Goal: Task Accomplishment & Management: Manage account settings

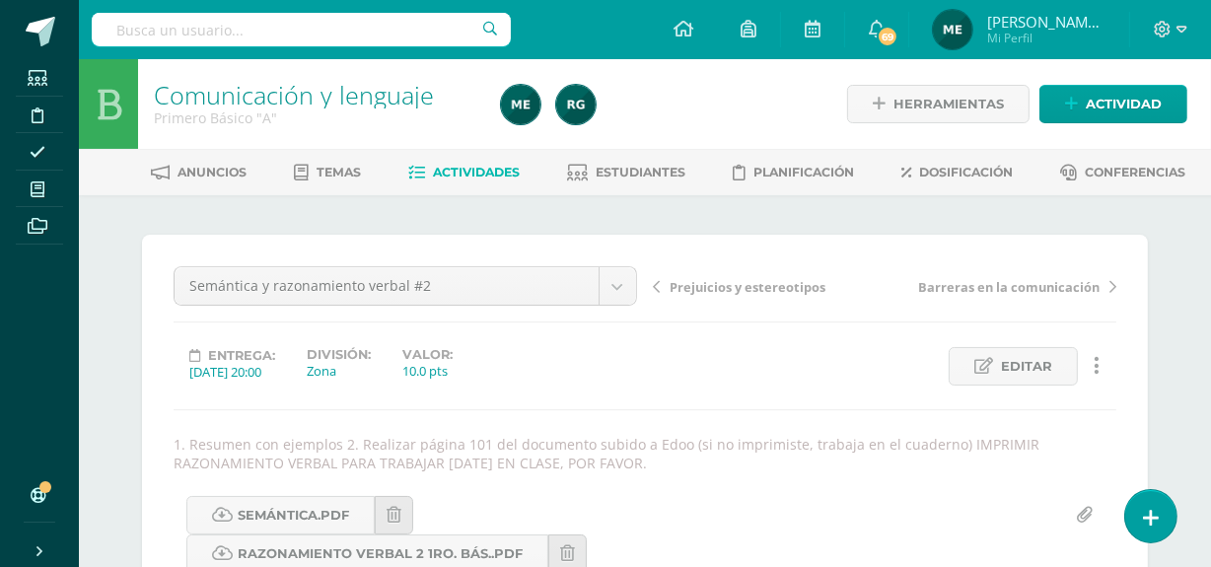
click at [1081, 26] on span "[PERSON_NAME] de los Angeles" at bounding box center [1046, 22] width 118 height 20
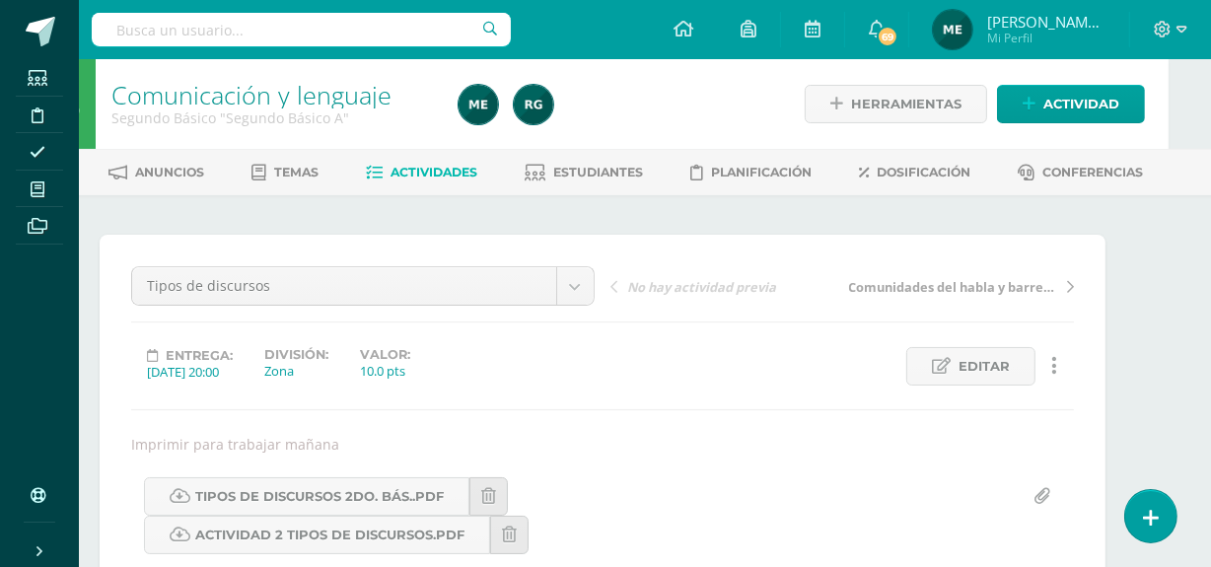
scroll to position [0, 42]
click at [1062, 30] on span "[PERSON_NAME] de los Angeles" at bounding box center [1046, 22] width 118 height 20
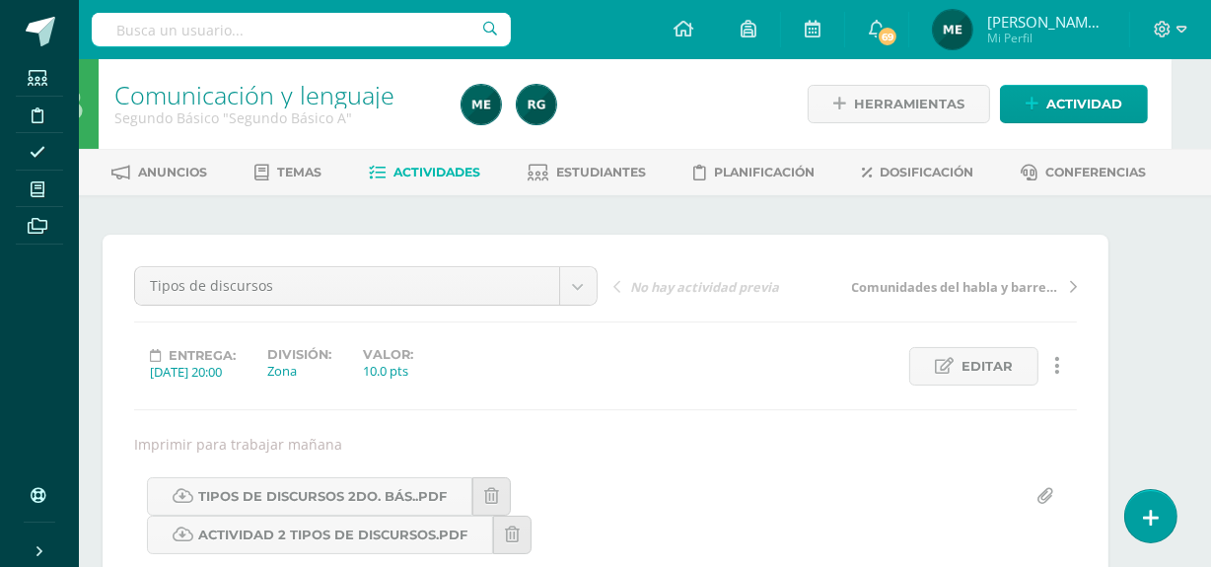
scroll to position [0, 39]
click at [1069, 25] on span "[PERSON_NAME] de los Angeles" at bounding box center [1046, 22] width 118 height 20
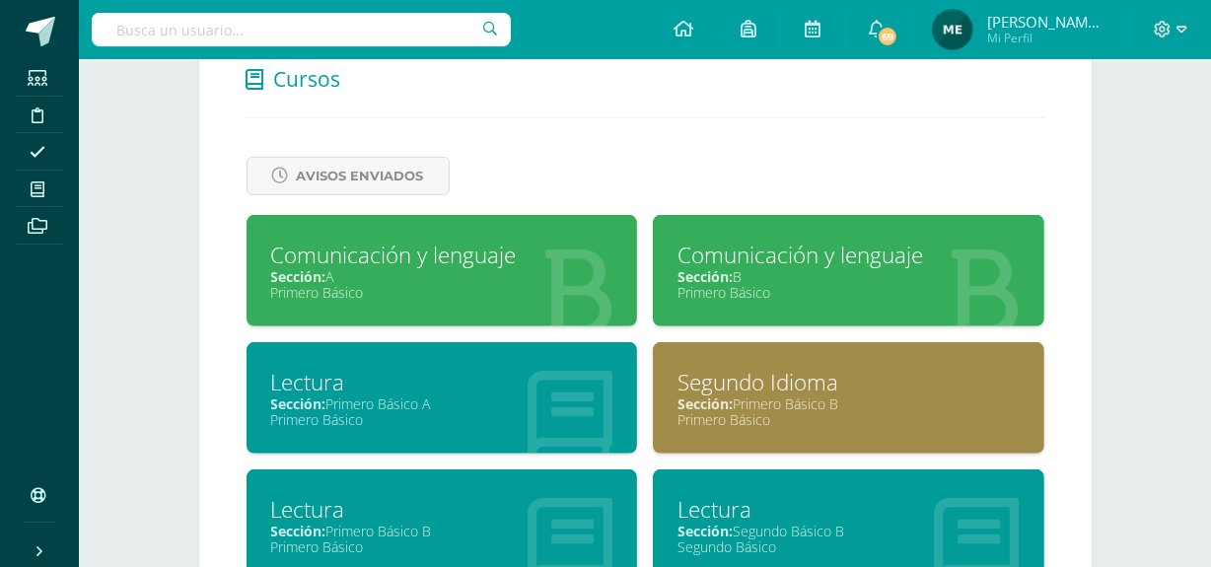
scroll to position [777, 0]
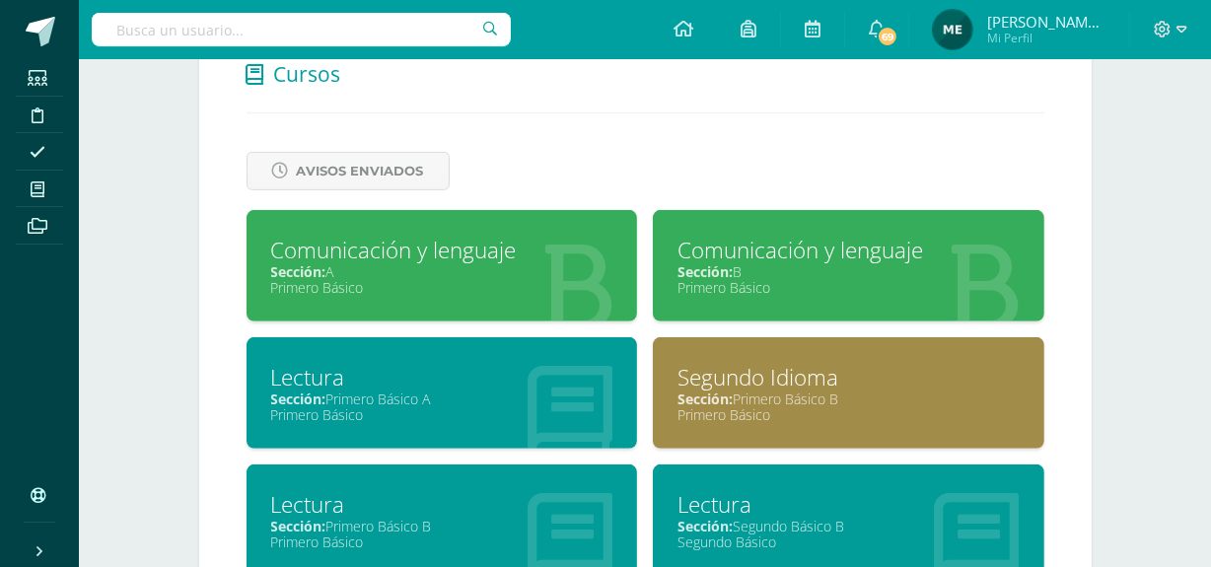
click at [877, 284] on div "Primero Básico" at bounding box center [848, 287] width 342 height 19
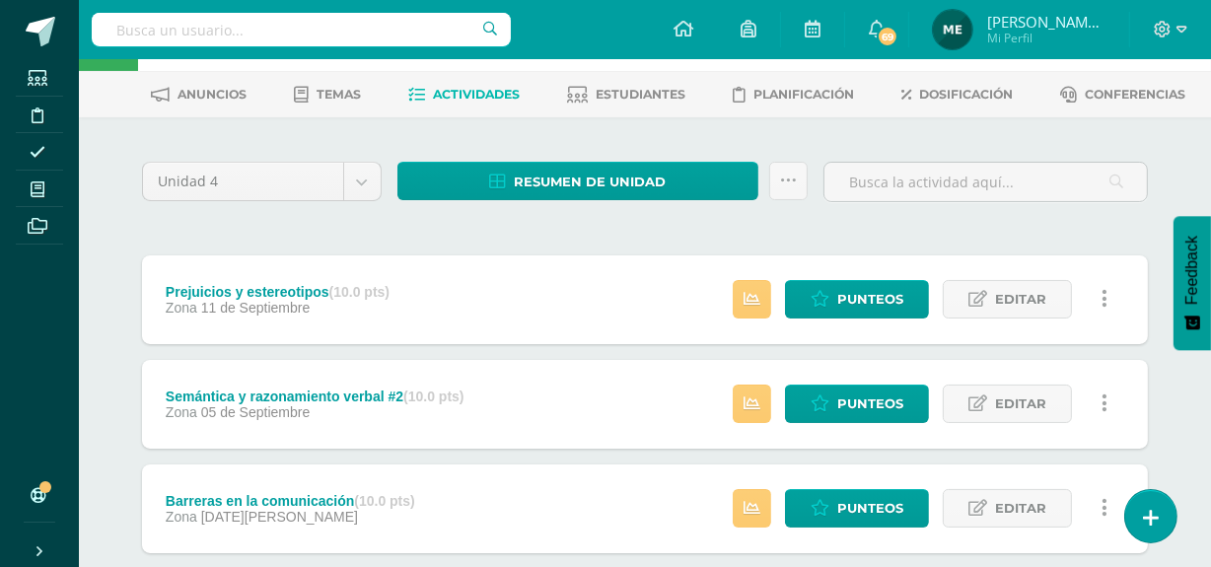
scroll to position [95, 0]
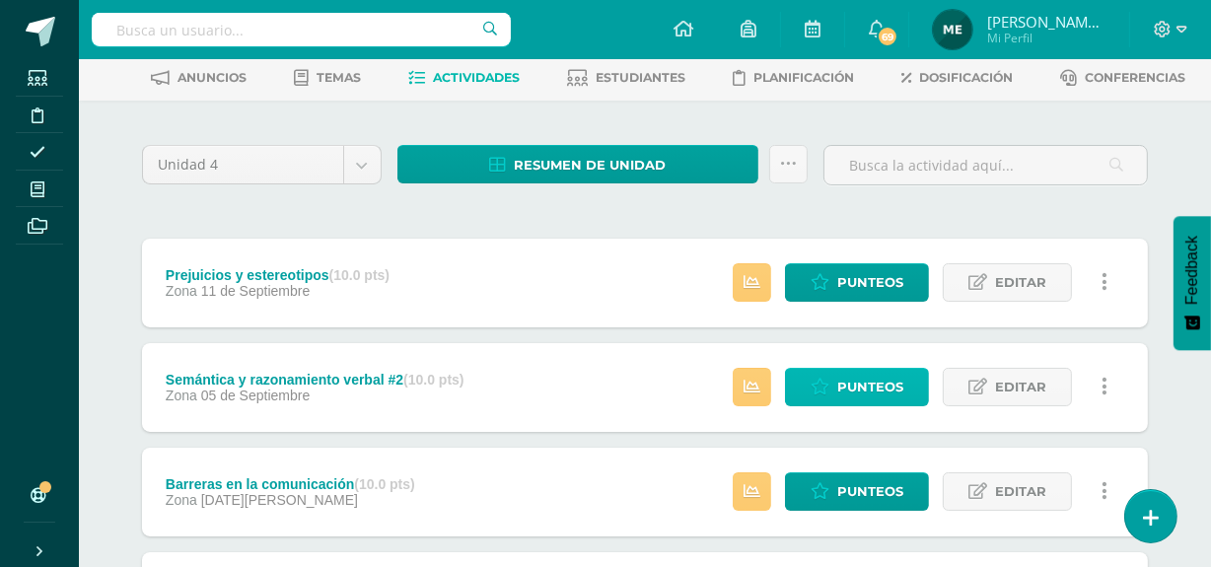
click at [873, 380] on span "Punteos" at bounding box center [870, 387] width 66 height 36
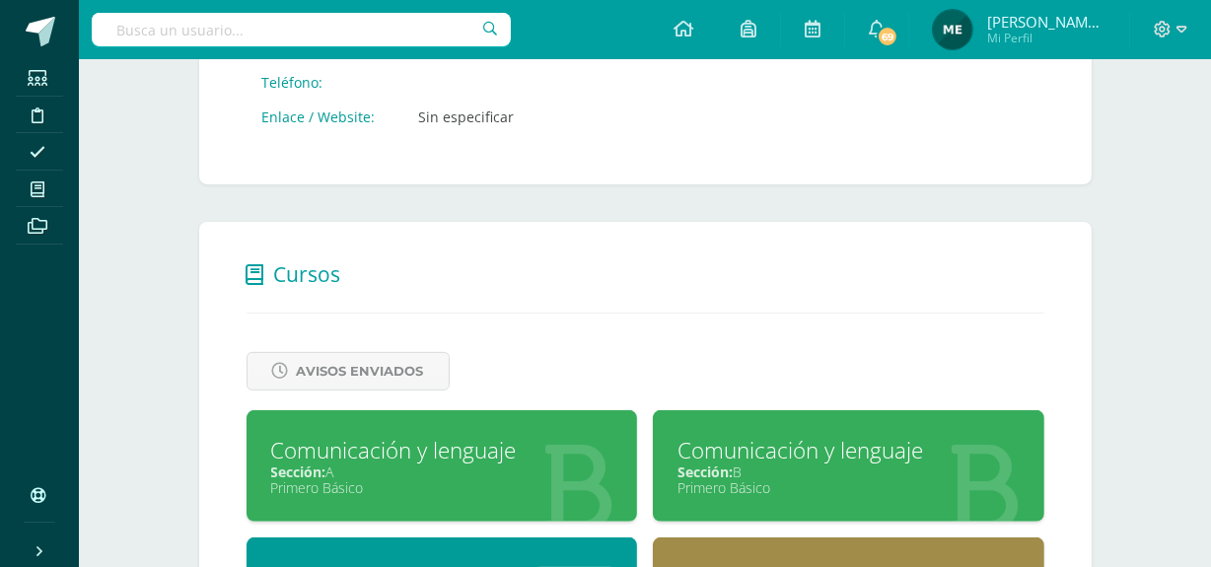
scroll to position [578, 0]
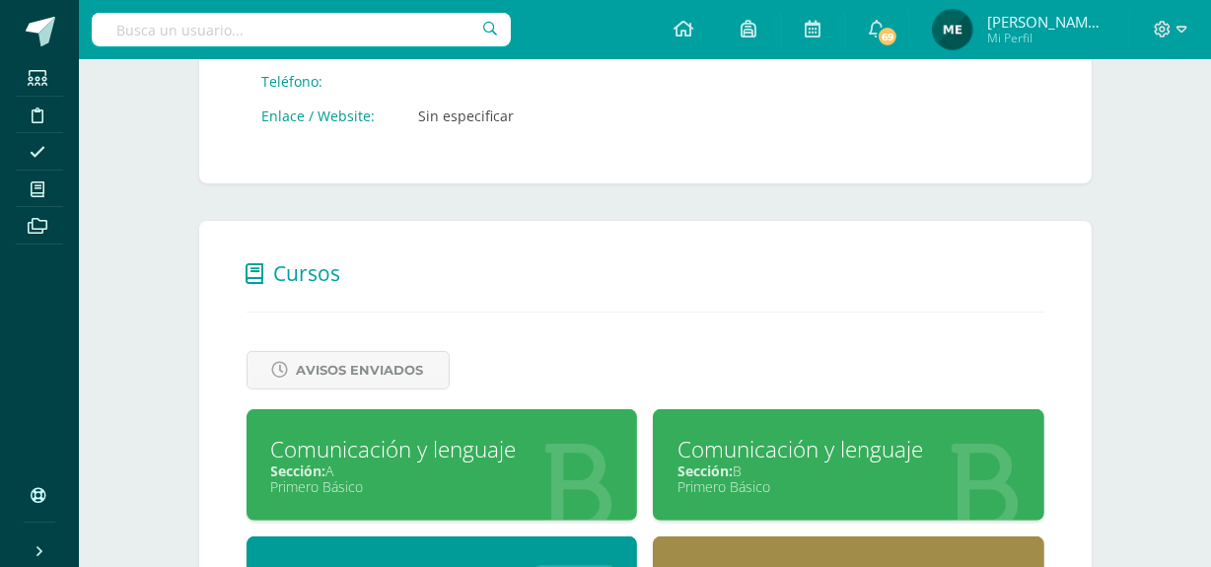
click at [847, 465] on div "Sección: B" at bounding box center [848, 470] width 342 height 19
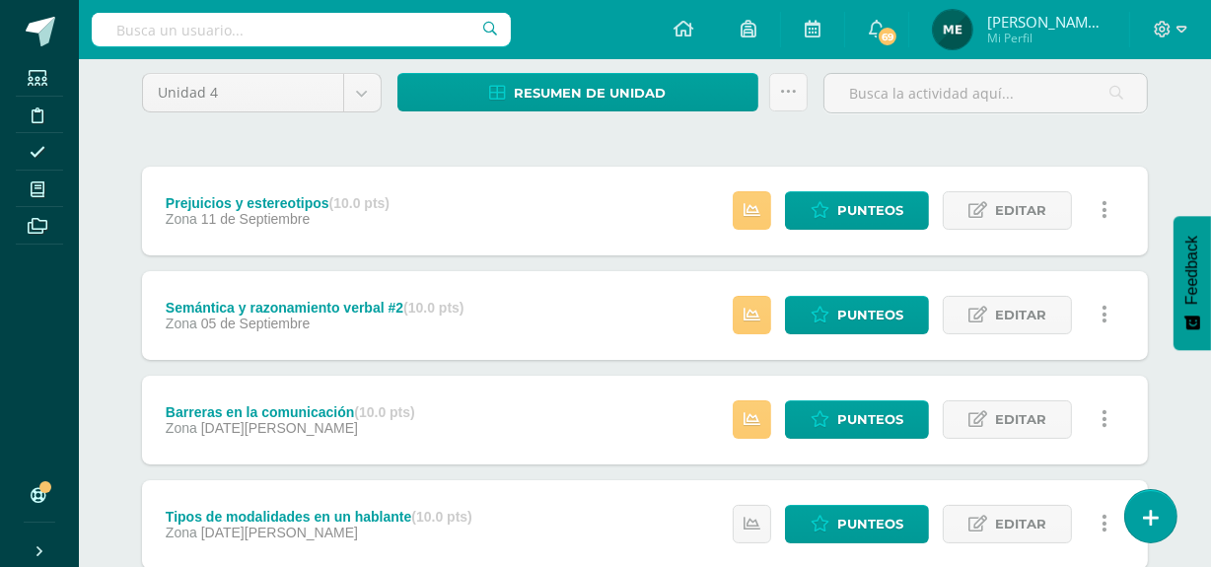
scroll to position [168, 0]
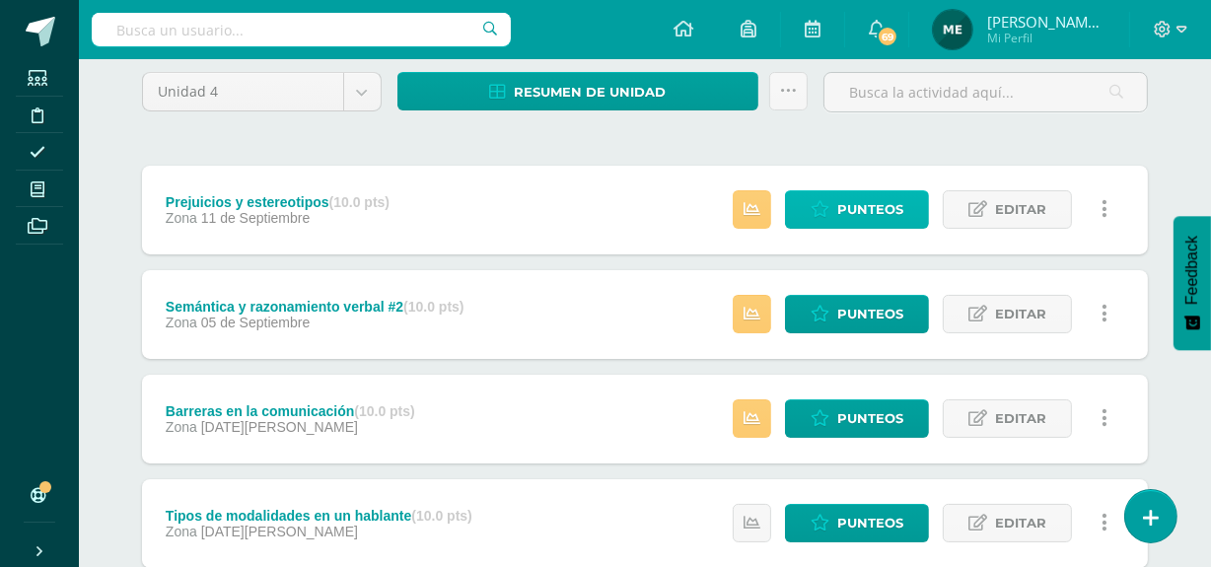
click at [866, 194] on span "Punteos" at bounding box center [870, 209] width 66 height 36
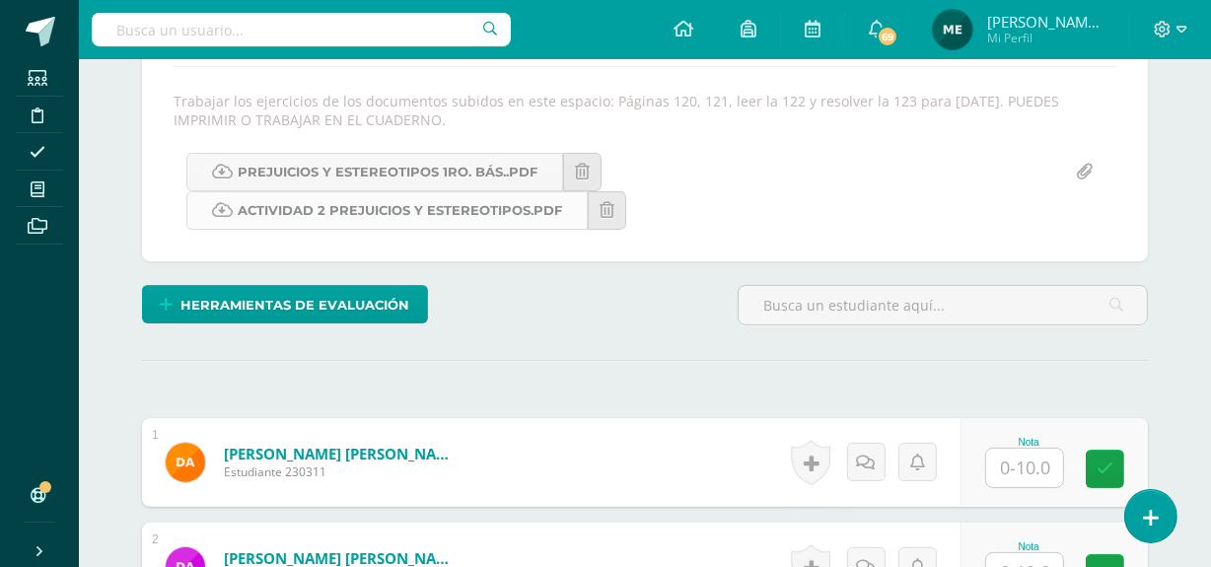
scroll to position [344, 0]
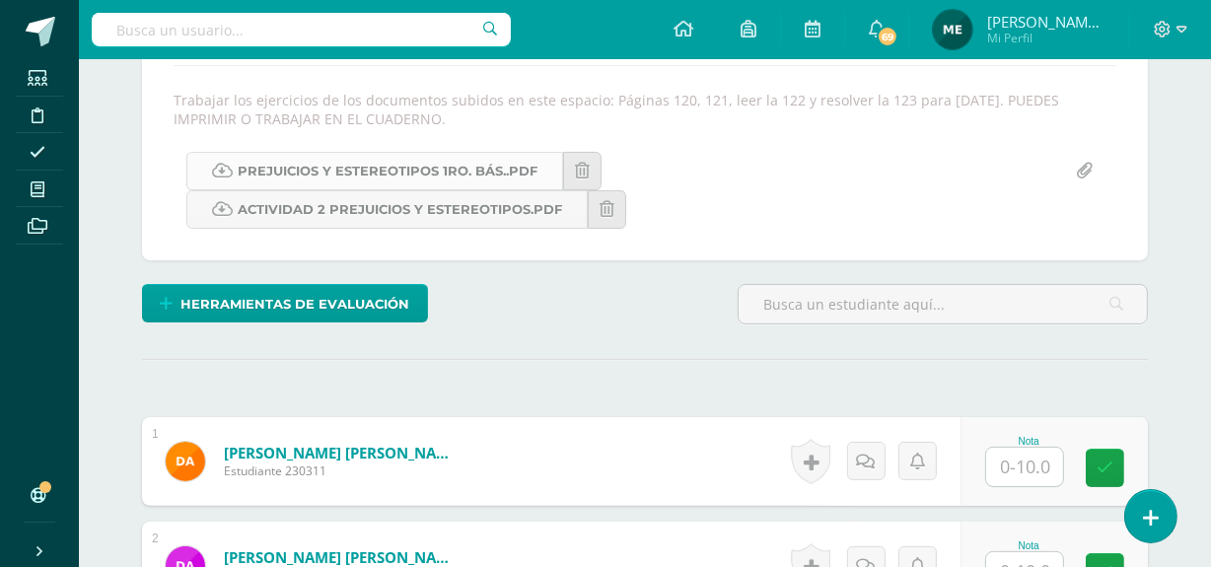
click at [395, 166] on link "Prejuicios y estereotipos 1ro. Bás..pdf" at bounding box center [374, 171] width 377 height 38
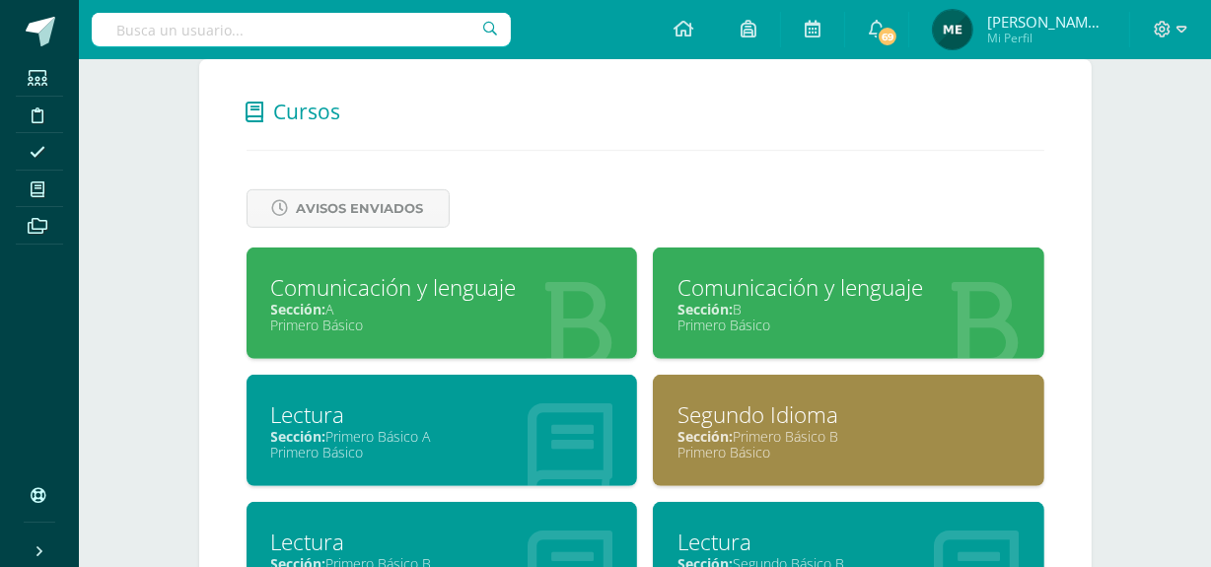
scroll to position [741, 0]
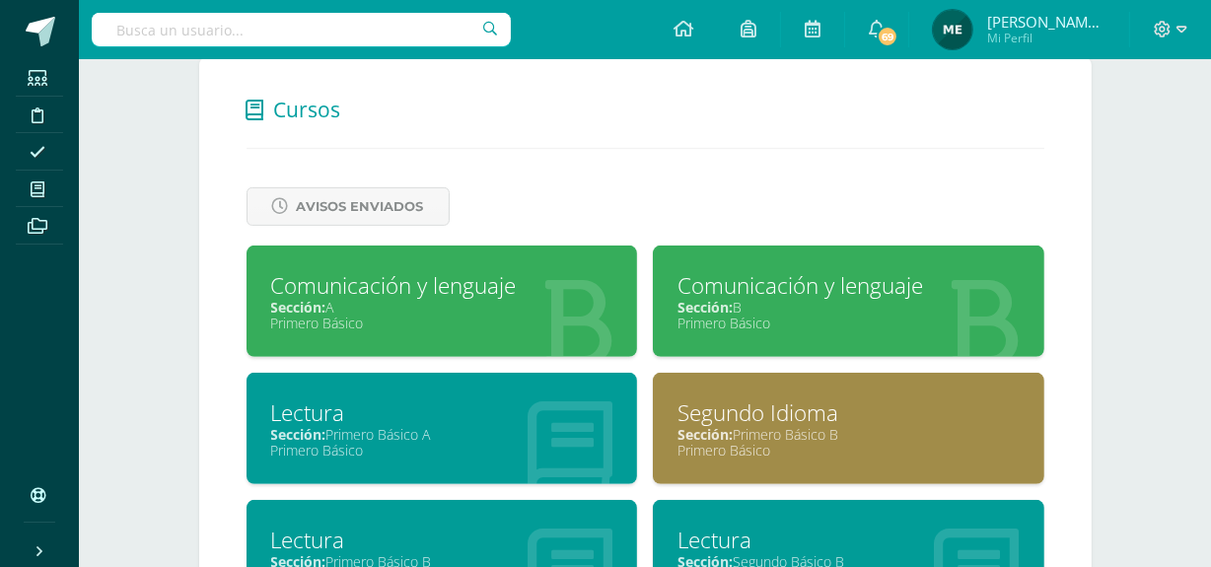
click at [820, 325] on div "Primero Básico" at bounding box center [848, 323] width 342 height 19
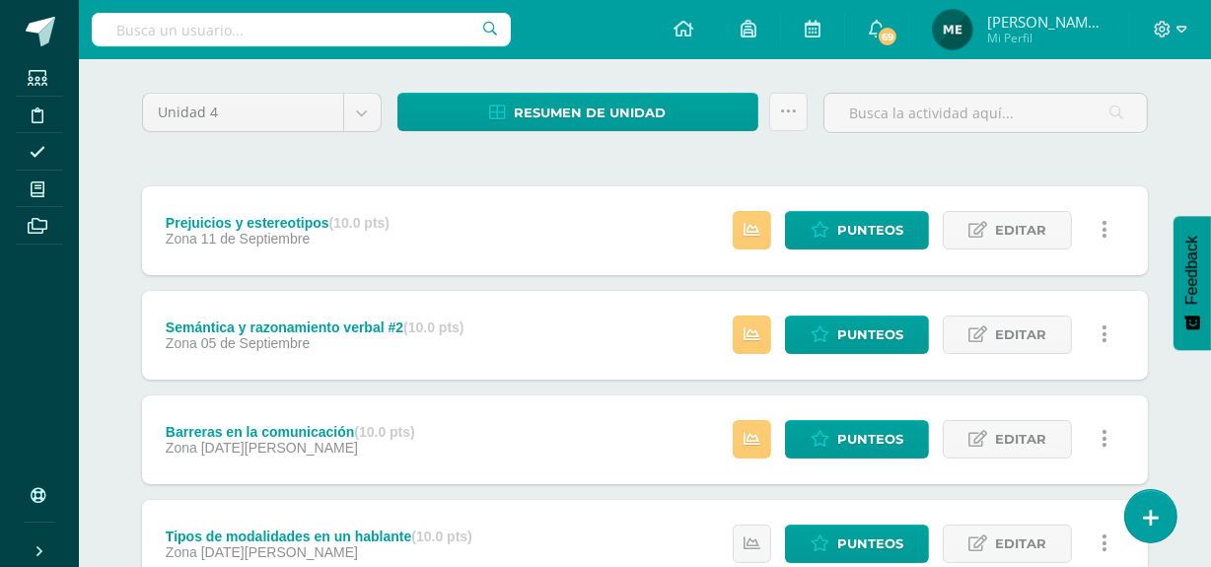
scroll to position [149, 0]
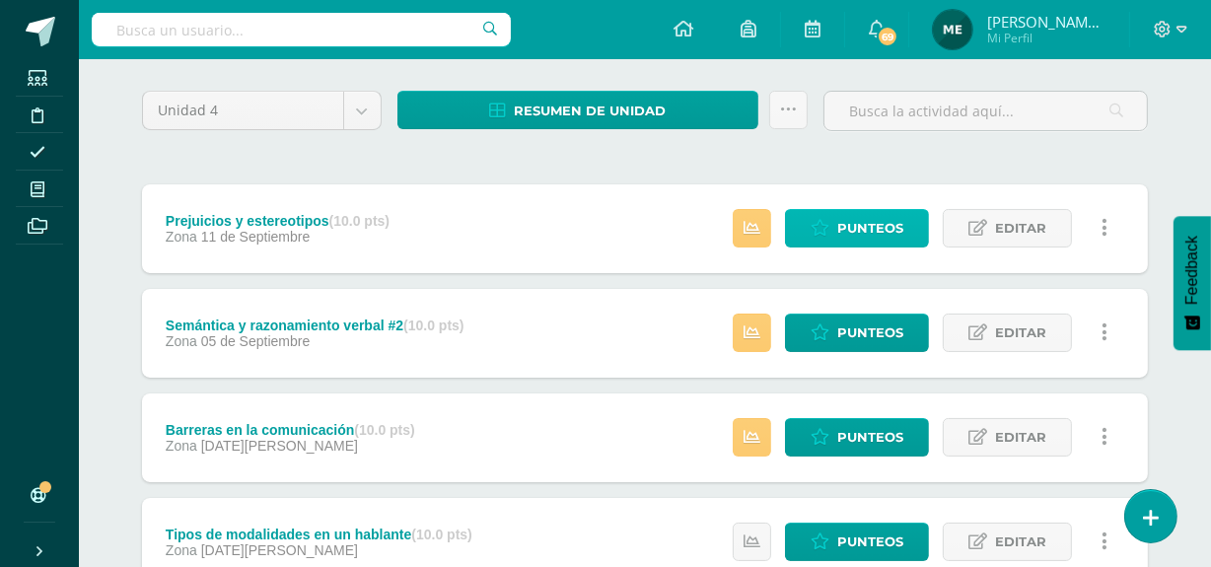
click at [877, 222] on span "Punteos" at bounding box center [870, 228] width 66 height 36
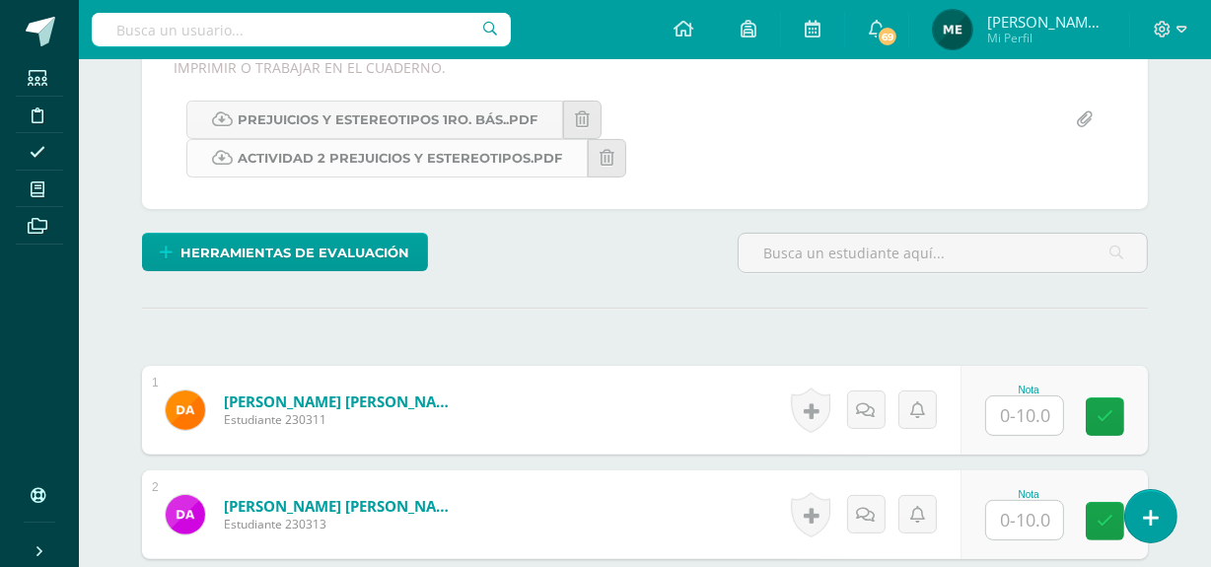
click at [523, 146] on link "Actividad 2 Prejuicios y estereotipos.pdf" at bounding box center [386, 158] width 401 height 38
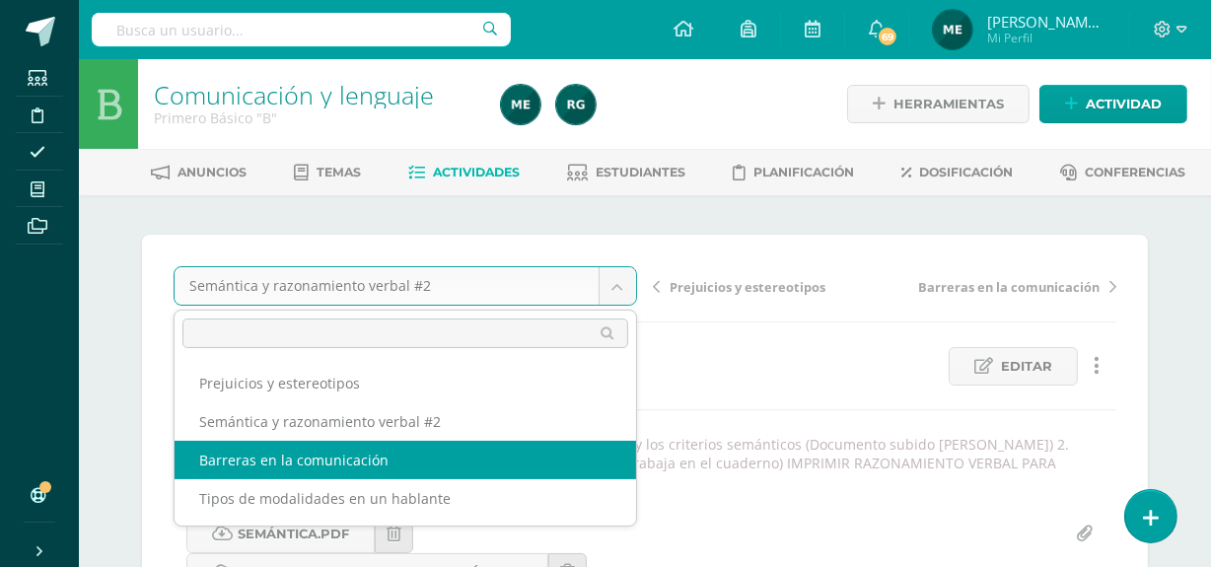
select select "/dashboard/teacher/grade-activity/107764/"
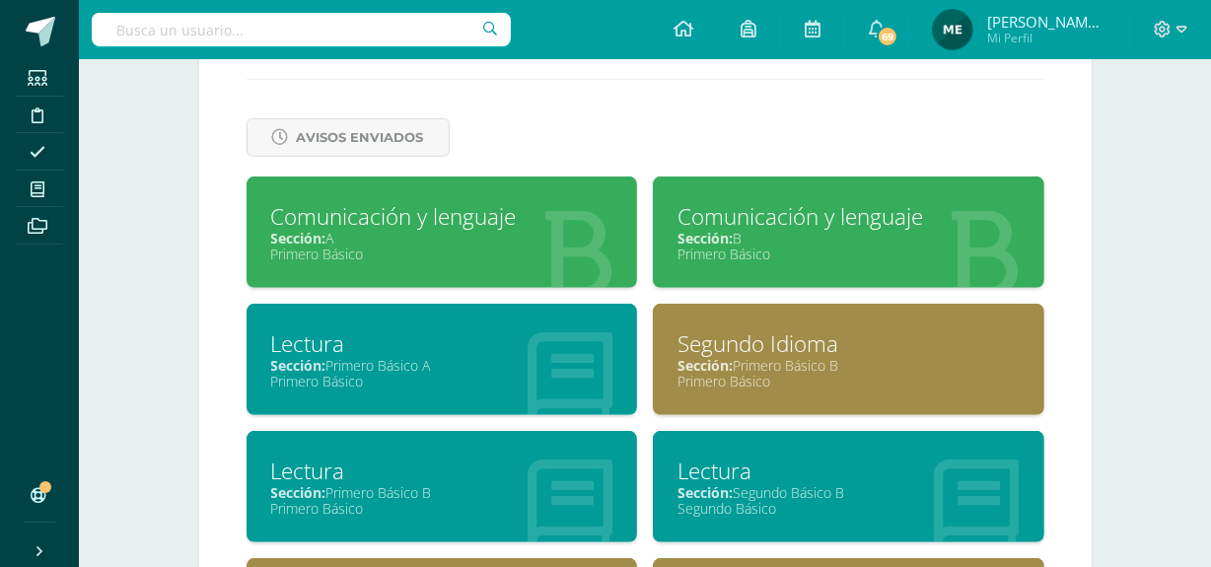
scroll to position [789, 0]
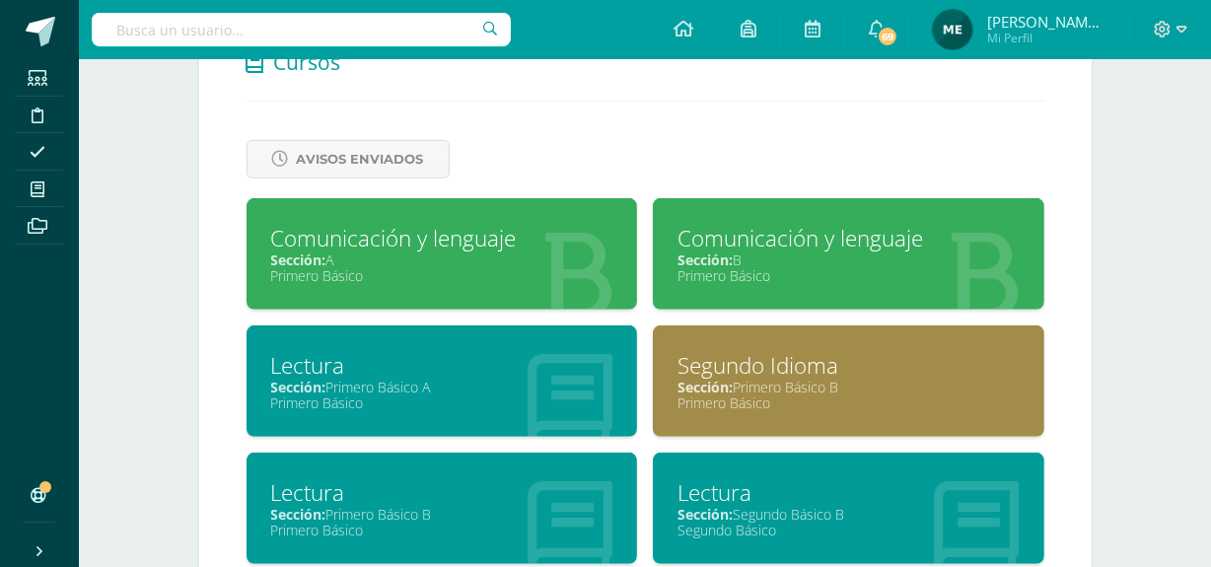
click at [809, 276] on div "Primero Básico" at bounding box center [848, 275] width 342 height 19
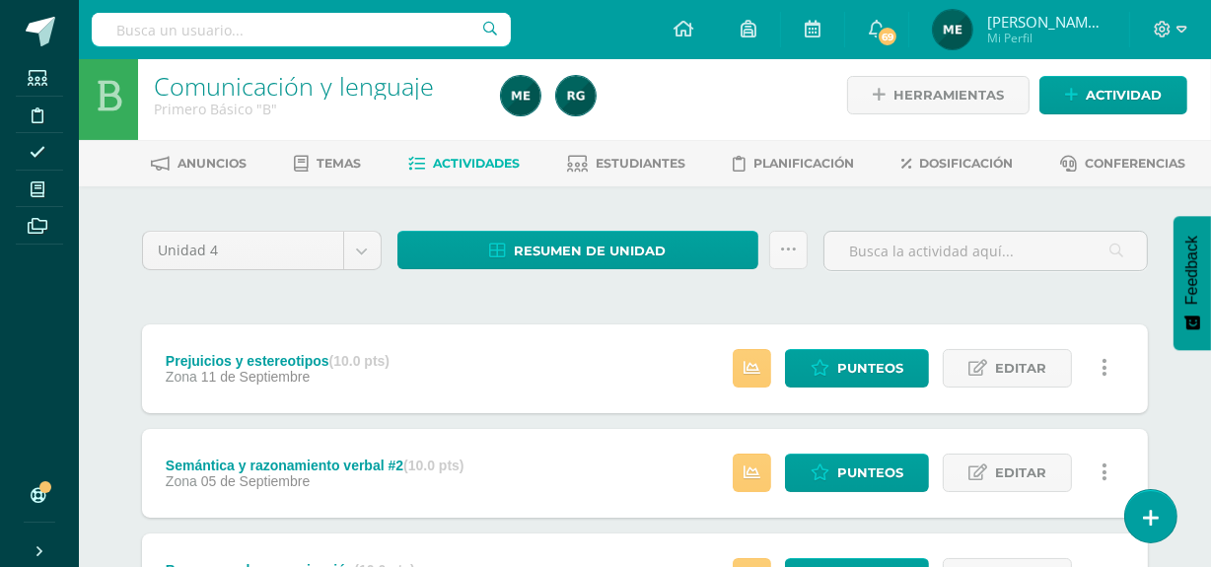
scroll to position [8, 0]
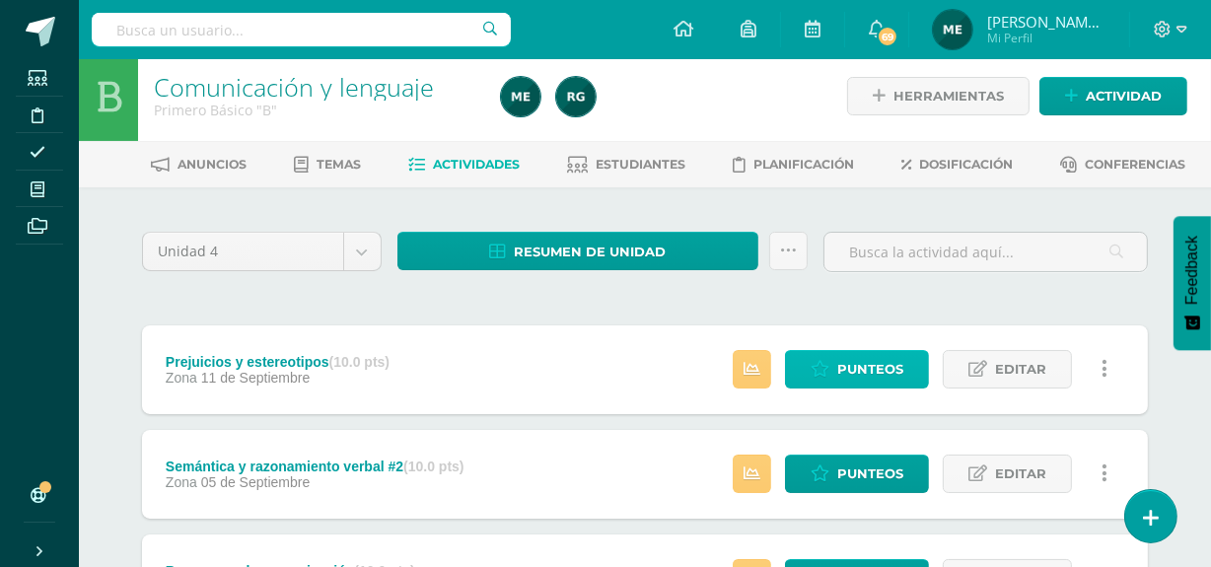
click at [874, 374] on span "Punteos" at bounding box center [870, 369] width 66 height 36
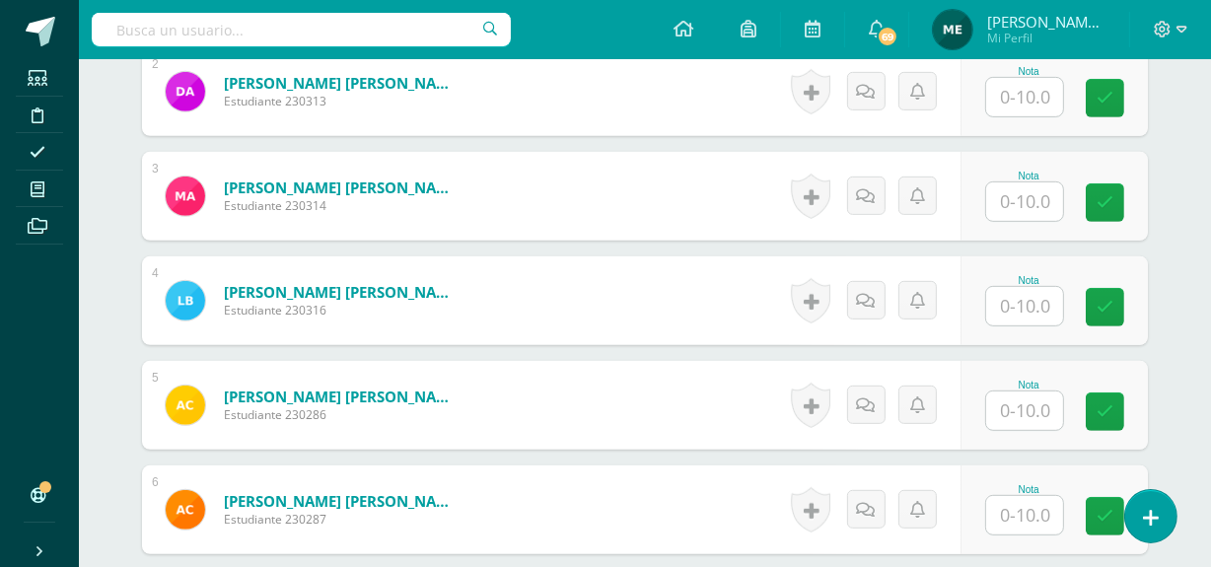
scroll to position [819, 0]
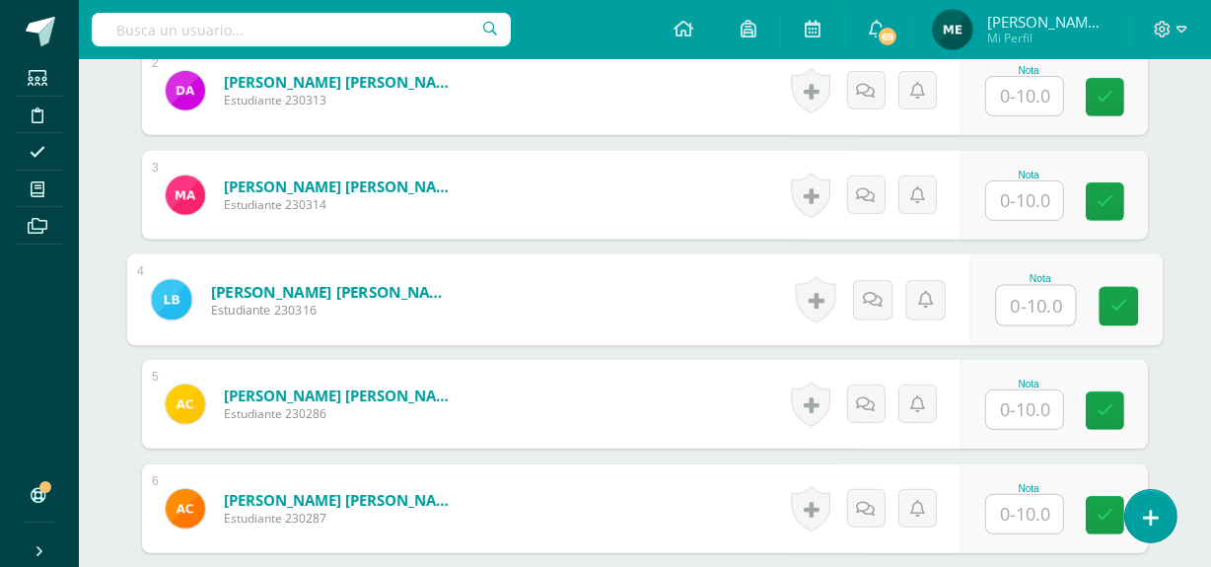
click at [1029, 298] on input "text" at bounding box center [1036, 305] width 79 height 39
type input "7"
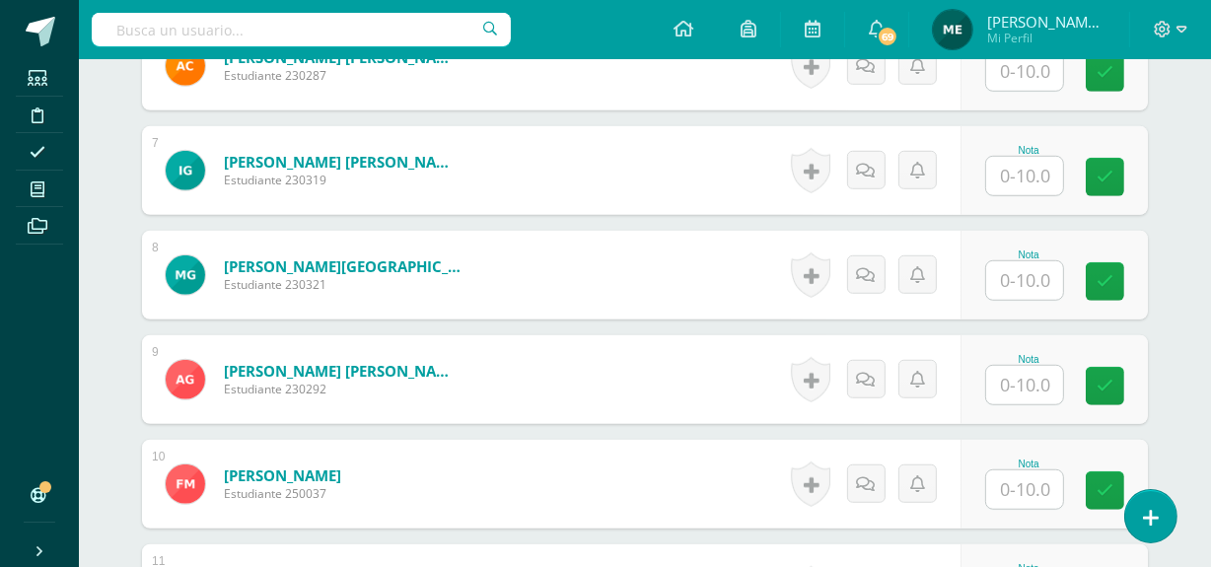
scroll to position [1263, 0]
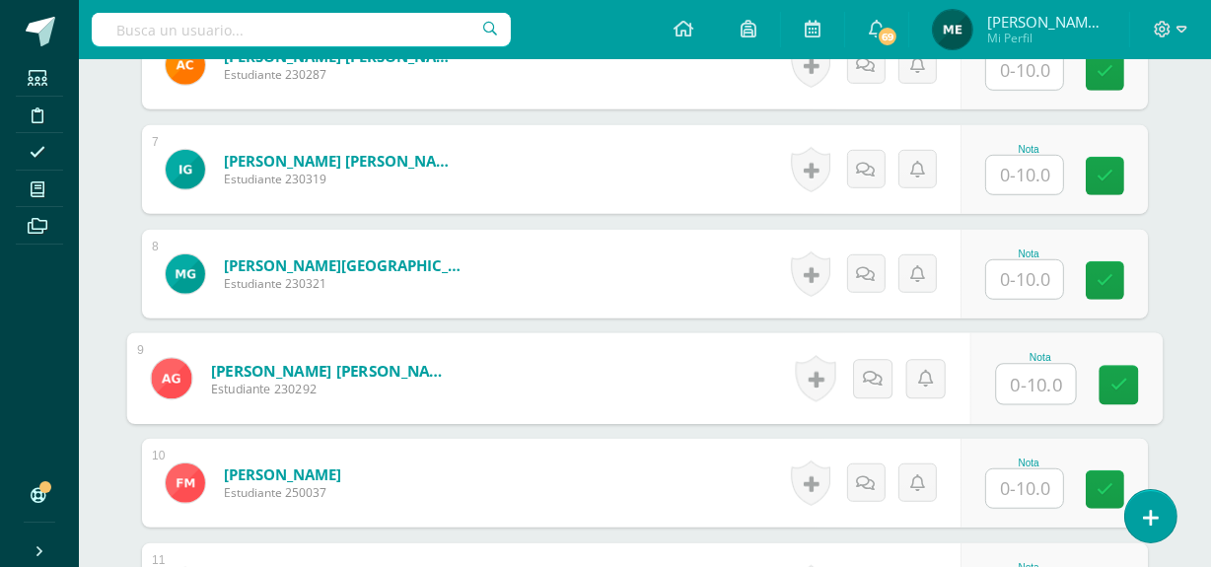
click at [1031, 382] on input "text" at bounding box center [1036, 384] width 79 height 39
type input "7"
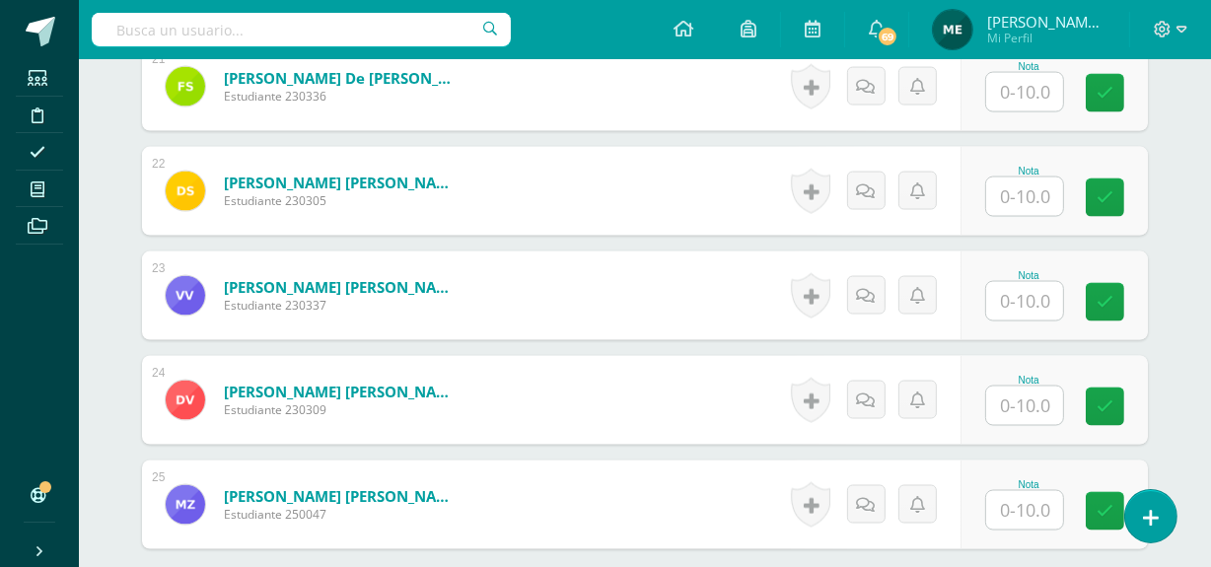
scroll to position [2813, 0]
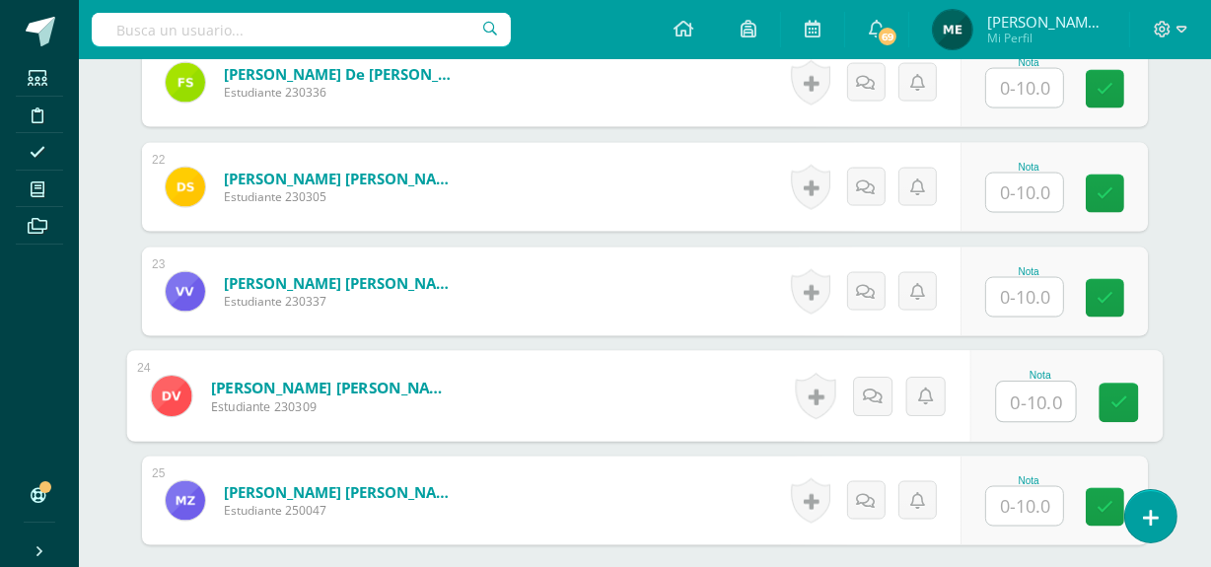
click at [1028, 400] on input "text" at bounding box center [1036, 402] width 79 height 39
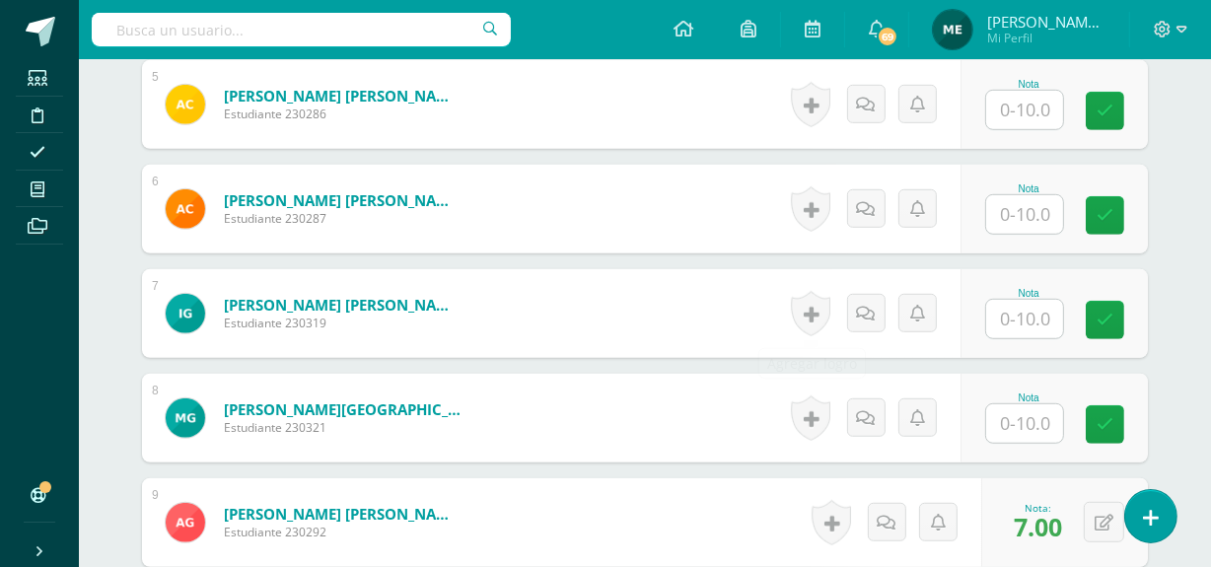
scroll to position [1126, 0]
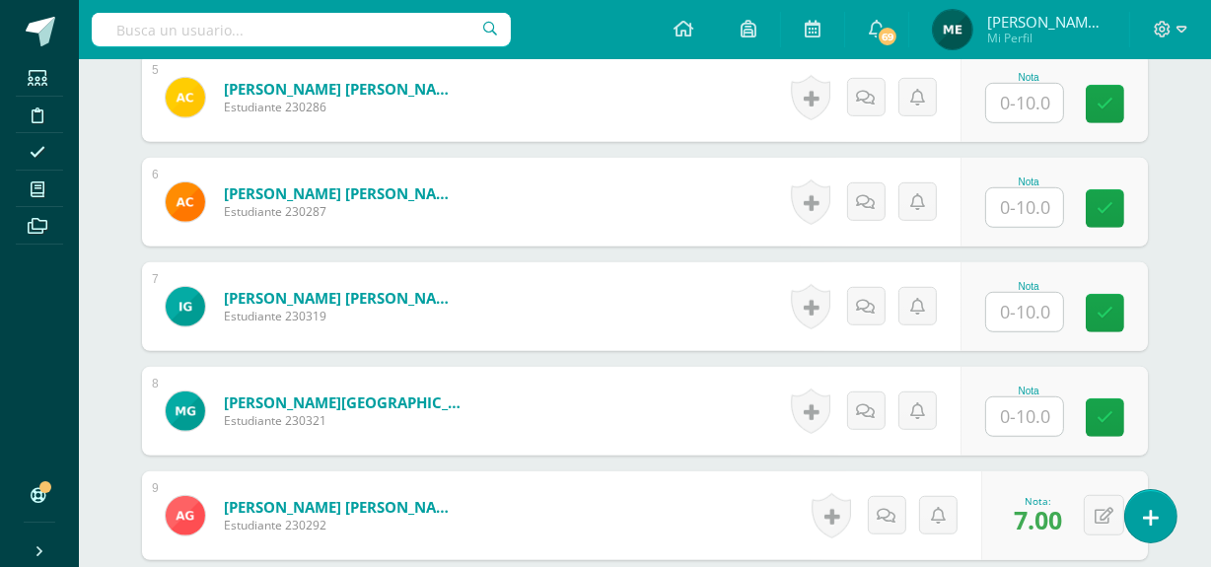
type input "8"
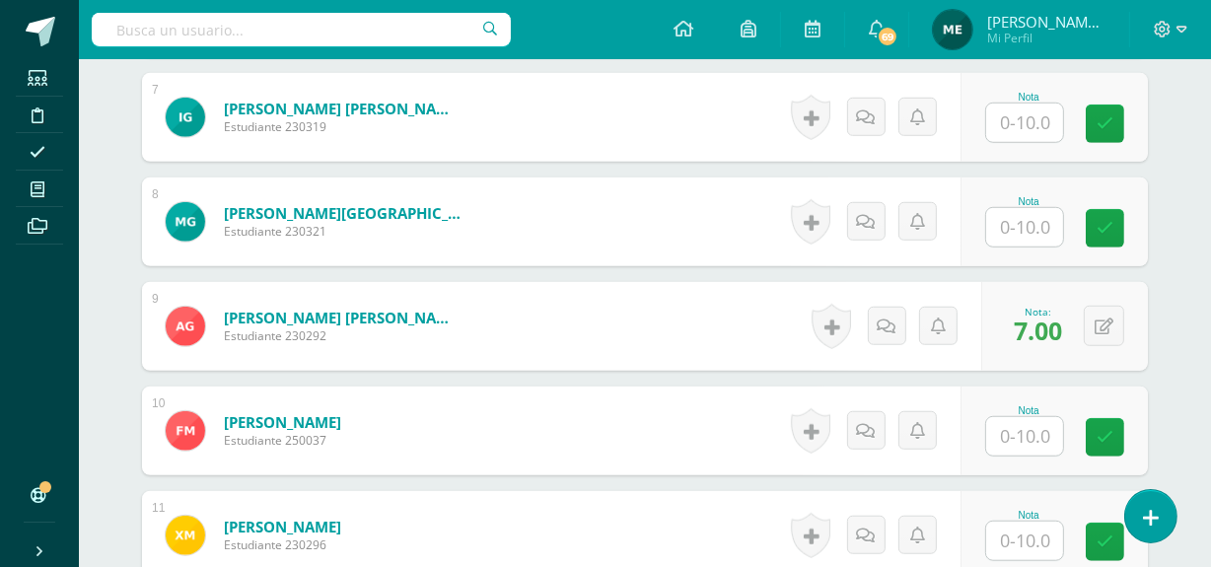
scroll to position [1306, 0]
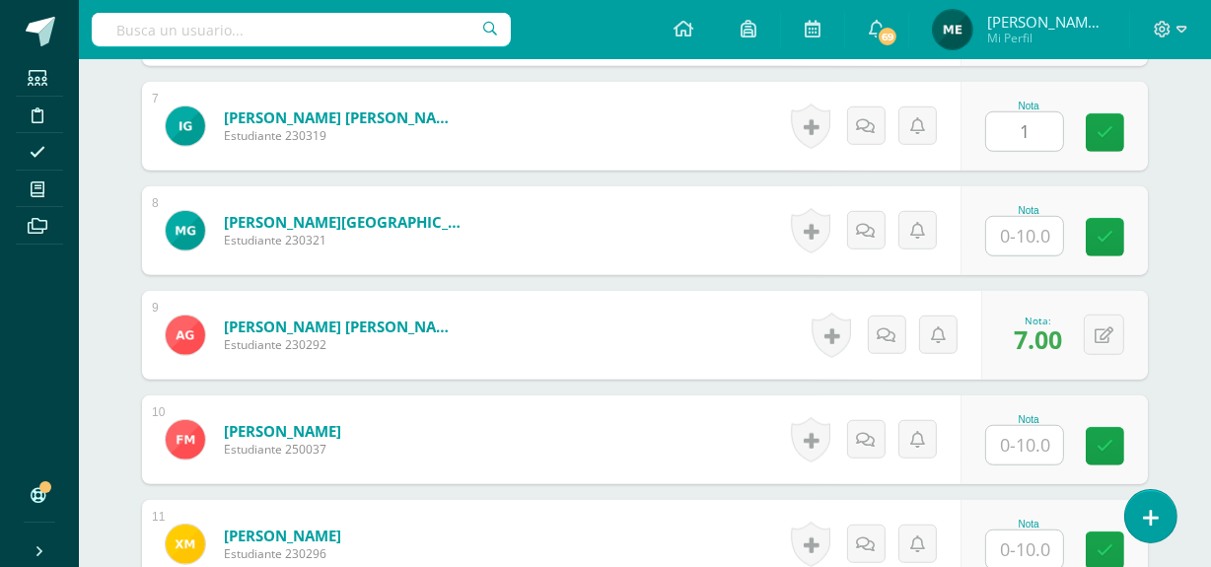
click at [1022, 129] on input "1" at bounding box center [1024, 131] width 77 height 38
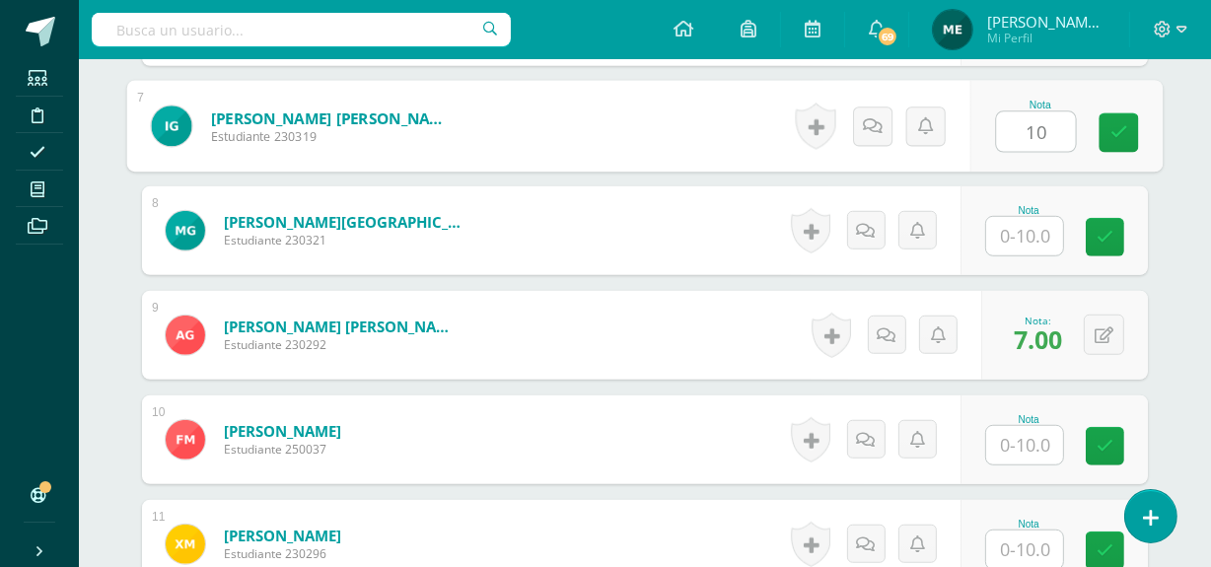
type input "10"
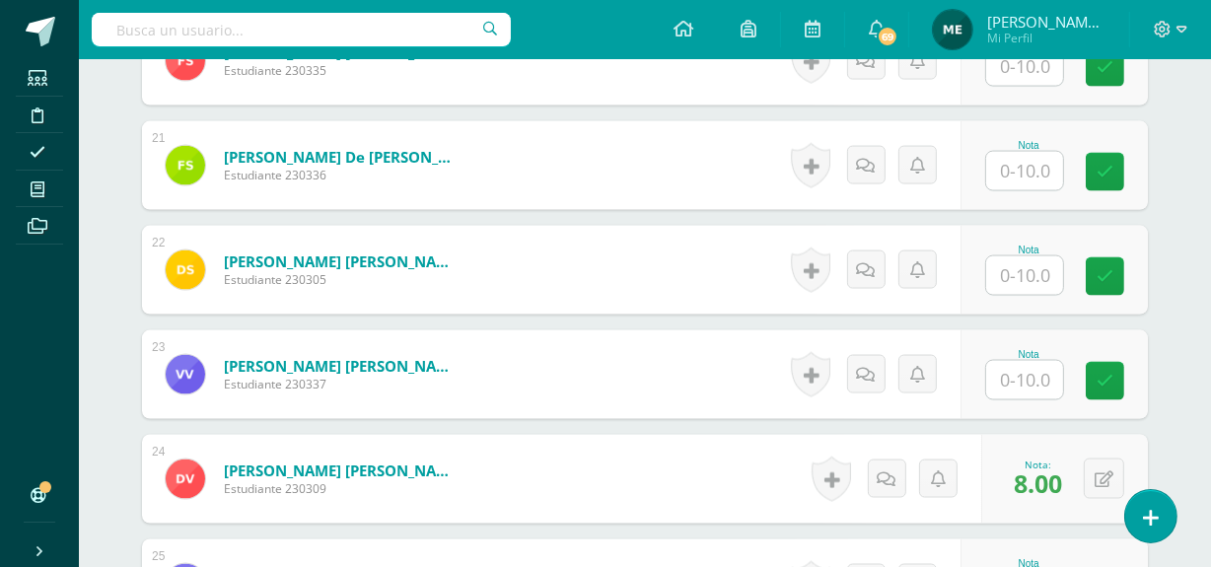
scroll to position [2734, 0]
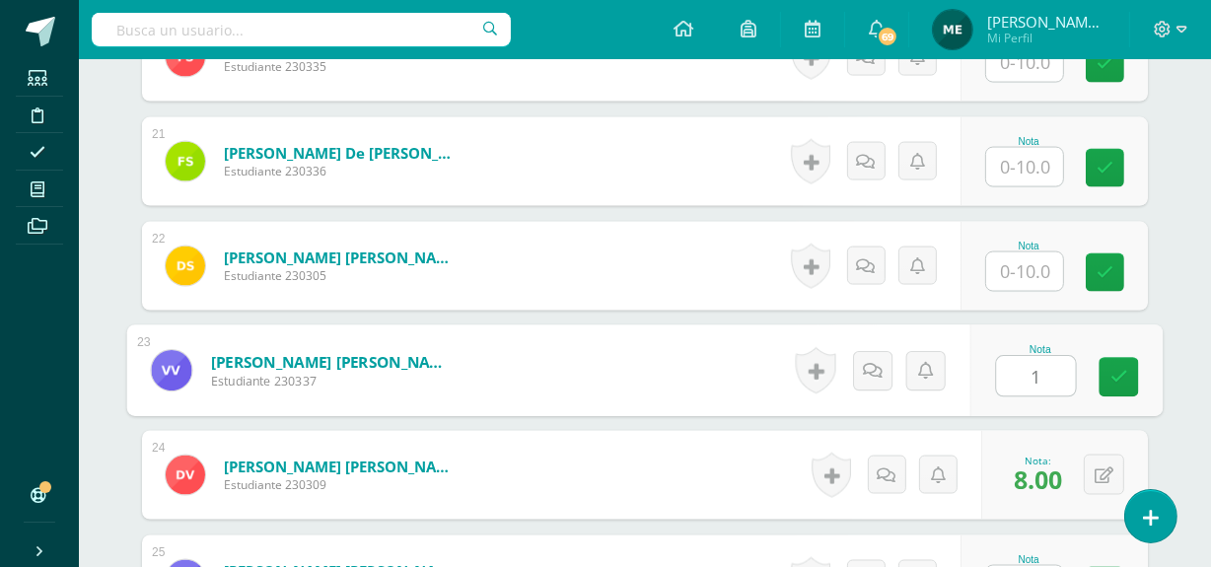
click at [1028, 372] on input "1" at bounding box center [1036, 376] width 79 height 39
type input "10"
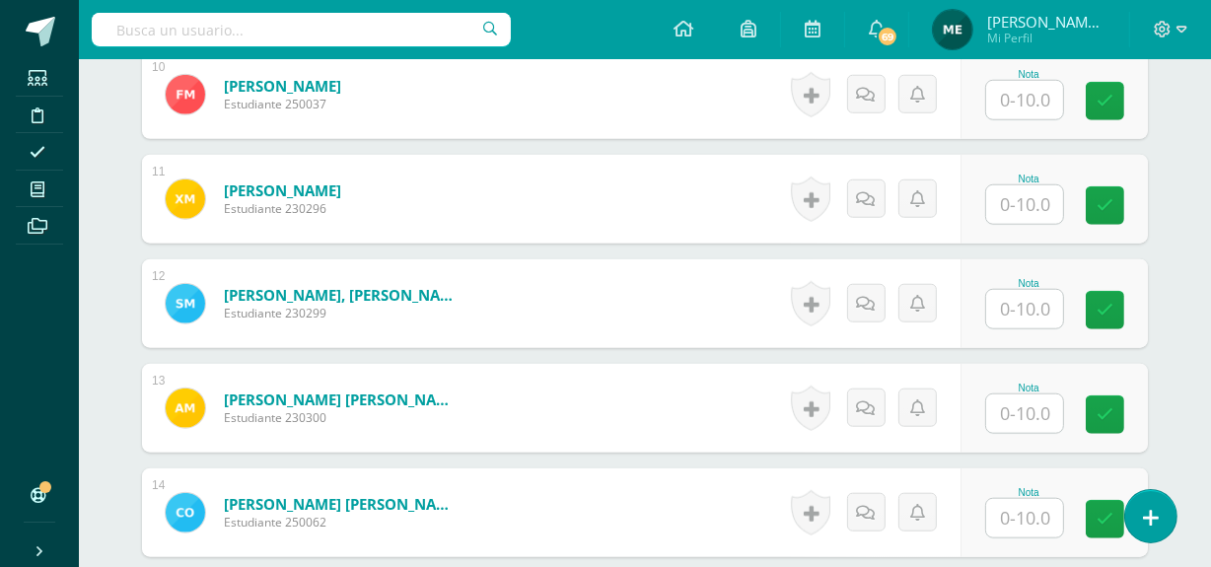
scroll to position [1650, 0]
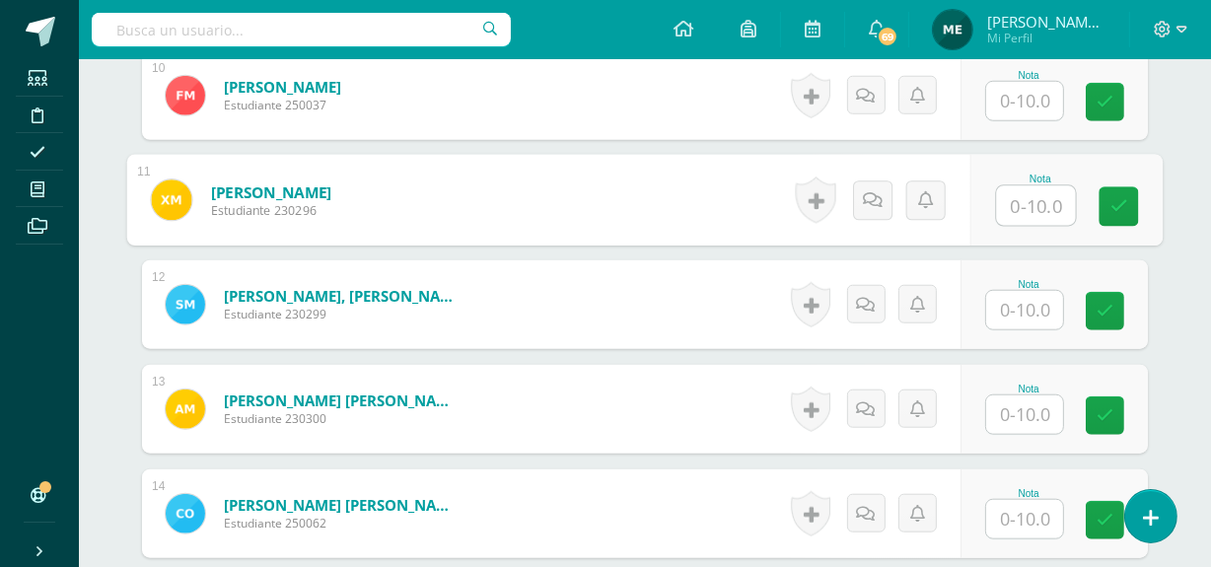
click at [1034, 201] on input "text" at bounding box center [1036, 205] width 79 height 39
type input "10"
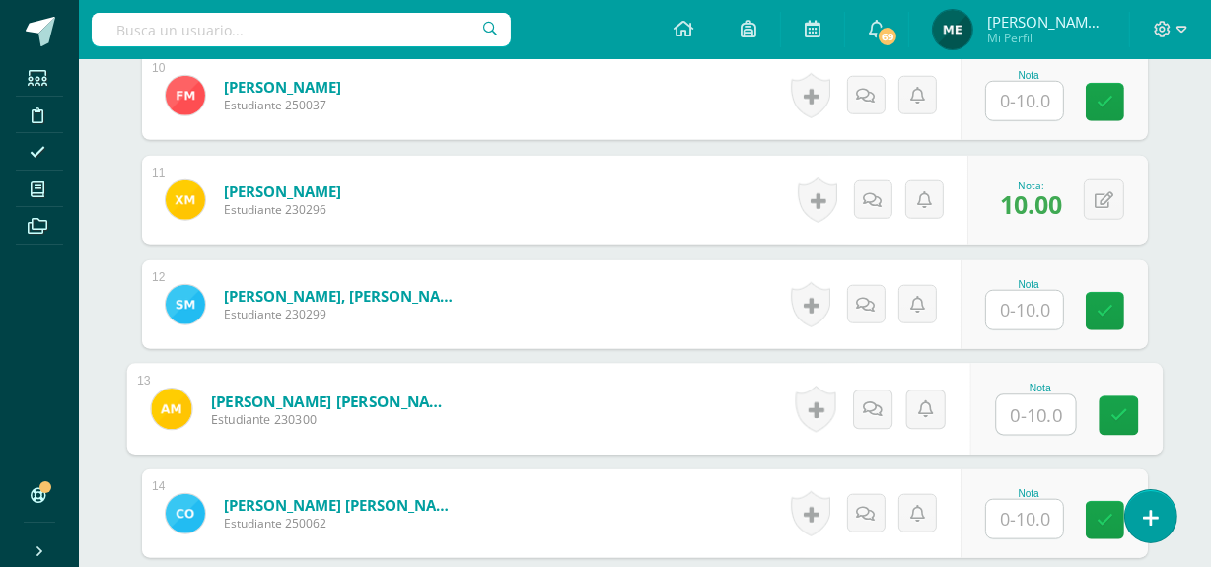
click at [1019, 414] on input "text" at bounding box center [1036, 414] width 79 height 39
type input "10"
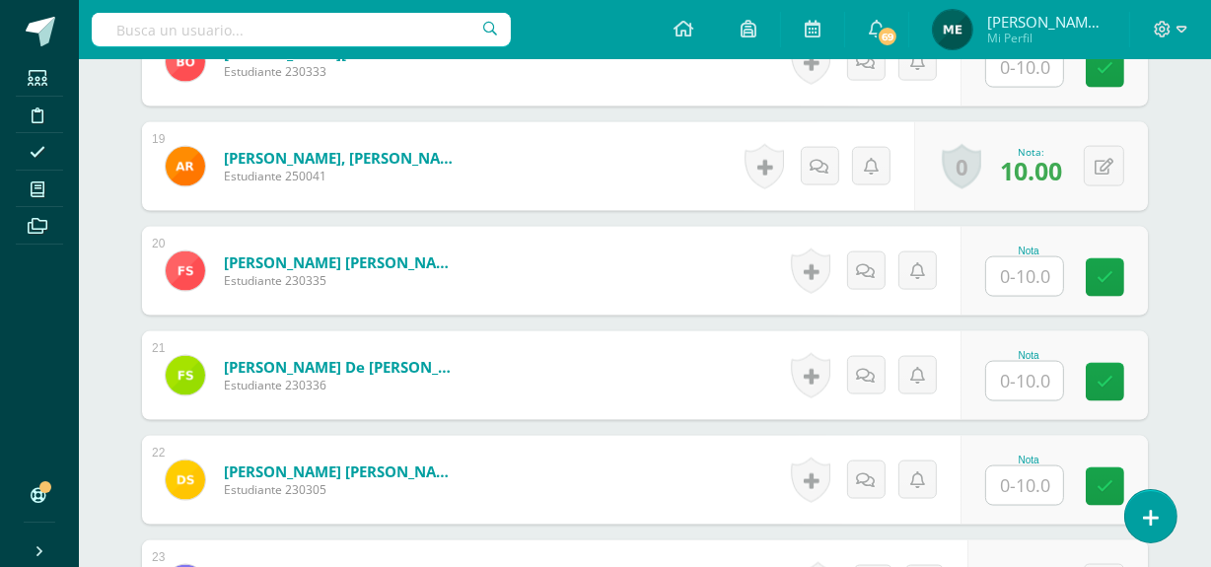
scroll to position [2521, 0]
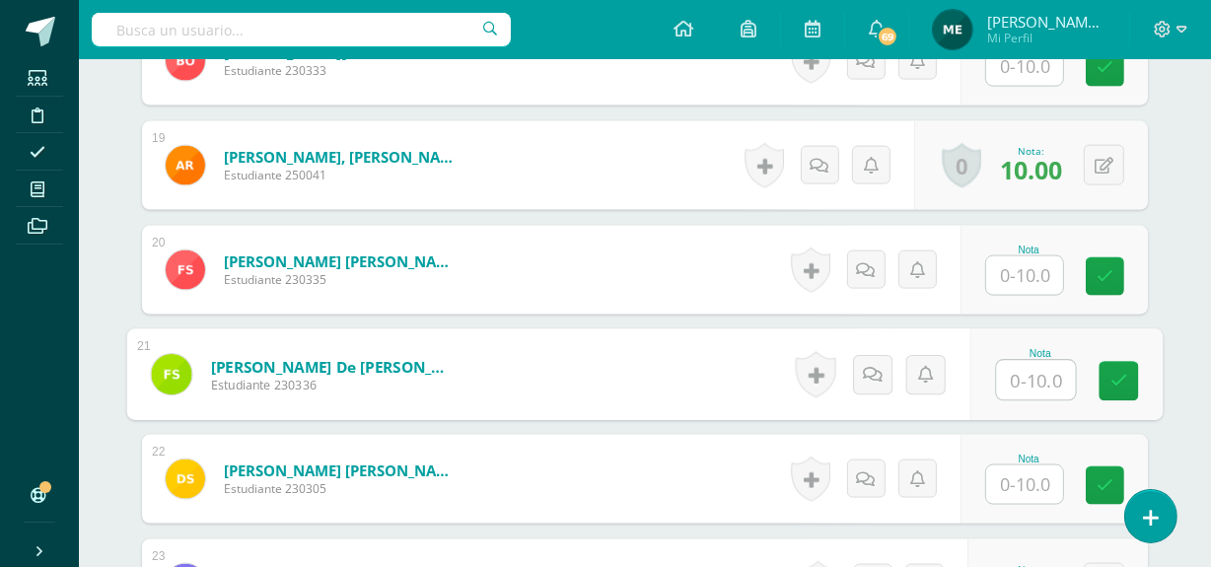
click at [1035, 374] on input "text" at bounding box center [1036, 380] width 79 height 39
type input "10"
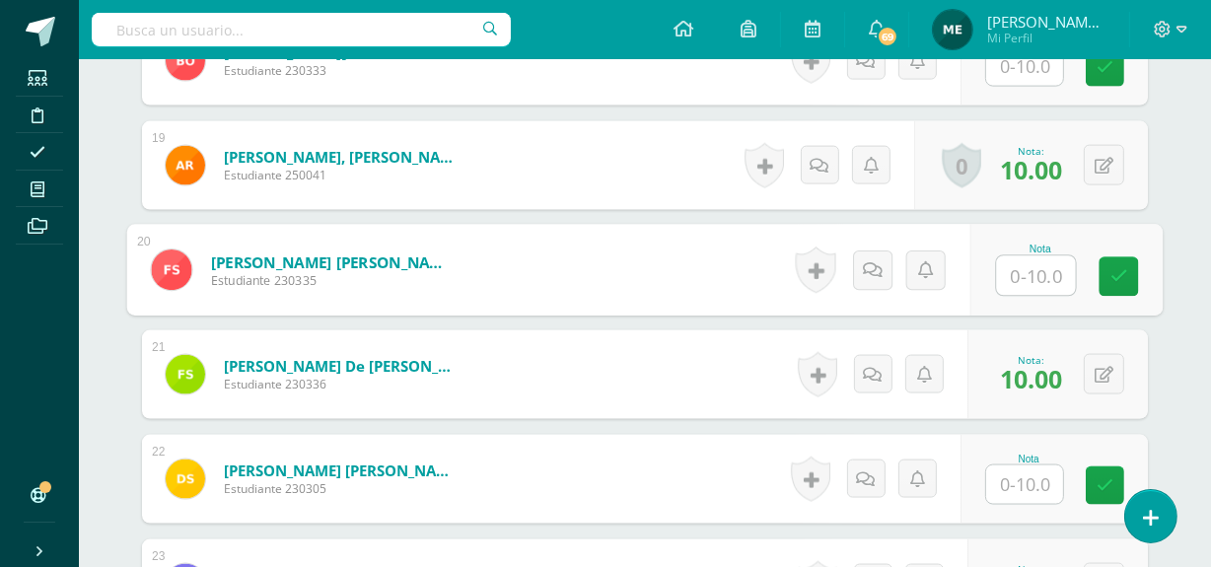
click at [1031, 284] on input "text" at bounding box center [1036, 275] width 79 height 39
type input "10"
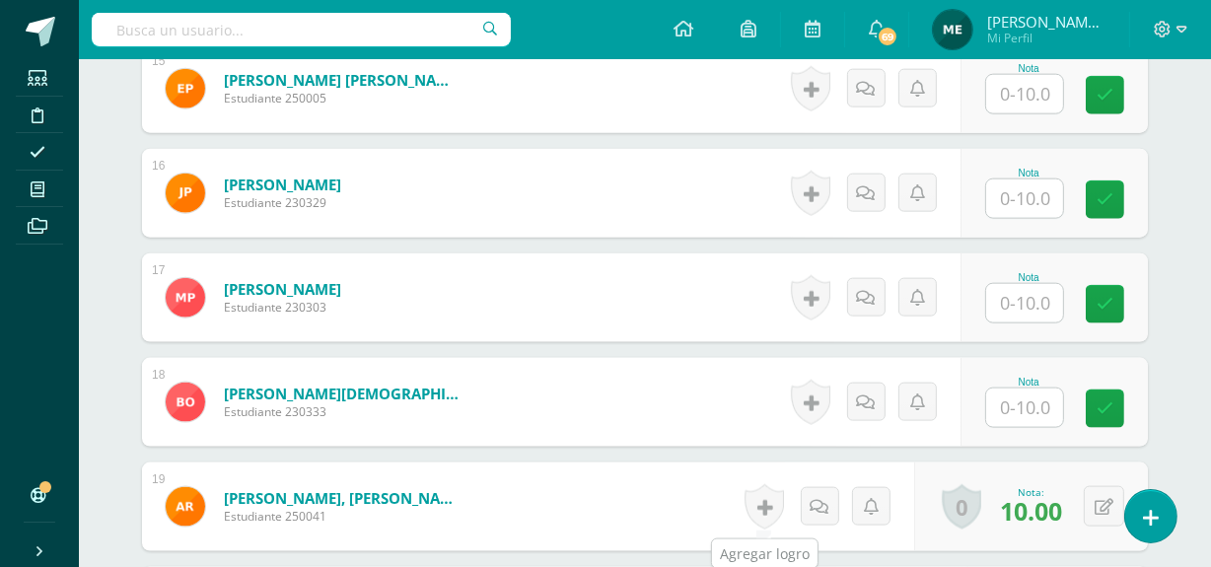
scroll to position [2179, 0]
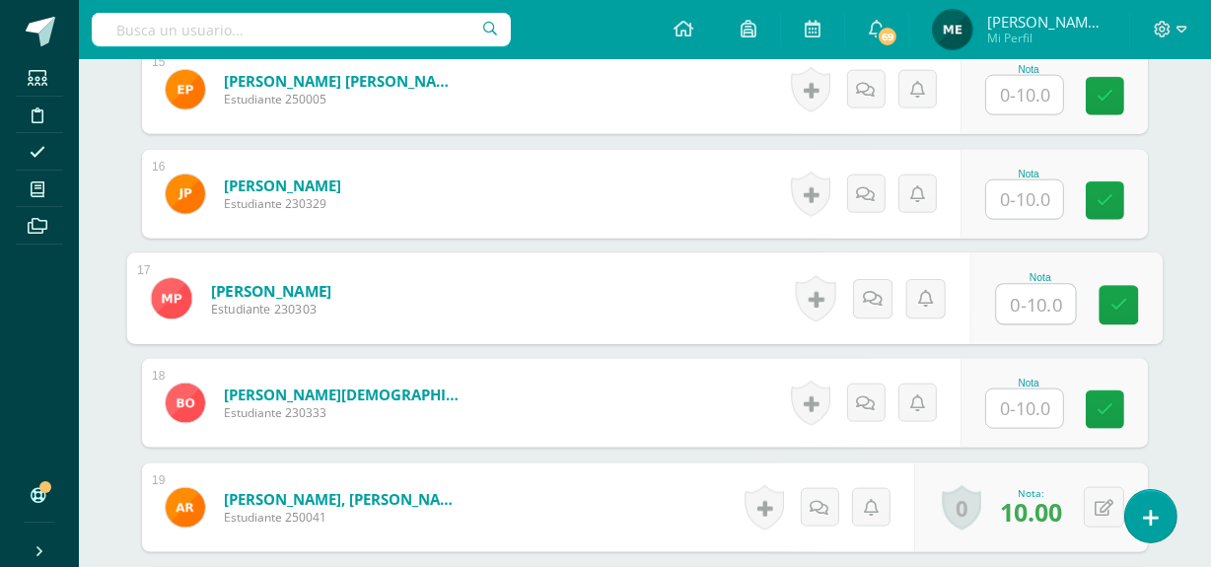
click at [1032, 301] on input "text" at bounding box center [1036, 304] width 79 height 39
type input "8"
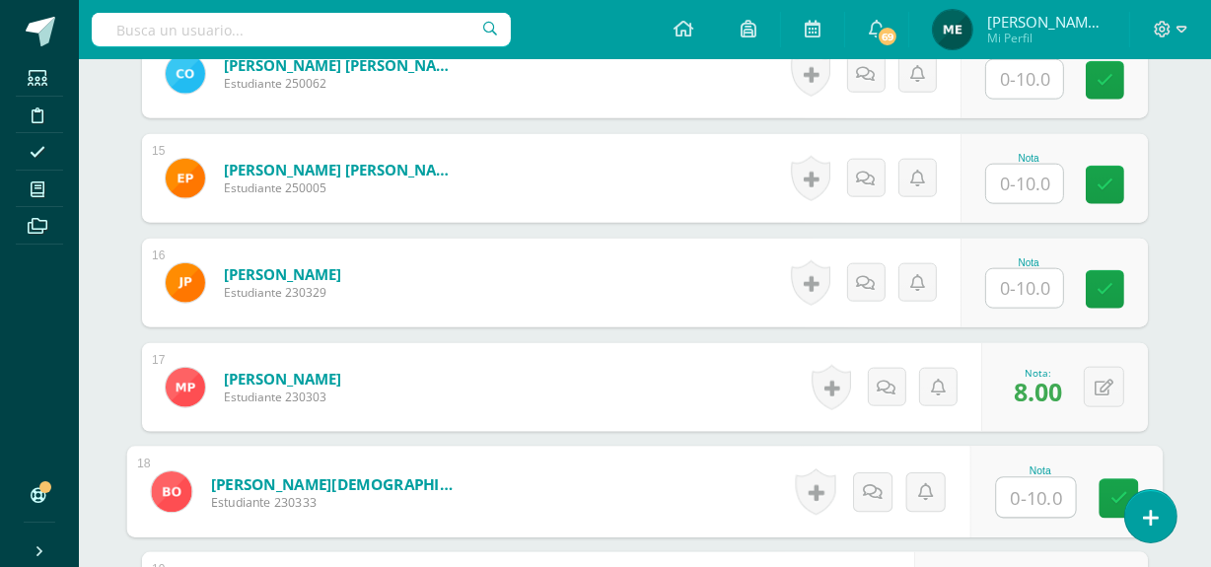
scroll to position [2023, 0]
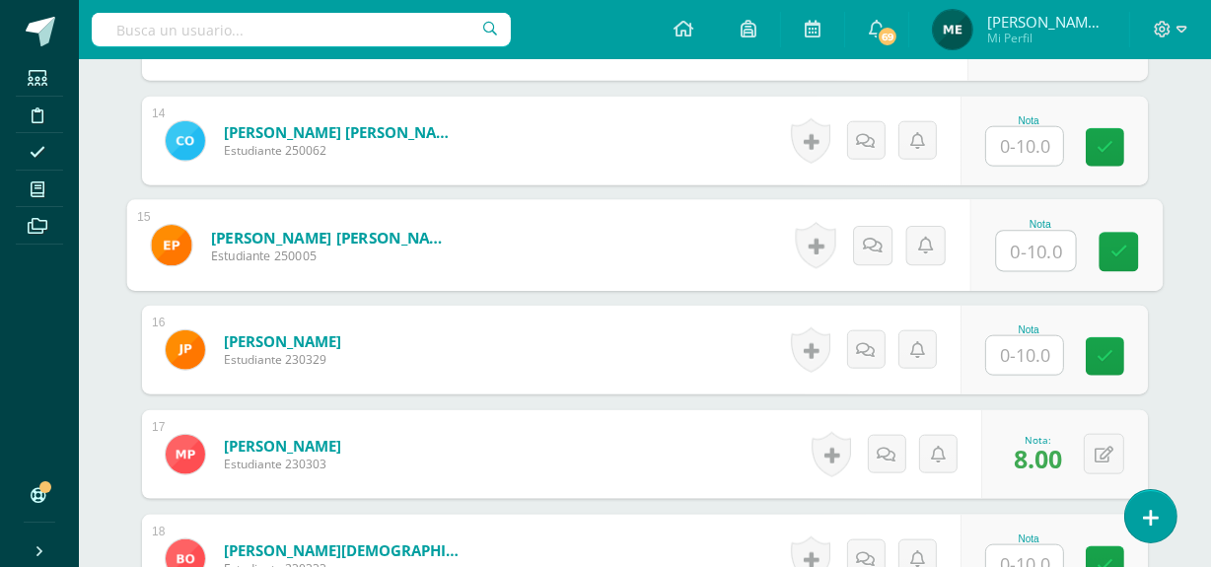
click at [1039, 249] on input "text" at bounding box center [1036, 251] width 79 height 39
type input "10"
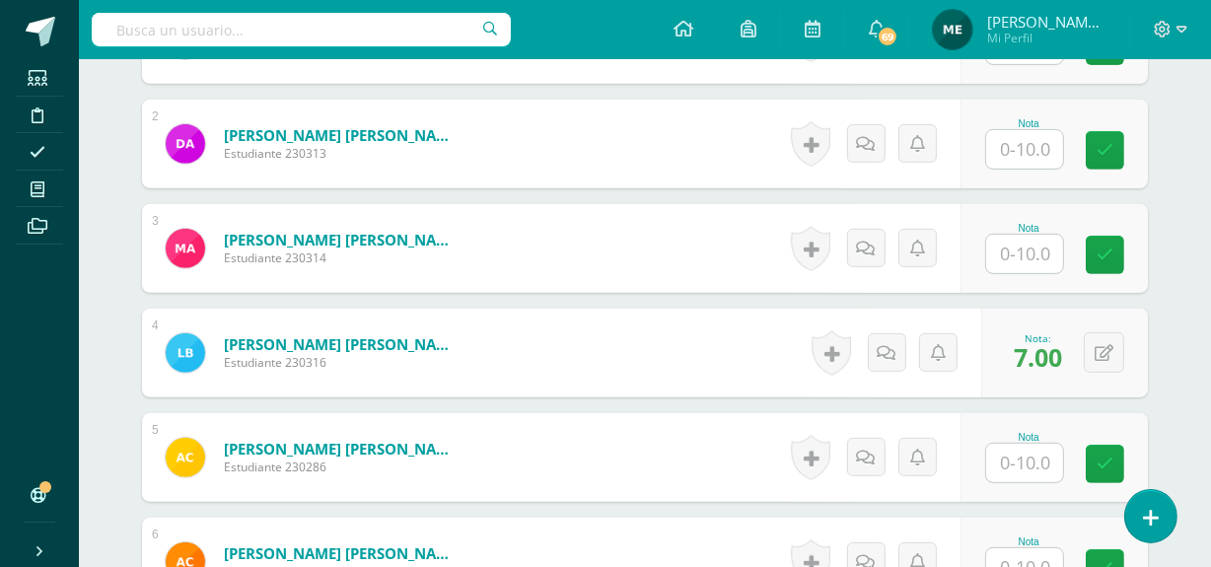
scroll to position [764, 0]
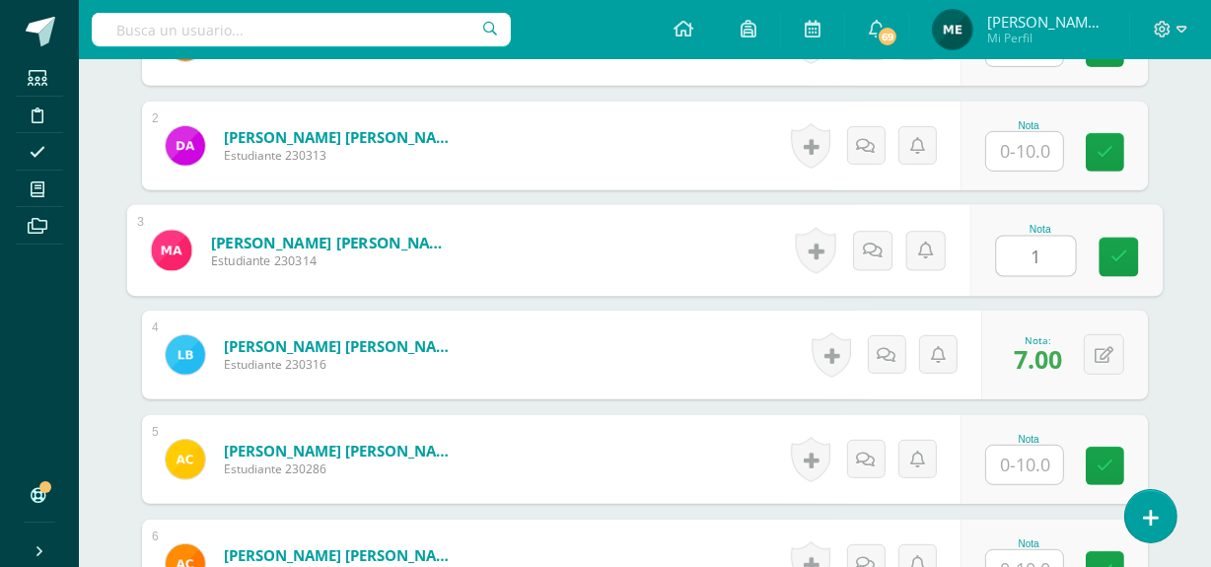
click at [1018, 256] on input "1" at bounding box center [1036, 256] width 79 height 39
type input "10"
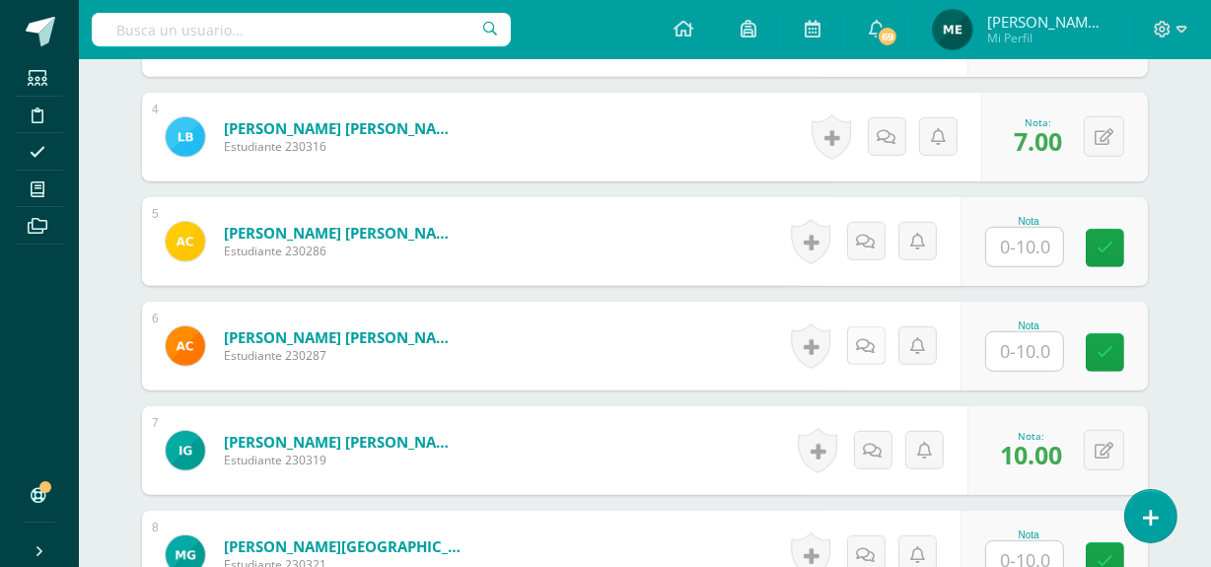
scroll to position [983, 0]
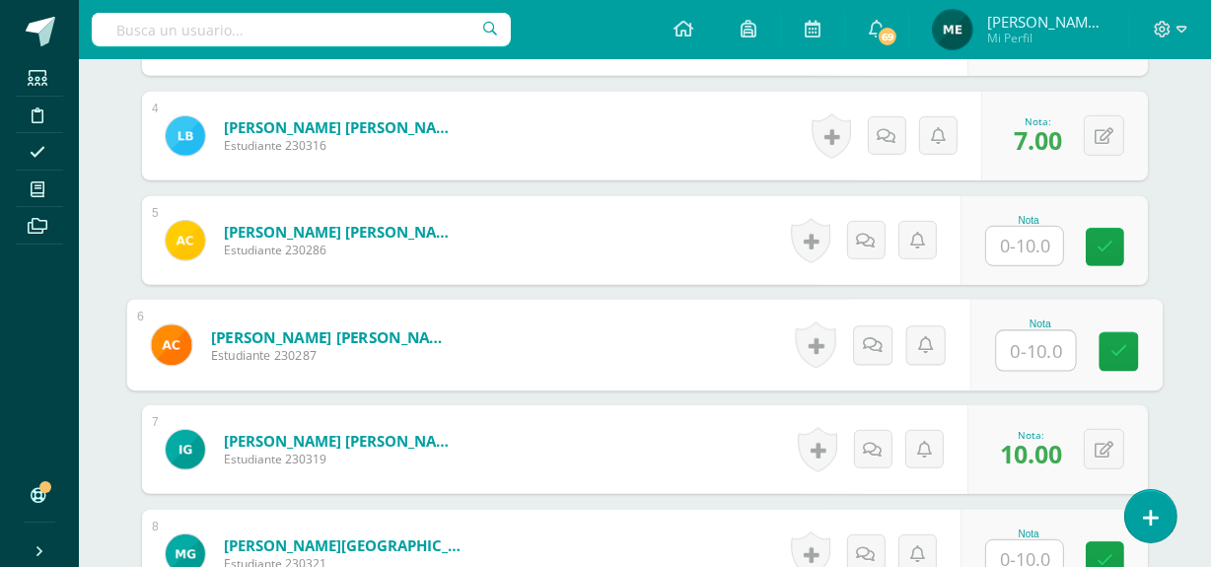
click at [1027, 346] on input "text" at bounding box center [1036, 350] width 79 height 39
type input "8"
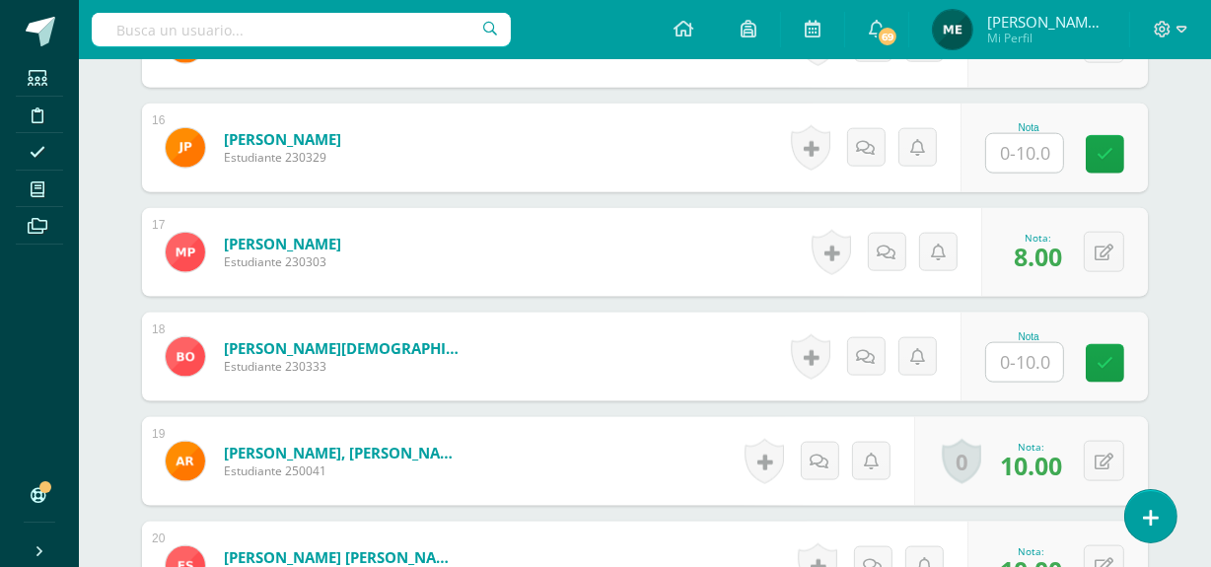
scroll to position [2261, 0]
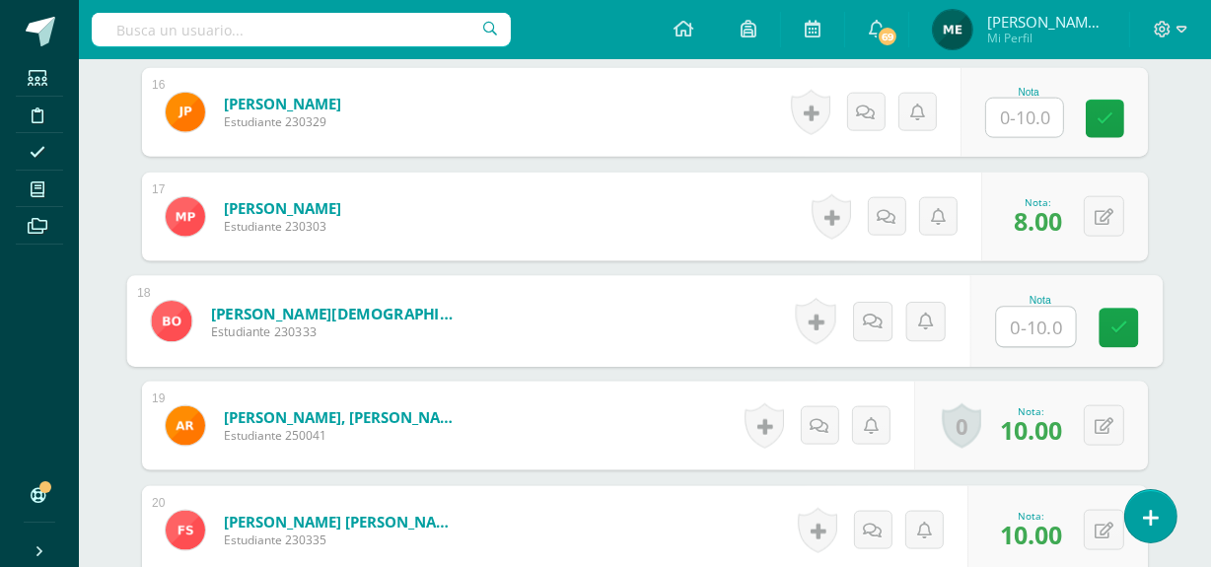
click at [1041, 319] on input "text" at bounding box center [1036, 327] width 79 height 39
type input "10"
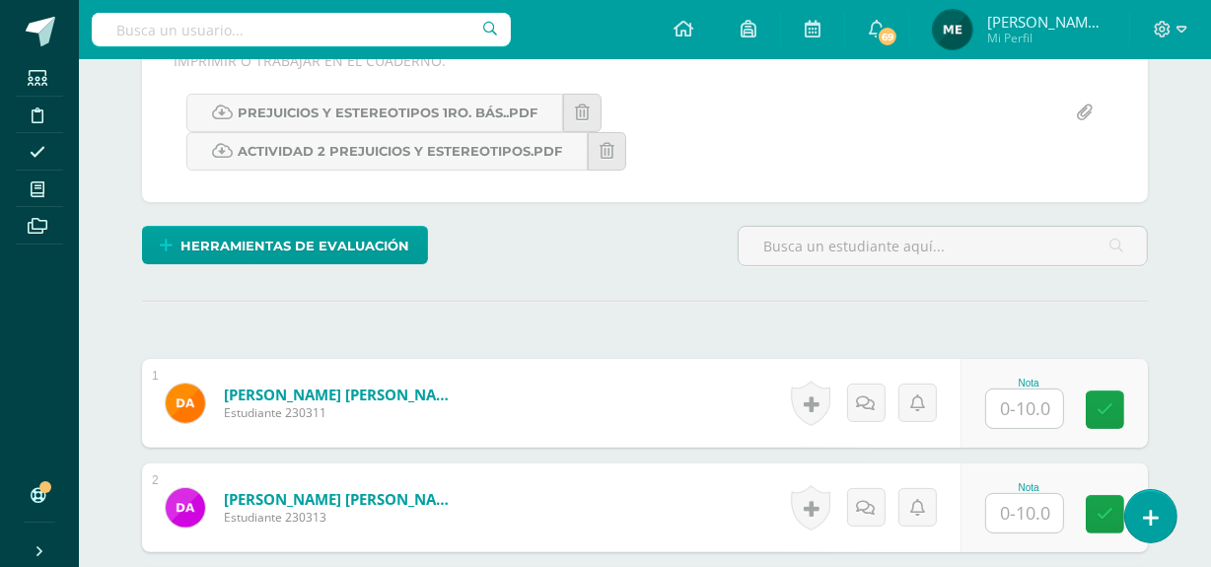
scroll to position [425, 0]
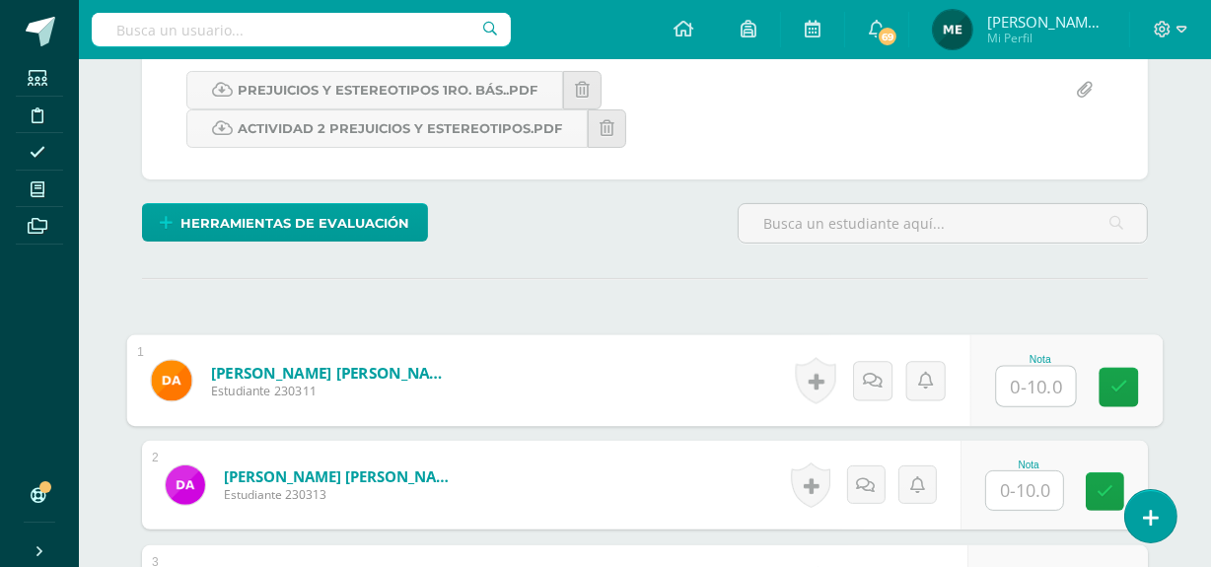
click at [1025, 373] on input "text" at bounding box center [1036, 386] width 79 height 39
type input "10"
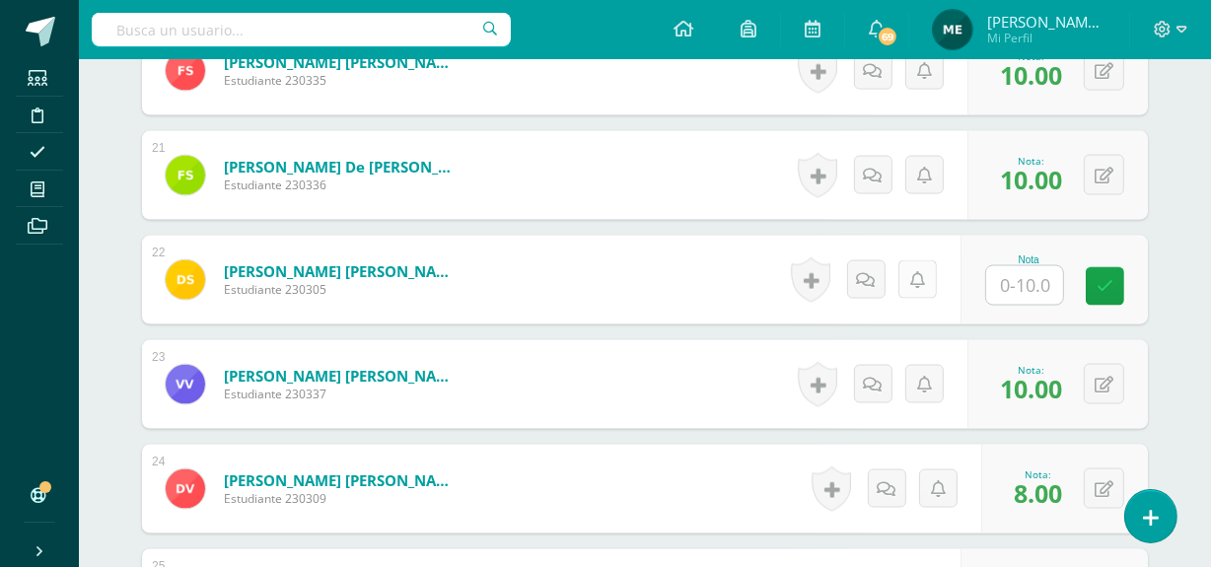
scroll to position [2721, 0]
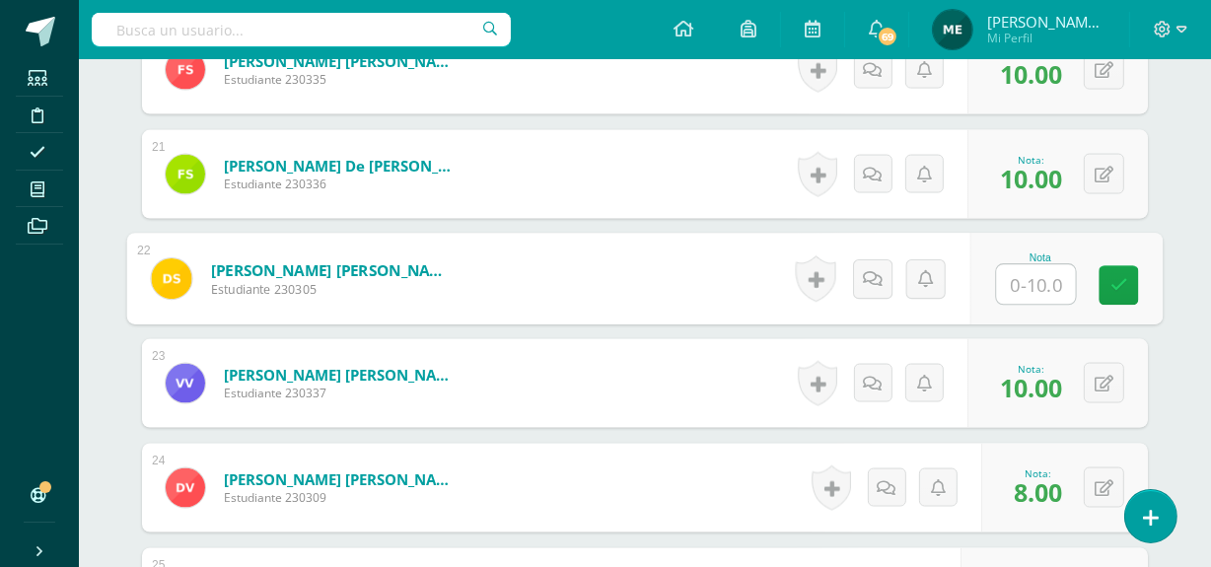
click at [1017, 290] on input "text" at bounding box center [1036, 284] width 79 height 39
type input "10"
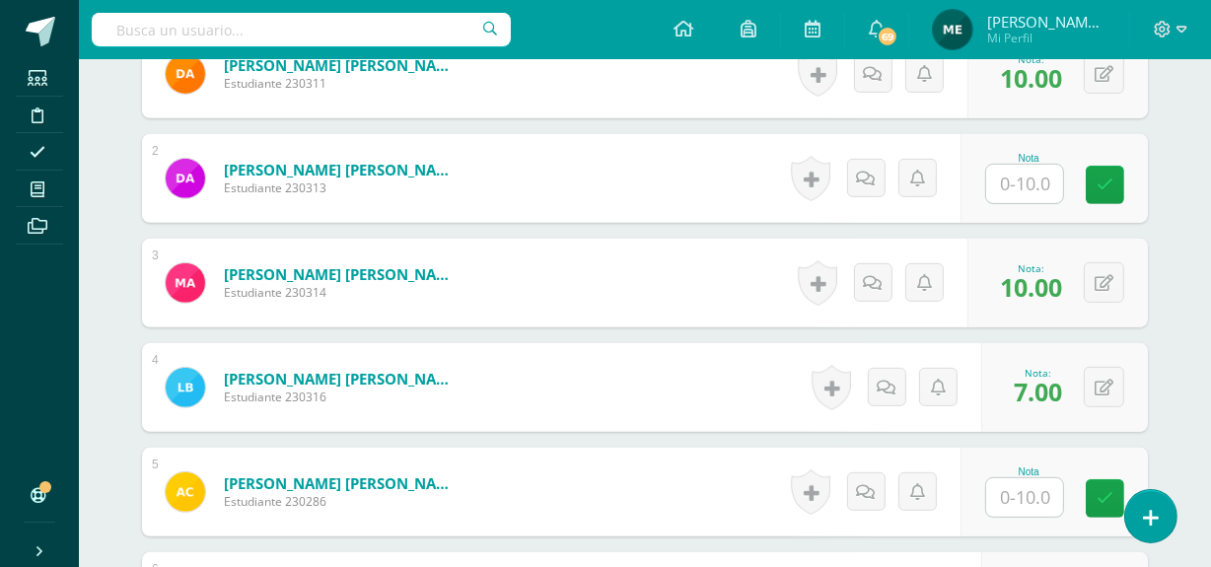
scroll to position [733, 0]
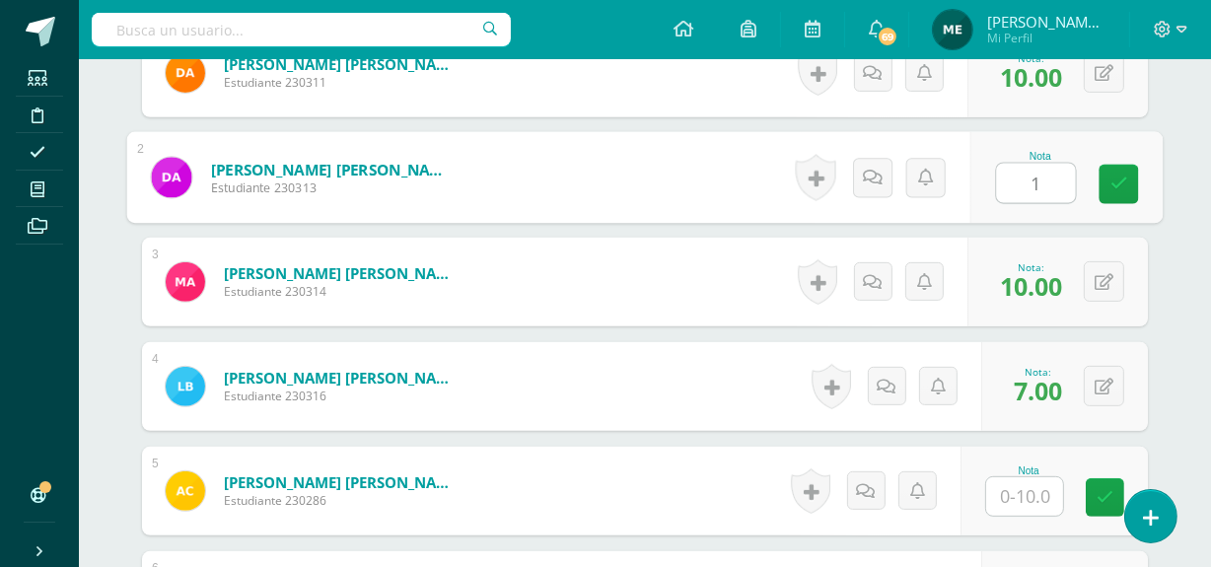
click at [1025, 183] on input "1" at bounding box center [1036, 183] width 79 height 39
type input "10"
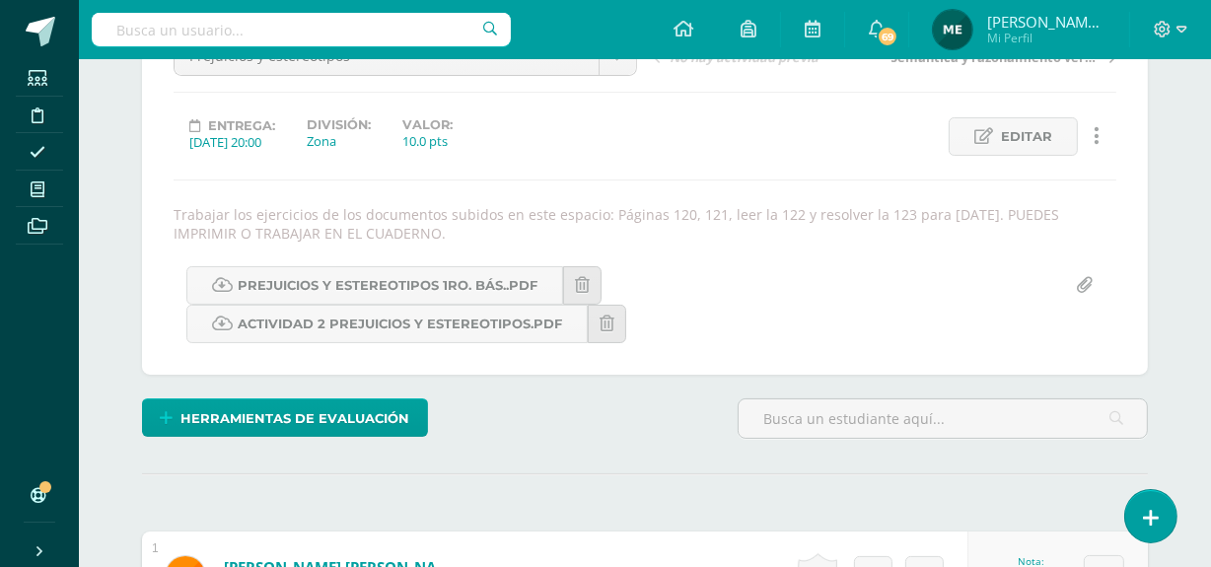
scroll to position [0, 0]
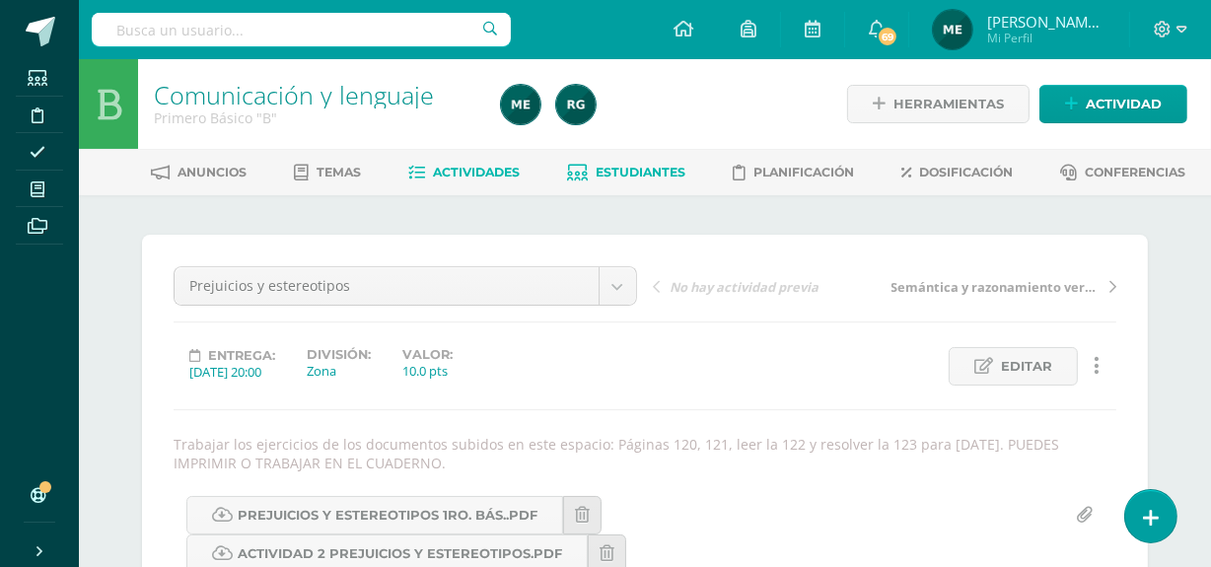
click at [628, 170] on span "Estudiantes" at bounding box center [641, 172] width 90 height 15
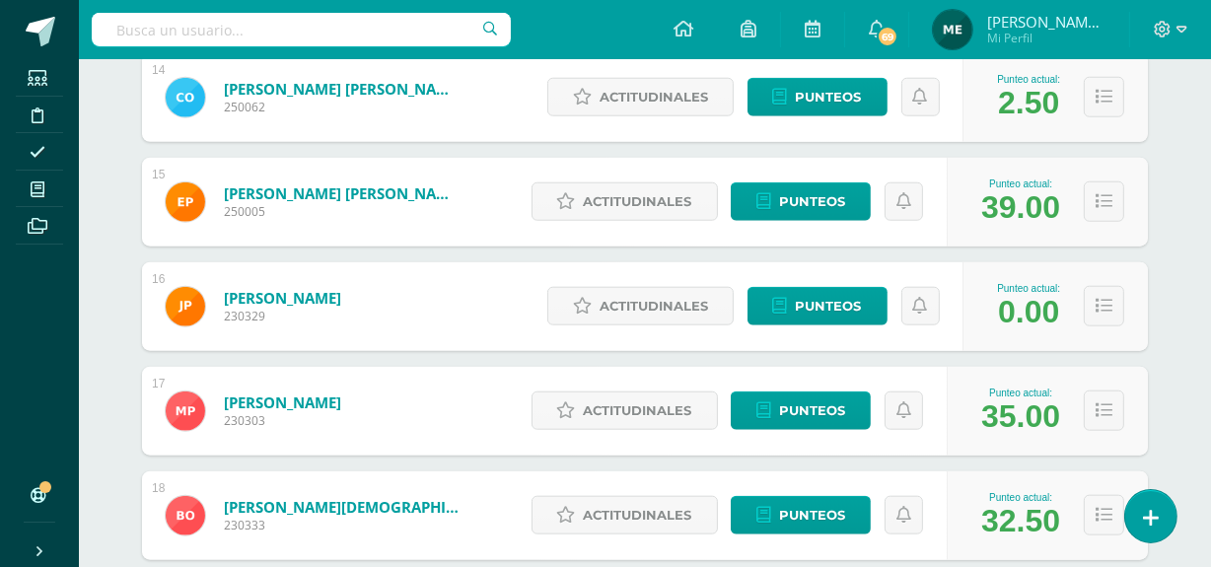
scroll to position [1735, 0]
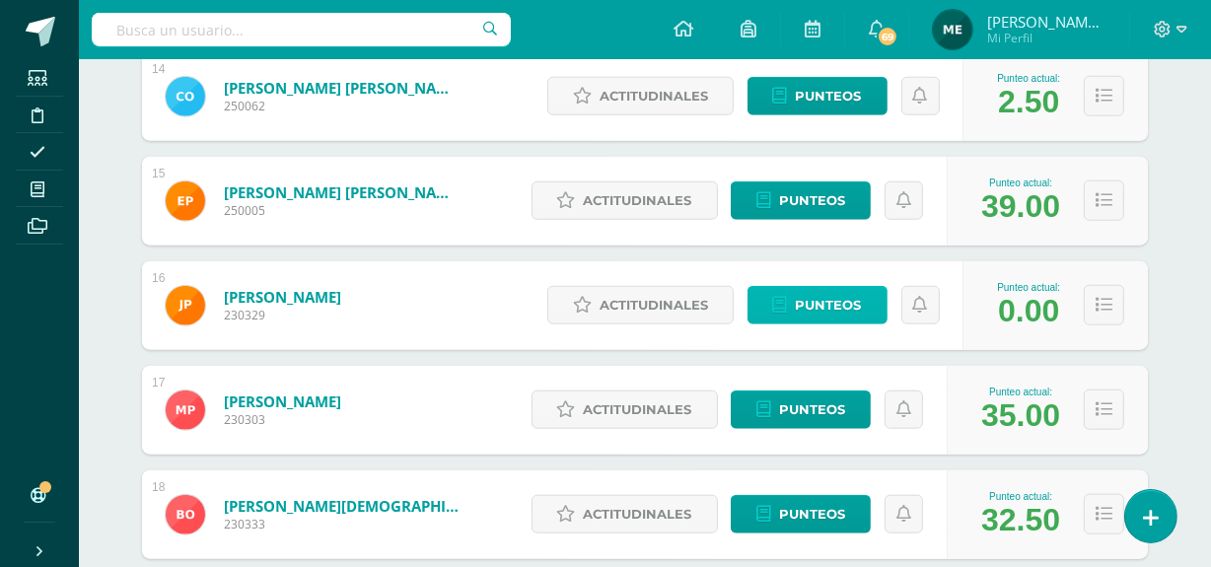
click at [826, 304] on span "Punteos" at bounding box center [829, 305] width 66 height 36
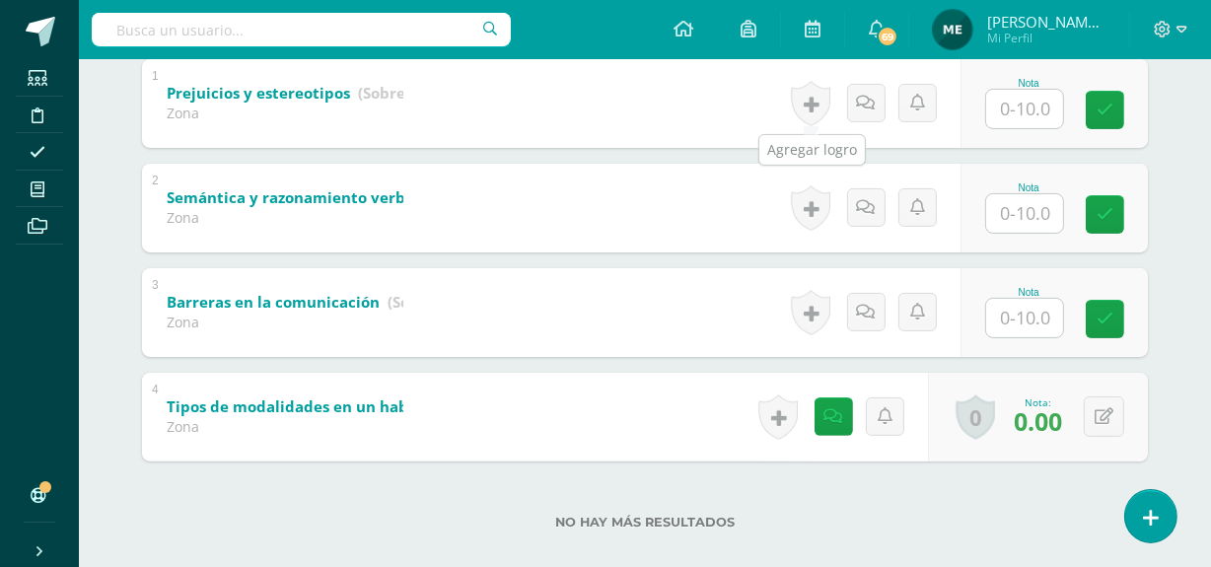
scroll to position [457, 0]
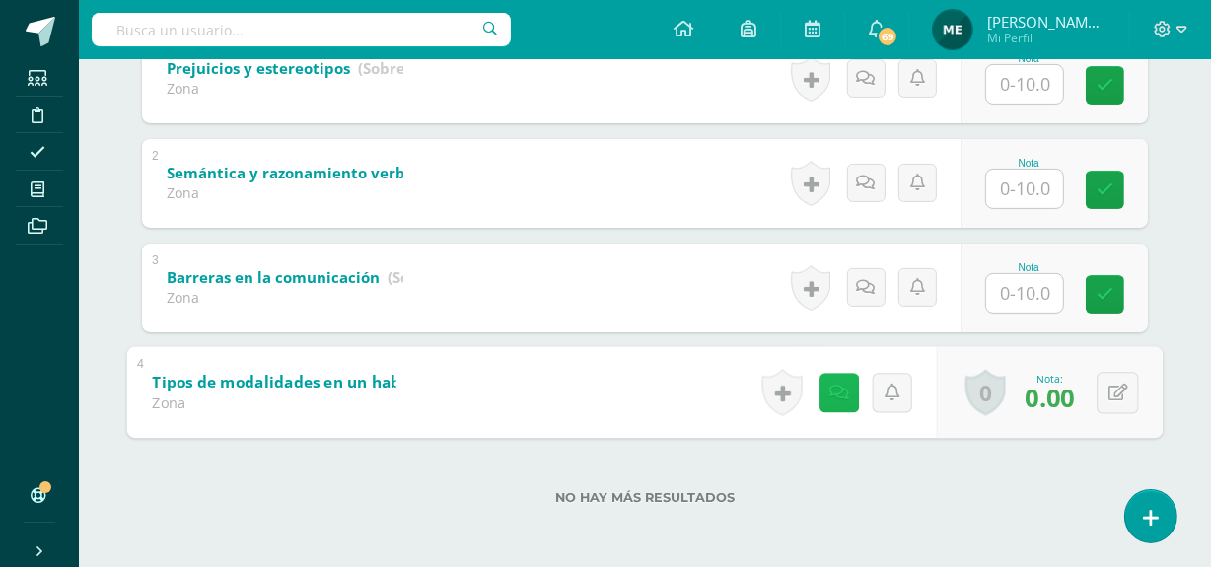
click at [838, 396] on icon at bounding box center [839, 392] width 20 height 17
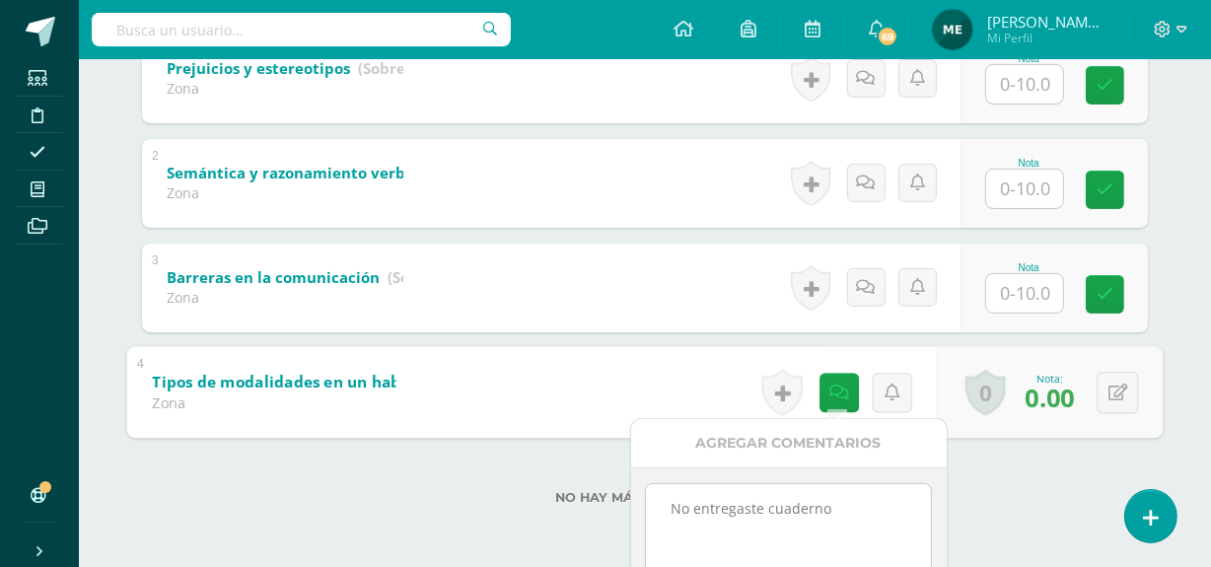
click at [974, 497] on label "No hay más resultados" at bounding box center [645, 497] width 1006 height 15
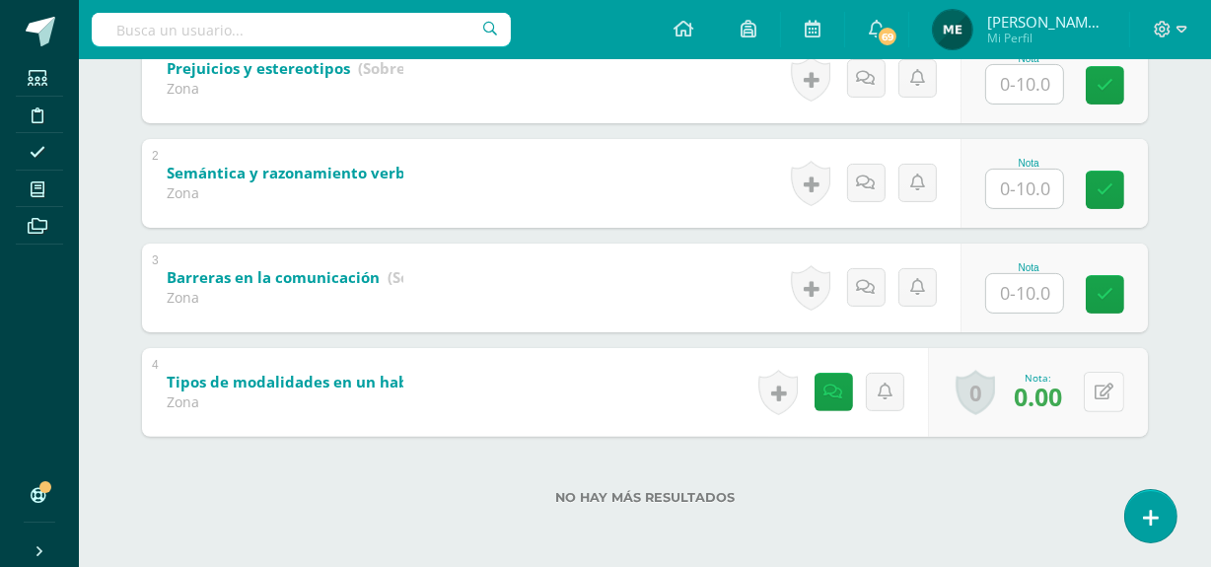
click at [1105, 390] on button at bounding box center [1104, 392] width 40 height 40
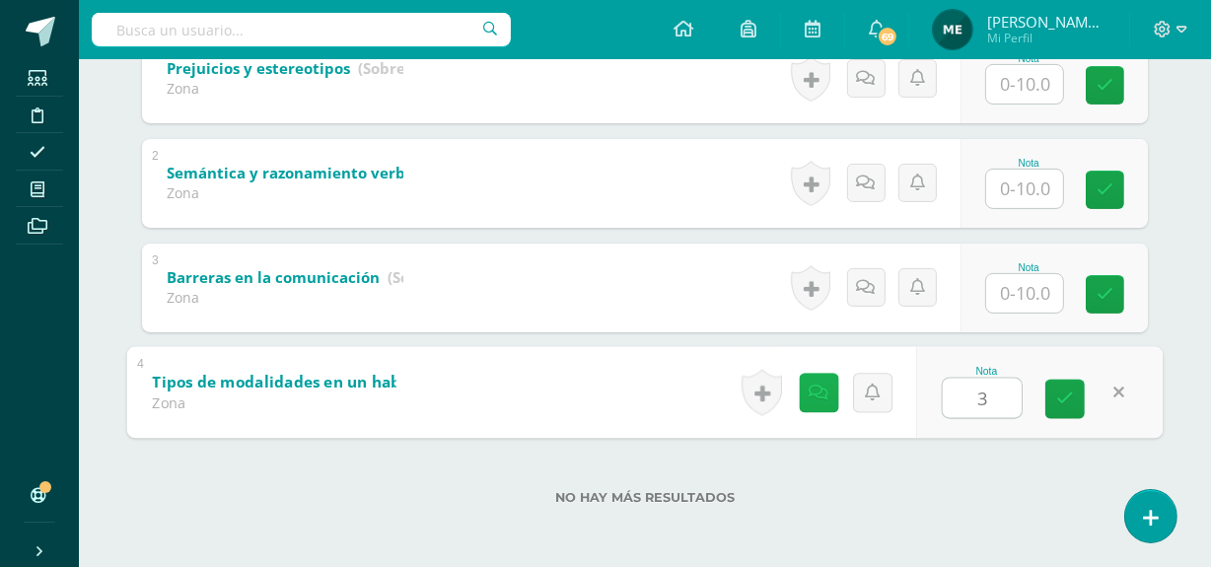
type input "3"
click at [834, 400] on link at bounding box center [818, 392] width 39 height 39
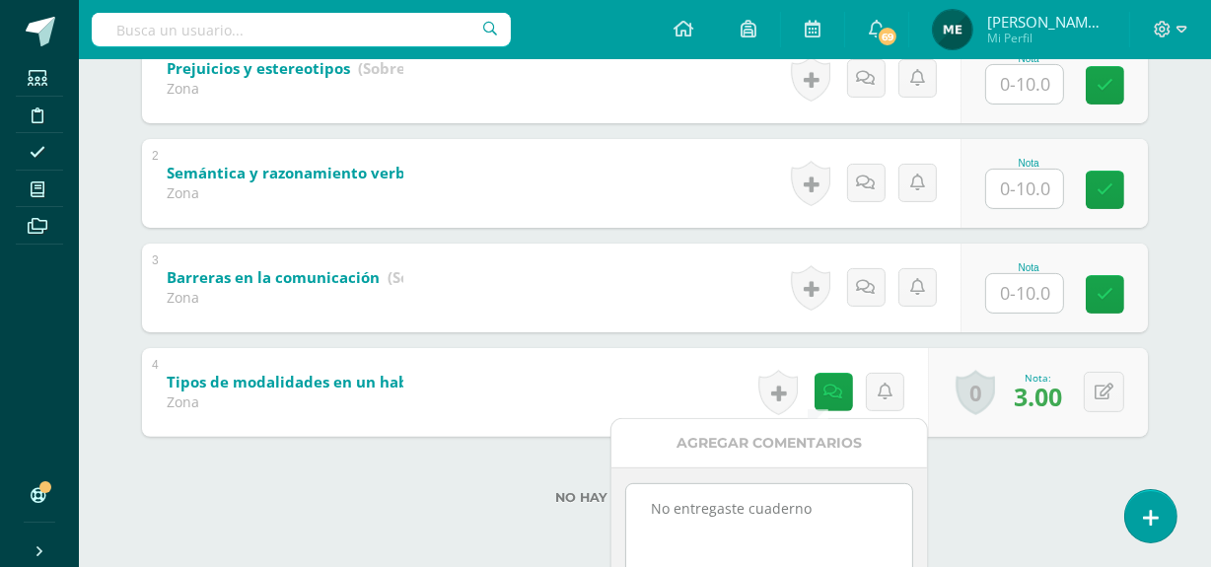
drag, startPoint x: 640, startPoint y: 508, endPoint x: 839, endPoint y: 523, distance: 199.7
click at [839, 523] on textarea "No entregaste cuaderno" at bounding box center [768, 533] width 285 height 99
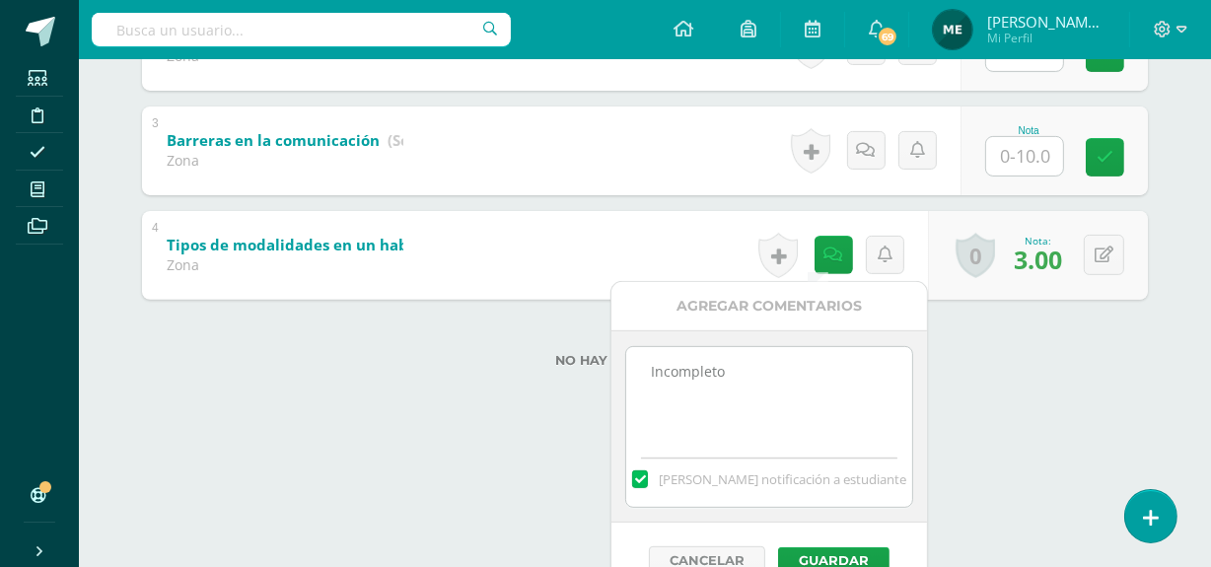
scroll to position [625, 0]
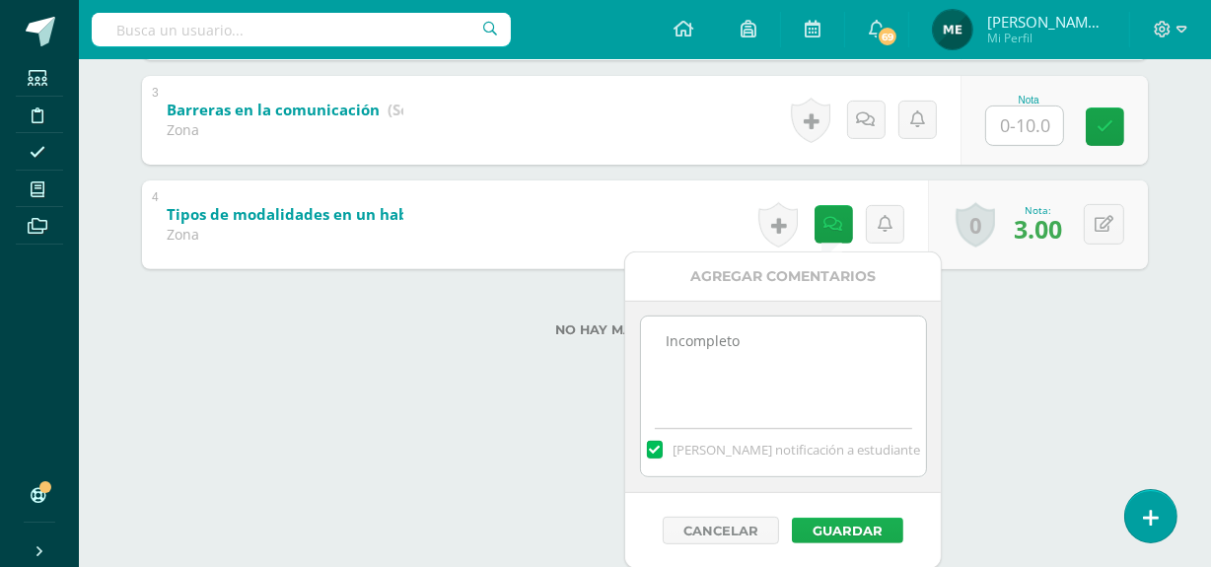
type textarea "Incompleto"
click at [856, 532] on button "Guardar" at bounding box center [847, 531] width 111 height 26
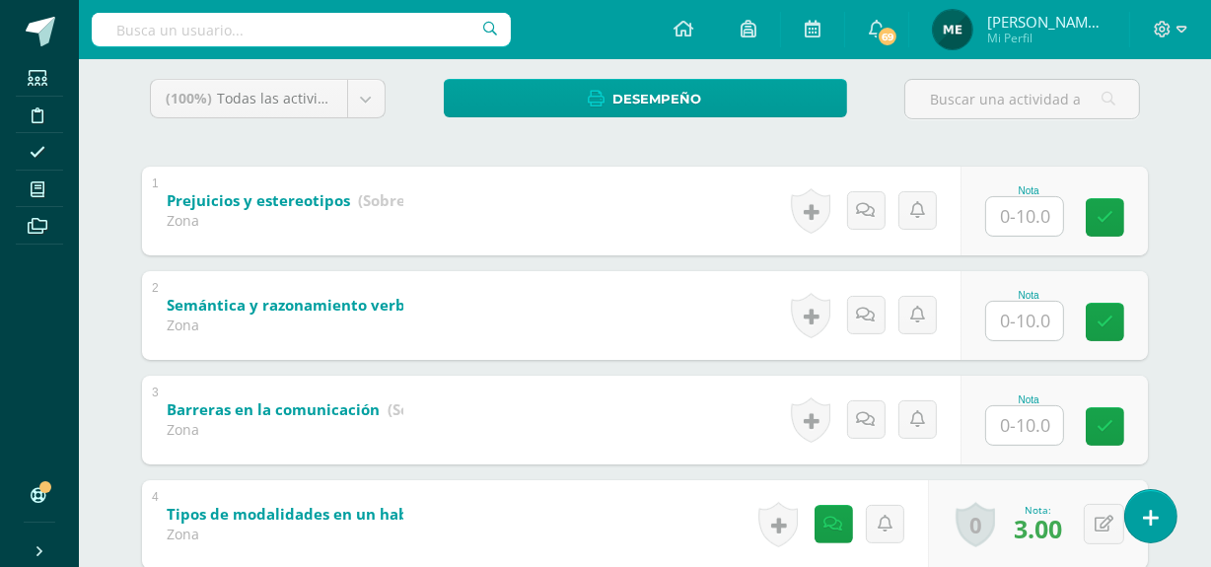
scroll to position [457, 0]
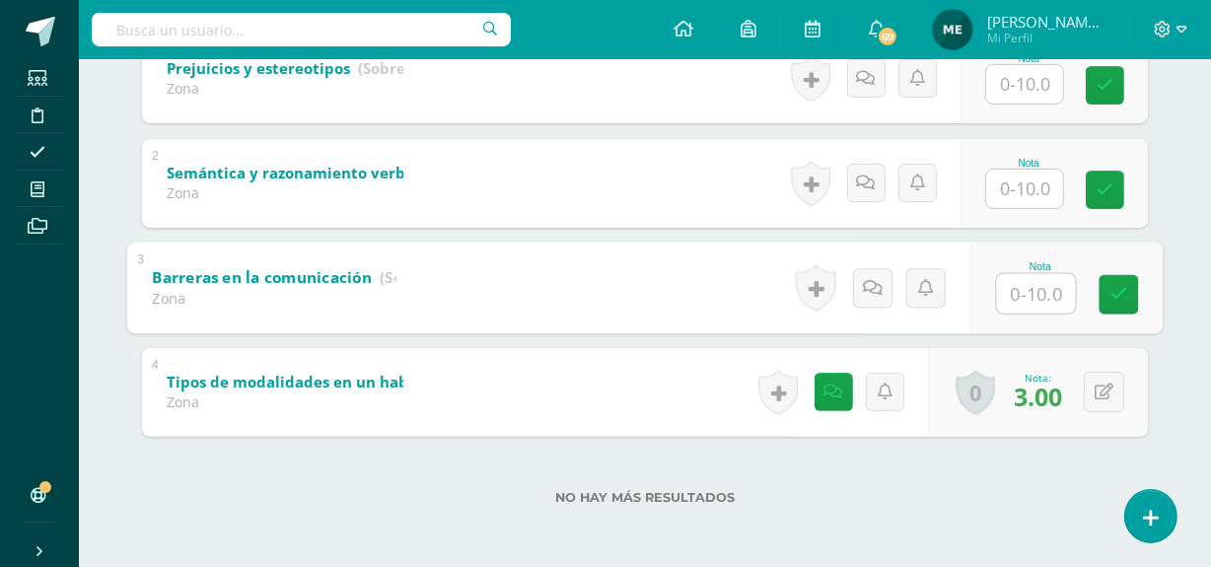
click at [1035, 296] on input "text" at bounding box center [1036, 292] width 79 height 39
type input "0"
click at [882, 282] on link at bounding box center [872, 287] width 39 height 39
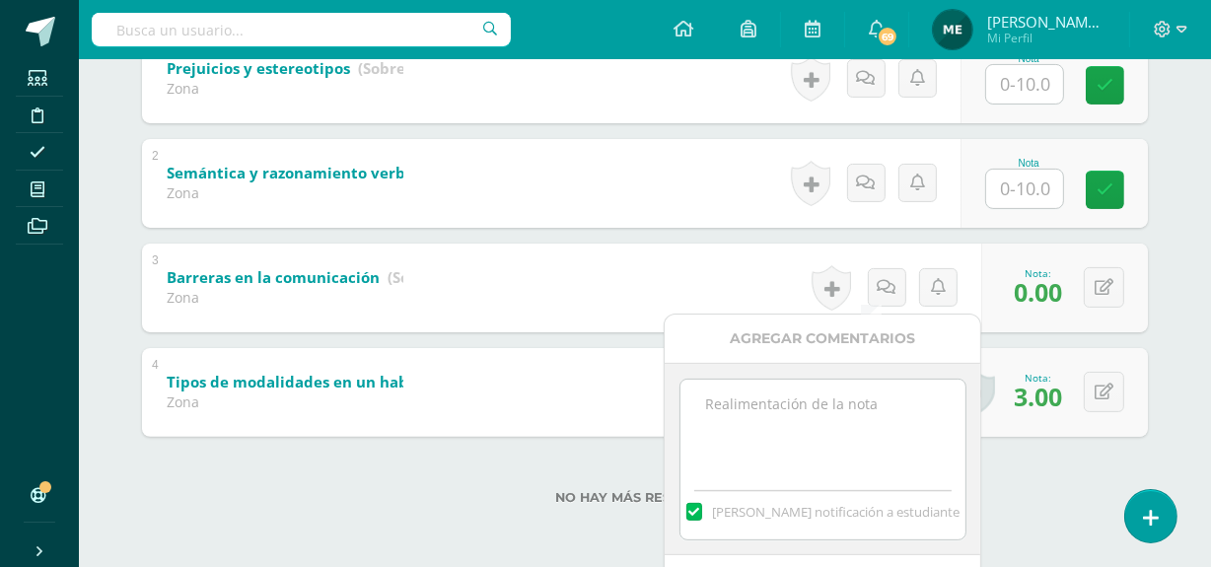
click at [782, 411] on textarea at bounding box center [822, 429] width 285 height 99
click at [763, 405] on textarea "No entregasrte actividades." at bounding box center [822, 429] width 285 height 99
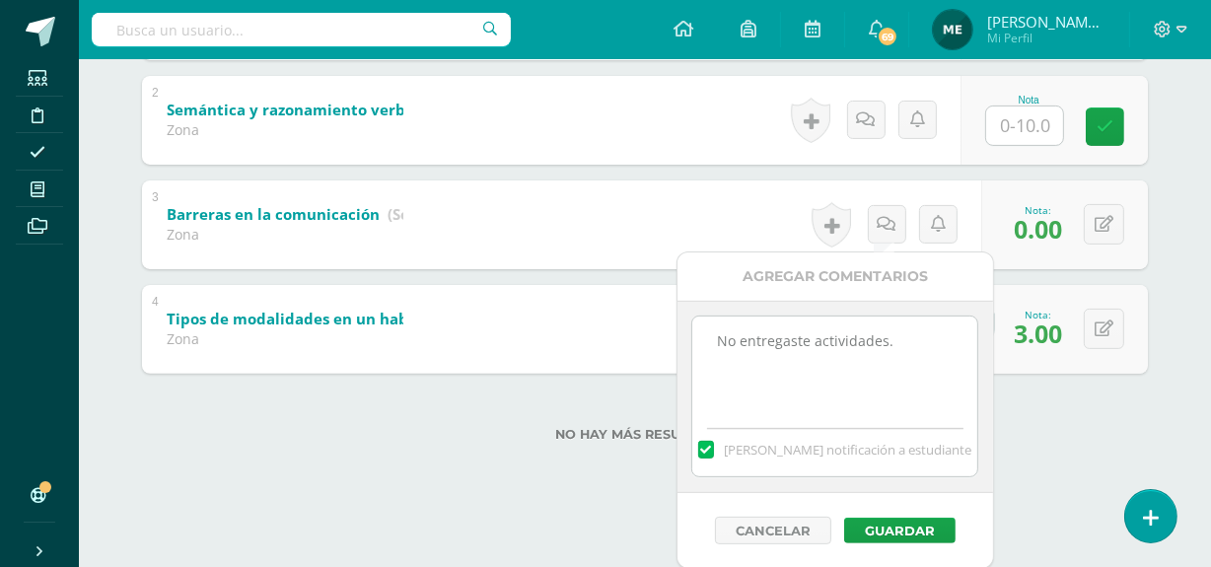
scroll to position [522, 0]
type textarea "No entregaste actividades."
click at [938, 523] on button "Guardar" at bounding box center [900, 530] width 111 height 26
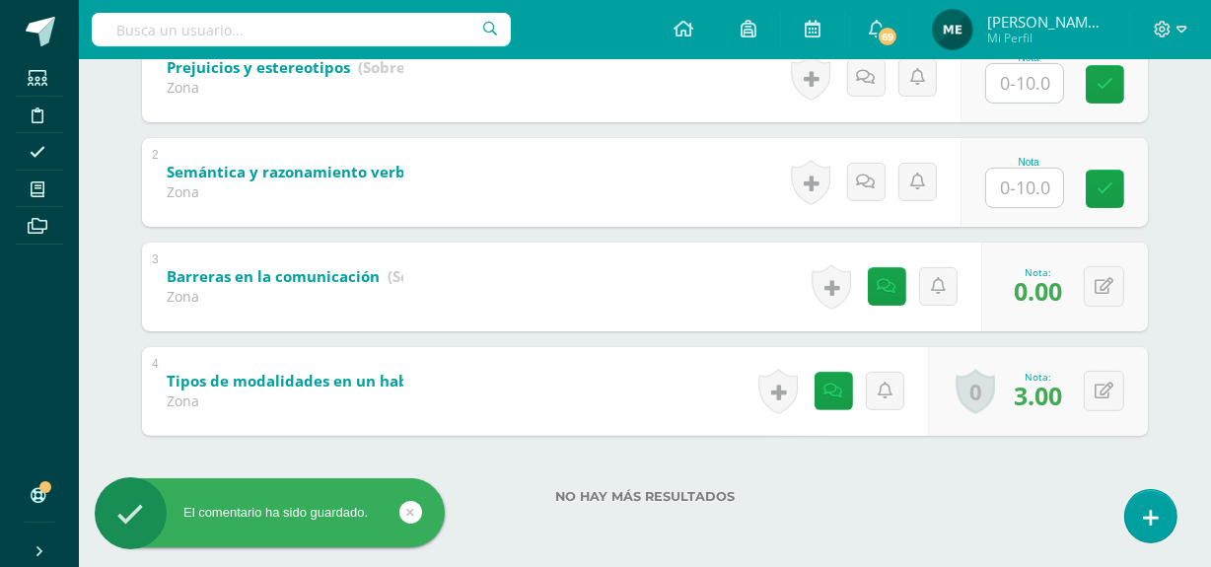
scroll to position [457, 0]
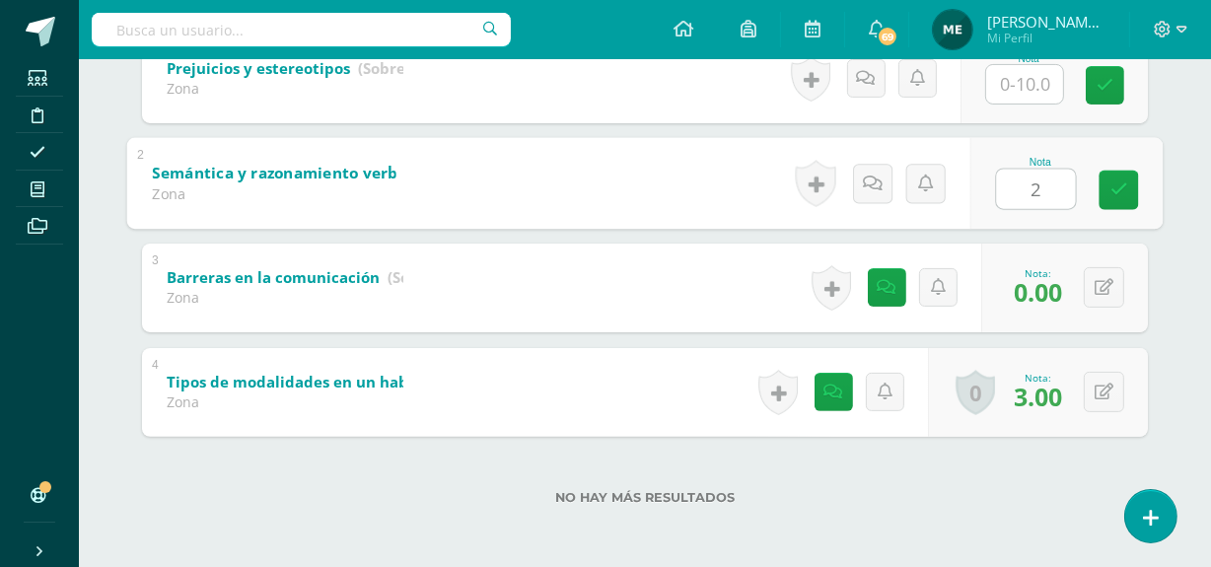
click at [1026, 197] on input "2" at bounding box center [1036, 188] width 79 height 39
type input "2"
click at [874, 187] on icon at bounding box center [873, 183] width 20 height 17
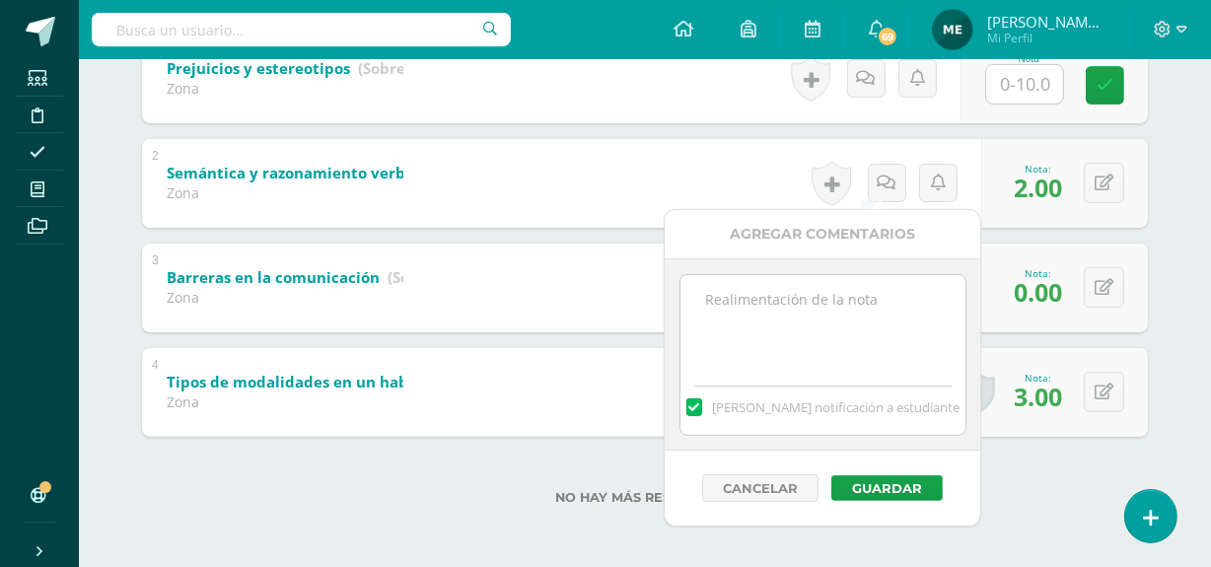
click at [856, 299] on textarea at bounding box center [822, 324] width 285 height 99
type textarea "Incompleto"
click at [907, 483] on button "Guardar" at bounding box center [886, 488] width 111 height 26
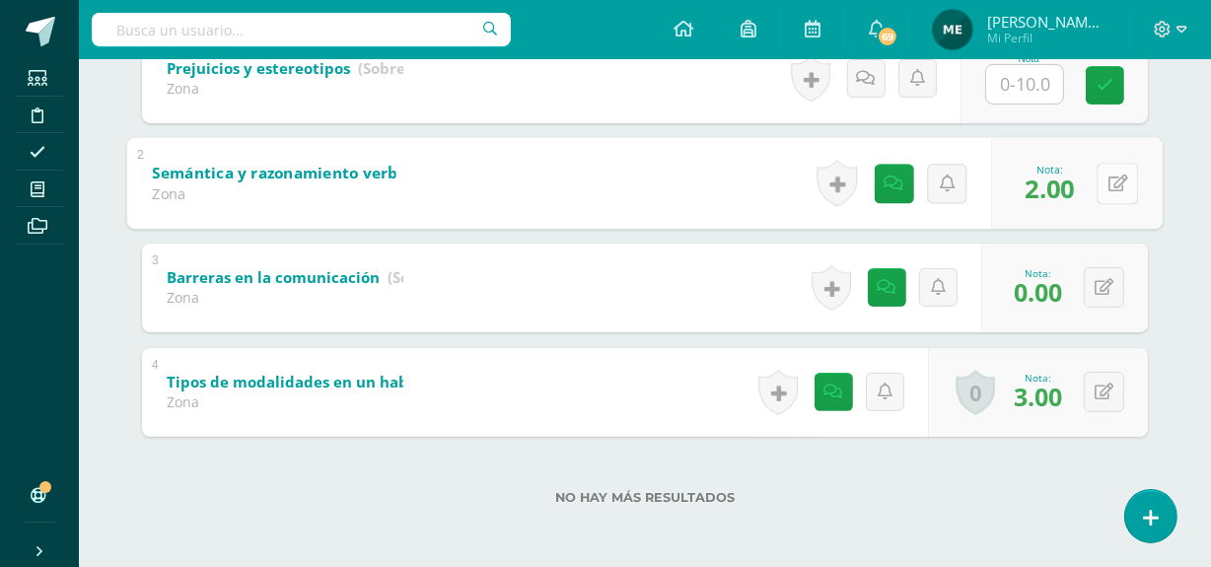
click at [1108, 181] on icon at bounding box center [1118, 183] width 20 height 17
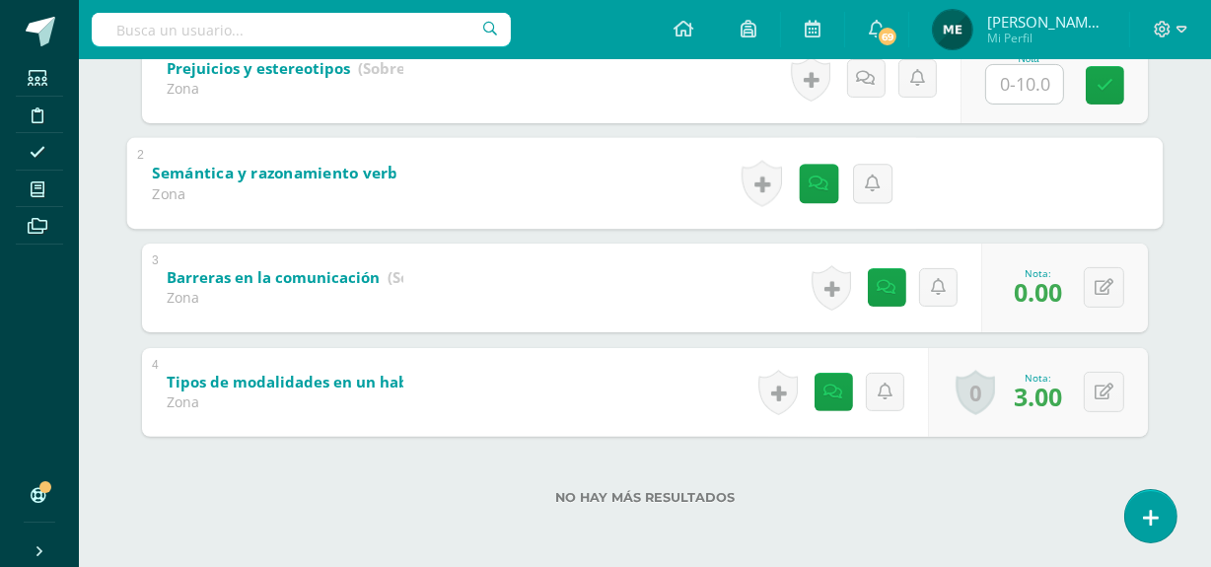
click at [1108, 137] on form "Semántica y razonamiento verbal #2 (Sobre 10.0) Zona Nota 2.00 0 Logros Logros …" at bounding box center [645, 137] width 1036 height 0
type input "4"
click at [1066, 187] on icon at bounding box center [1065, 189] width 18 height 17
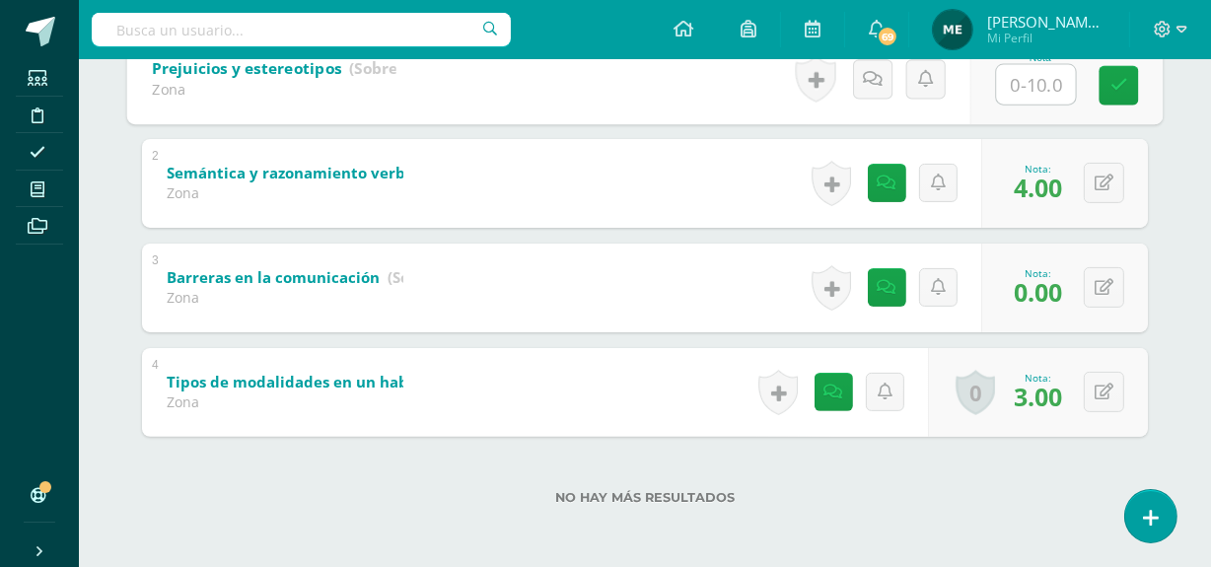
click at [1030, 83] on input "text" at bounding box center [1036, 83] width 79 height 39
type input "8"
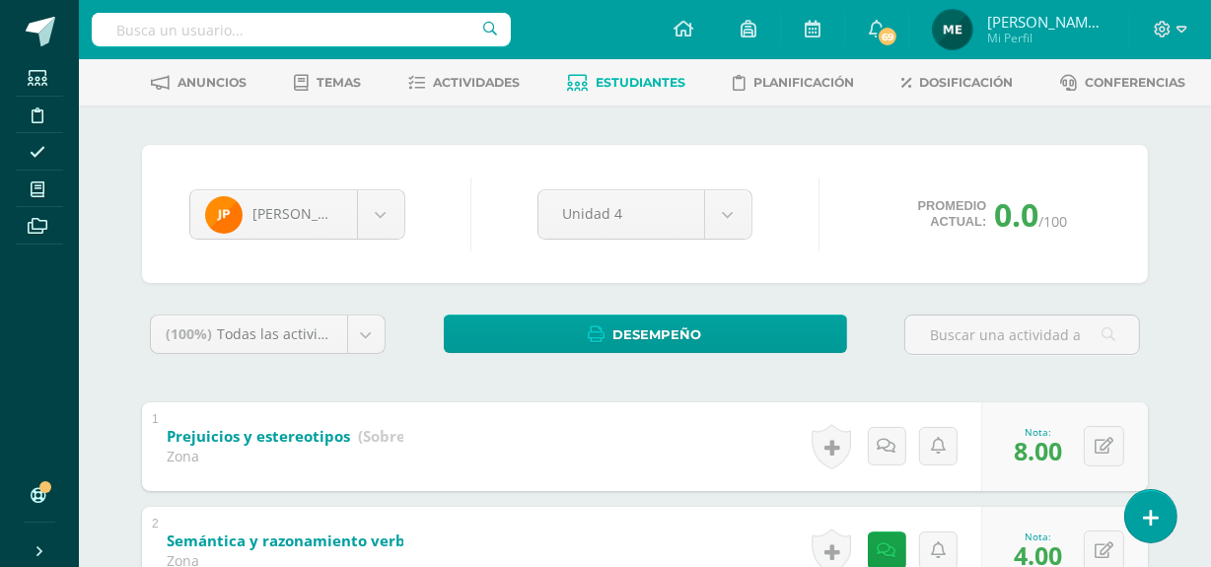
scroll to position [0, 0]
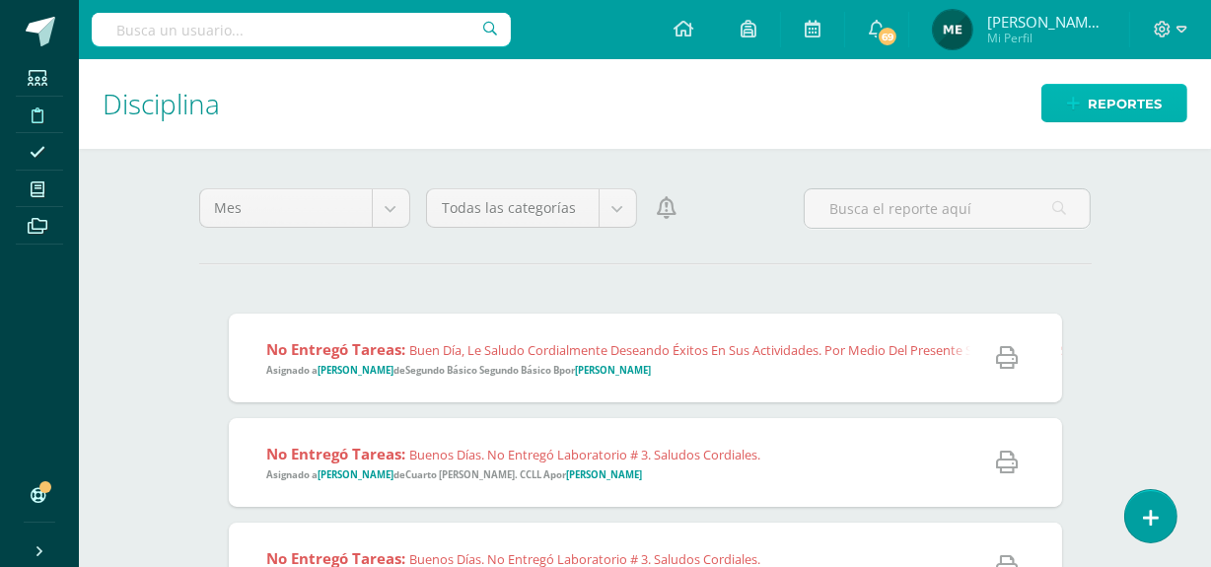
click at [1126, 90] on span "Reportes" at bounding box center [1124, 104] width 74 height 36
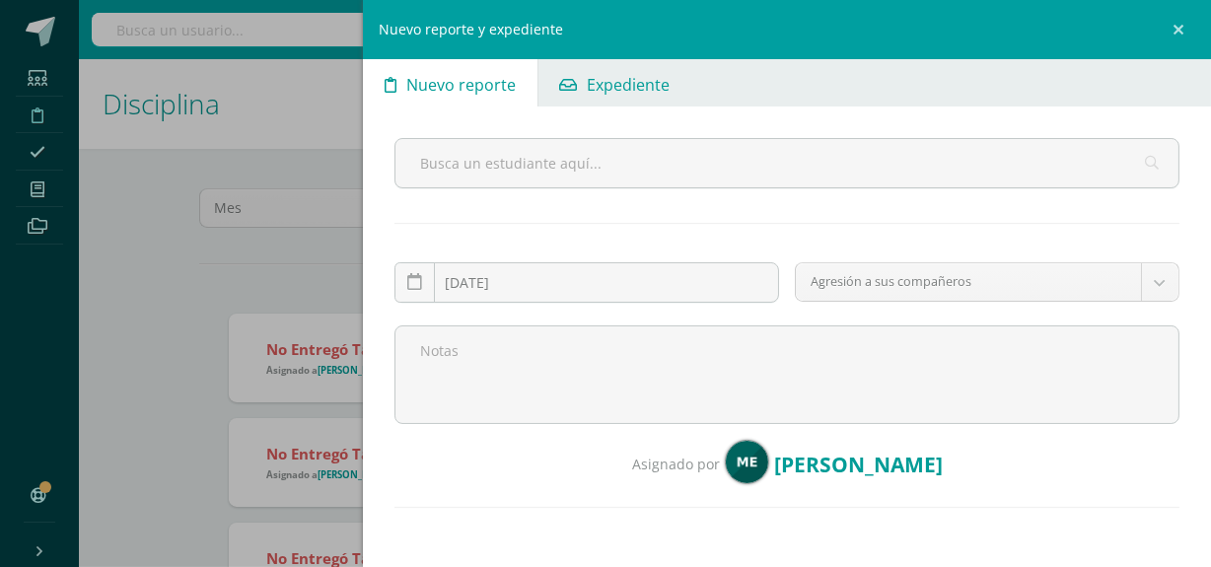
click at [647, 79] on span "Expediente" at bounding box center [628, 84] width 83 height 47
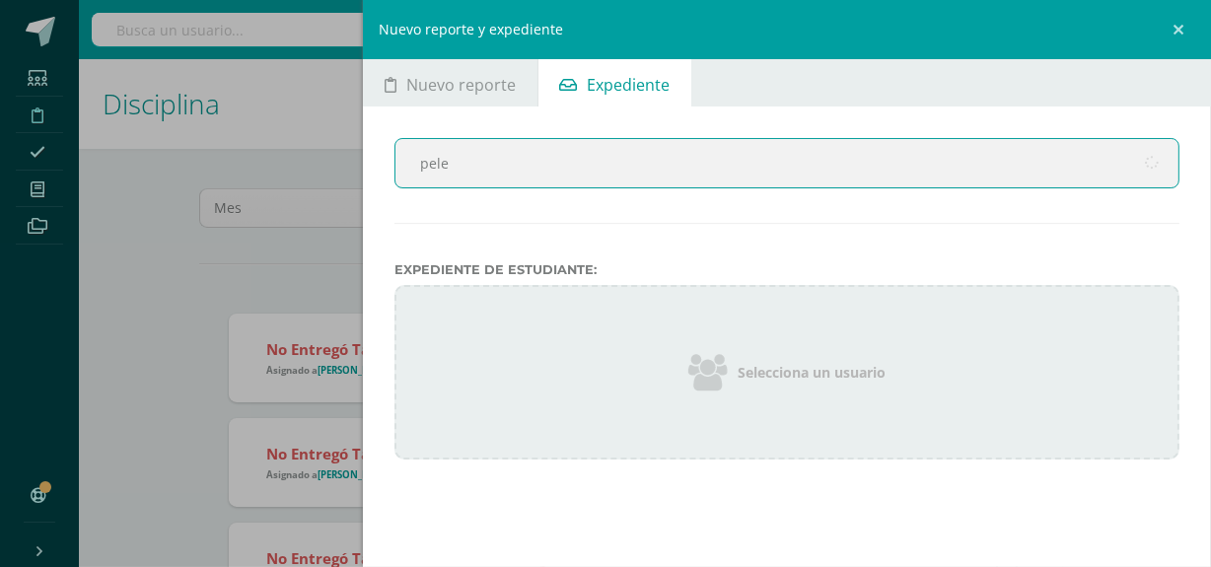
type input "pelen"
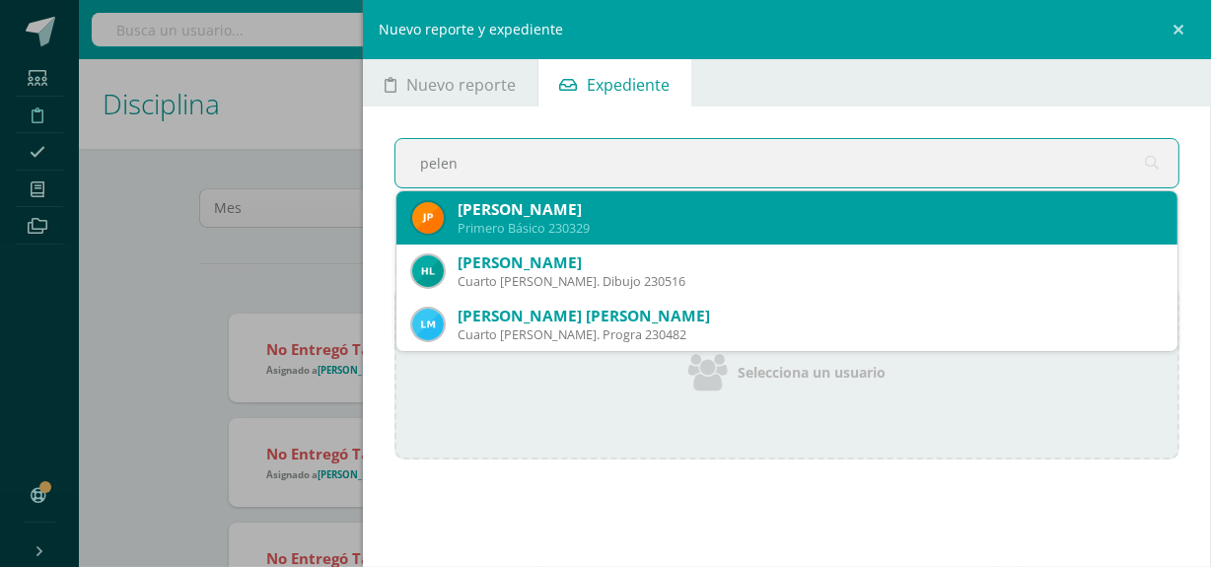
click at [573, 220] on div "Primero Básico 230329" at bounding box center [809, 228] width 704 height 17
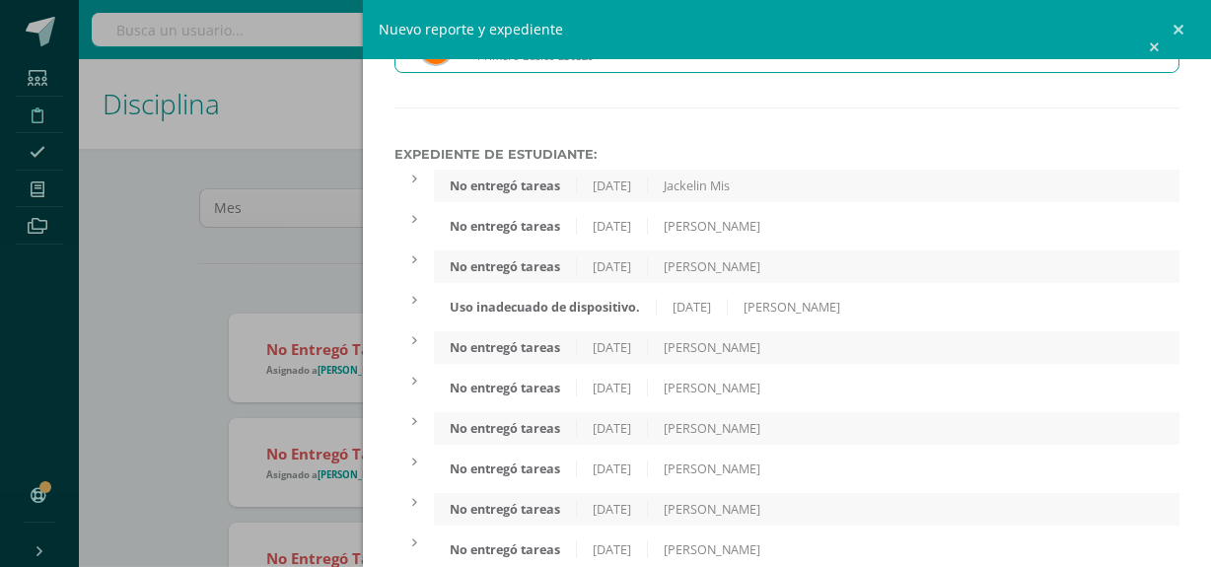
scroll to position [125, 0]
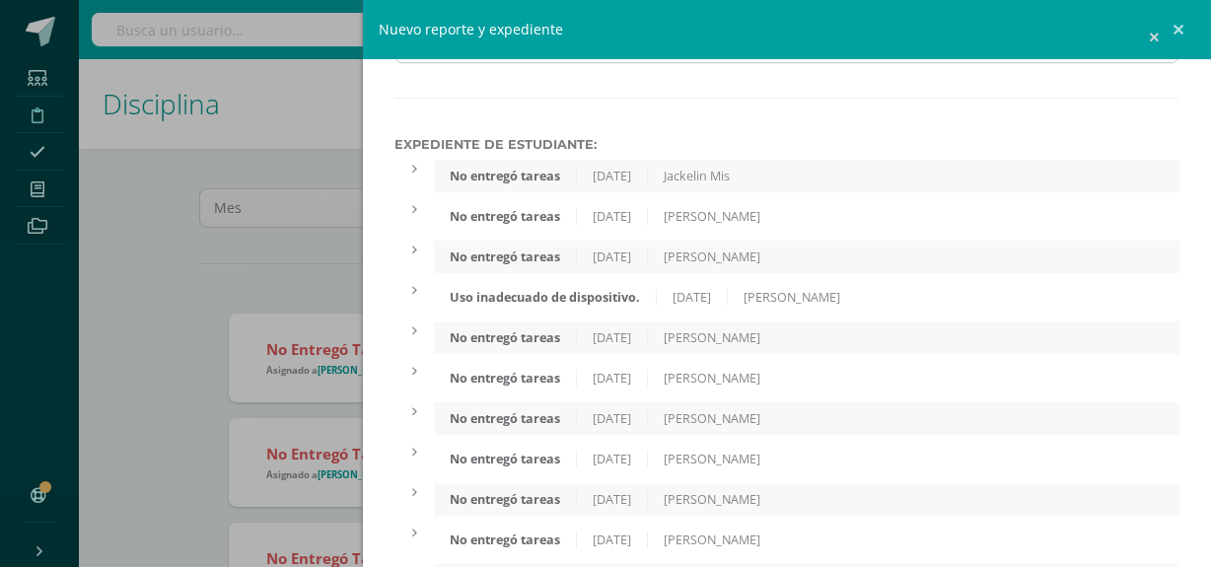
click at [769, 462] on div "[PERSON_NAME]" at bounding box center [712, 459] width 128 height 17
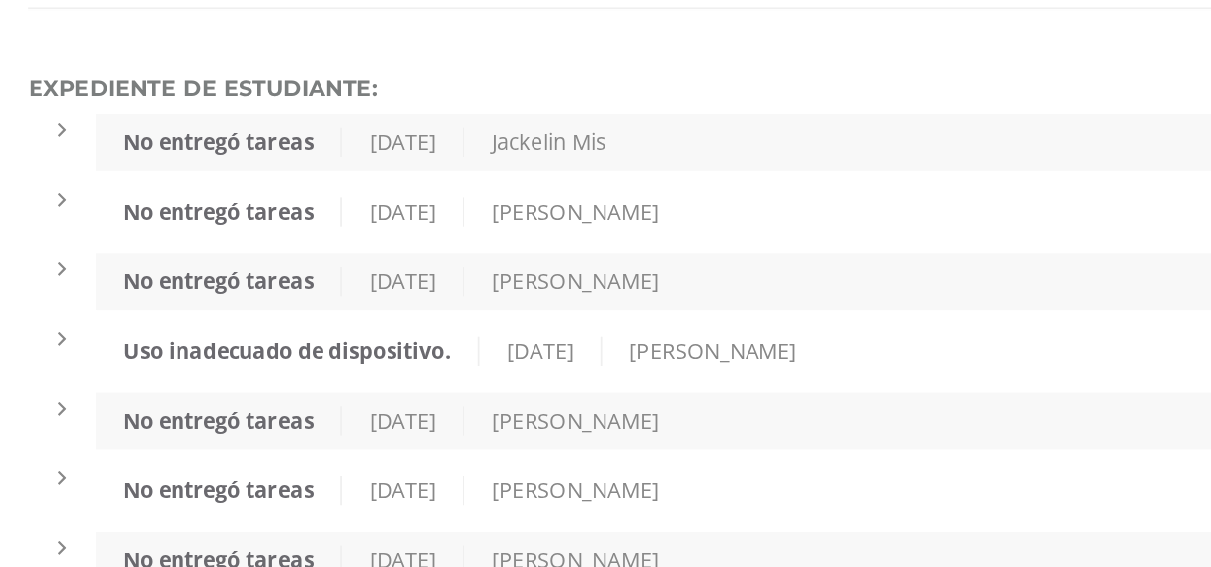
scroll to position [39, 0]
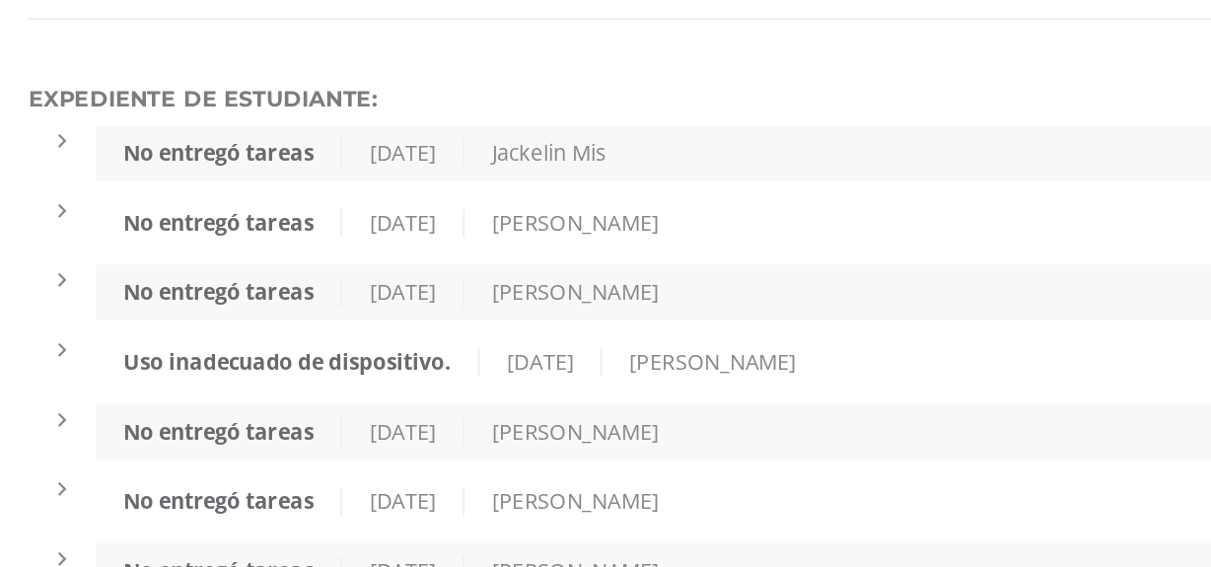
click at [787, 259] on div "No entregó tareas 10/9/2025 Jackelin Mis" at bounding box center [806, 262] width 745 height 33
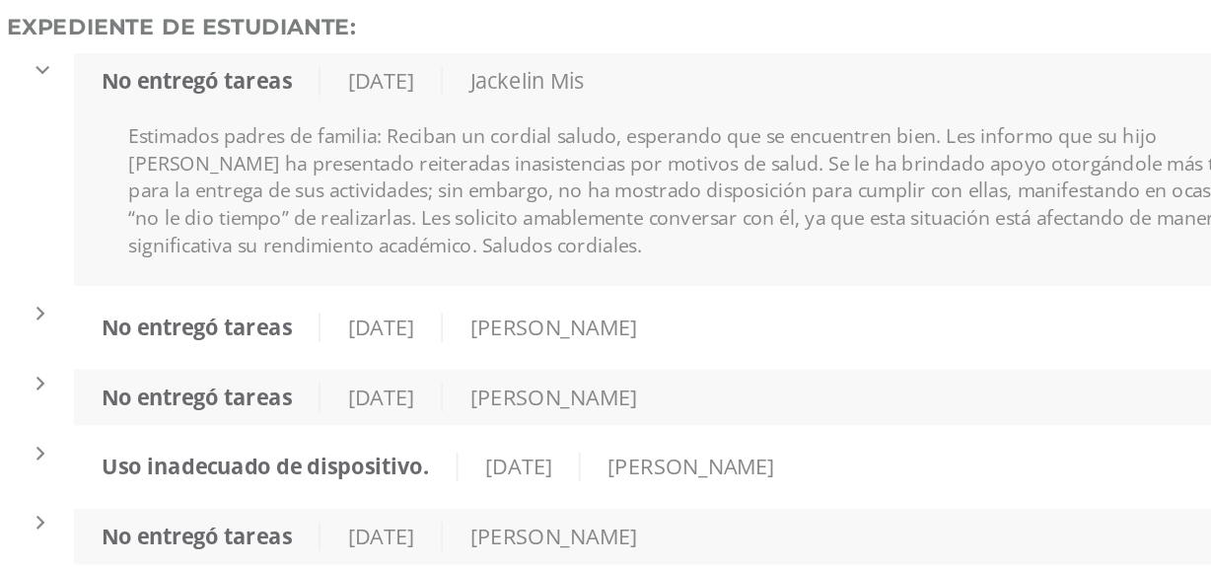
scroll to position [82, 0]
click at [774, 360] on div "Yanete Ricardo" at bounding box center [712, 362] width 128 height 17
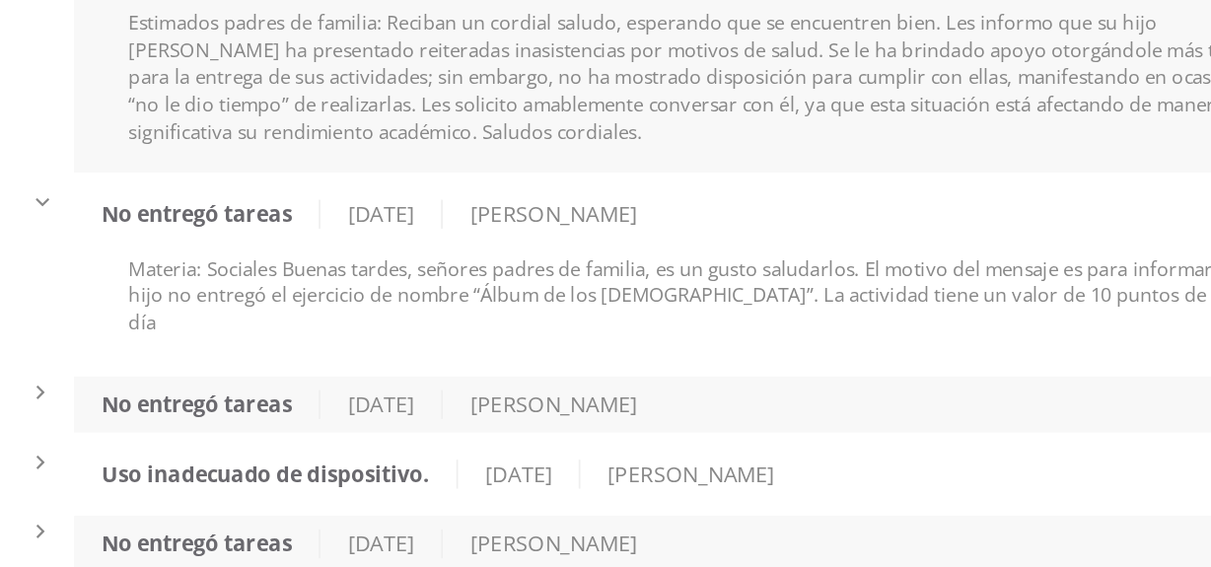
scroll to position [156, 0]
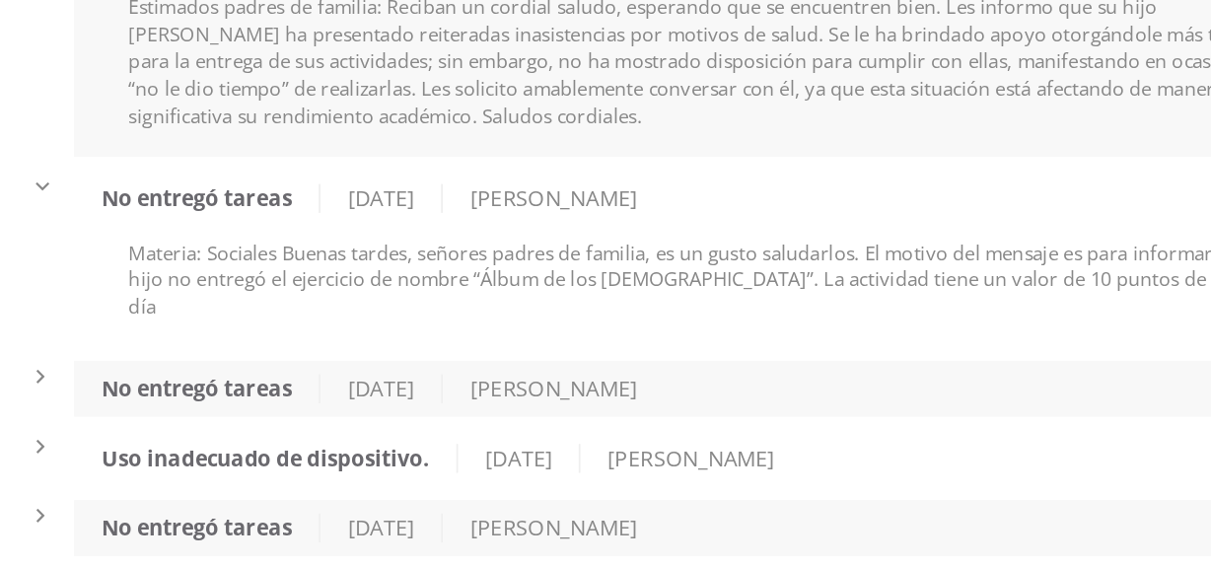
click at [776, 390] on div "Yanete Ricardo" at bounding box center [712, 398] width 128 height 17
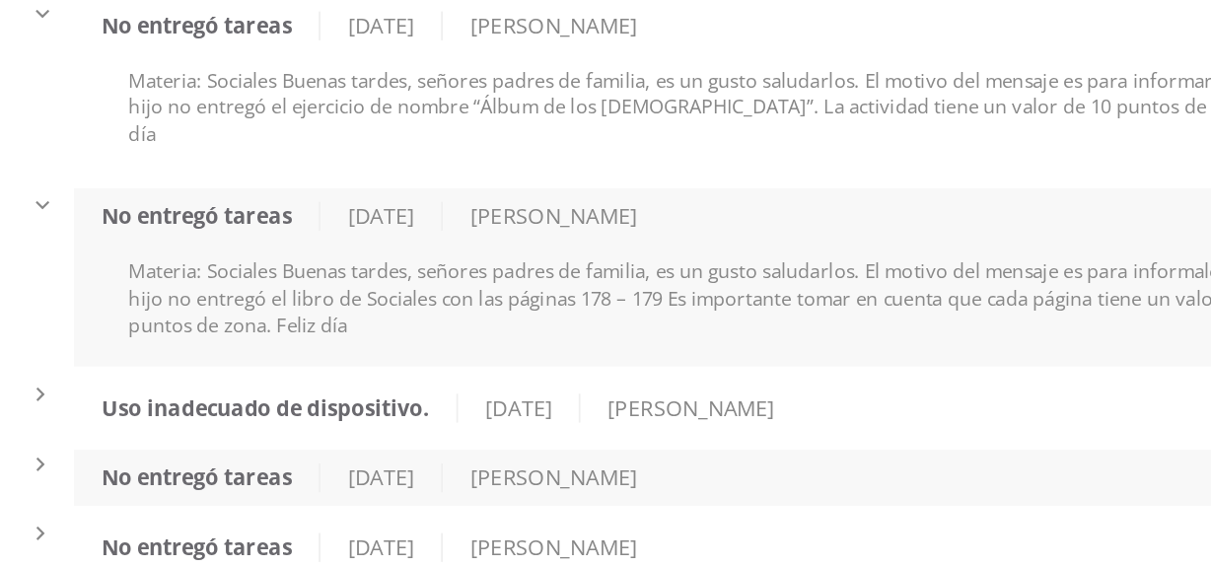
scroll to position [256, 0]
click at [819, 401] on div "Nancy Barrios" at bounding box center [792, 409] width 128 height 17
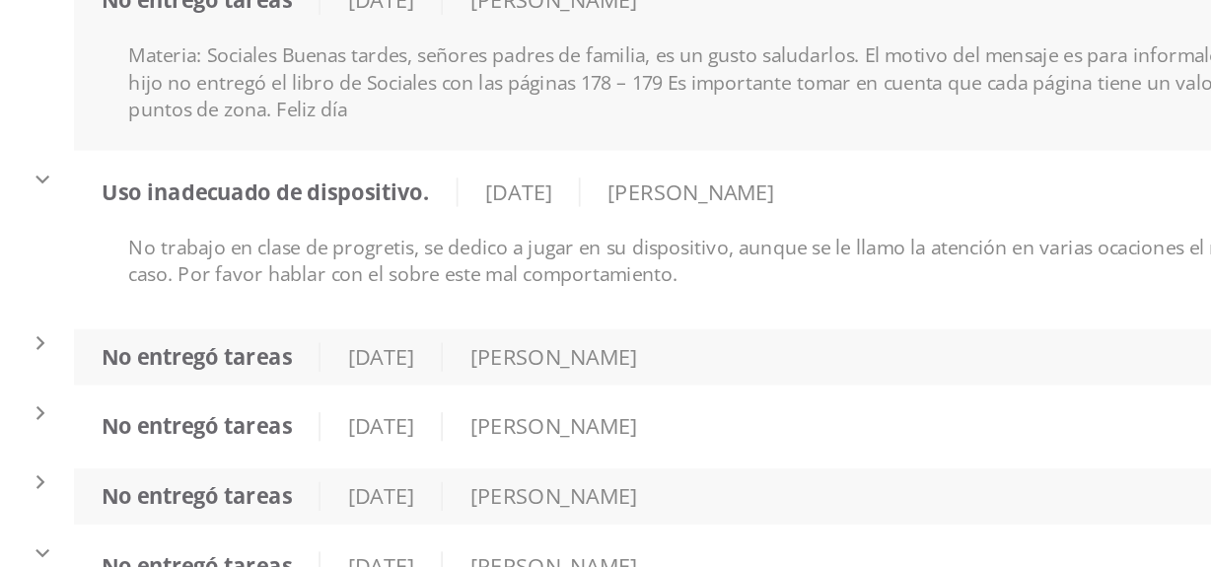
scroll to position [387, 0]
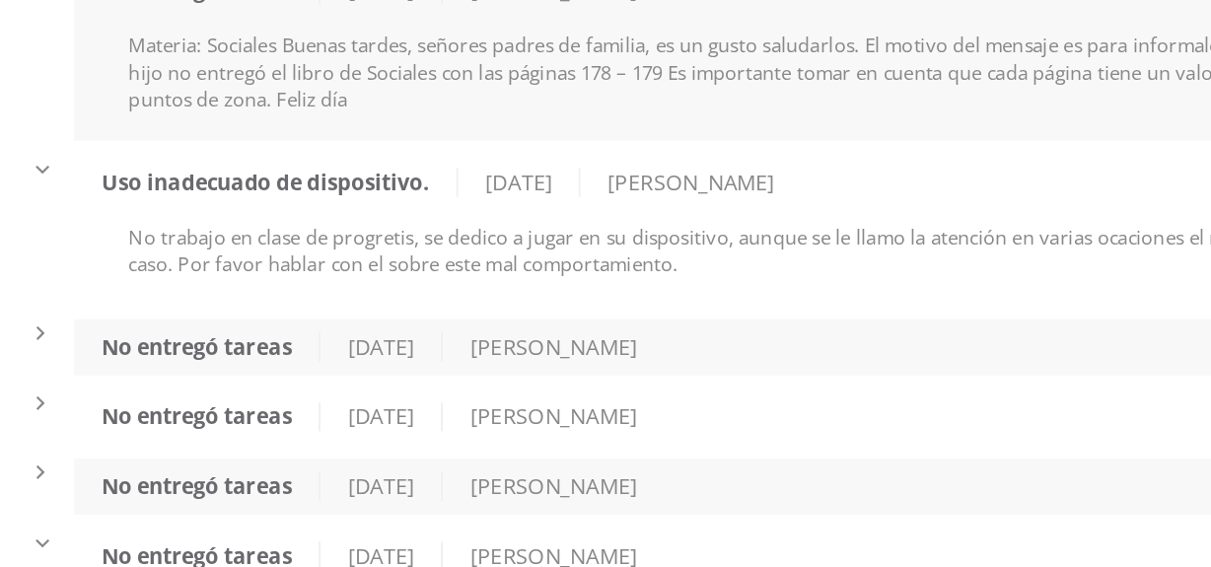
click at [797, 358] on div "No entregó tareas 9/9/2025 Augusto Maquin" at bounding box center [806, 374] width 745 height 33
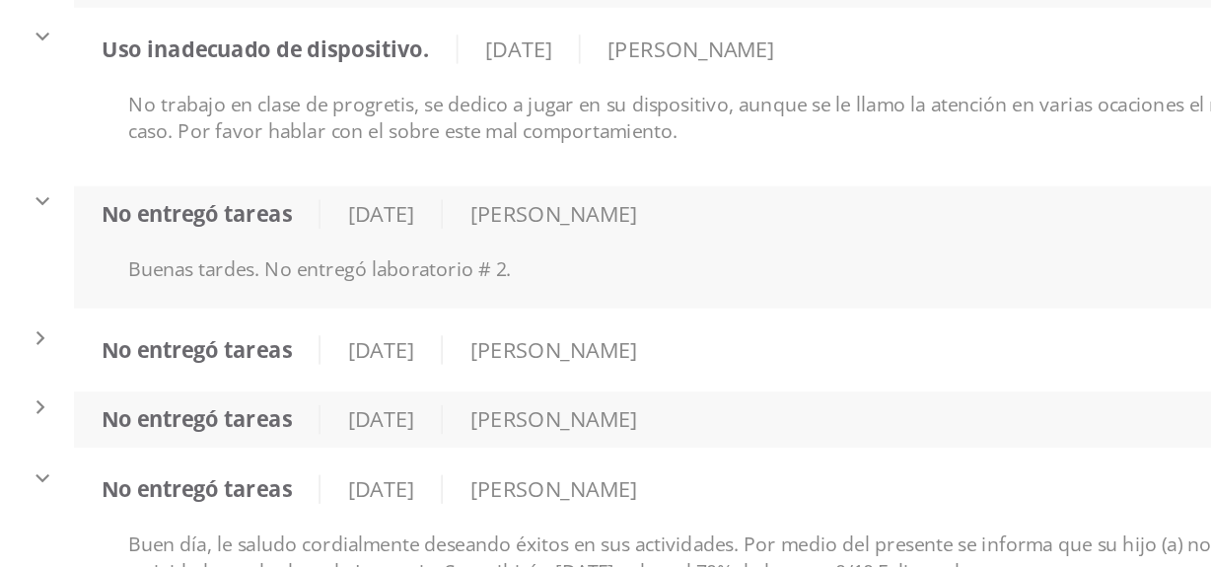
scroll to position [471, 0]
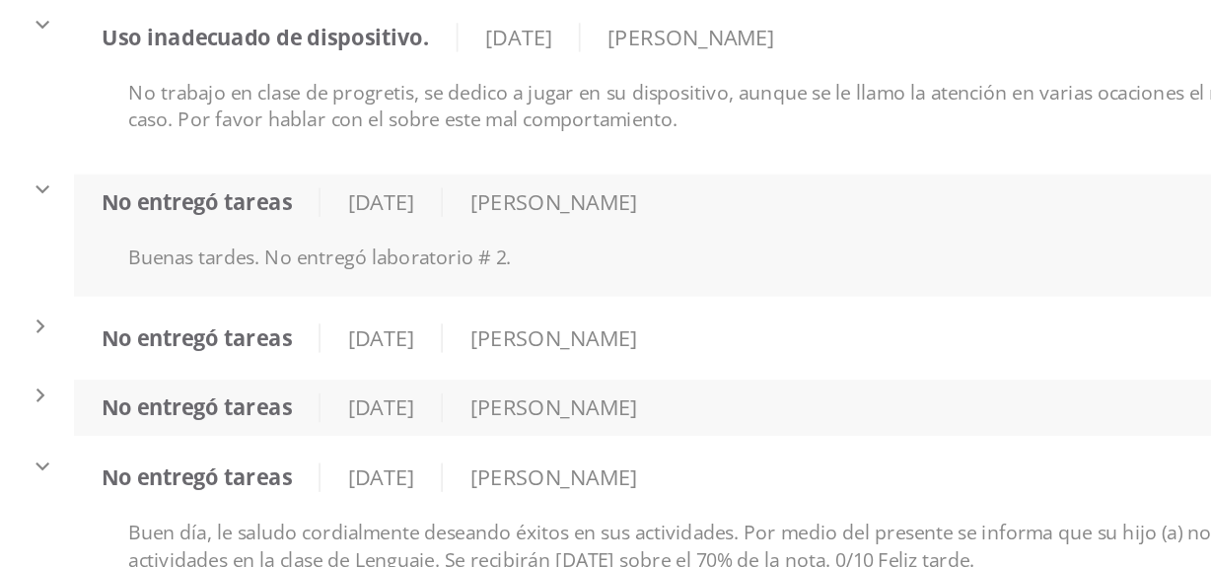
click at [792, 355] on div "No entregó tareas 2/9/2025 Nancy Barrios" at bounding box center [806, 369] width 745 height 33
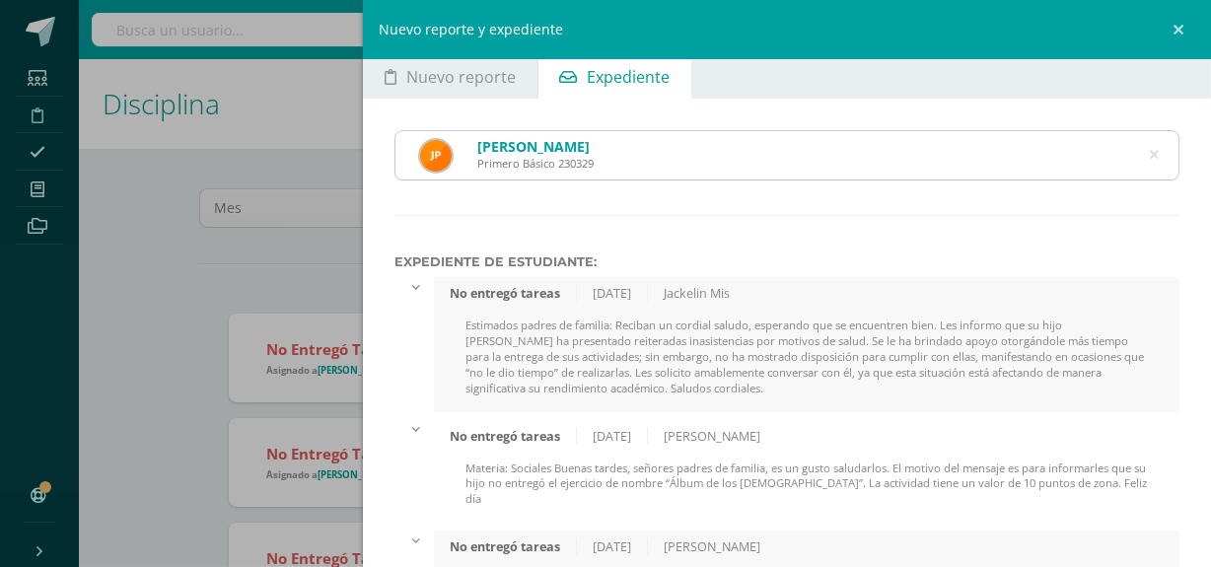
scroll to position [7, 0]
click at [175, 296] on div "Nuevo reporte y expediente Nuevo reporte Expediente 2025-09-11 September, 2025 …" at bounding box center [605, 283] width 1211 height 567
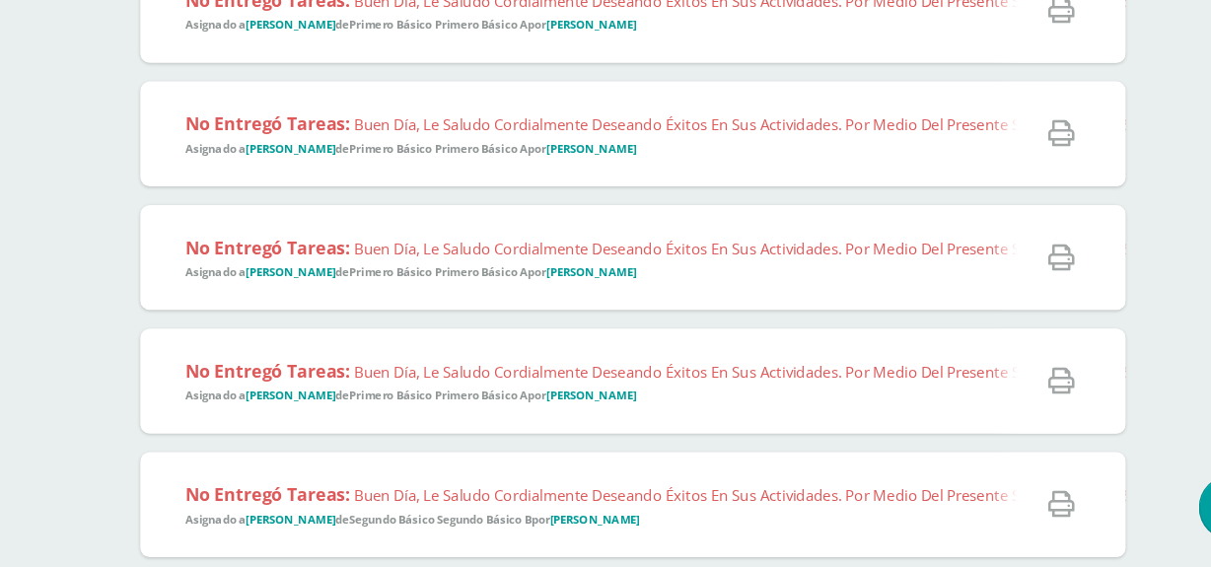
scroll to position [680, 0]
click at [743, 329] on div "No entregó tareas: Buen día, le saludo cordialmente deseando éxitos en sus acti…" at bounding box center [1141, 304] width 1824 height 89
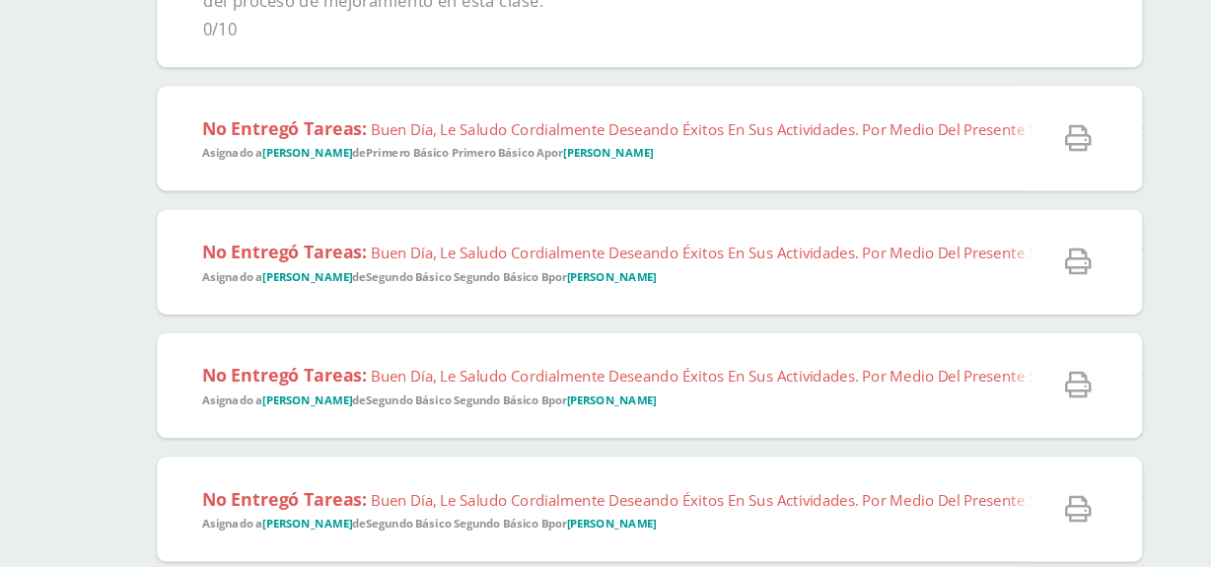
scroll to position [1069, 0]
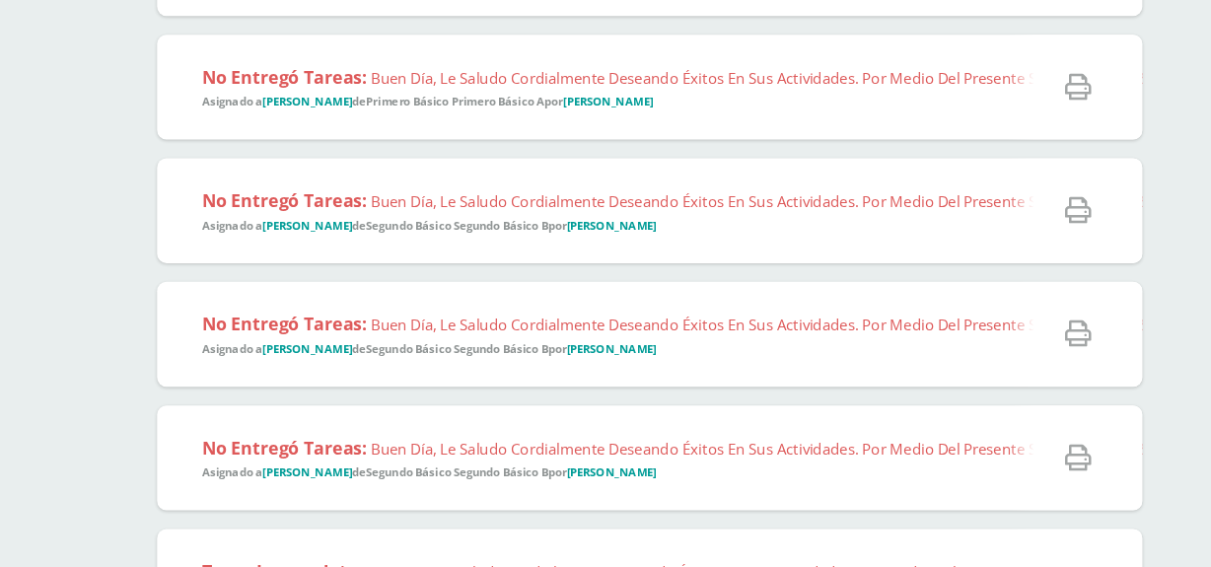
click at [738, 278] on span "No entregó tareas: Buen día, le saludo cordialmente deseando éxitos en sus acti…" at bounding box center [1147, 265] width 1762 height 38
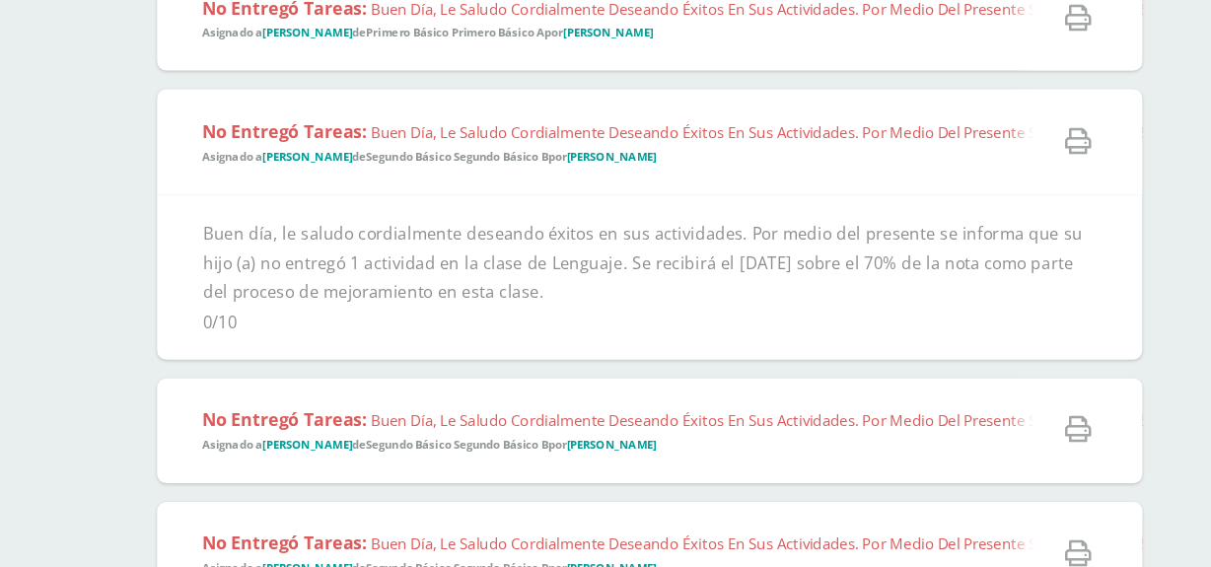
scroll to position [1133, 0]
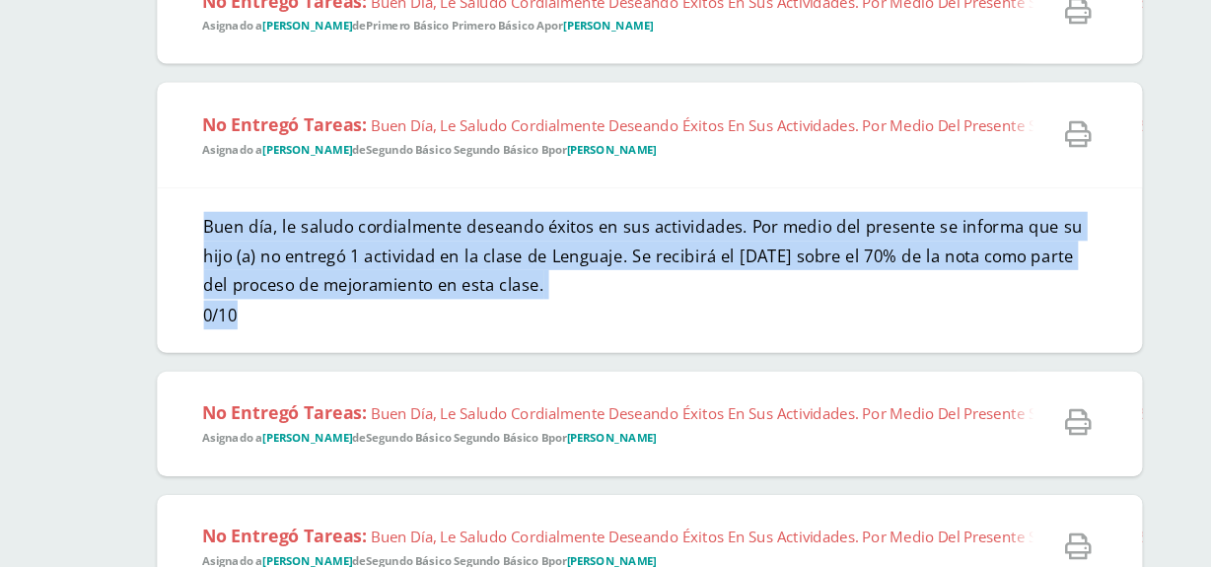
copy div "Buen día, le saludo cordialmente deseando éxitos en sus actividades. Por medio …"
drag, startPoint x: 260, startPoint y: 257, endPoint x: 451, endPoint y: 356, distance: 214.3
click at [451, 356] on div "Buen día, le saludo cordialmente deseando éxitos en sus actividades. Por medio …" at bounding box center [645, 316] width 833 height 140
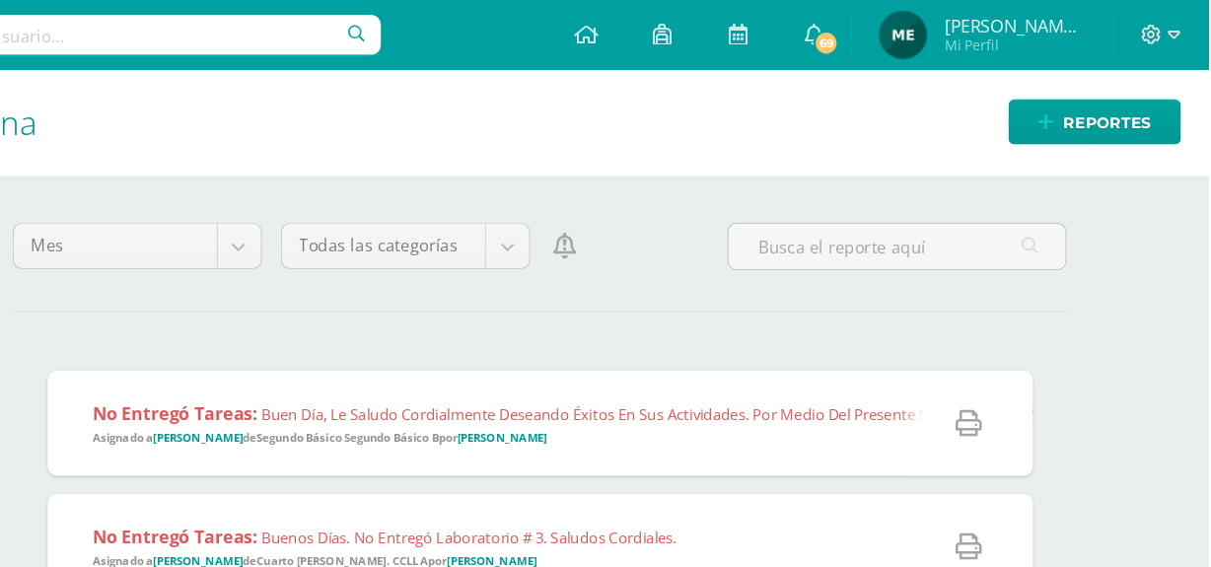
scroll to position [0, 0]
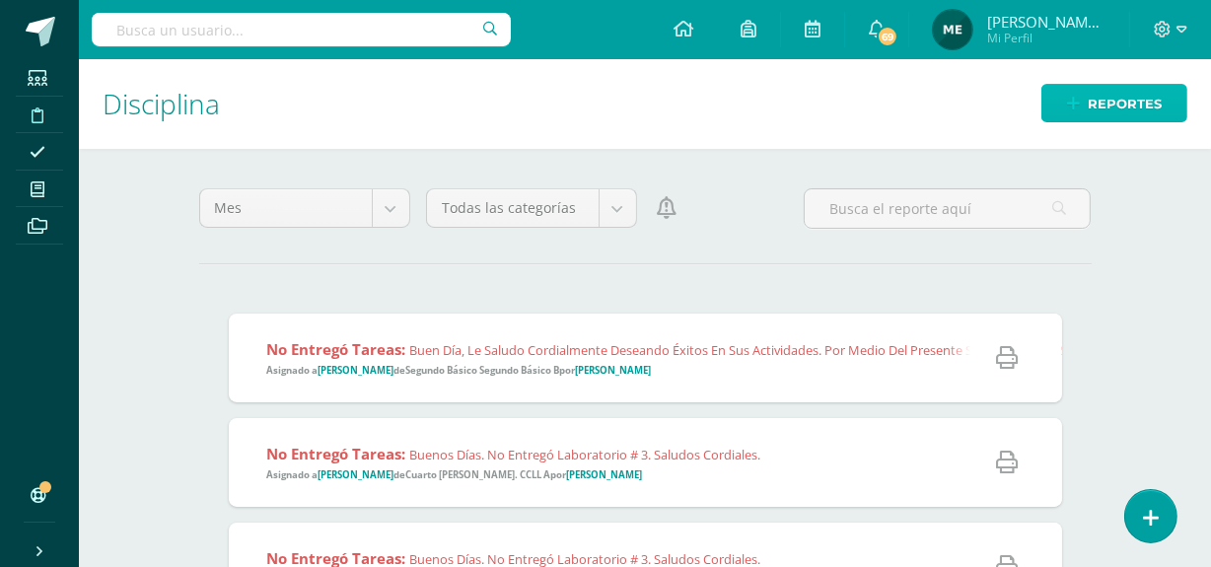
click at [1151, 96] on span "Reportes" at bounding box center [1124, 104] width 74 height 36
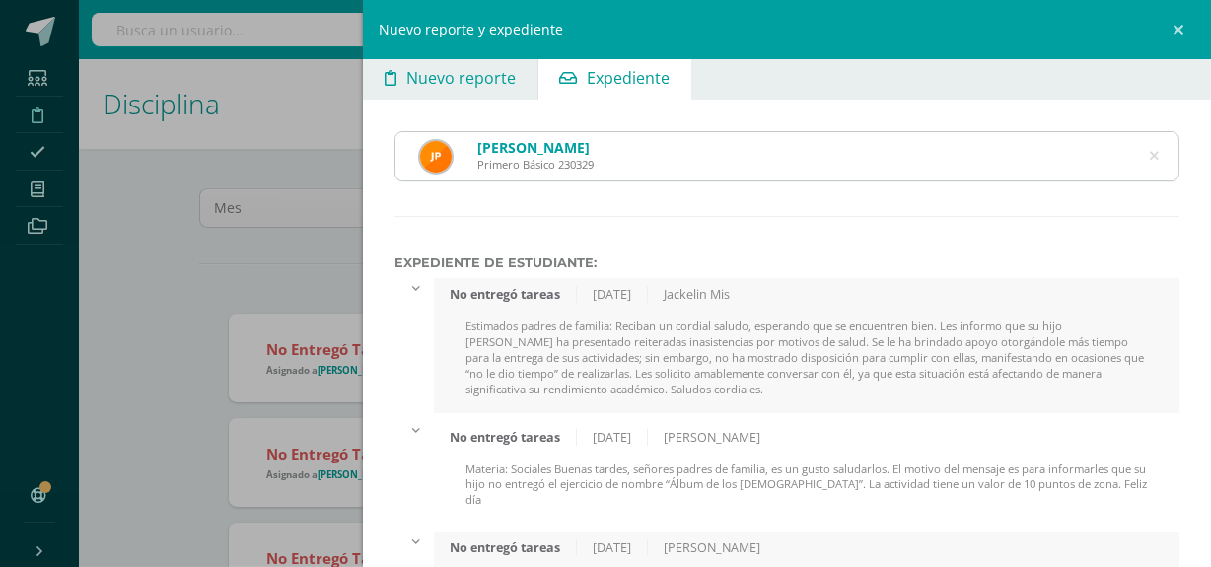
click at [463, 80] on span "Nuevo reporte" at bounding box center [460, 77] width 109 height 47
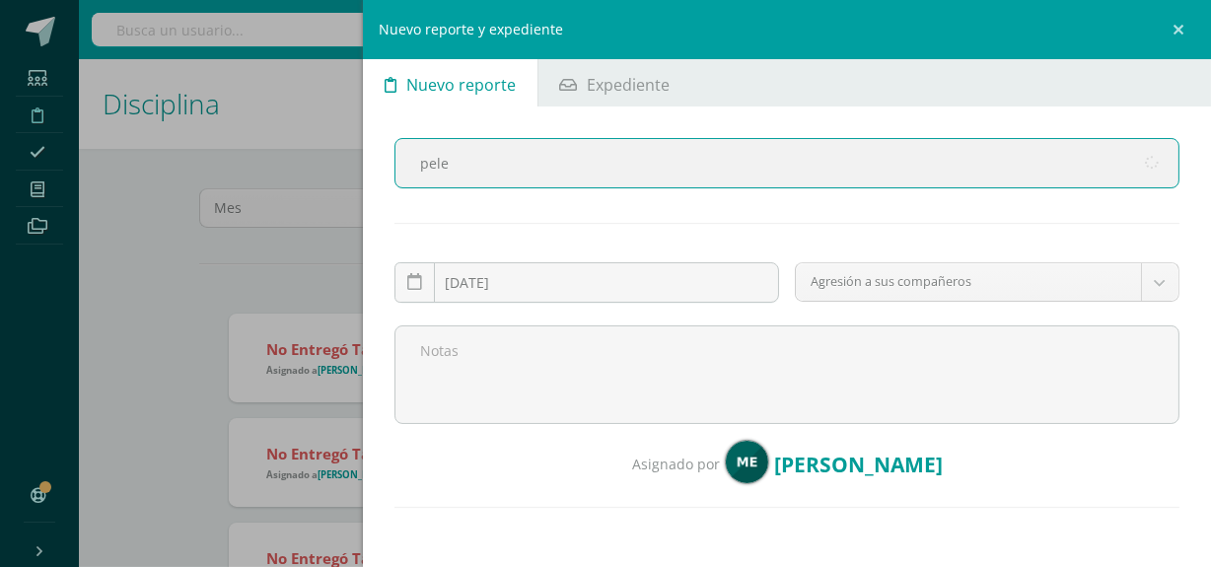
type input "pelen"
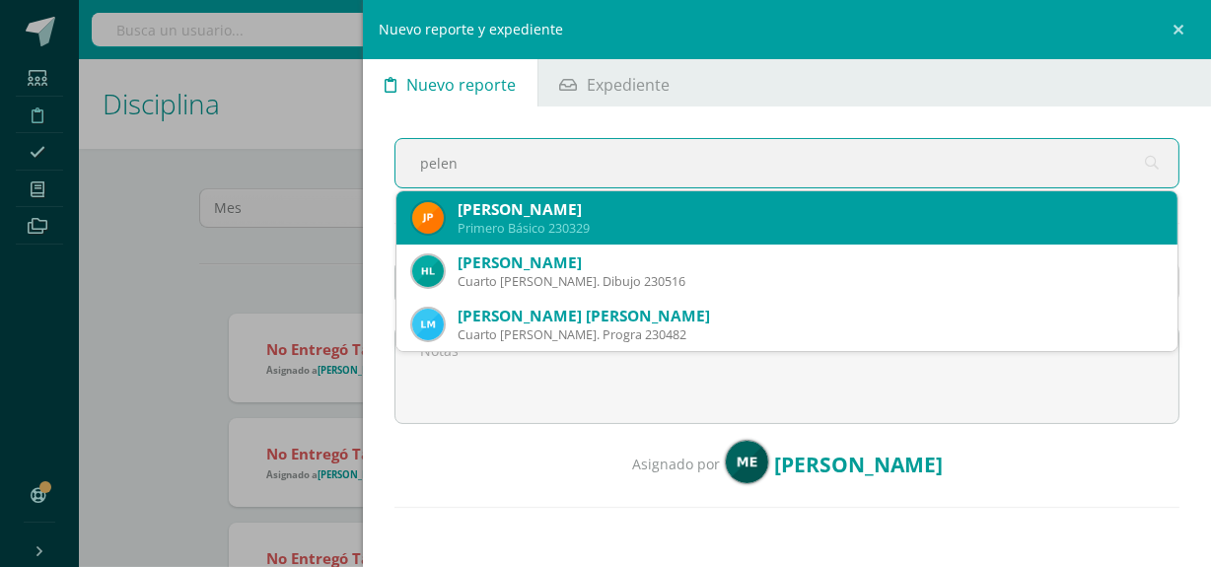
click at [642, 199] on div "José Fernando Pelén" at bounding box center [809, 209] width 704 height 21
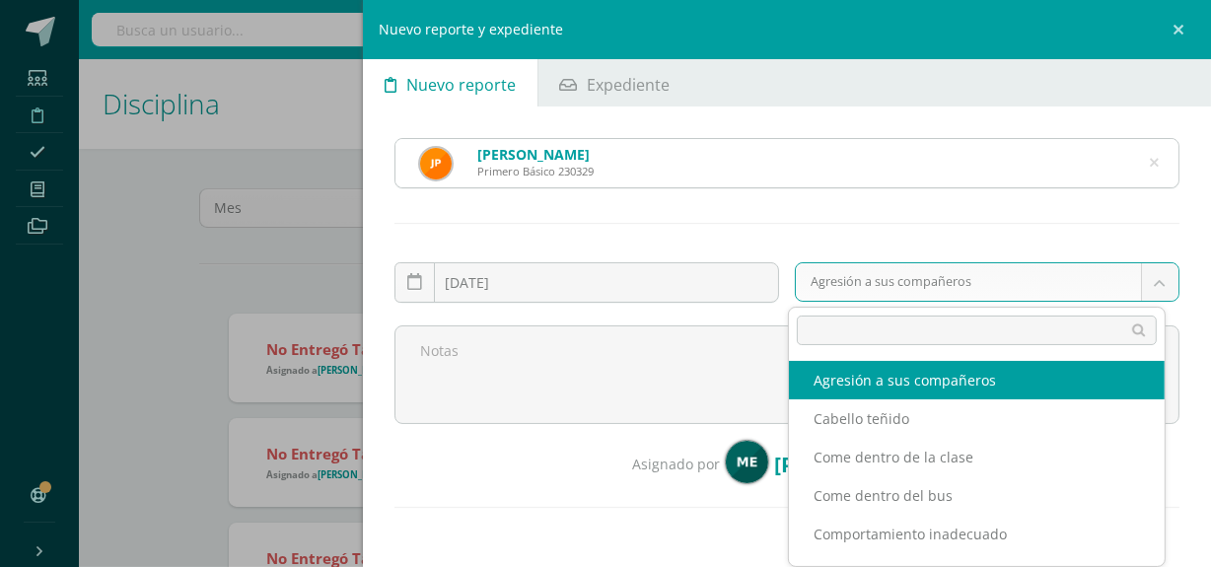
click at [886, 275] on body "Reporte asignado exitosamente Estudiantes Disciplina Asistencia Mis cursos Arch…" at bounding box center [605, 283] width 1211 height 567
type input "tar"
select select "5"
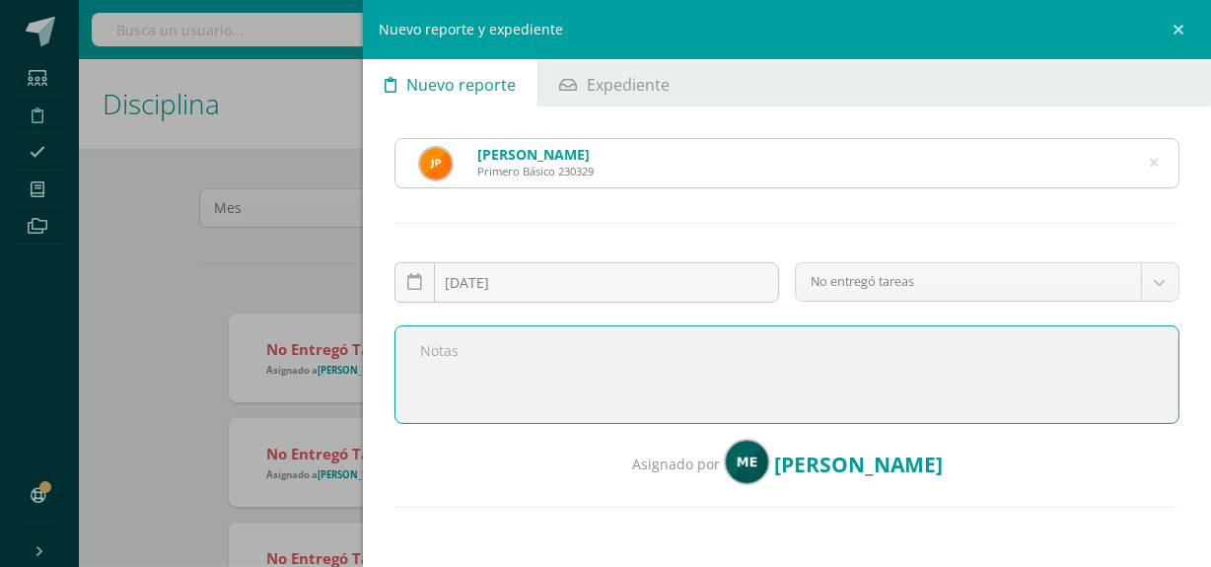
click at [587, 361] on textarea at bounding box center [786, 374] width 785 height 99
paste textarea "Buen día, le saludo cordialmente deseando éxitos en sus actividades. Por medio …"
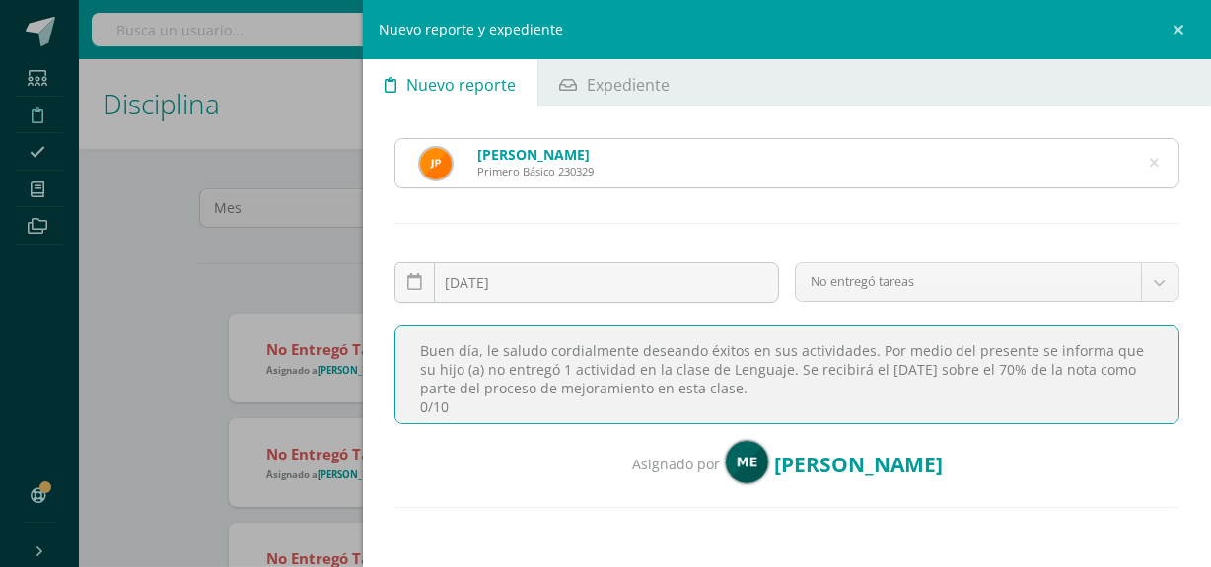
click at [635, 371] on textarea "Buen día, le saludo cordialmente deseando éxitos en sus actividades. Por medio …" at bounding box center [786, 374] width 785 height 99
click at [632, 369] on textarea "Buen día, le saludo cordialmente deseando éxitos en sus actividades. Por medio …" at bounding box center [786, 374] width 785 height 99
click at [689, 367] on textarea "Buen día, le saludo cordialmente deseando éxitos en sus actividades. Por medio …" at bounding box center [786, 374] width 785 height 99
click at [1061, 366] on textarea "Buen día, le saludo cordialmente deseando éxitos en sus actividades. Por medio …" at bounding box center [786, 374] width 785 height 99
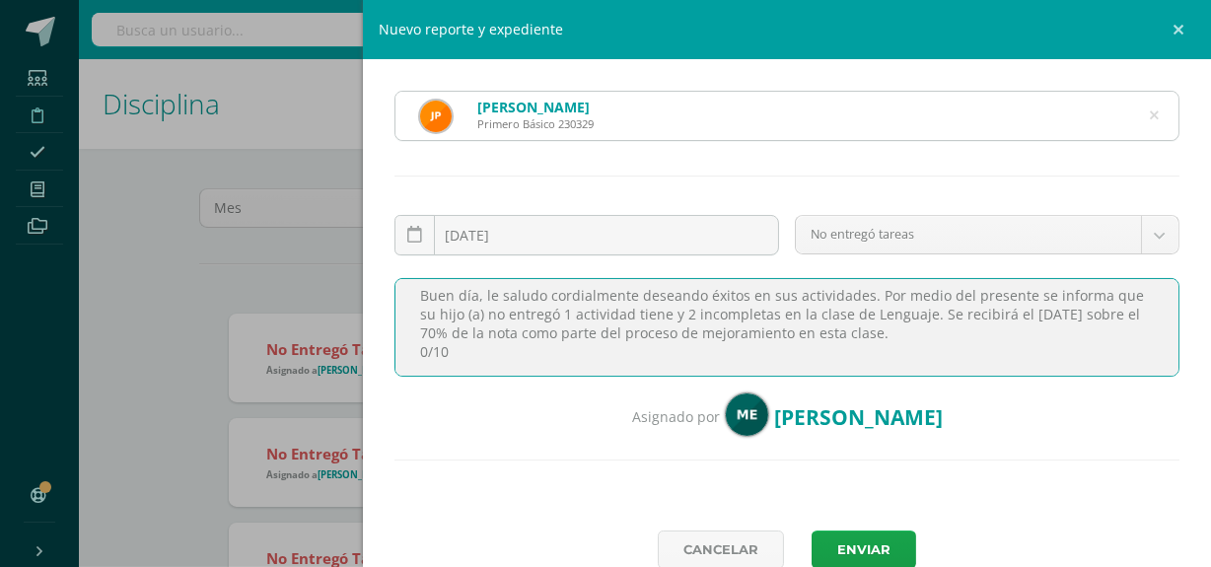
scroll to position [49, 0]
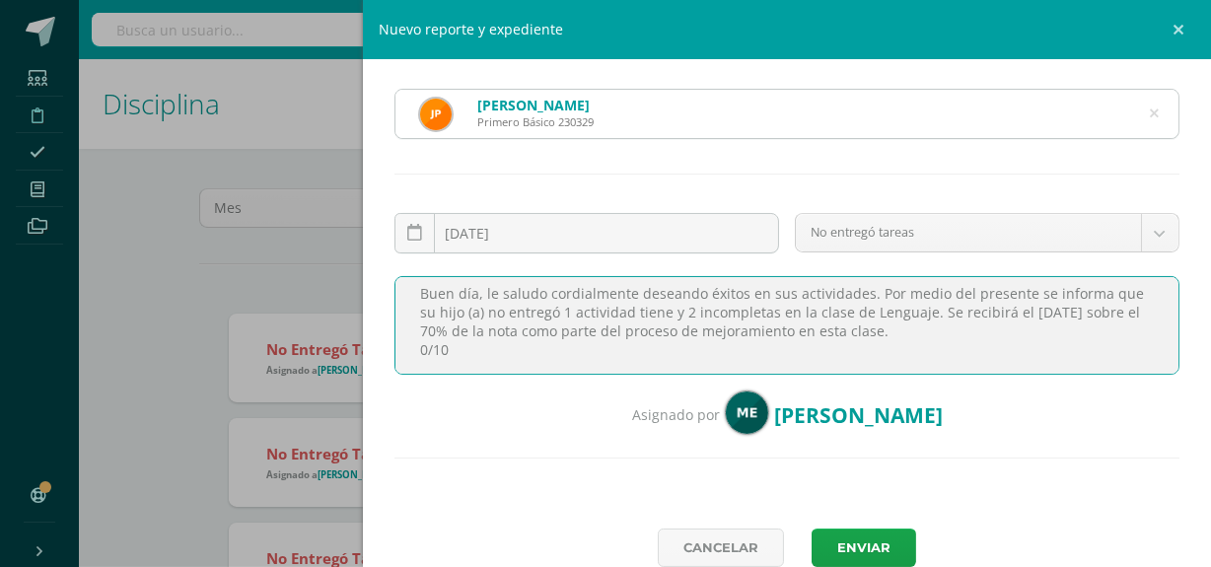
click at [422, 344] on textarea "Buen día, le saludo cordialmente deseando éxitos en sus actividades. Por medio …" at bounding box center [786, 325] width 785 height 99
click at [511, 344] on textarea "Buen día, le saludo cordialmente deseando éxitos en sus actividades. Por medio …" at bounding box center [786, 325] width 785 height 99
click at [530, 344] on textarea "Buen día, le saludo cordialmente deseando éxitos en sus actividades. Por medio …" at bounding box center [786, 325] width 785 height 99
click at [672, 311] on textarea "Buen día, le saludo cordialmente deseando éxitos en sus actividades. Por medio …" at bounding box center [786, 325] width 785 height 99
click at [634, 311] on textarea "Buen día, le saludo cordialmente deseando éxitos en sus actividades. Por medio …" at bounding box center [786, 325] width 785 height 99
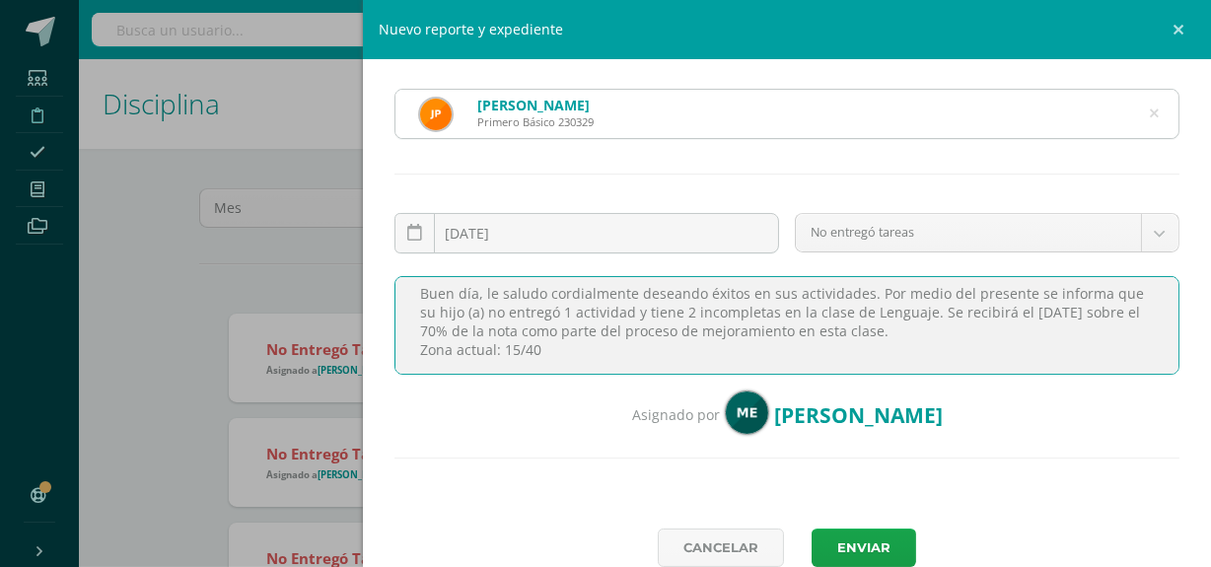
click at [928, 306] on textarea "Buen día, le saludo cordialmente deseando éxitos en sus actividades. Por medio …" at bounding box center [786, 325] width 785 height 99
click at [596, 330] on textarea "Buen día, le saludo cordialmente deseando éxitos en sus actividades. Por medio …" at bounding box center [786, 325] width 785 height 99
click at [1058, 306] on textarea "Buen día, le saludo cordialmente deseando éxitos en sus actividades. Por medio …" at bounding box center [786, 325] width 785 height 99
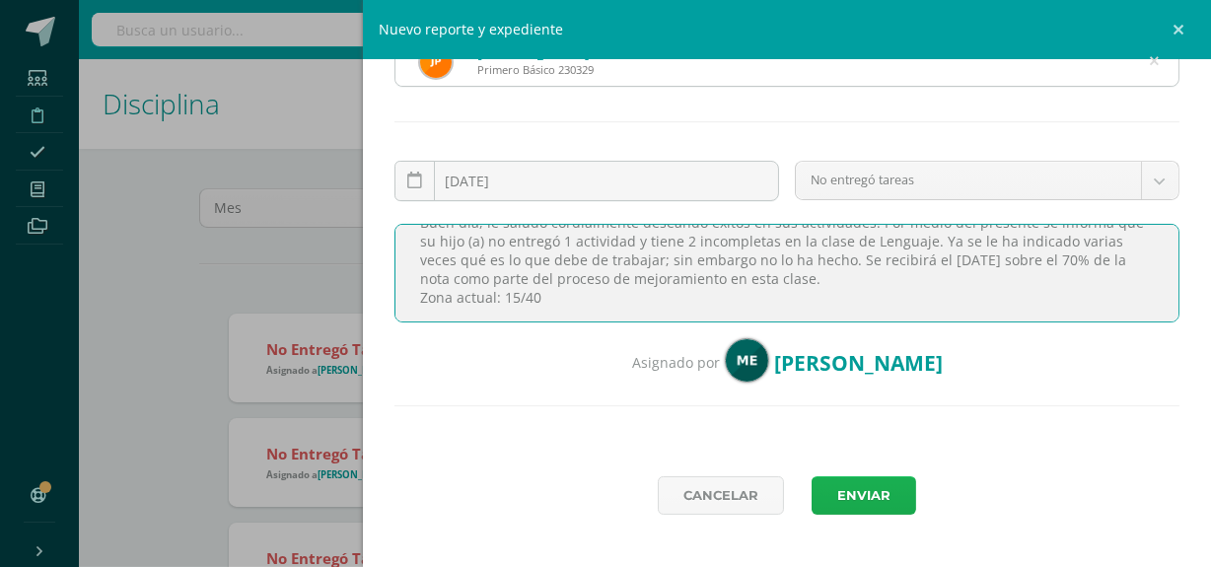
scroll to position [103, 0]
type textarea "Buen día, le saludo cordialmente deseando éxitos en sus actividades. Por medio …"
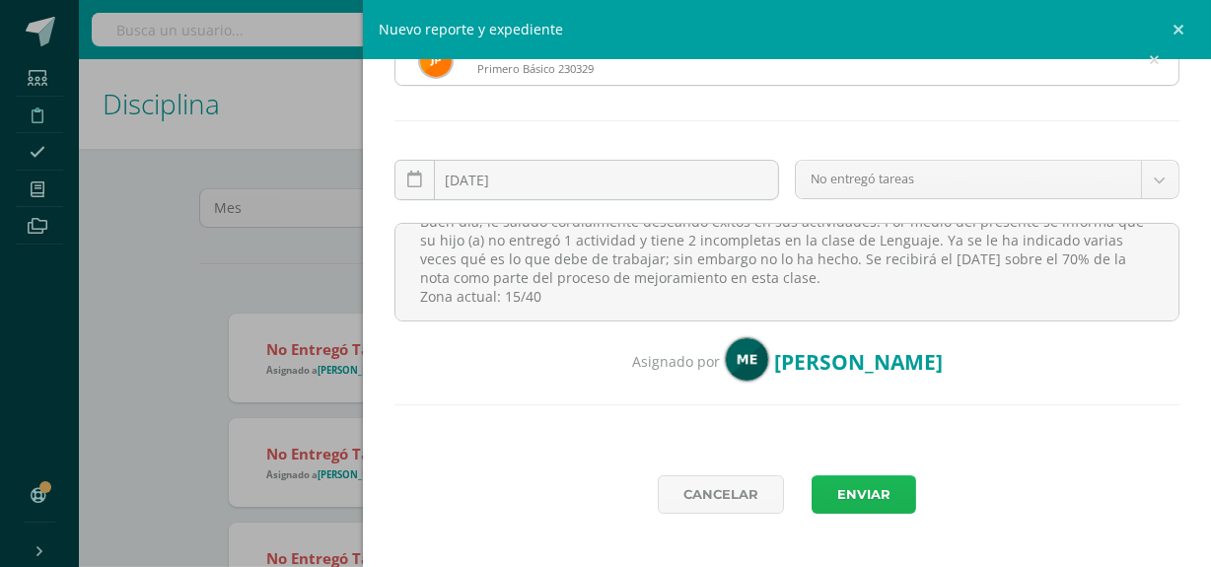
click at [852, 482] on button "Enviar" at bounding box center [863, 494] width 105 height 38
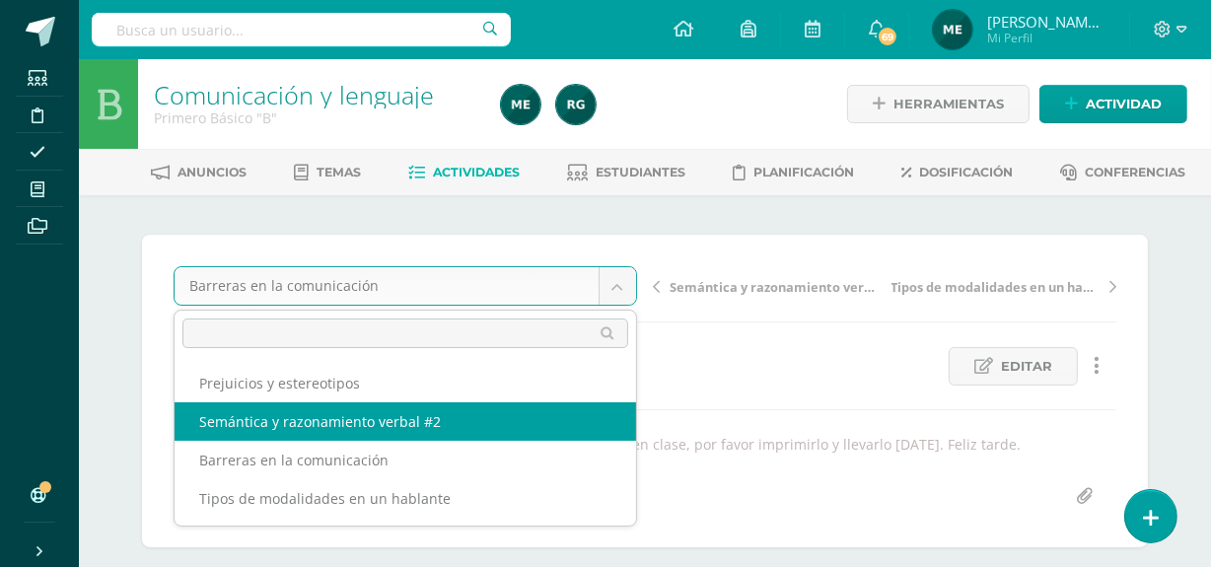
select select "/dashboard/teacher/grade-activity/108042/"
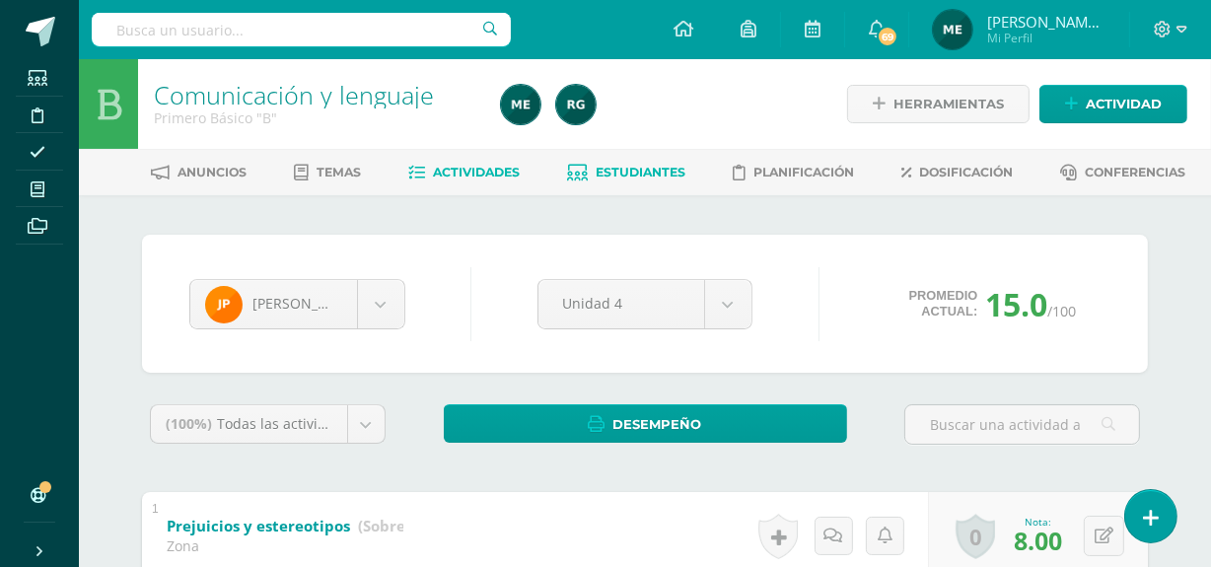
click at [493, 172] on span "Actividades" at bounding box center [477, 172] width 87 height 15
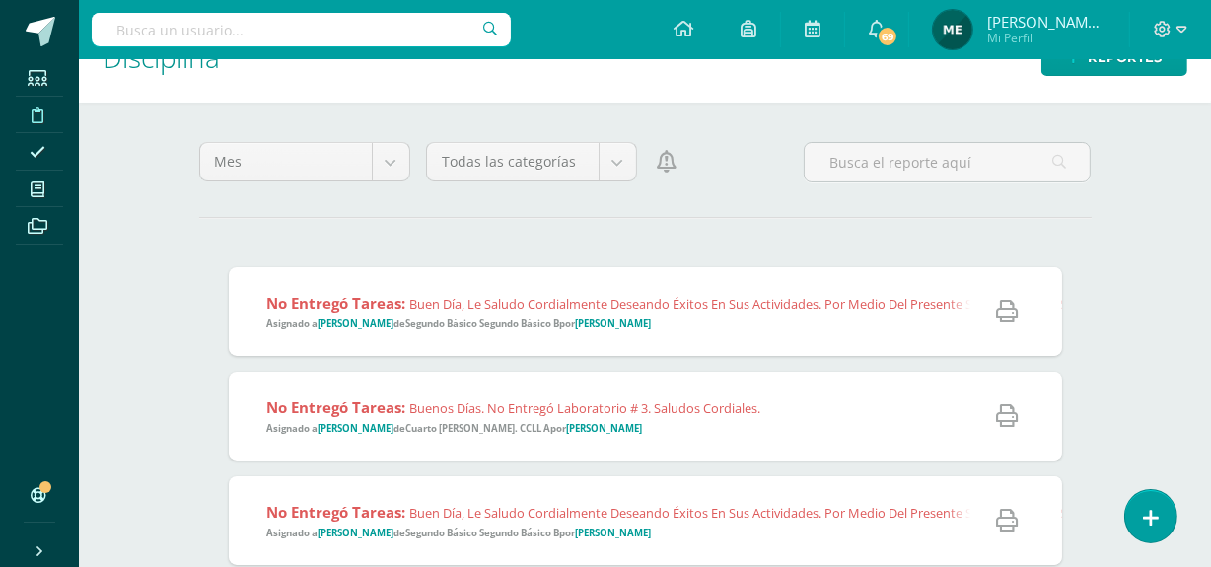
scroll to position [46, 0]
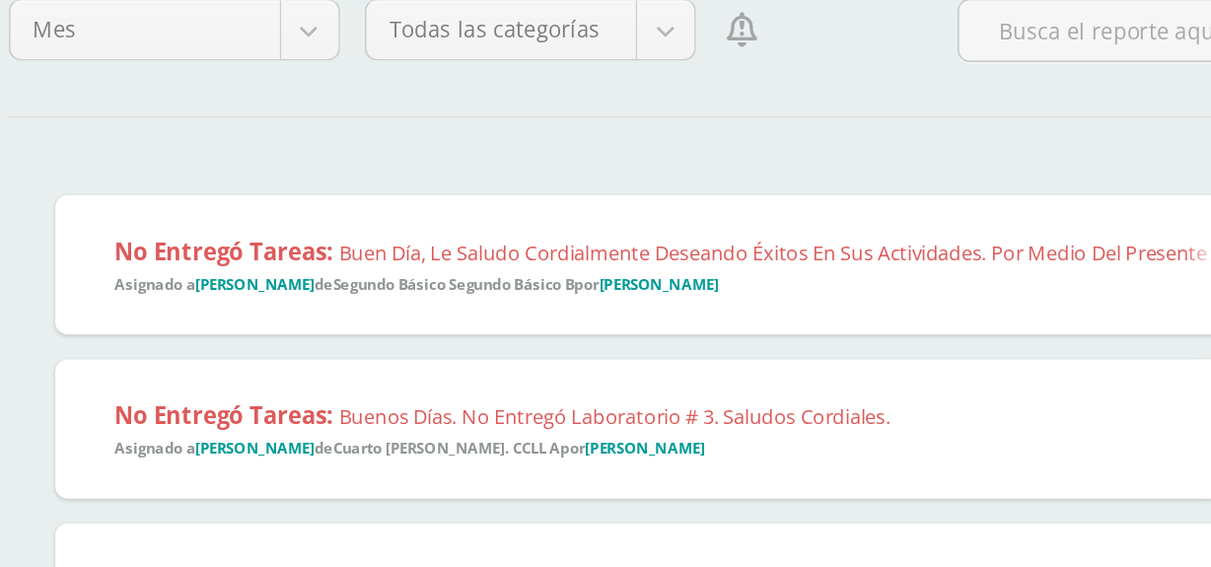
click at [683, 341] on div "No entregó tareas: Buen día, le saludo cordialmente deseando éxitos en sus acti…" at bounding box center [1151, 311] width 1845 height 89
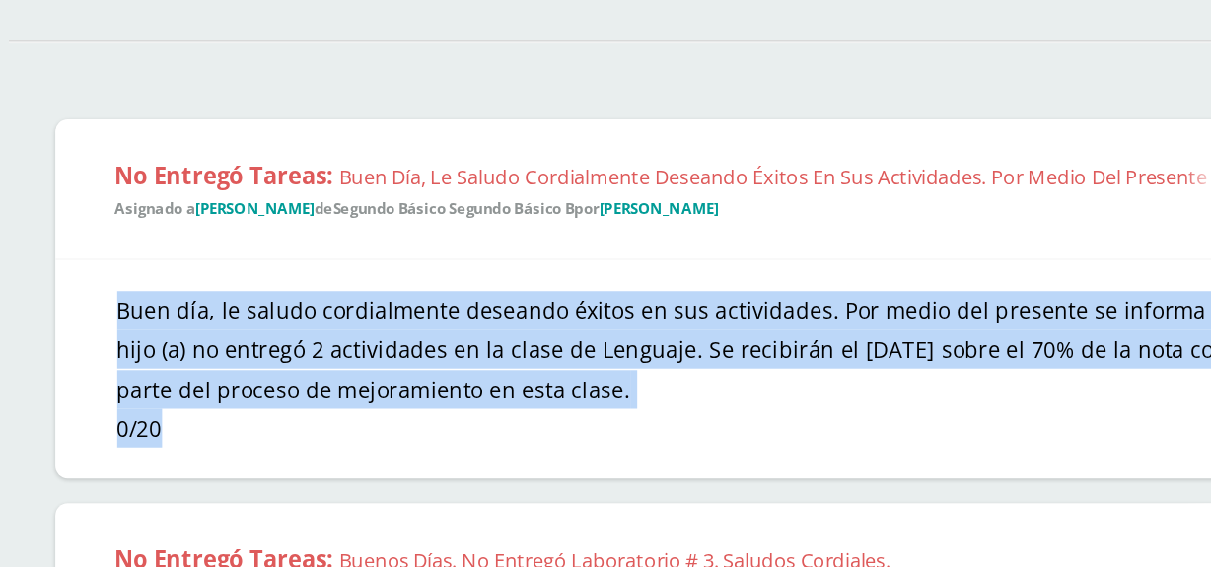
copy div "Buen día, le saludo cordialmente deseando éxitos en sus actividades. Por medio …"
drag, startPoint x: 259, startPoint y: 368, endPoint x: 355, endPoint y: 463, distance: 135.3
click at [355, 463] on div "Buen día, le saludo cordialmente deseando éxitos en sus actividades. Por medio …" at bounding box center [645, 426] width 833 height 140
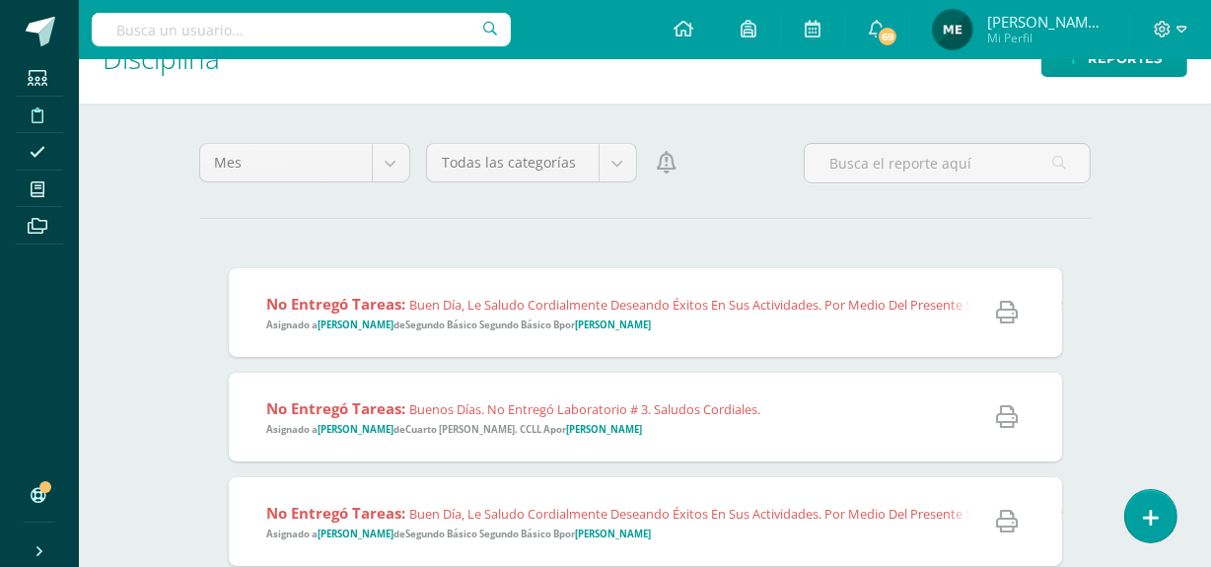
scroll to position [0, 0]
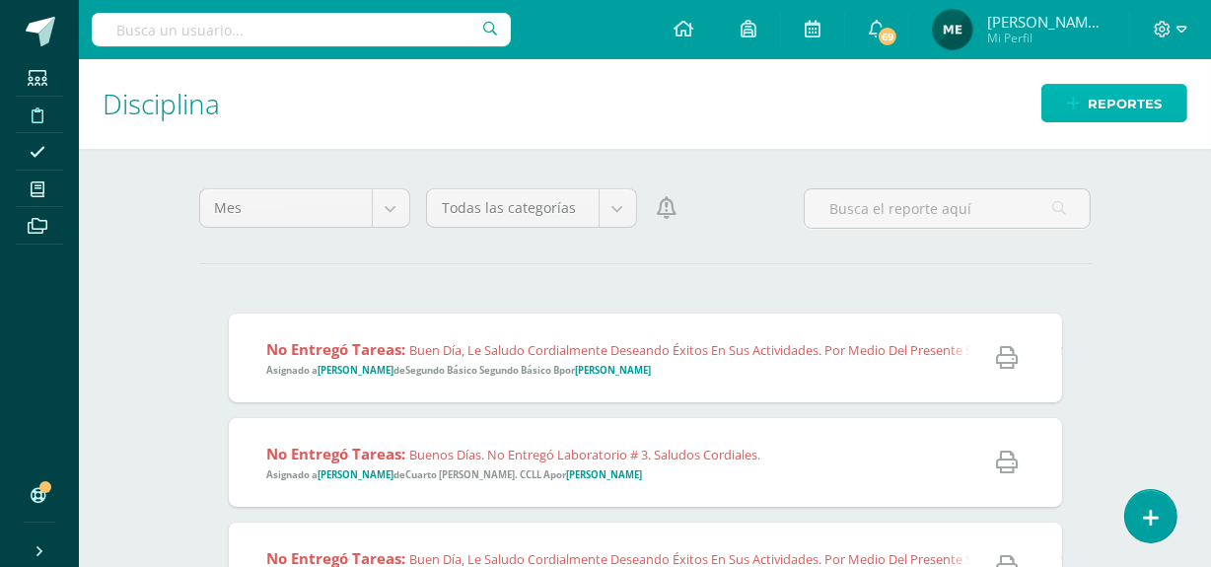
click at [1127, 96] on span "Reportes" at bounding box center [1124, 104] width 74 height 36
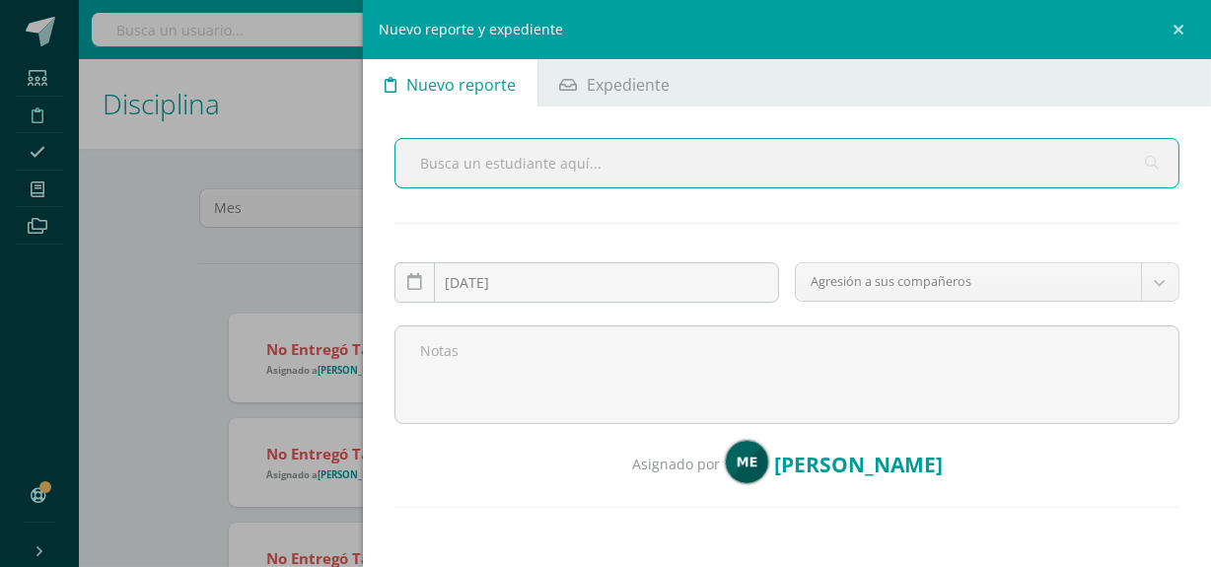
click at [642, 162] on input "text" at bounding box center [786, 163] width 783 height 48
type input "caminade"
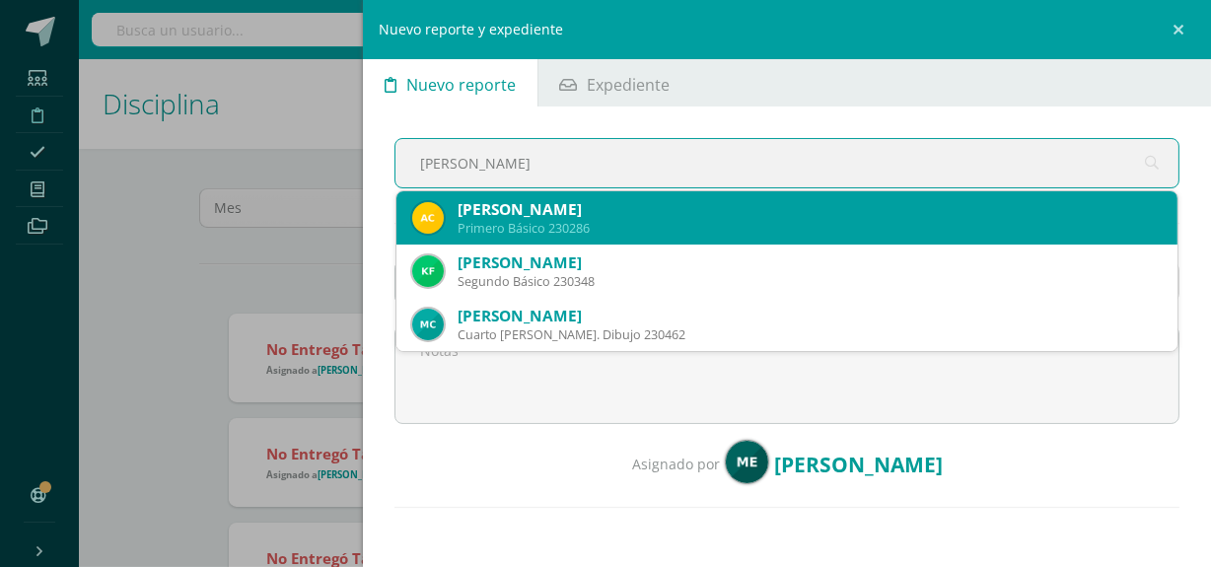
click at [736, 216] on div "Alessandro Javier Caminade Estrada" at bounding box center [809, 209] width 704 height 21
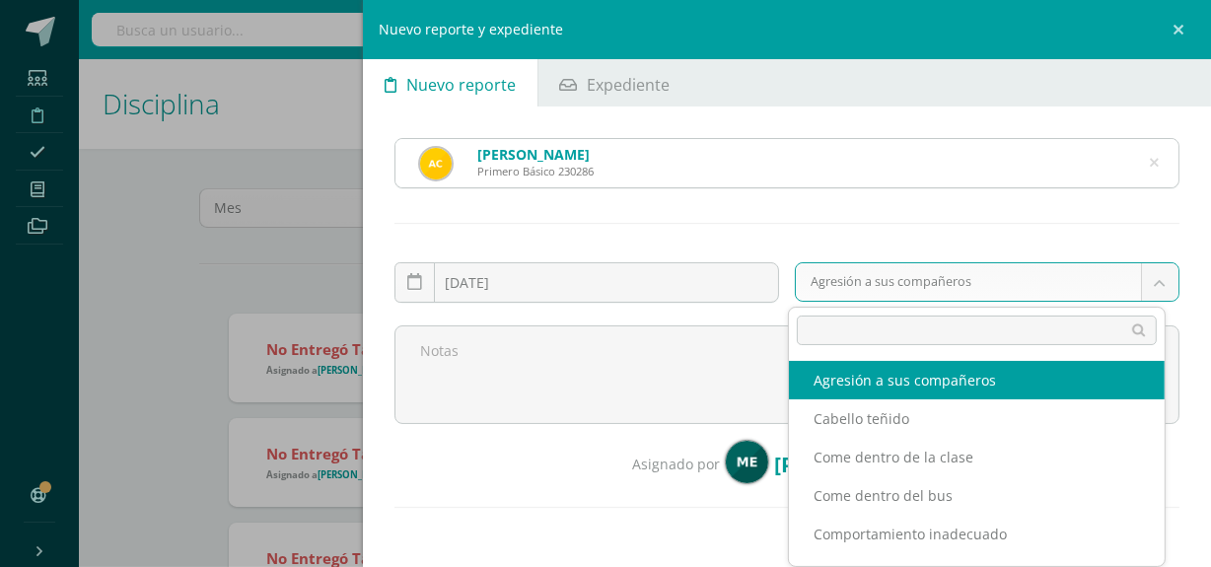
click at [926, 277] on body "Reporte asignado exitosamente Estudiantes Disciplina Asistencia Mis cursos Arch…" at bounding box center [605, 283] width 1211 height 567
type input "tar"
select select "5"
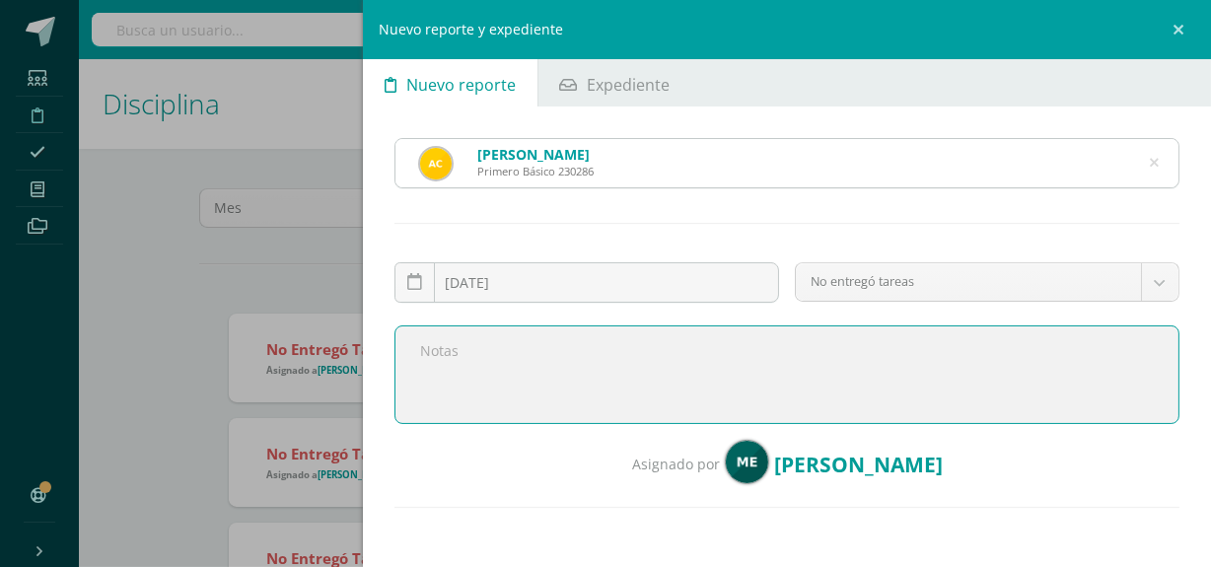
click at [636, 380] on textarea at bounding box center [786, 374] width 785 height 99
paste textarea "Buen día, le saludo cordialmente deseando éxitos en sus actividades. Por medio …"
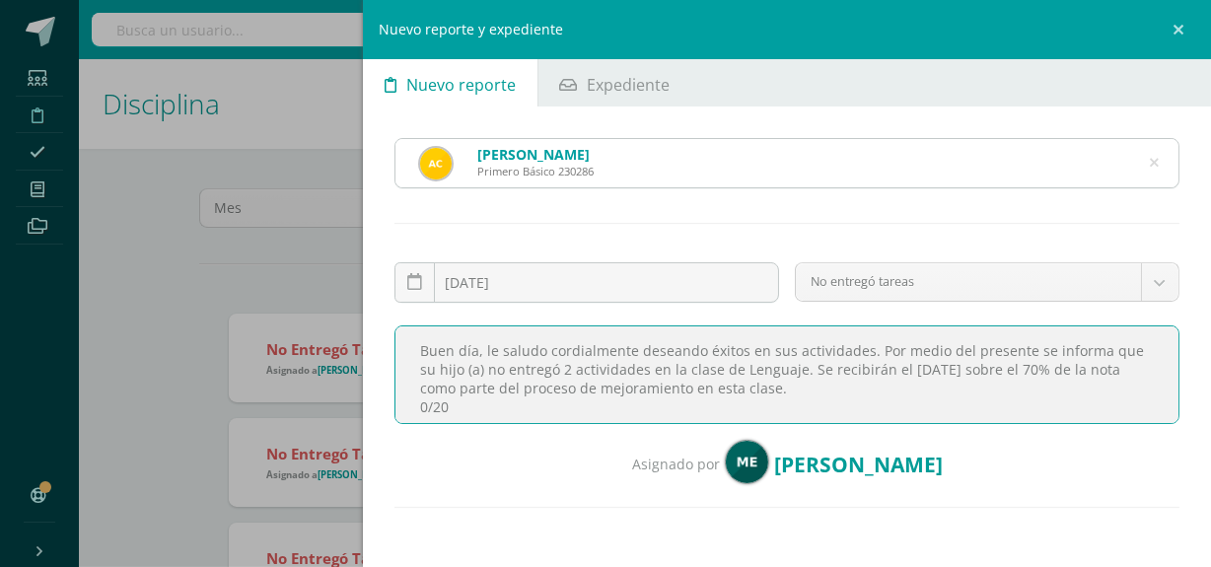
click at [567, 365] on textarea "Buen día, le saludo cordialmente deseando éxitos en sus actividades. Por medio …" at bounding box center [786, 374] width 785 height 99
click at [641, 365] on textarea "Buen día, le saludo cordialmente deseando éxitos en sus actividades. Por medio …" at bounding box center [786, 374] width 785 height 99
click at [926, 367] on textarea "Buen día, le saludo cordialmente deseando éxitos en sus actividades. Por medio …" at bounding box center [786, 374] width 785 height 99
click at [439, 405] on textarea "Buen día, le saludo cordialmente deseando éxitos en sus actividades. Por medio …" at bounding box center [786, 374] width 785 height 99
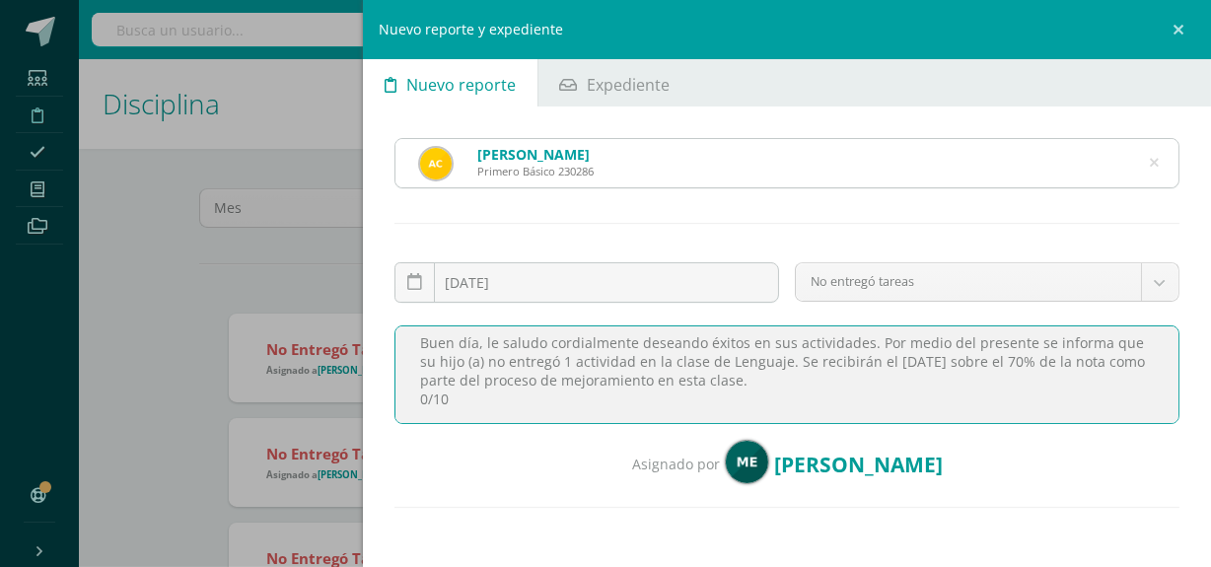
drag, startPoint x: 411, startPoint y: 346, endPoint x: 487, endPoint y: 459, distance: 136.5
click at [487, 459] on div "2025-09-12 September, 2025 Mo Tu We Th Fr Sa Su 1 2 3 4 5 6 7 8 9 10 11 12 13 1…" at bounding box center [786, 375] width 785 height 226
click at [638, 362] on textarea "Buen día, le saludo cordialmente deseando éxitos en sus actividades. Por medio …" at bounding box center [786, 374] width 785 height 99
drag, startPoint x: 408, startPoint y: 345, endPoint x: 516, endPoint y: 428, distance: 135.7
click at [516, 428] on div "Buen día, le saludo cordialmente deseando éxitos en sus actividades. Por medio …" at bounding box center [786, 382] width 801 height 114
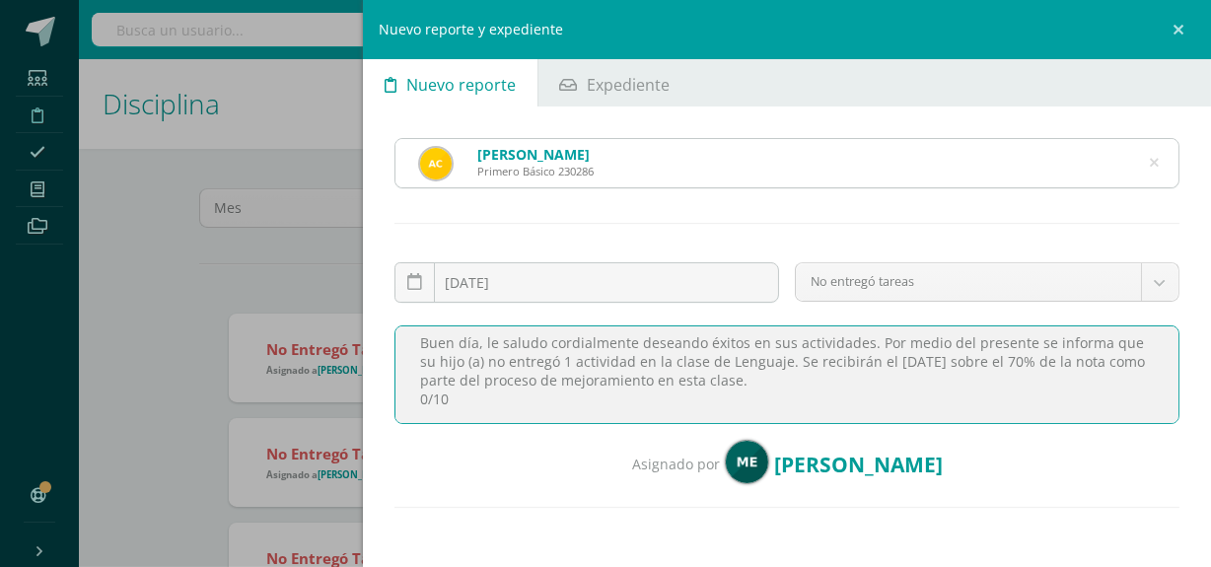
scroll to position [111, 0]
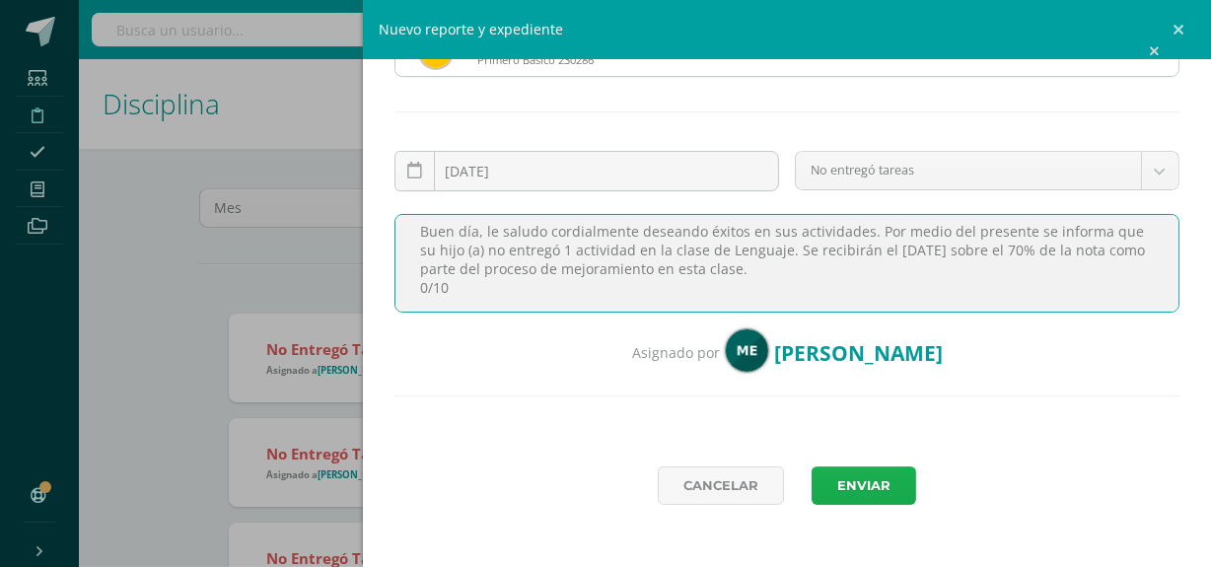
type textarea "Buen día, le saludo cordialmente deseando éxitos en sus actividades. Por medio …"
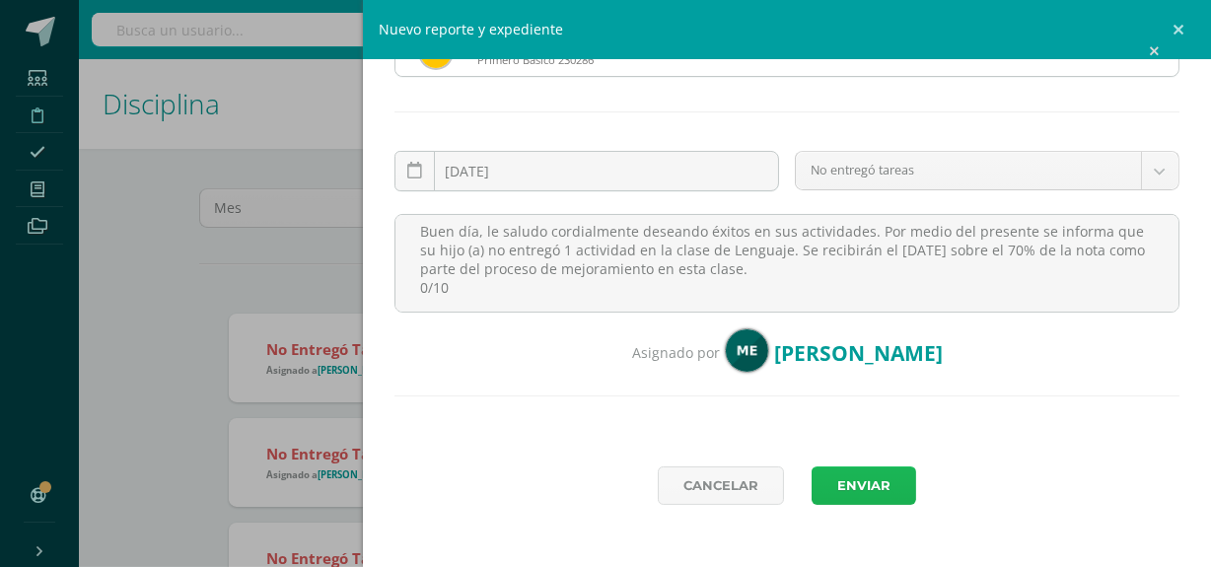
click at [867, 478] on button "Enviar" at bounding box center [863, 485] width 105 height 38
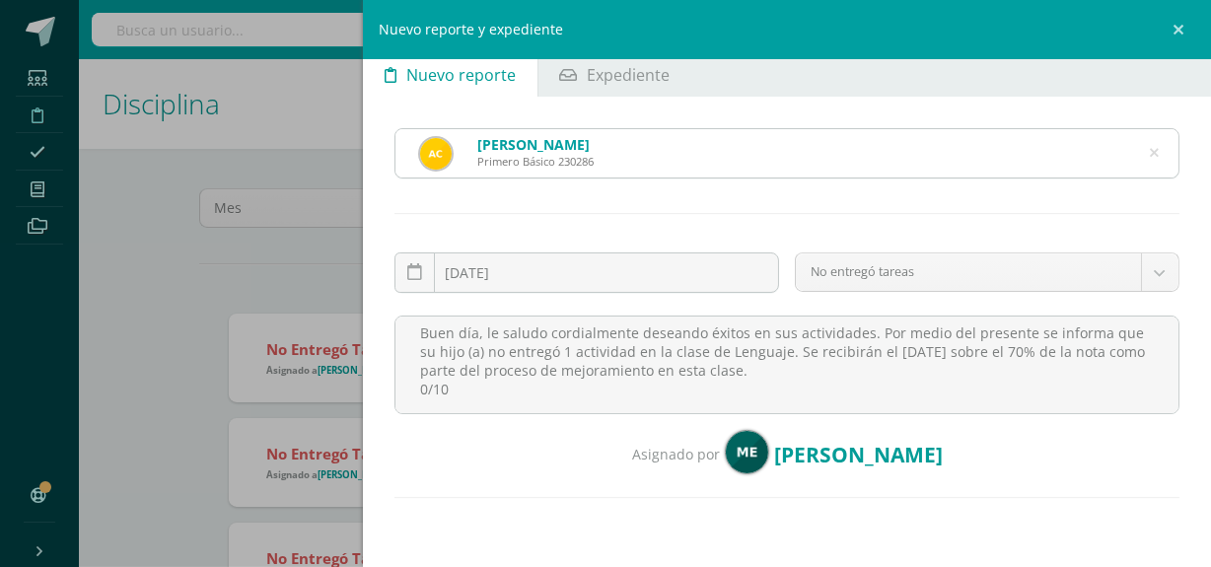
scroll to position [8, 0]
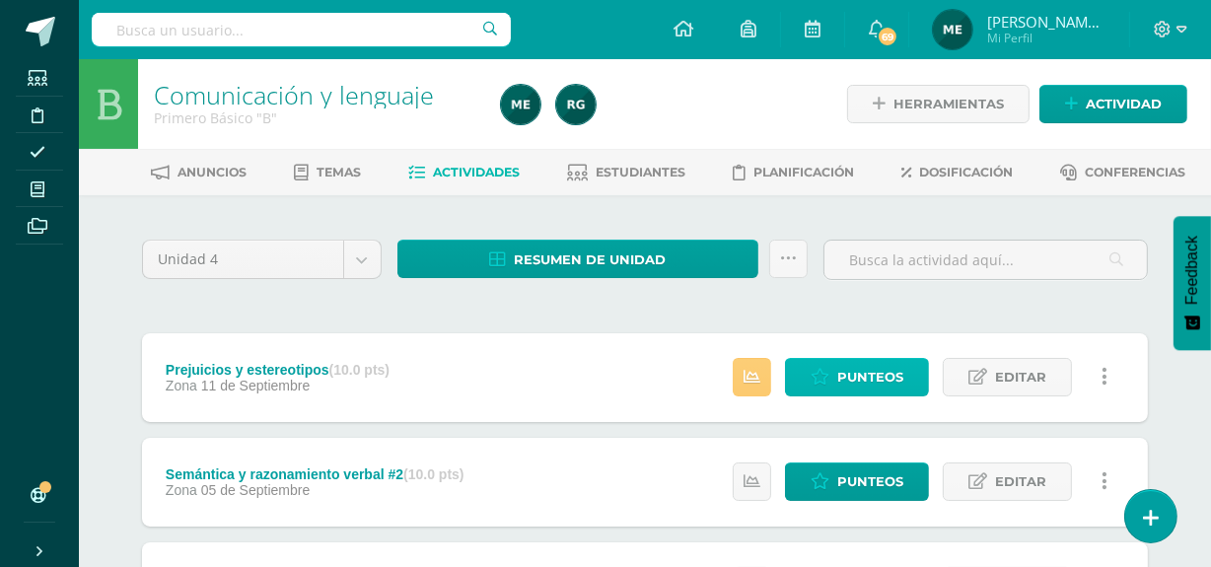
click at [867, 374] on span "Punteos" at bounding box center [870, 377] width 66 height 36
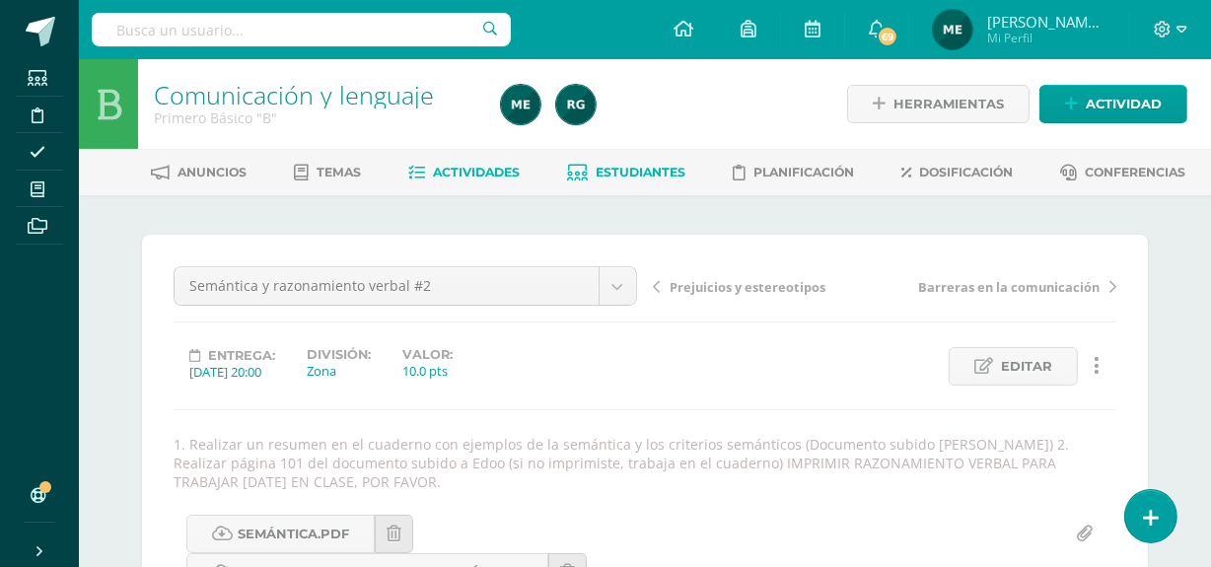
click at [646, 178] on link "Estudiantes" at bounding box center [627, 173] width 118 height 32
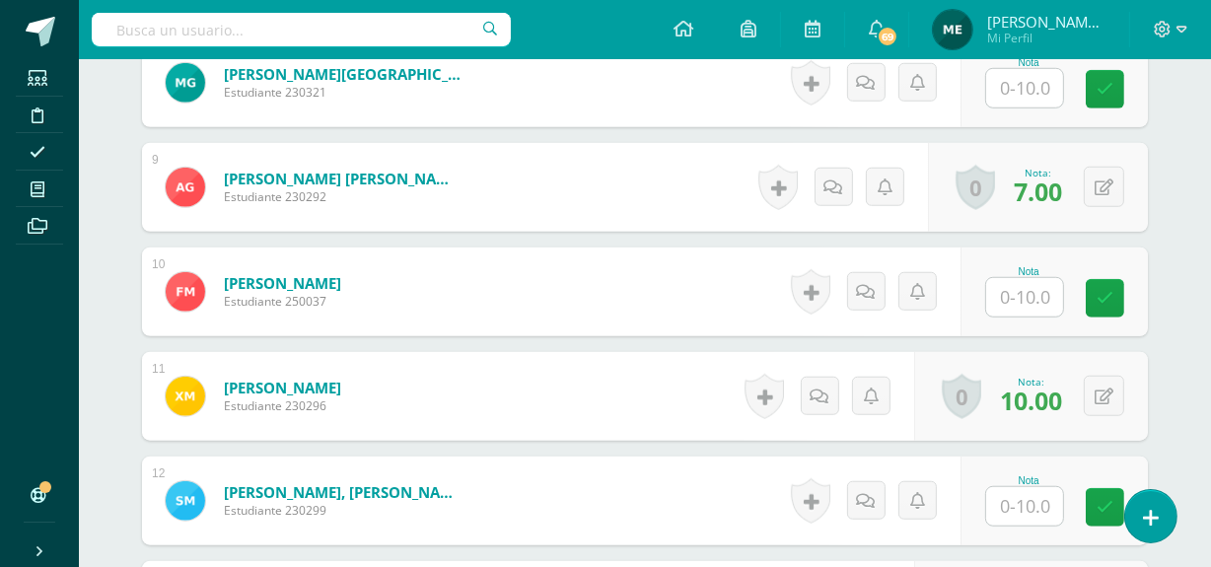
scroll to position [1455, 0]
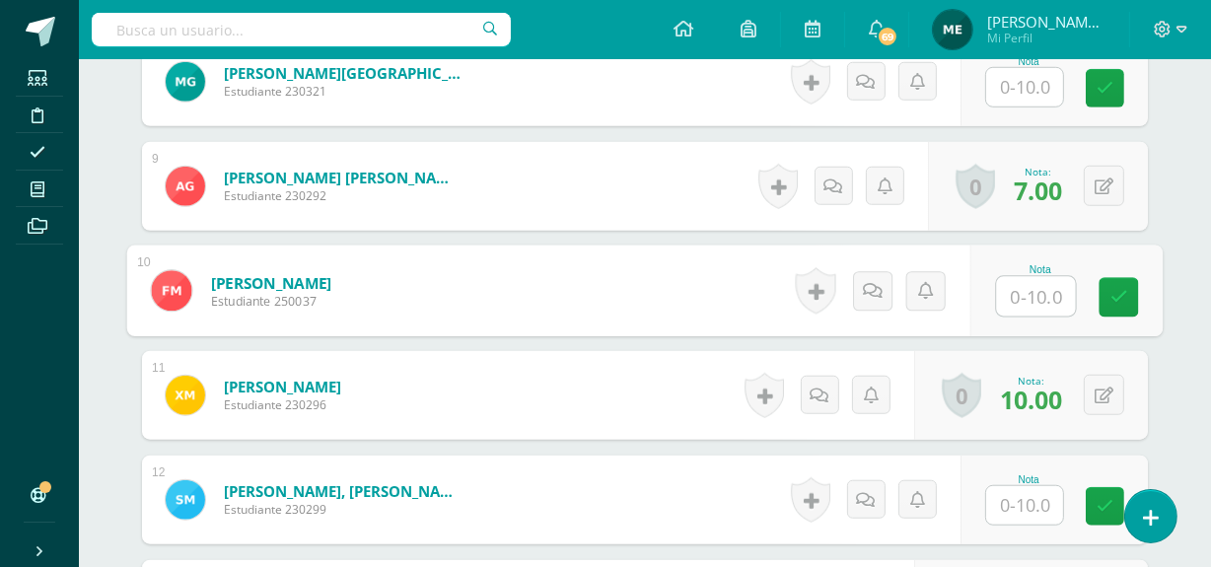
click at [1025, 292] on input "text" at bounding box center [1036, 296] width 79 height 39
type input "10"
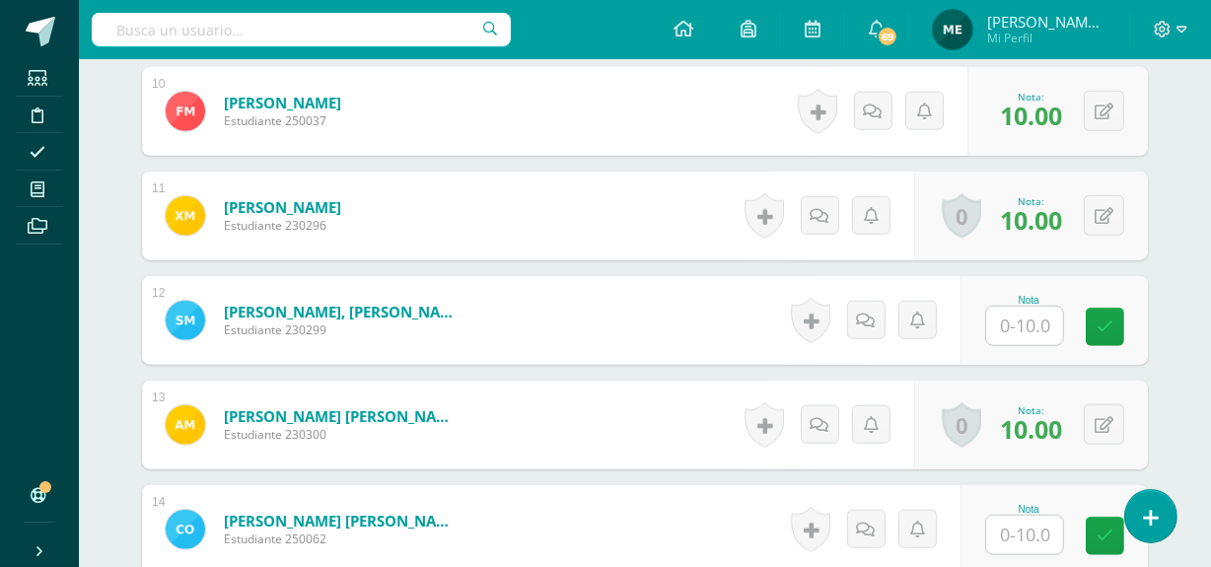
scroll to position [1638, 0]
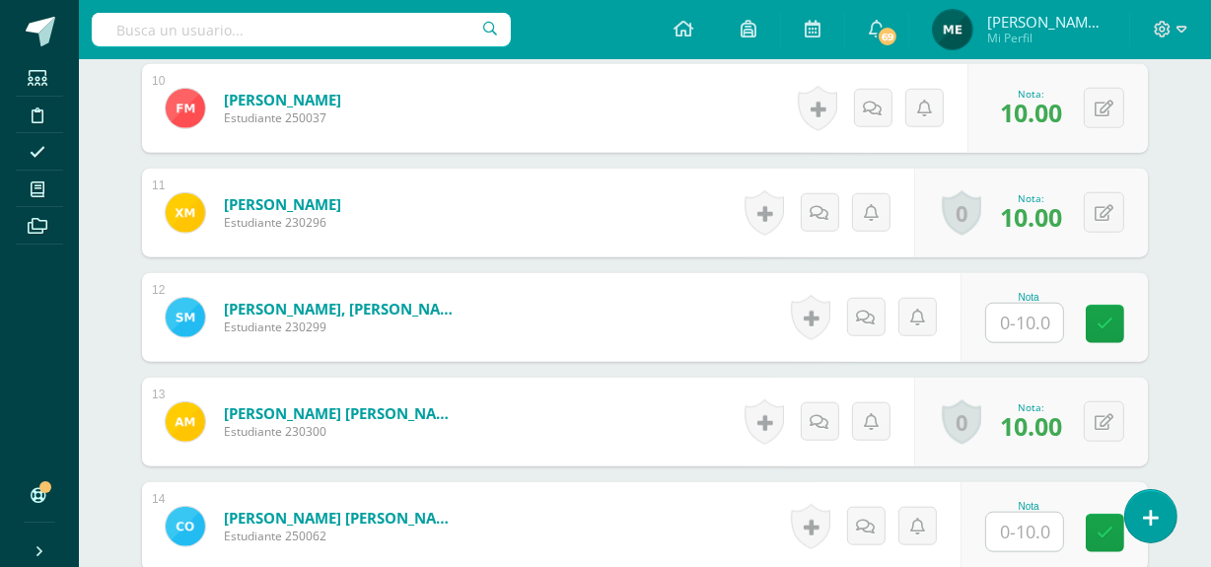
click at [1028, 323] on input "text" at bounding box center [1024, 323] width 77 height 38
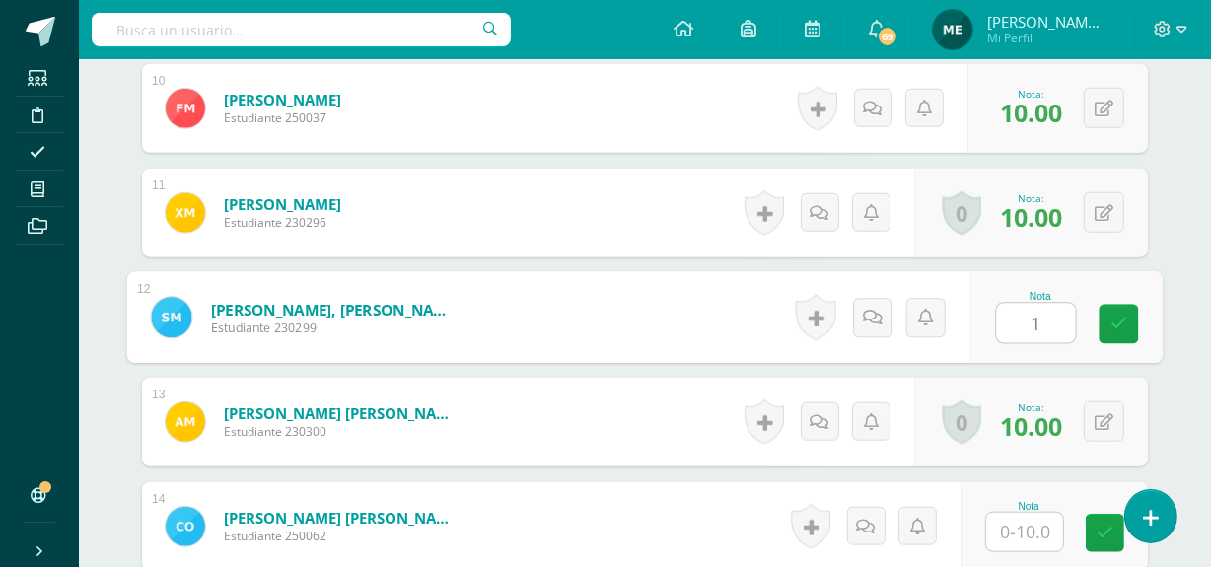
type input "10"
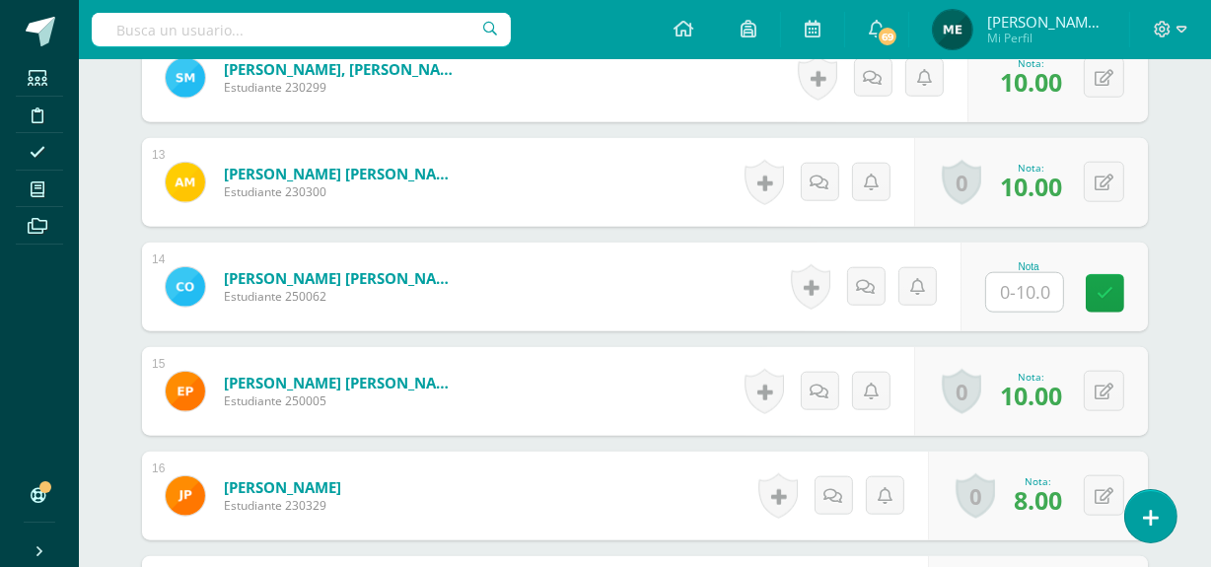
scroll to position [1862, 0]
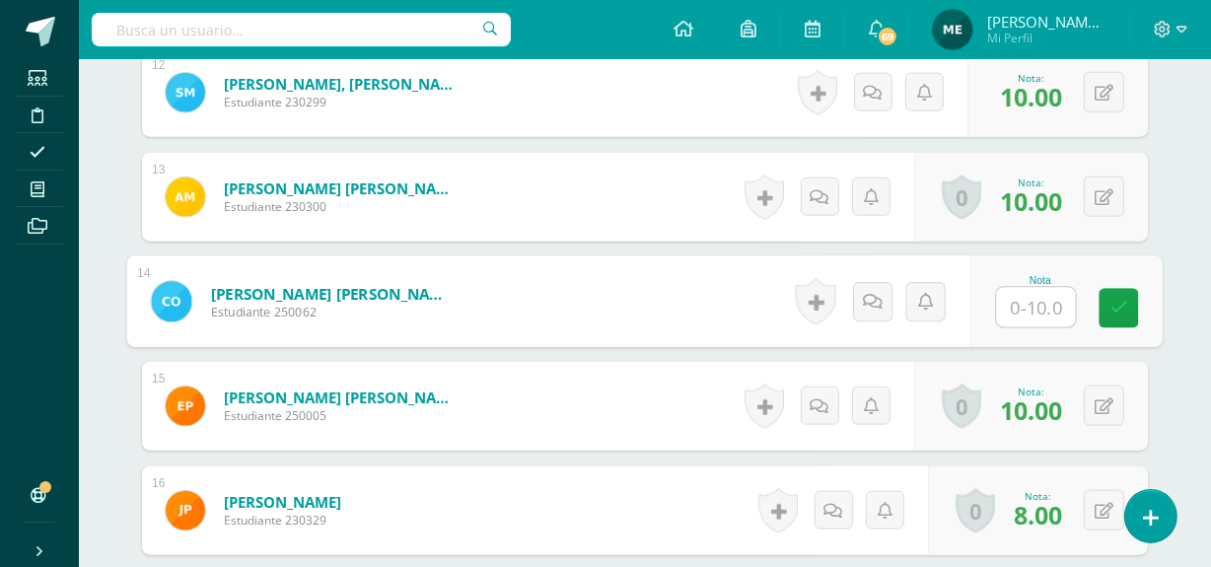
click at [1033, 295] on input "text" at bounding box center [1036, 307] width 79 height 39
type input "0"
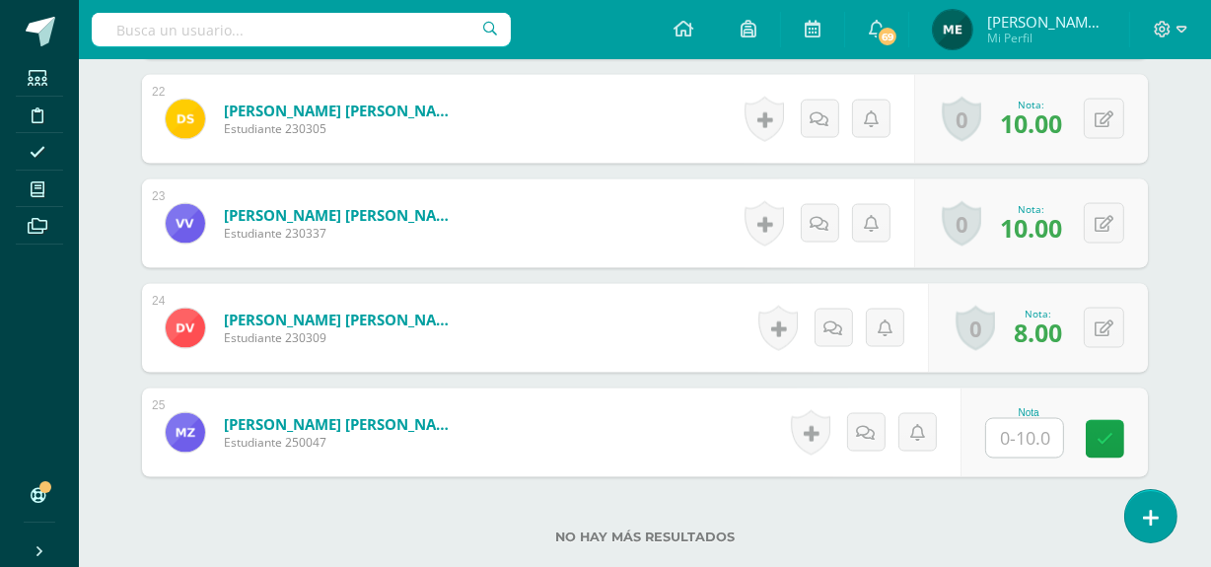
scroll to position [2882, 0]
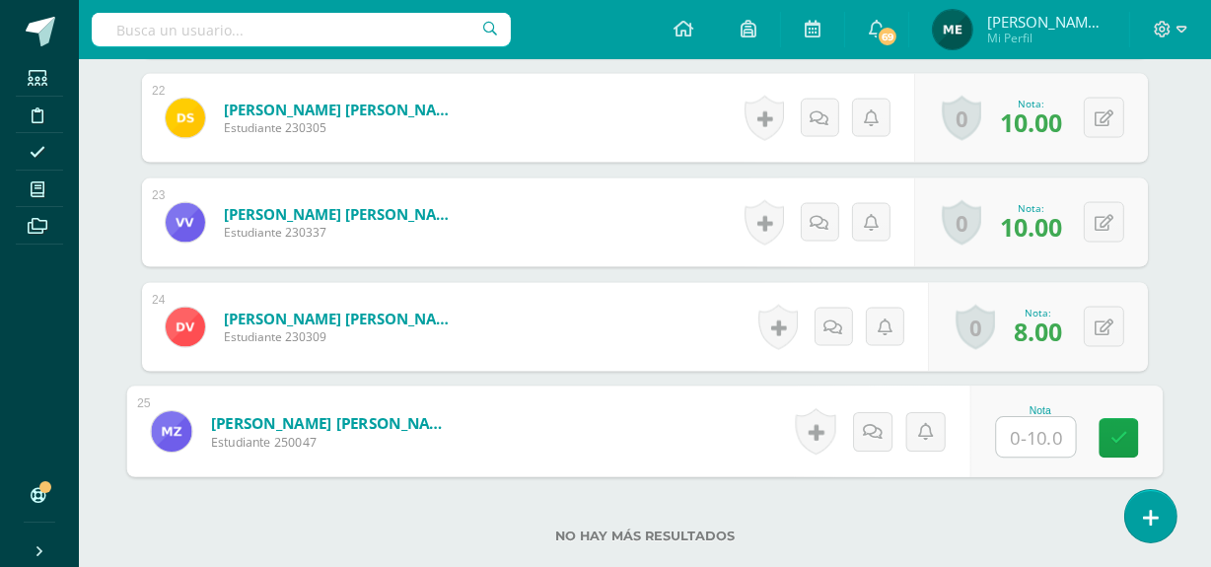
click at [1023, 435] on input "text" at bounding box center [1036, 437] width 79 height 39
type input "0"
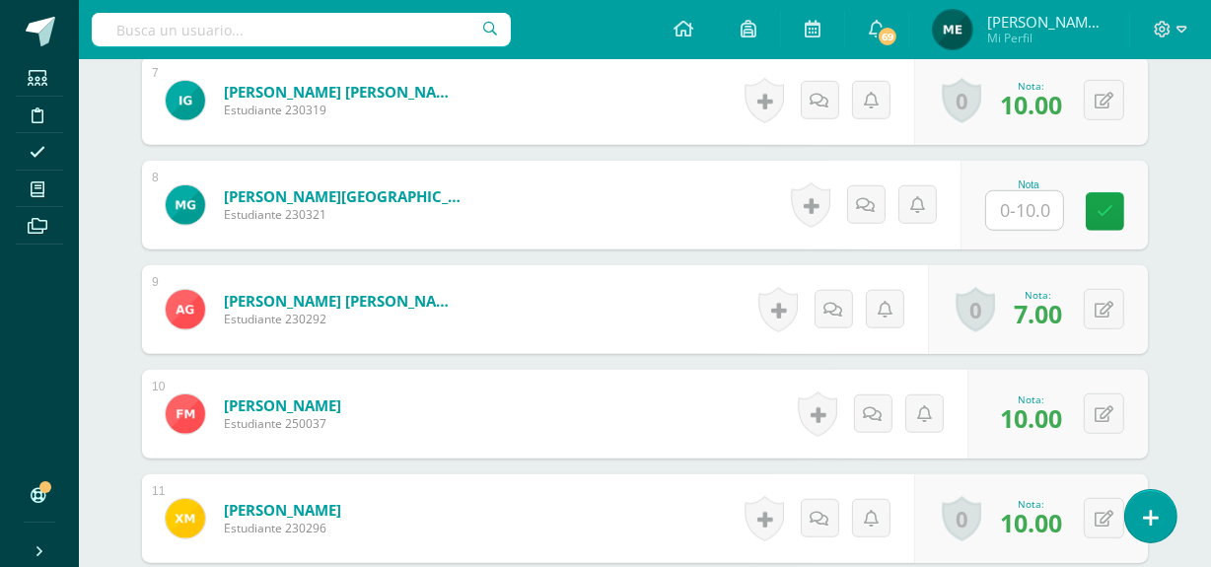
scroll to position [1339, 0]
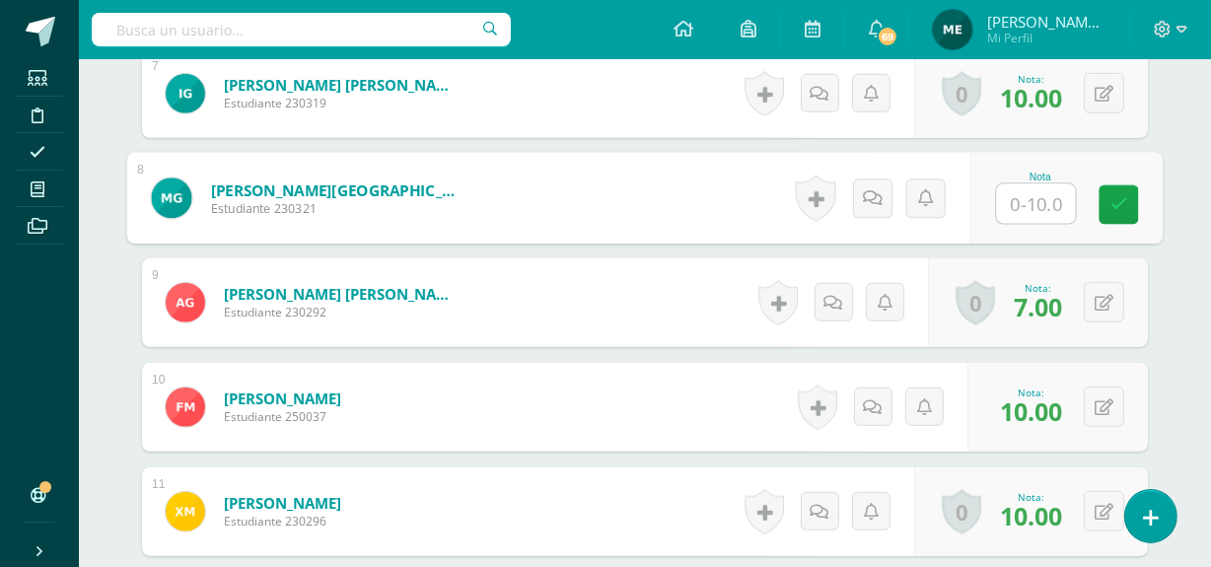
click at [1019, 205] on input "text" at bounding box center [1036, 203] width 79 height 39
type input "0"
click at [863, 191] on icon at bounding box center [873, 197] width 20 height 17
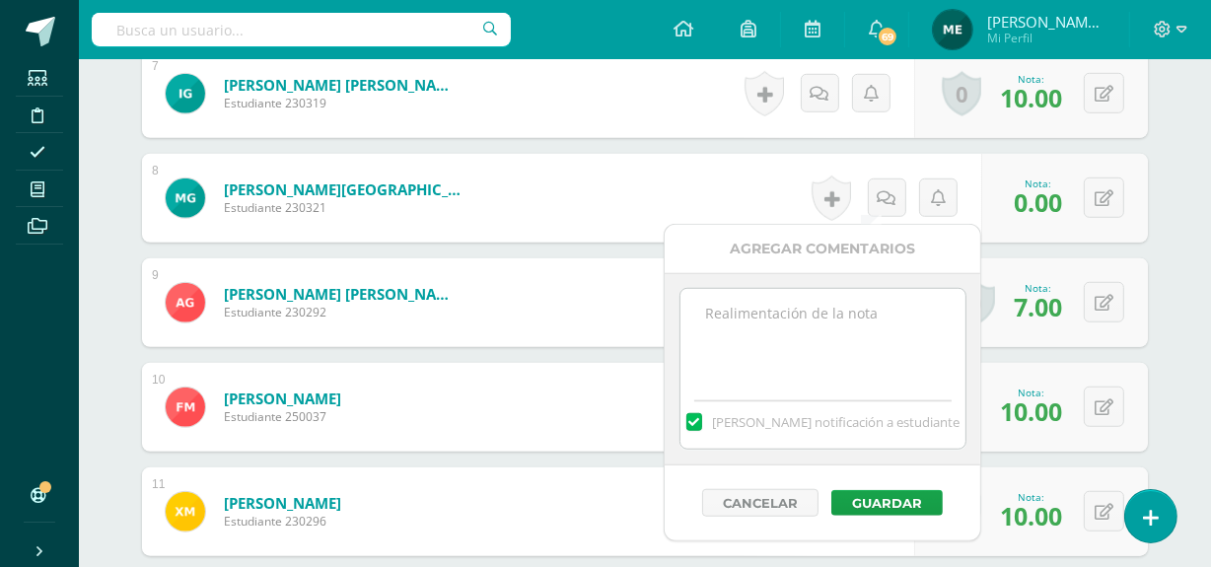
click at [779, 344] on textarea at bounding box center [822, 338] width 285 height 99
type textarea "G"
click at [808, 332] on textarea "No entregaste cuaderno para revisión de actiivdades semnakes." at bounding box center [822, 338] width 285 height 99
type textarea "No entregaste cuaderno para revisión de actividades semanales."
click at [886, 500] on button "Guardar" at bounding box center [886, 503] width 111 height 26
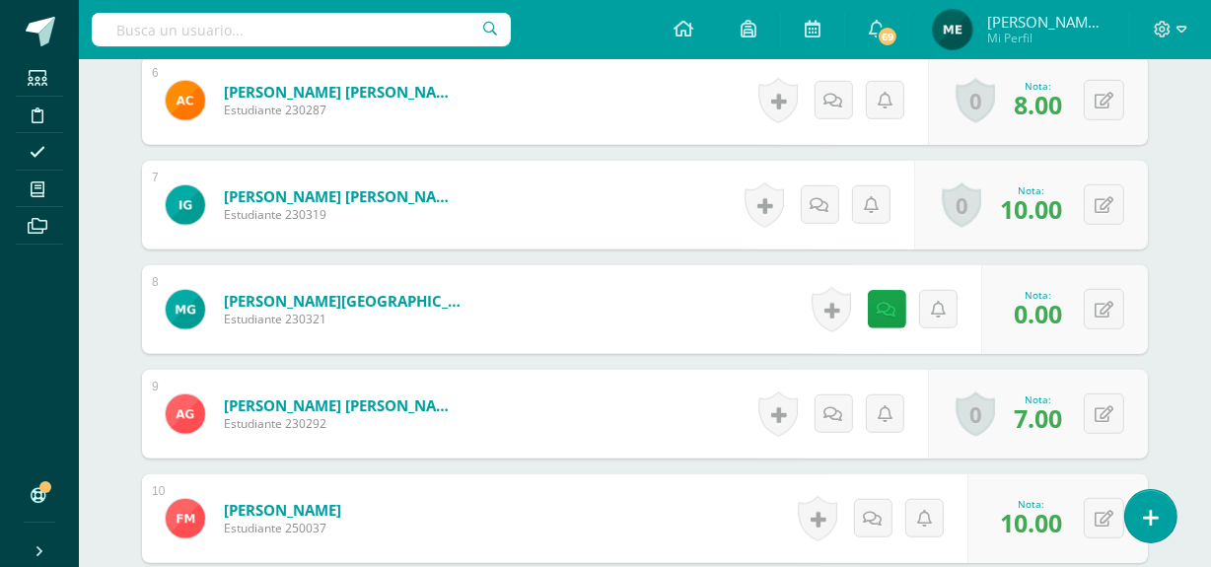
scroll to position [1232, 0]
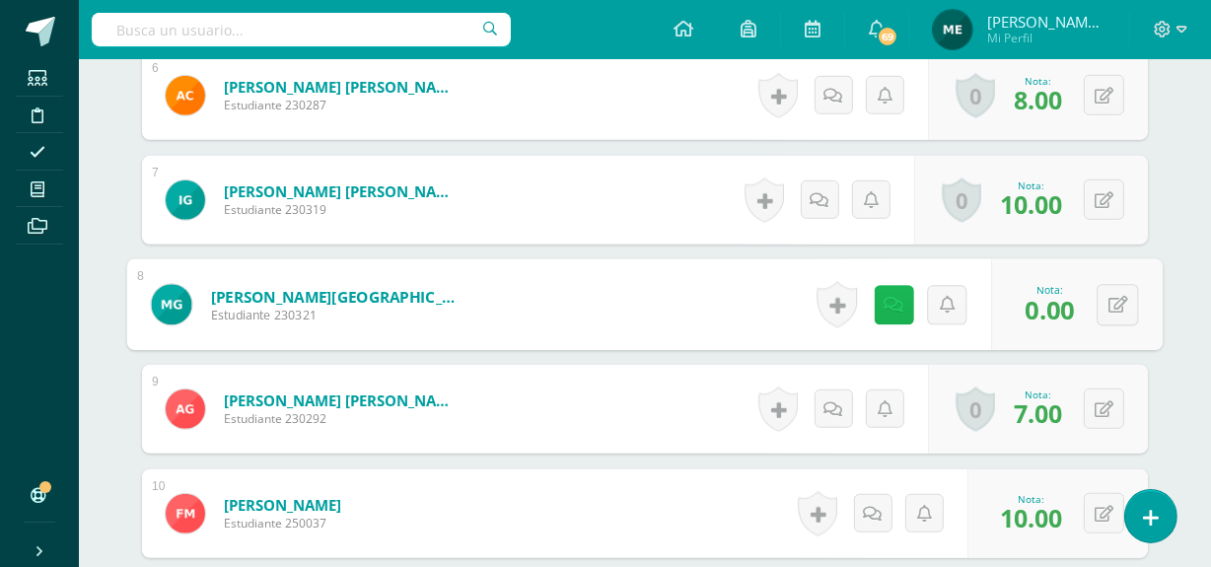
click at [891, 303] on icon at bounding box center [894, 304] width 20 height 17
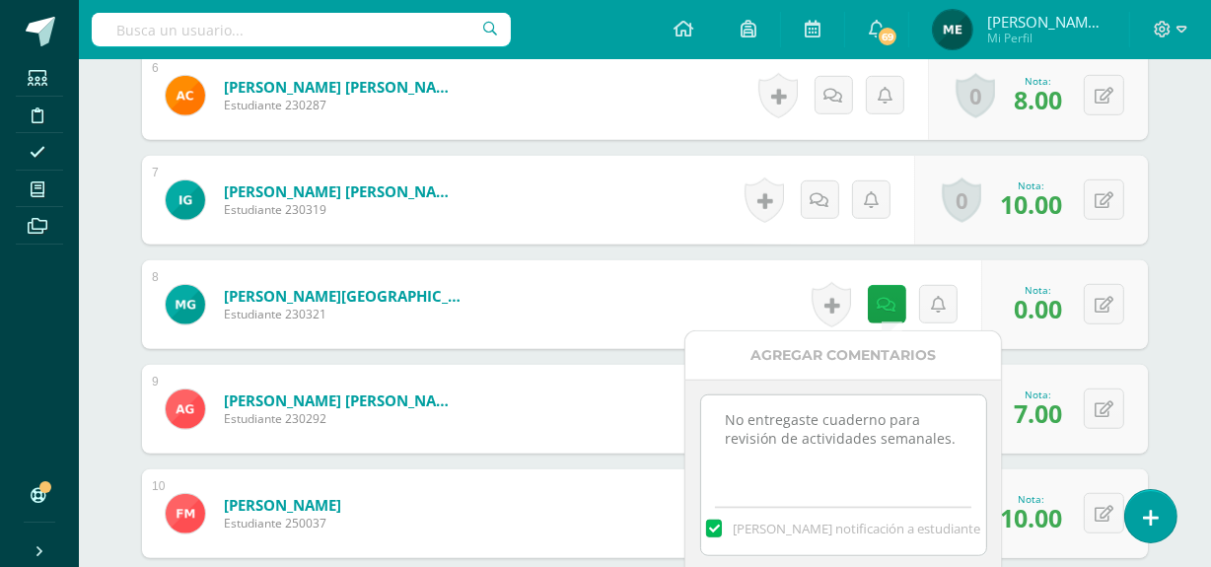
drag, startPoint x: 718, startPoint y: 413, endPoint x: 958, endPoint y: 455, distance: 244.1
click at [958, 455] on textarea "No entregaste cuaderno para revisión de actividades semanales." at bounding box center [843, 444] width 285 height 99
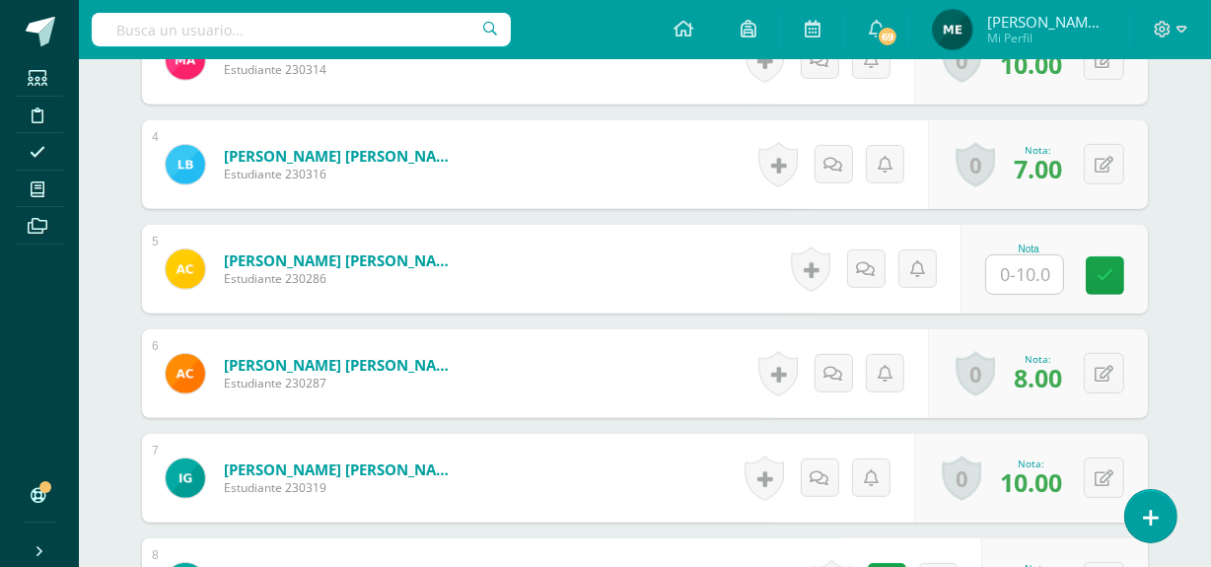
scroll to position [953, 0]
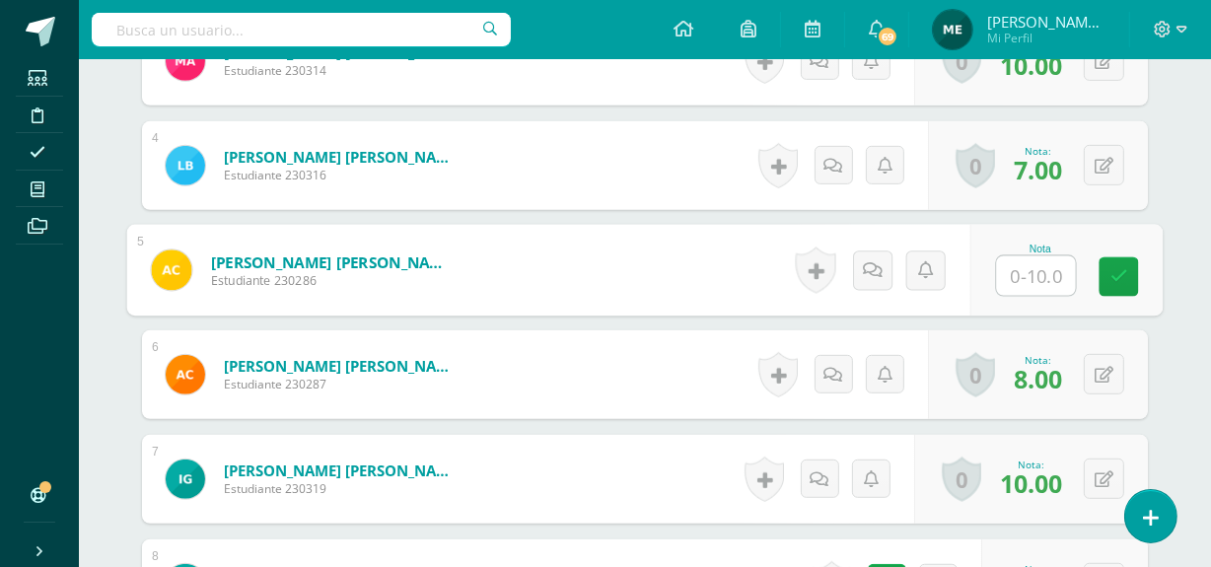
click at [1026, 274] on input "text" at bounding box center [1036, 275] width 79 height 39
type input "0"
click at [866, 266] on icon at bounding box center [873, 269] width 20 height 17
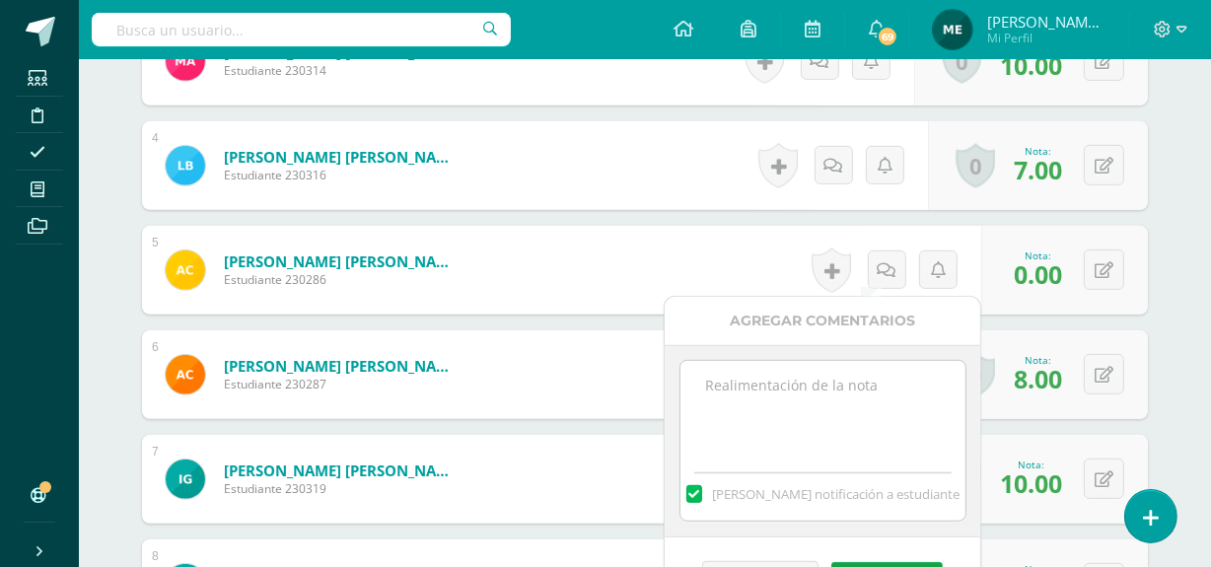
click at [738, 402] on textarea at bounding box center [822, 410] width 285 height 99
paste textarea "No entregaste cuaderno para revisión de actividades semanales."
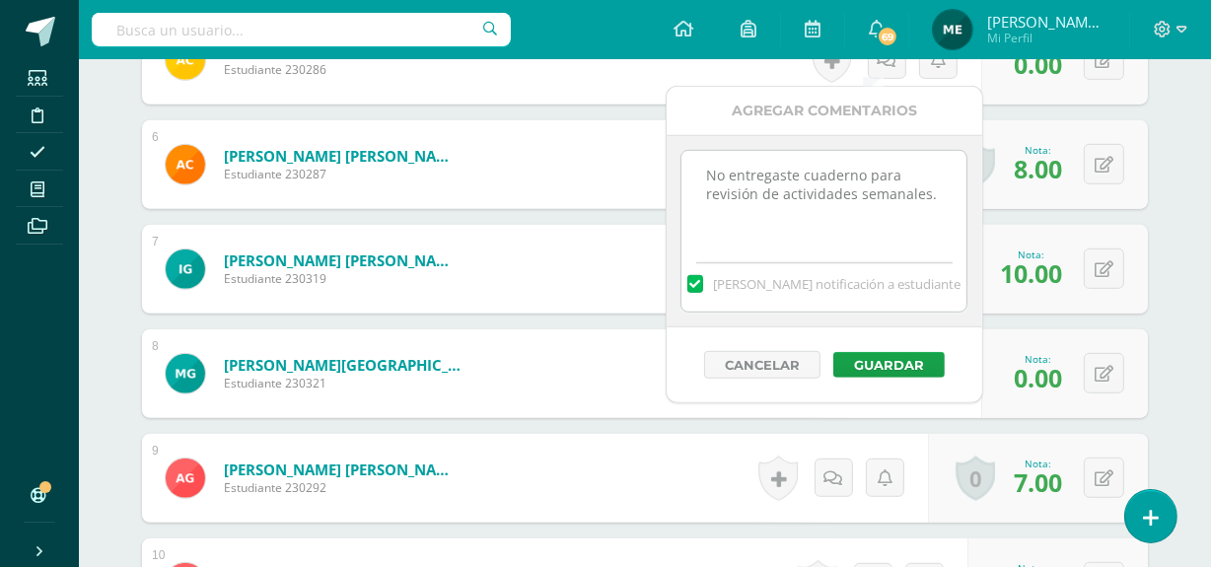
scroll to position [1164, 0]
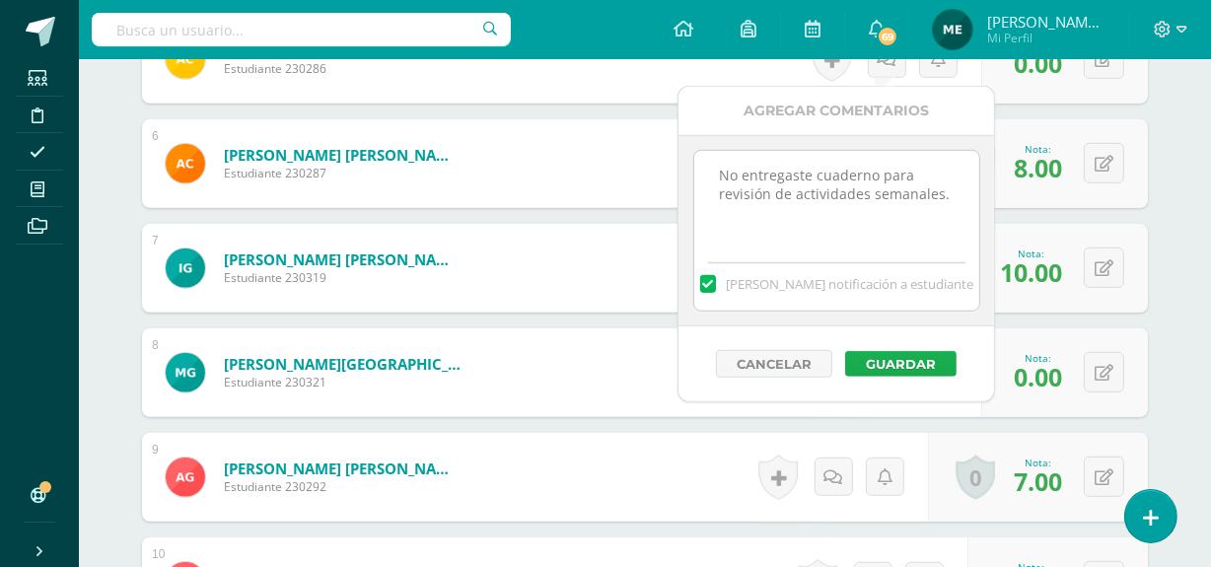
type textarea "No entregaste cuaderno para revisión de actividades semanales."
click at [900, 365] on button "Guardar" at bounding box center [900, 364] width 111 height 26
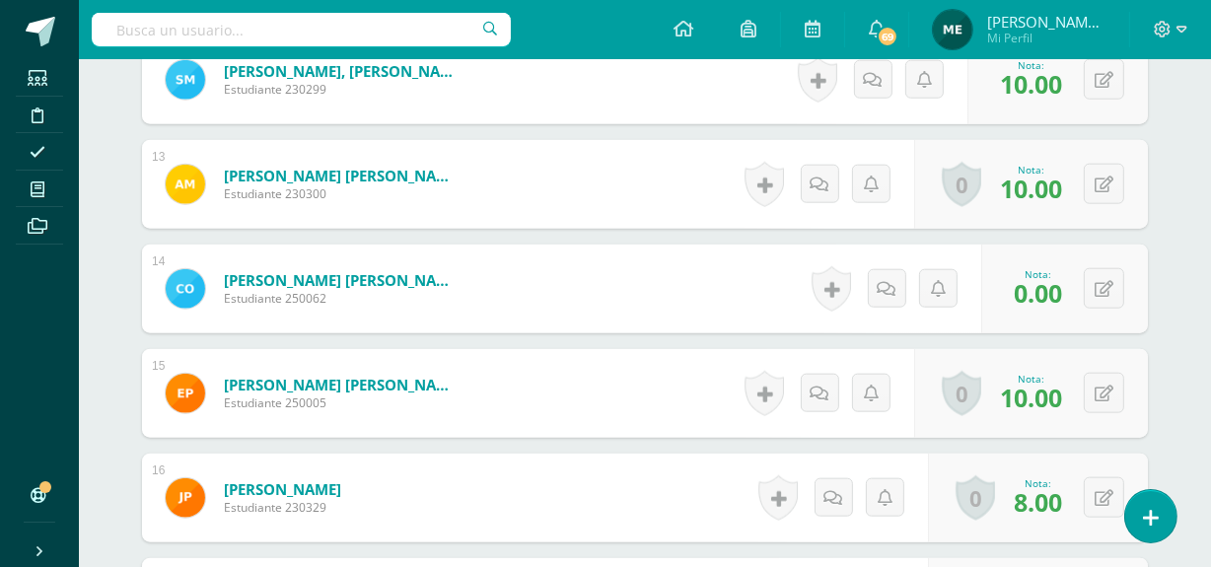
scroll to position [1879, 0]
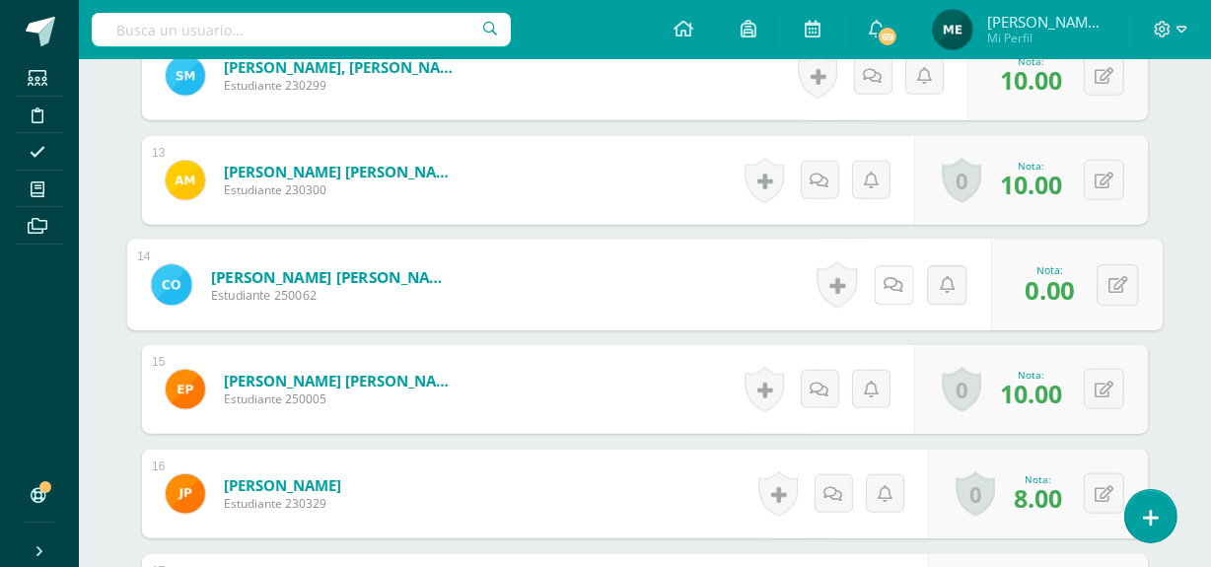
click at [880, 282] on link at bounding box center [893, 284] width 39 height 39
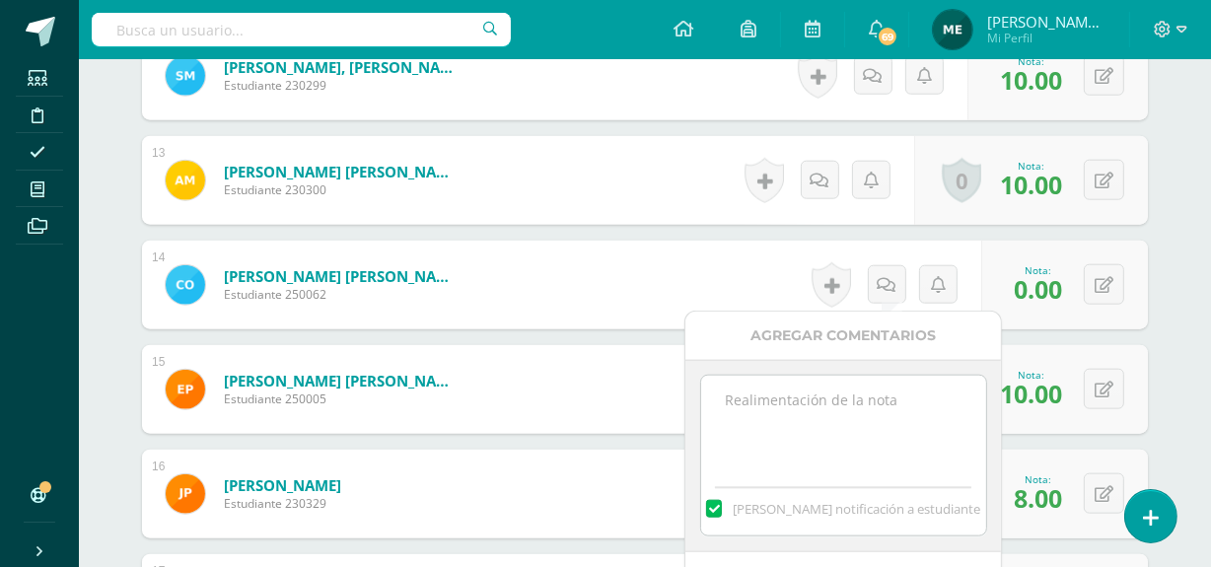
click at [763, 410] on textarea at bounding box center [843, 425] width 285 height 99
paste textarea "No entregaste cuaderno para revisión de actividades semanales."
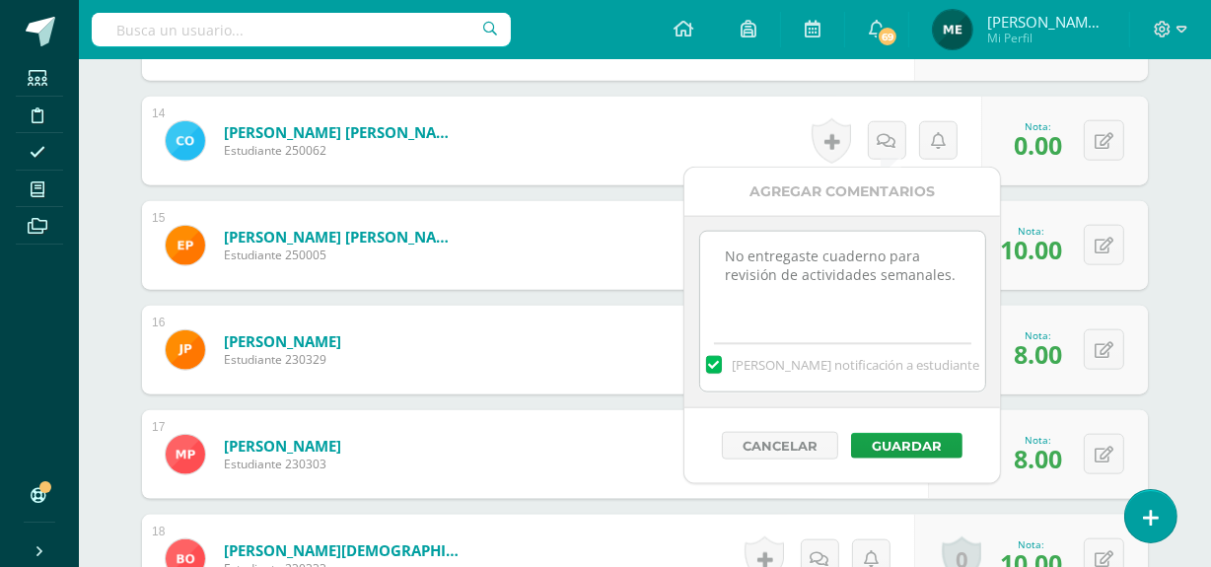
scroll to position [2024, 0]
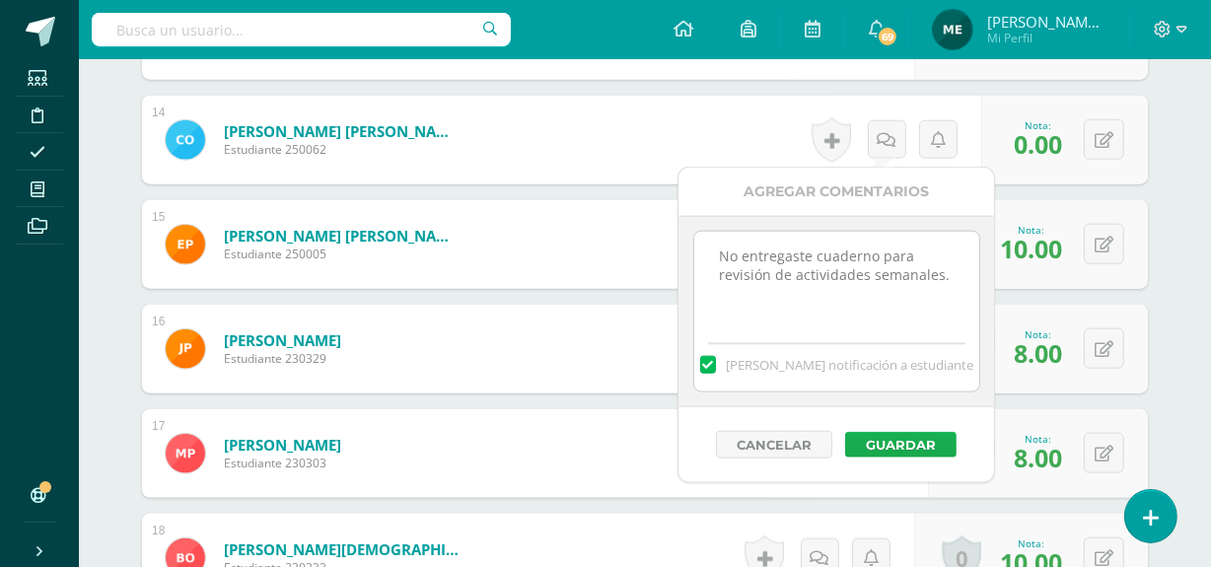
type textarea "No entregaste cuaderno para revisión de actividades semanales."
click at [888, 440] on button "Guardar" at bounding box center [900, 445] width 111 height 26
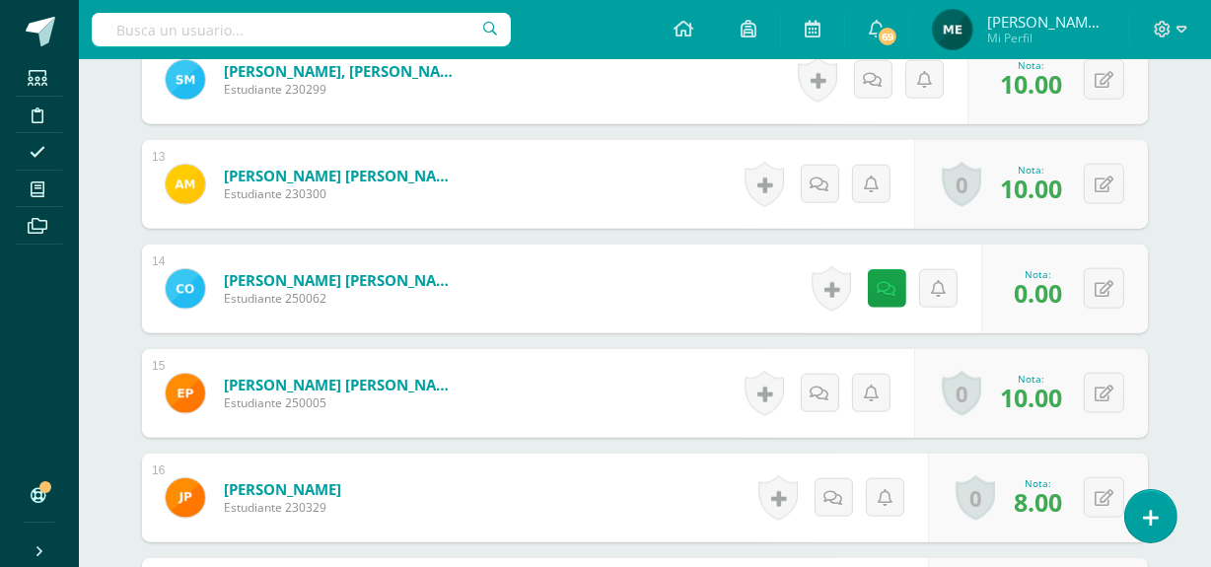
scroll to position [1864, 0]
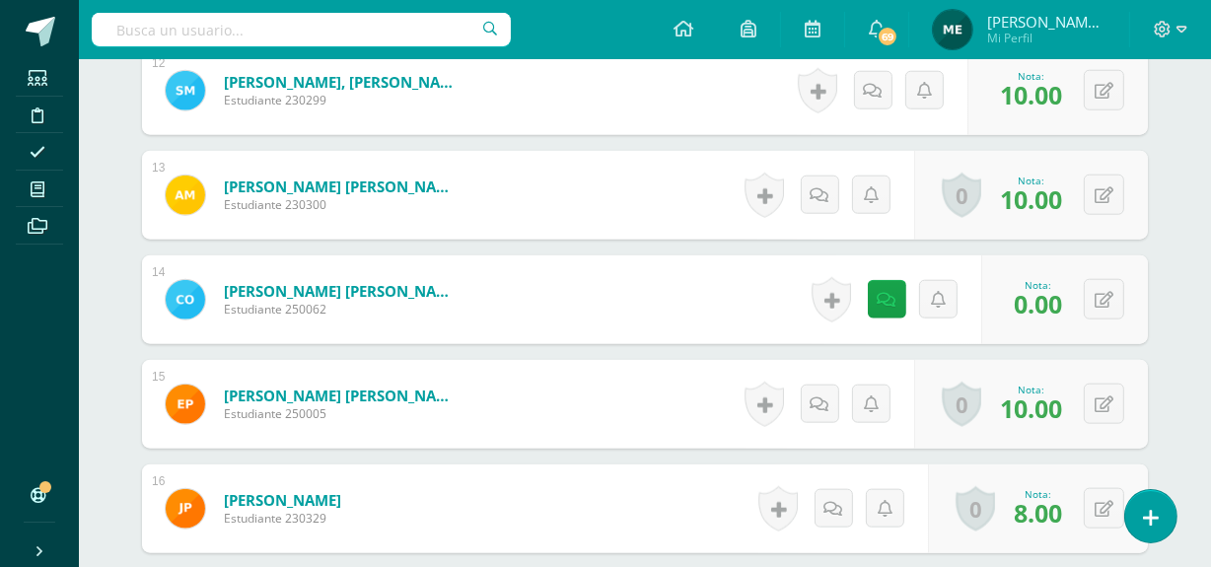
click at [1031, 34] on span "Mi Perfil" at bounding box center [1046, 38] width 118 height 17
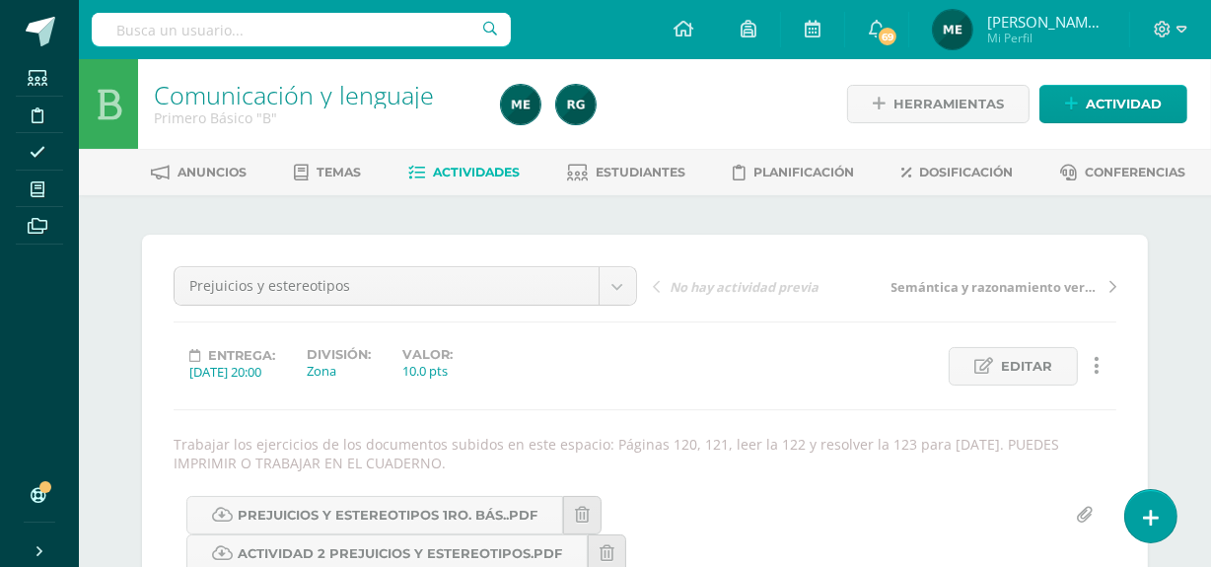
click at [1063, 33] on span "Mi Perfil" at bounding box center [1046, 38] width 118 height 17
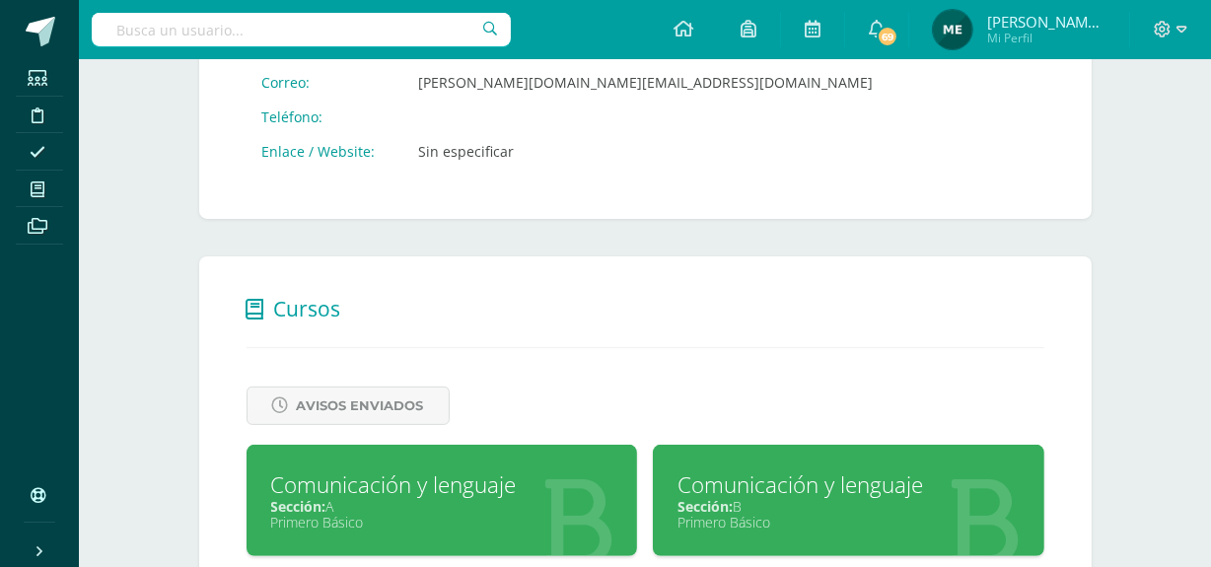
scroll to position [547, 0]
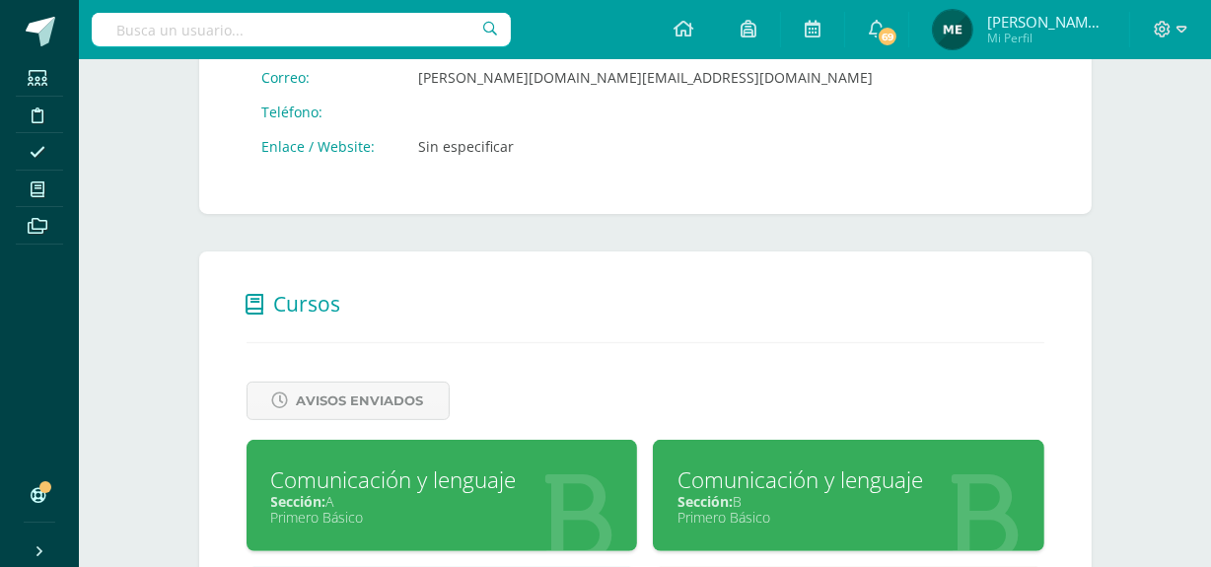
click at [472, 513] on div "Primero Básico" at bounding box center [442, 517] width 342 height 19
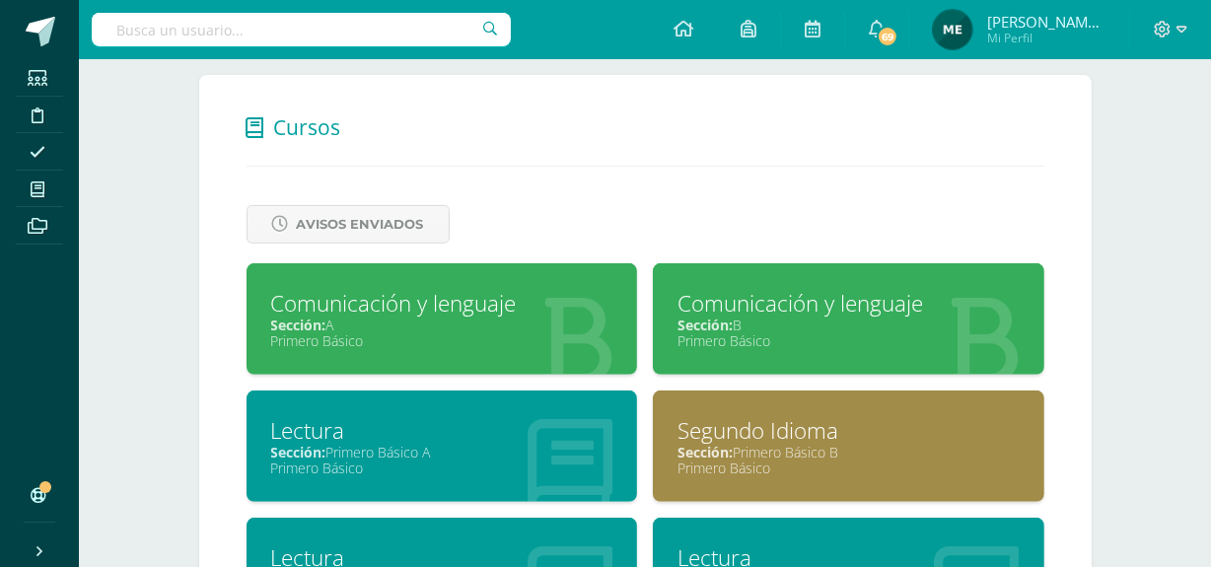
scroll to position [730, 0]
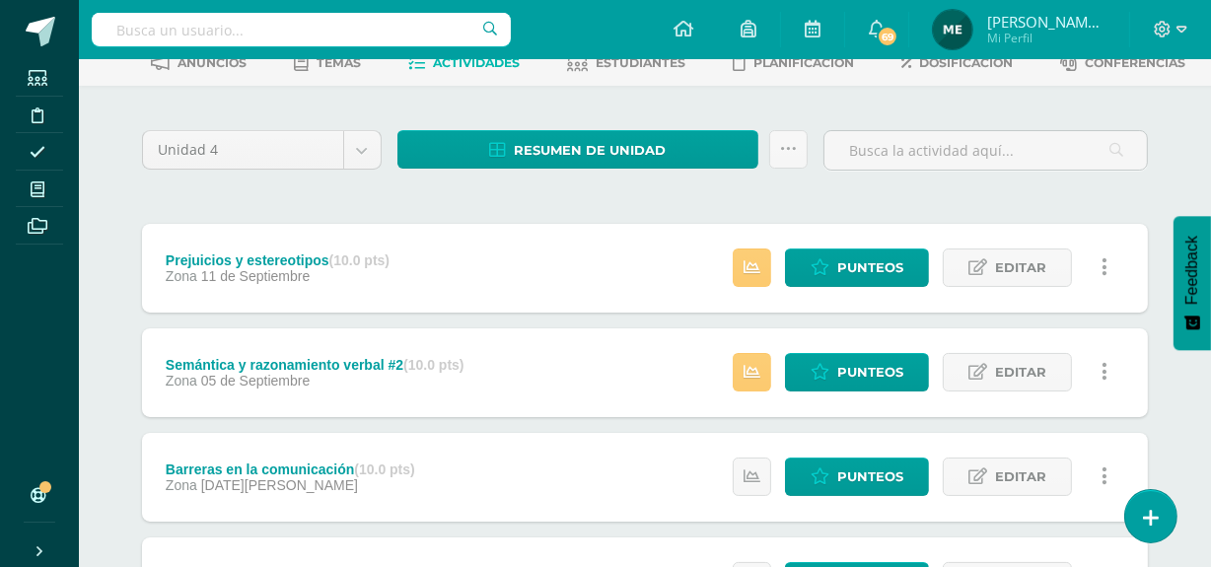
scroll to position [110, 0]
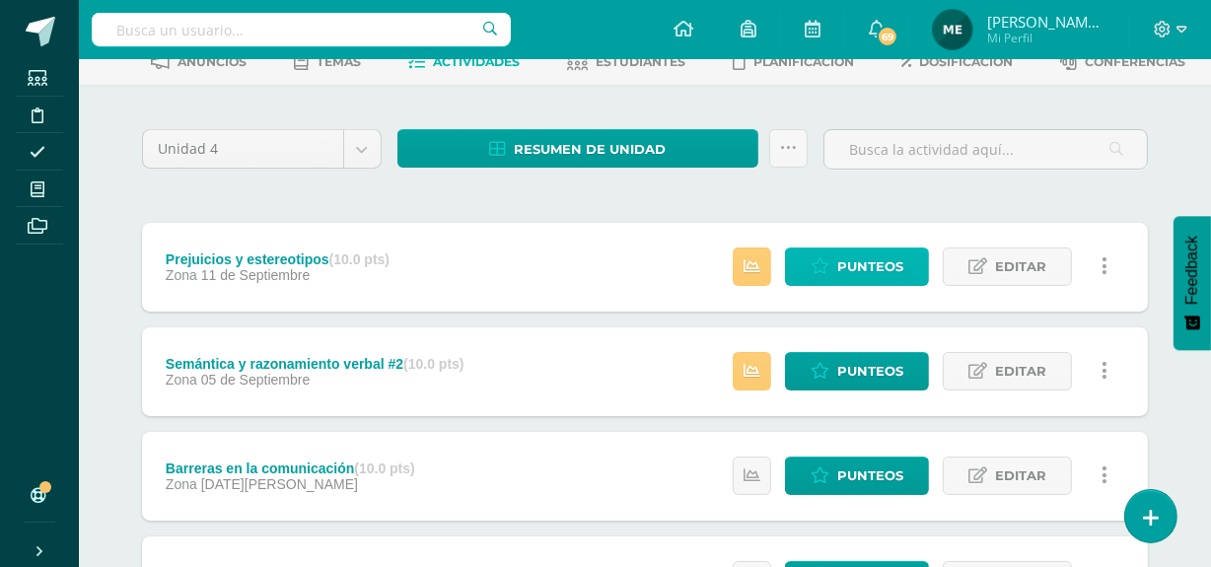
click at [857, 258] on span "Punteos" at bounding box center [870, 266] width 66 height 36
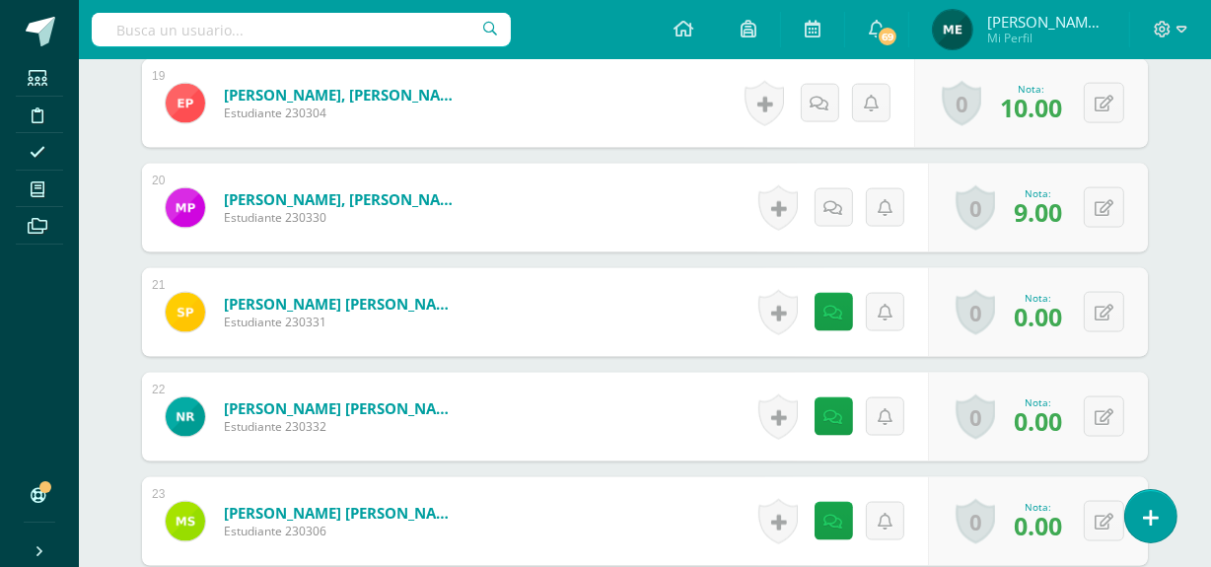
scroll to position [2583, 0]
click at [1105, 304] on button at bounding box center [1104, 312] width 40 height 40
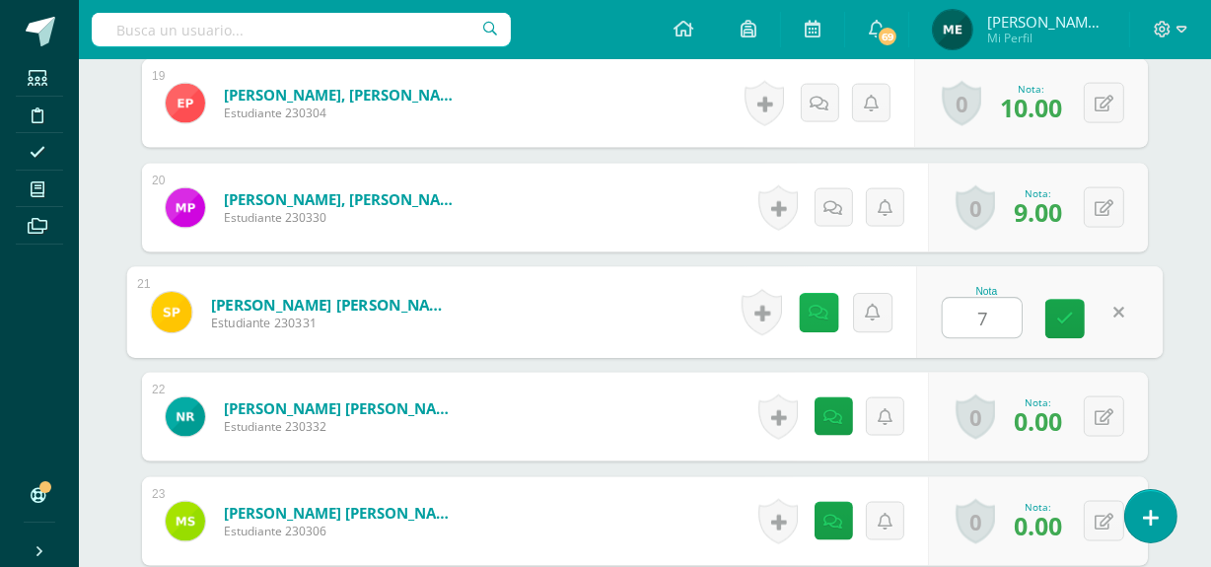
type input "7"
click at [822, 309] on icon at bounding box center [819, 312] width 20 height 17
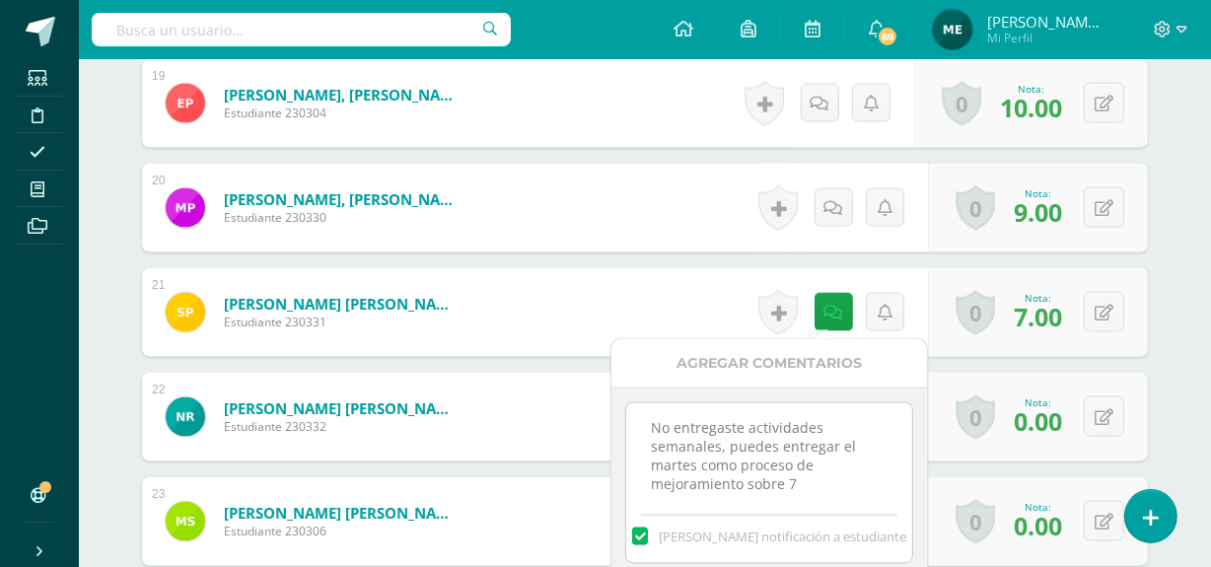
scroll to position [6, 0]
drag, startPoint x: 652, startPoint y: 427, endPoint x: 856, endPoint y: 502, distance: 217.4
click at [856, 502] on div "No entregaste actividades semanales, puedes entregar el [DATE] como proceso de …" at bounding box center [768, 483] width 287 height 162
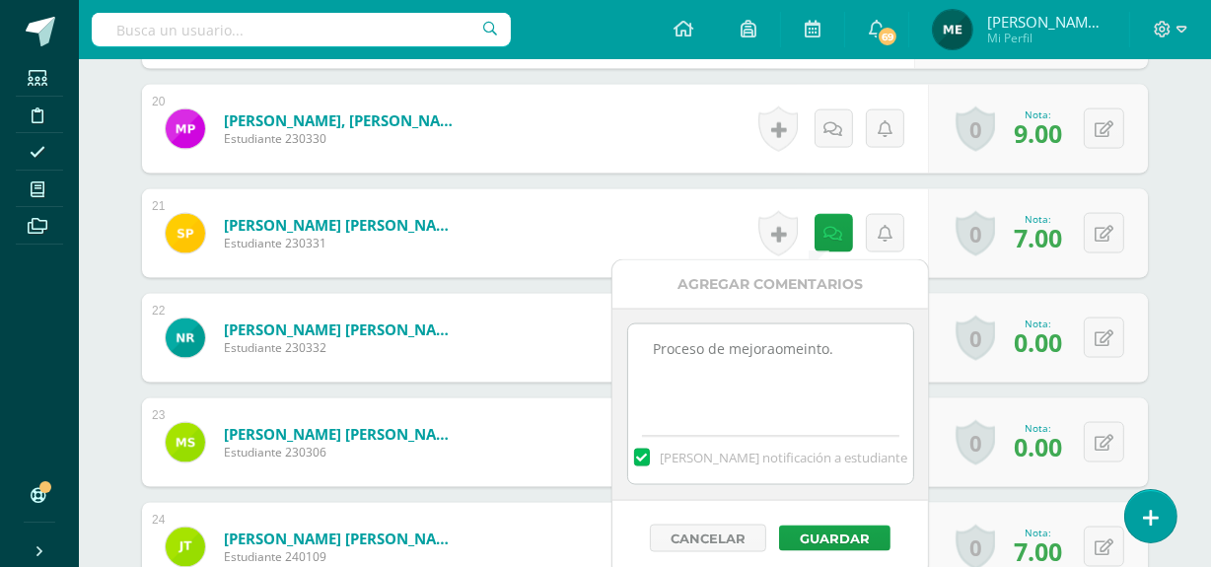
scroll to position [2671, 0]
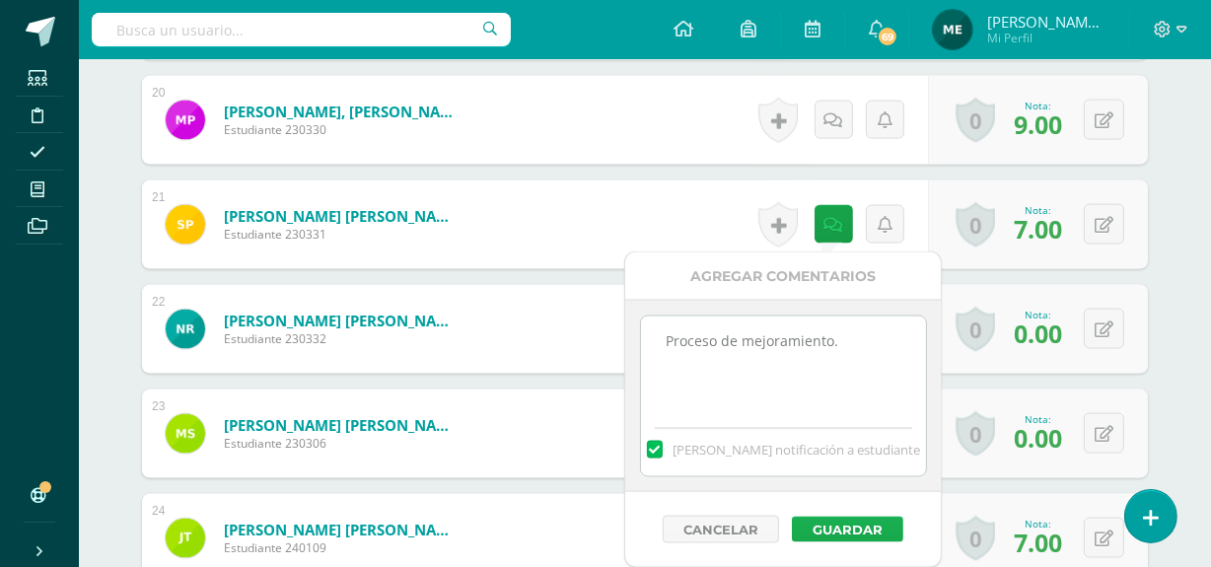
type textarea "Proceso de mejoramiento."
click at [849, 525] on button "Guardar" at bounding box center [847, 530] width 111 height 26
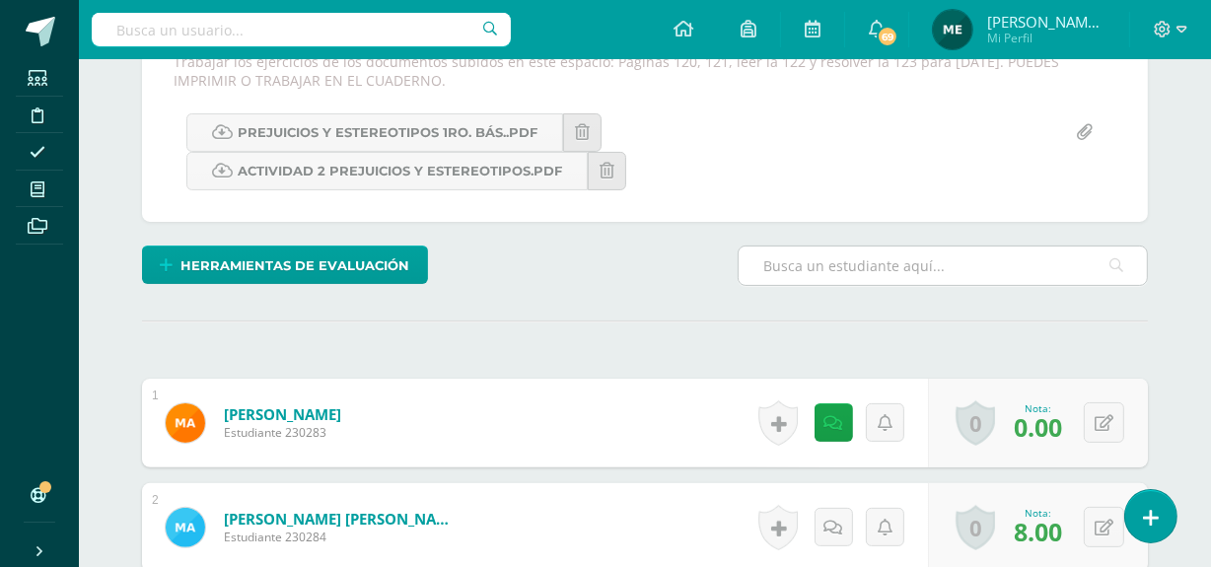
scroll to position [0, 0]
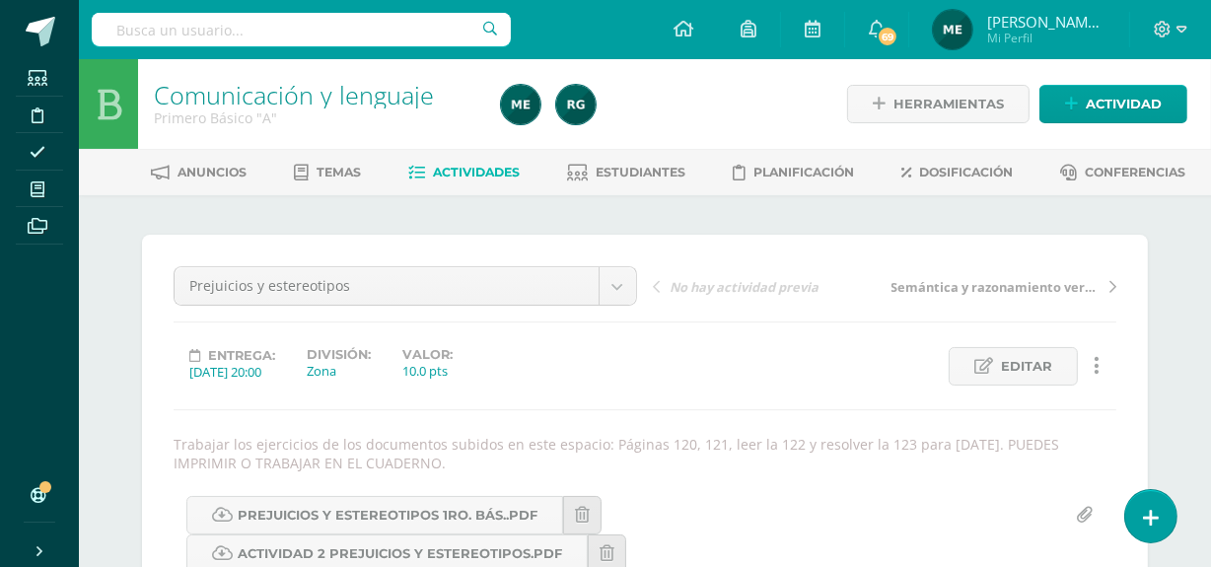
click at [1077, 31] on span "[PERSON_NAME] de los Angeles" at bounding box center [1046, 22] width 118 height 20
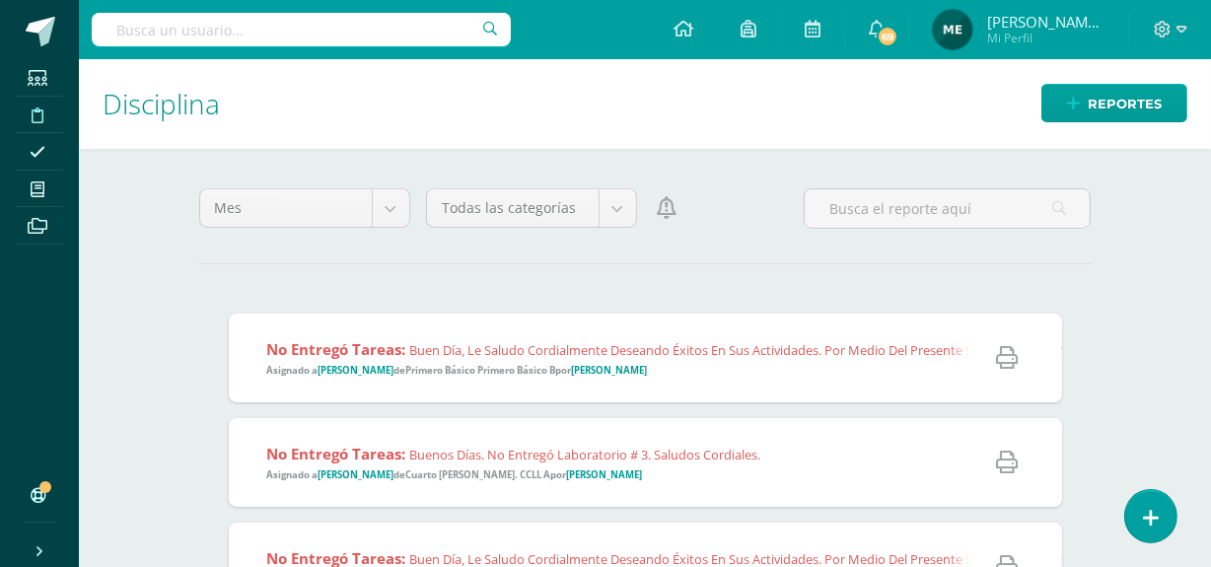
click at [1102, 122] on div "Reportes" at bounding box center [1102, 103] width 217 height 88
click at [1113, 113] on span "Reportes" at bounding box center [1124, 104] width 74 height 36
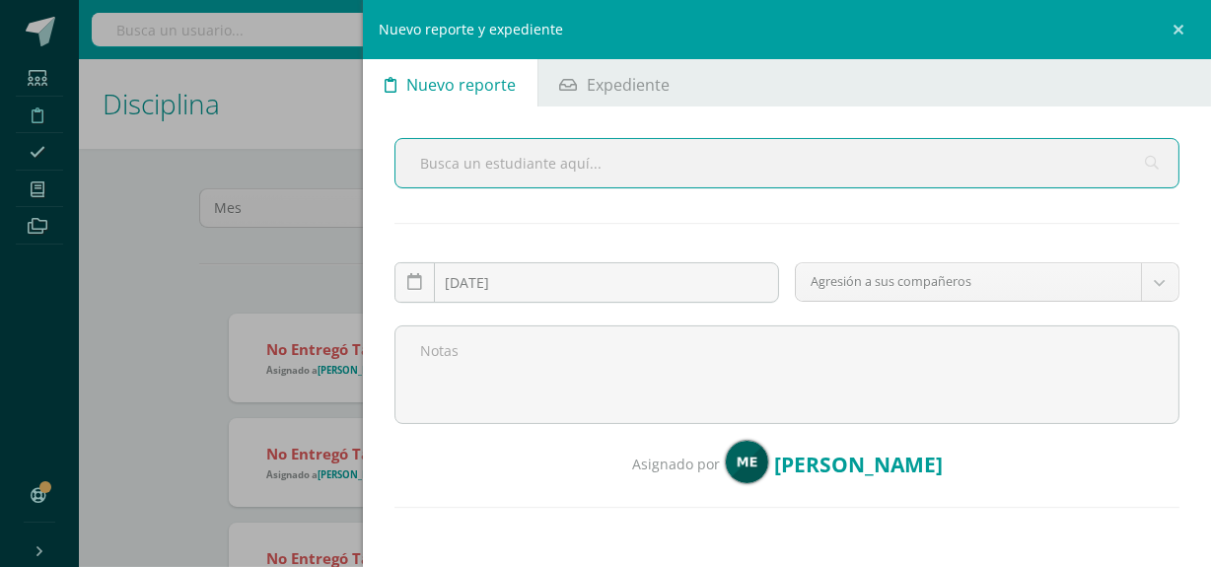
click at [688, 156] on input "text" at bounding box center [786, 163] width 783 height 48
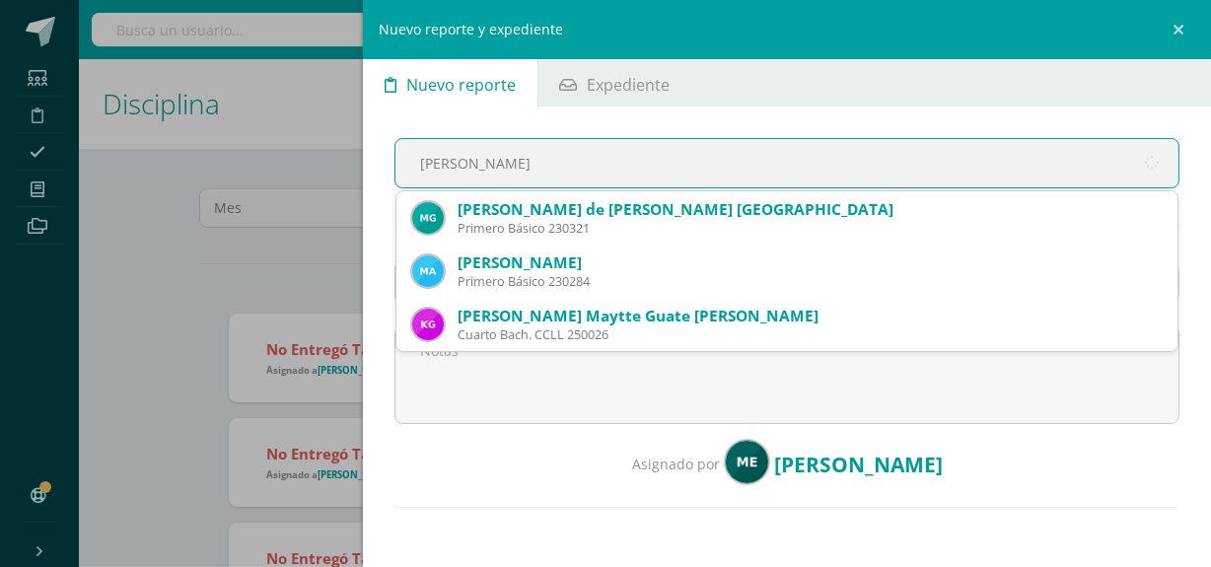
type input "mateo gir"
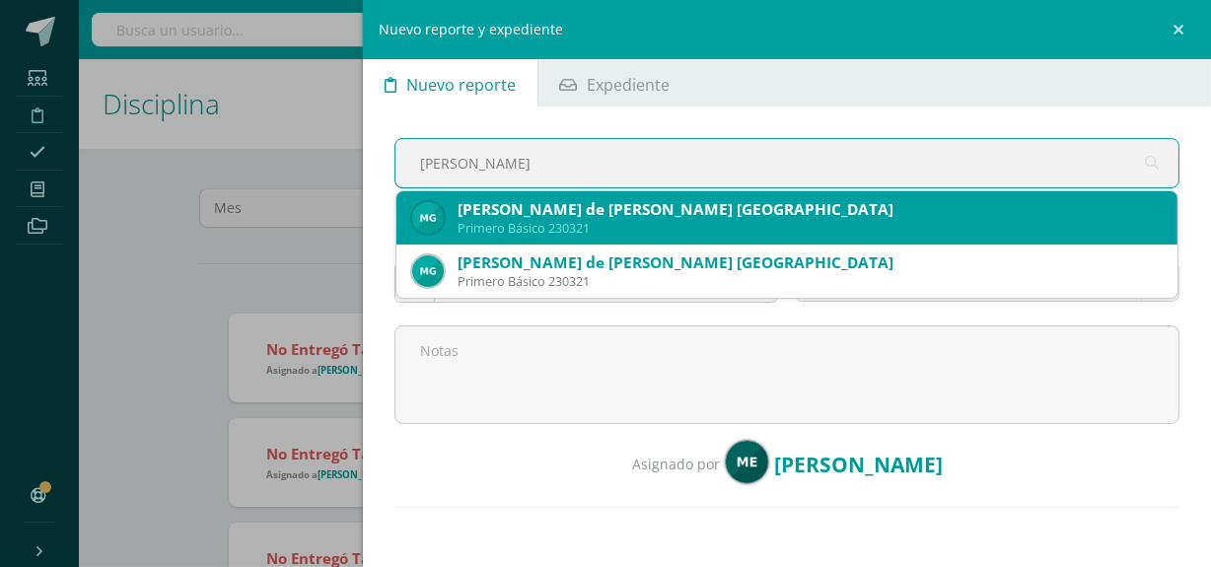
click at [646, 216] on div "Mateo de Jesús Girón Galicia" at bounding box center [809, 209] width 704 height 21
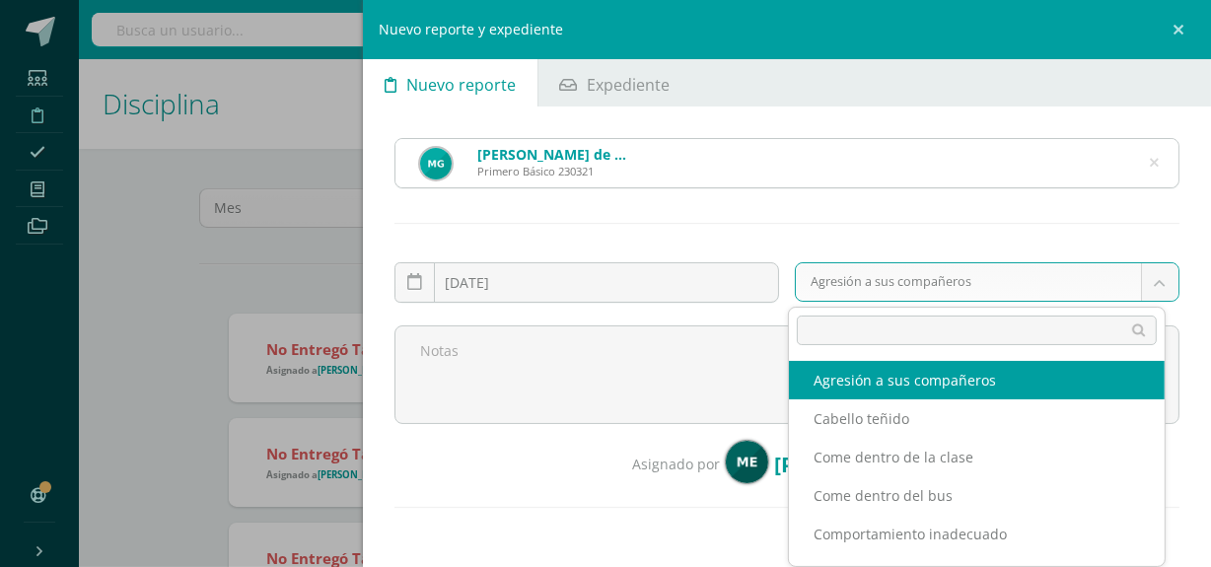
click at [940, 285] on body "Reporte asignado exitosamente Estudiantes Disciplina Asistencia Mis cursos Arch…" at bounding box center [605, 283] width 1211 height 567
type input "tar"
select select "5"
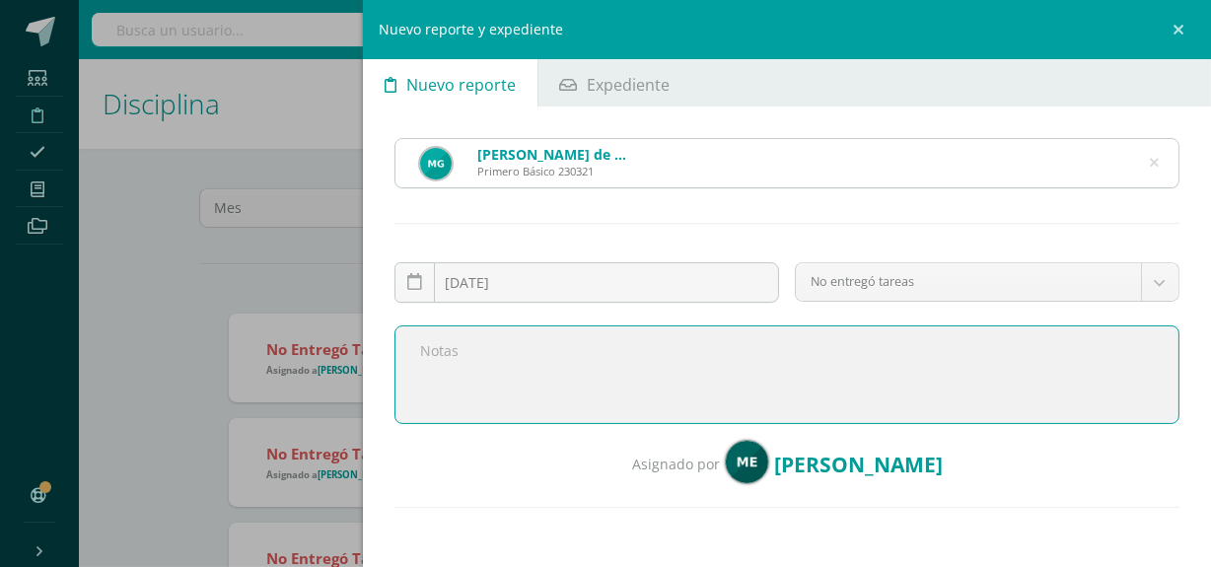
click at [630, 346] on textarea at bounding box center [786, 374] width 785 height 99
paste textarea "Buen día, le saludo cordialmente deseando éxitos en sus actividades. Por medio …"
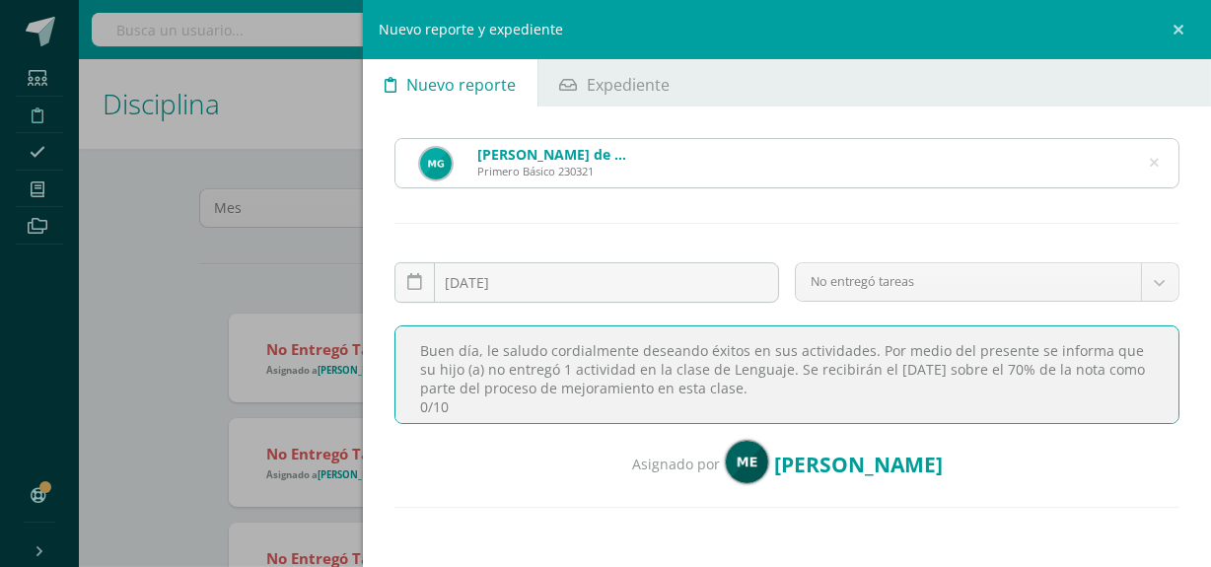
click at [564, 371] on textarea "Buen día, le saludo cordialmente deseando éxitos en sus actividades. Por medio …" at bounding box center [786, 374] width 785 height 99
click at [626, 370] on textarea "Buen día, le saludo cordialmente deseando éxitos en sus actividades. Por medio …" at bounding box center [786, 374] width 785 height 99
click at [439, 397] on textarea "Buen día, le saludo cordialmente deseando éxitos en sus actividades. Por medio …" at bounding box center [786, 374] width 785 height 99
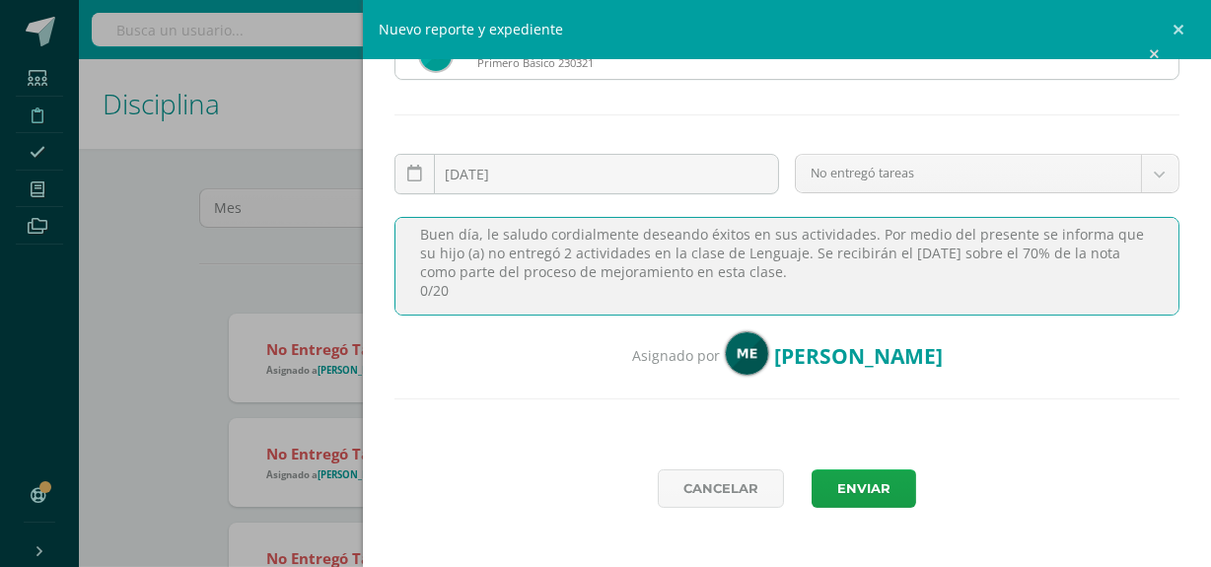
scroll to position [111, 0]
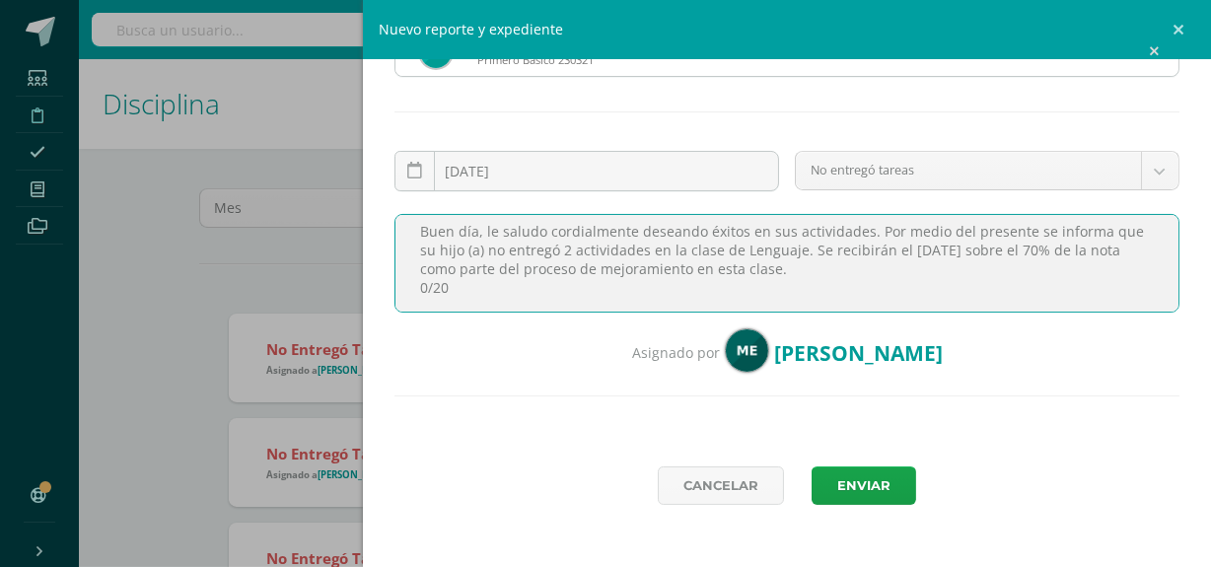
click at [562, 250] on textarea "Buen día, le saludo cordialmente deseando éxitos en sus actividades. Por medio …" at bounding box center [786, 263] width 785 height 99
click at [638, 248] on textarea "Buen día, le saludo cordialmente deseando éxitos en sus actividades. Por medio …" at bounding box center [786, 263] width 785 height 99
click at [799, 246] on textarea "Buen día, le saludo cordialmente deseando éxitos en sus actividades. Por medio …" at bounding box center [786, 263] width 785 height 99
click at [803, 248] on textarea "Buen día, le saludo cordialmente deseando éxitos en sus actividades. Por medio …" at bounding box center [786, 263] width 785 height 99
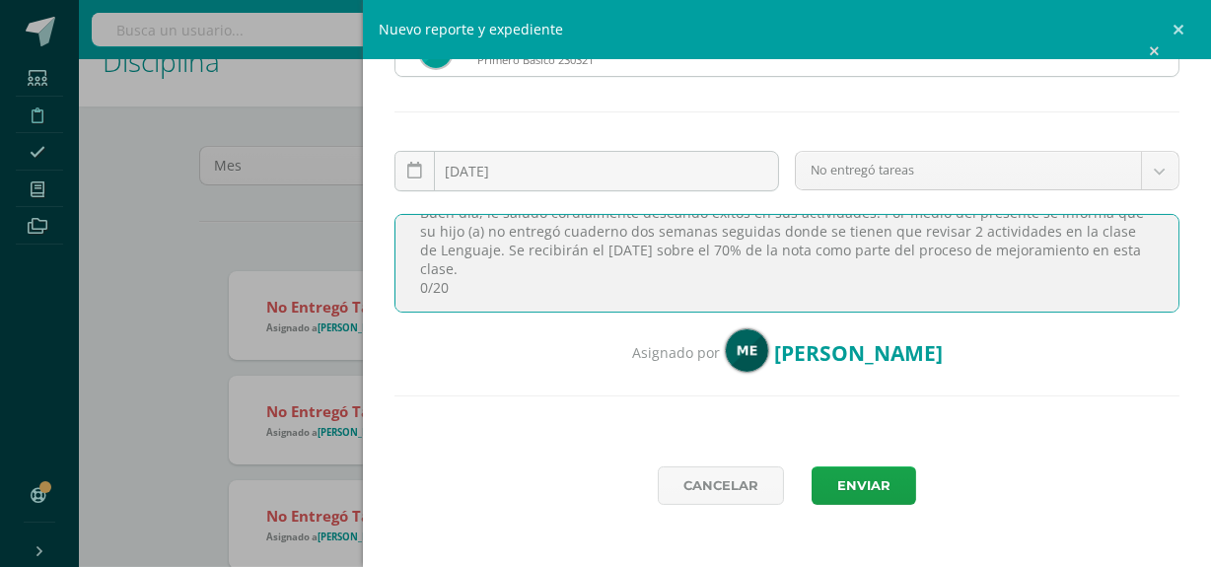
scroll to position [50, 0]
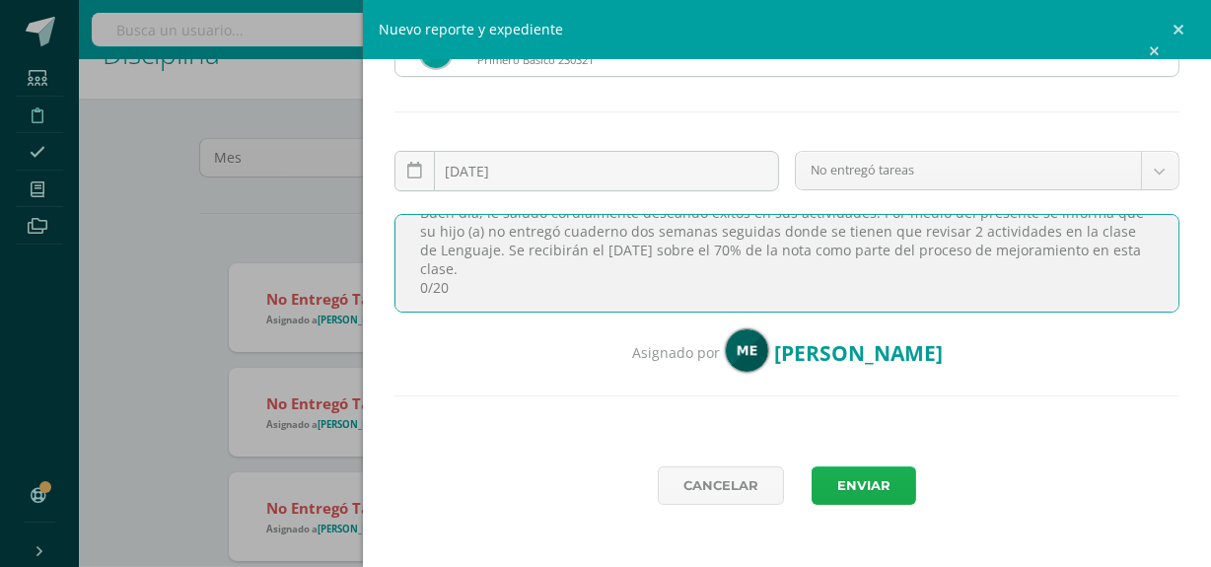
type textarea "Buen día, le saludo cordialmente deseando éxitos en sus actividades. Por medio …"
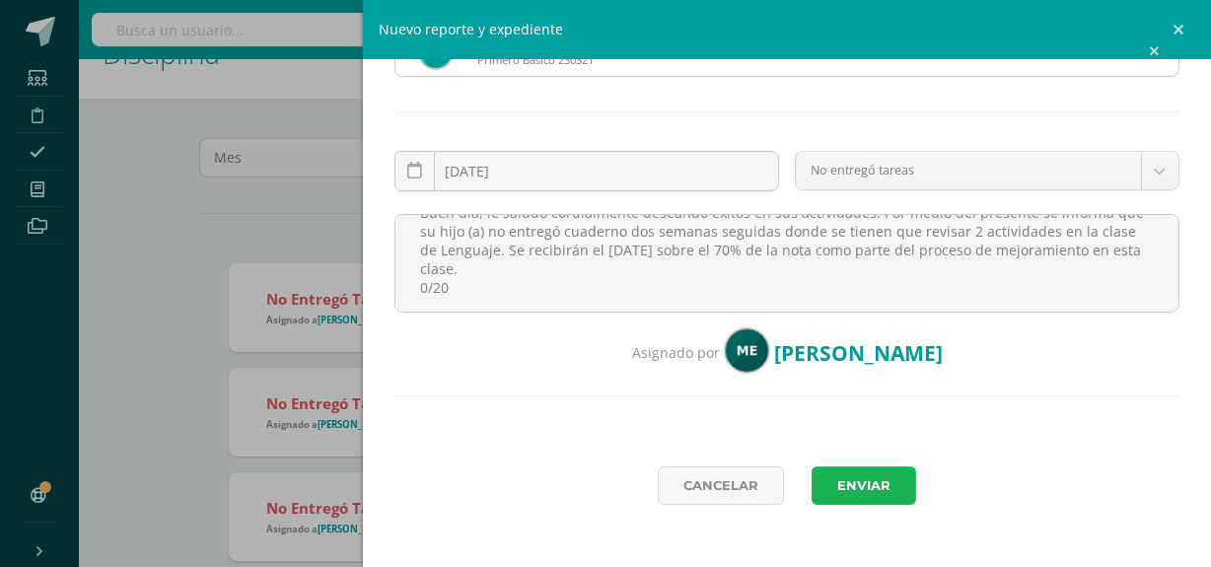
click at [851, 480] on button "Enviar" at bounding box center [863, 485] width 105 height 38
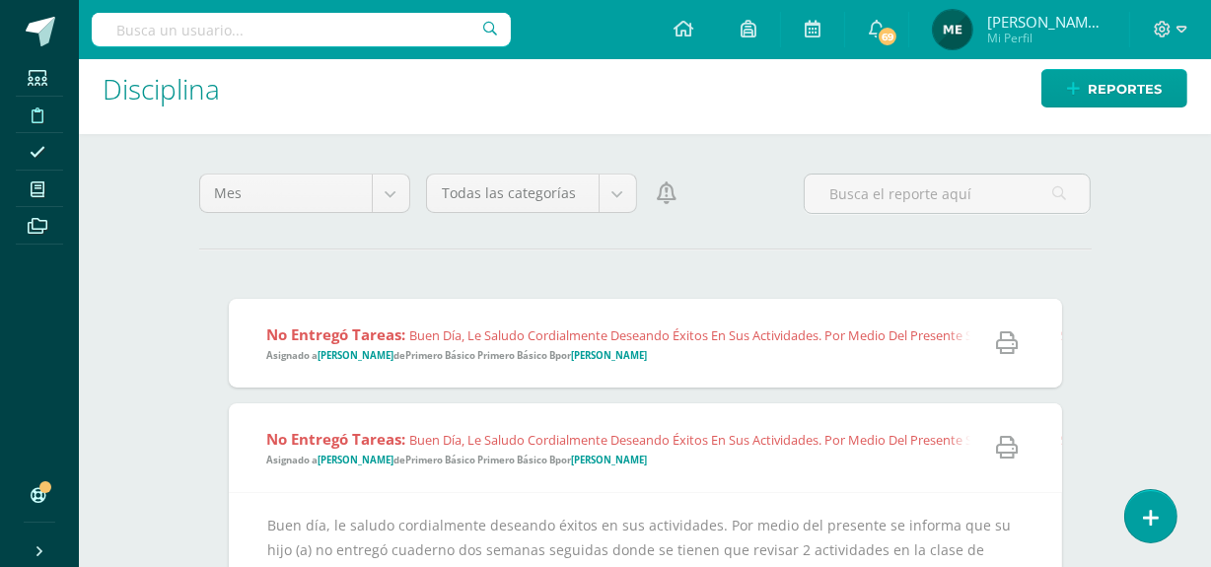
scroll to position [10, 0]
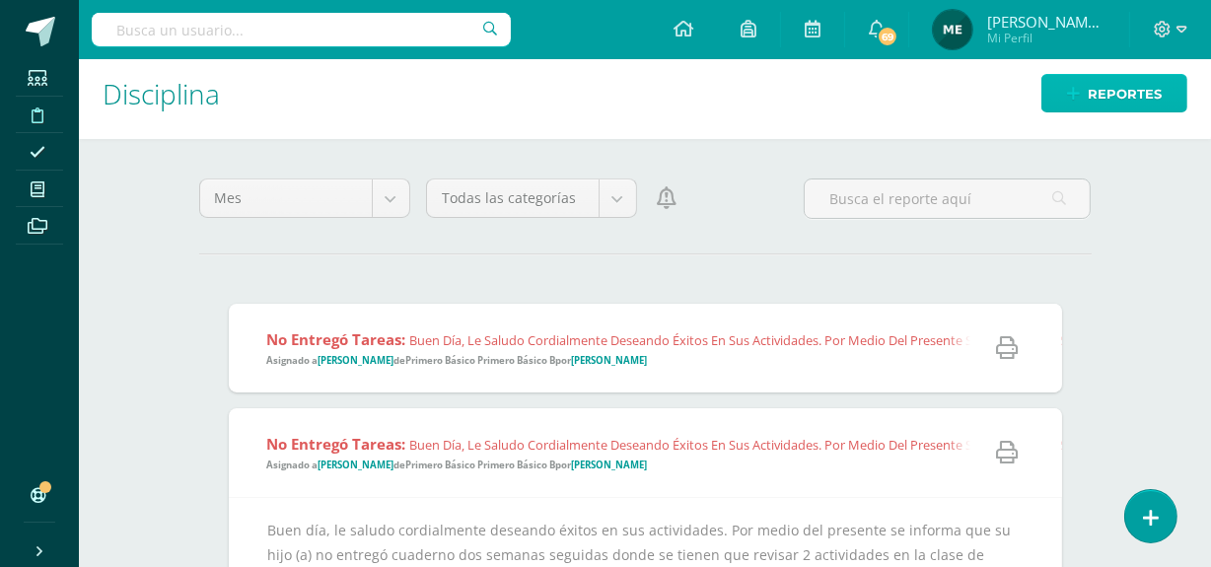
click at [1121, 85] on span "Reportes" at bounding box center [1124, 94] width 74 height 36
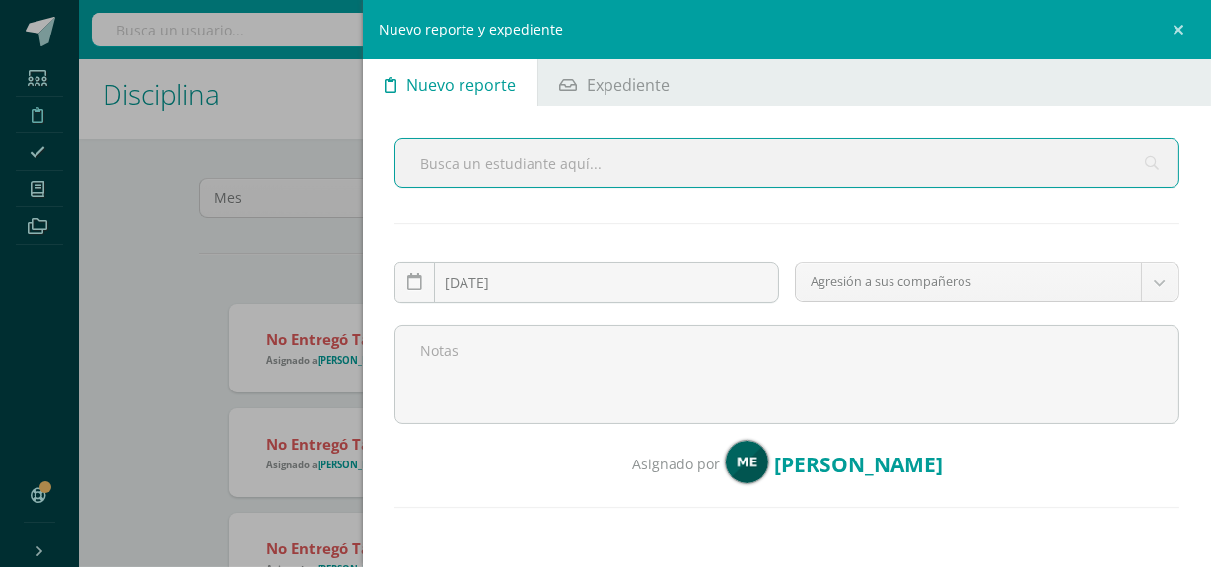
click at [671, 180] on input "text" at bounding box center [786, 163] width 783 height 48
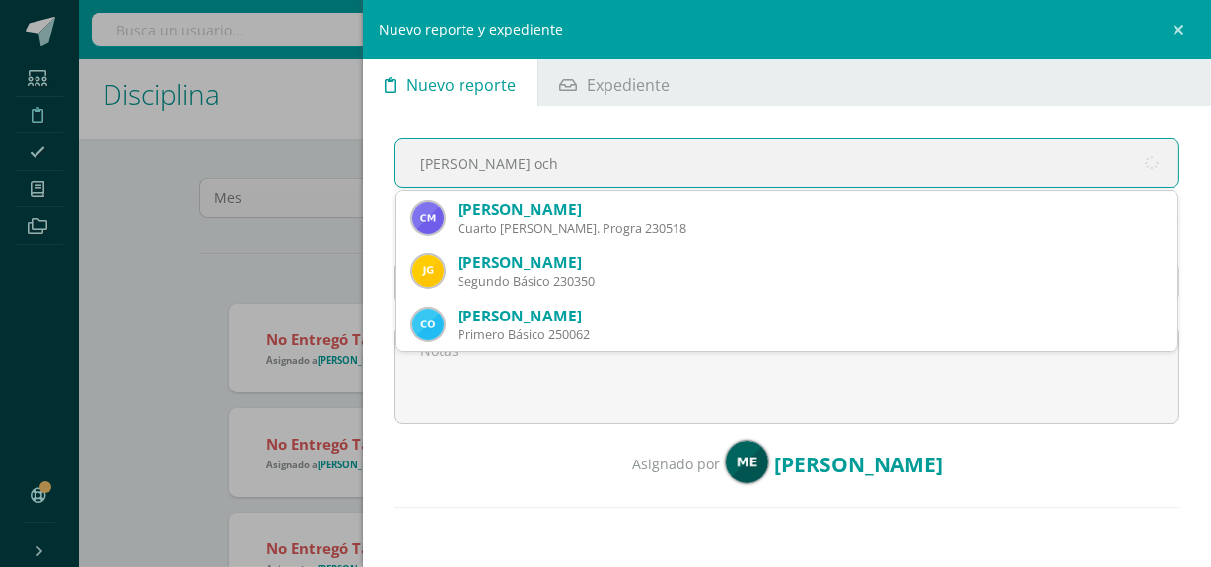
type input "[PERSON_NAME]"
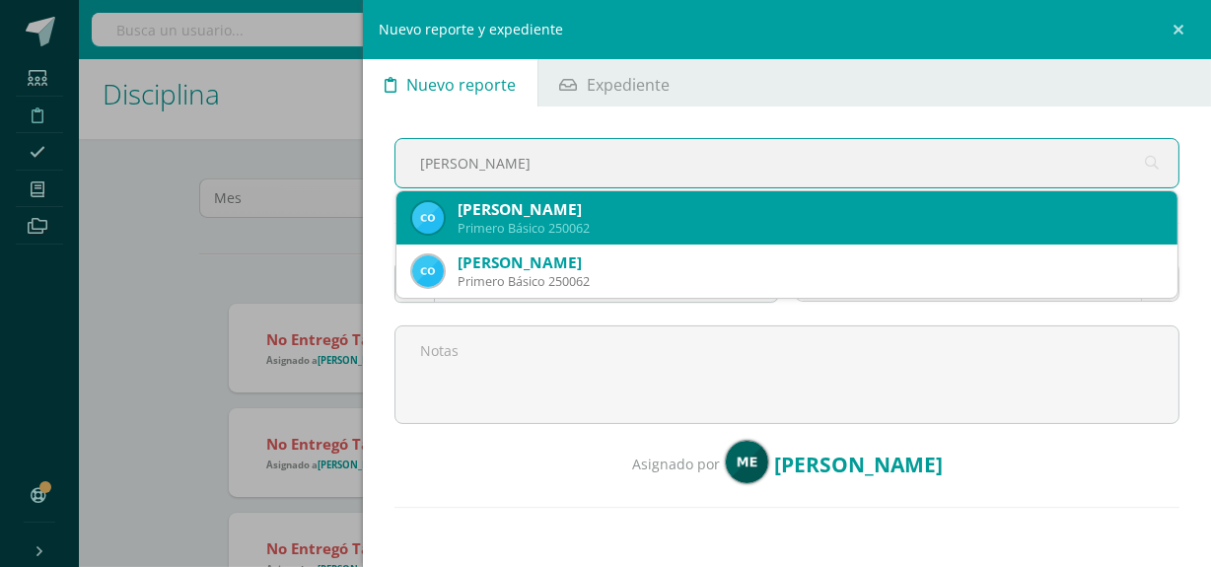
click at [695, 216] on div "[PERSON_NAME]" at bounding box center [809, 209] width 704 height 21
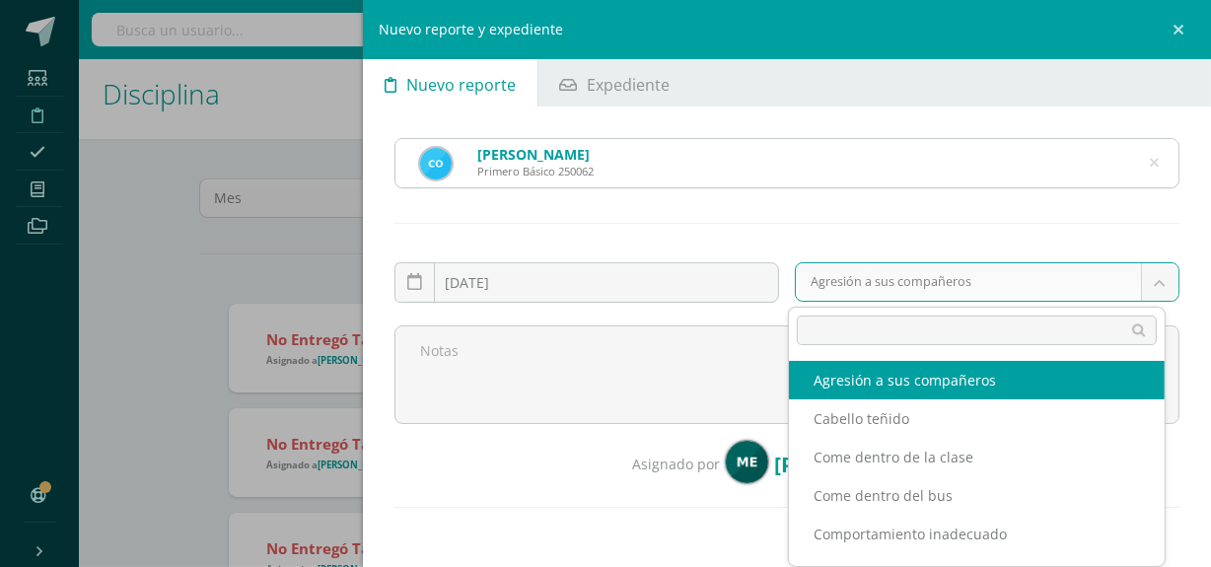
click at [929, 283] on body "Reporte asignado exitosamente Estudiantes Disciplina Asistencia Mis cursos Arch…" at bounding box center [605, 273] width 1211 height 567
type input "tar"
select select "5"
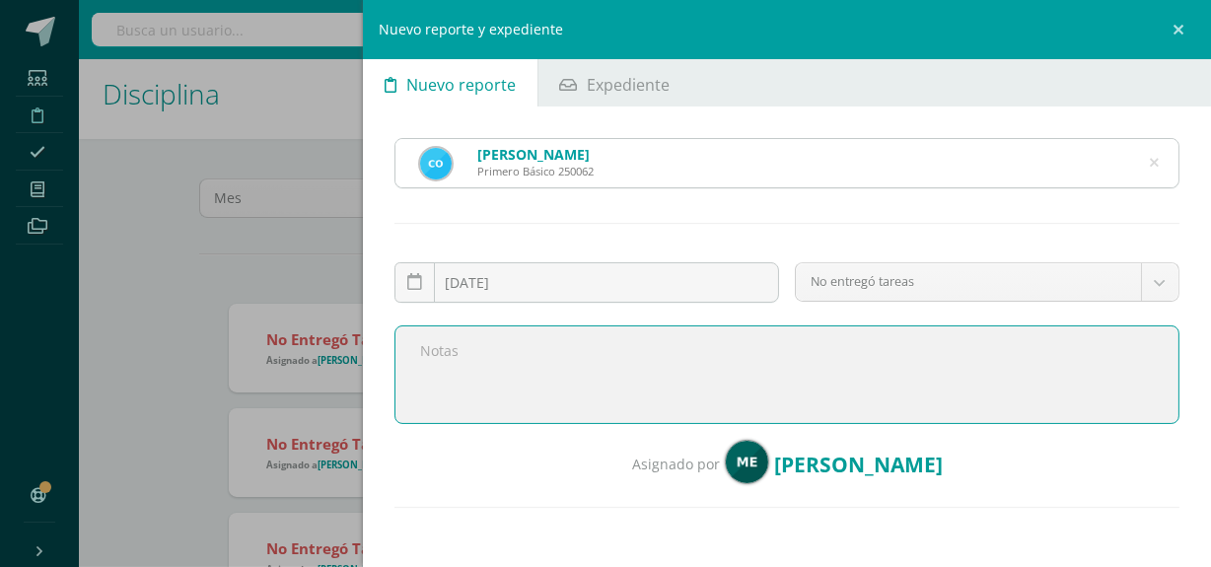
click at [648, 345] on textarea at bounding box center [786, 374] width 785 height 99
paste textarea "Buen día, le saludo cordialmente deseando éxitos en sus actividades. Por medio …"
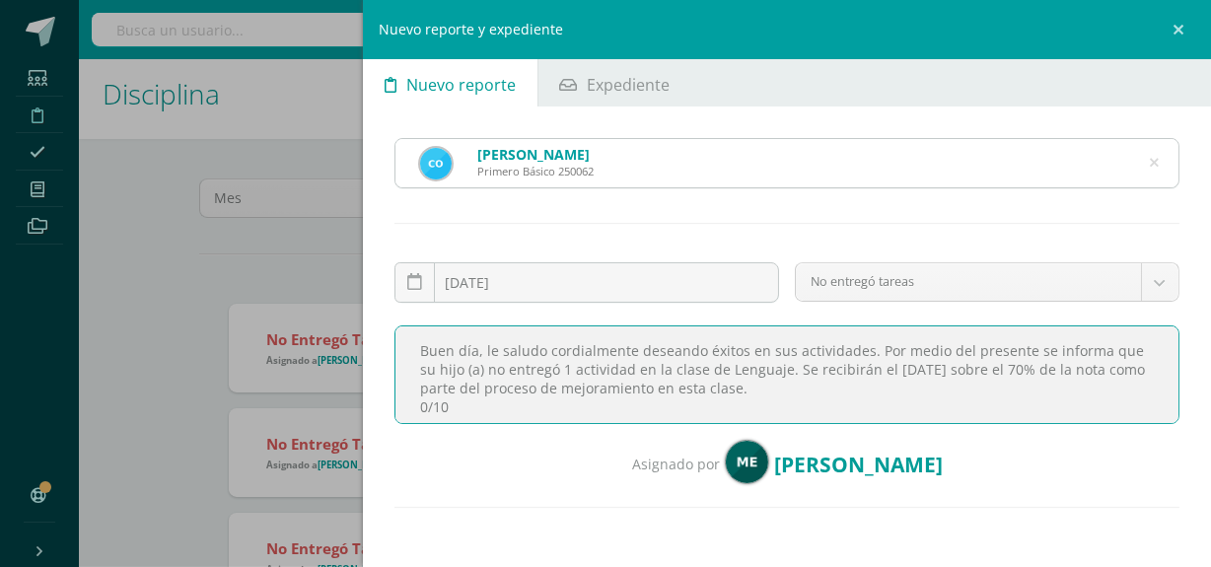
click at [565, 367] on textarea "Buen día, le saludo cordialmente deseando éxitos en sus actividades. Por medio …" at bounding box center [786, 374] width 785 height 99
click at [630, 369] on textarea "Buen día, le saludo cordialmente deseando éxitos en sus actividades. Por medio …" at bounding box center [786, 374] width 785 height 99
click at [444, 394] on textarea "Buen día, le saludo cordialmente deseando éxitos en sus actividades. Por medio …" at bounding box center [786, 374] width 785 height 99
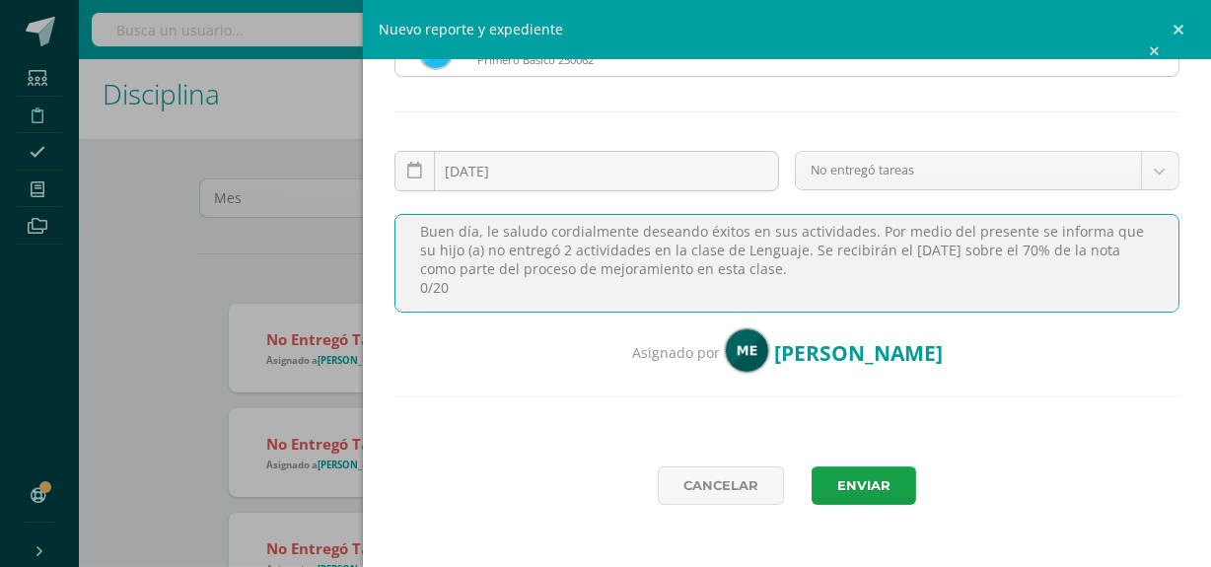
scroll to position [110, 0]
type textarea "Buen día, le saludo cordialmente deseando éxitos en sus actividades. Por medio …"
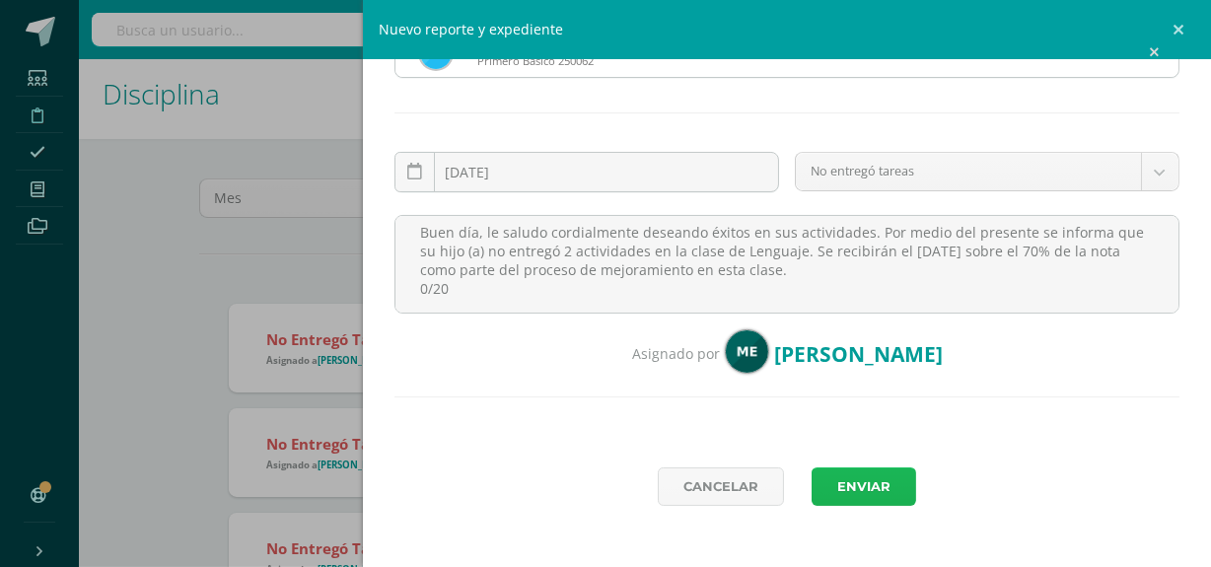
click at [861, 491] on button "Enviar" at bounding box center [863, 486] width 105 height 38
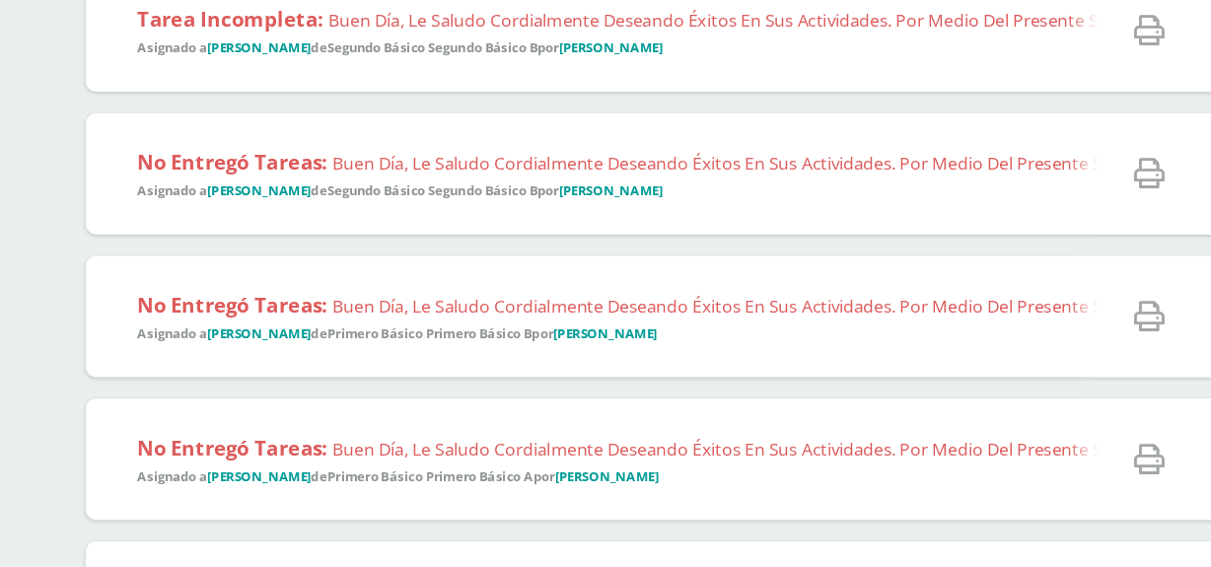
scroll to position [1234, 0]
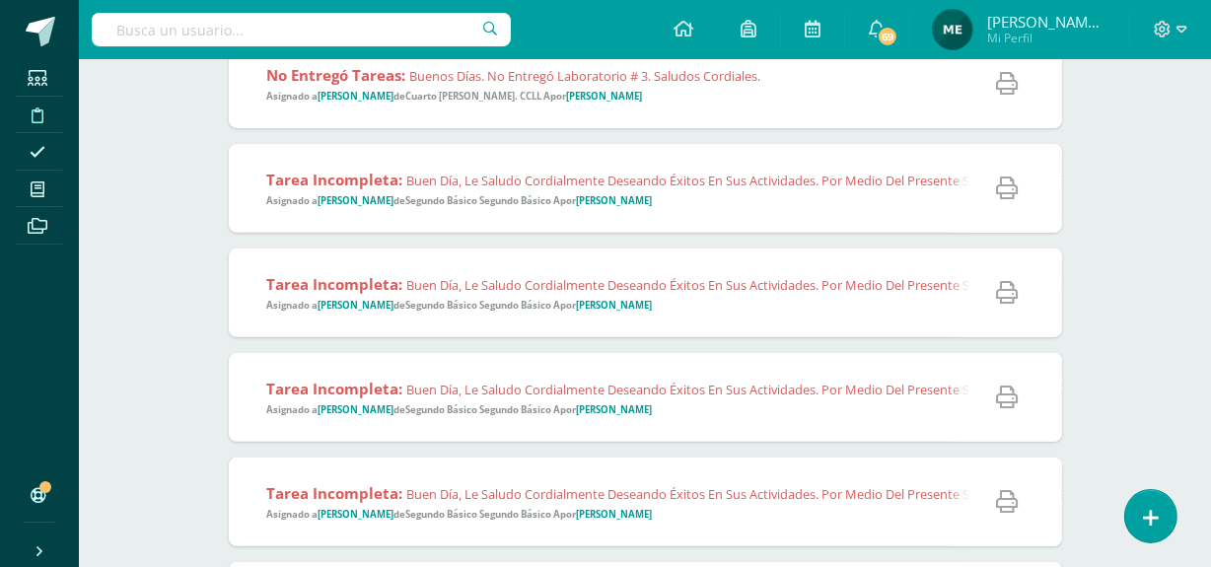
scroll to position [0, 0]
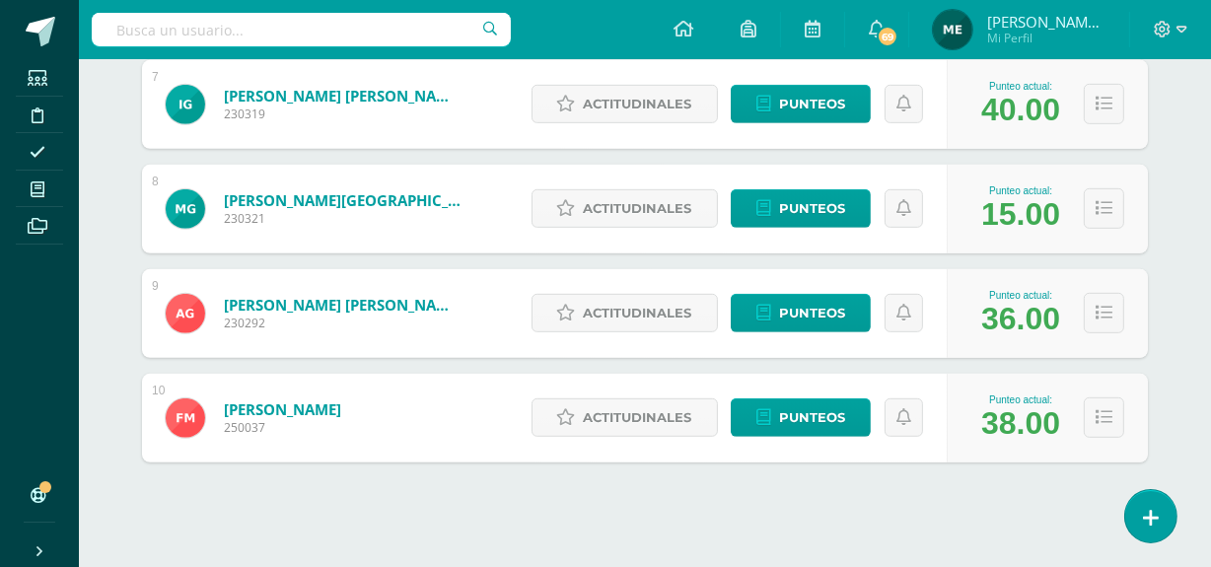
scroll to position [1015, 0]
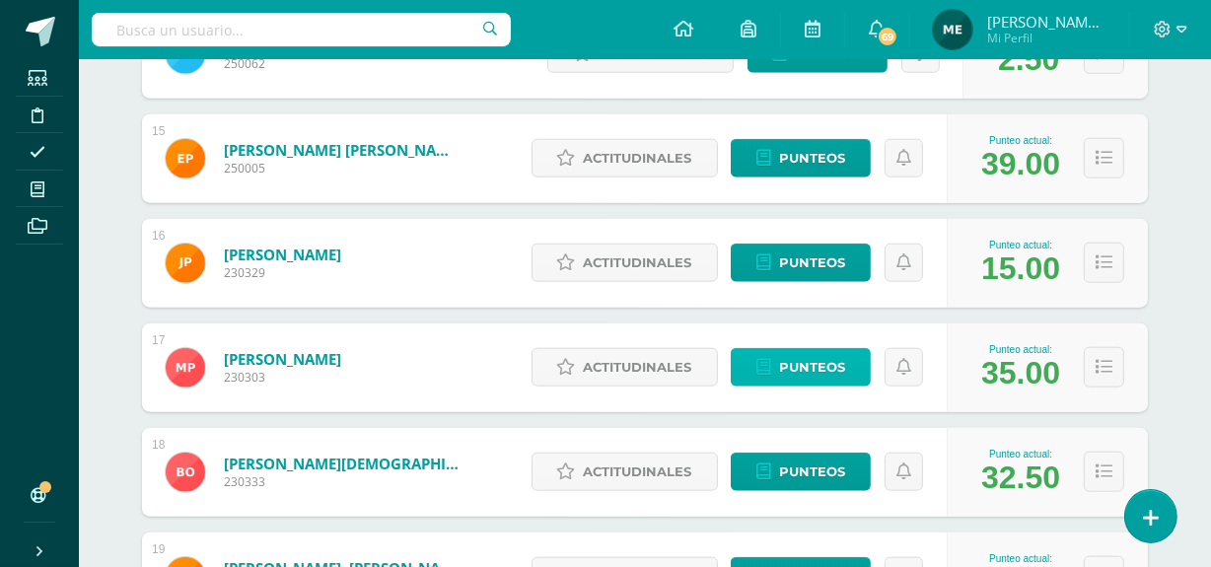
click at [830, 352] on span "Punteos" at bounding box center [812, 367] width 66 height 36
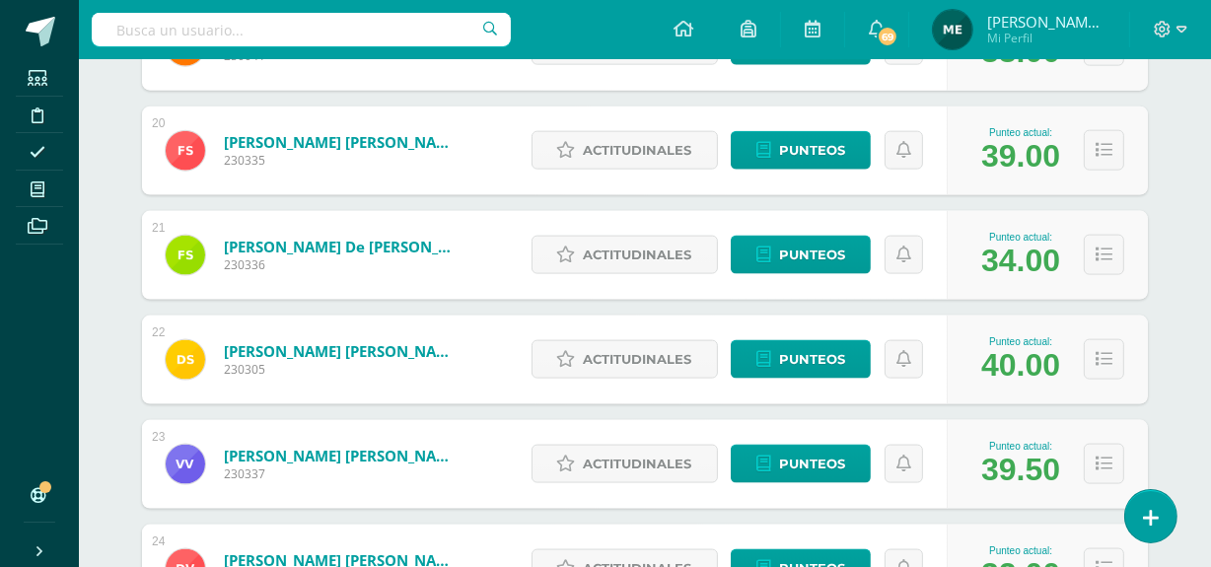
scroll to position [2319, 0]
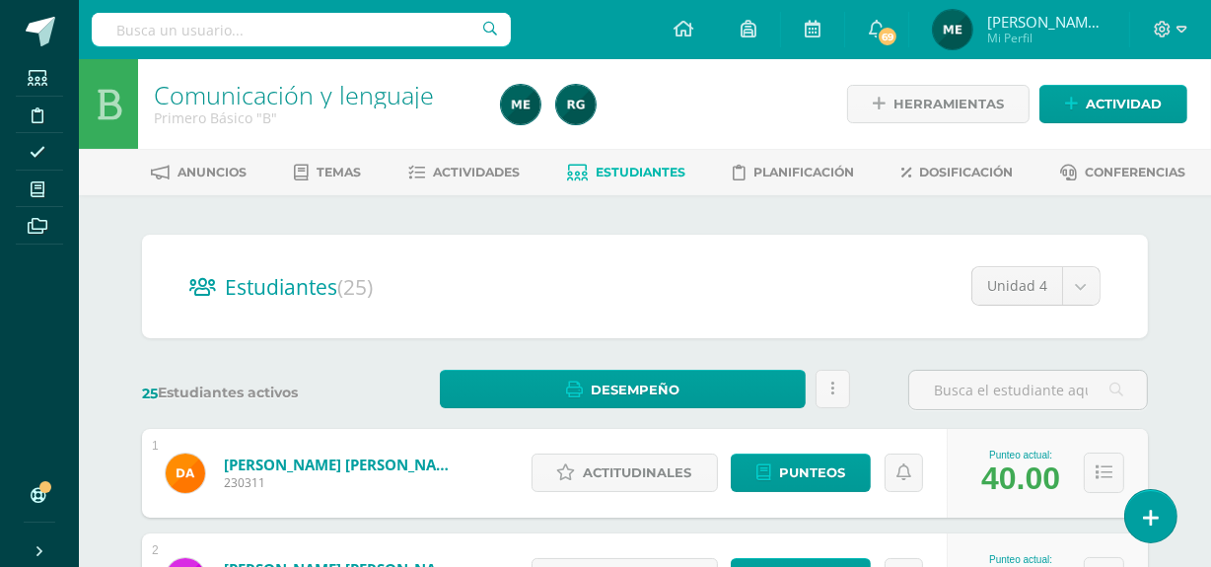
click at [1063, 35] on span "Mi Perfil" at bounding box center [1046, 38] width 118 height 17
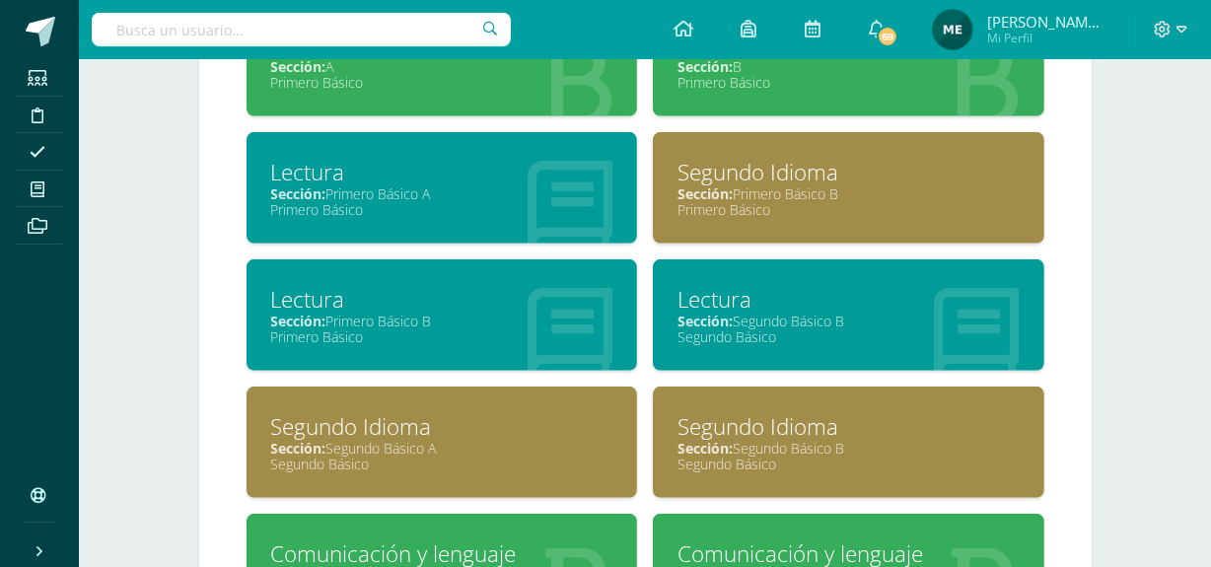
scroll to position [983, 0]
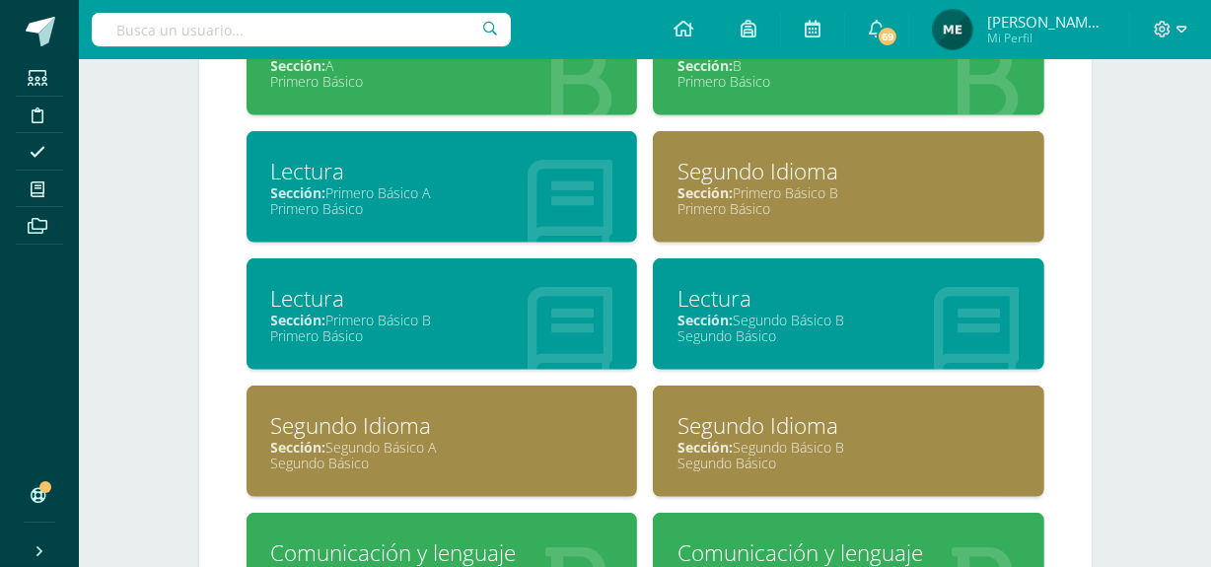
click at [505, 173] on div "Lectura" at bounding box center [442, 171] width 342 height 31
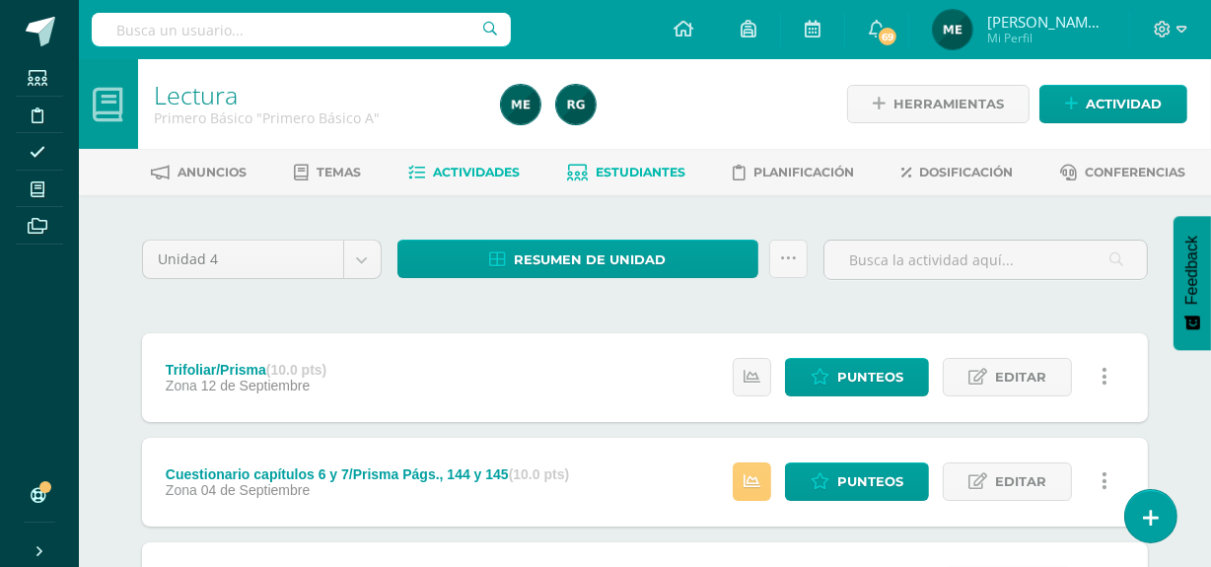
click at [654, 167] on span "Estudiantes" at bounding box center [641, 172] width 90 height 15
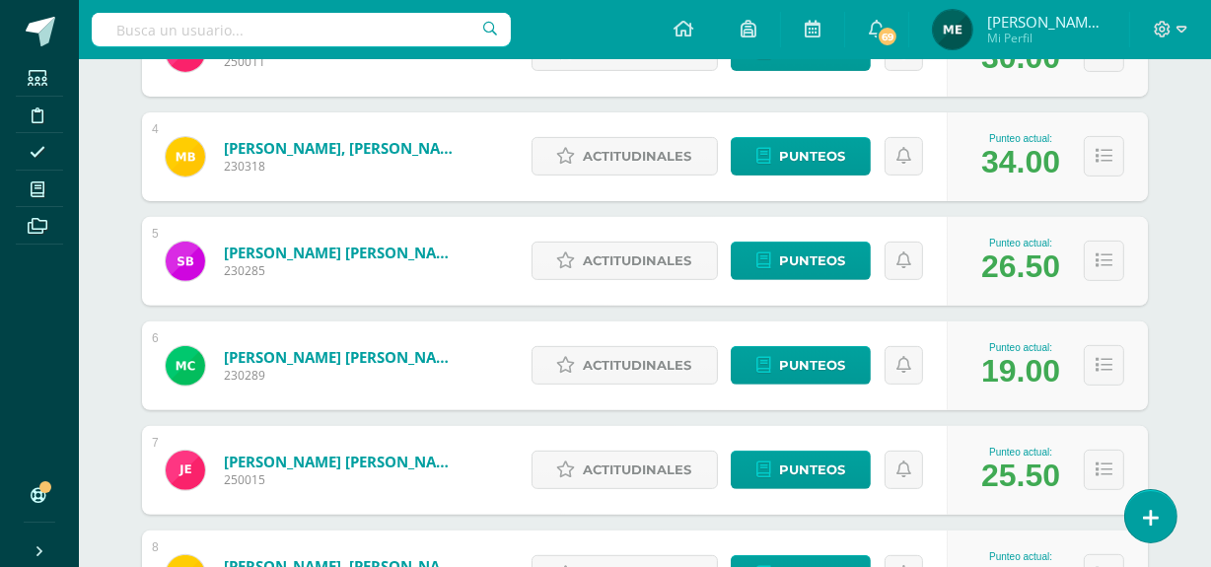
scroll to position [638, 0]
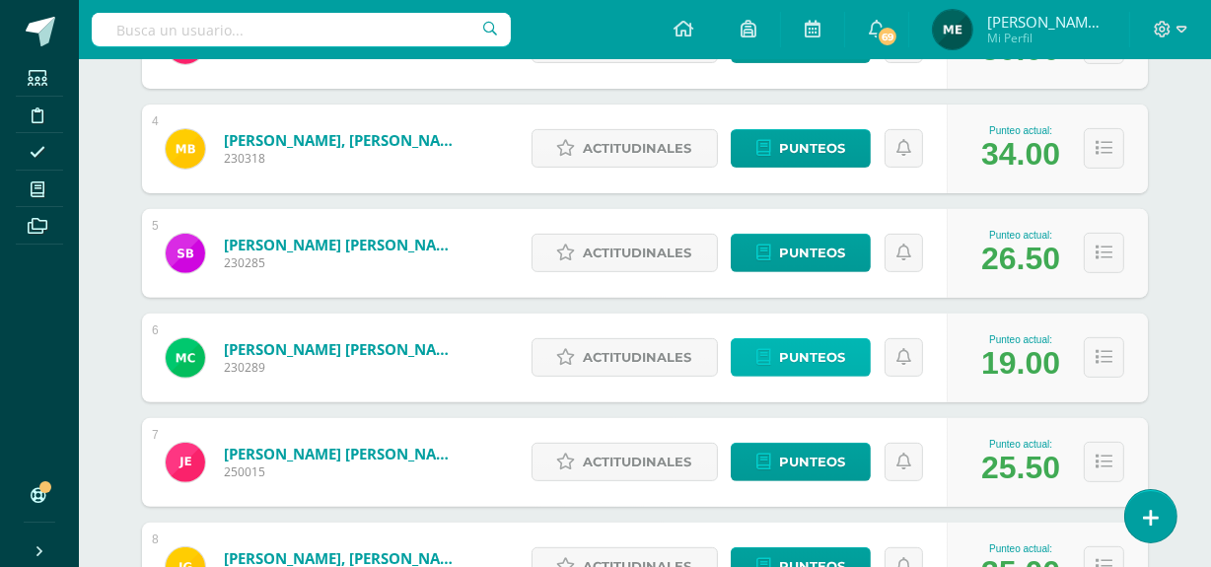
click at [817, 353] on span "Punteos" at bounding box center [812, 357] width 66 height 36
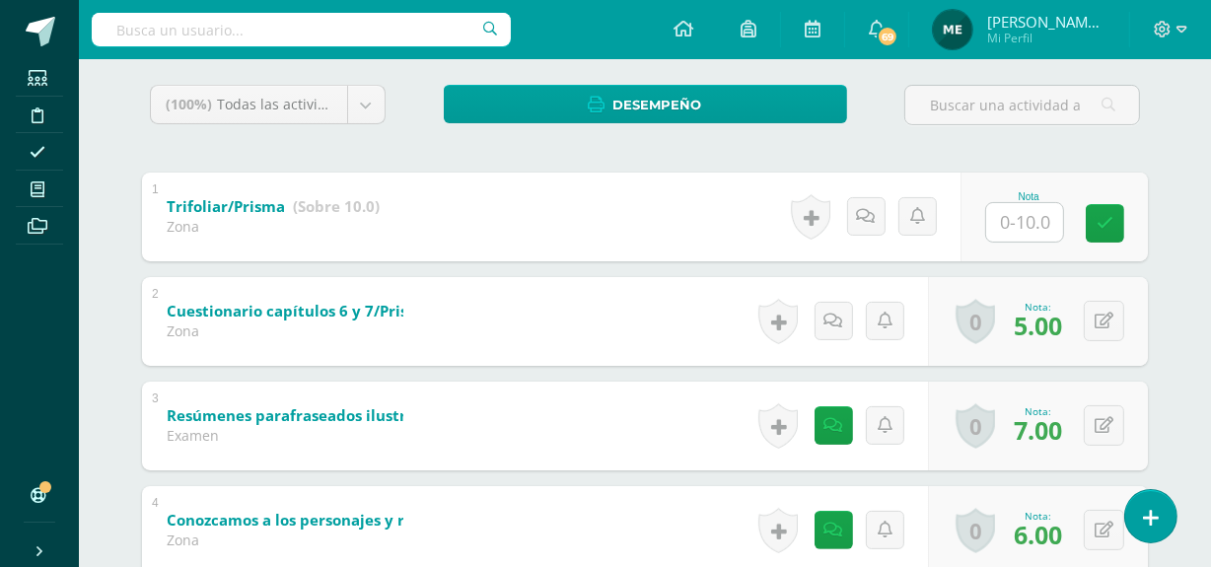
scroll to position [338, 0]
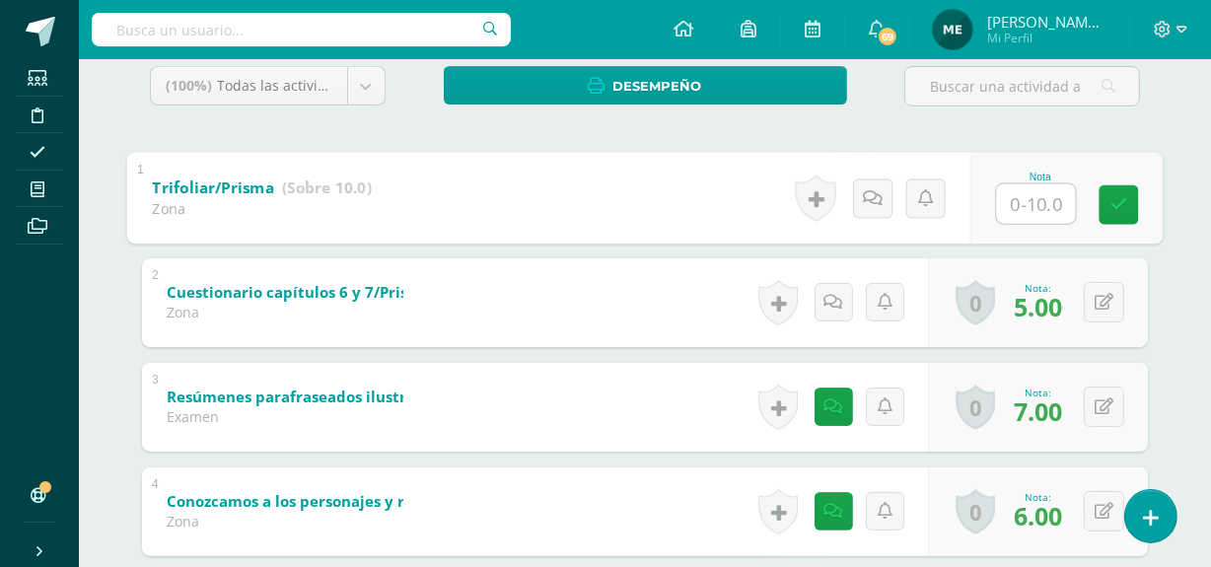
click at [1035, 197] on input "text" at bounding box center [1036, 202] width 79 height 39
type input "3.5"
click at [884, 195] on link at bounding box center [872, 197] width 39 height 39
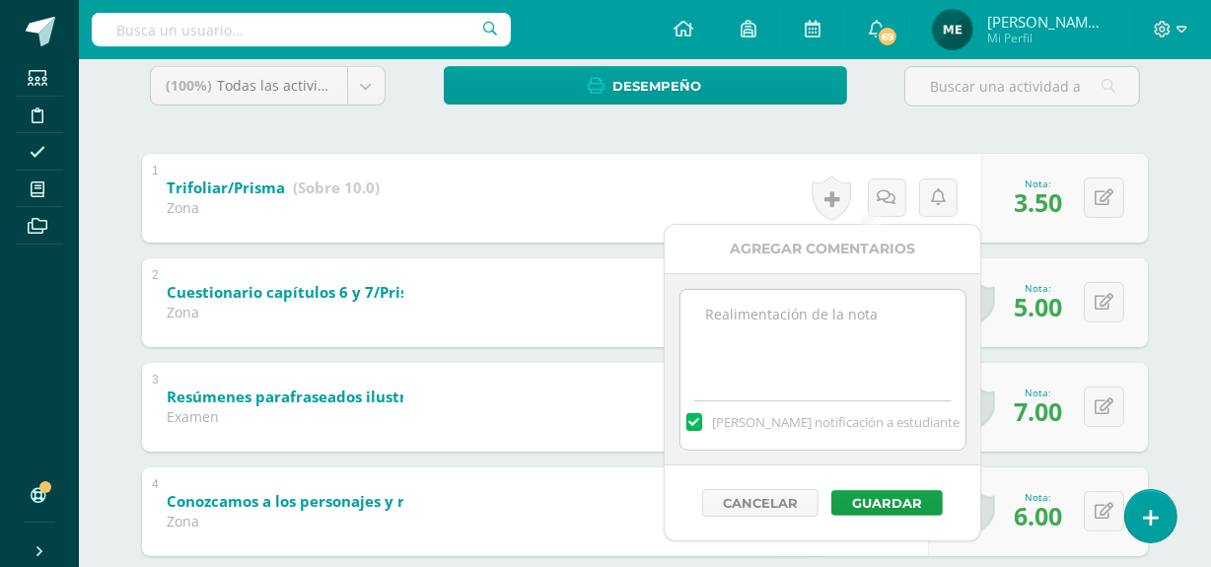
click at [799, 316] on textarea at bounding box center [822, 339] width 285 height 99
type textarea "Proceso de mejoramiento."
click at [897, 503] on button "Guardar" at bounding box center [886, 503] width 111 height 26
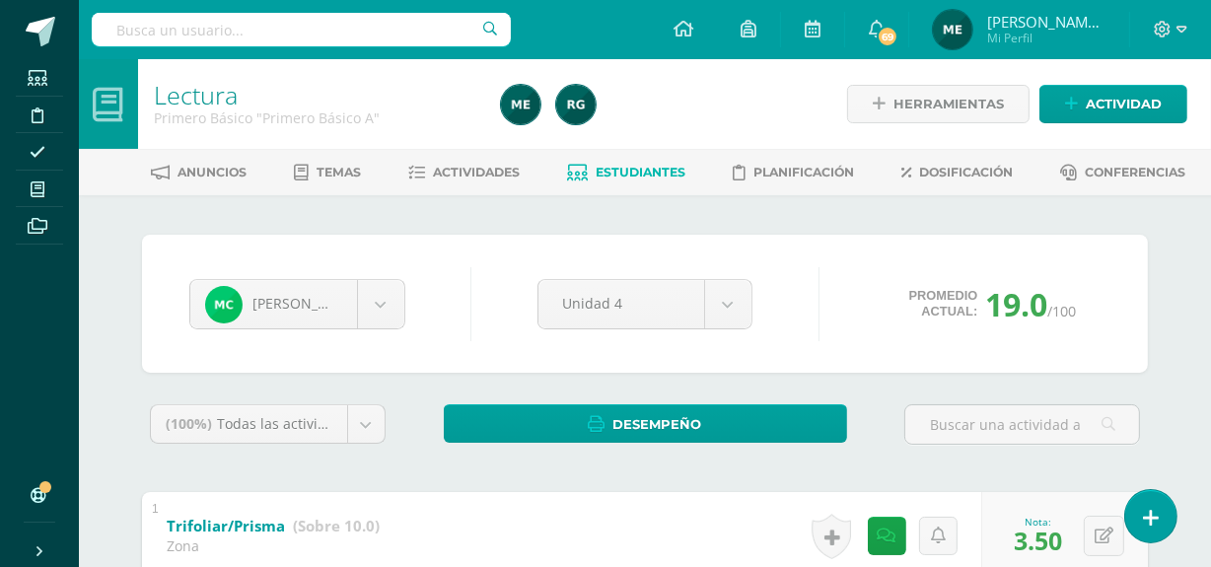
scroll to position [0, 0]
click at [486, 165] on span "Actividades" at bounding box center [477, 172] width 87 height 15
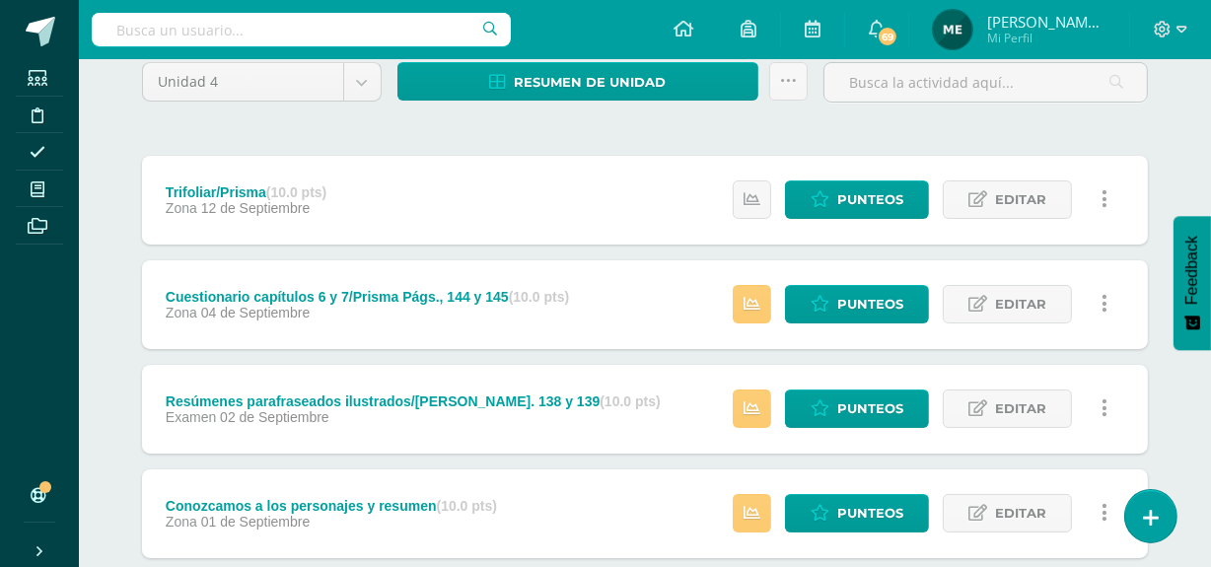
scroll to position [176, 0]
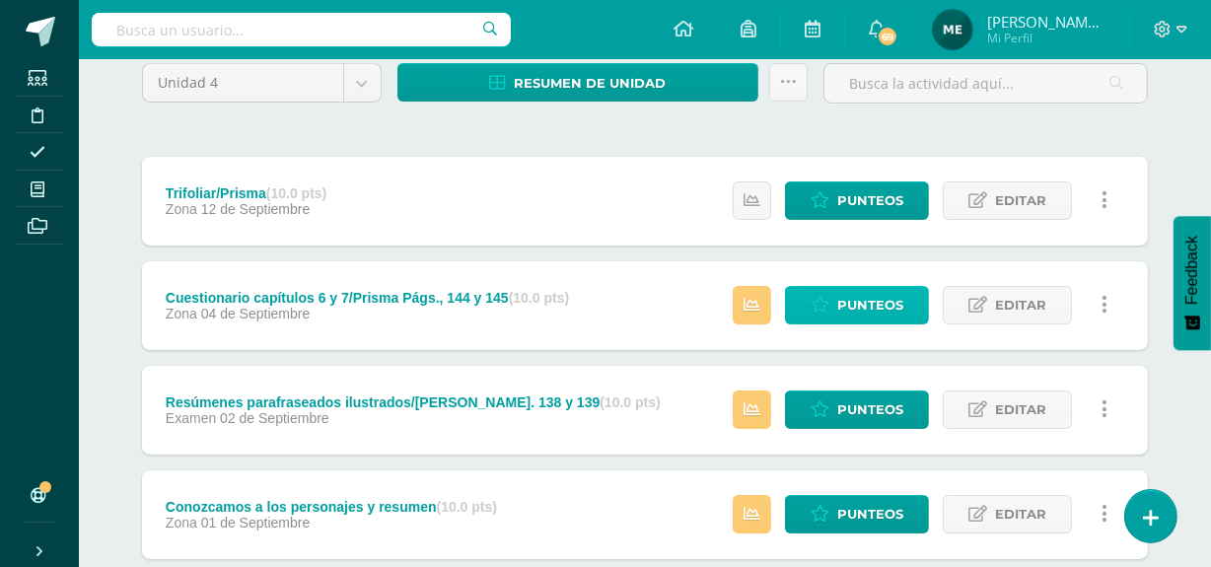
click at [871, 296] on span "Punteos" at bounding box center [870, 305] width 66 height 36
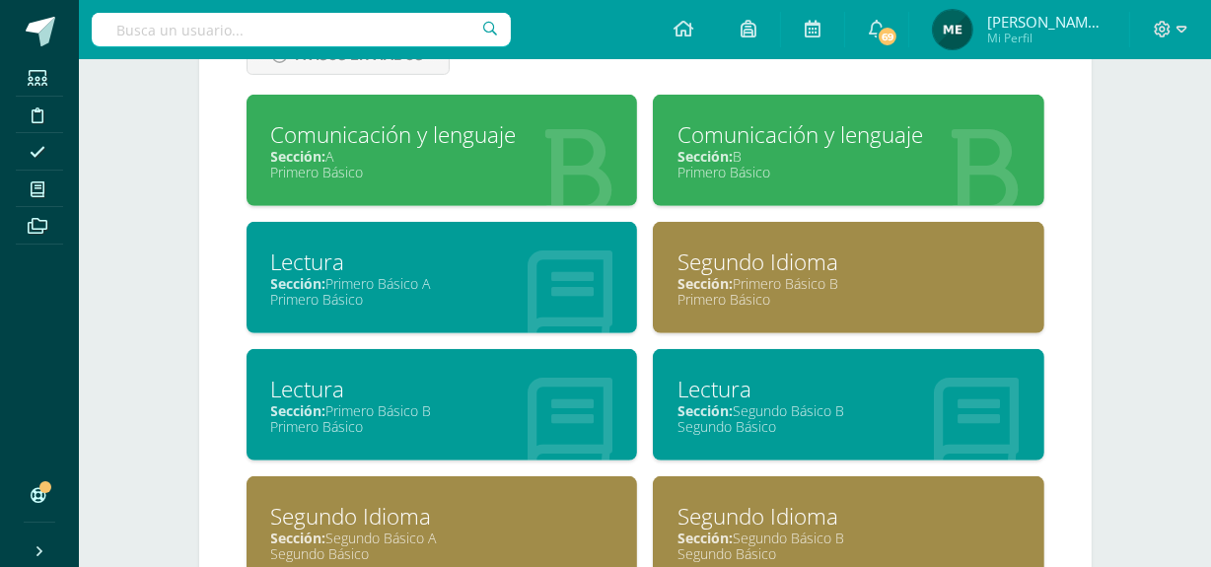
scroll to position [893, 0]
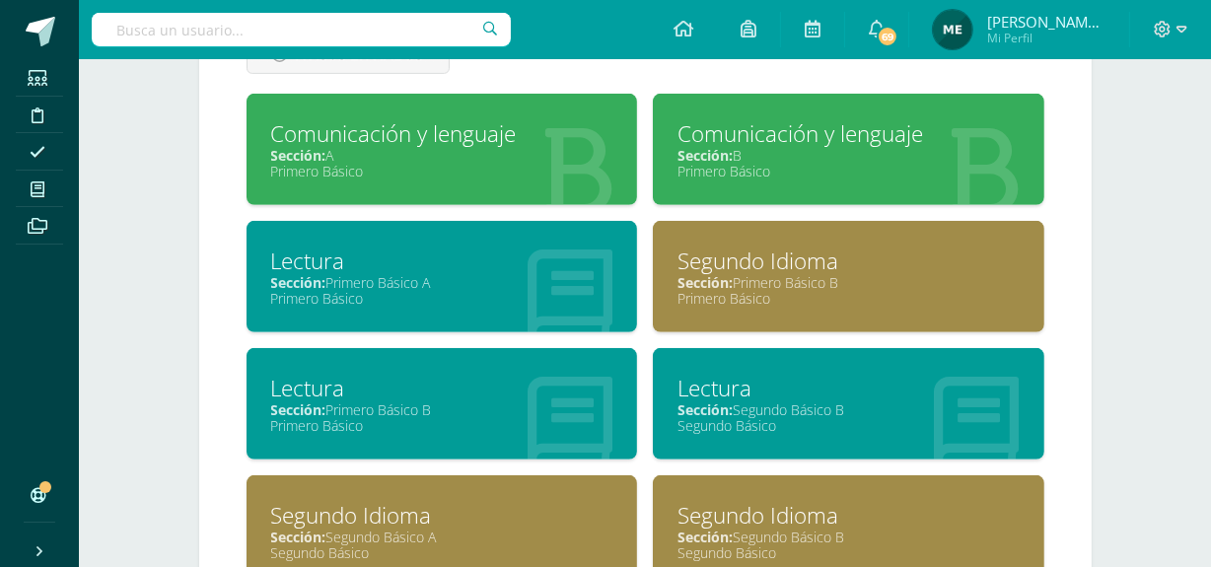
click at [471, 274] on div "Sección: Primero Básico A" at bounding box center [442, 282] width 342 height 19
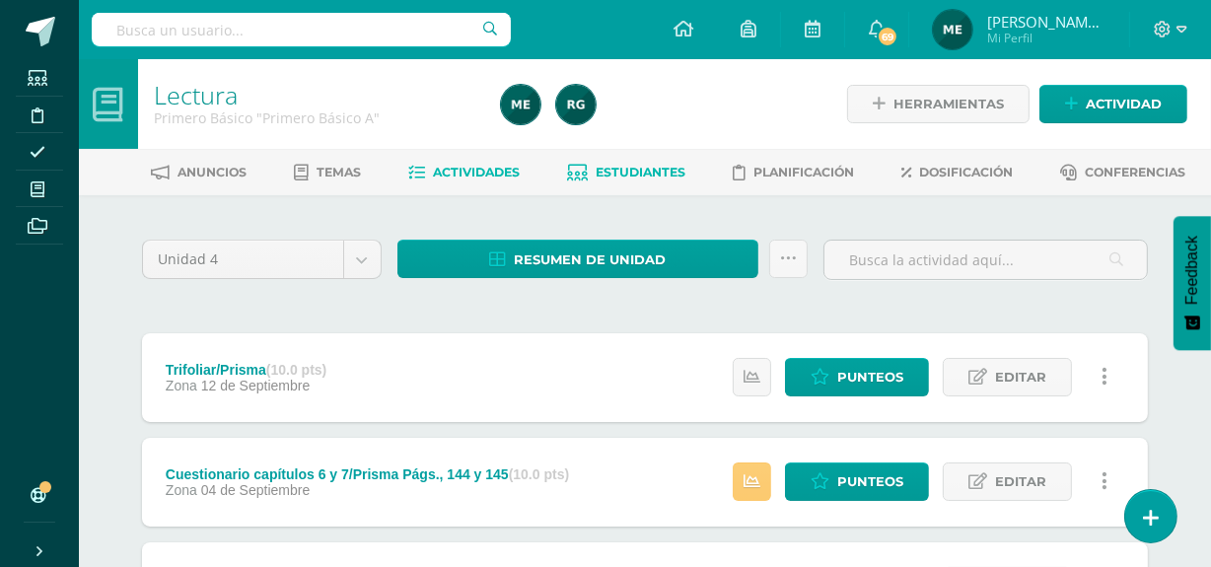
click at [639, 168] on span "Estudiantes" at bounding box center [641, 172] width 90 height 15
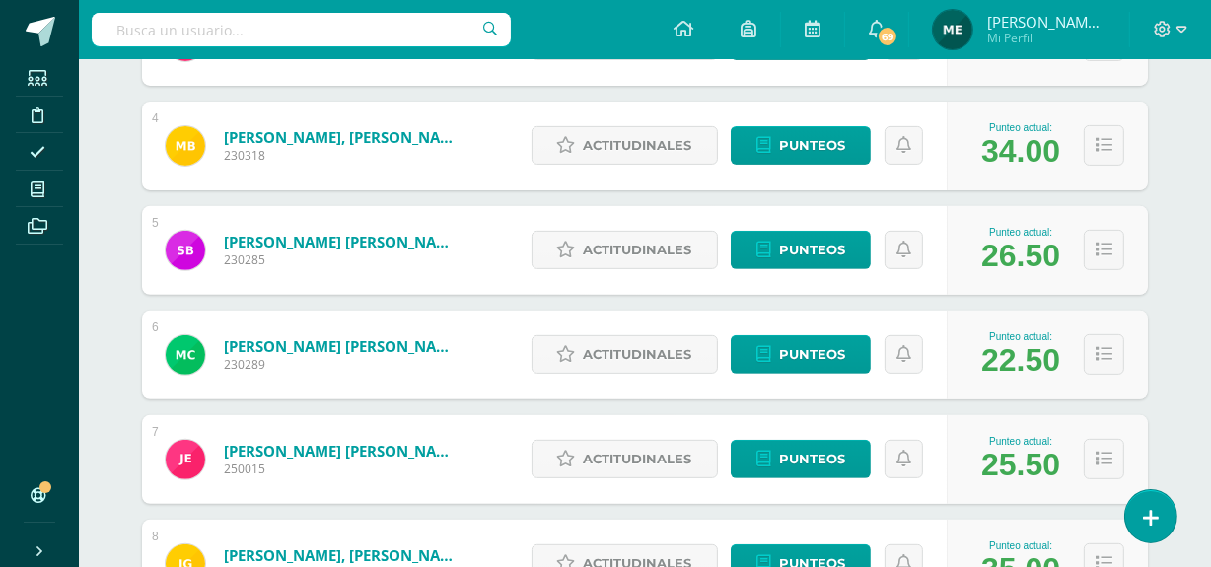
scroll to position [641, 0]
click at [828, 348] on span "Punteos" at bounding box center [812, 354] width 66 height 36
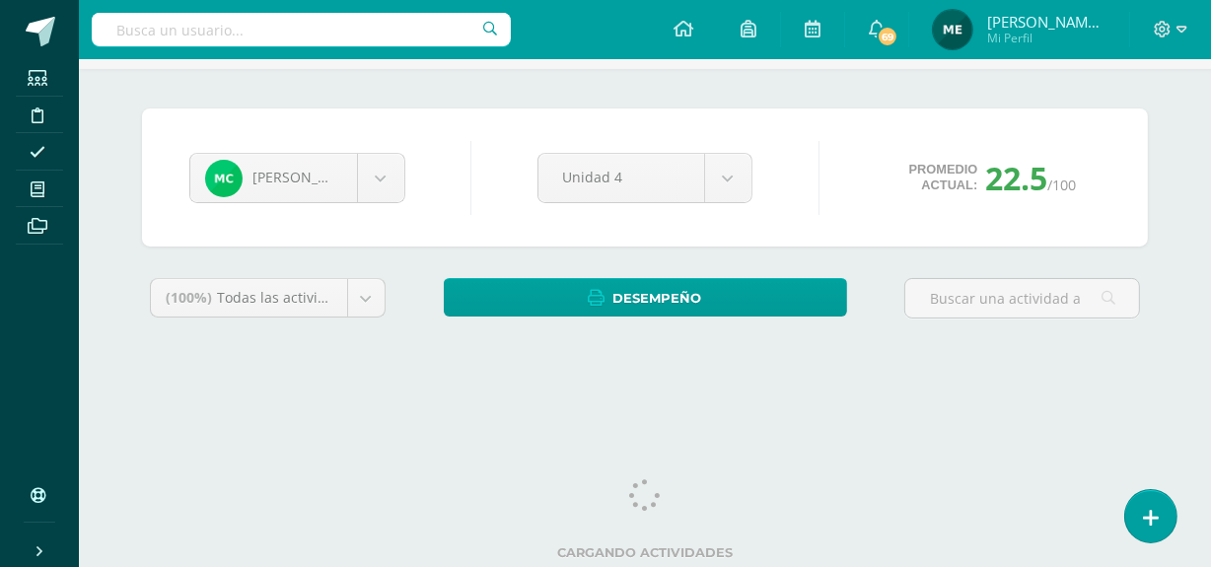
scroll to position [55, 0]
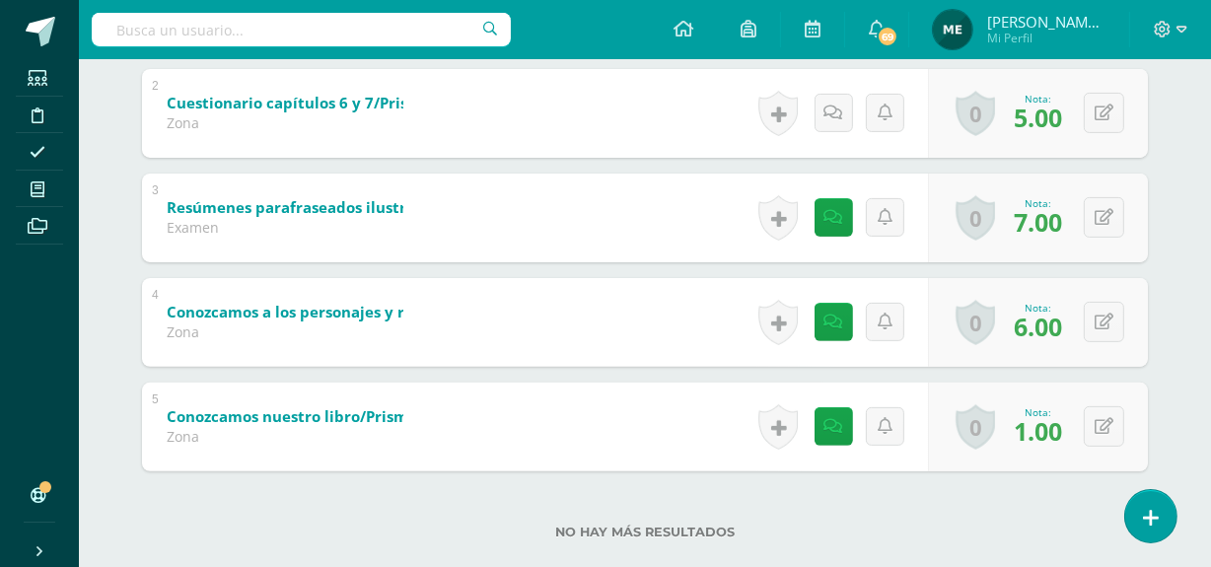
scroll to position [562, 0]
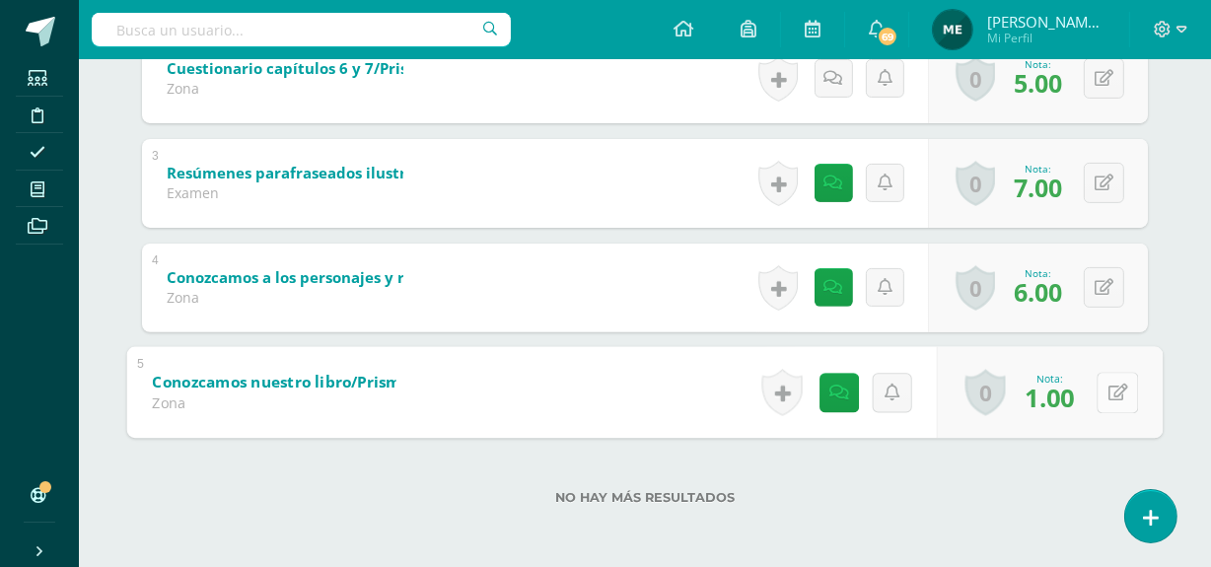
click at [1108, 395] on icon at bounding box center [1118, 392] width 20 height 17
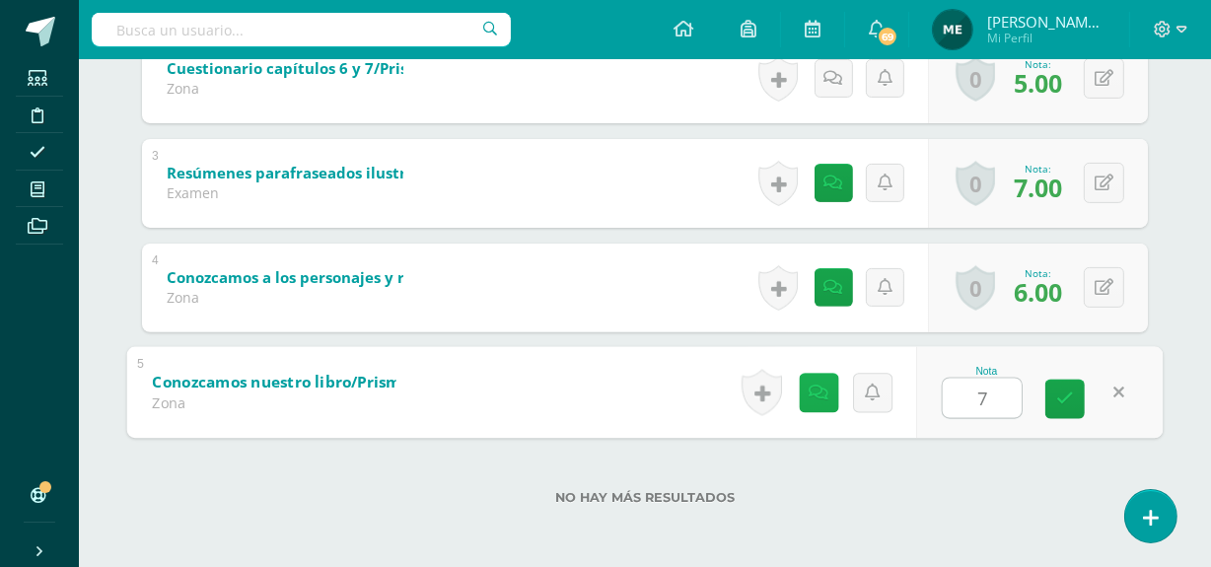
type input "7"
click at [817, 387] on icon at bounding box center [819, 392] width 20 height 17
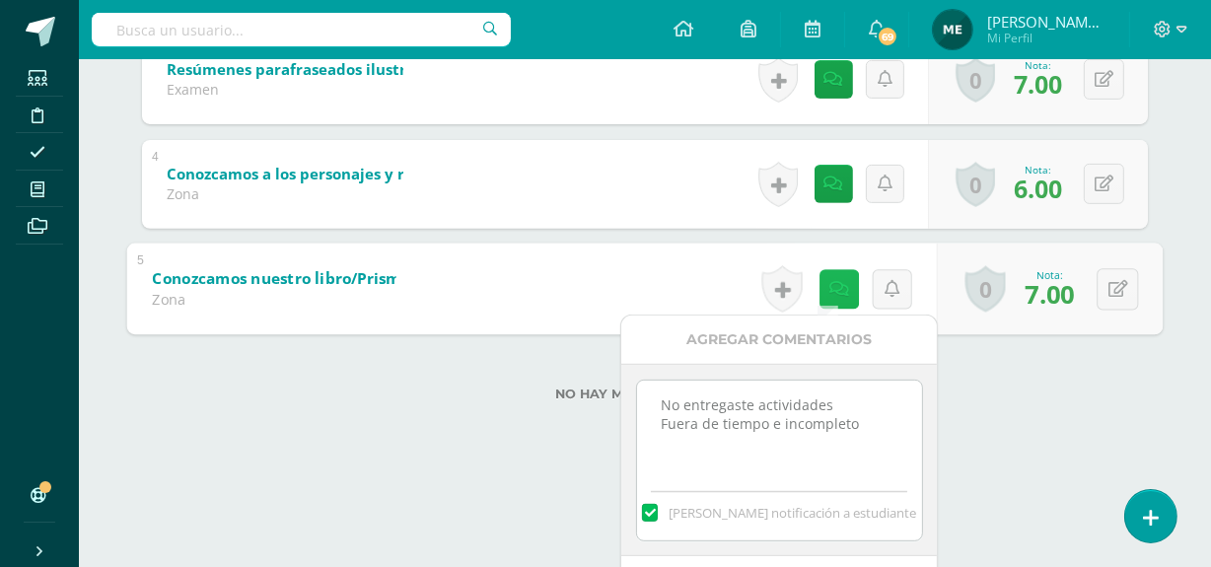
scroll to position [666, 0]
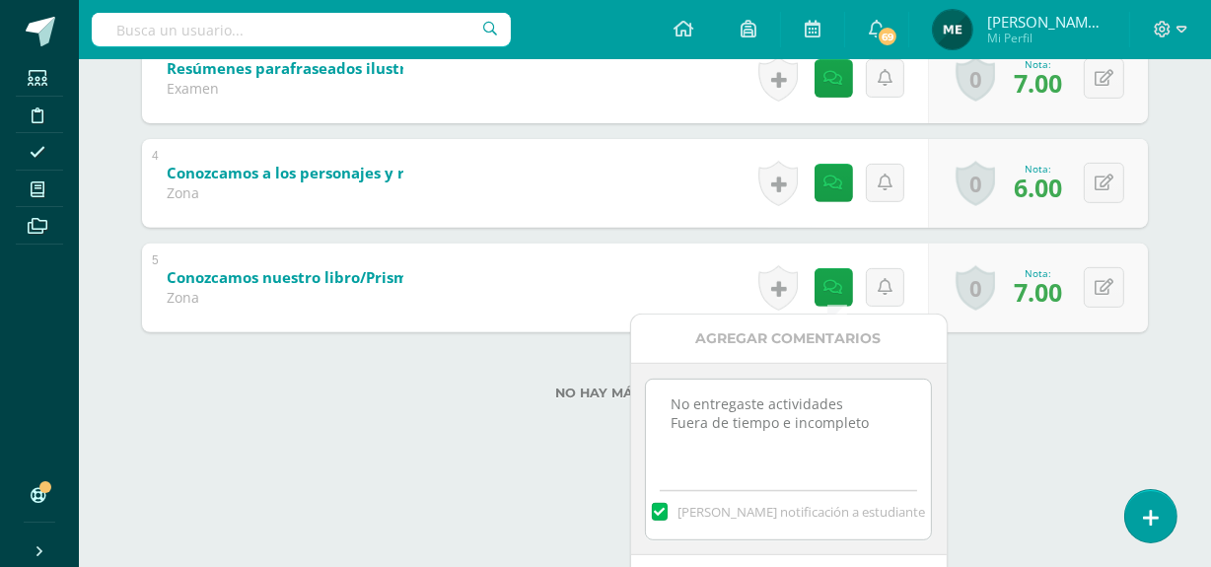
drag, startPoint x: 662, startPoint y: 401, endPoint x: 915, endPoint y: 441, distance: 256.4
click at [915, 441] on textarea "No entregaste actividades Fuera de tiempo e incompleto" at bounding box center [788, 429] width 285 height 99
drag, startPoint x: 655, startPoint y: 400, endPoint x: 886, endPoint y: 413, distance: 232.1
click at [886, 413] on textarea "No entregaste actividades Fuera de tiempo e incompleto" at bounding box center [788, 429] width 285 height 99
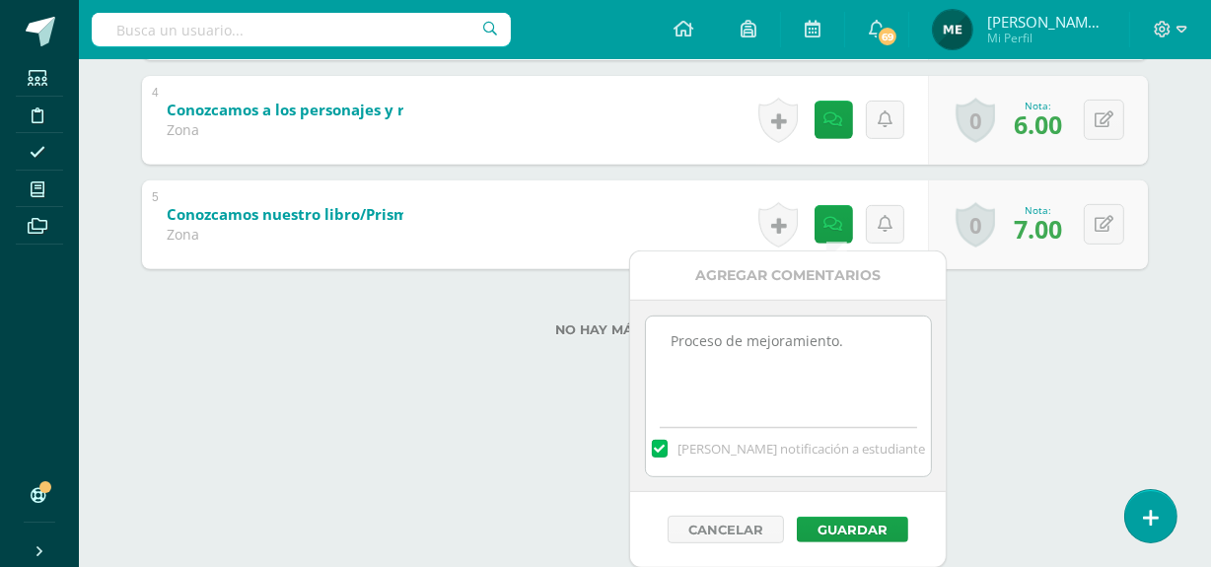
scroll to position [730, 0]
type textarea "Proceso de mejoramiento."
click at [868, 526] on button "Guardar" at bounding box center [847, 531] width 111 height 26
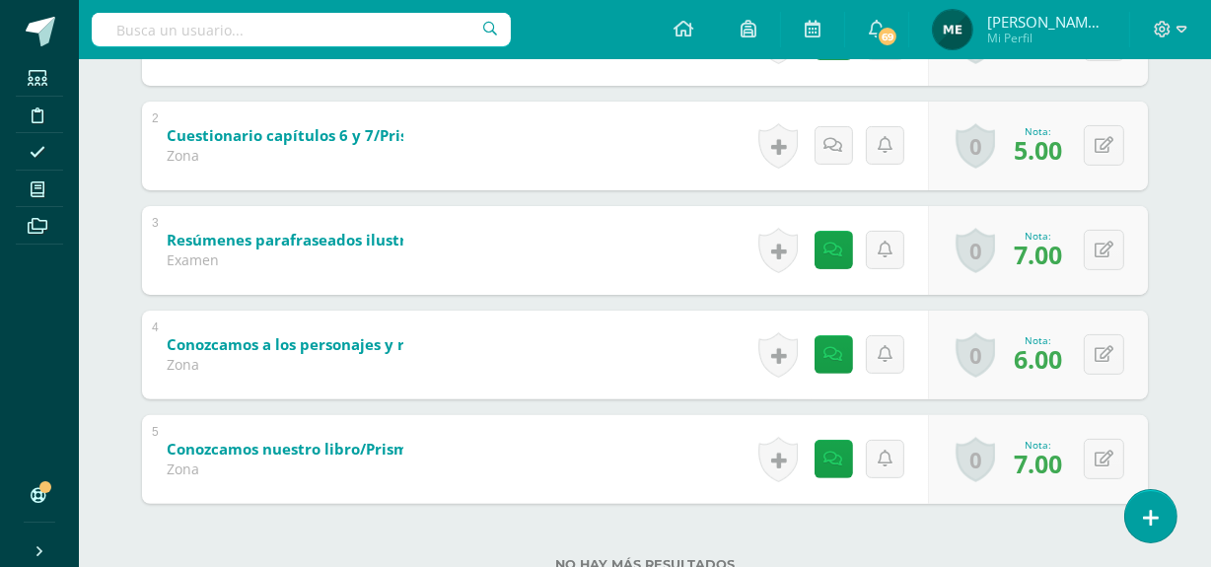
scroll to position [496, 0]
click at [786, 323] on div "Historial de actividad Se ha asignado la nota 6.0 por María Escobar Ago. 28, 20…" at bounding box center [839, 354] width 177 height 89
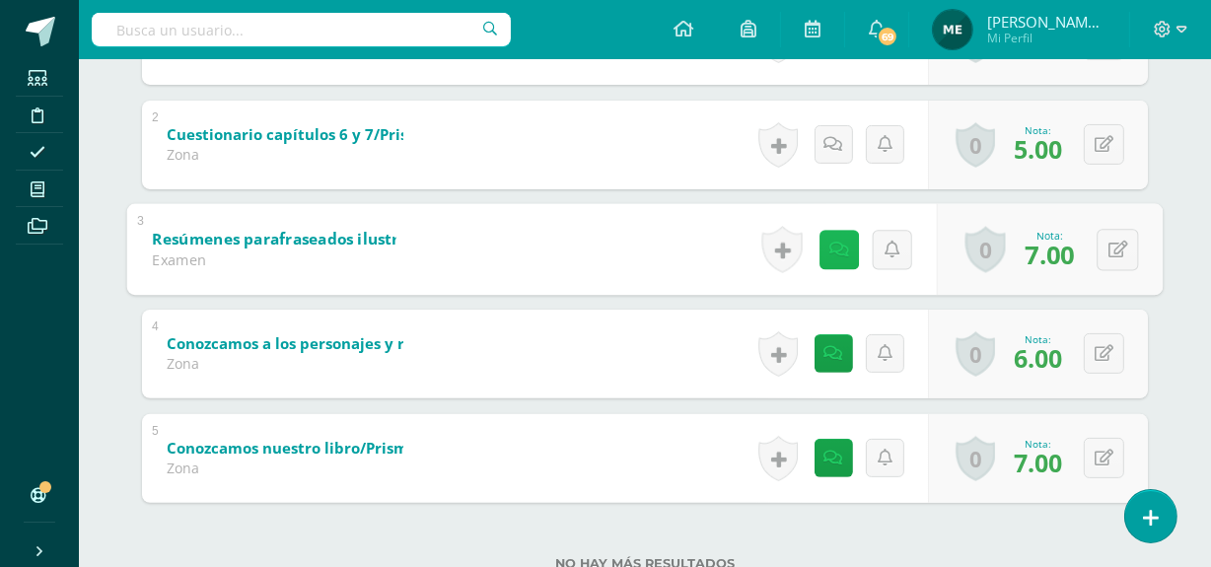
click at [839, 248] on icon at bounding box center [839, 249] width 20 height 17
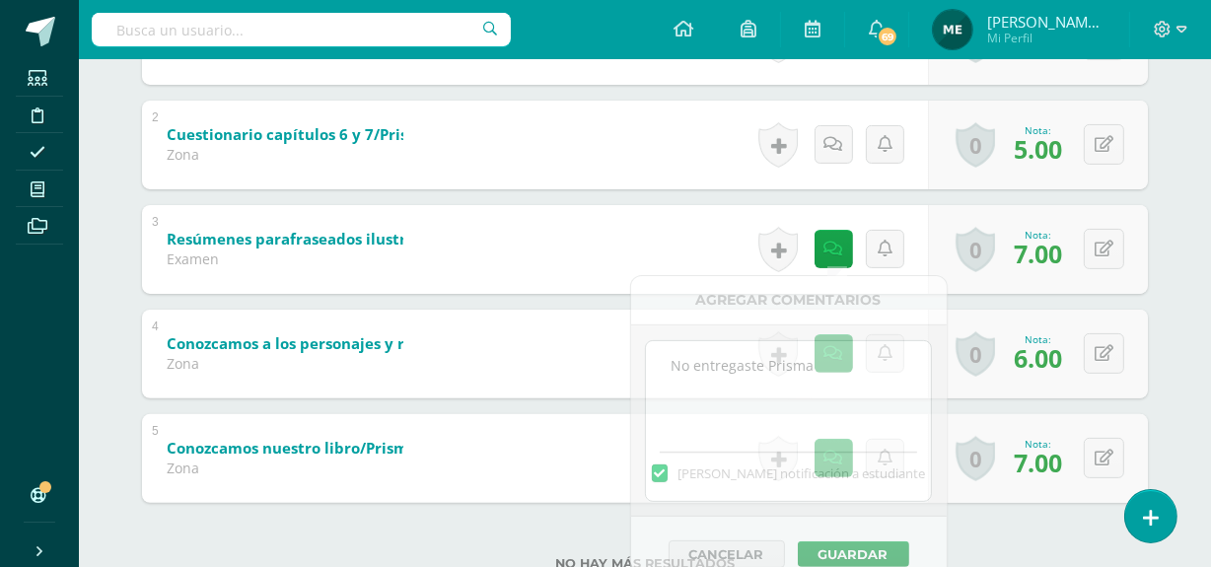
click at [1176, 156] on div "Matías Castro Madelin Aguilar Mateo Anleu Rocael Avila María Blandón Sebastian …" at bounding box center [645, 166] width 1085 height 935
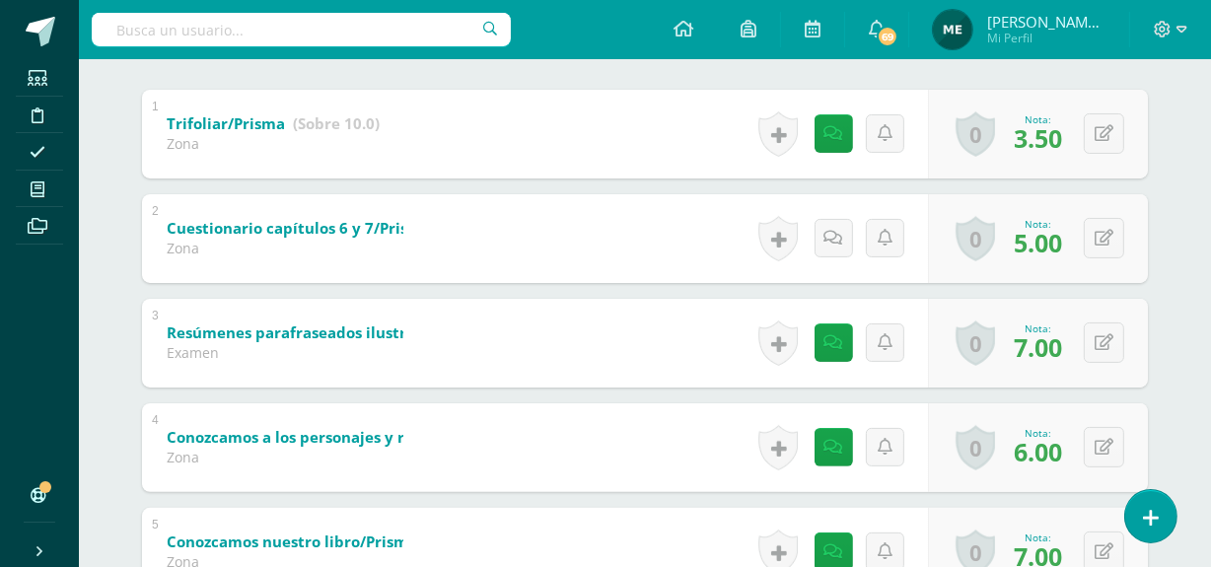
scroll to position [397, 0]
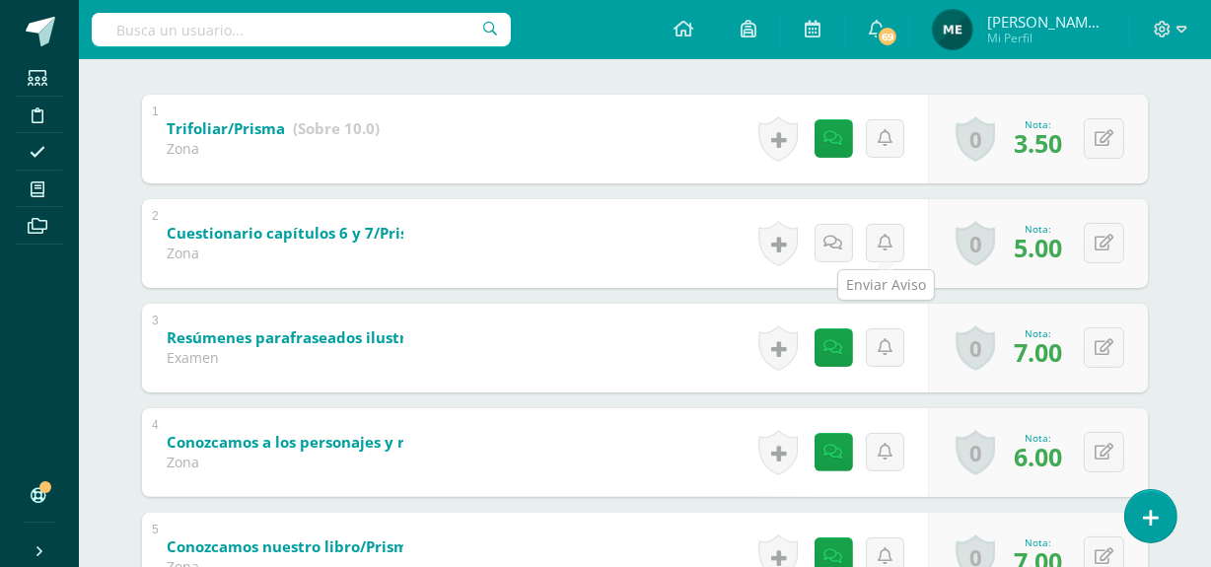
click at [902, 248] on link at bounding box center [885, 243] width 38 height 38
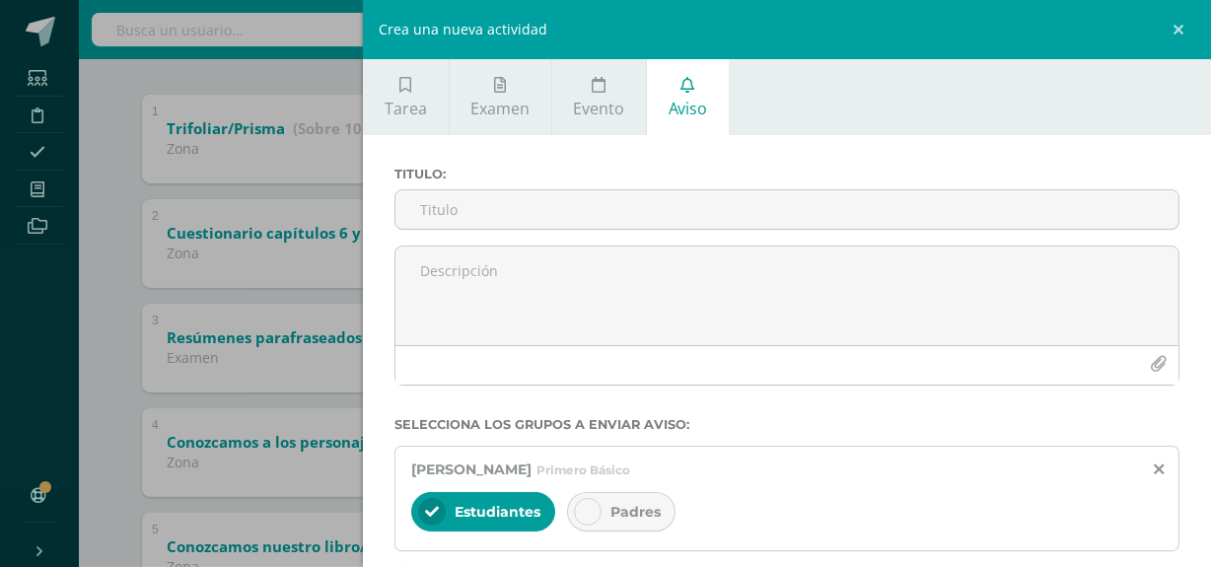
click at [109, 179] on div "Crea una nueva actividad Tarea Examen Evento Aviso Título: Valor: 100.0 Fecha: …" at bounding box center [605, 283] width 1211 height 567
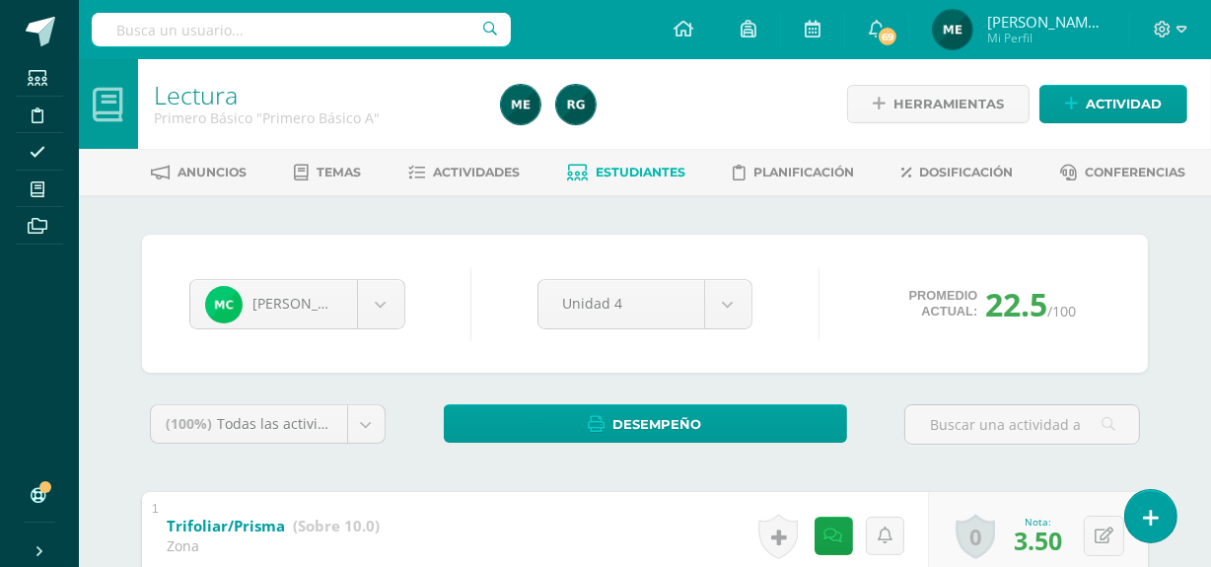
click at [1046, 22] on span "[PERSON_NAME] de los Angeles" at bounding box center [1046, 22] width 118 height 20
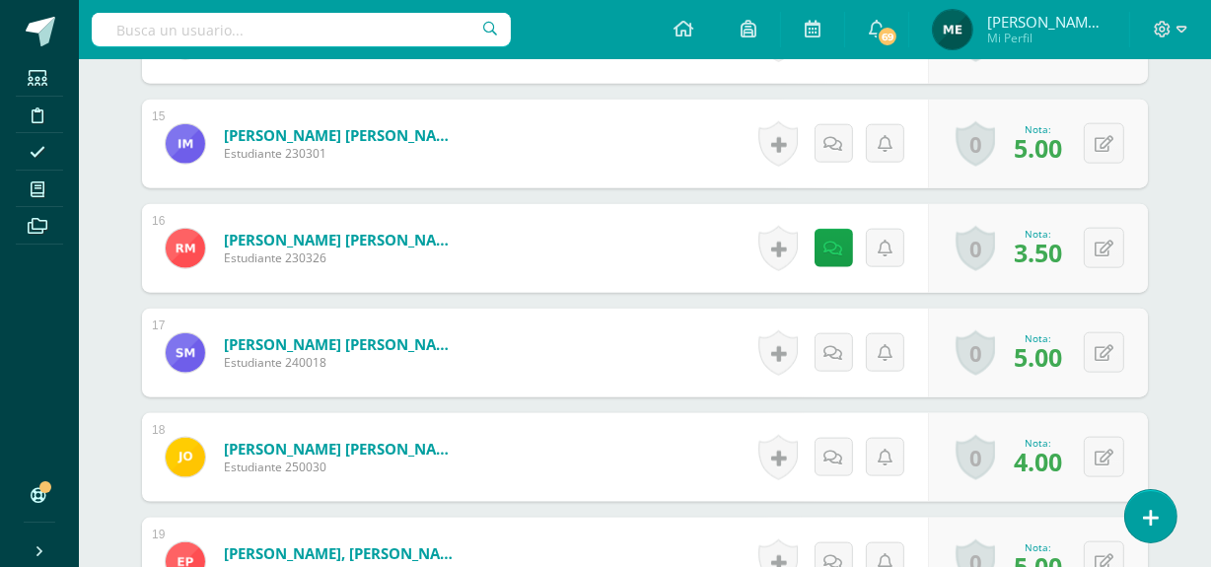
scroll to position [2095, 0]
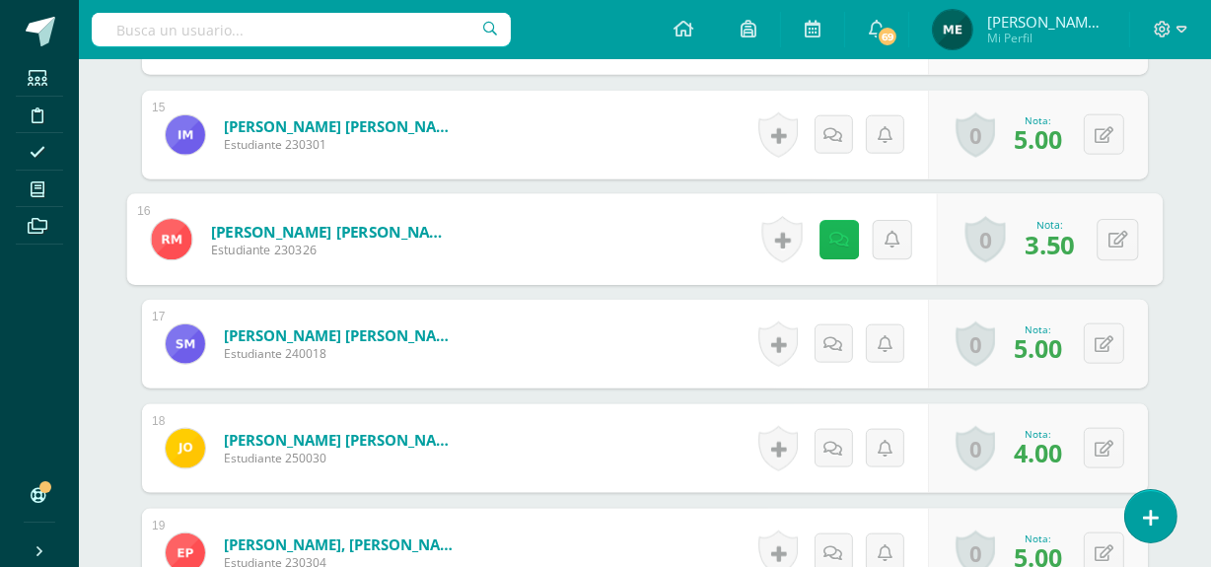
click at [846, 233] on link at bounding box center [838, 239] width 39 height 39
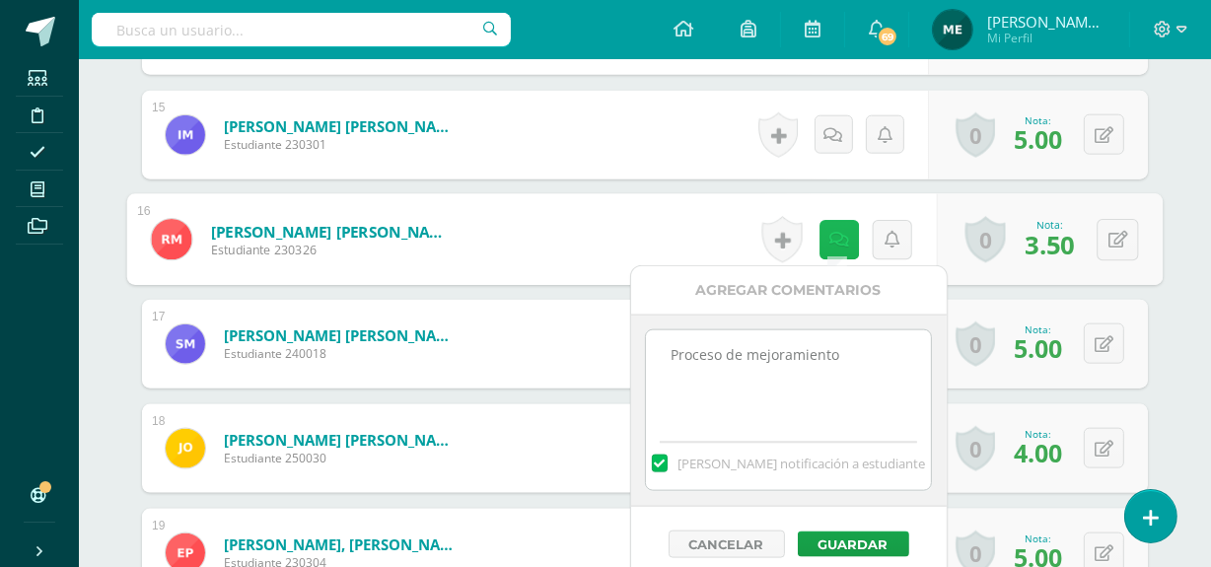
scroll to position [2096, 0]
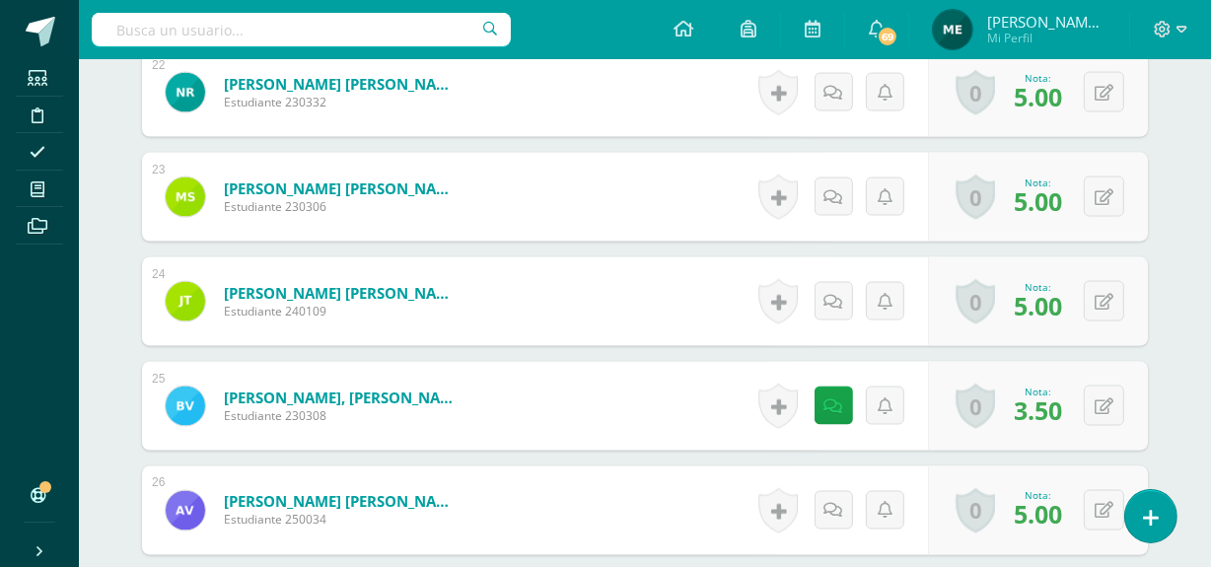
scroll to position [2874, 0]
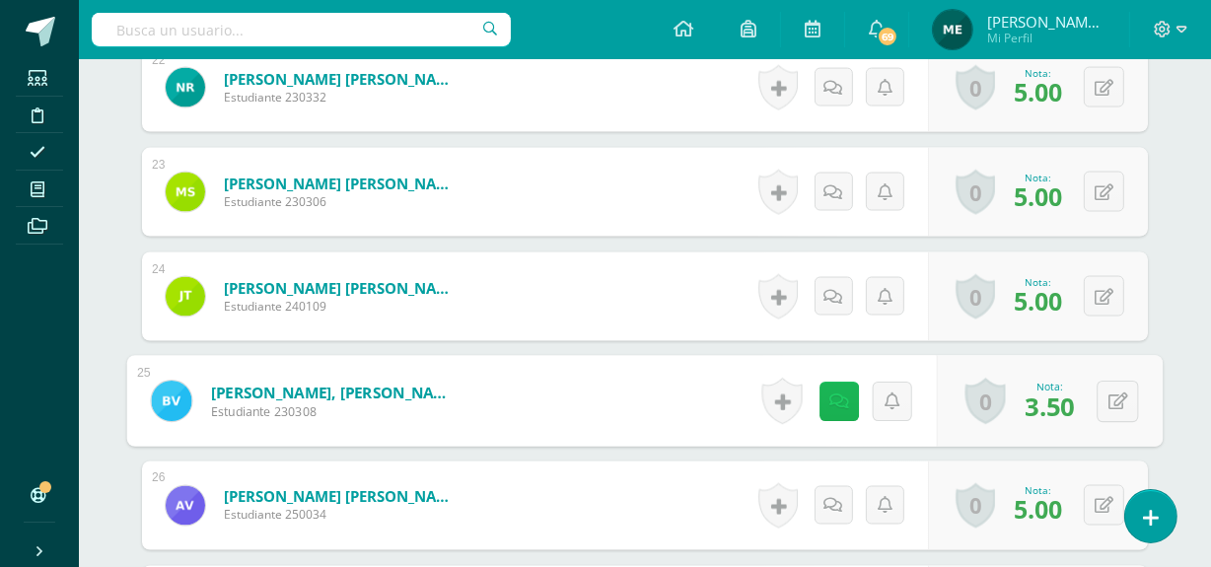
click at [836, 410] on link at bounding box center [838, 401] width 39 height 39
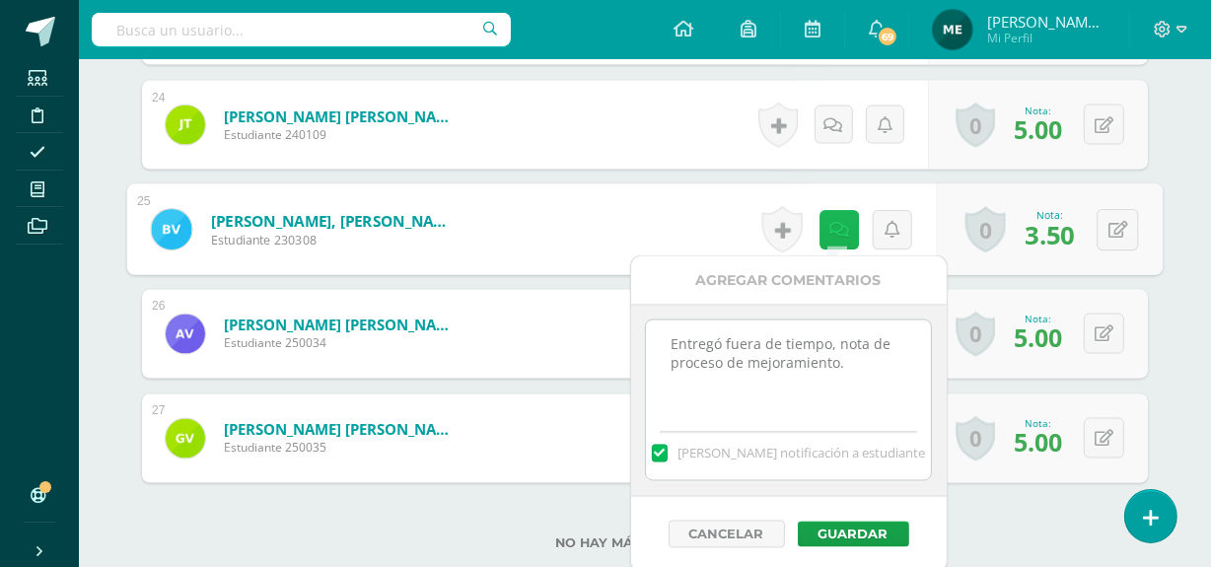
scroll to position [3065, 0]
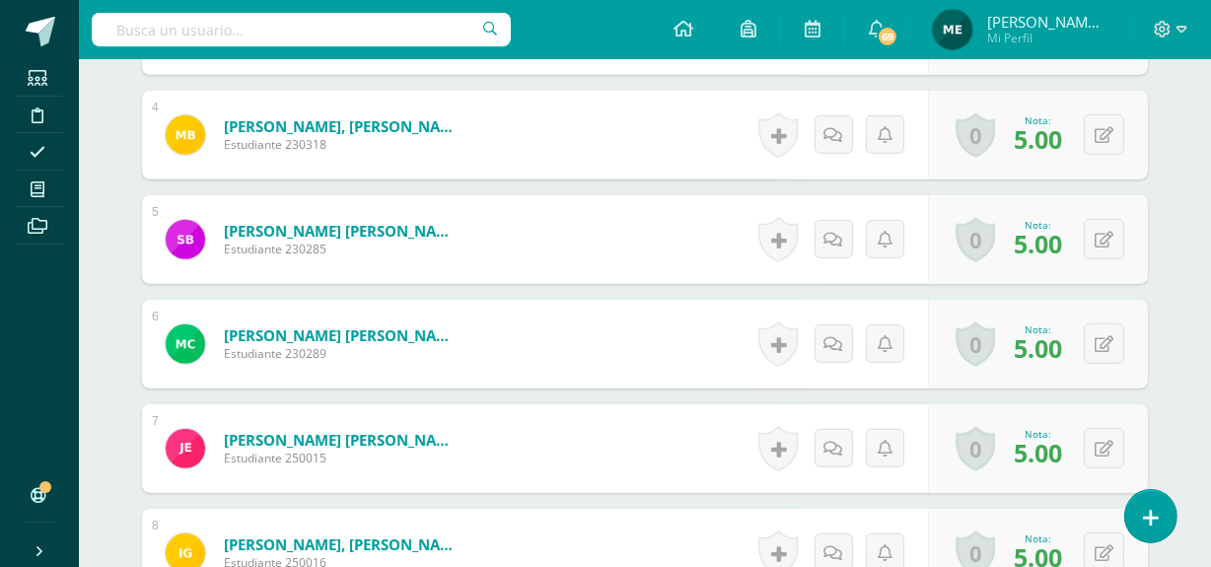
scroll to position [950, 0]
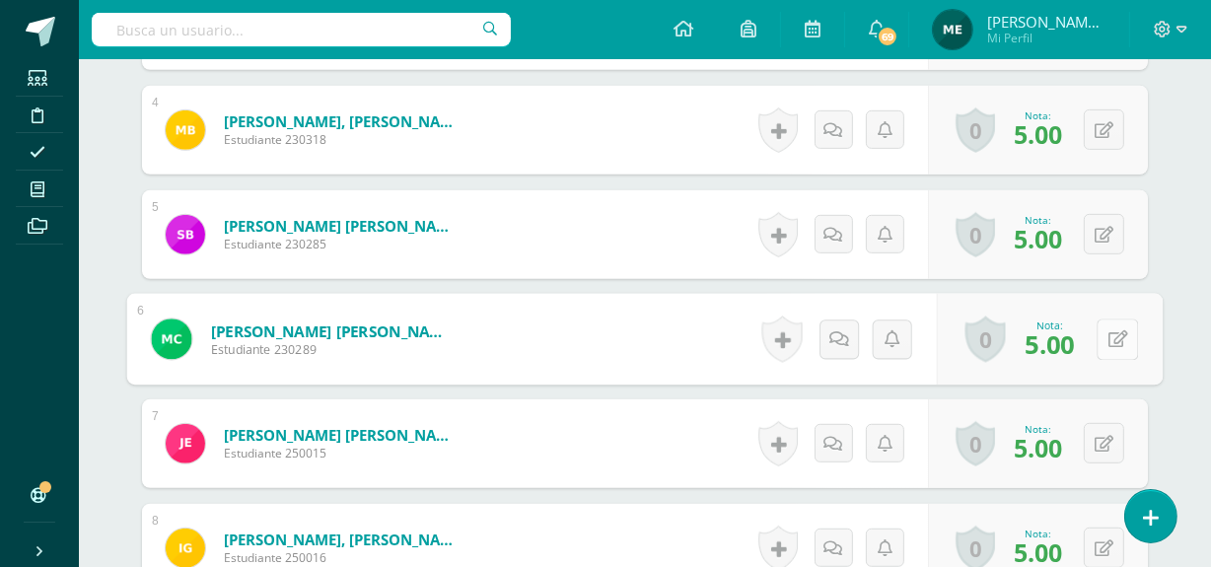
click at [1104, 337] on button at bounding box center [1116, 338] width 41 height 41
type input "10"
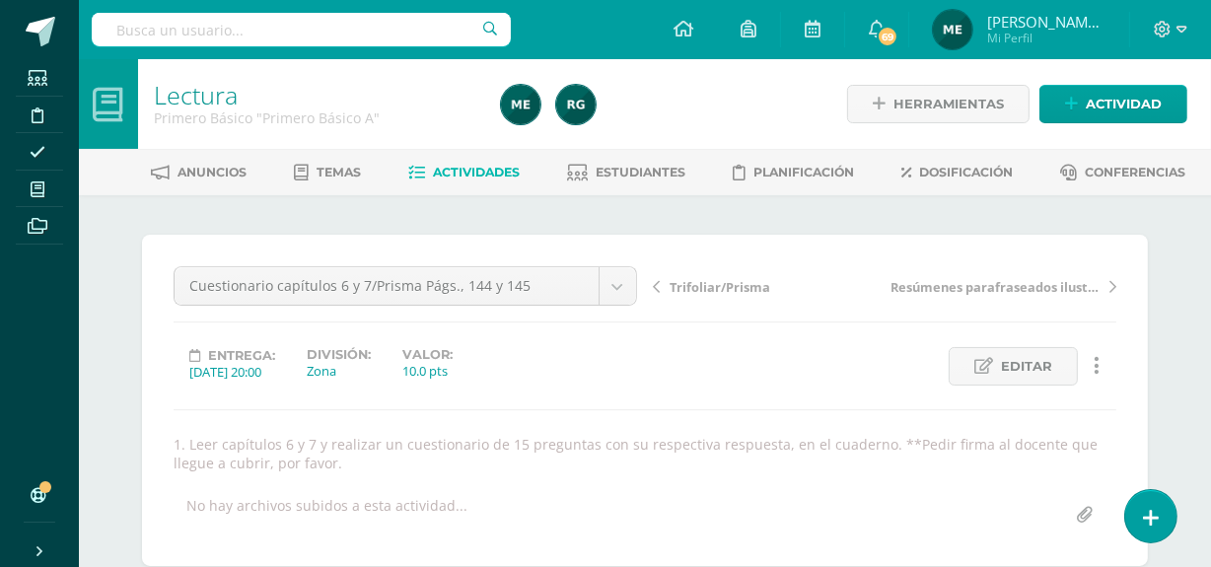
scroll to position [0, 0]
click at [655, 171] on span "Estudiantes" at bounding box center [641, 172] width 90 height 15
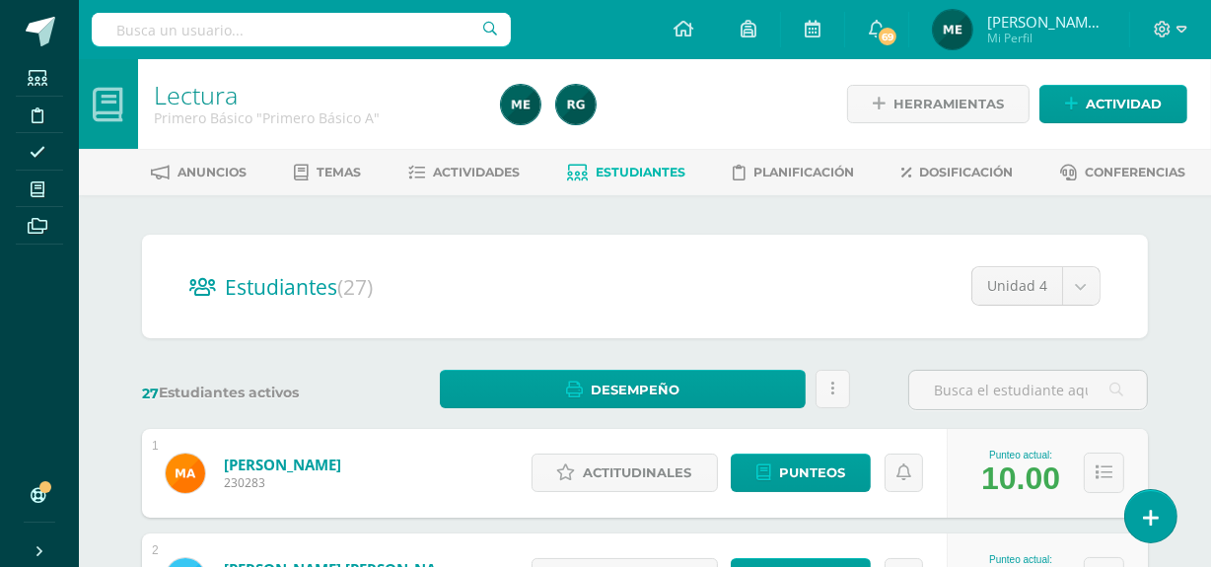
click at [1068, 31] on span "[PERSON_NAME] de los Angeles" at bounding box center [1046, 22] width 118 height 20
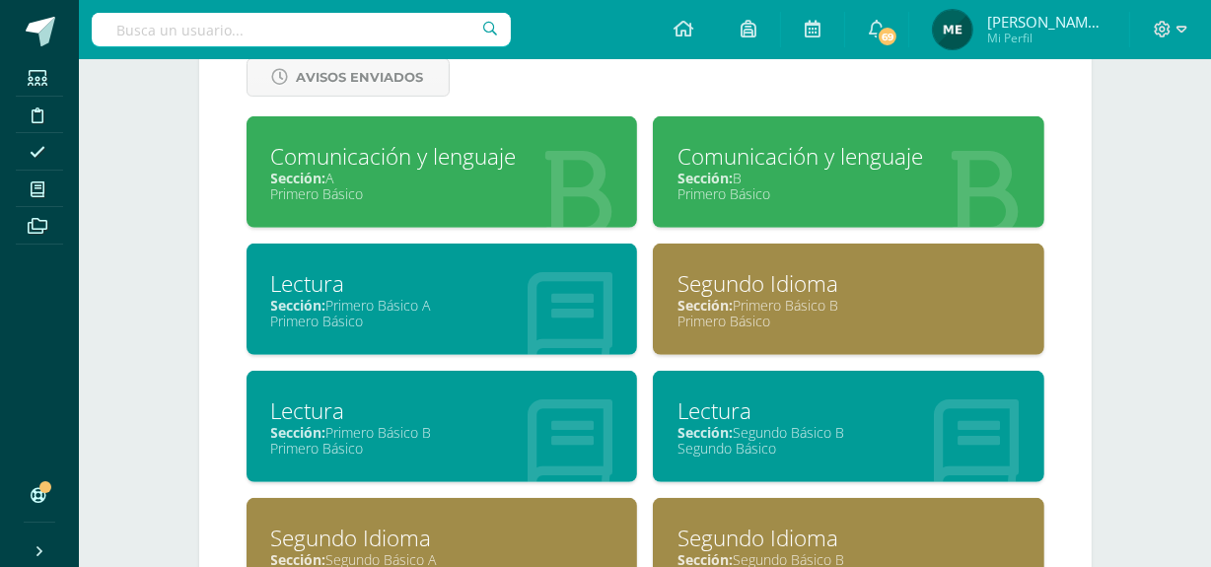
scroll to position [872, 0]
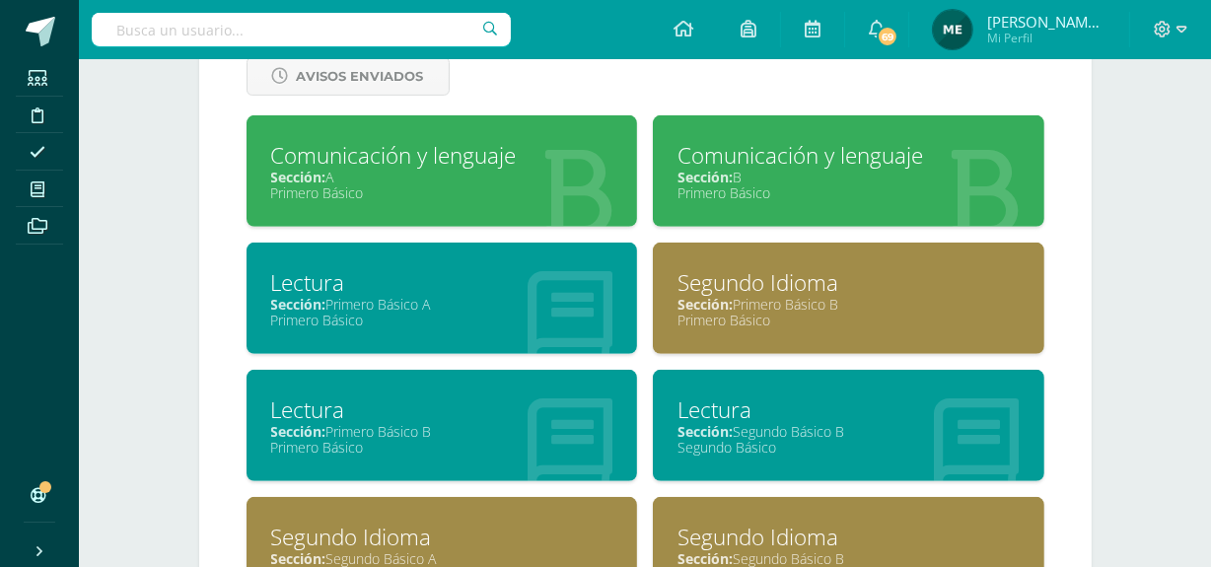
click at [466, 422] on div "Sección: Primero Básico B" at bounding box center [442, 431] width 342 height 19
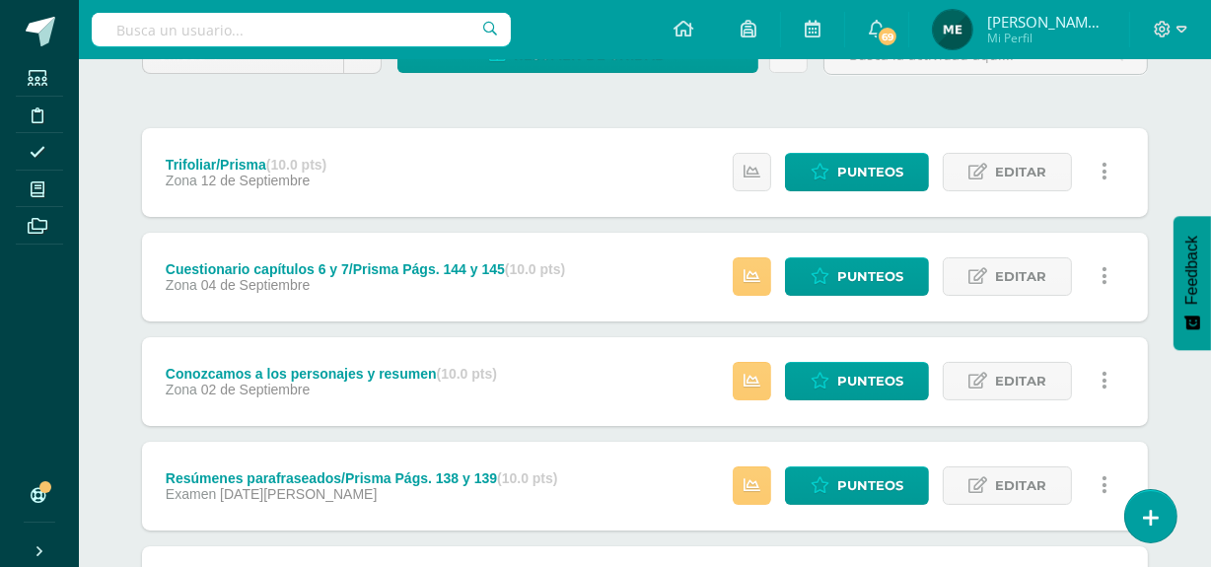
scroll to position [208, 0]
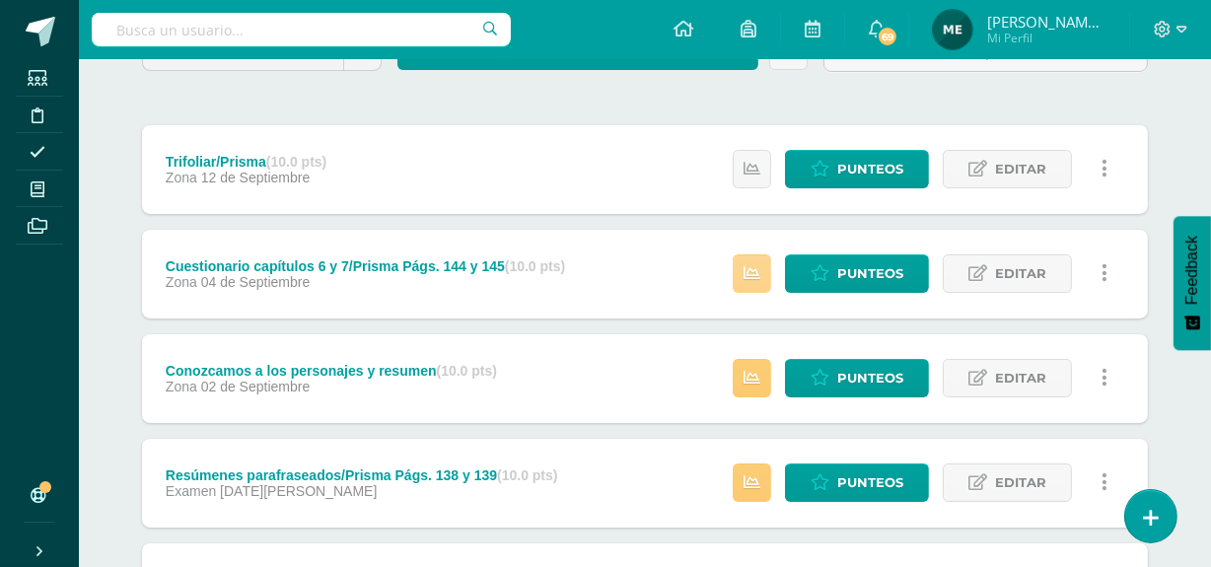
click at [760, 276] on icon at bounding box center [751, 273] width 17 height 17
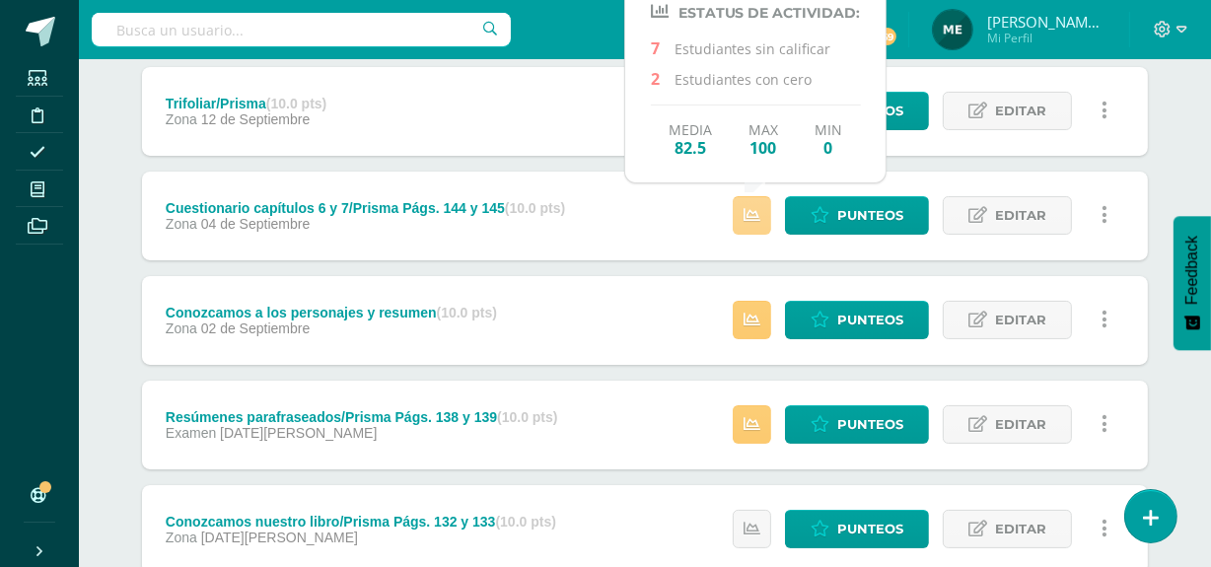
scroll to position [281, 0]
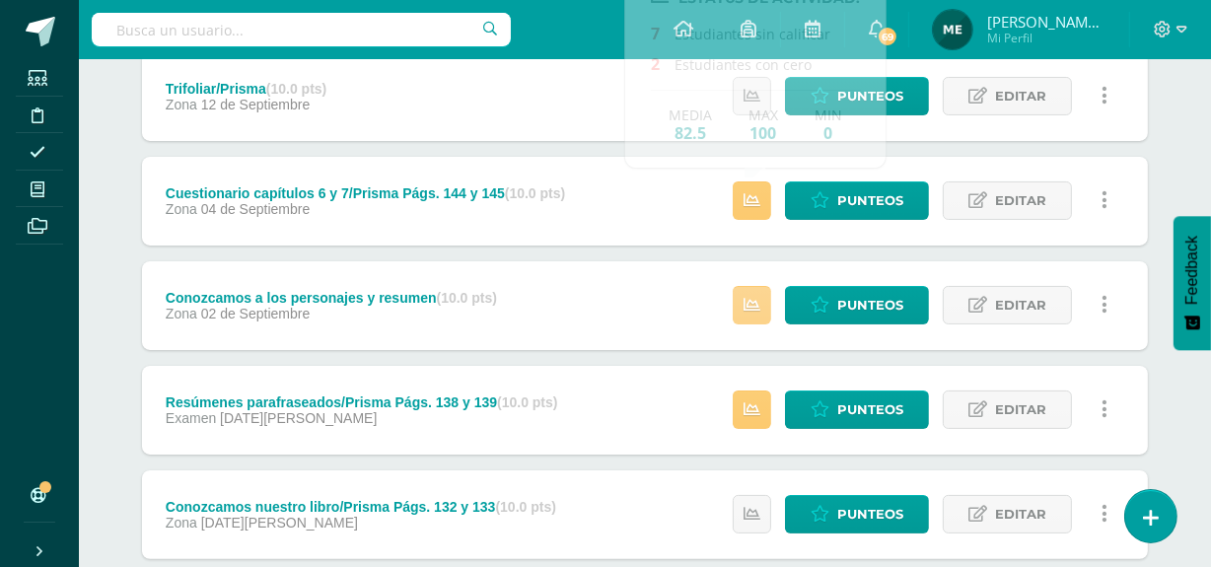
click at [752, 311] on icon at bounding box center [751, 305] width 17 height 17
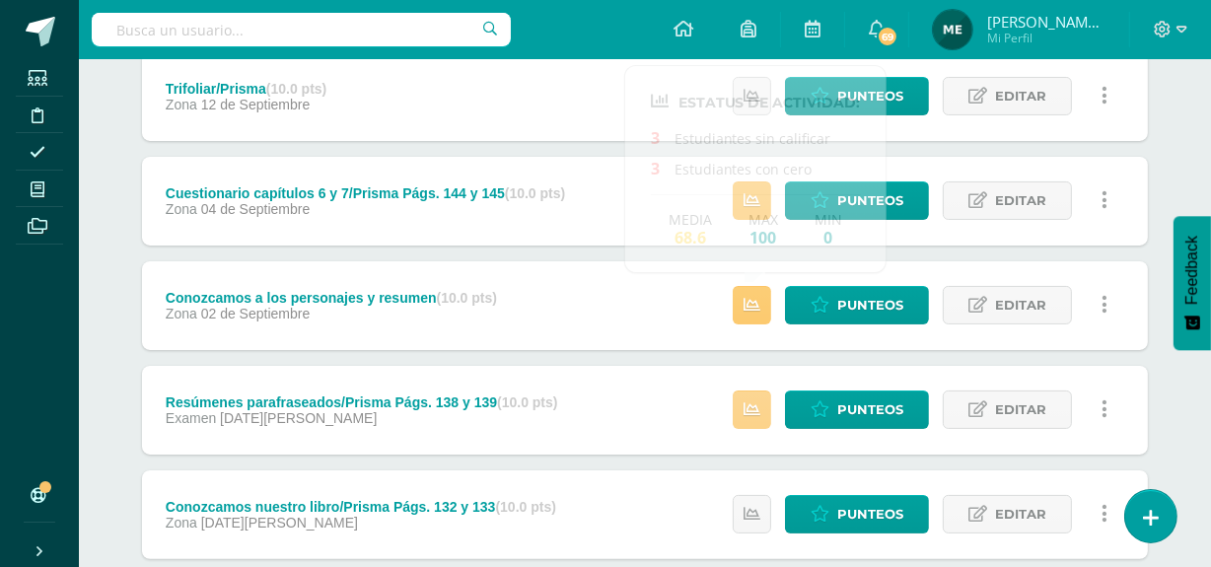
click at [760, 412] on icon at bounding box center [751, 409] width 17 height 17
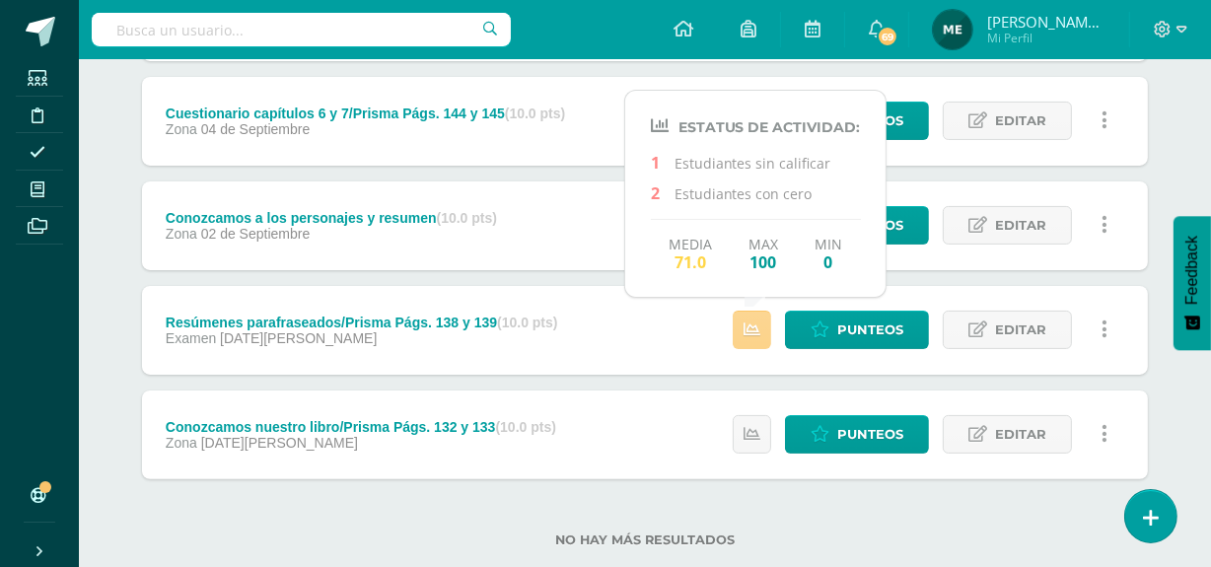
scroll to position [403, 0]
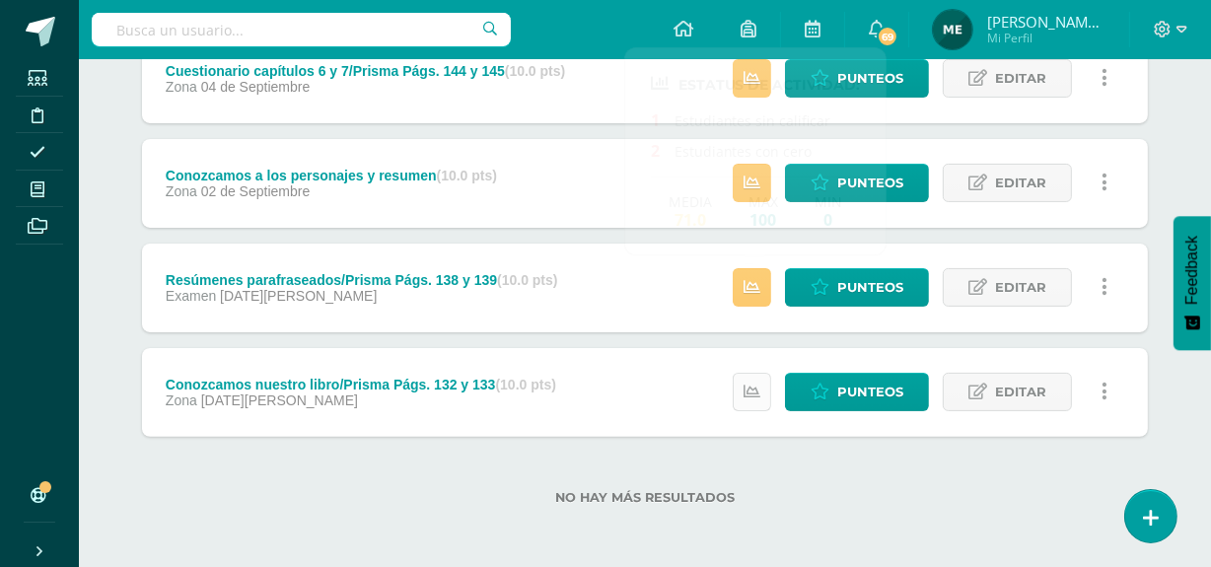
click at [756, 389] on icon at bounding box center [751, 392] width 17 height 17
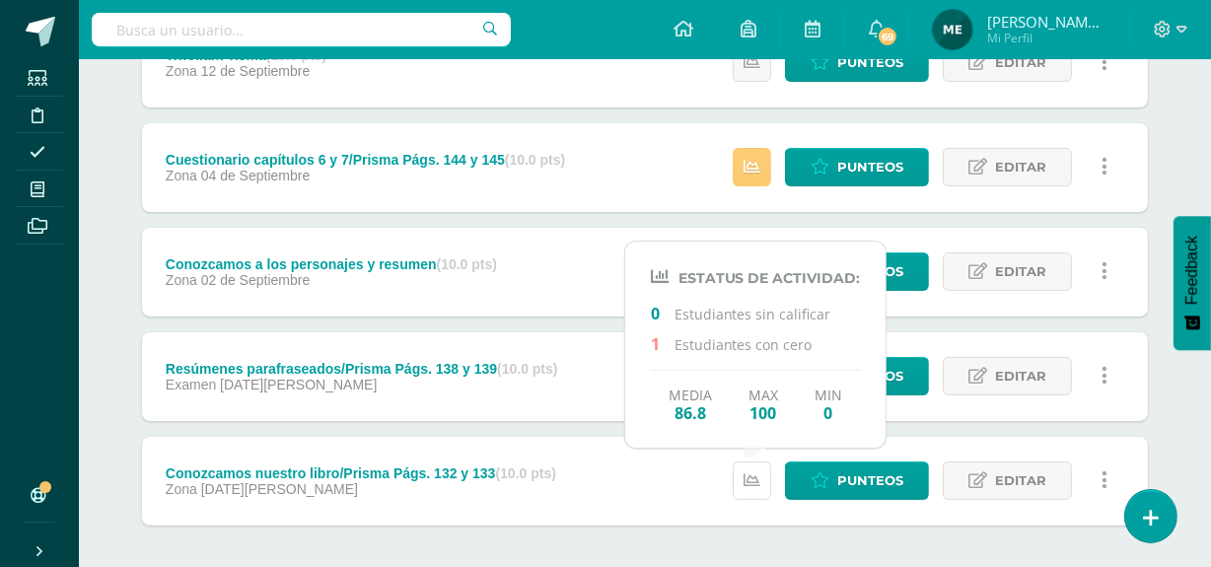
scroll to position [316, 0]
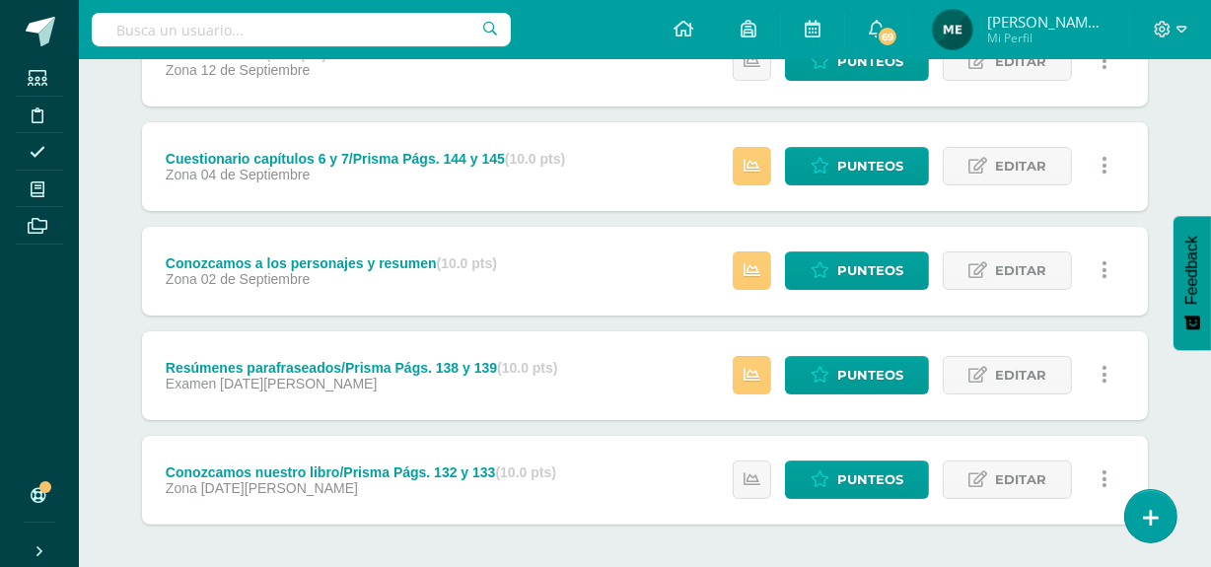
click at [99, 316] on div "Lectura Primero Básico "Primero Básico B" Herramientas Detalle de asistencias A…" at bounding box center [645, 200] width 1132 height 912
click at [854, 158] on span "Punteos" at bounding box center [870, 166] width 66 height 36
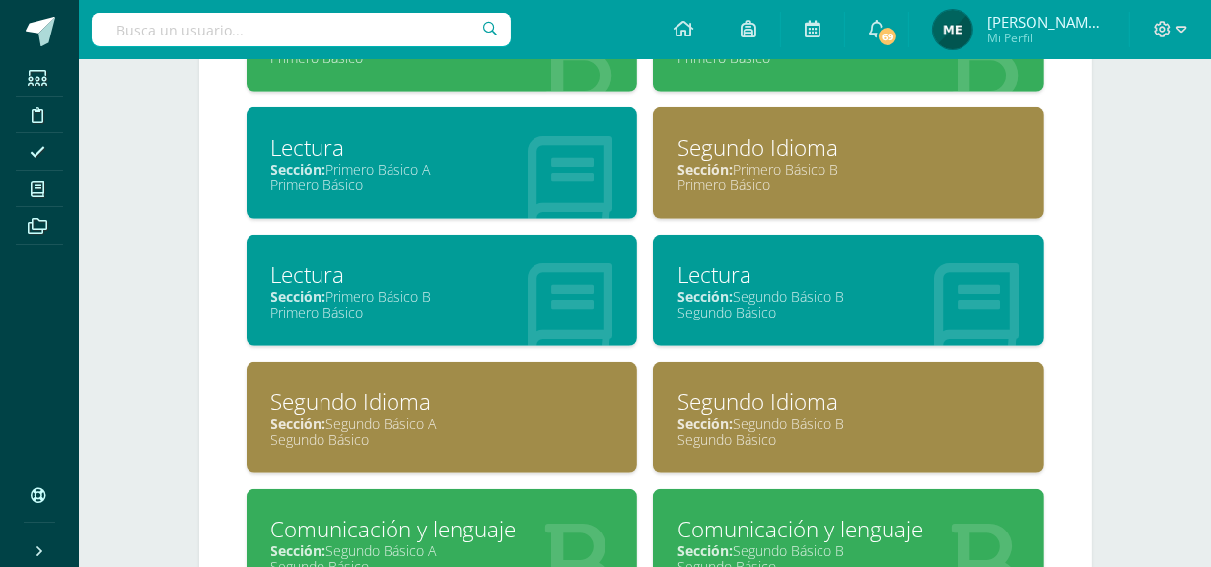
scroll to position [1011, 0]
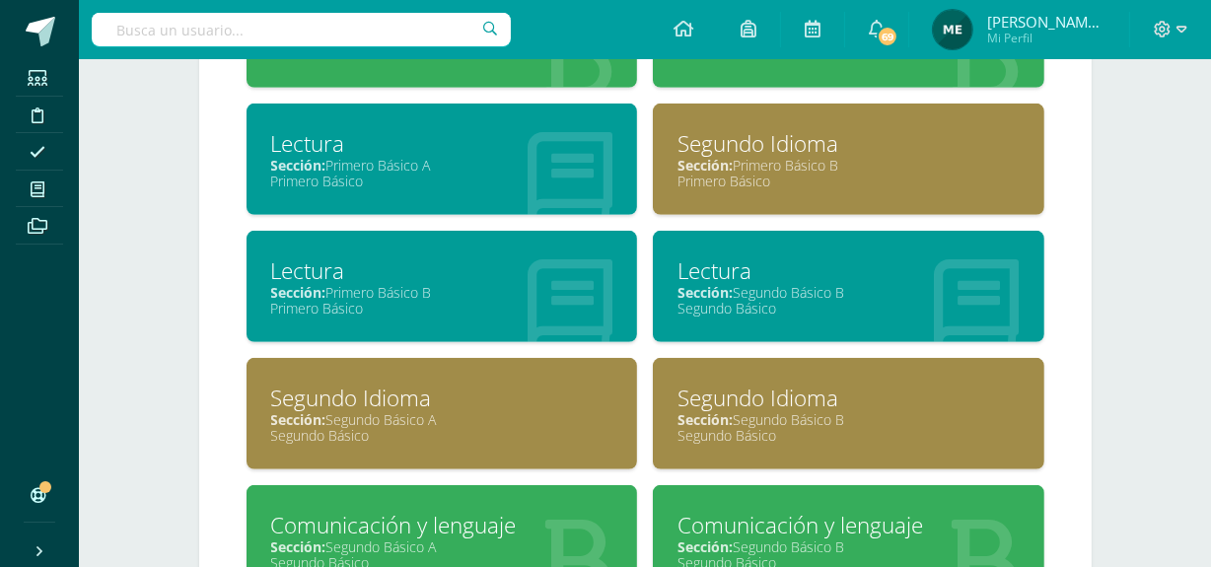
click at [504, 299] on div "Primero Básico" at bounding box center [442, 308] width 342 height 19
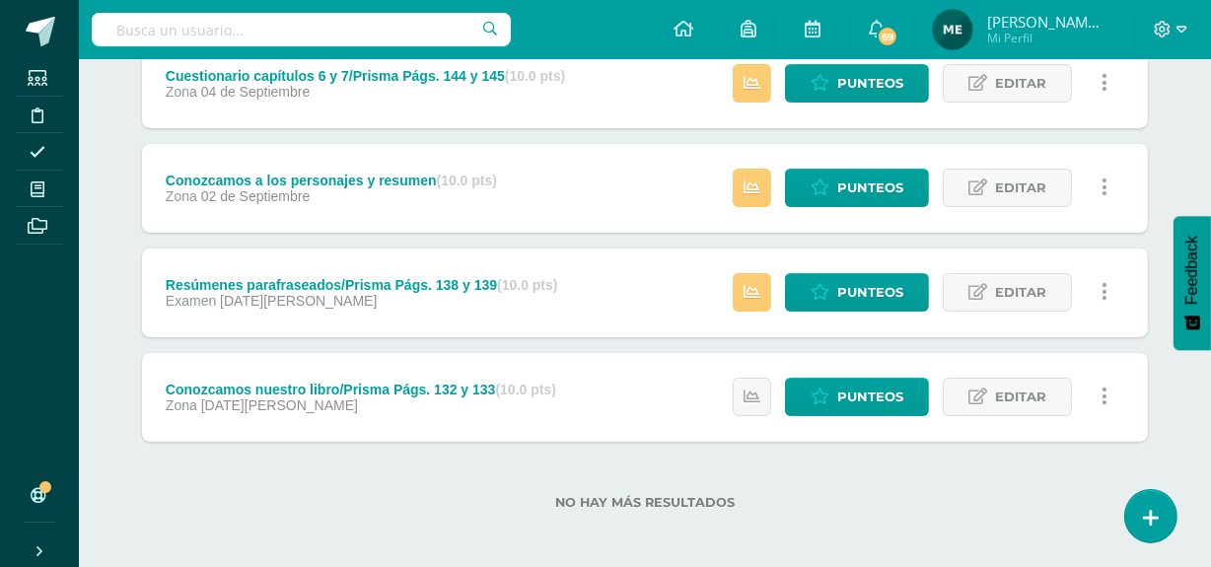
scroll to position [403, 0]
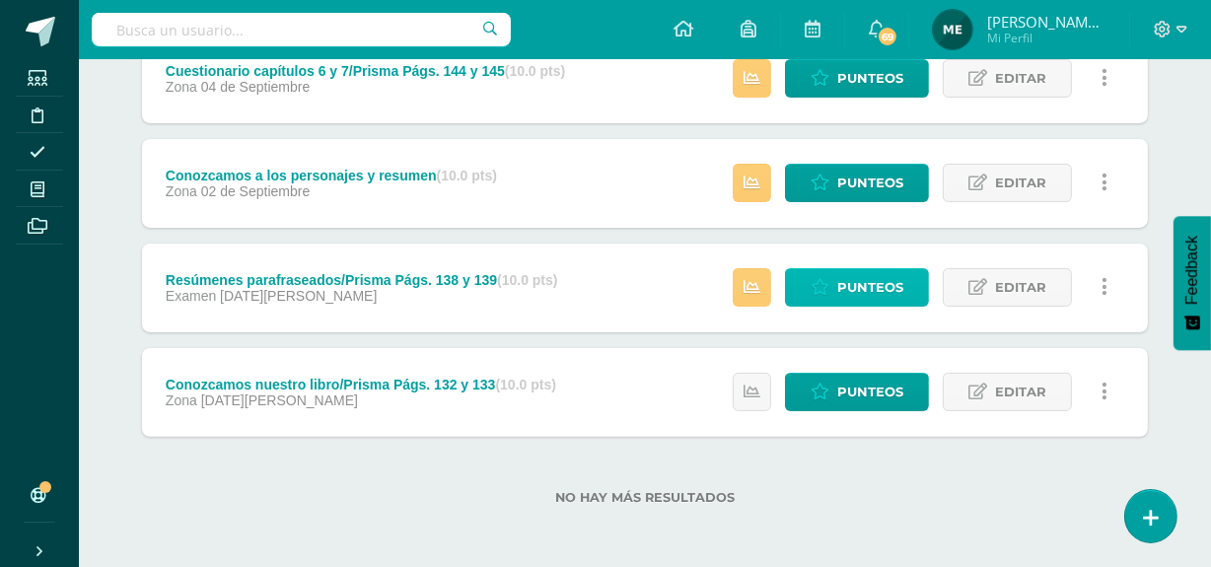
click at [862, 276] on span "Punteos" at bounding box center [870, 287] width 66 height 36
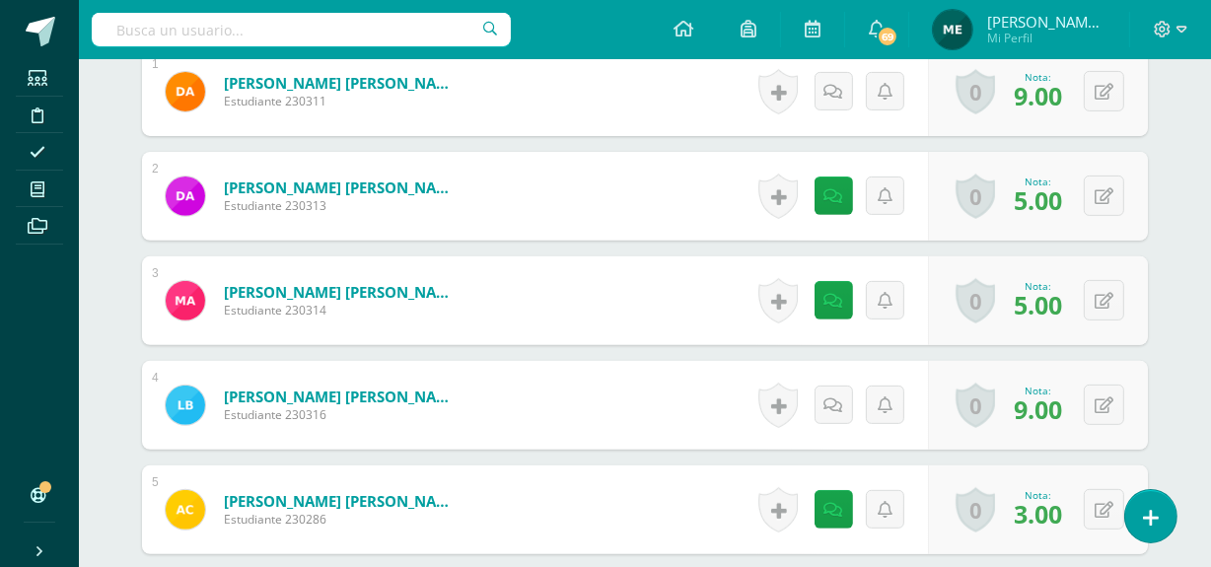
scroll to position [639, 0]
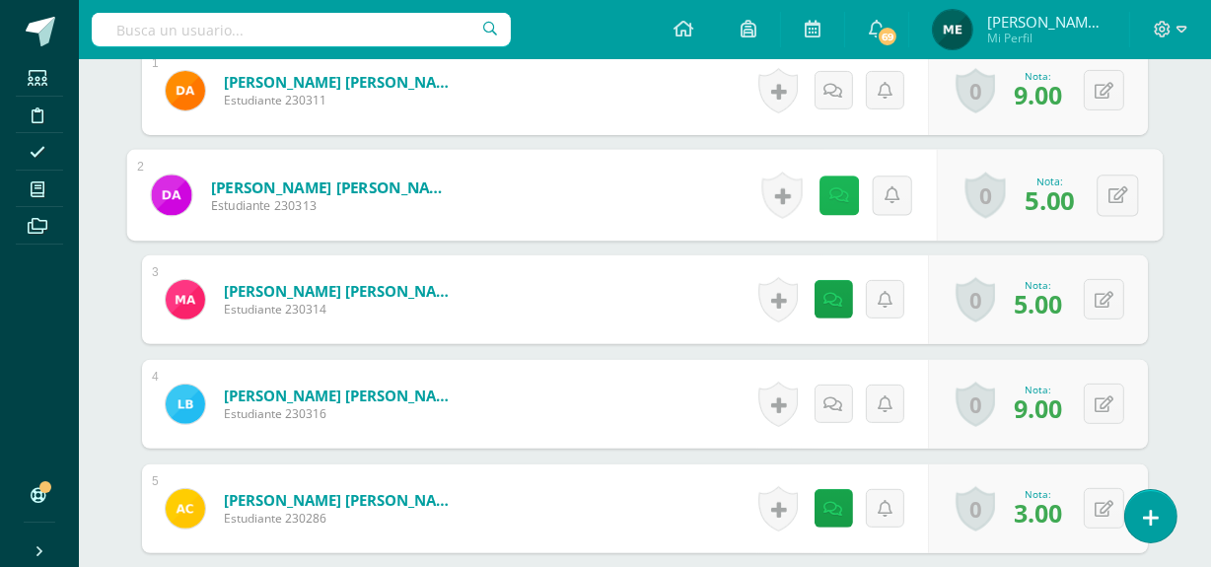
click at [842, 200] on link at bounding box center [838, 194] width 39 height 39
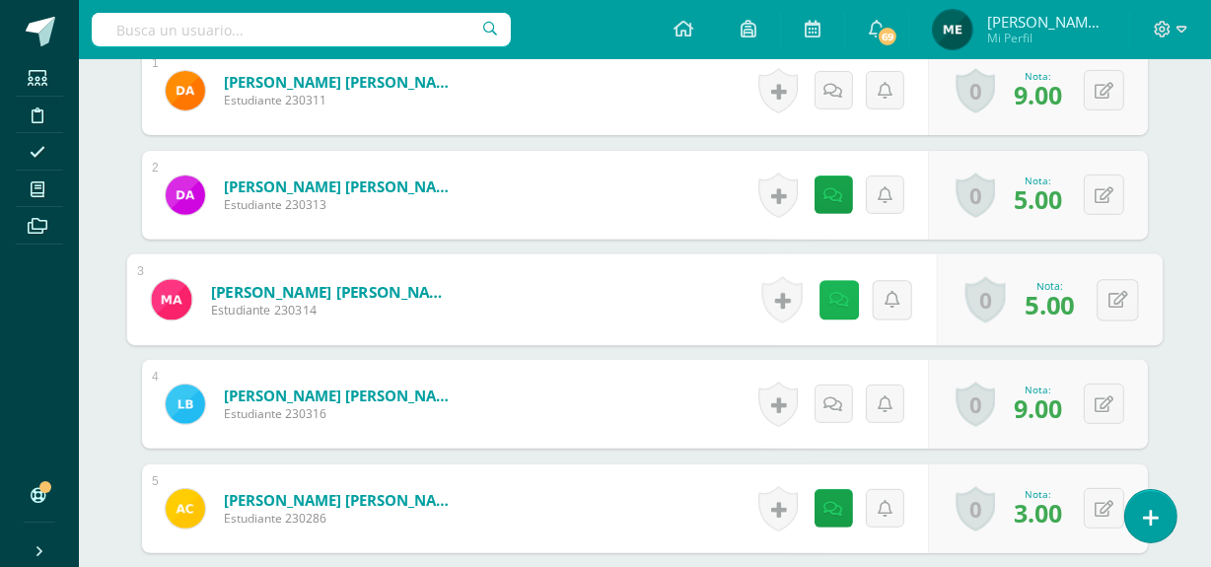
click at [846, 302] on link at bounding box center [838, 299] width 39 height 39
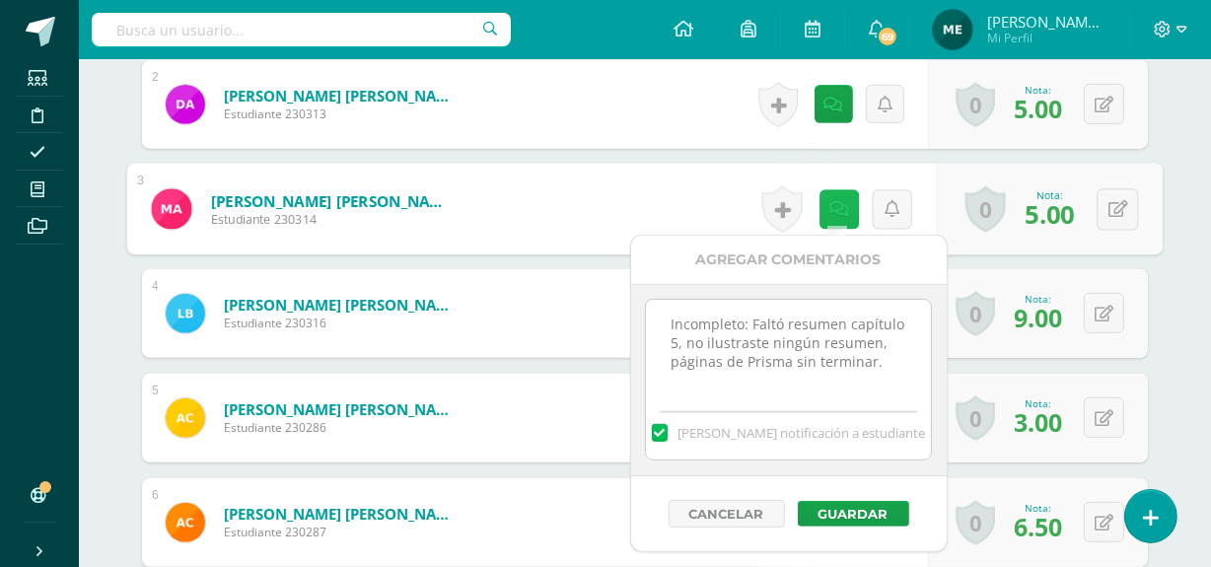
scroll to position [732, 0]
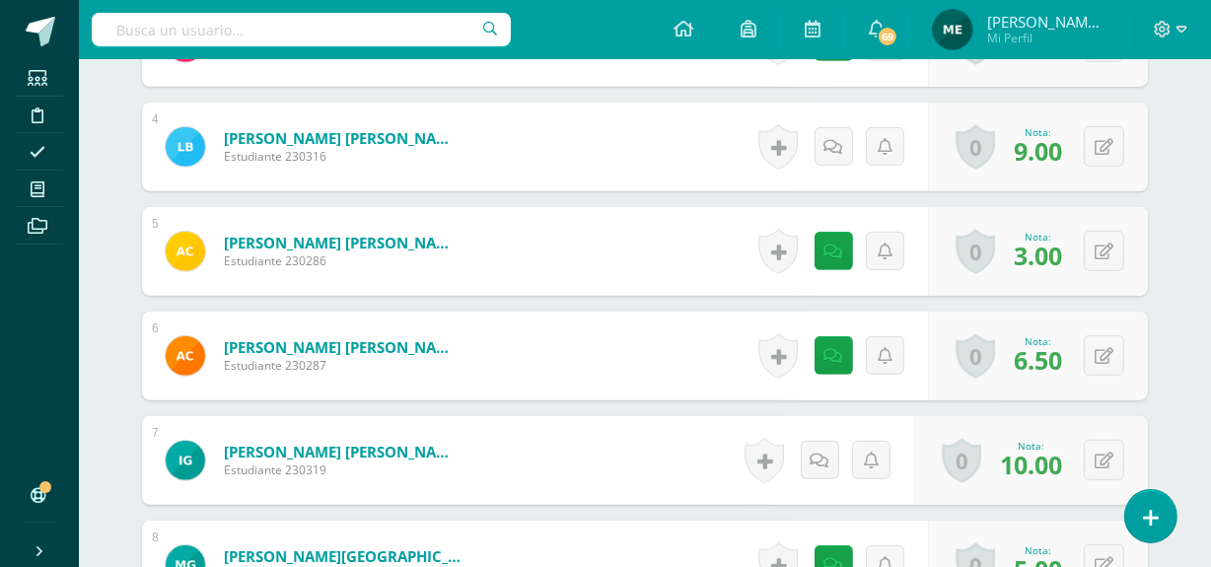
scroll to position [897, 0]
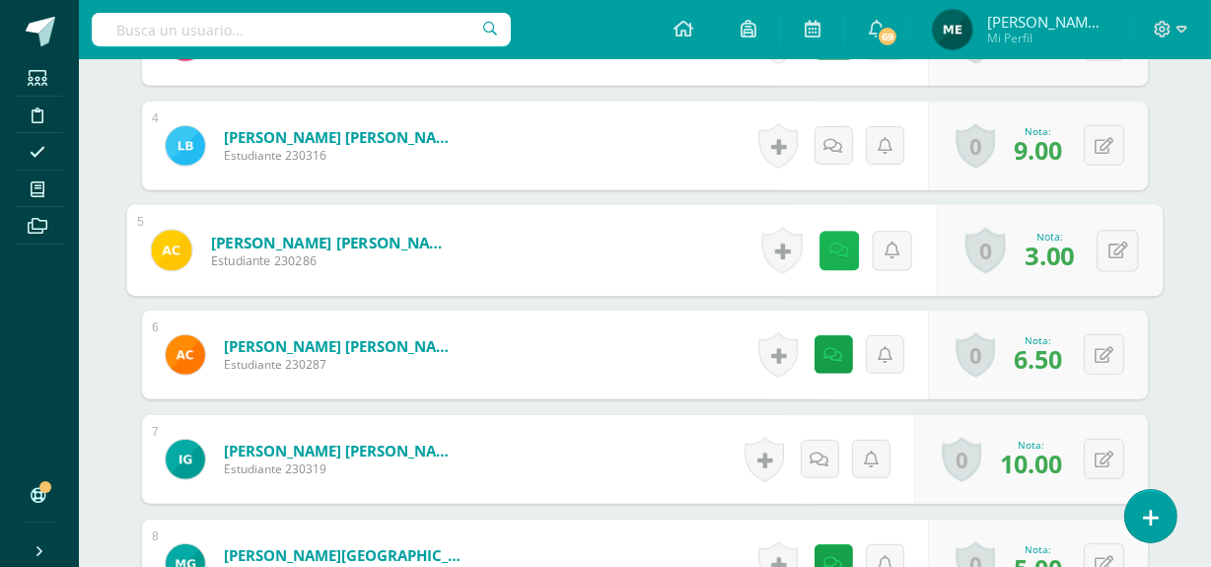
click at [844, 248] on link at bounding box center [838, 250] width 39 height 39
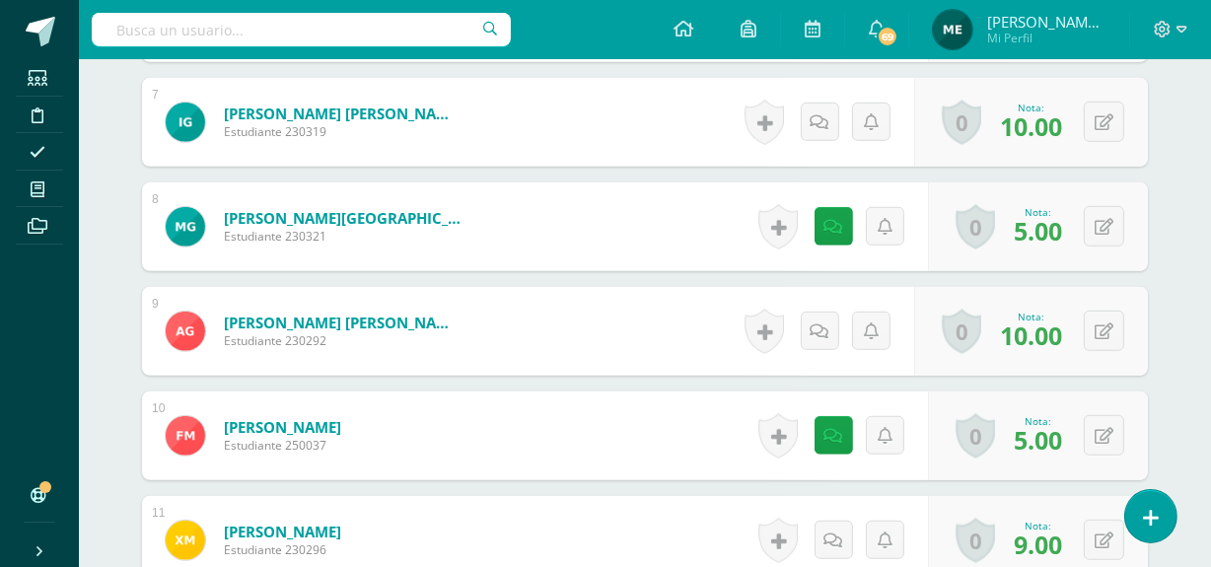
scroll to position [1235, 0]
click at [828, 224] on icon at bounding box center [833, 226] width 19 height 17
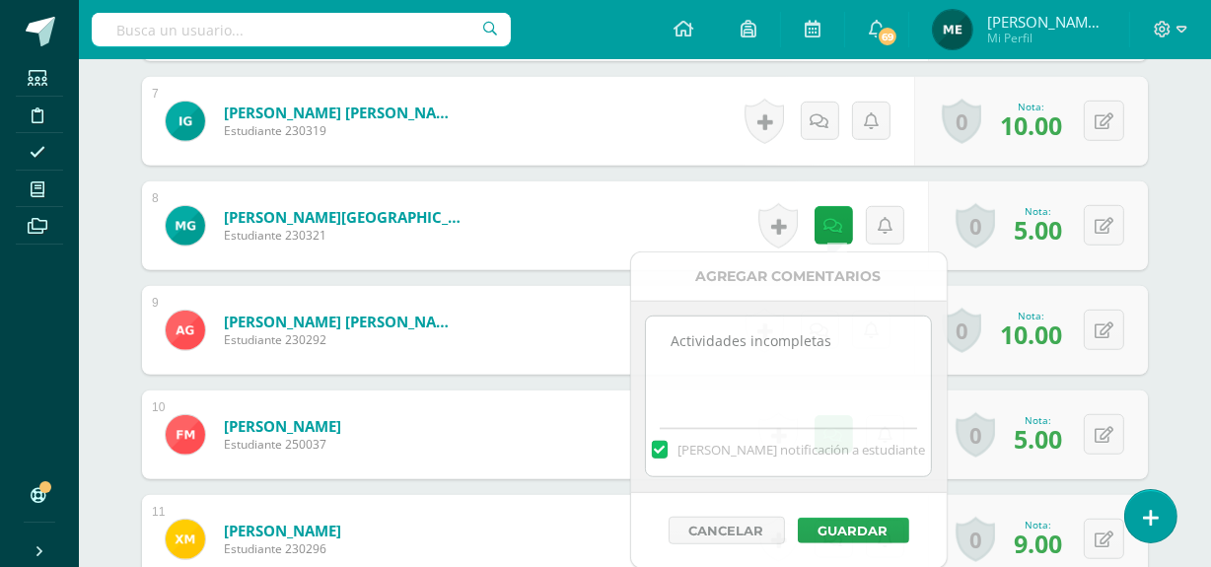
click at [1201, 248] on div "Lectura Primero Básico "Primero Básico B" Herramientas Detalle de asistencias A…" at bounding box center [645, 548] width 1132 height 3449
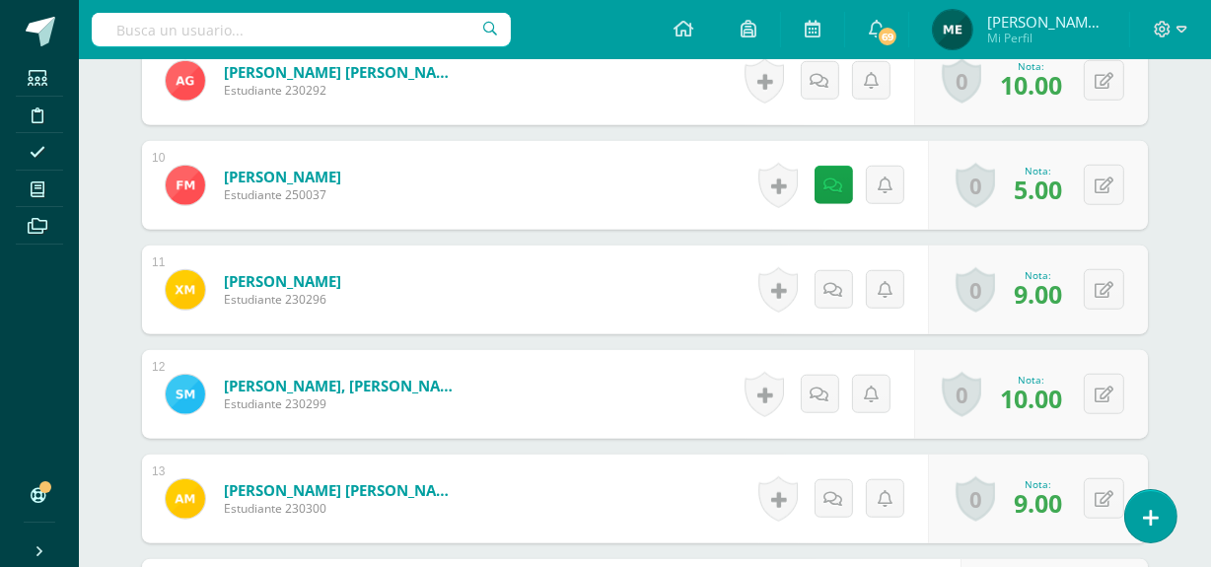
scroll to position [1486, 0]
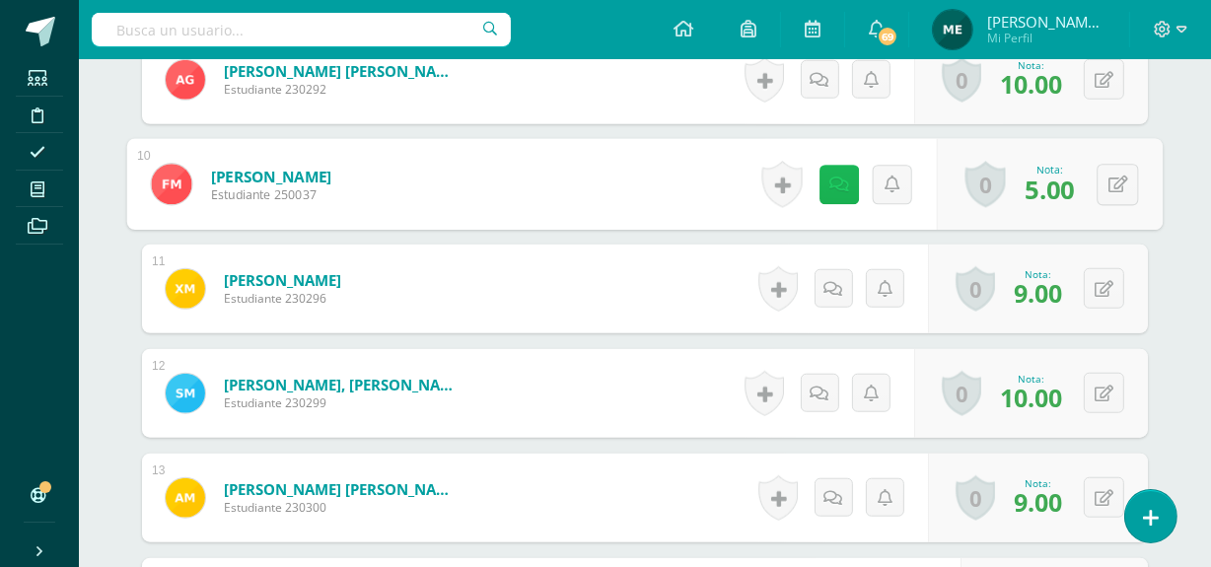
click at [829, 192] on link at bounding box center [838, 184] width 39 height 39
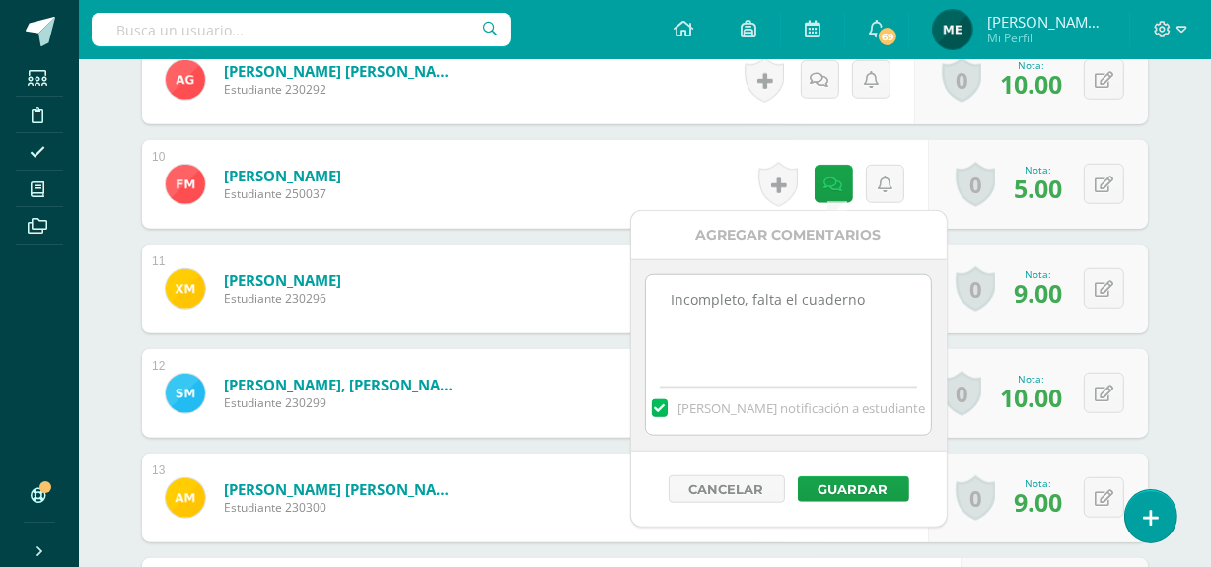
click at [1177, 121] on div "¿Estás seguro que quieres eliminar esta actividad? Esto borrará la actividad y …" at bounding box center [645, 365] width 1085 height 3313
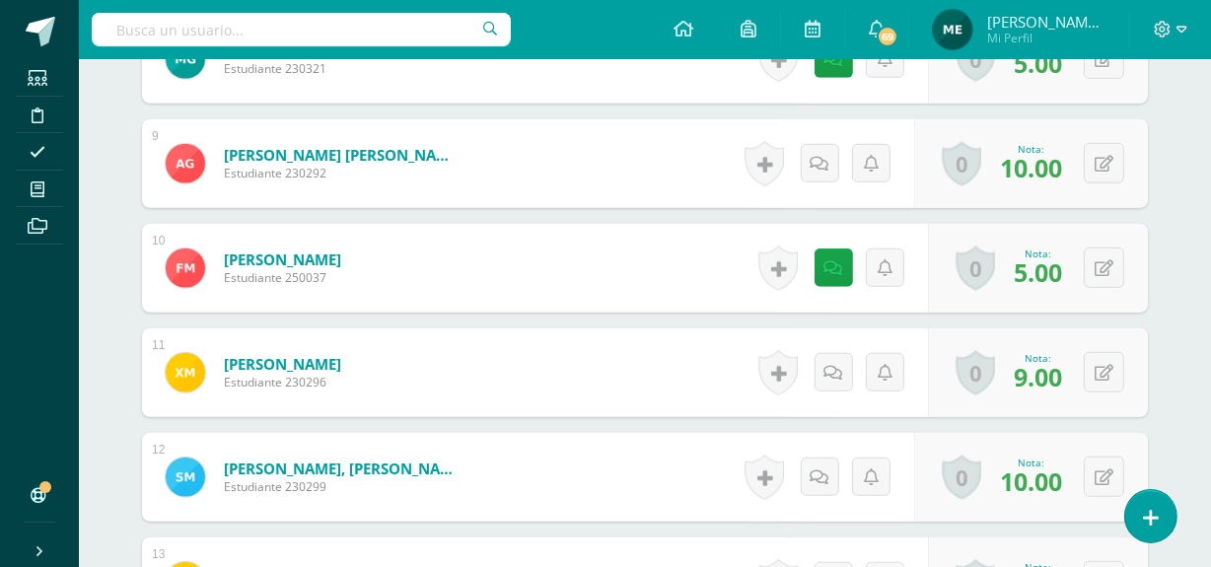
scroll to position [1397, 0]
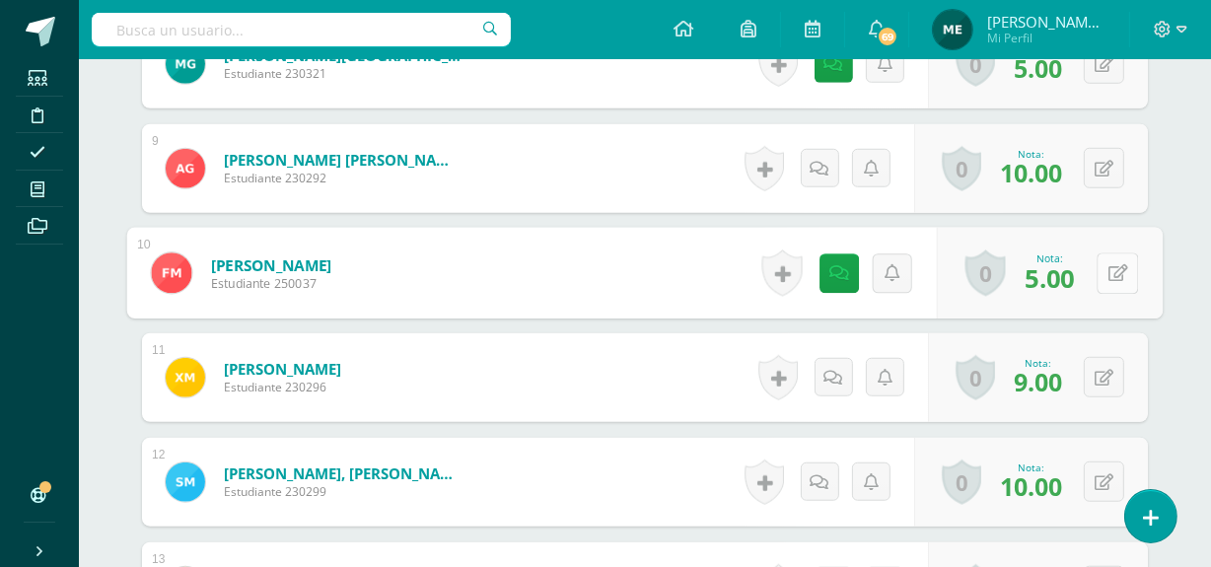
click at [1105, 276] on button at bounding box center [1116, 272] width 41 height 41
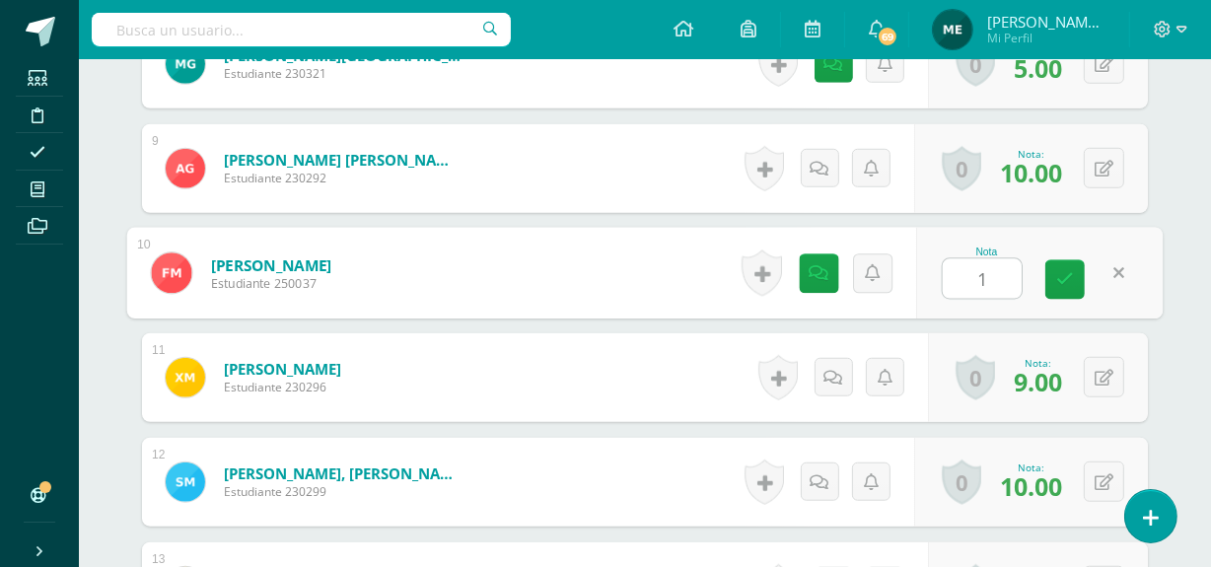
type input "10"
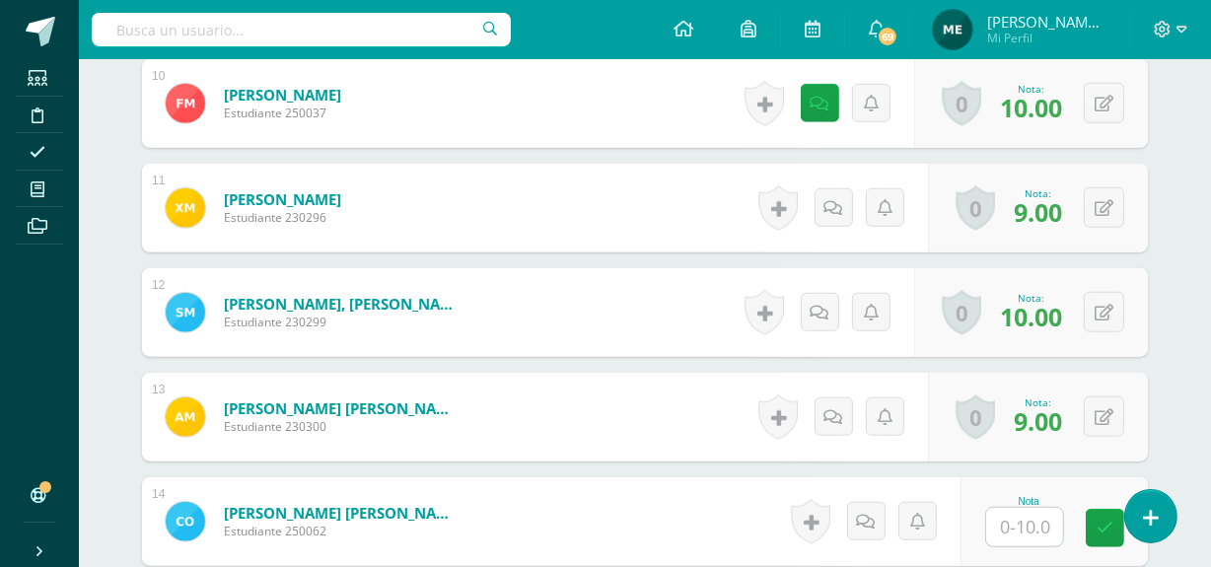
scroll to position [1568, 0]
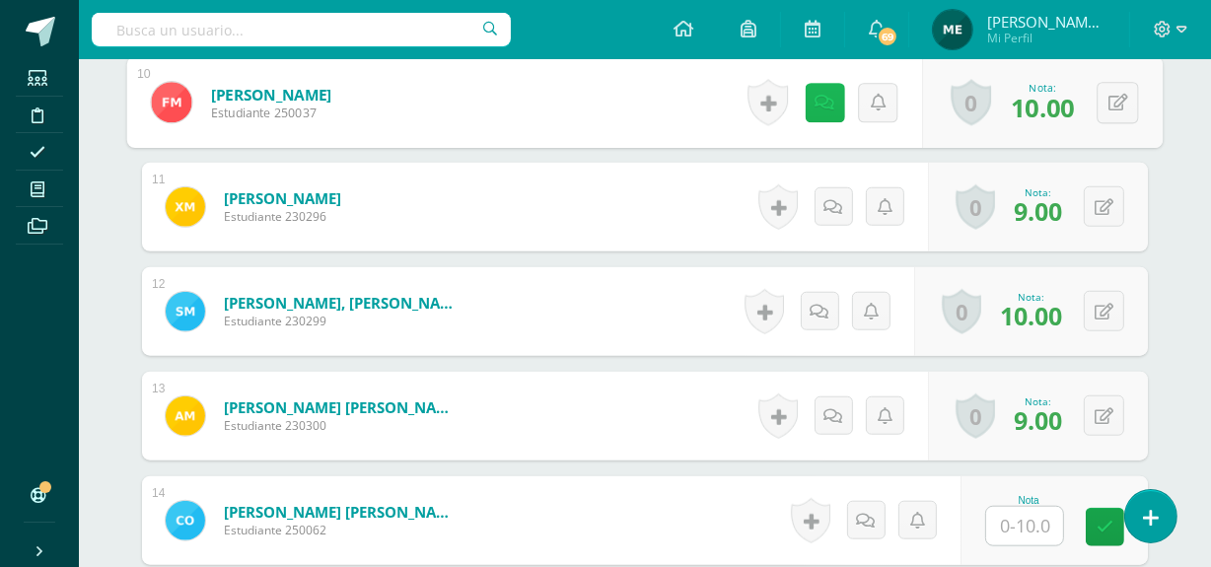
click at [821, 106] on icon at bounding box center [825, 102] width 20 height 17
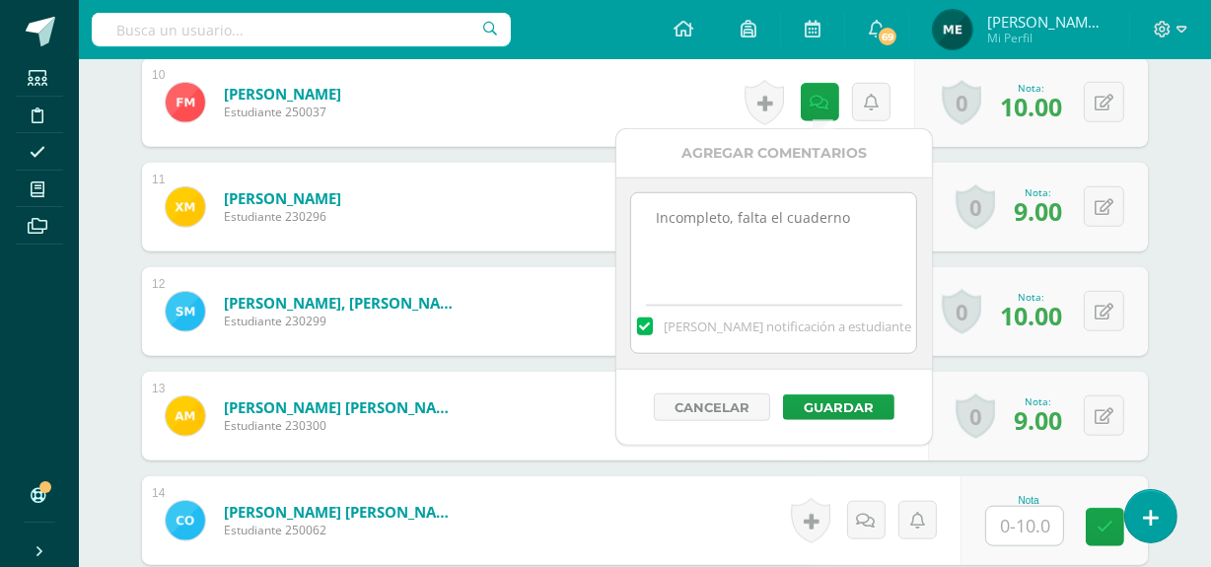
drag, startPoint x: 647, startPoint y: 217, endPoint x: 906, endPoint y: 187, distance: 261.0
click at [906, 187] on div "Incompleto, falta el cuaderno [PERSON_NAME] notificación a estudiante" at bounding box center [774, 273] width 316 height 192
click at [858, 392] on div "Cancelar Guardar" at bounding box center [774, 407] width 316 height 75
click at [846, 412] on button "Guardar" at bounding box center [838, 407] width 111 height 26
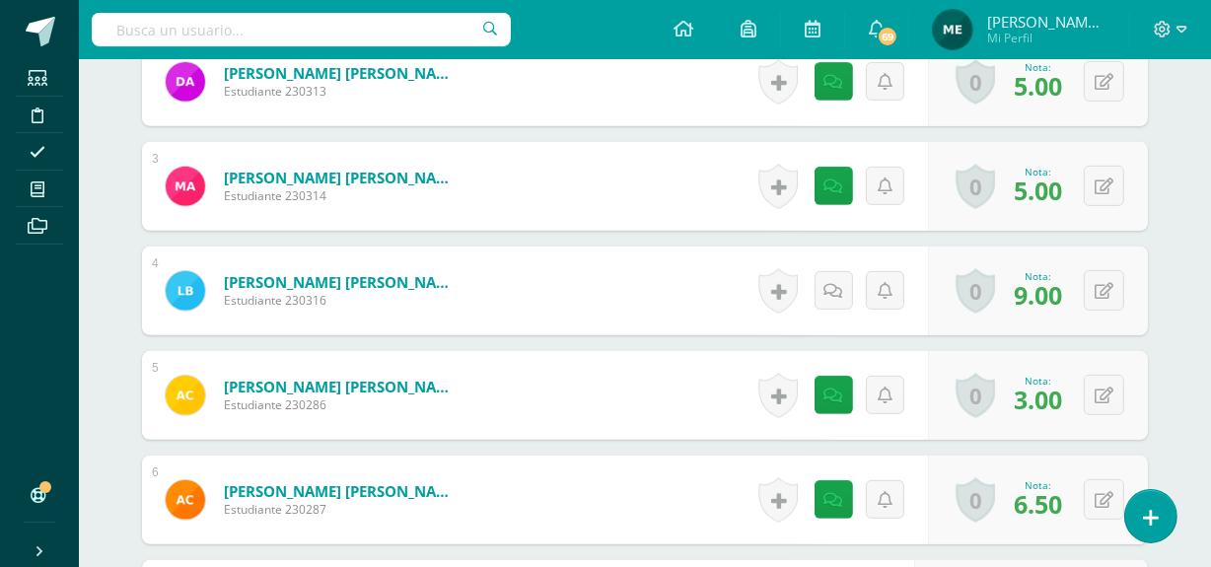
scroll to position [751, 0]
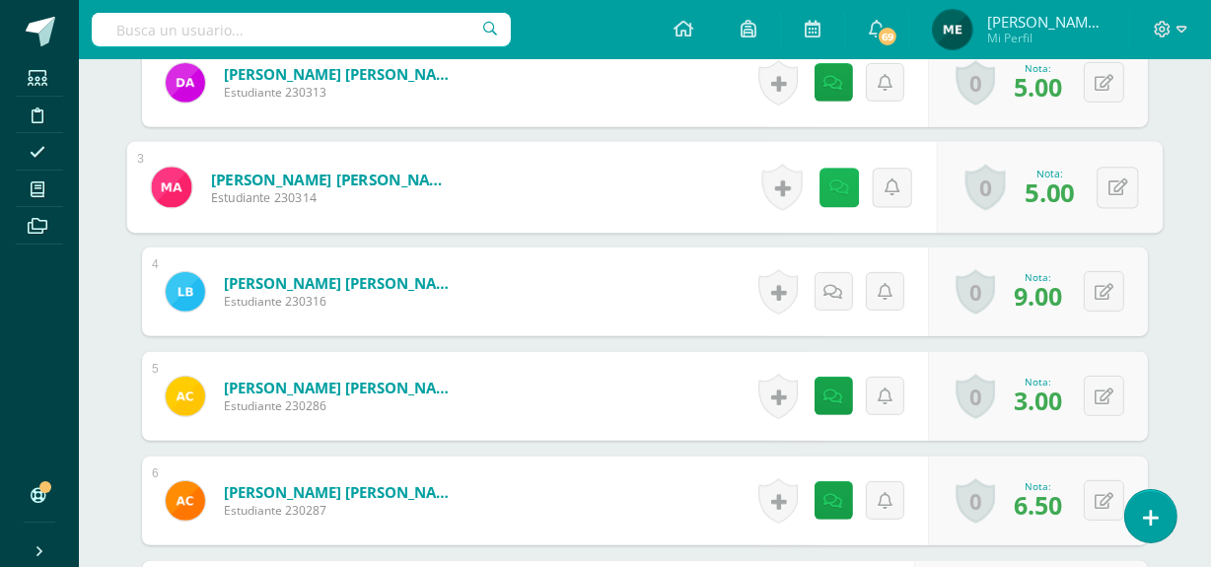
click at [848, 193] on link at bounding box center [838, 187] width 39 height 39
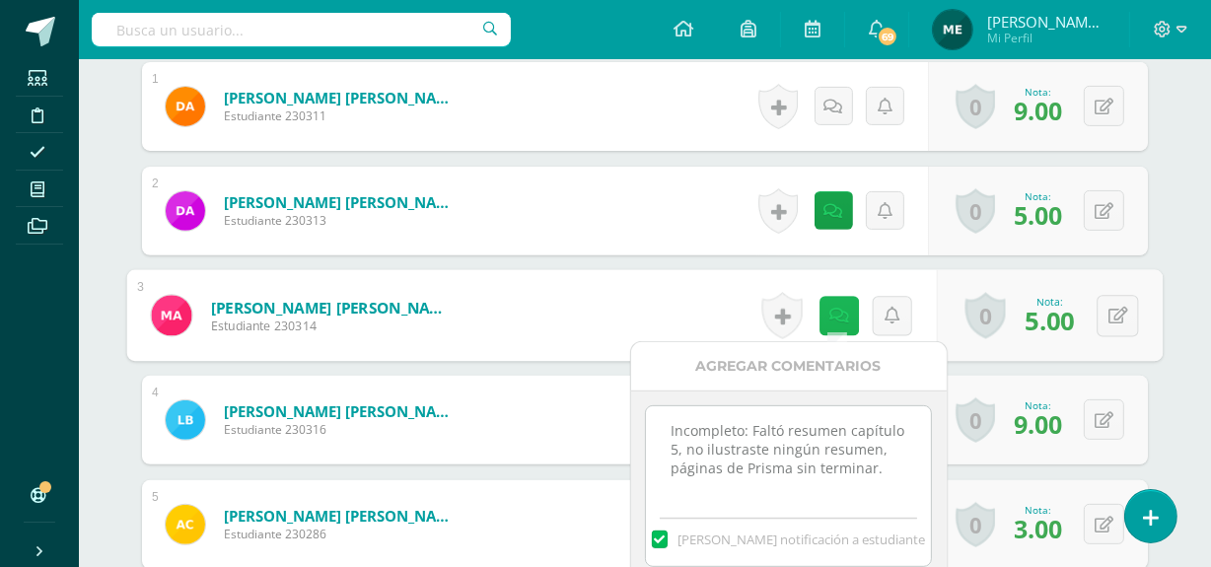
scroll to position [622, 0]
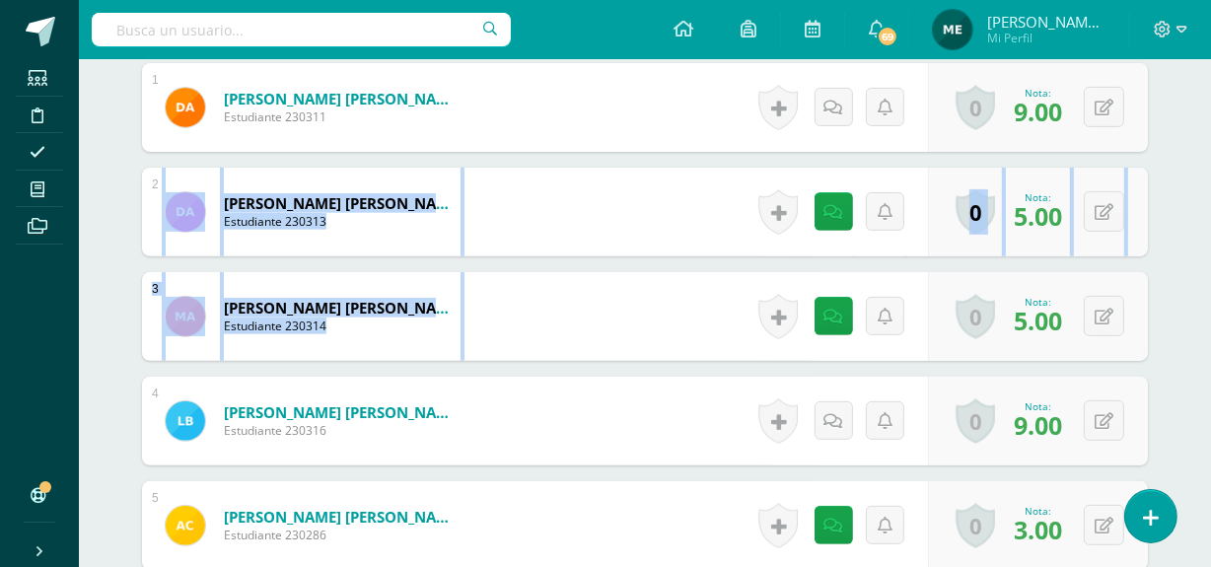
drag, startPoint x: 119, startPoint y: 200, endPoint x: 506, endPoint y: 273, distance: 393.3
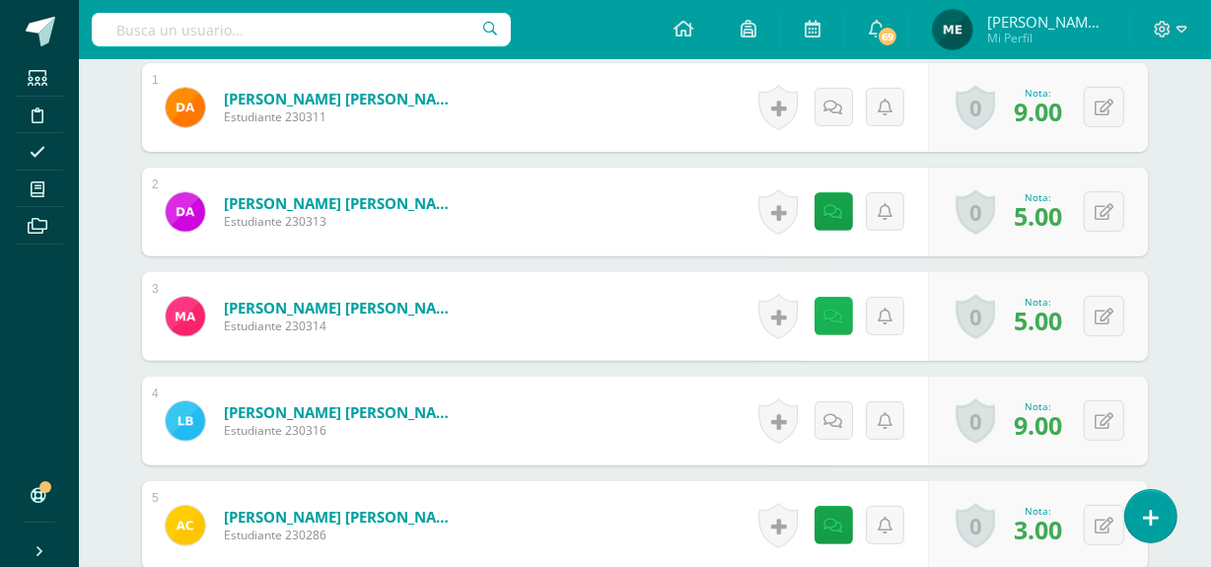
click at [824, 318] on link at bounding box center [833, 316] width 38 height 38
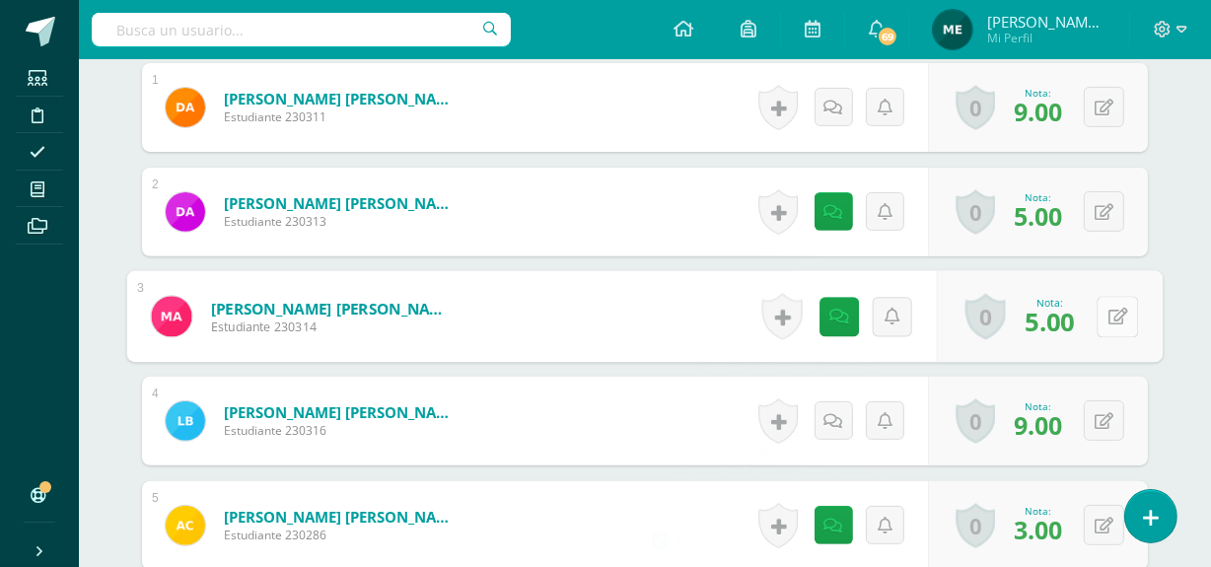
click at [1113, 309] on icon at bounding box center [1118, 316] width 20 height 17
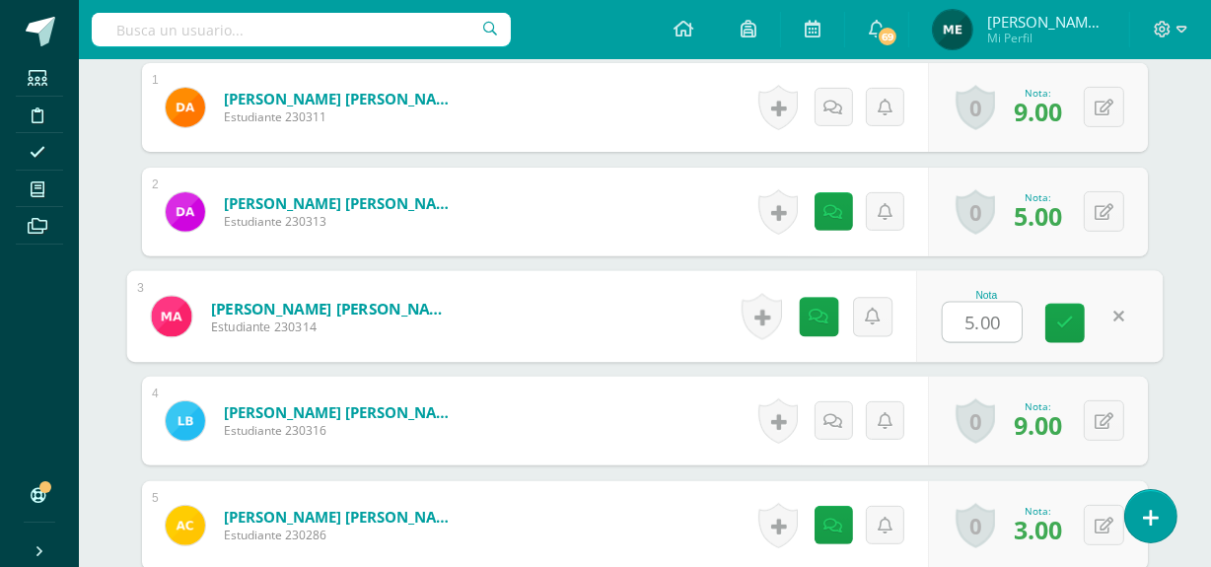
type input "6"
click at [1072, 315] on icon at bounding box center [1065, 323] width 18 height 17
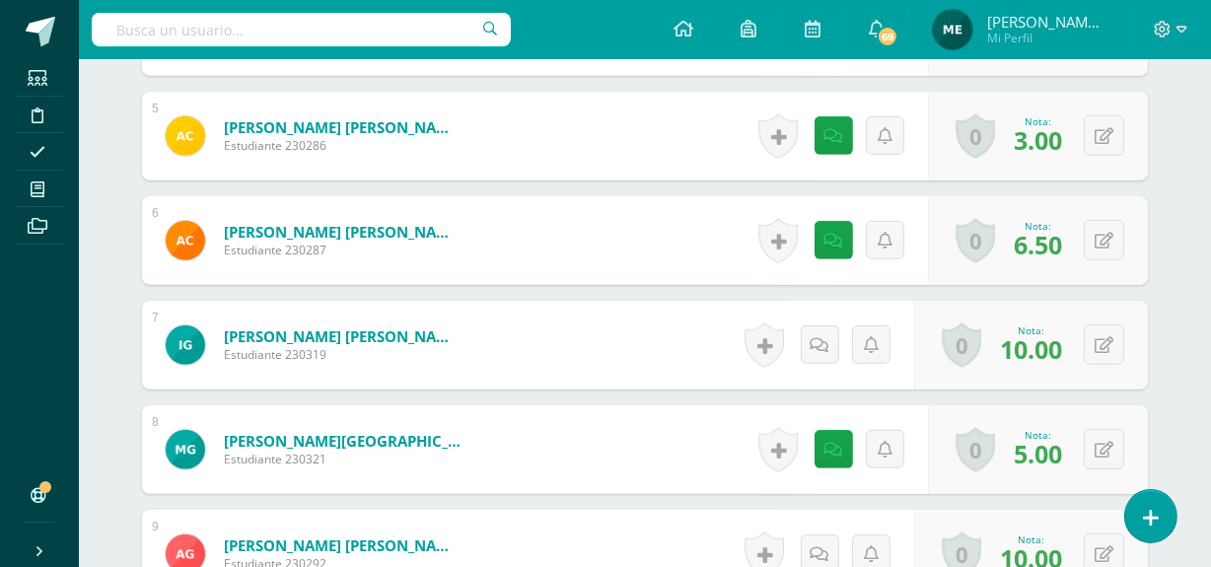
scroll to position [1013, 0]
click at [836, 232] on icon at bounding box center [833, 240] width 19 height 17
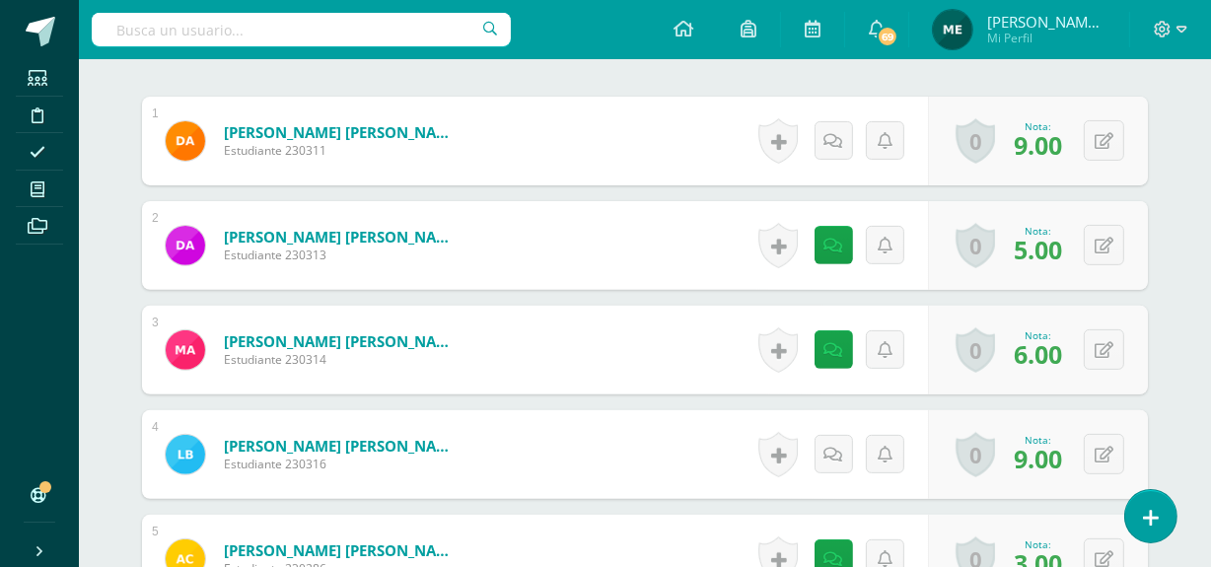
scroll to position [593, 0]
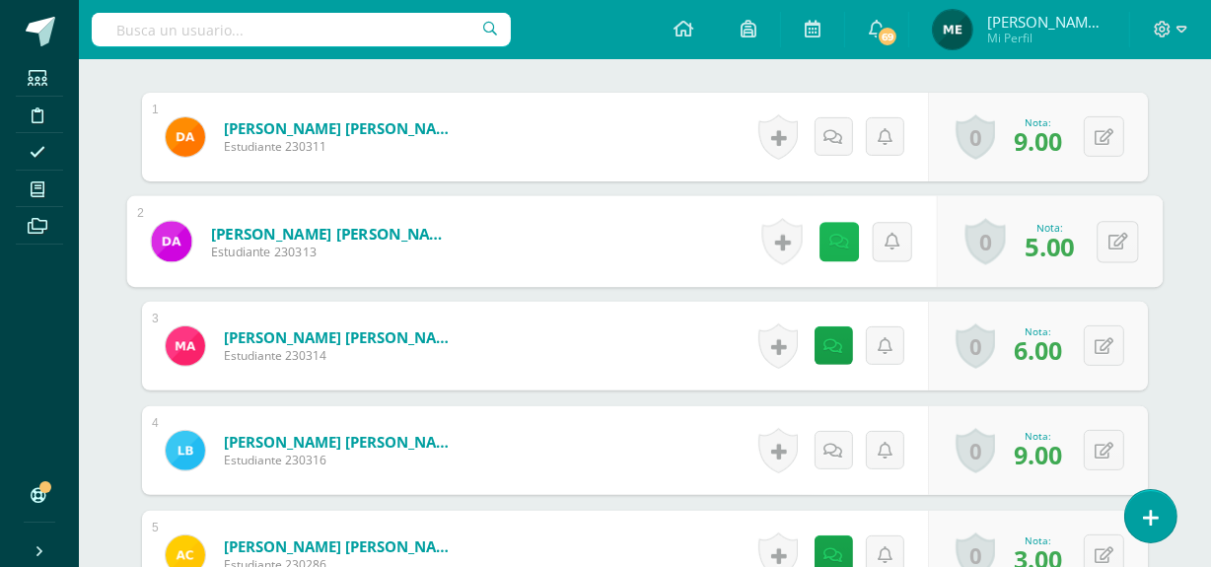
click at [829, 239] on icon at bounding box center [839, 241] width 20 height 17
click at [1116, 241] on icon at bounding box center [1118, 241] width 20 height 17
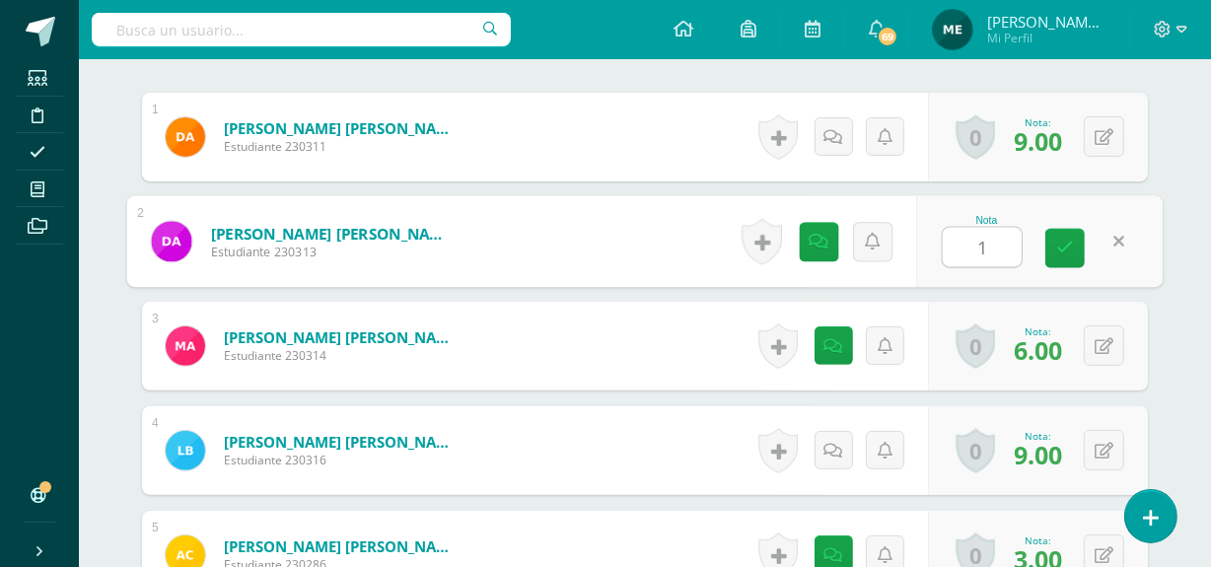
type input "10"
click at [816, 244] on icon at bounding box center [825, 241] width 20 height 17
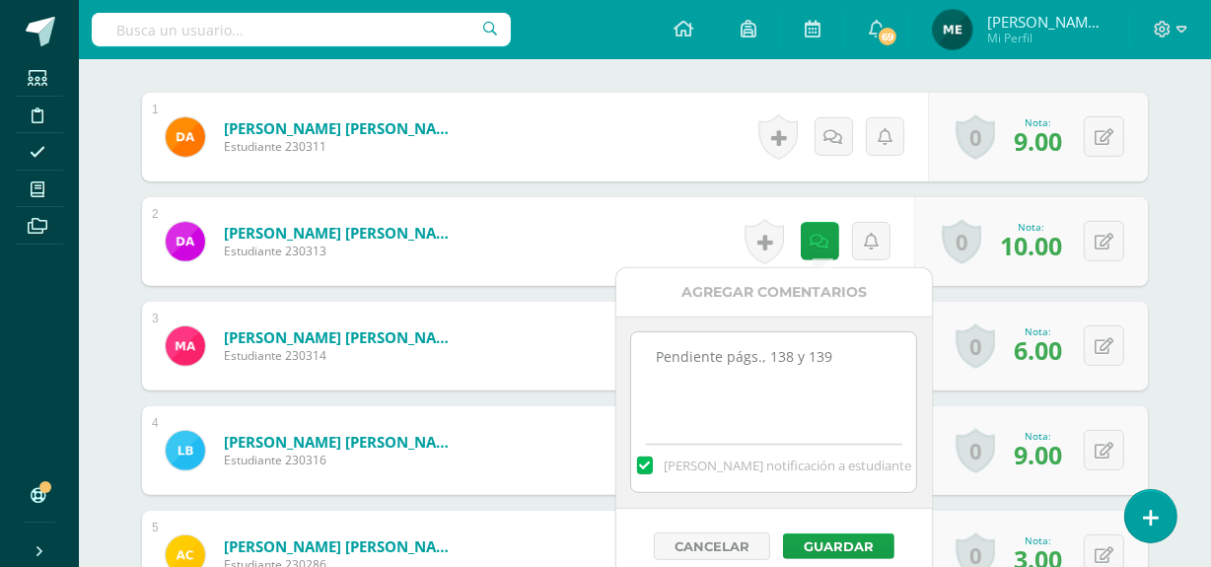
drag, startPoint x: 638, startPoint y: 361, endPoint x: 884, endPoint y: 344, distance: 247.1
click at [884, 344] on textarea "Pendiente págs., 138 y 139" at bounding box center [773, 381] width 285 height 99
click at [853, 529] on div "Cancelar Guardar" at bounding box center [774, 546] width 316 height 75
click at [850, 549] on button "Guardar" at bounding box center [838, 546] width 111 height 26
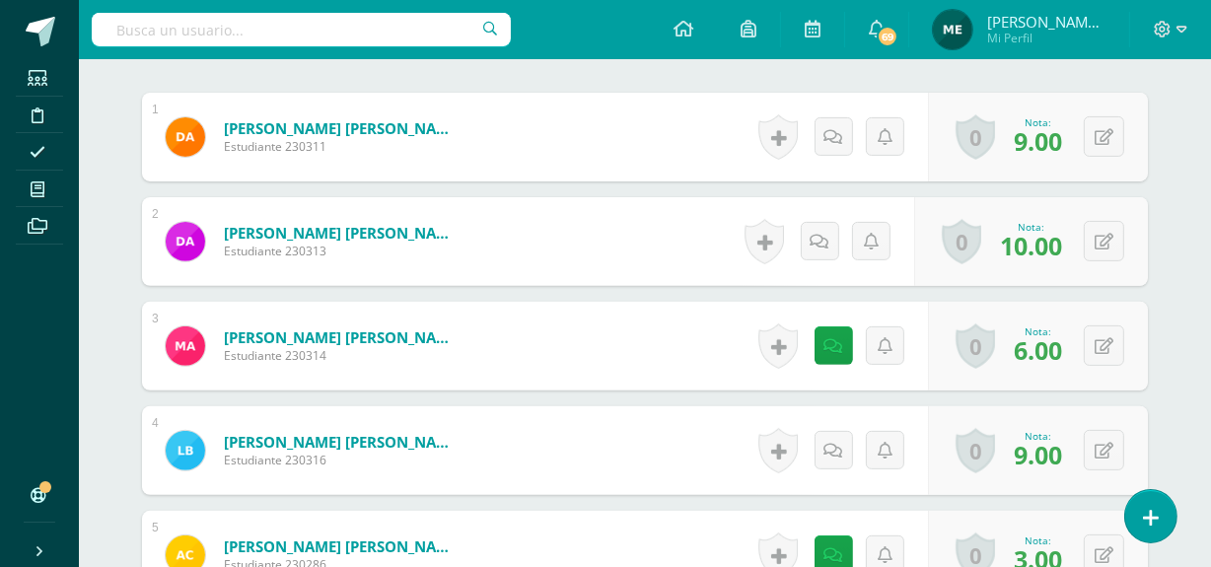
scroll to position [0, 0]
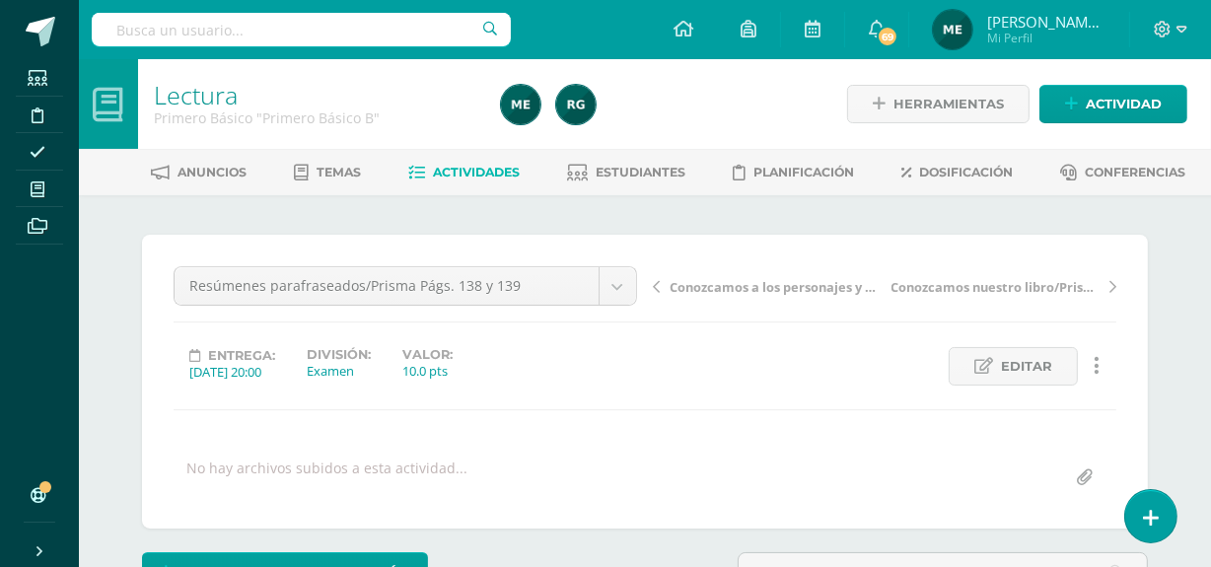
click at [1038, 49] on link "María de los Angeles Mi Perfil" at bounding box center [1019, 29] width 220 height 59
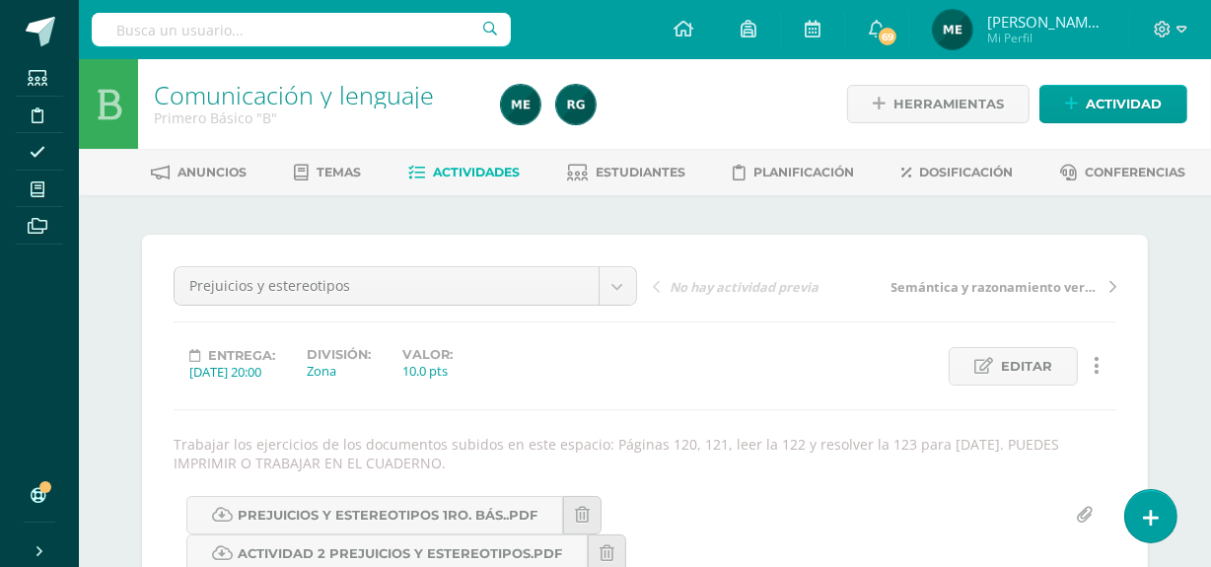
click at [1055, 20] on span "[PERSON_NAME] de los Angeles" at bounding box center [1046, 22] width 118 height 20
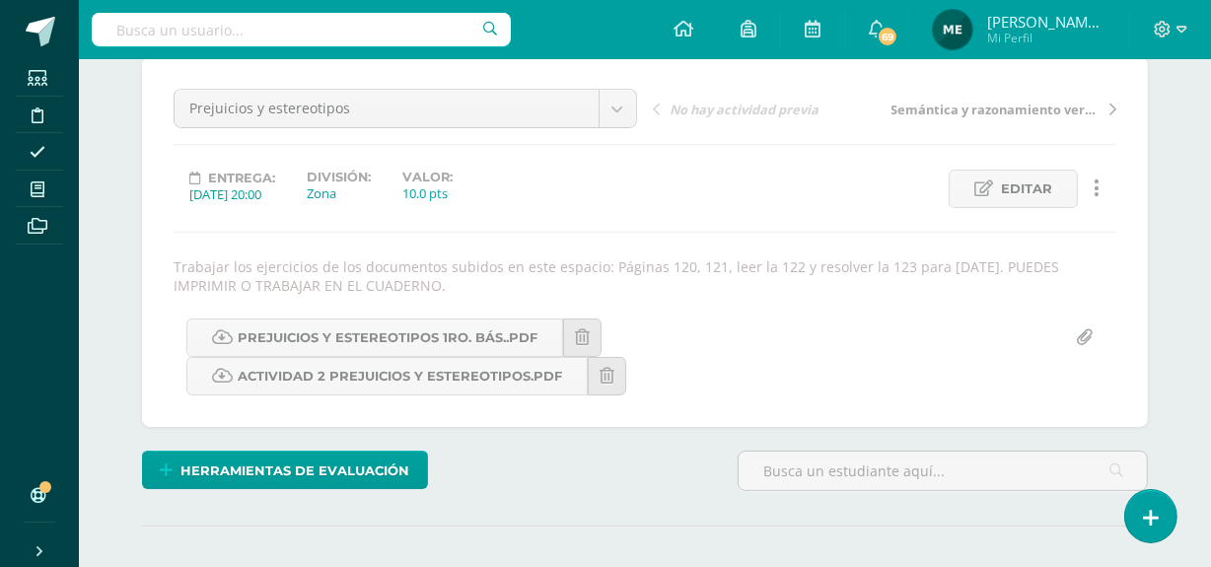
scroll to position [209, 0]
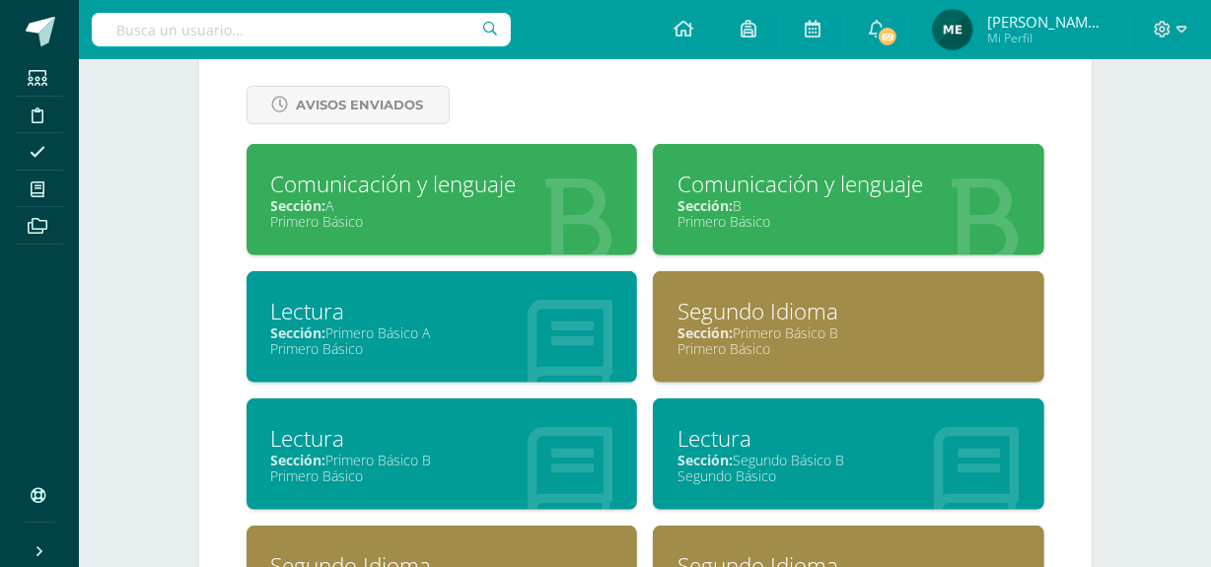
scroll to position [862, 0]
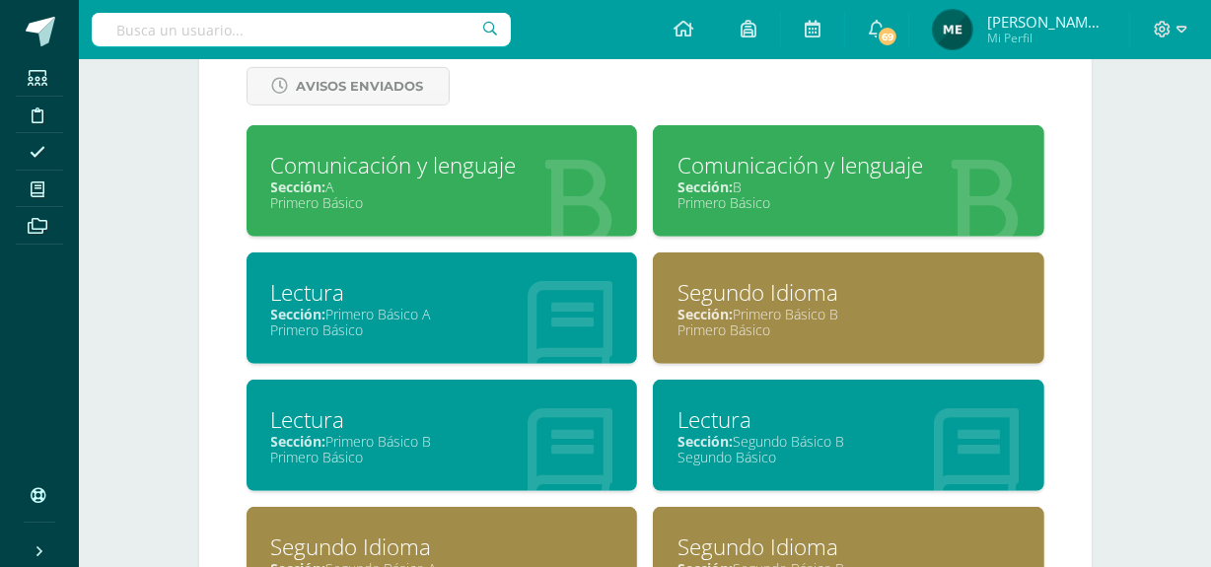
click at [457, 432] on div "Sección: Primero Básico B" at bounding box center [442, 441] width 342 height 19
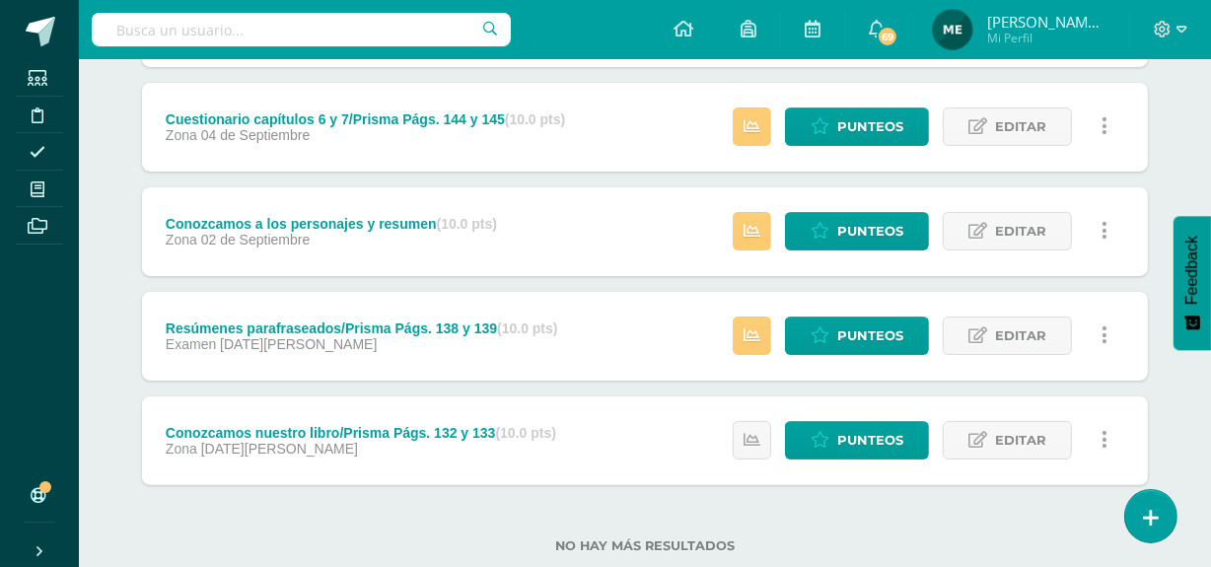
scroll to position [356, 0]
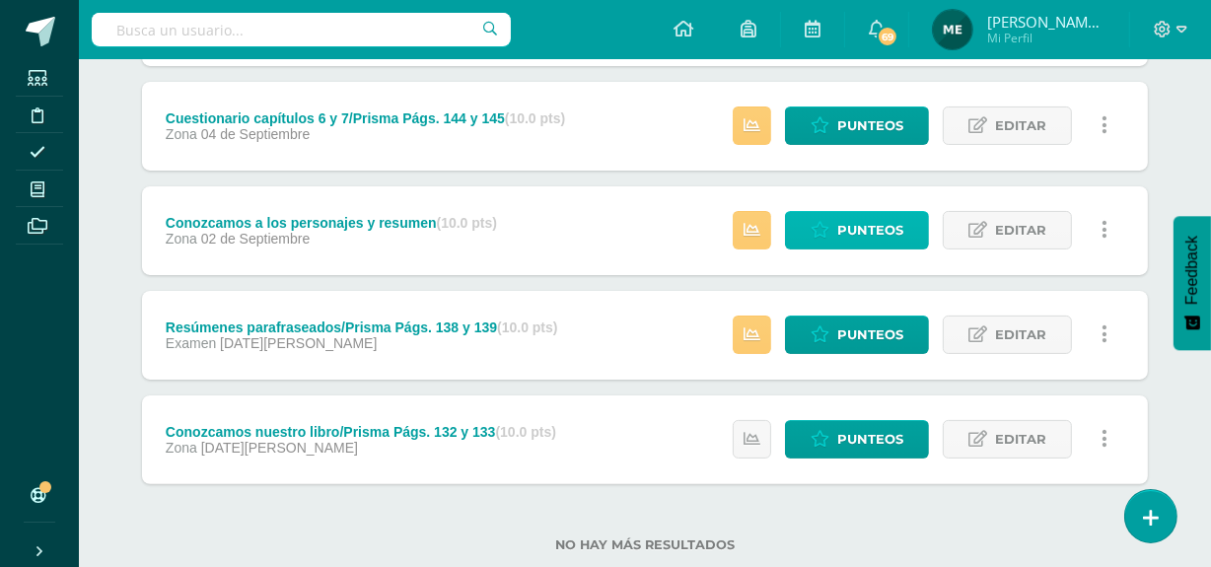
click at [852, 226] on span "Punteos" at bounding box center [870, 230] width 66 height 36
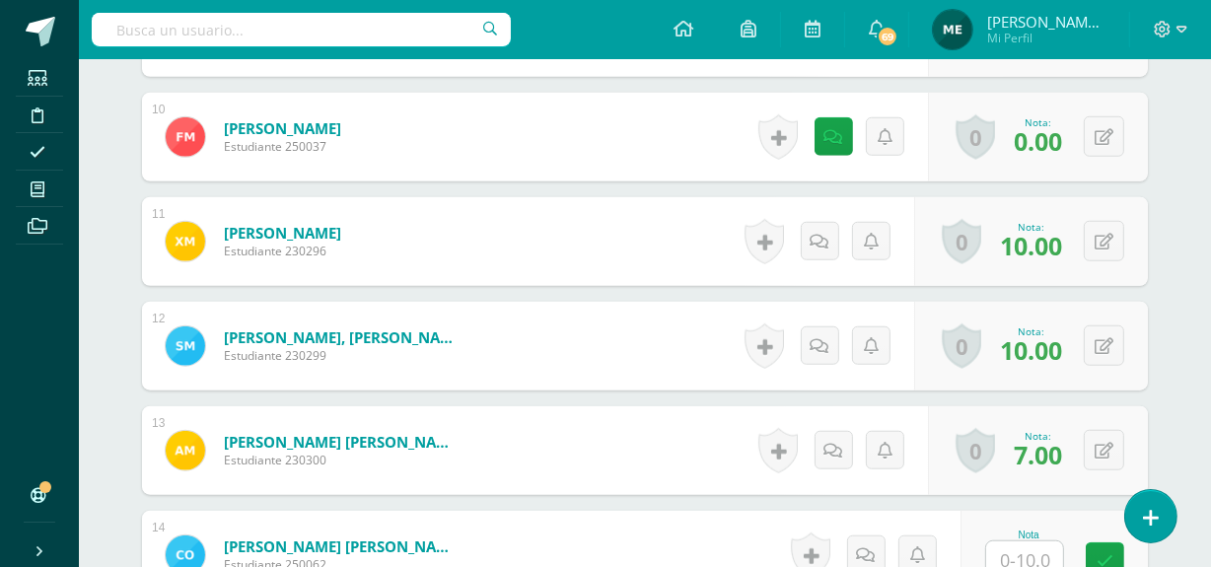
scroll to position [1527, 0]
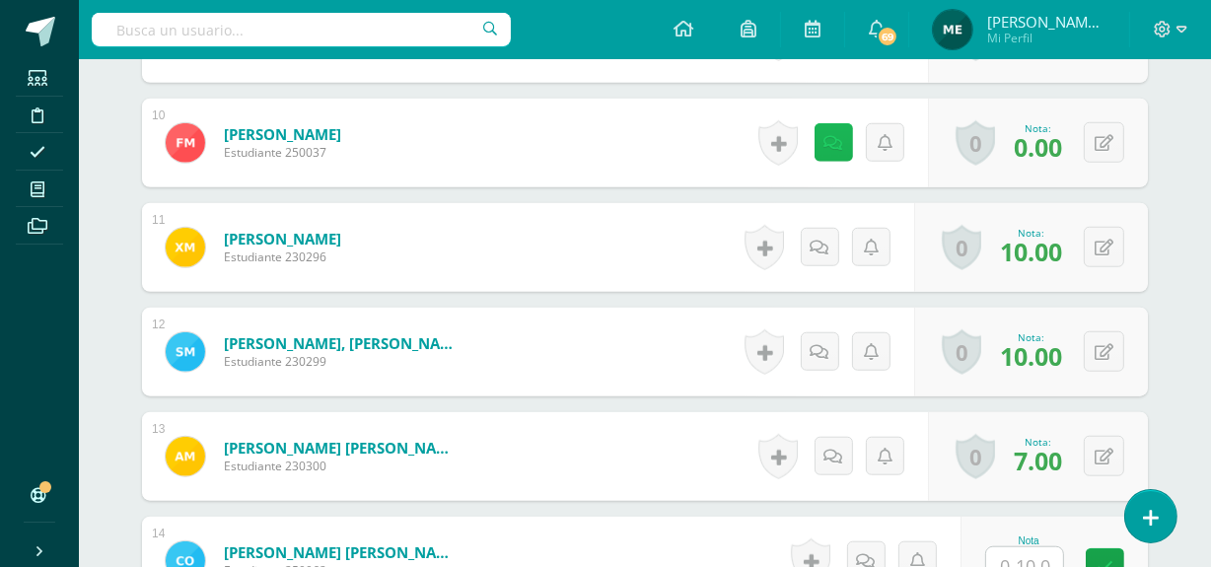
click at [830, 145] on icon at bounding box center [833, 143] width 19 height 17
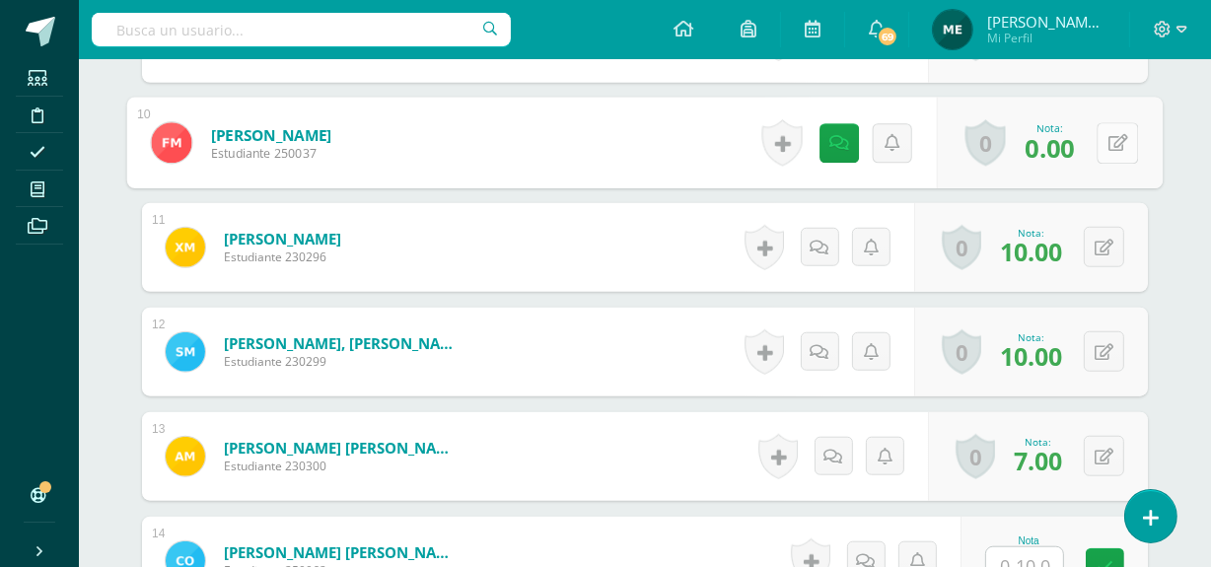
click at [1119, 140] on icon at bounding box center [1118, 142] width 20 height 17
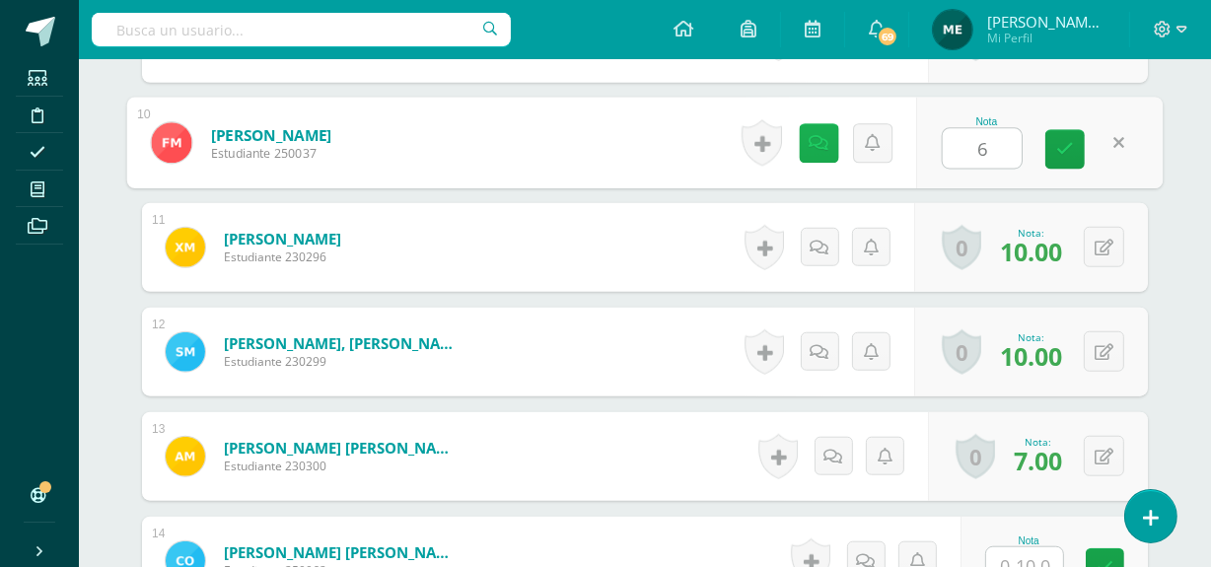
type input "6"
click at [827, 141] on icon at bounding box center [819, 142] width 20 height 17
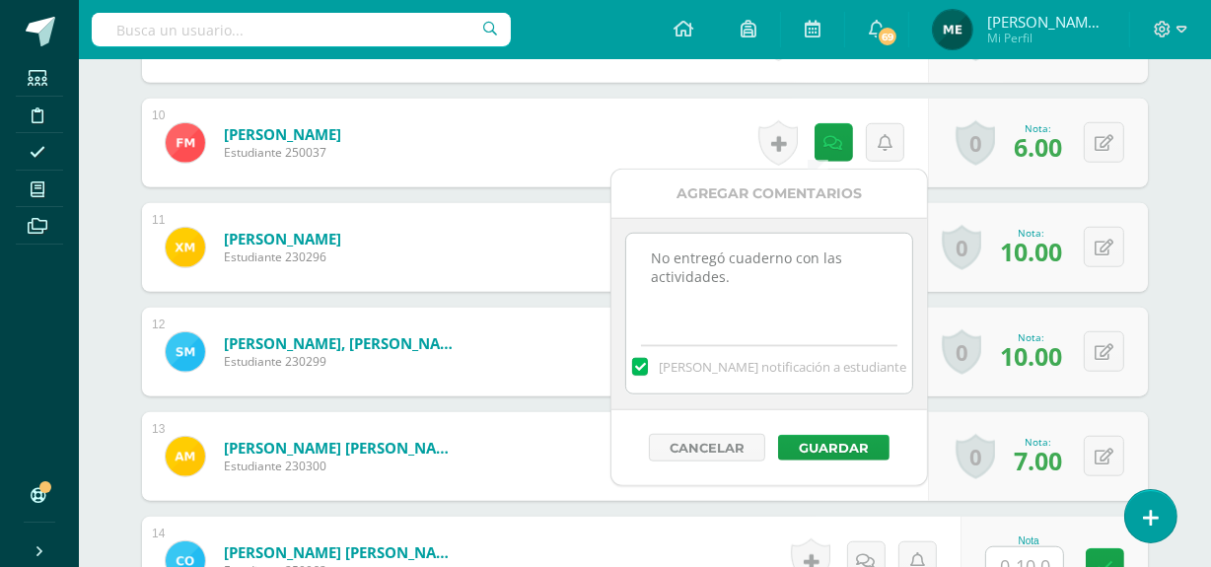
drag, startPoint x: 644, startPoint y: 250, endPoint x: 796, endPoint y: 311, distance: 163.3
click at [796, 311] on textarea "No entregó cuaderno con las actividades." at bounding box center [768, 283] width 285 height 99
type textarea "Proceso de mejoramiento"
click at [848, 445] on button "Guardar" at bounding box center [833, 448] width 111 height 26
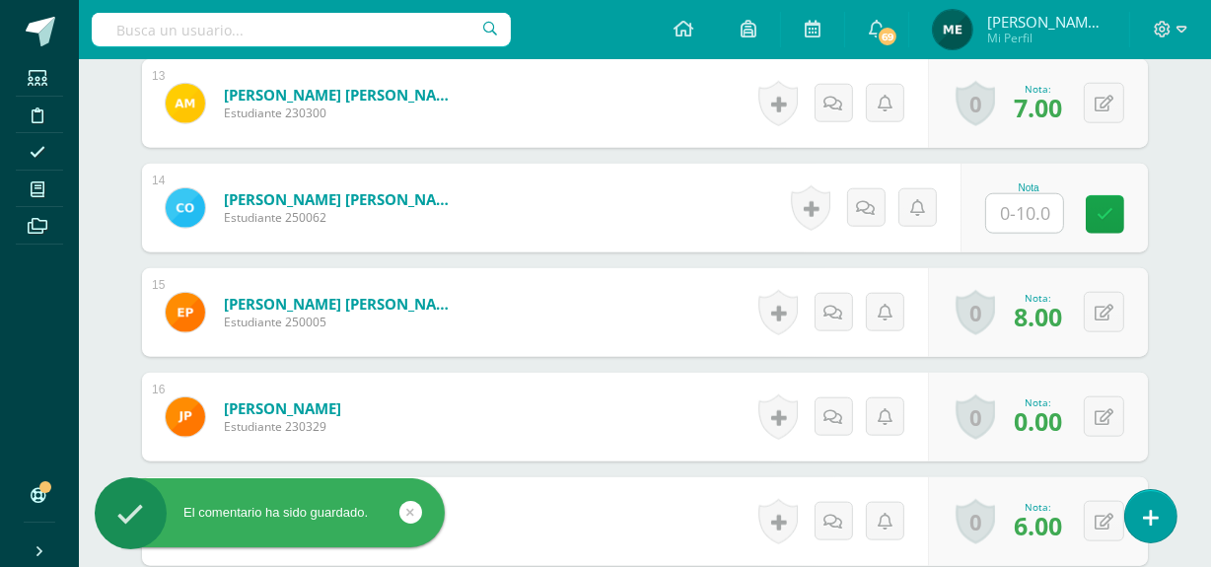
scroll to position [1881, 0]
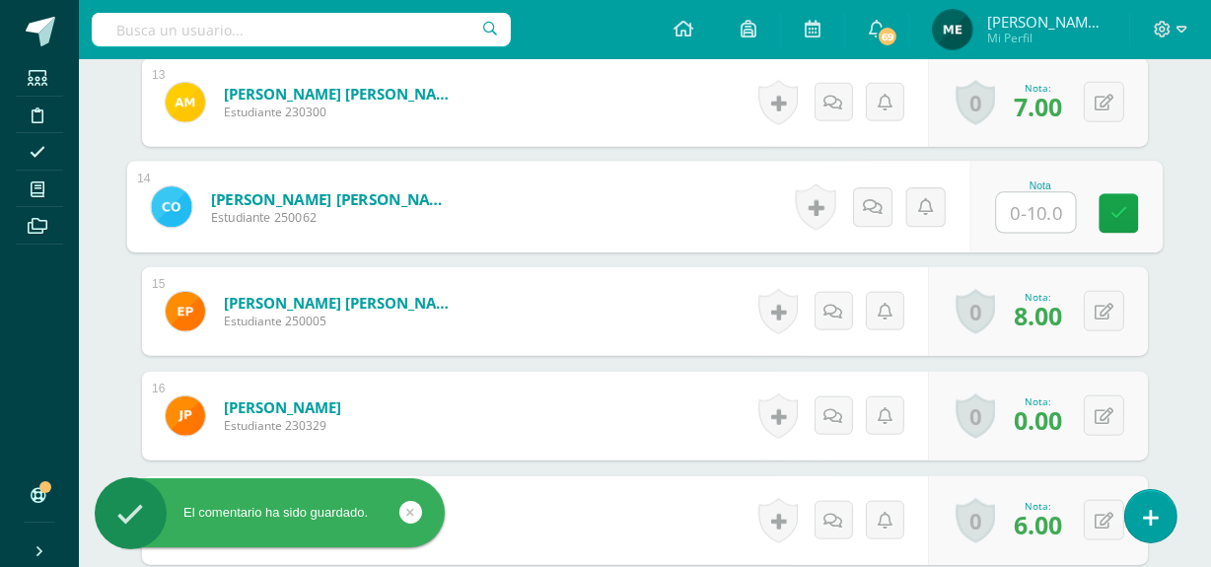
click at [1041, 209] on input "text" at bounding box center [1036, 212] width 79 height 39
type input "0"
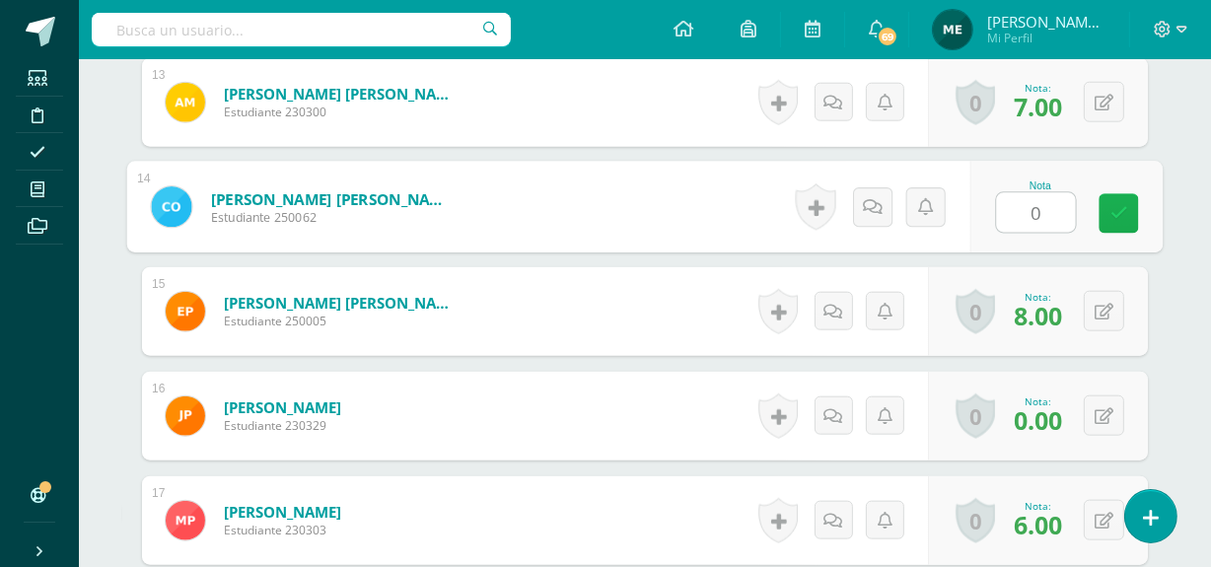
click at [1120, 211] on icon at bounding box center [1119, 213] width 18 height 17
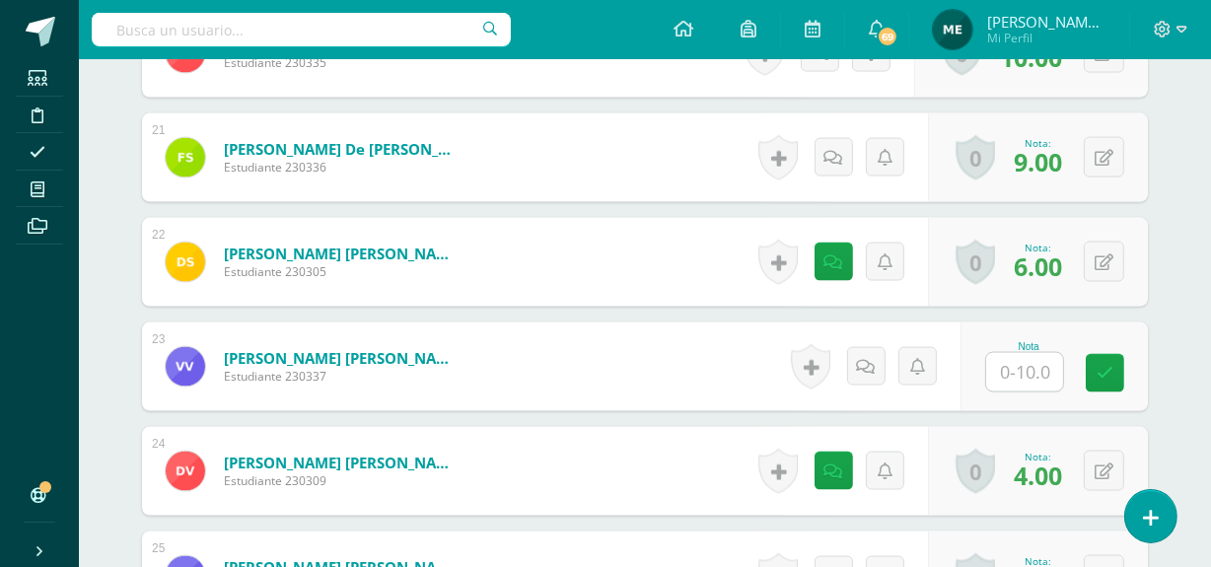
scroll to position [2663, 0]
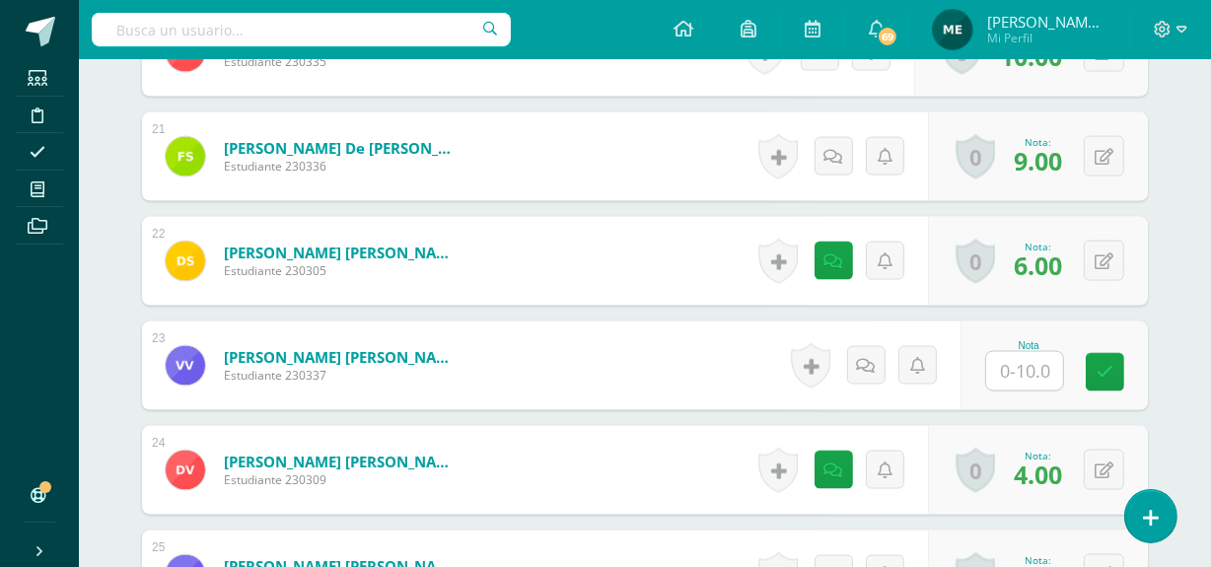
click at [1029, 374] on input "text" at bounding box center [1024, 371] width 77 height 38
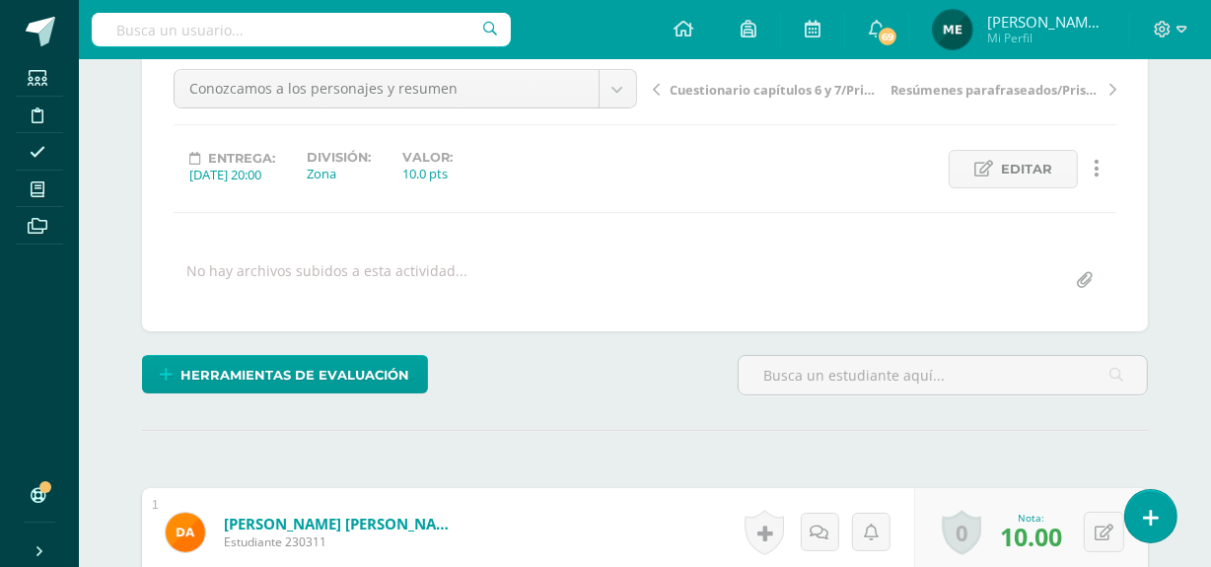
scroll to position [190, 0]
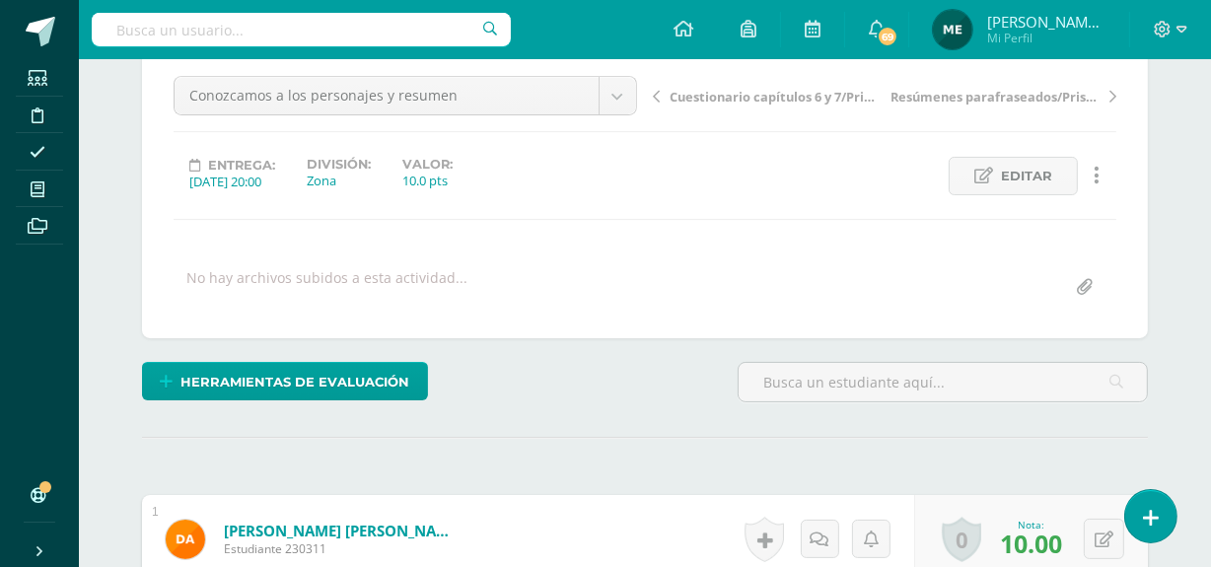
type input "9"
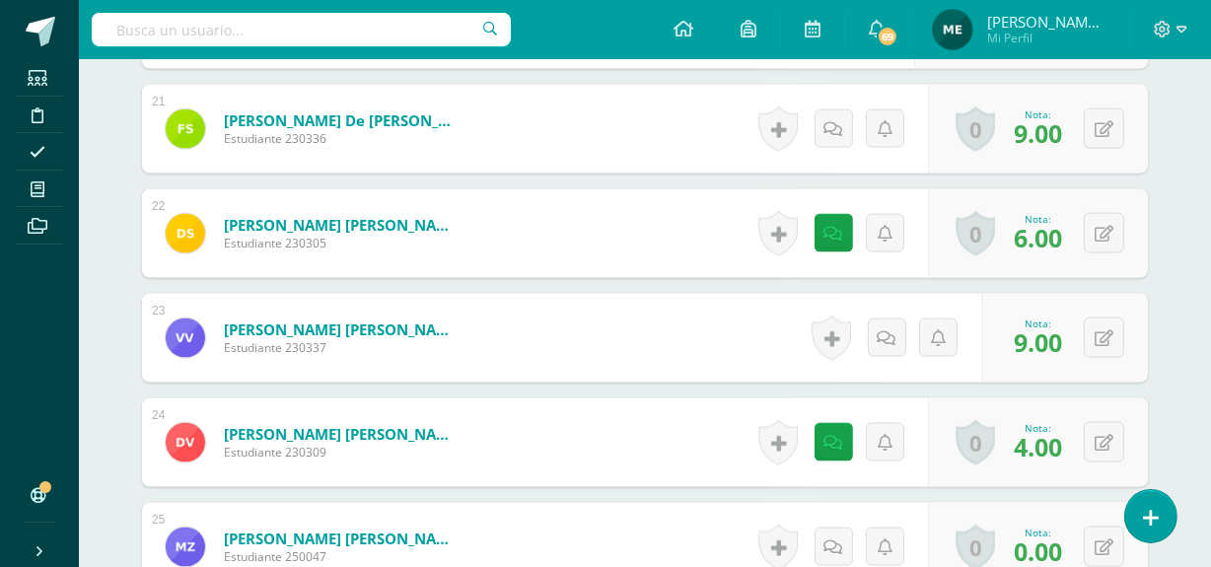
scroll to position [2690, 0]
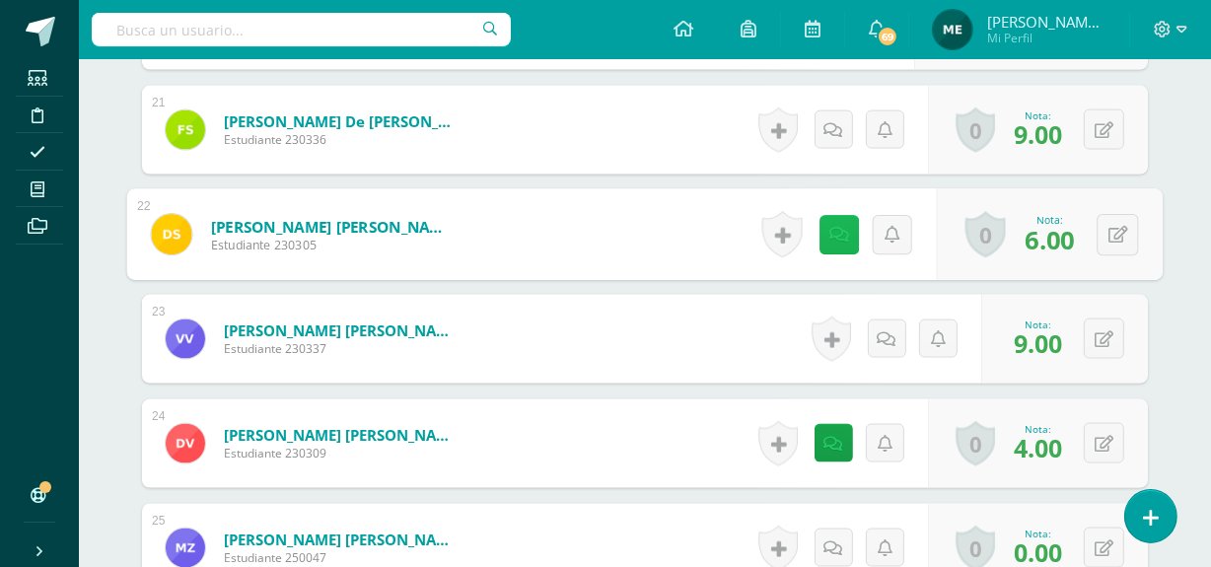
click at [834, 233] on icon at bounding box center [839, 234] width 20 height 17
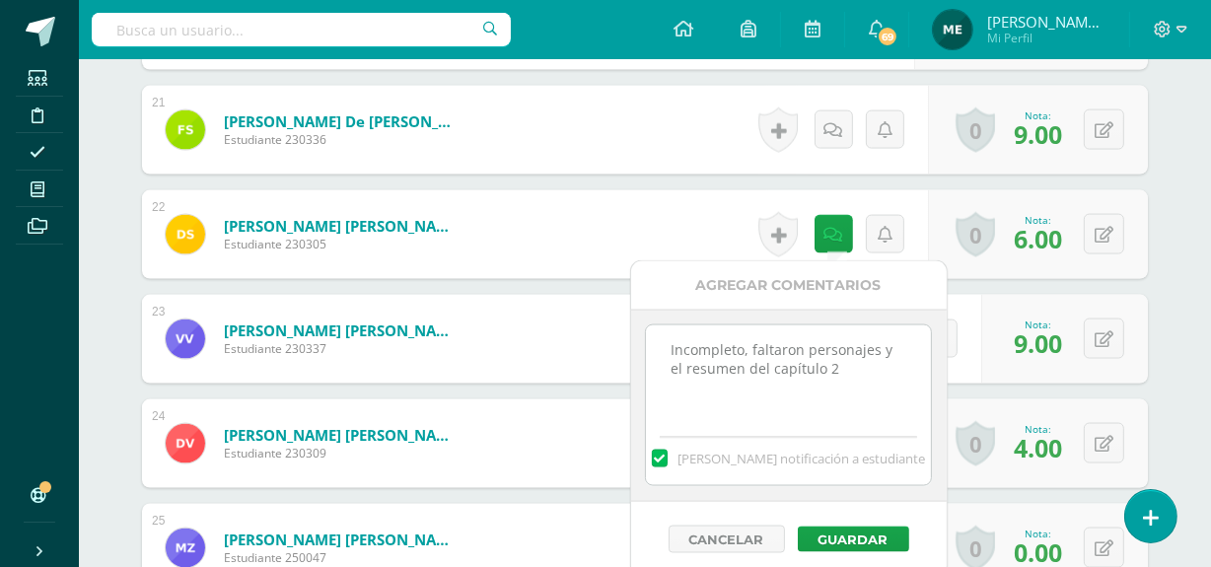
drag, startPoint x: 654, startPoint y: 343, endPoint x: 861, endPoint y: 404, distance: 215.9
click at [861, 404] on textarea "Incompleto, faltaron personajes y el resumen del capítulo 2" at bounding box center [788, 374] width 285 height 99
click at [871, 541] on button "Guardar" at bounding box center [853, 539] width 111 height 26
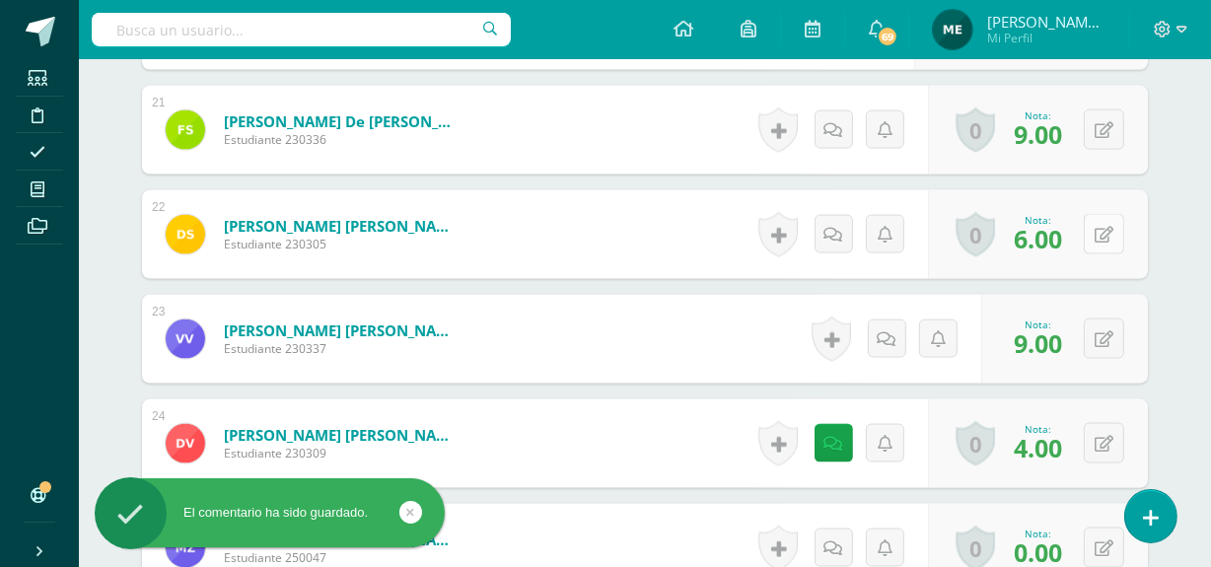
click at [1106, 226] on button at bounding box center [1104, 234] width 40 height 40
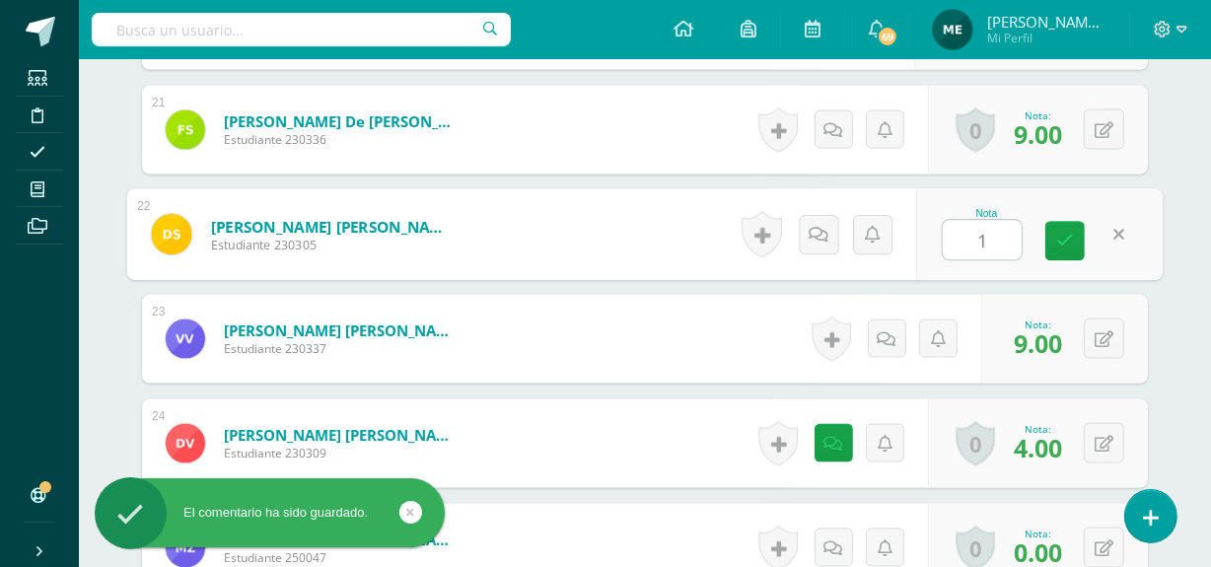
type input "10"
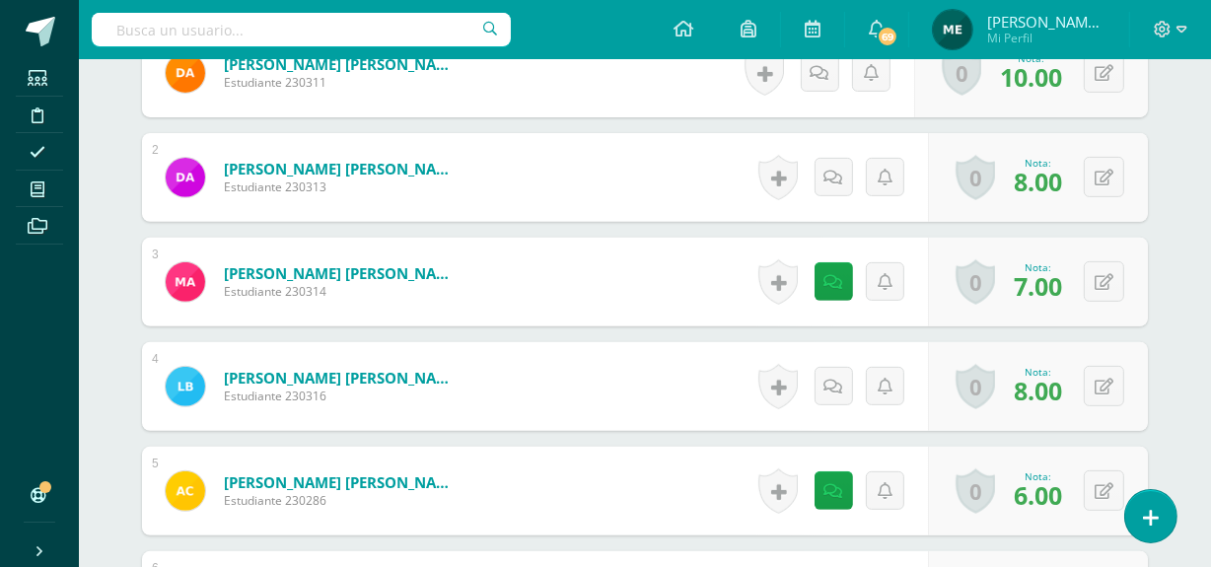
scroll to position [656, 0]
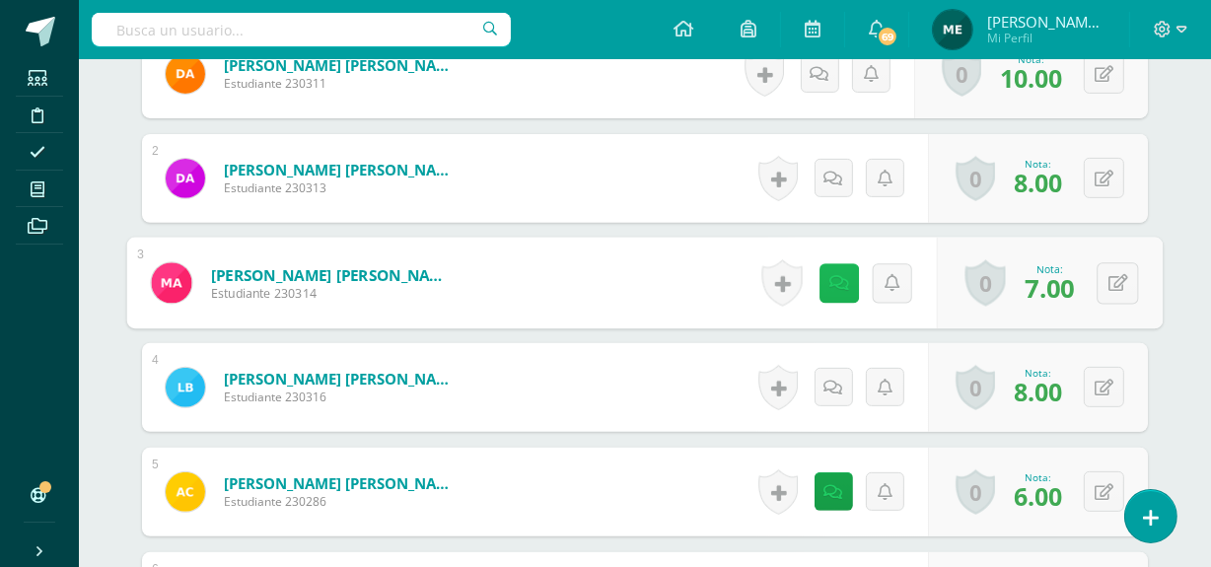
click at [833, 274] on icon at bounding box center [839, 282] width 20 height 17
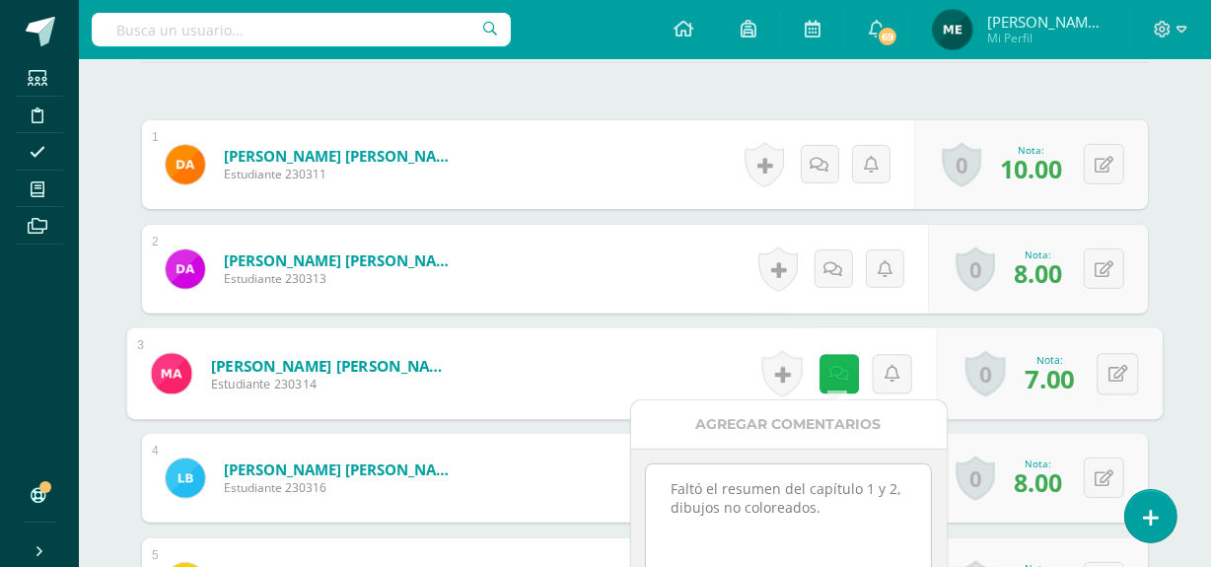
scroll to position [564, 0]
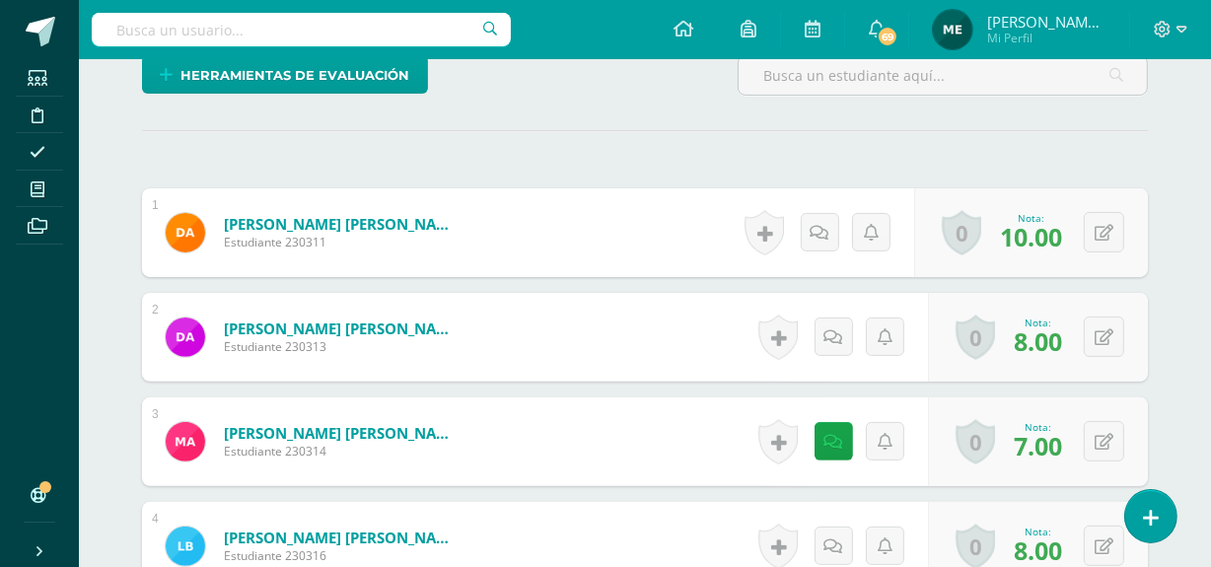
scroll to position [498, 0]
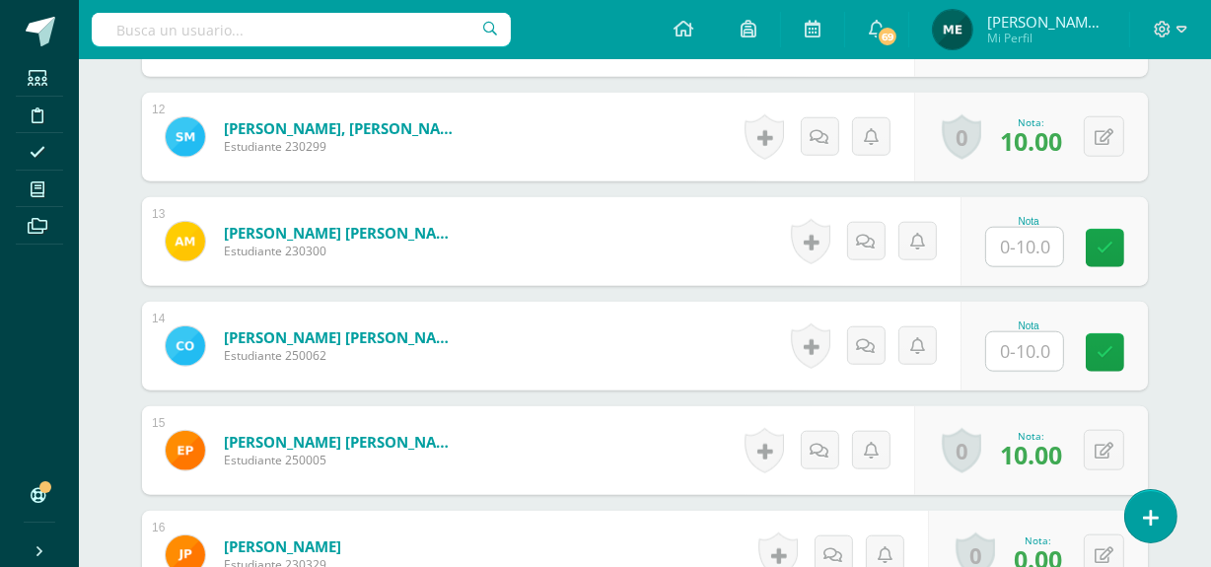
scroll to position [1785, 0]
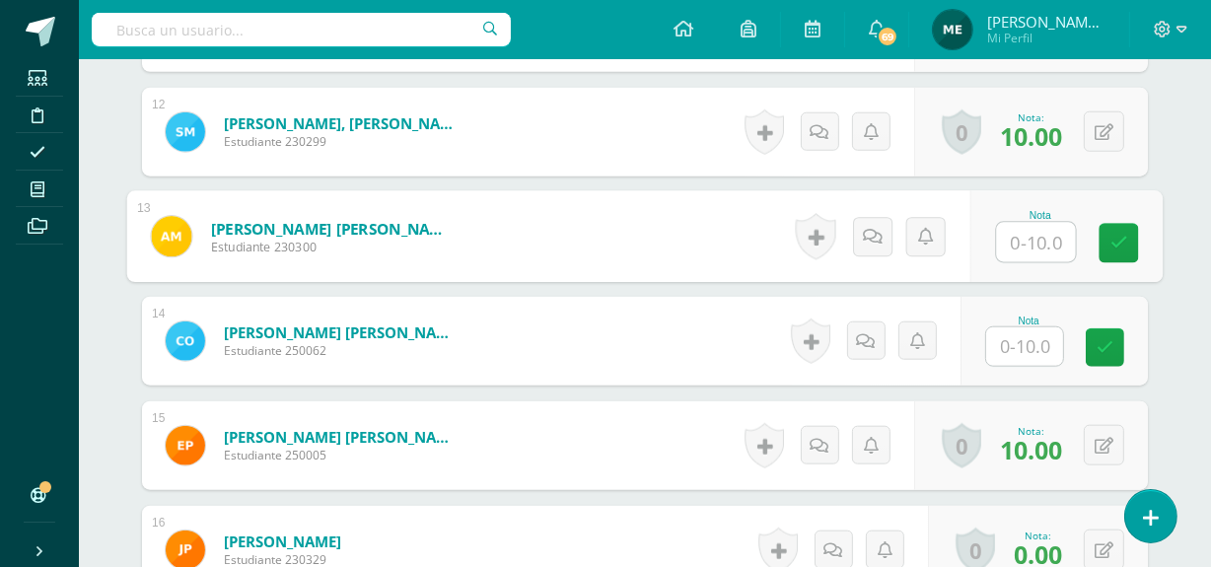
click at [1024, 240] on input "text" at bounding box center [1036, 242] width 79 height 39
type input "5"
click at [1119, 246] on icon at bounding box center [1119, 243] width 18 height 17
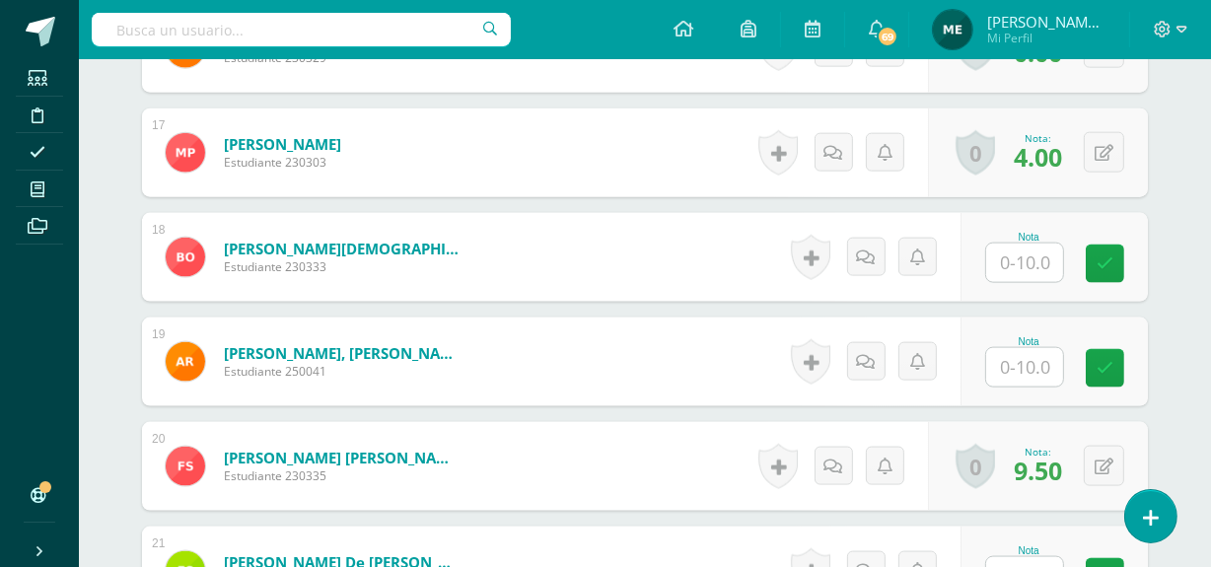
scroll to position [2296, 0]
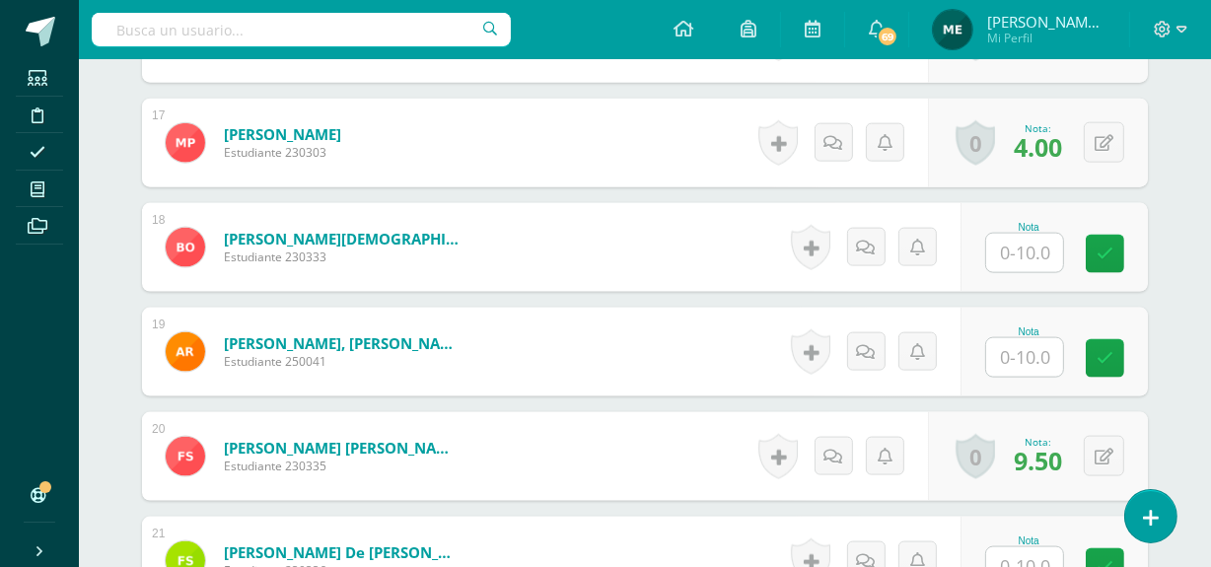
click at [1026, 248] on input "text" at bounding box center [1024, 253] width 77 height 38
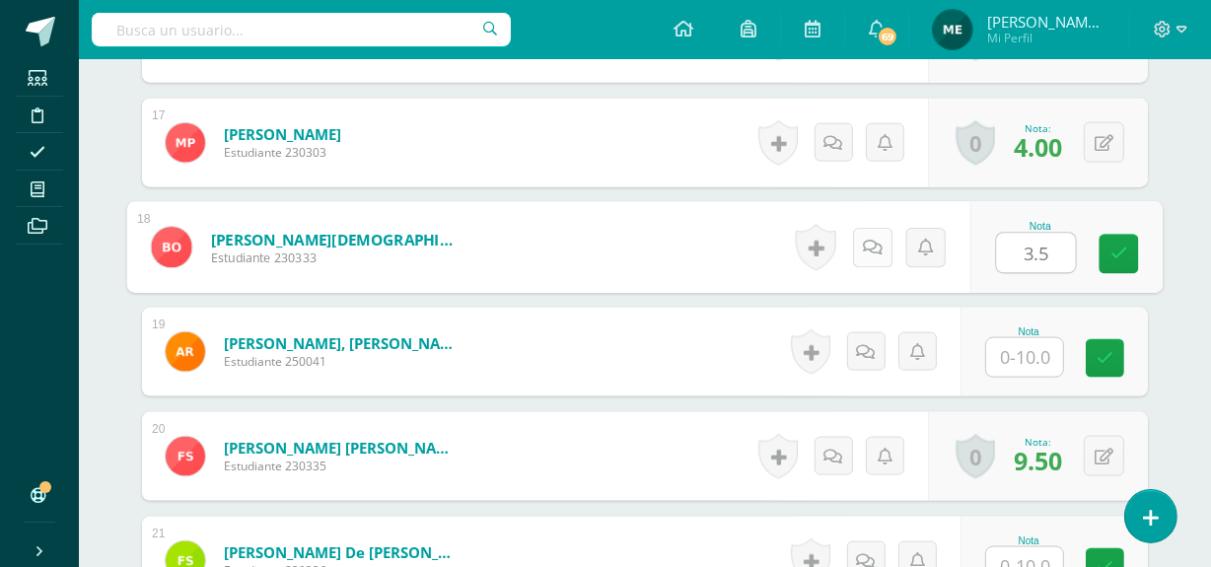
type input "3.5"
click at [877, 252] on icon at bounding box center [873, 247] width 20 height 17
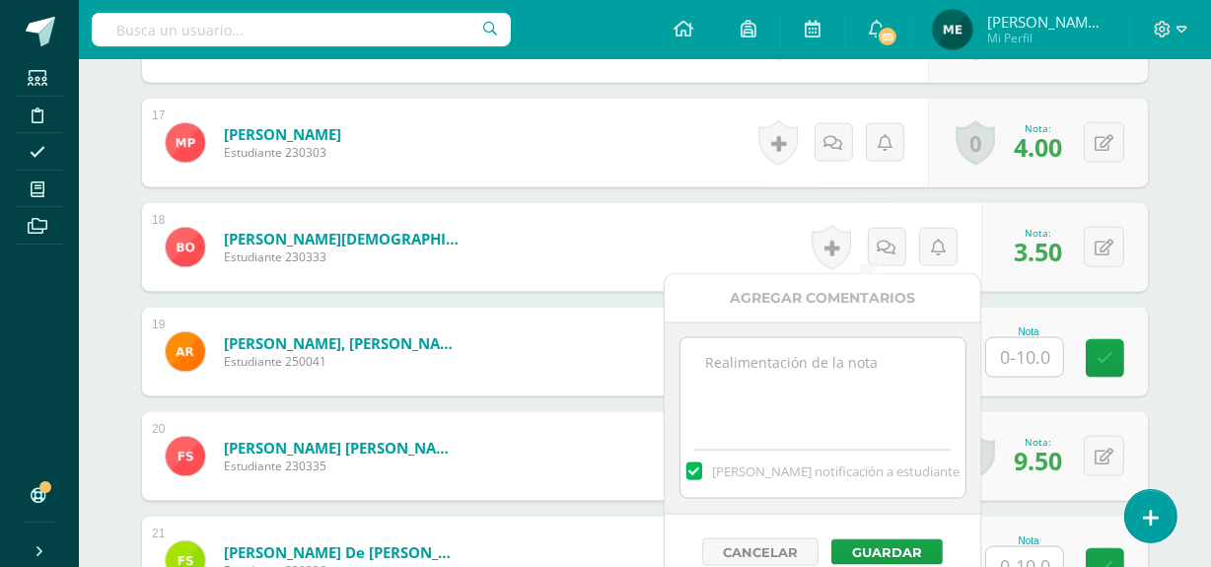
click at [815, 381] on textarea at bounding box center [822, 387] width 285 height 99
paste textarea "Proceso de mejoramiento."
type textarea "Proceso de mejoramiento."
click at [893, 546] on button "Guardar" at bounding box center [886, 552] width 111 height 26
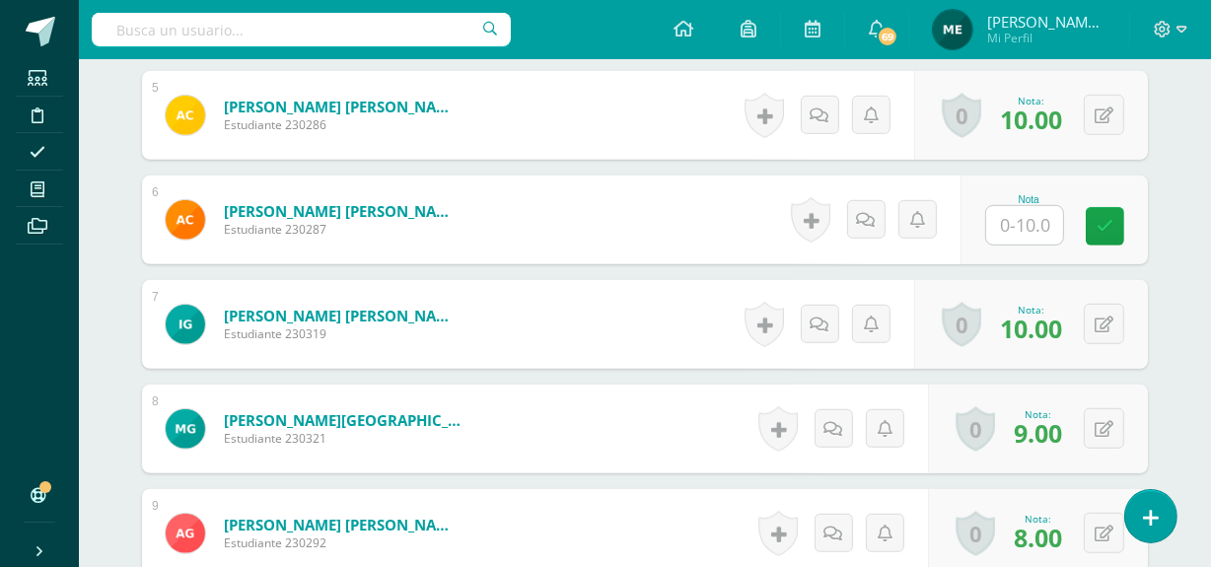
scroll to position [1075, 0]
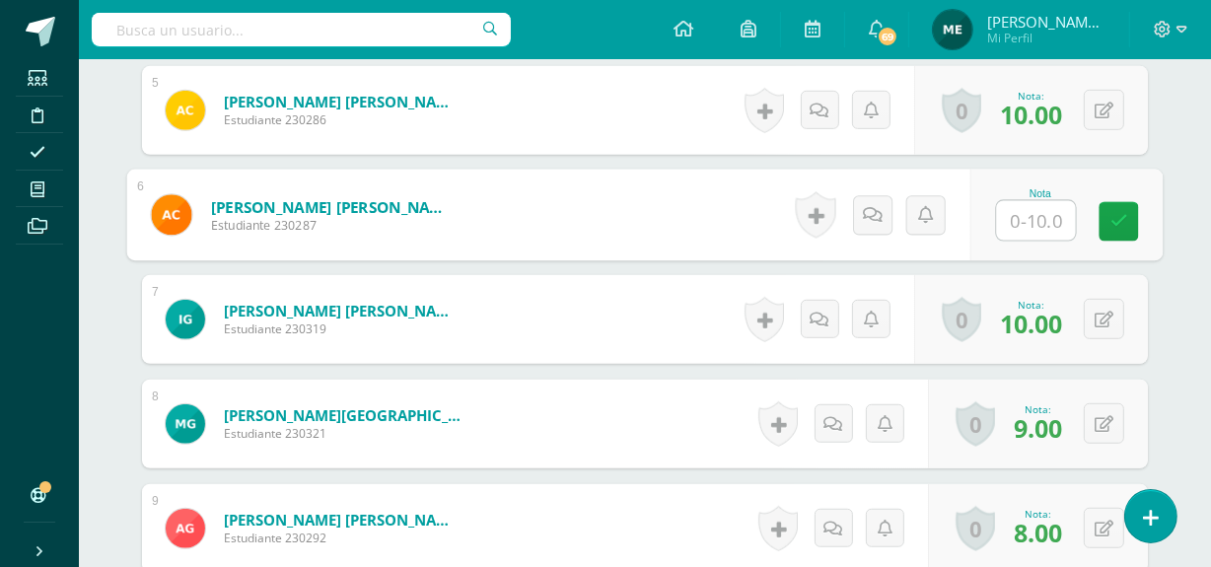
click at [1027, 226] on input "text" at bounding box center [1036, 220] width 79 height 39
type input "4"
click at [875, 216] on icon at bounding box center [873, 214] width 20 height 17
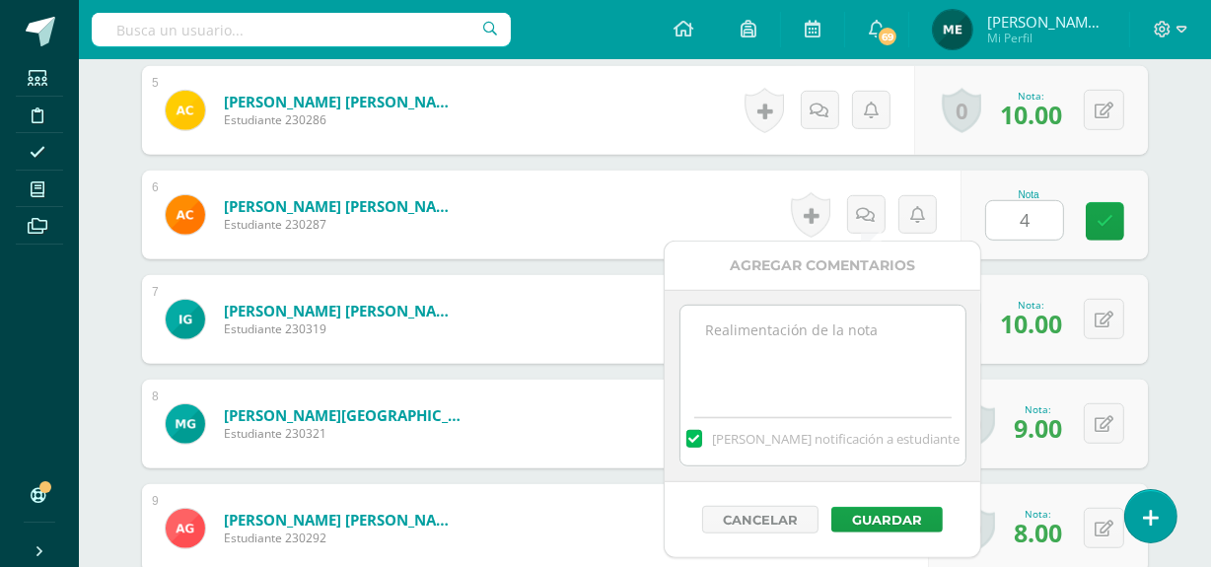
click at [819, 337] on textarea at bounding box center [822, 355] width 285 height 99
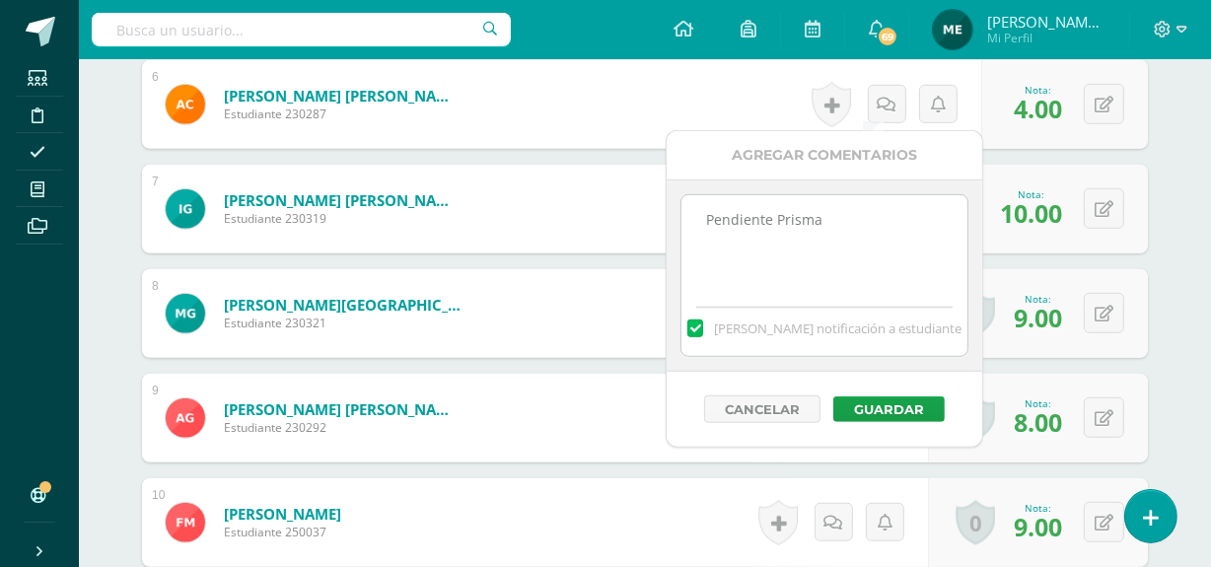
scroll to position [1188, 0]
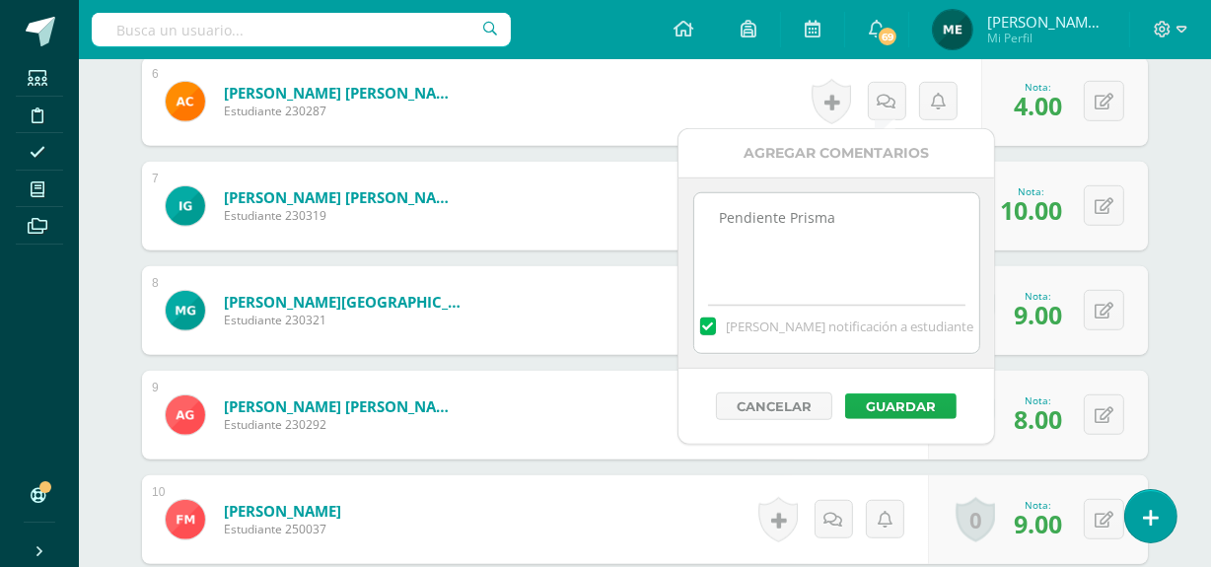
type textarea "Pendiente Prisma"
click at [902, 405] on button "Guardar" at bounding box center [900, 406] width 111 height 26
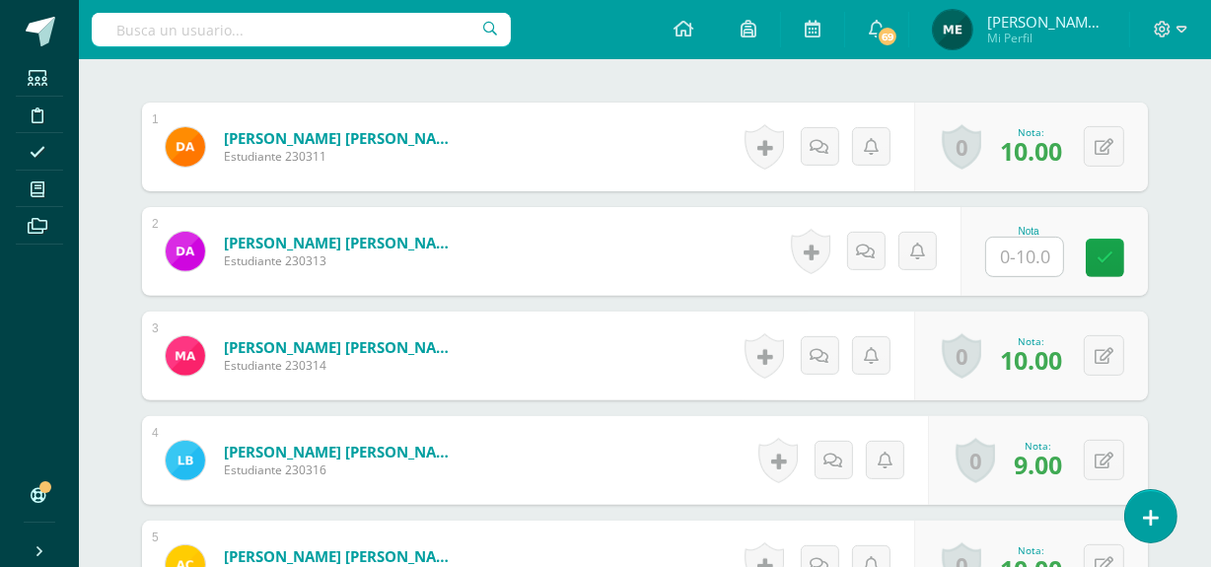
scroll to position [653, 0]
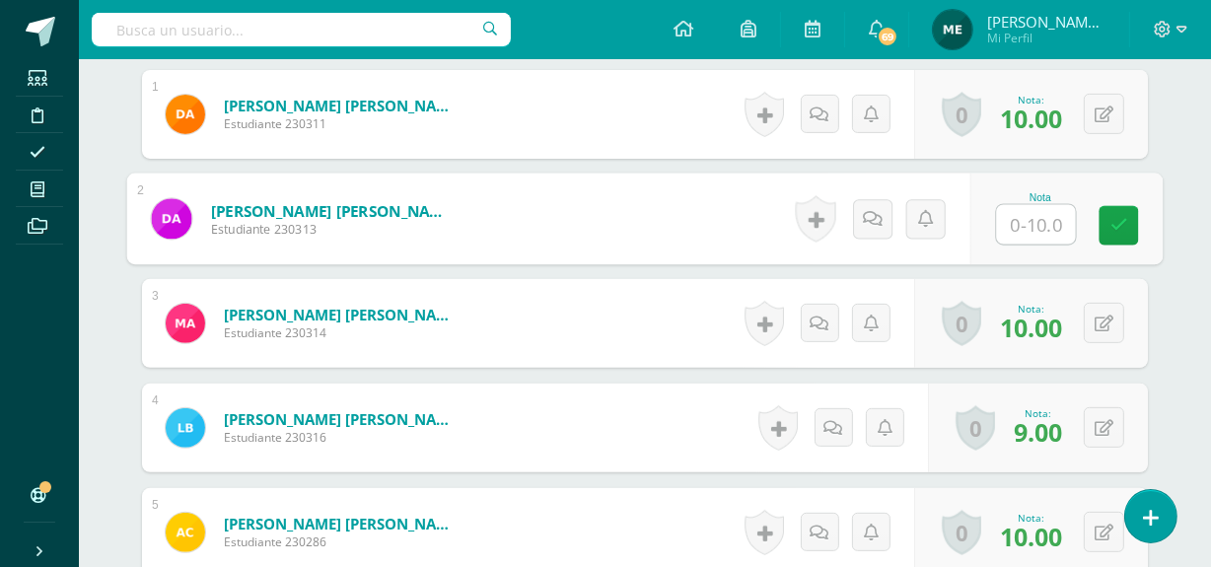
click at [1024, 218] on input "text" at bounding box center [1036, 224] width 79 height 39
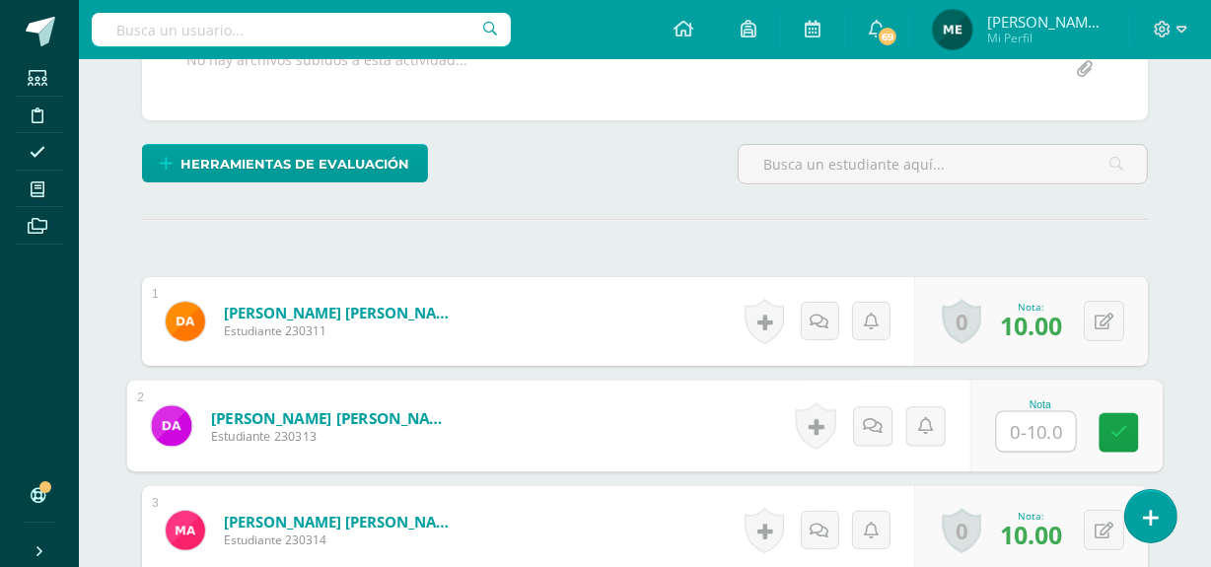
scroll to position [447, 0]
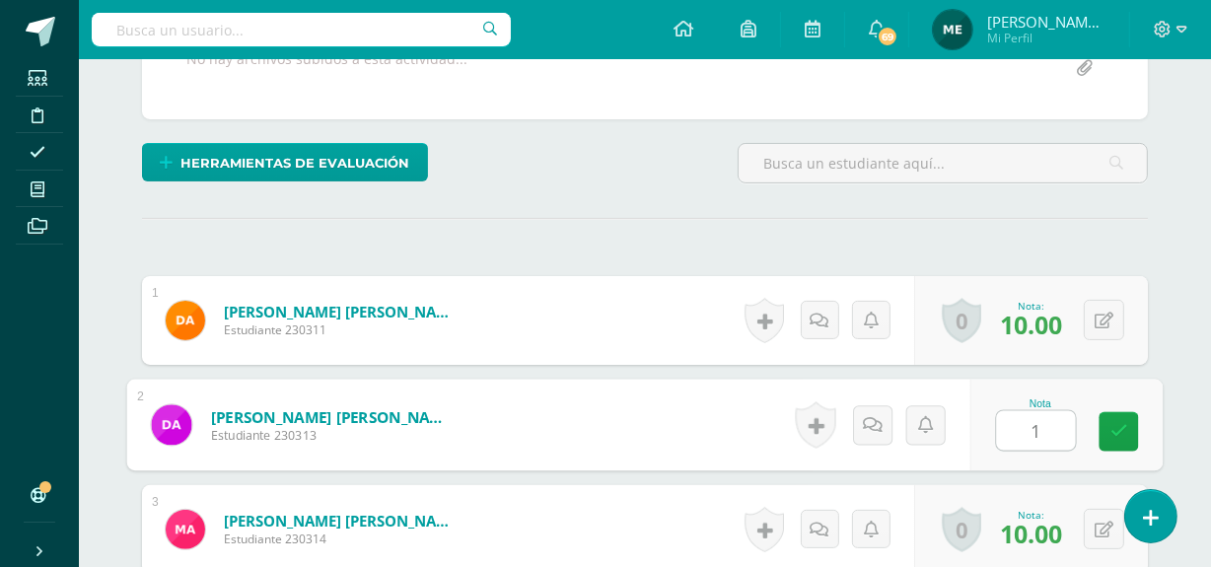
type input "10"
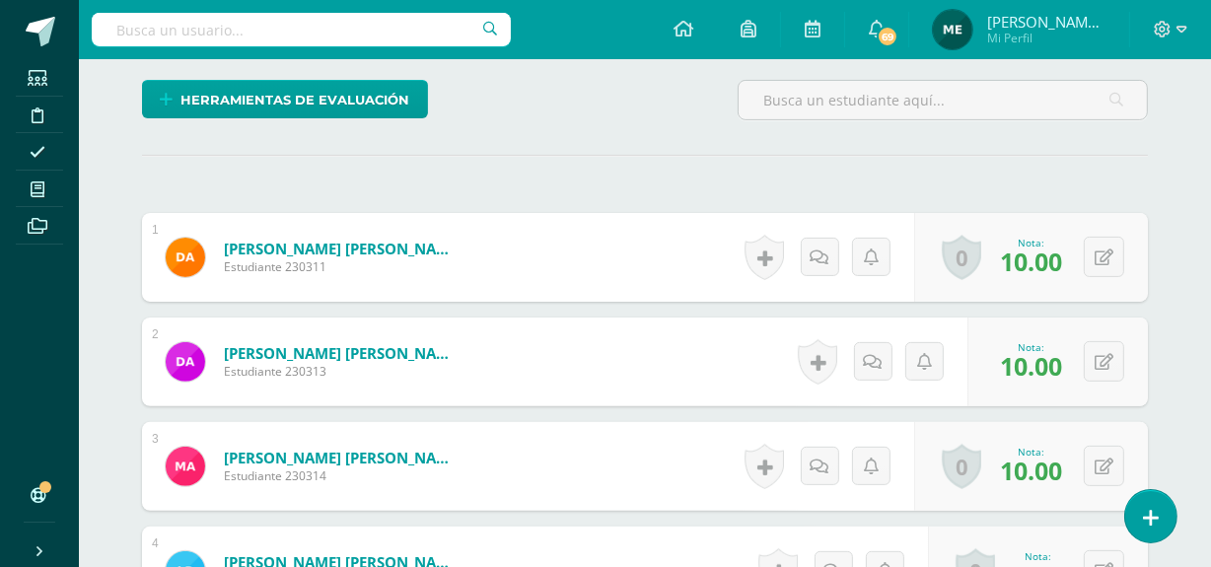
scroll to position [511, 0]
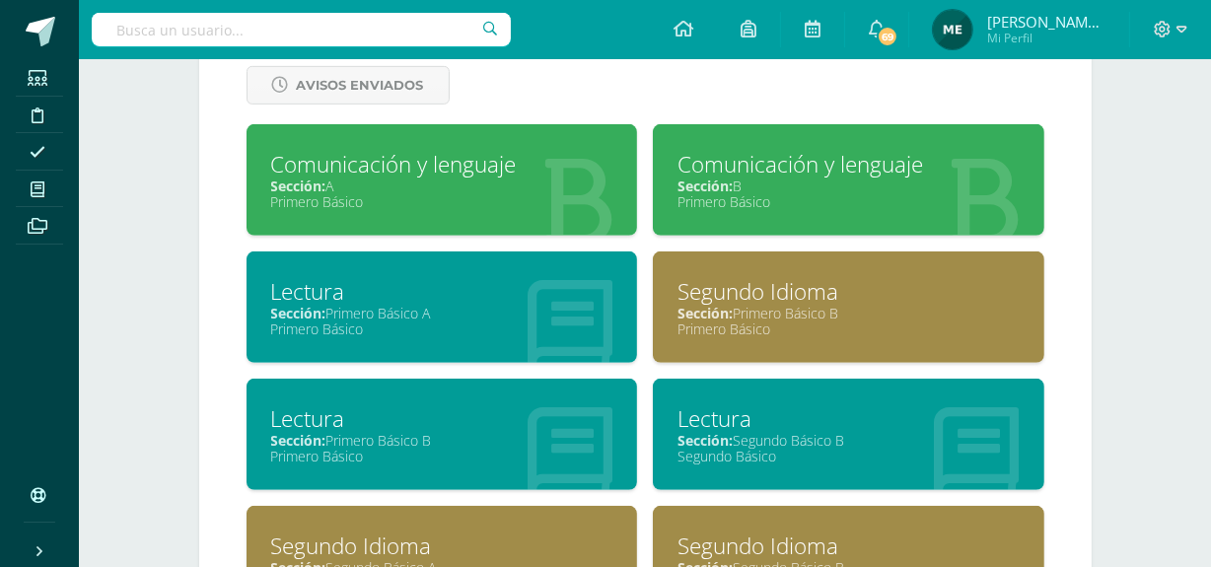
scroll to position [864, 0]
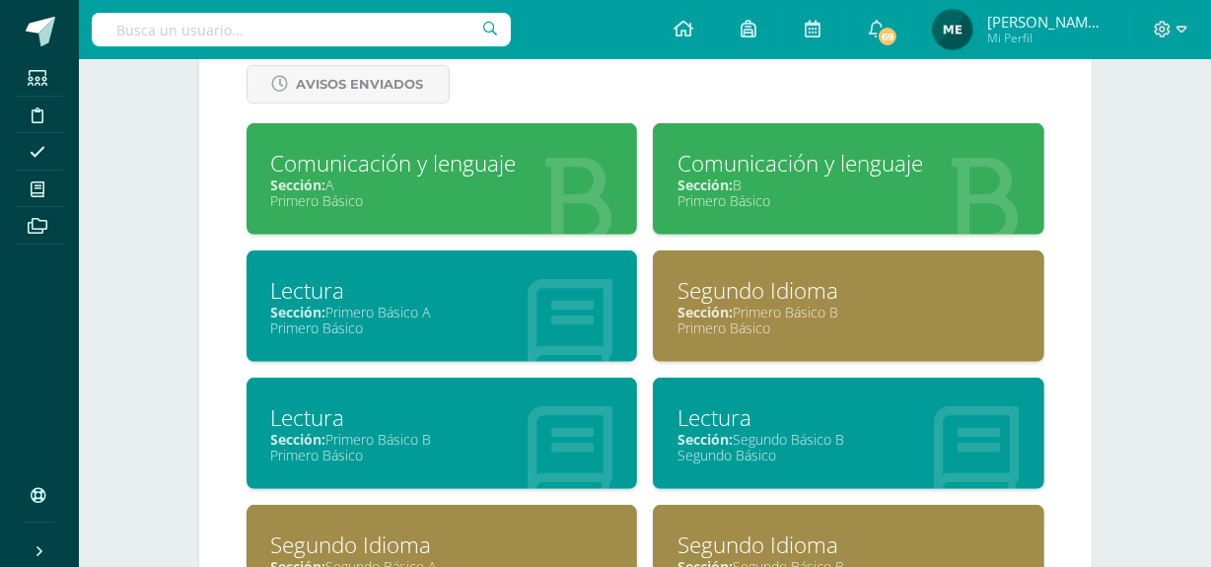
click at [492, 430] on div "Sección: Primero Básico B" at bounding box center [442, 439] width 342 height 19
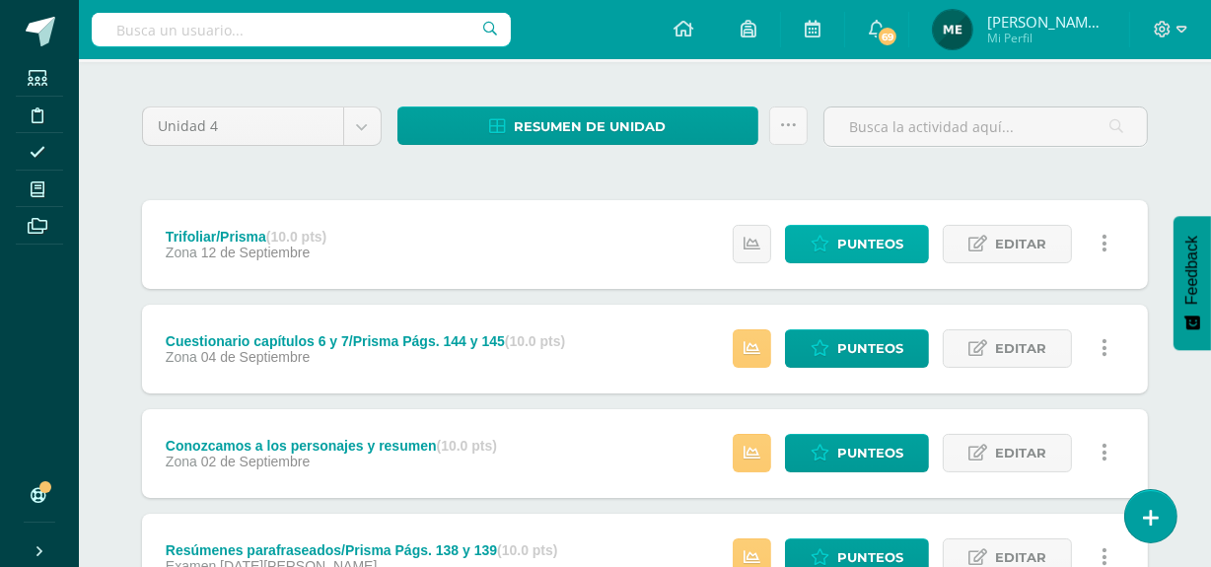
scroll to position [134, 0]
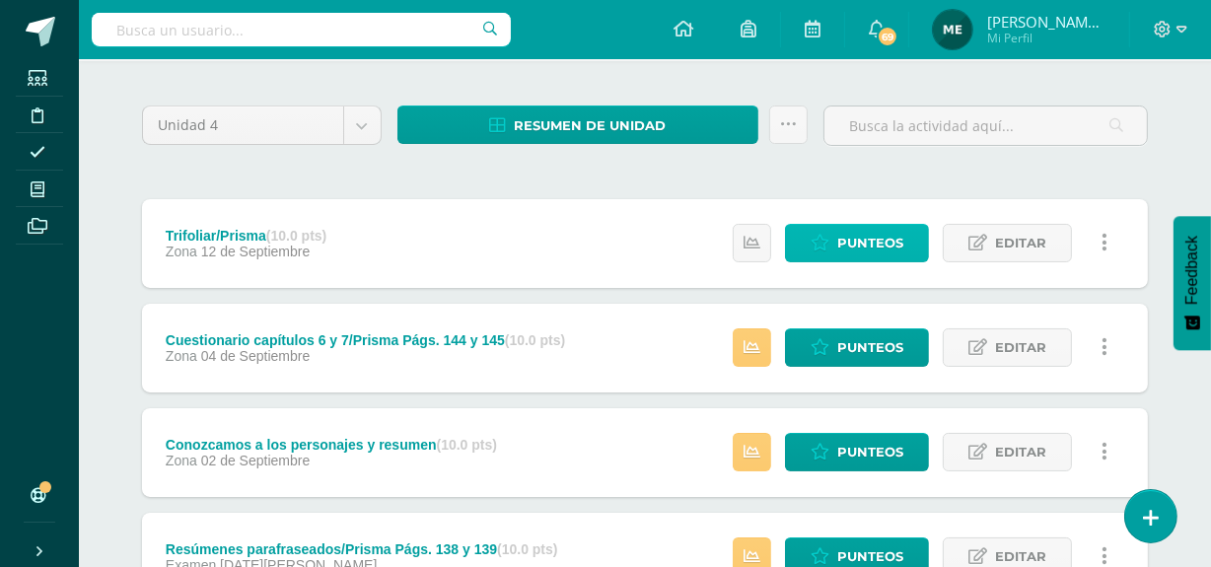
click at [874, 238] on span "Punteos" at bounding box center [870, 243] width 66 height 36
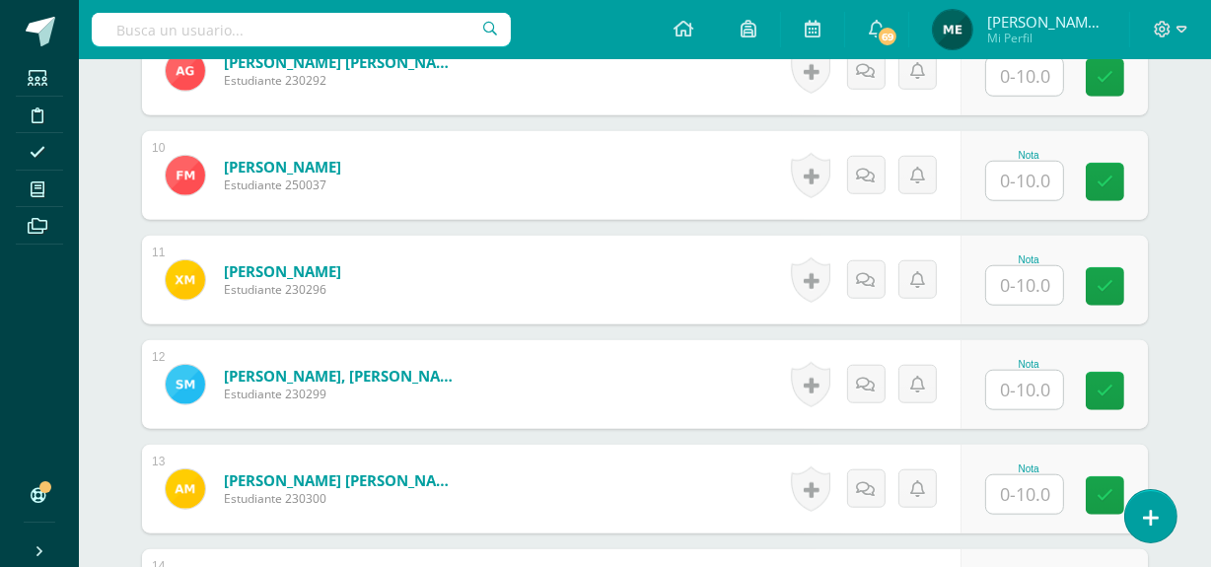
scroll to position [1571, 0]
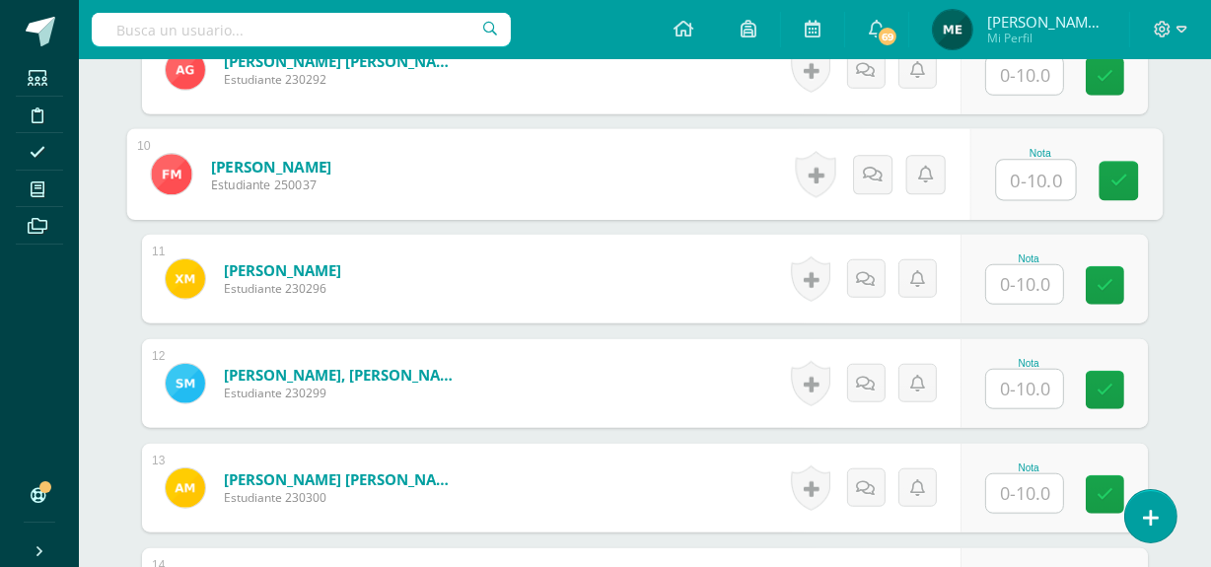
click at [1027, 161] on input "text" at bounding box center [1036, 180] width 79 height 39
type input "3"
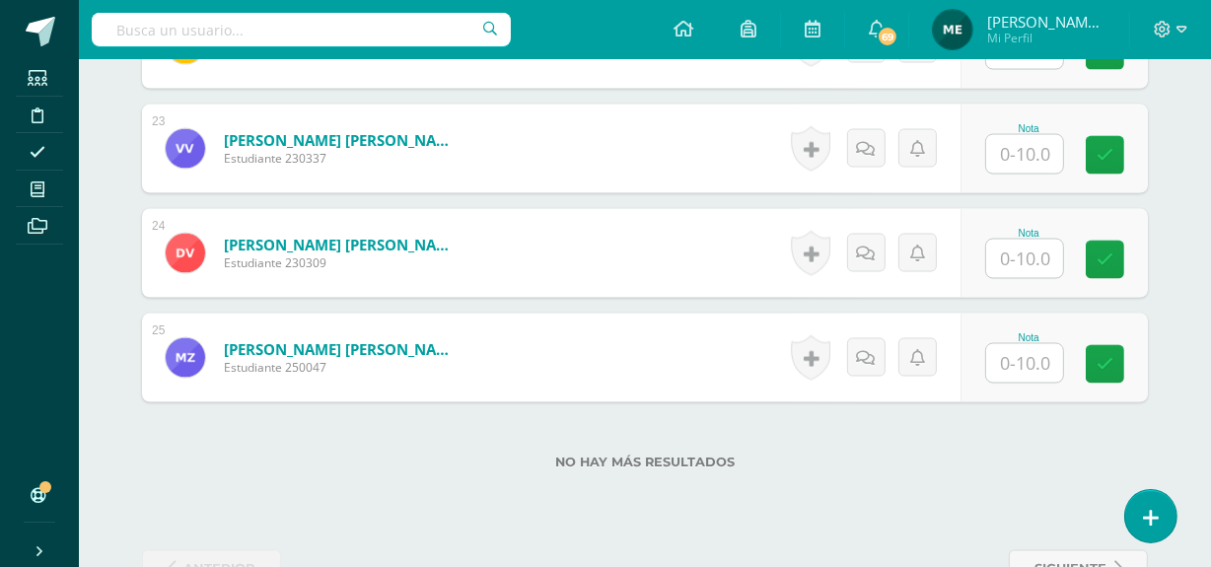
scroll to position [2963, 0]
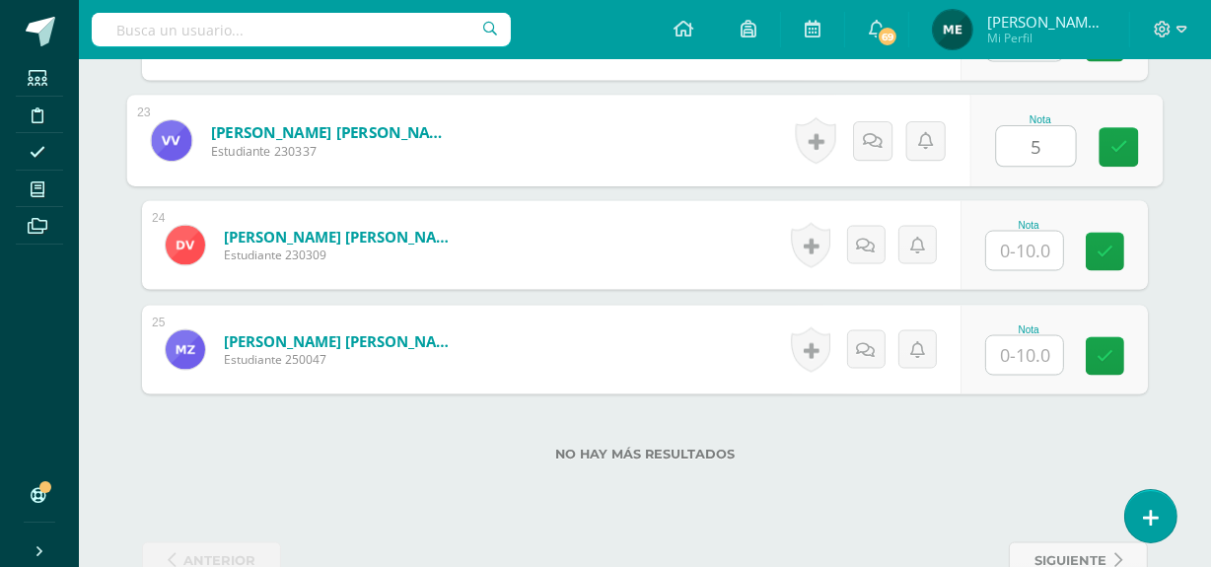
click at [1040, 127] on input "5" at bounding box center [1036, 146] width 79 height 39
type input "5"
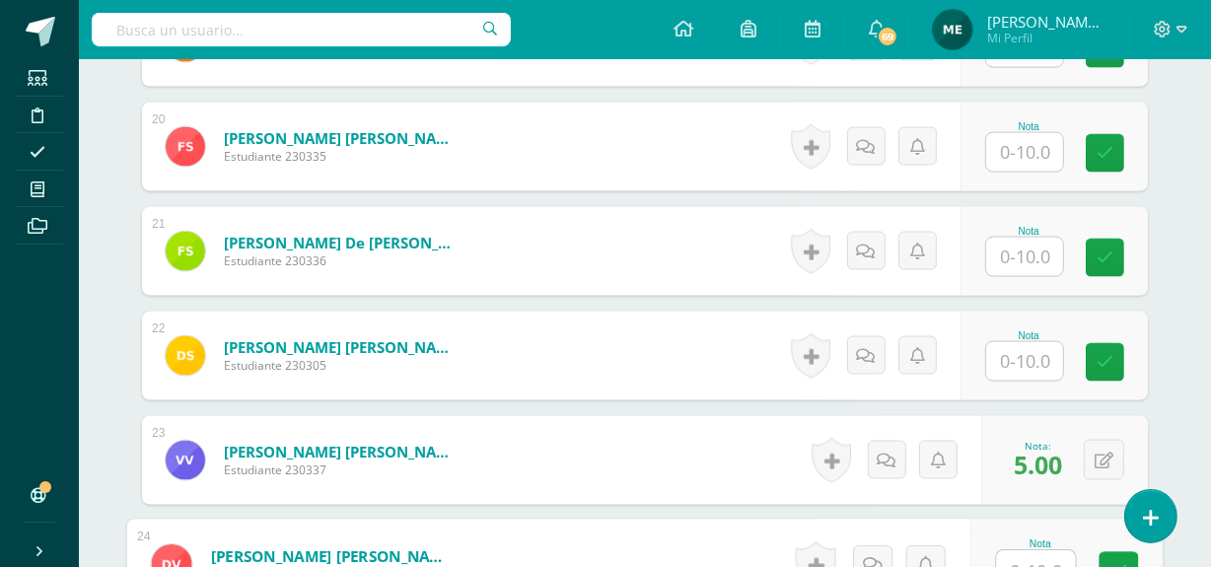
scroll to position [2642, 0]
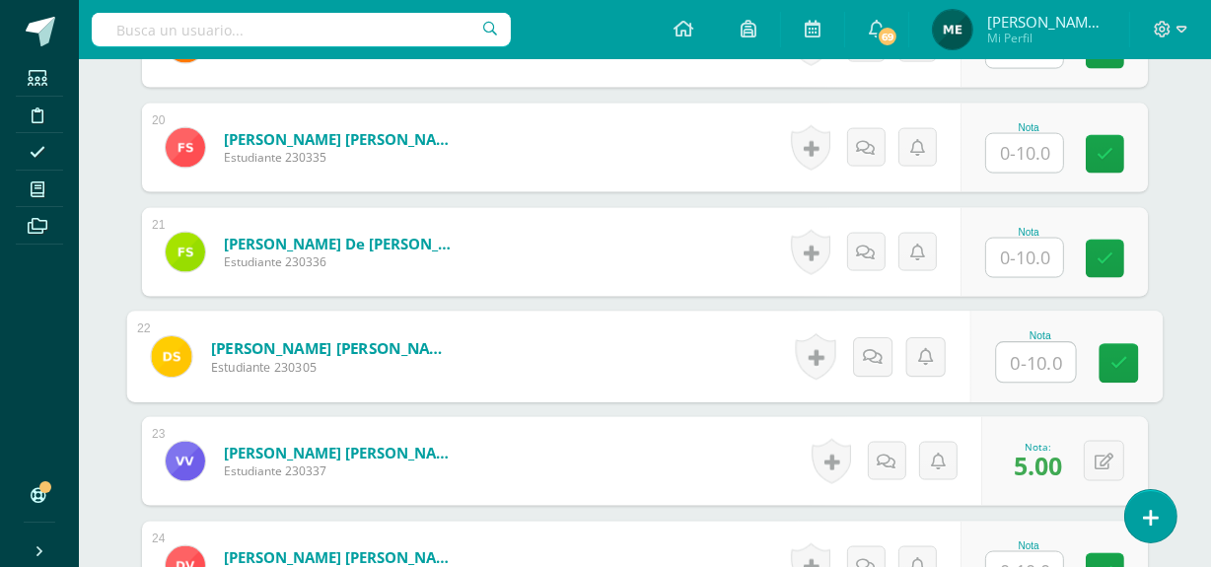
click at [1042, 343] on input "text" at bounding box center [1036, 362] width 79 height 39
type input "5"
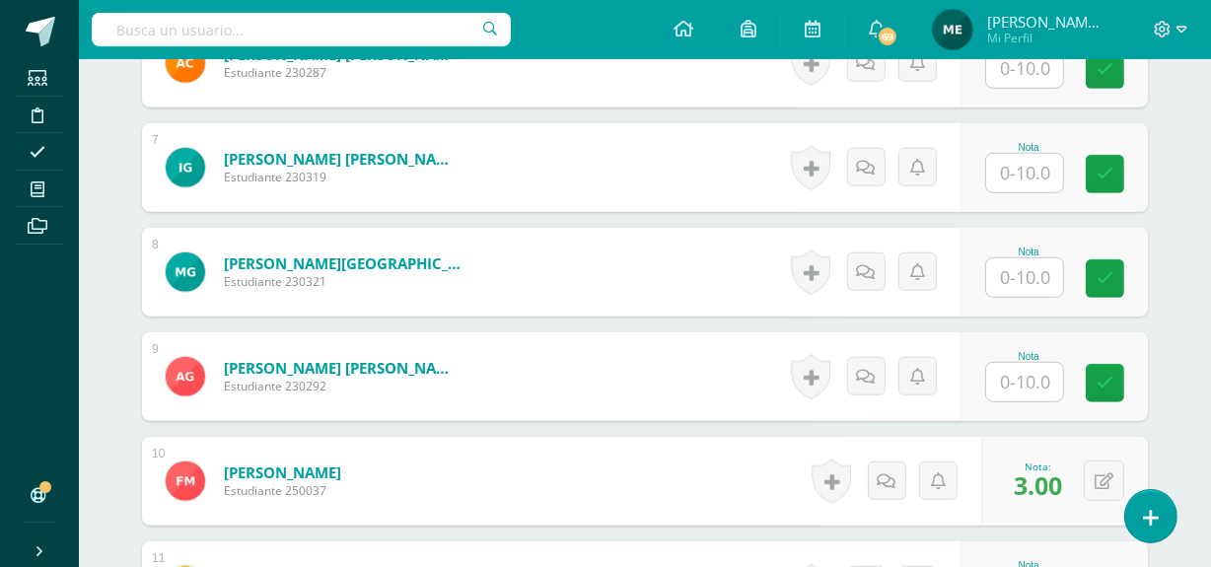
scroll to position [1262, 0]
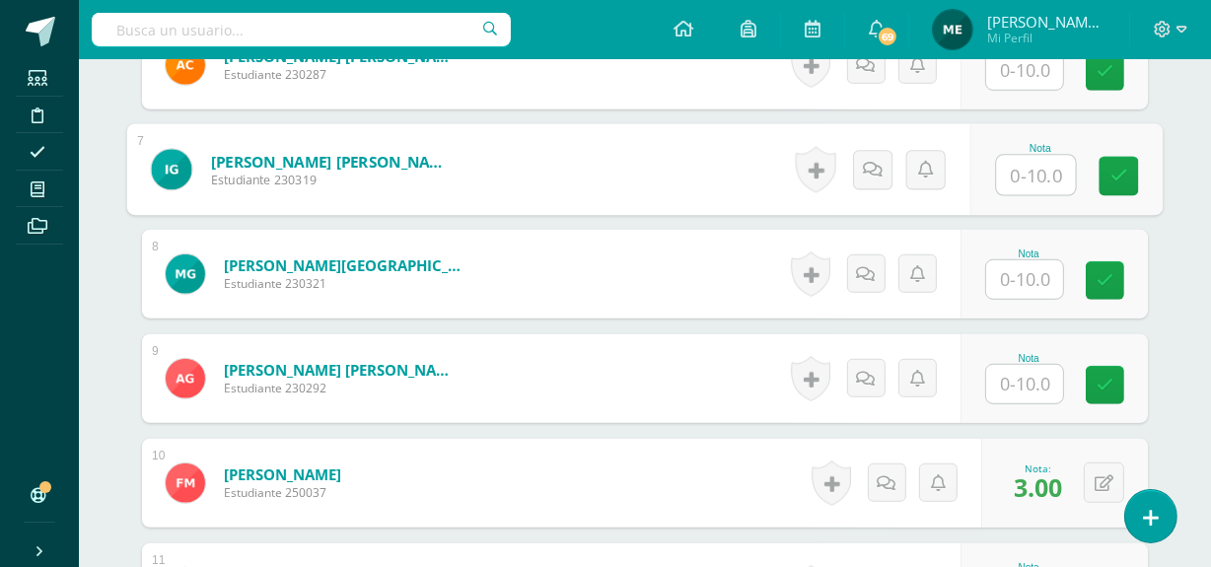
click at [1029, 157] on input "text" at bounding box center [1036, 175] width 79 height 39
type input "4.5"
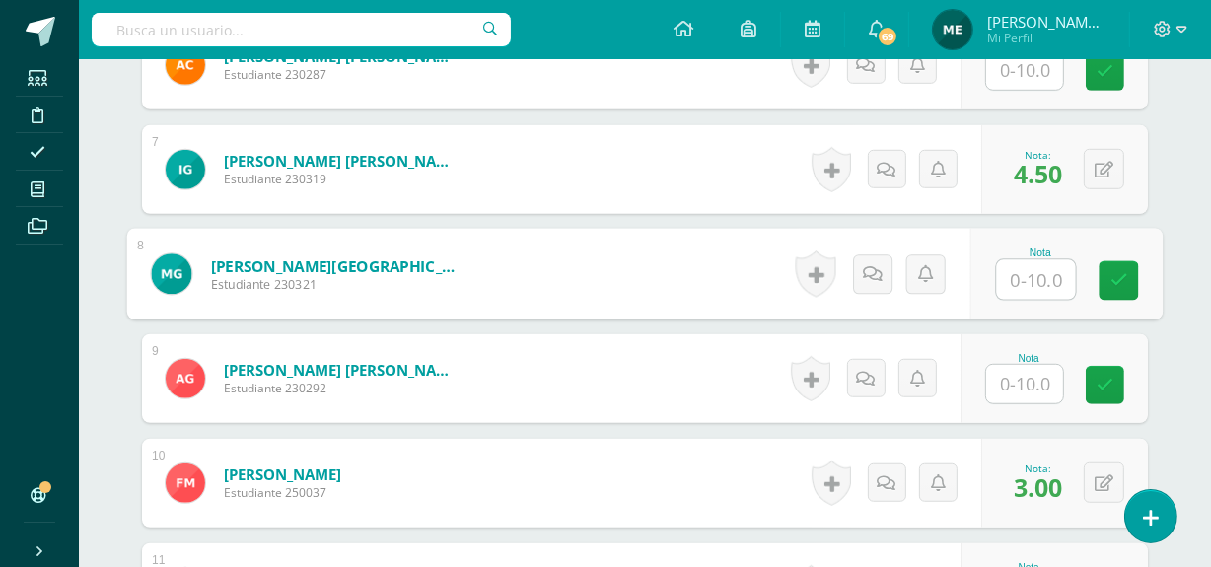
type input "3"
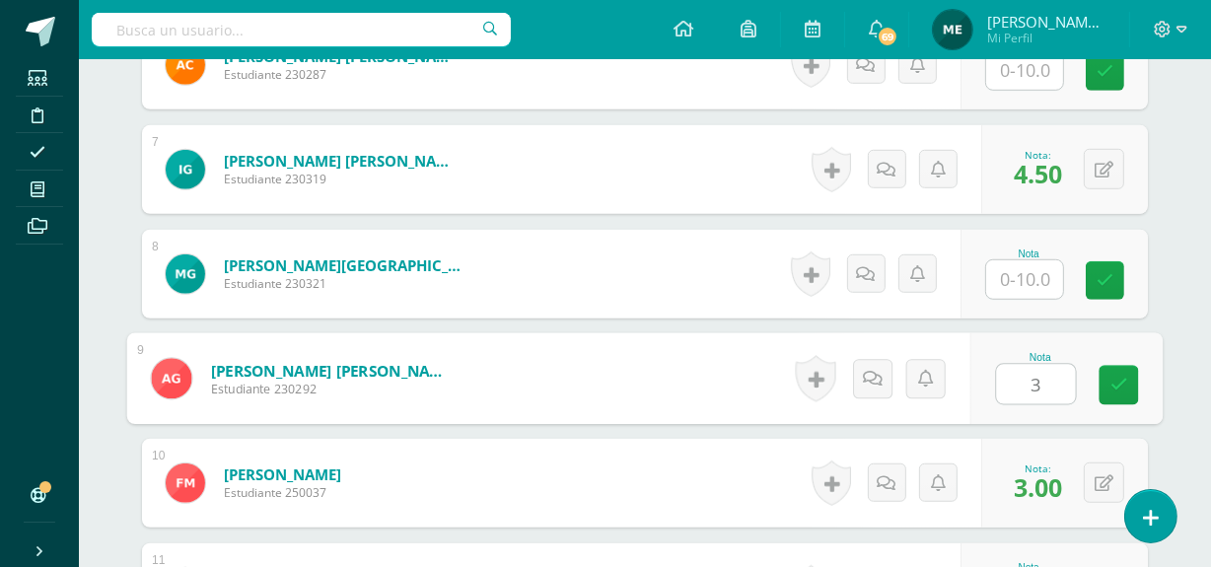
click at [1021, 365] on input "3" at bounding box center [1036, 384] width 79 height 39
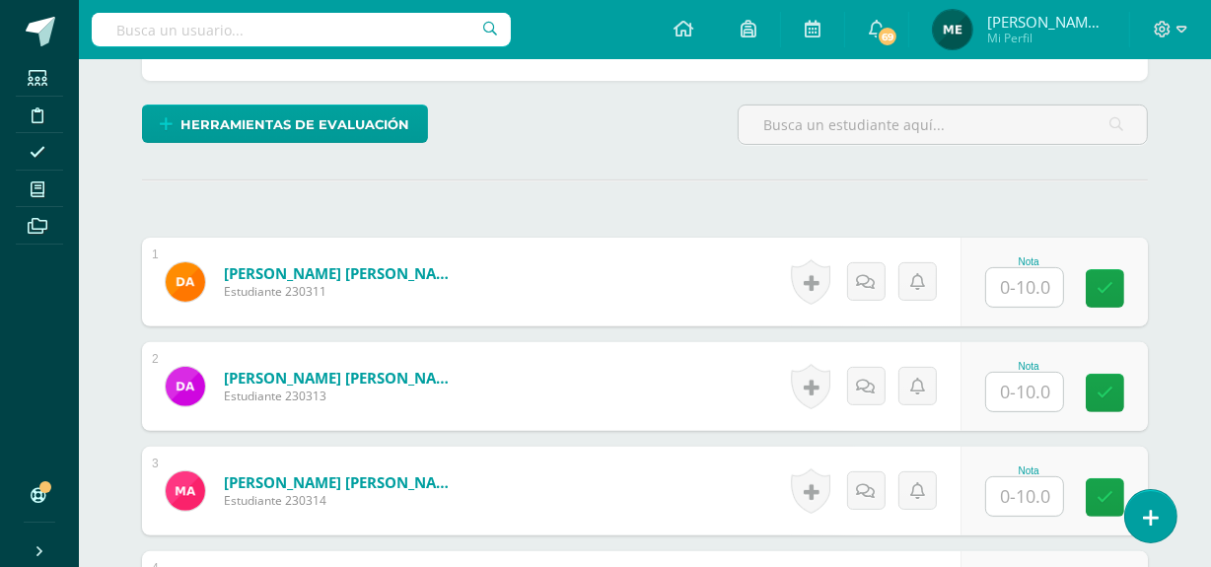
scroll to position [523, 0]
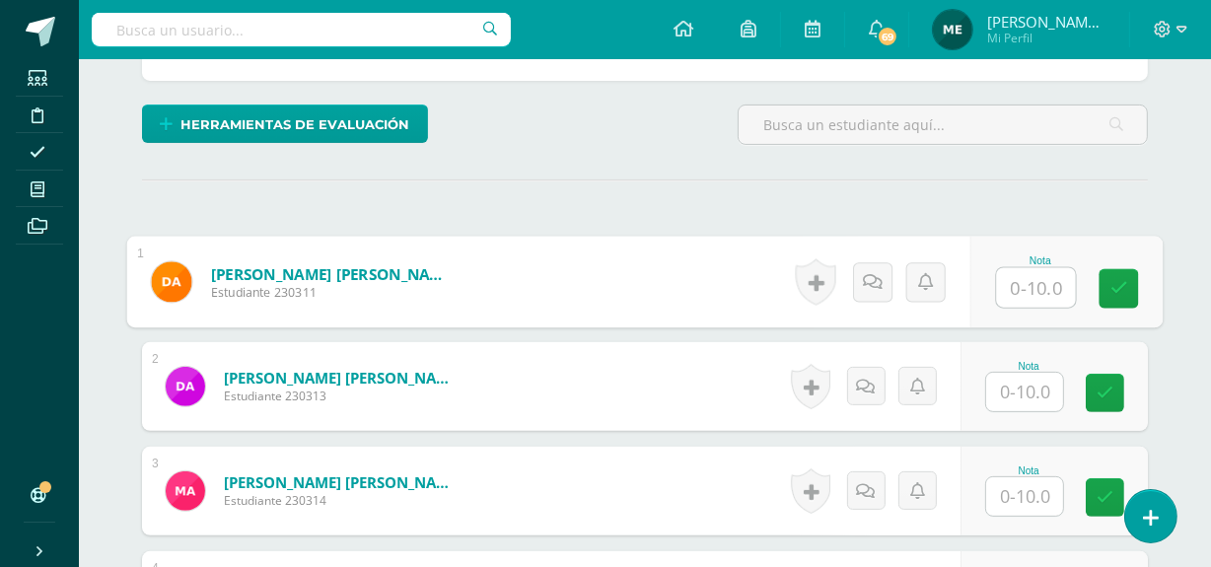
click at [1025, 268] on input "text" at bounding box center [1036, 287] width 79 height 39
type input "5"
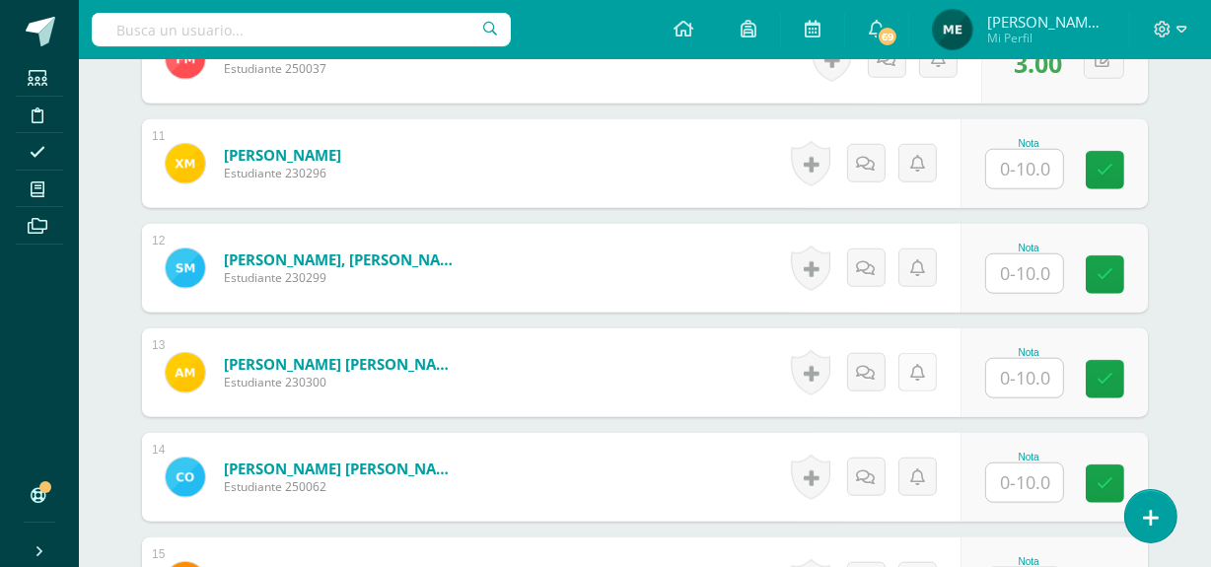
scroll to position [1687, 0]
click at [1029, 361] on input "text" at bounding box center [1024, 377] width 77 height 38
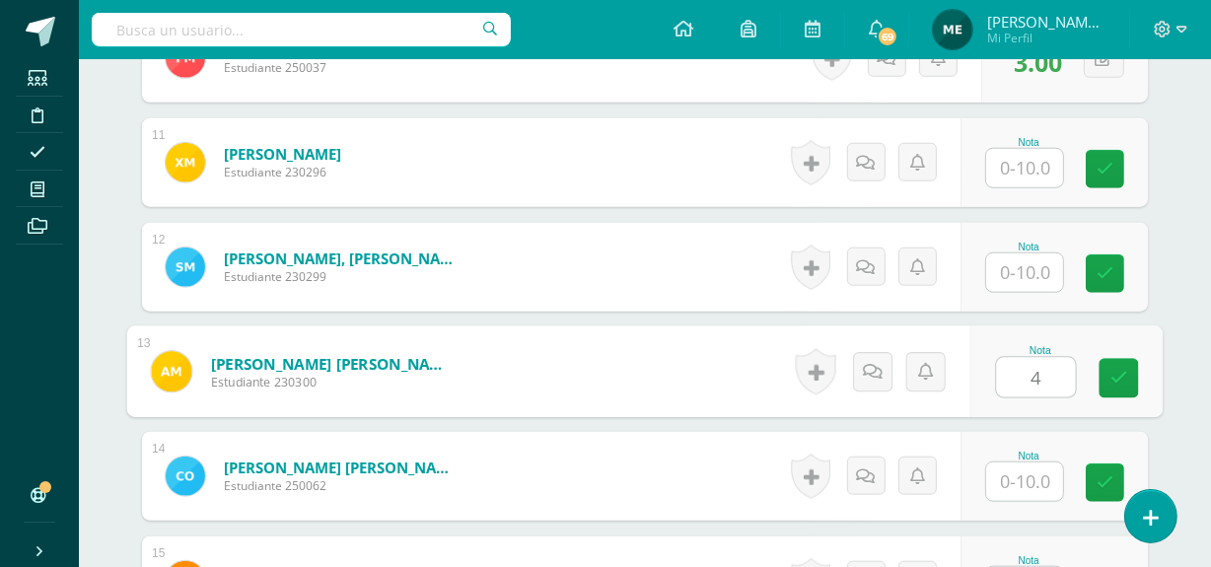
type input "4"
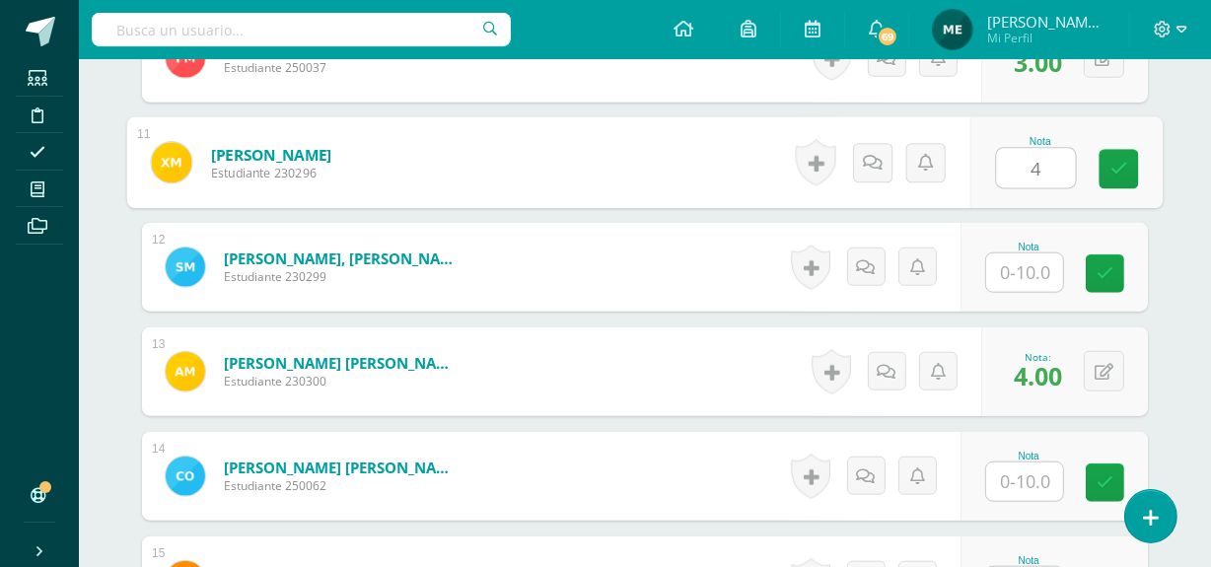
click at [1023, 149] on input "4" at bounding box center [1036, 168] width 79 height 39
type input "4"
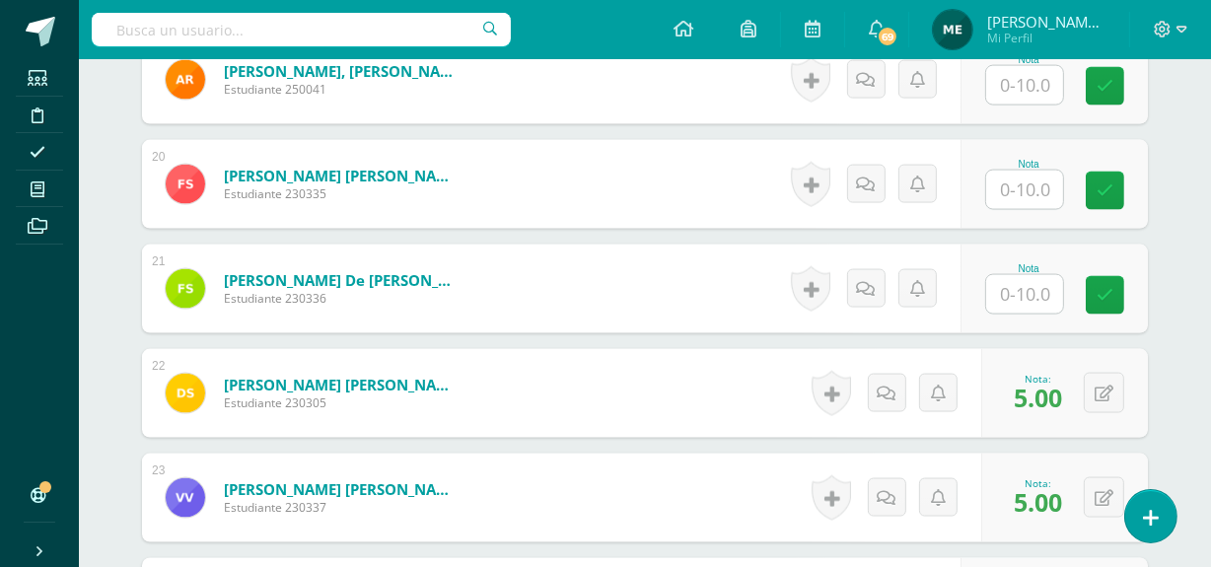
scroll to position [2607, 0]
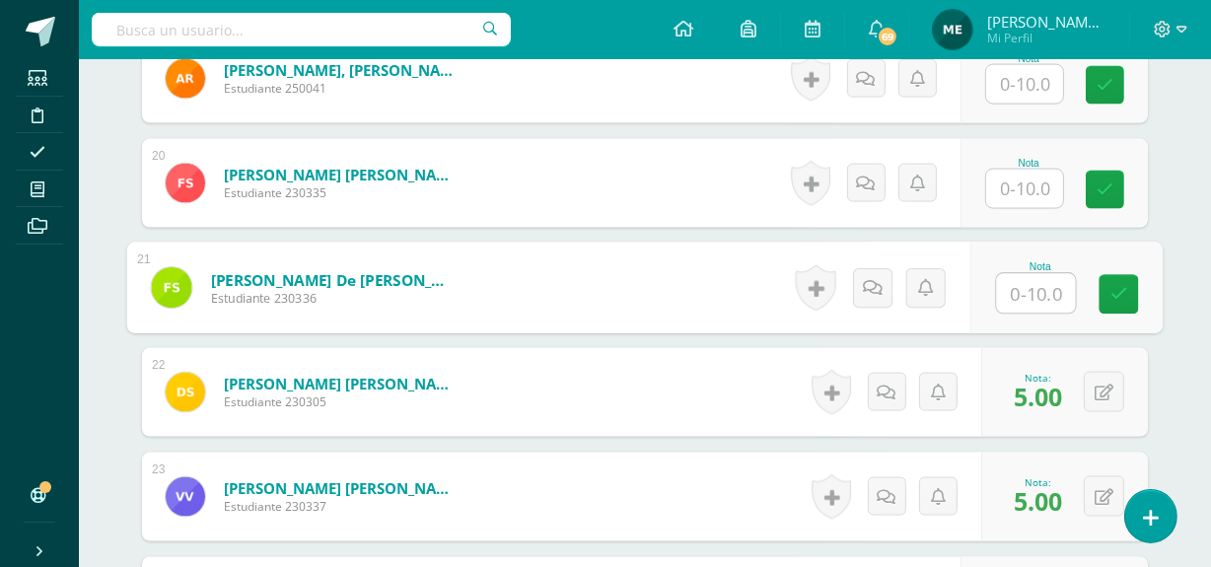
click at [1025, 274] on input "text" at bounding box center [1036, 293] width 79 height 39
type input "4"
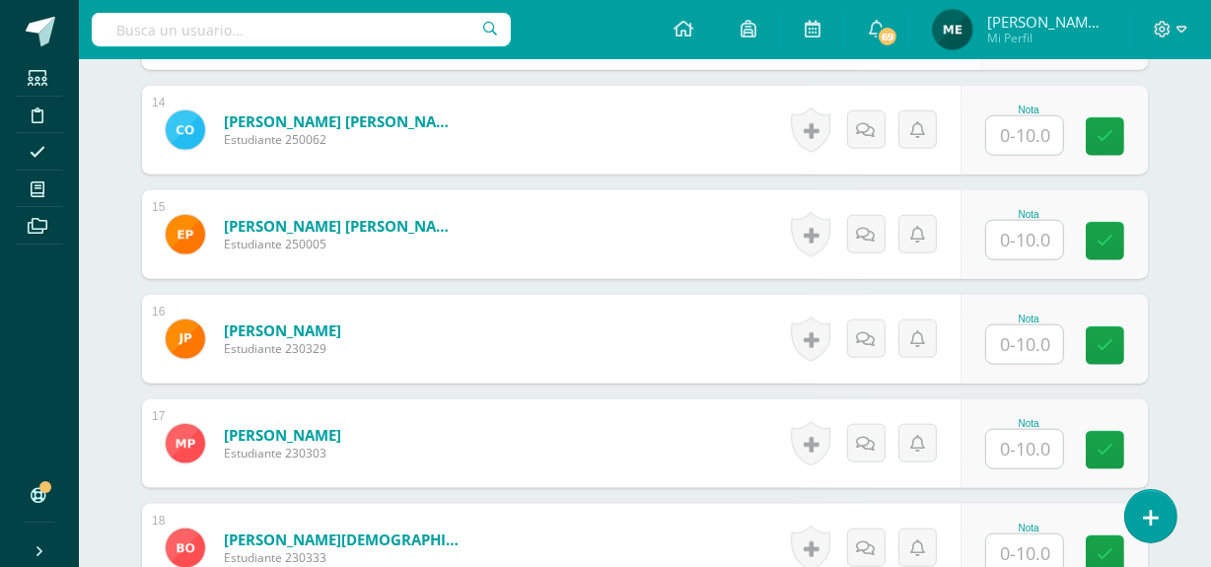
scroll to position [2031, 0]
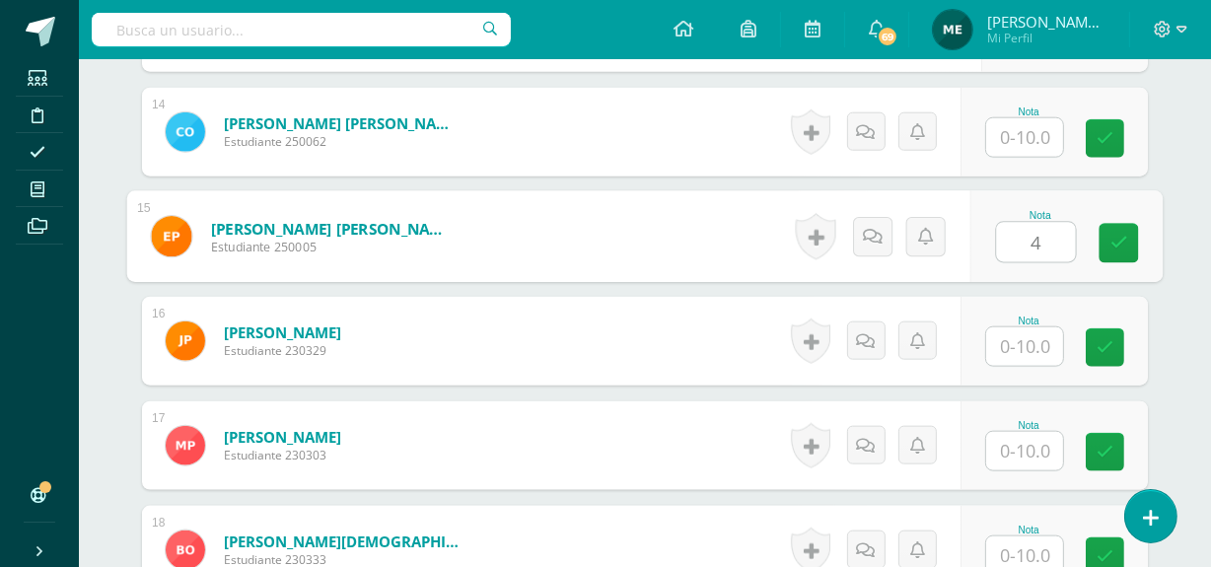
click at [1025, 226] on input "4" at bounding box center [1036, 242] width 79 height 39
type input "4"
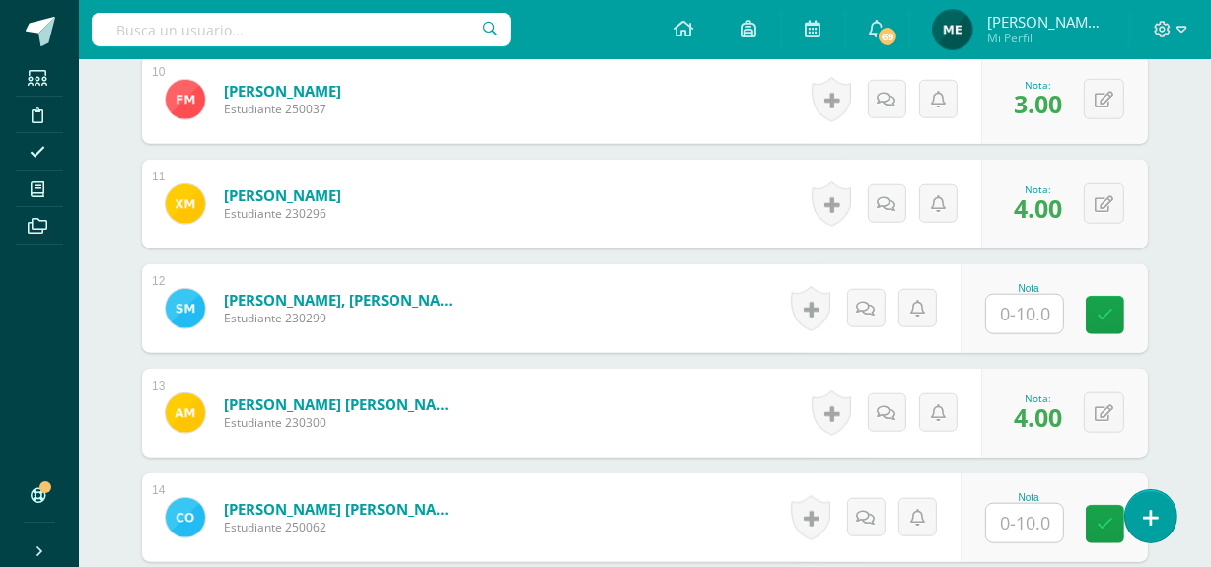
scroll to position [1644, 0]
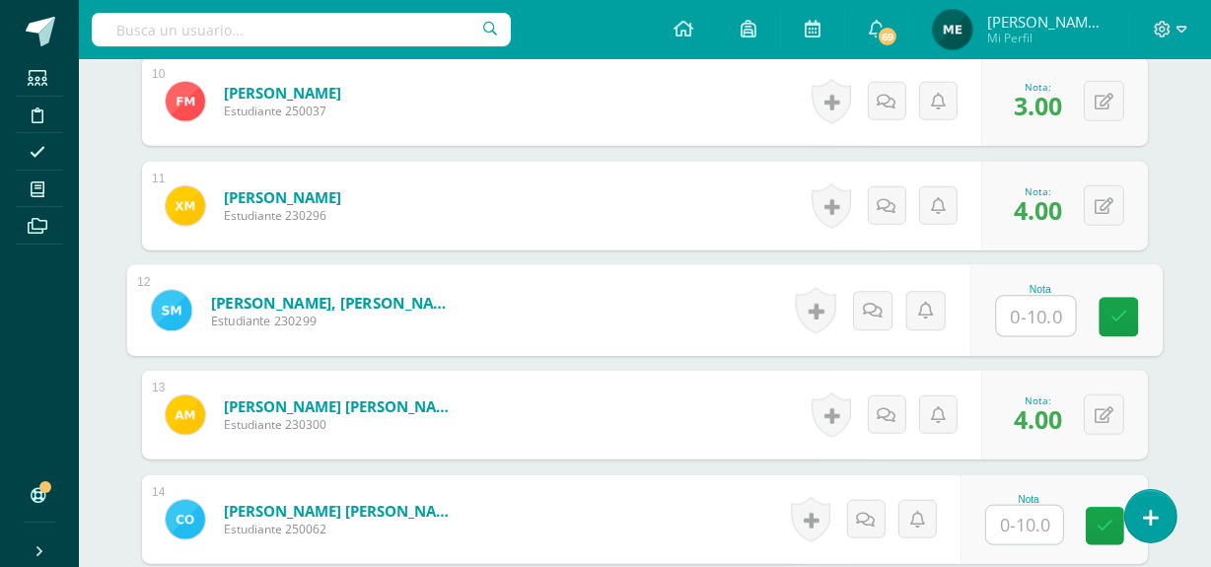
click at [1029, 298] on input "text" at bounding box center [1036, 316] width 79 height 39
type input "5"
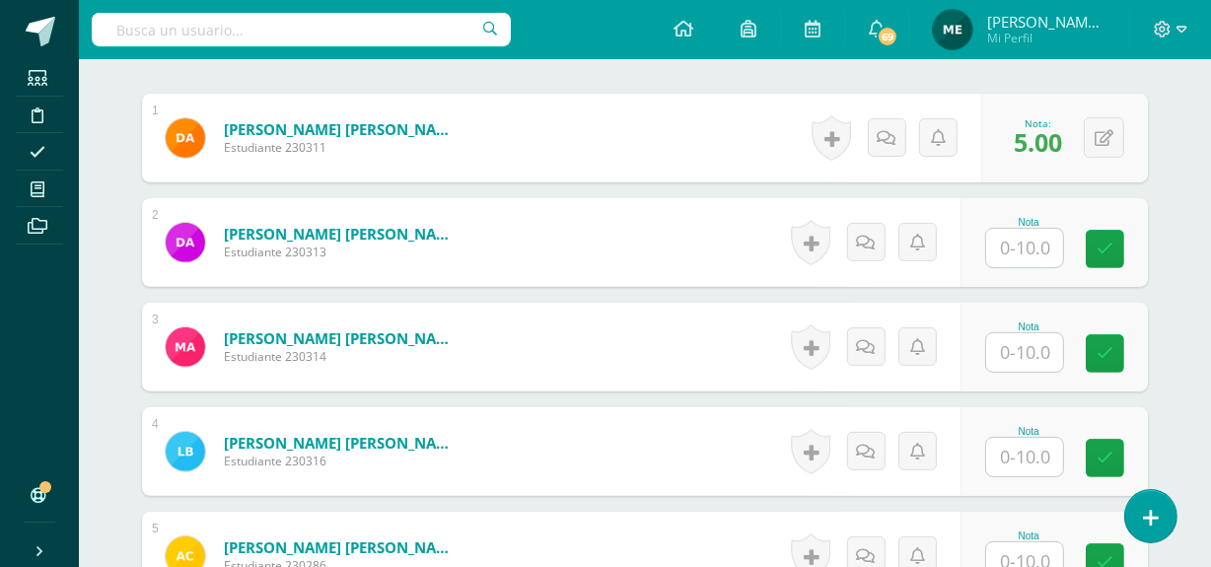
scroll to position [667, 0]
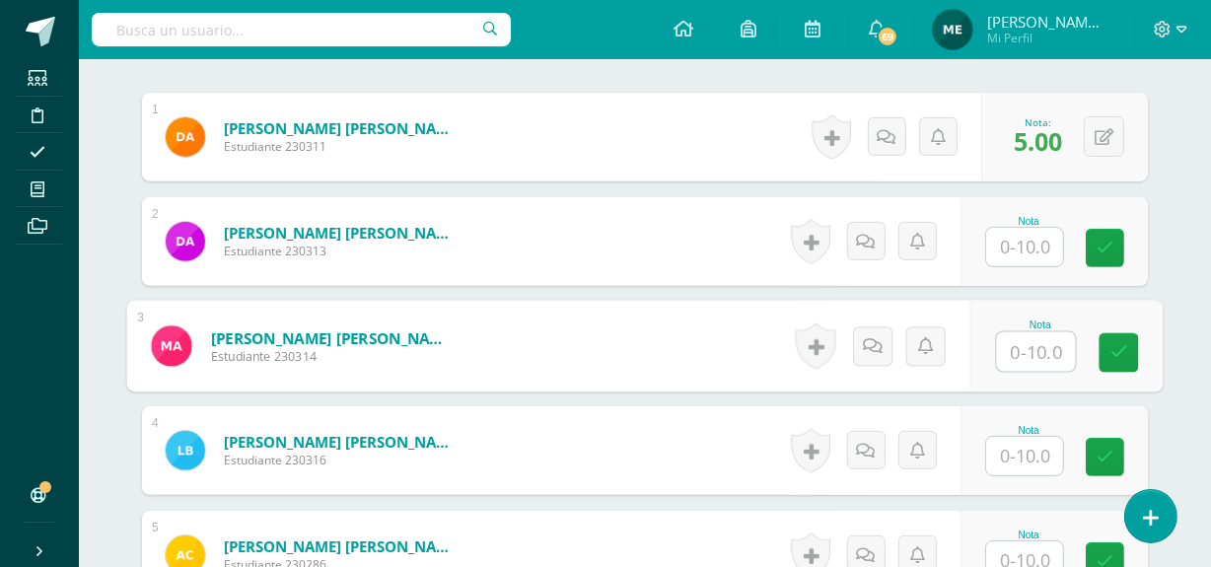
click at [1032, 333] on input "text" at bounding box center [1036, 351] width 79 height 39
type input "4"
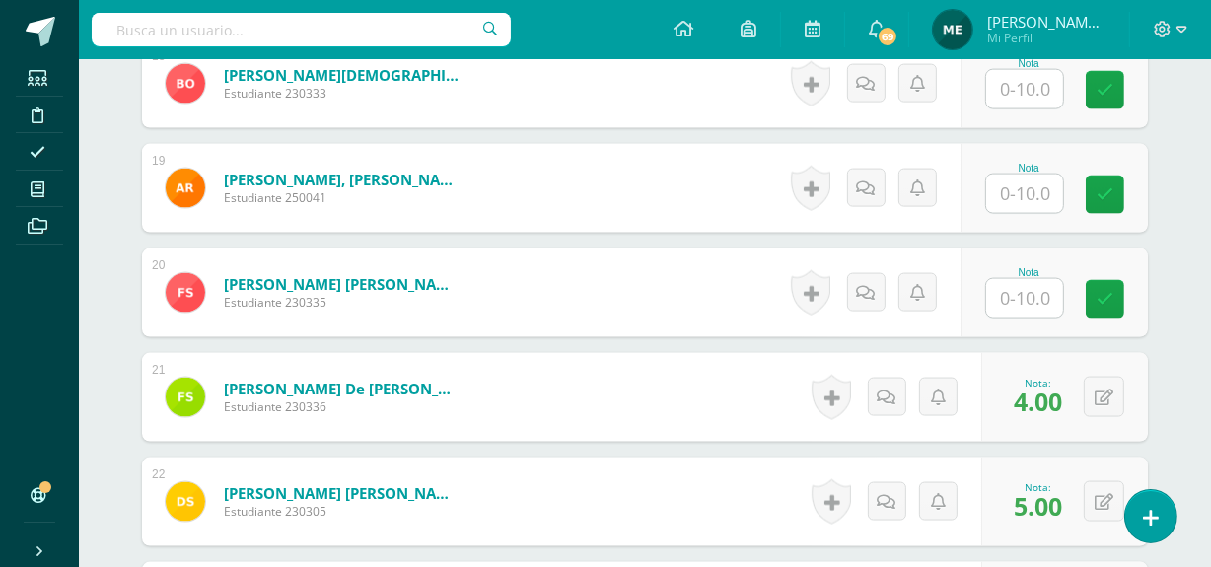
scroll to position [2503, 0]
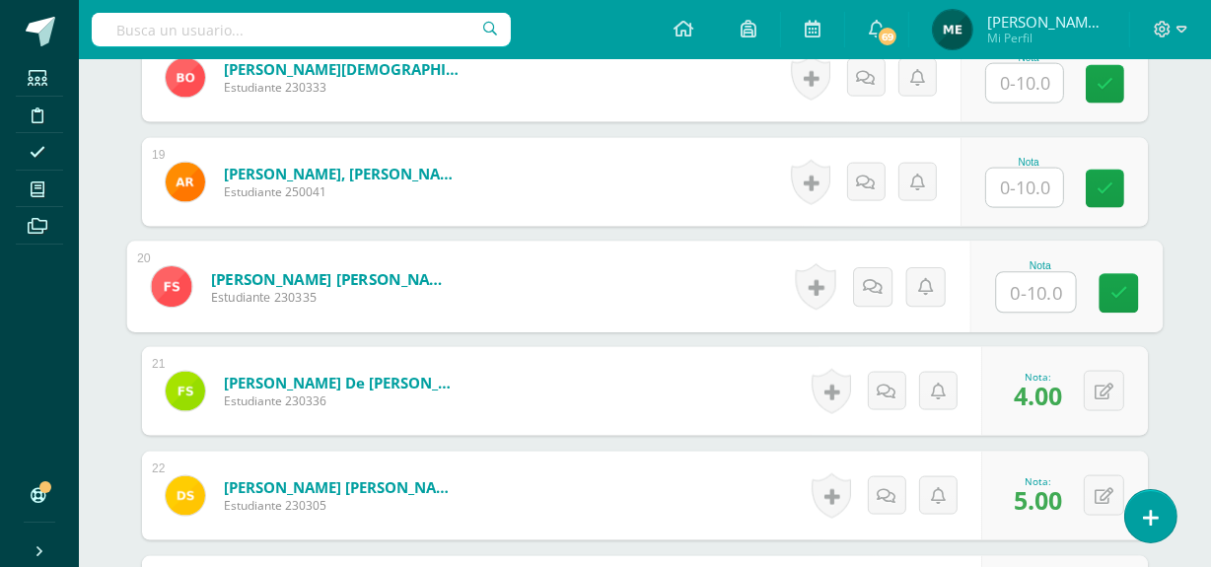
click at [1036, 273] on input "text" at bounding box center [1036, 292] width 79 height 39
type input "2.5"
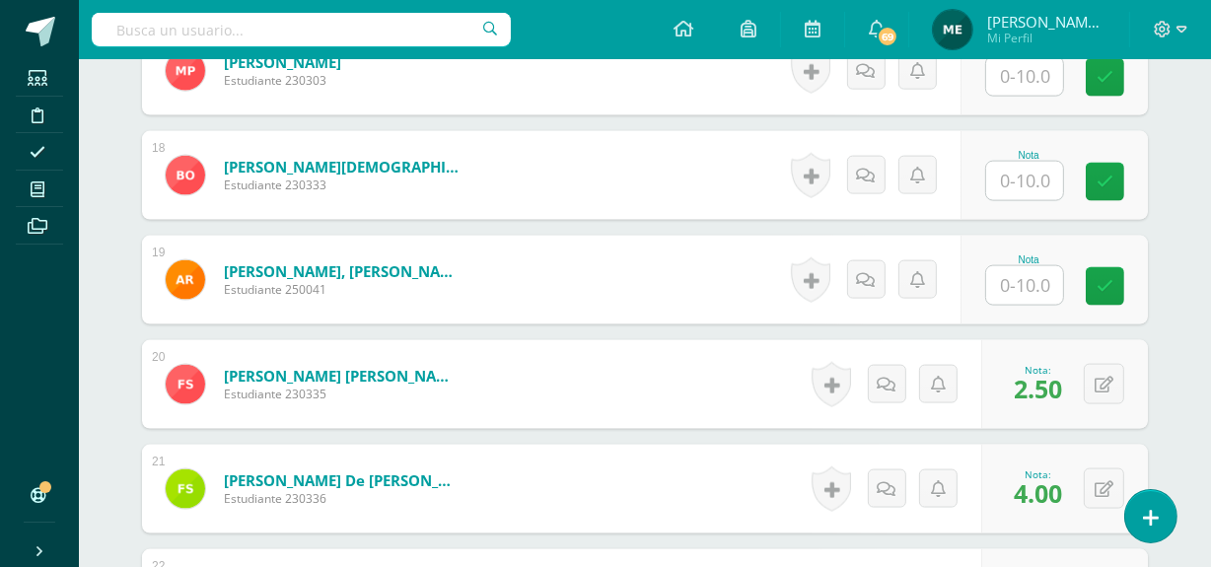
scroll to position [2385, 0]
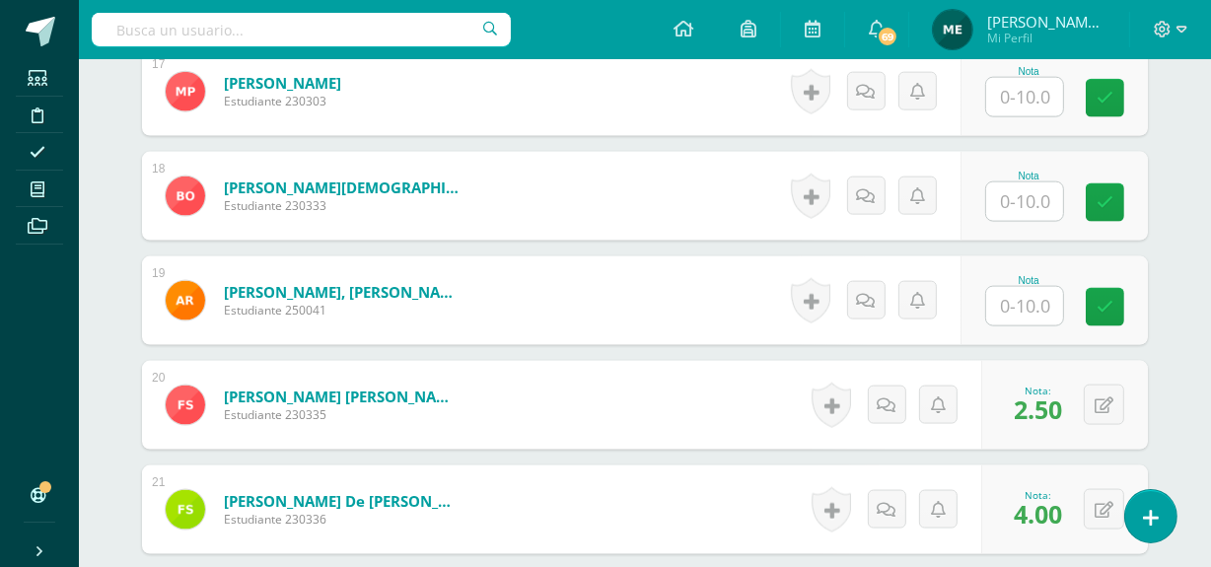
click at [1027, 182] on input "text" at bounding box center [1024, 201] width 77 height 38
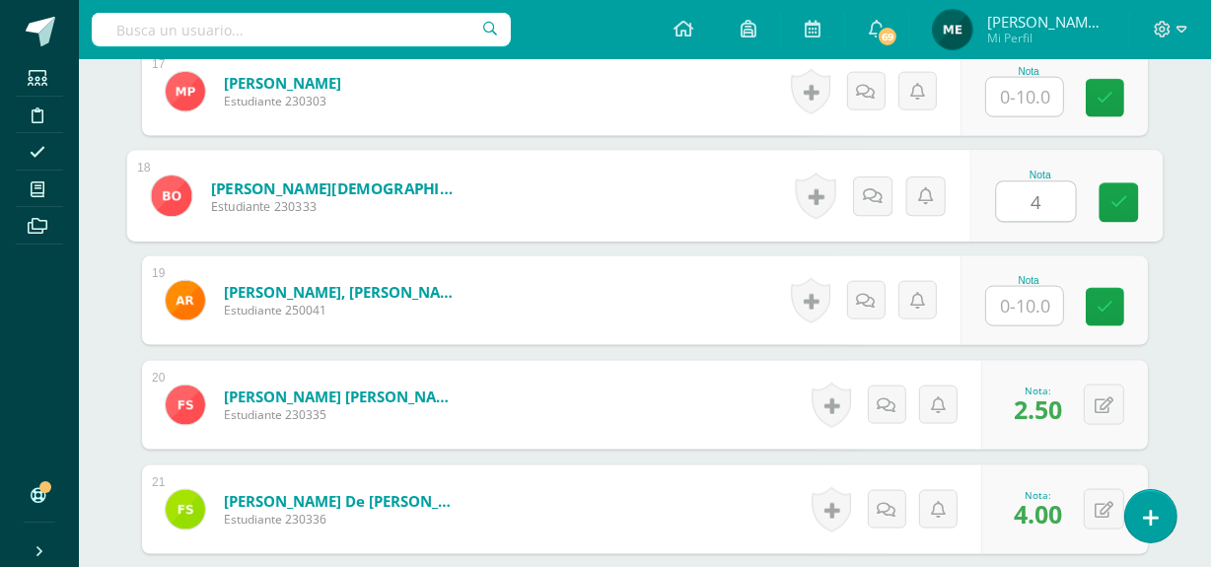
type input "4"
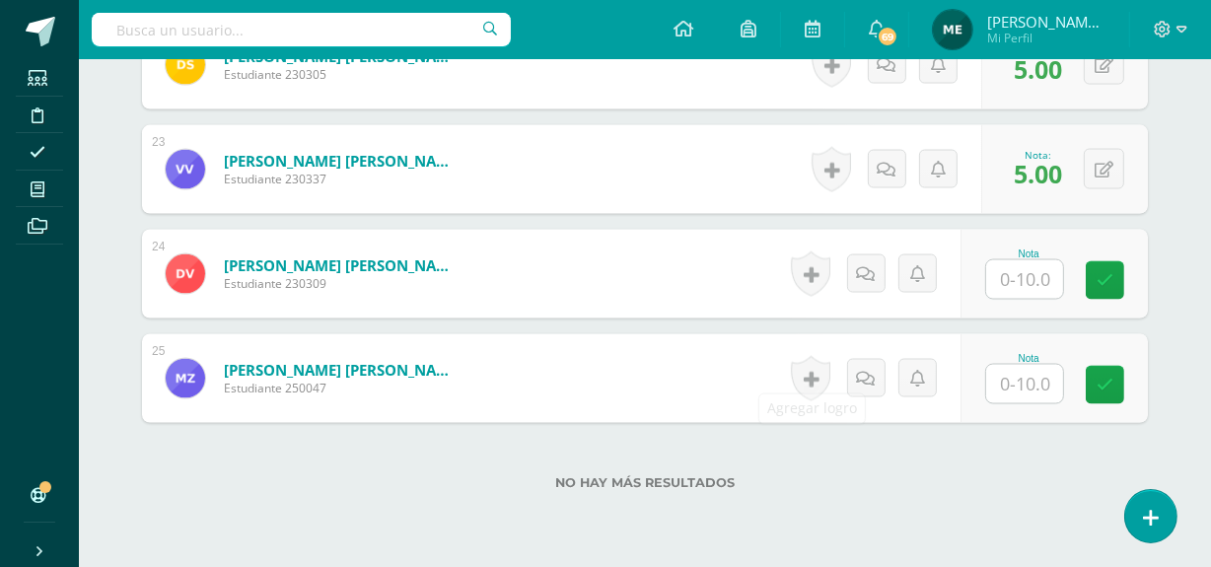
scroll to position [2935, 0]
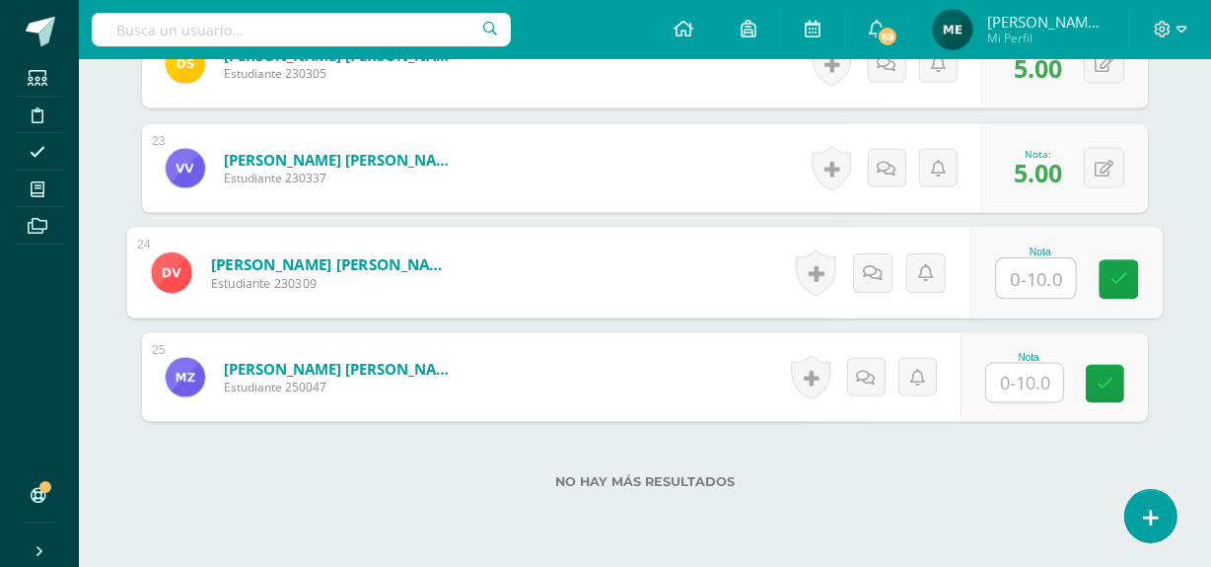
click at [1025, 259] on input "text" at bounding box center [1036, 278] width 79 height 39
type input "2"
click at [881, 257] on link at bounding box center [893, 272] width 39 height 39
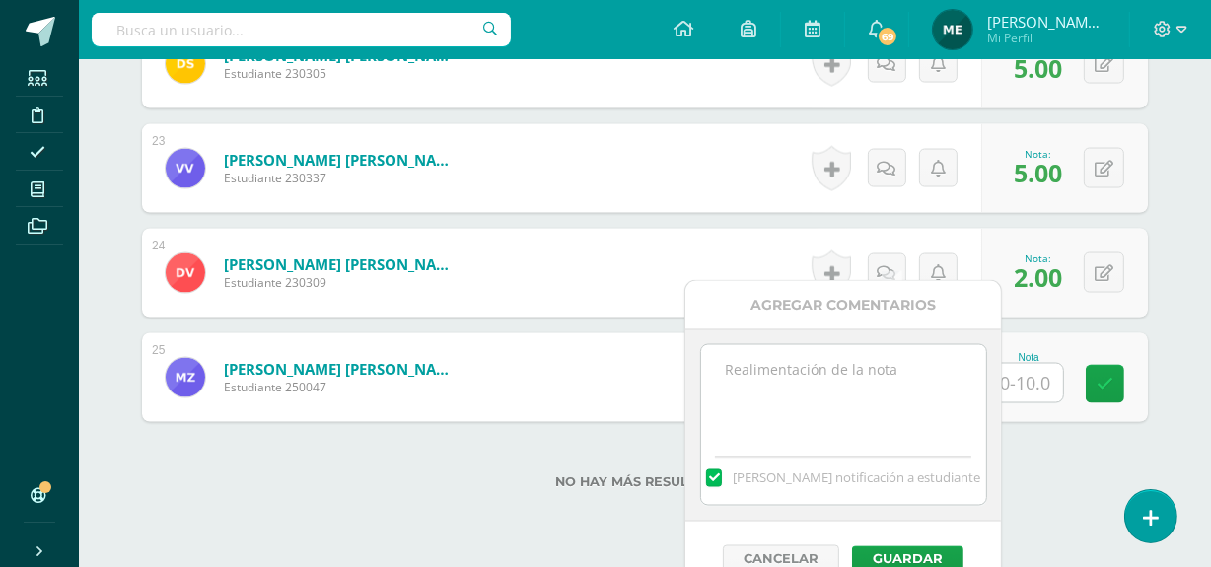
click at [876, 380] on textarea at bounding box center [843, 394] width 285 height 99
type textarea "Trifoliar incompleto"
click at [921, 555] on button "Guardar" at bounding box center [907, 559] width 111 height 26
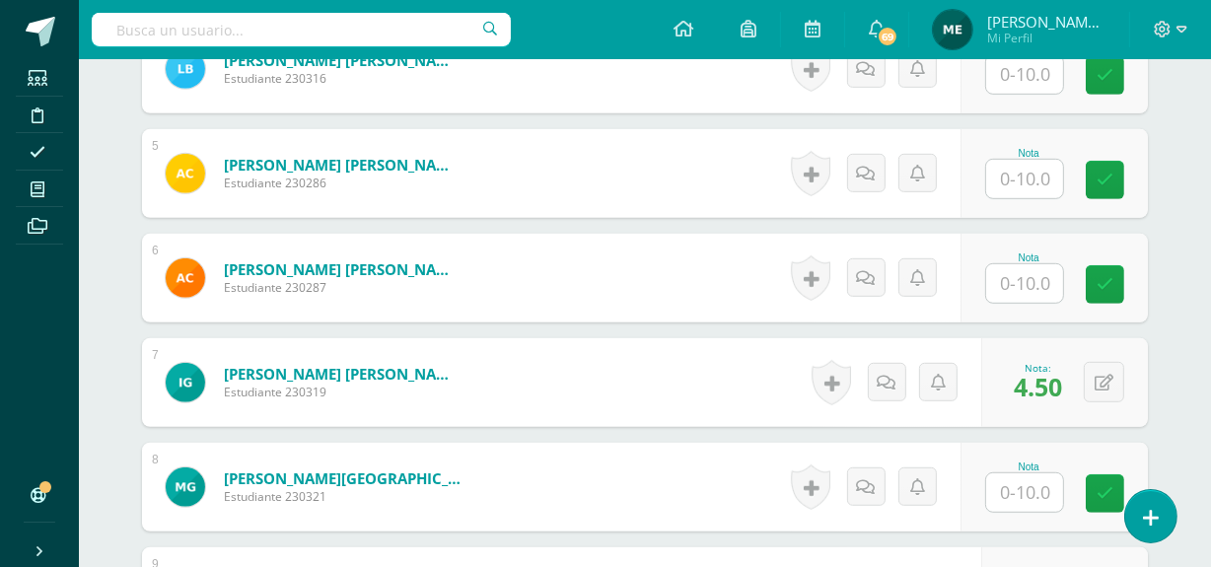
scroll to position [1048, 0]
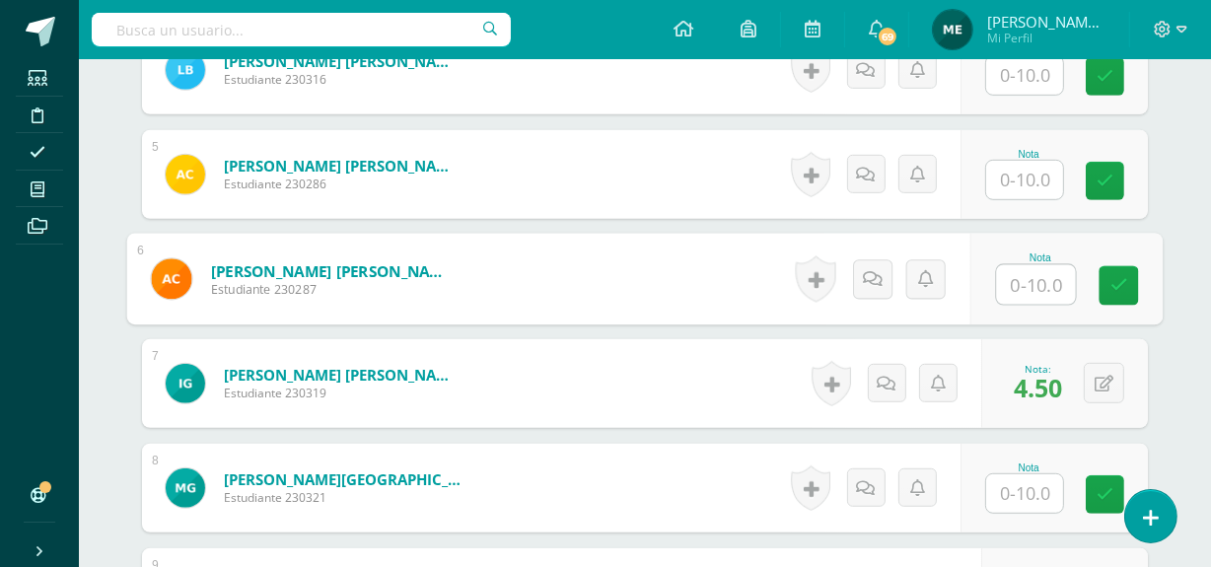
click at [1017, 265] on input "text" at bounding box center [1036, 284] width 79 height 39
type input "5"
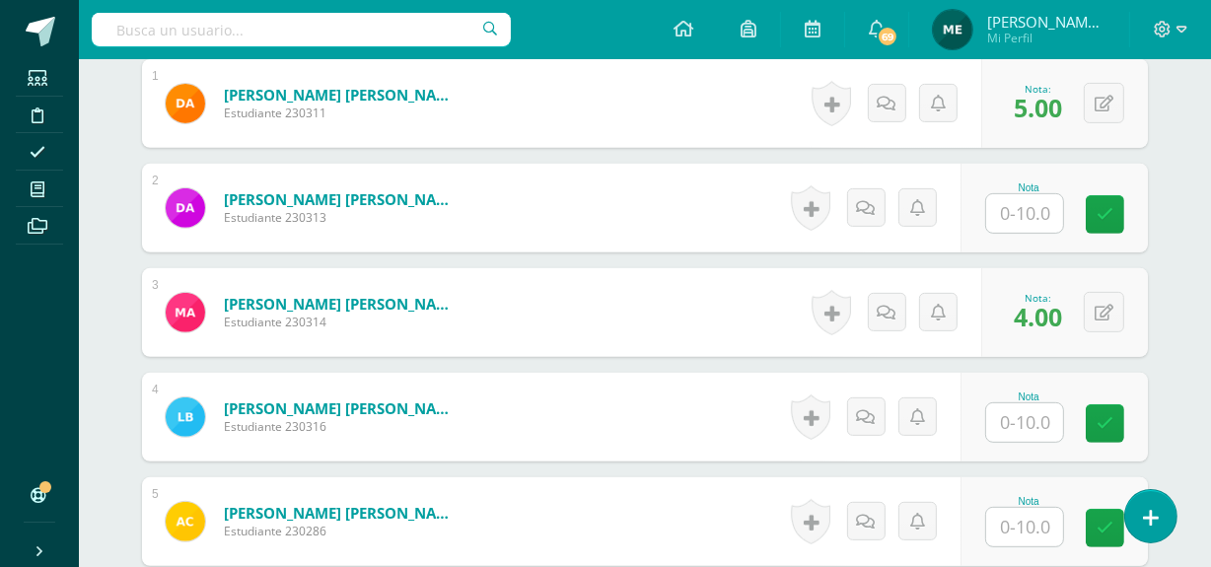
scroll to position [705, 0]
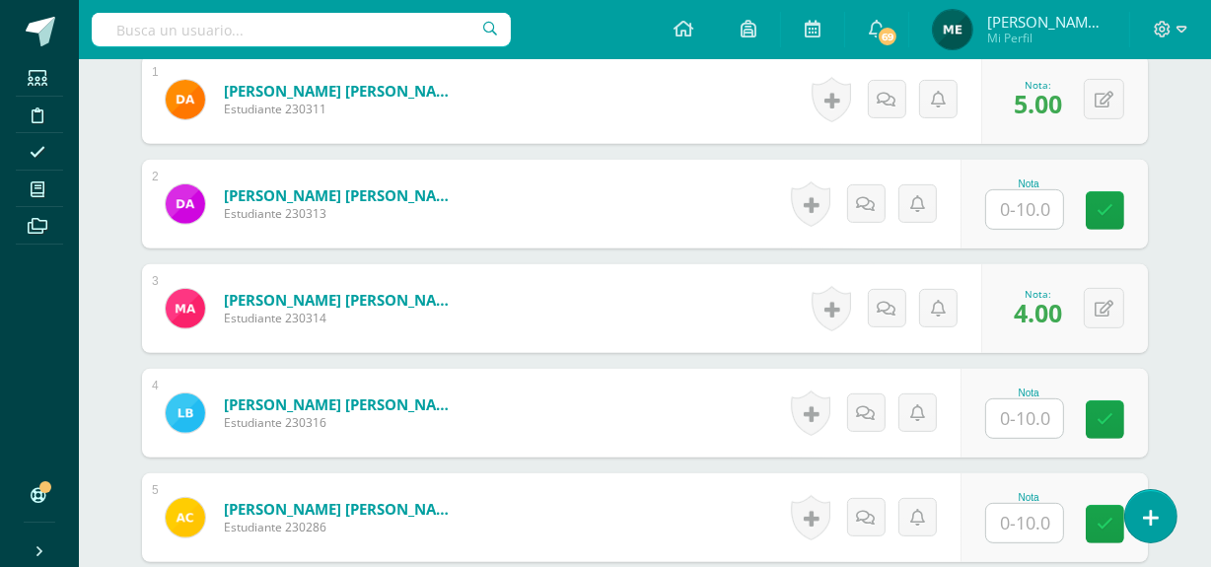
click at [1031, 190] on input "text" at bounding box center [1024, 209] width 77 height 38
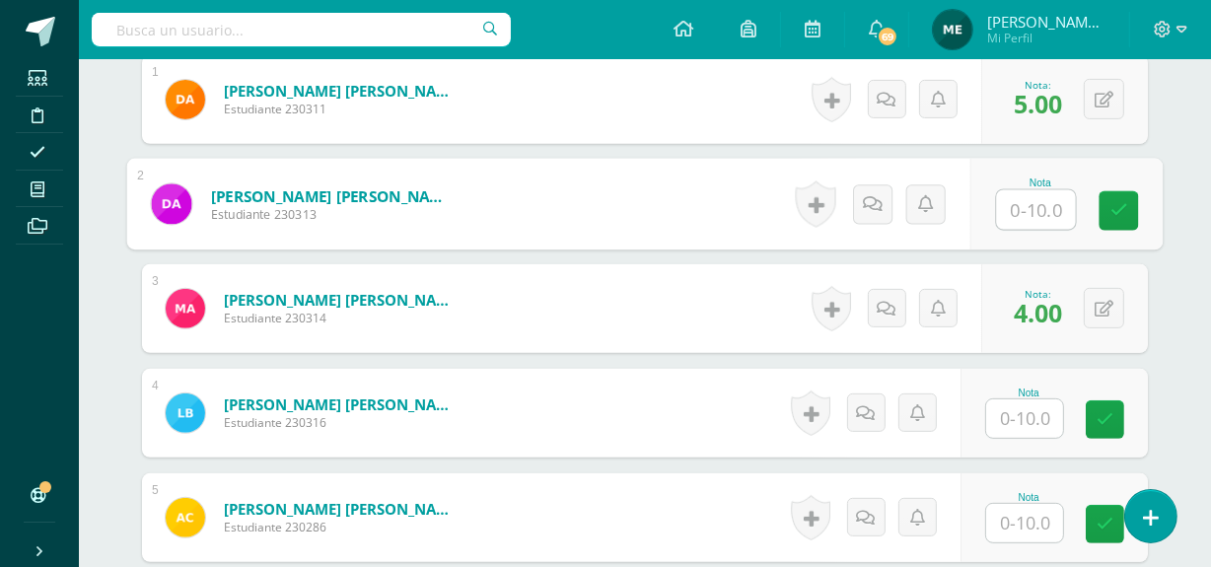
type input "4"
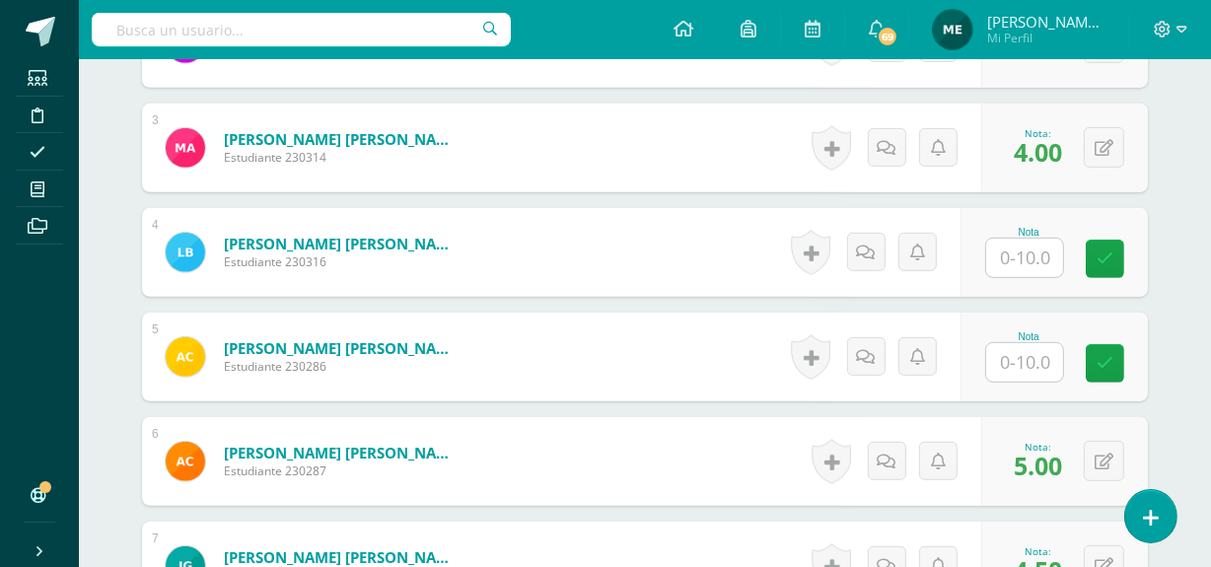
scroll to position [868, 0]
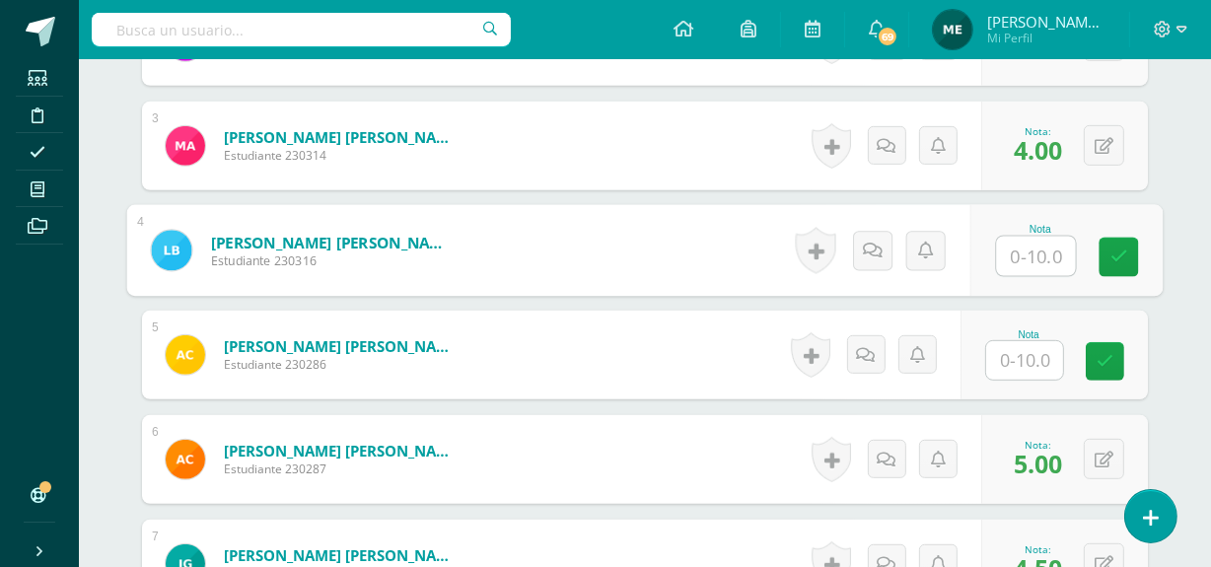
click at [1032, 239] on input "text" at bounding box center [1036, 256] width 79 height 39
type input "0"
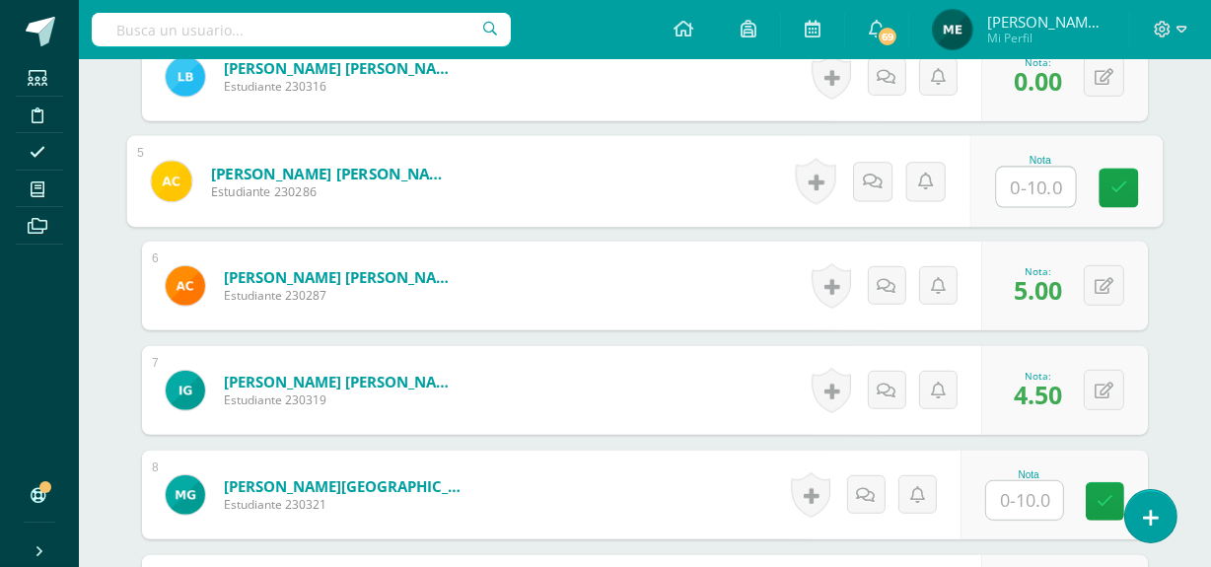
scroll to position [1046, 0]
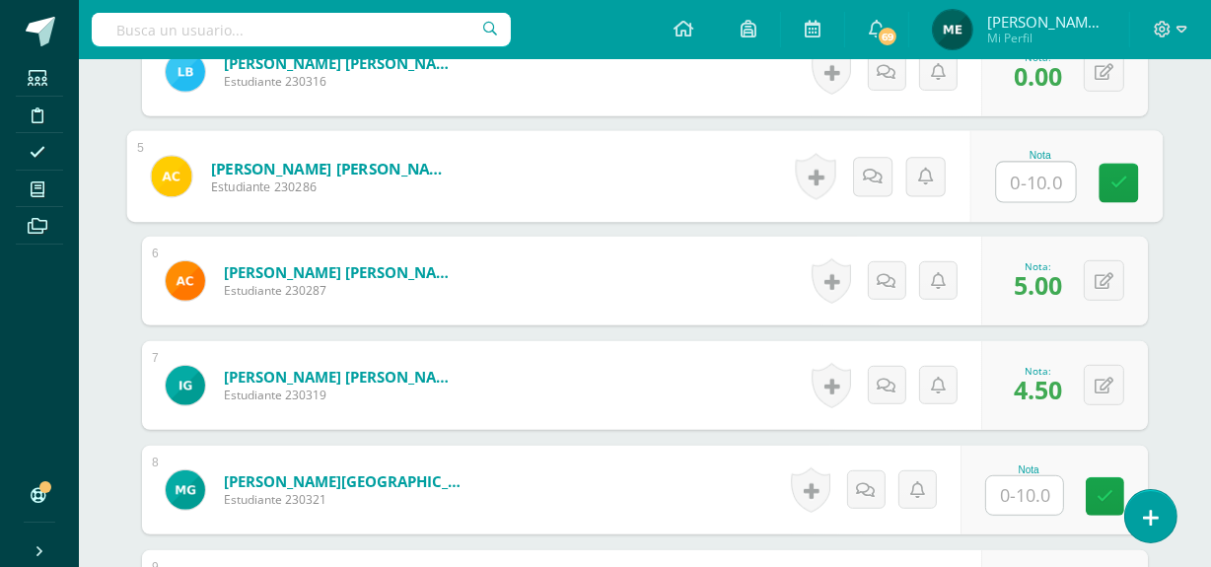
type input "0"
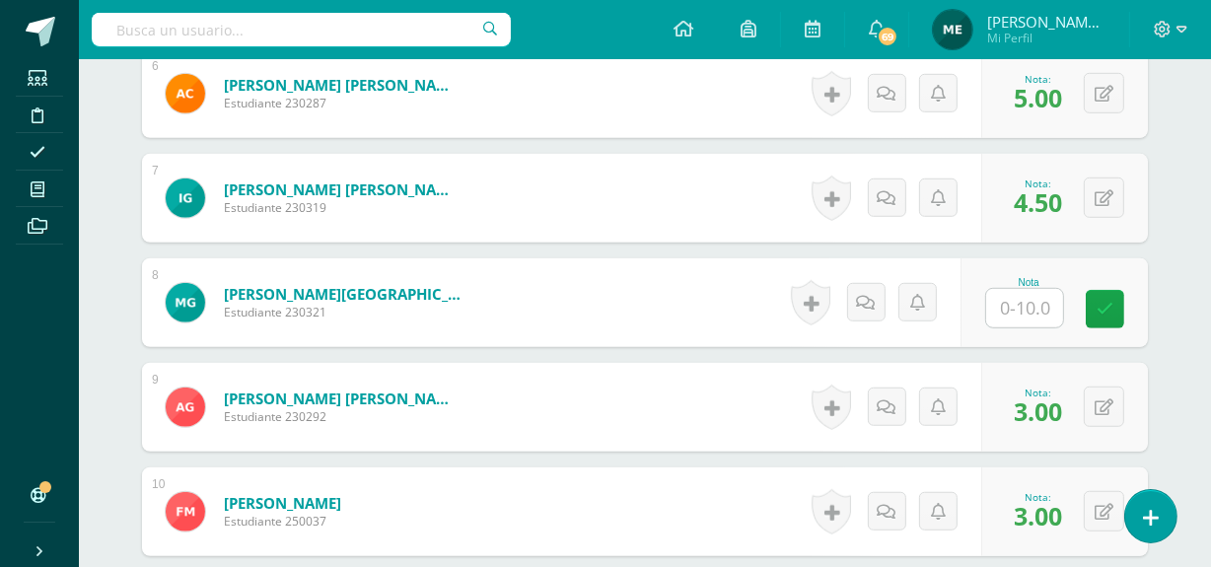
scroll to position [1234, 0]
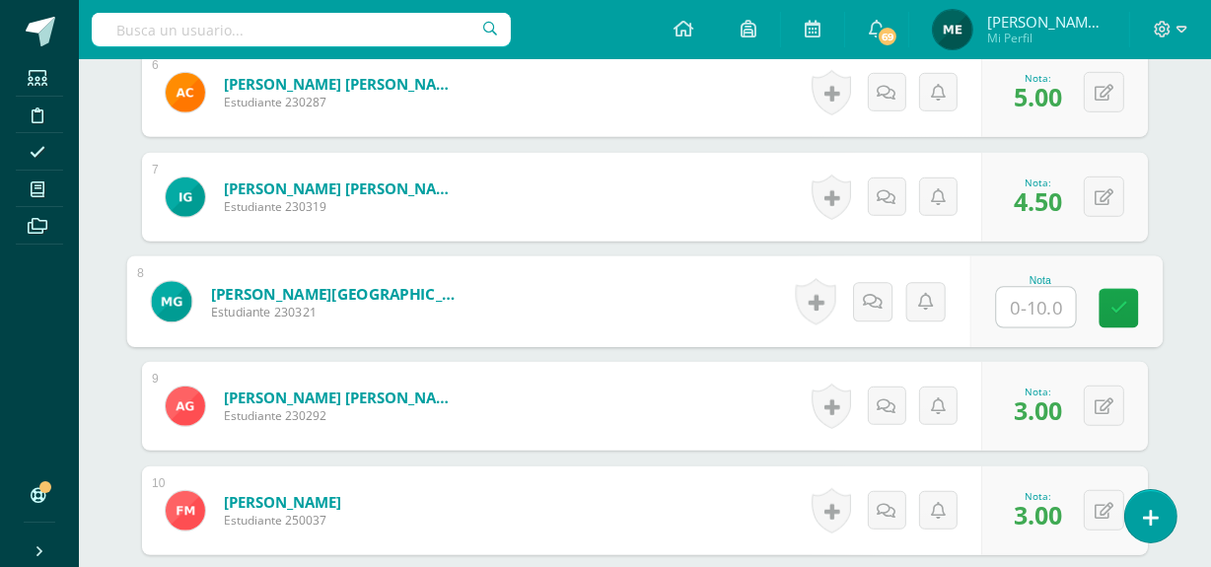
click at [1025, 288] on input "text" at bounding box center [1036, 307] width 79 height 39
type input "0"
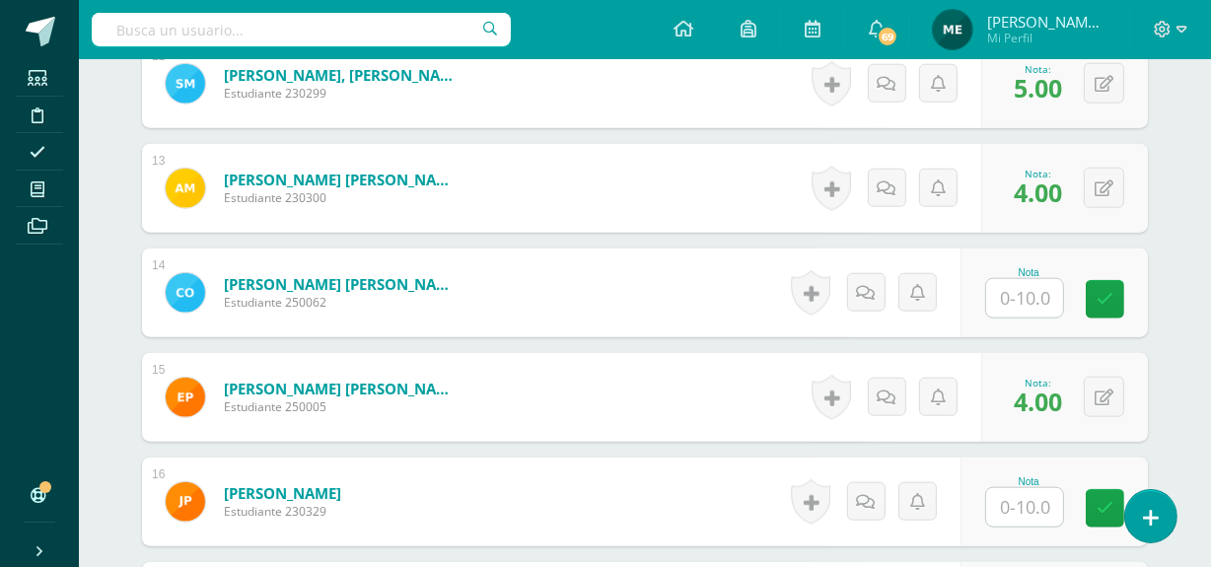
scroll to position [1871, 0]
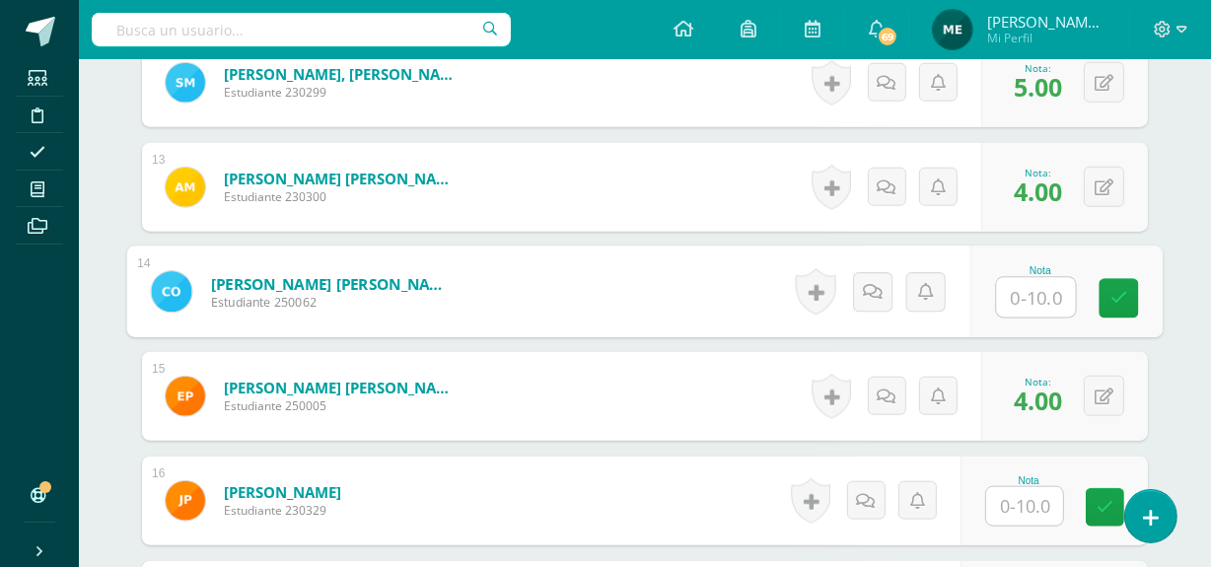
click at [1017, 278] on input "text" at bounding box center [1036, 297] width 79 height 39
type input "0"
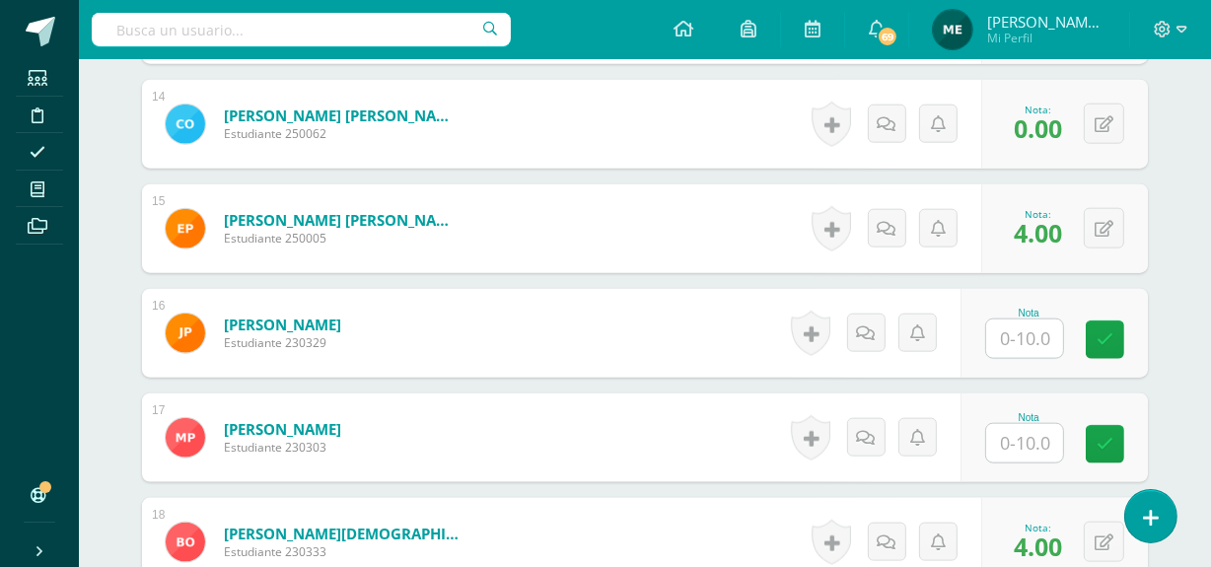
scroll to position [2040, 0]
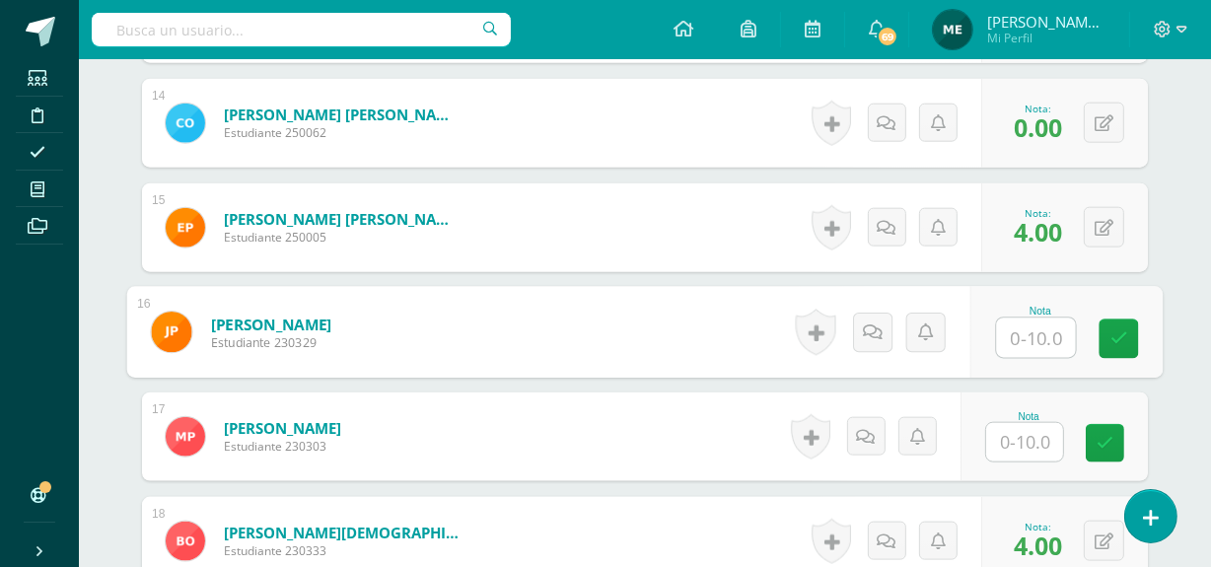
click at [1027, 318] on input "text" at bounding box center [1036, 337] width 79 height 39
type input "0"
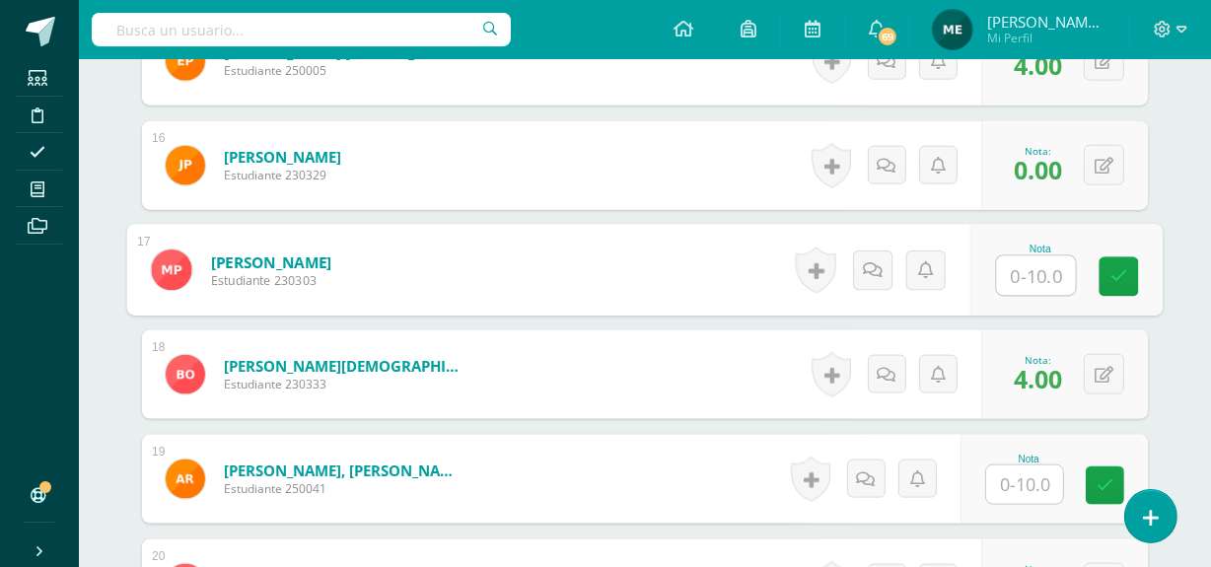
scroll to position [2209, 0]
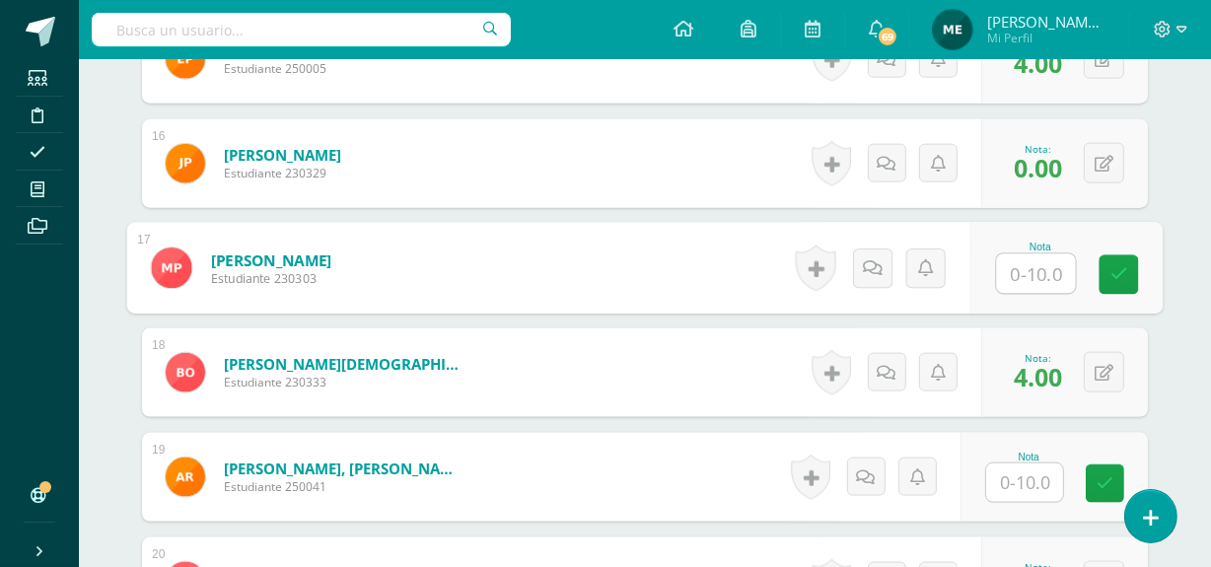
type input "0"
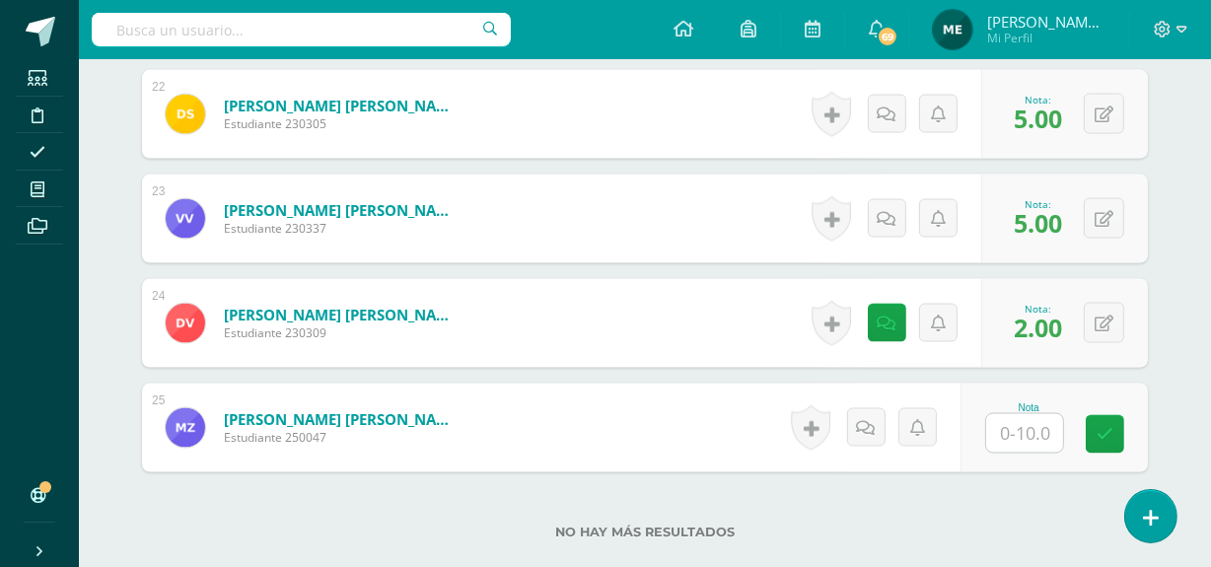
scroll to position [2897, 0]
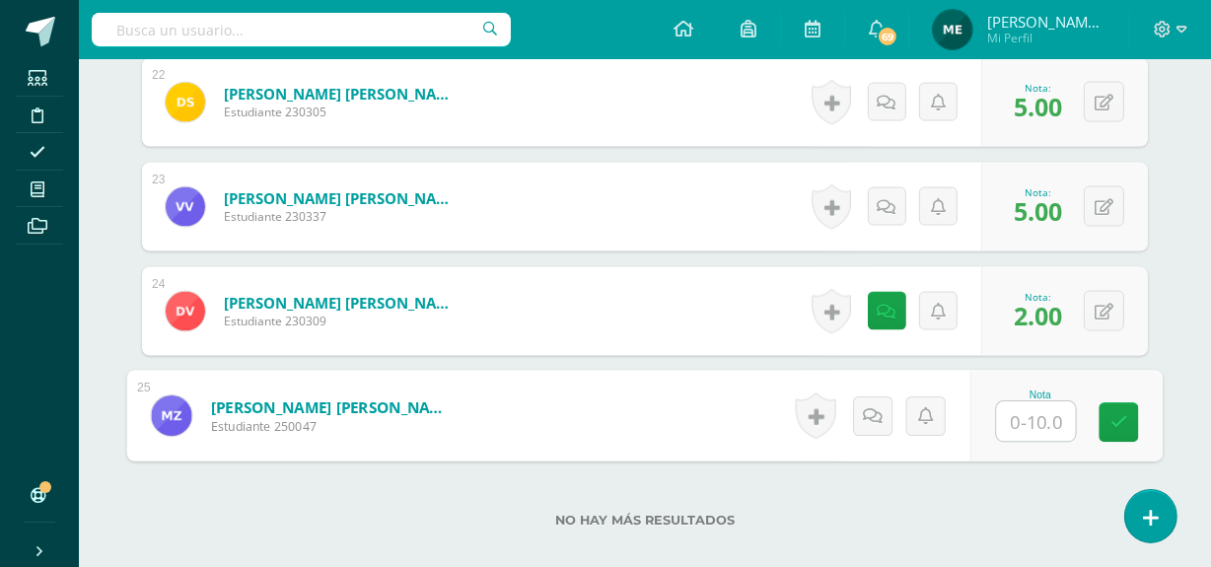
click at [1027, 404] on input "text" at bounding box center [1036, 421] width 79 height 39
type input "0"
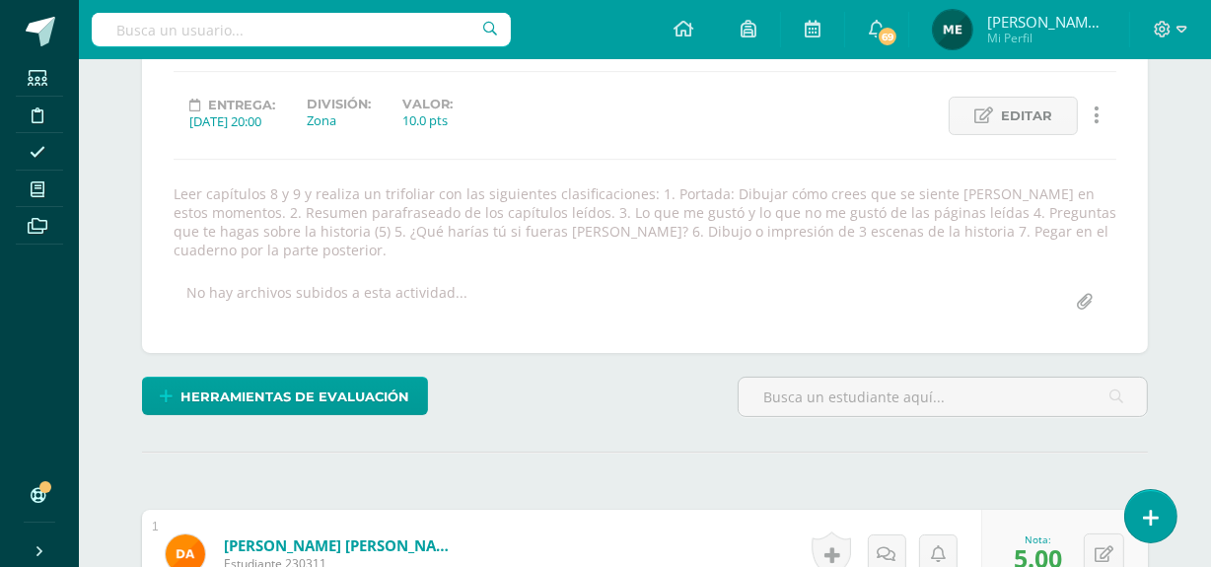
scroll to position [0, 0]
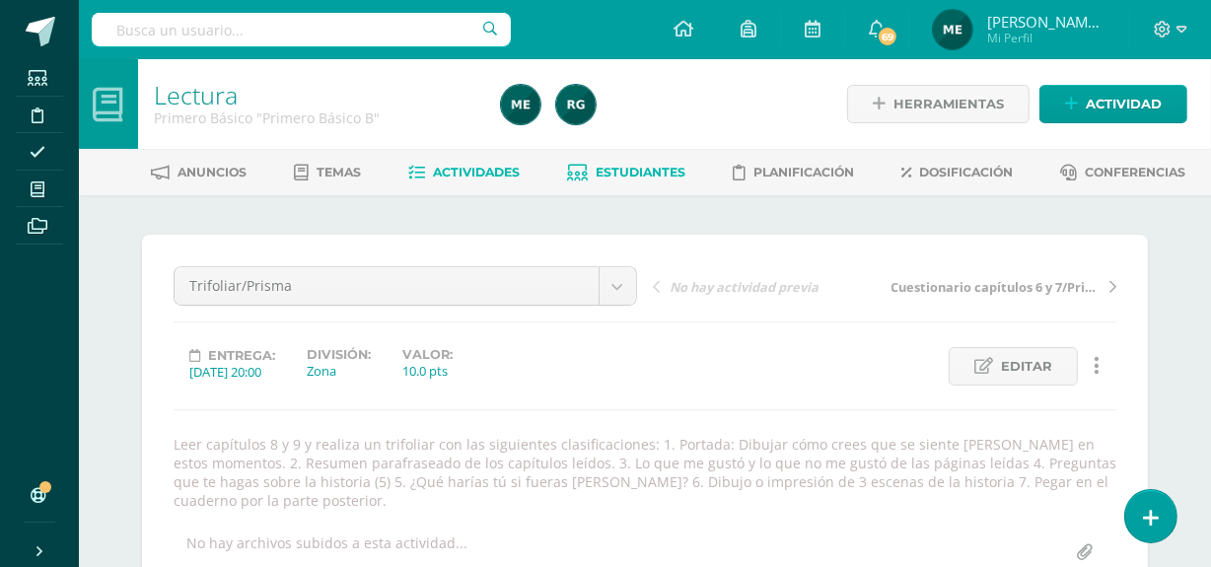
click at [647, 168] on span "Estudiantes" at bounding box center [641, 172] width 90 height 15
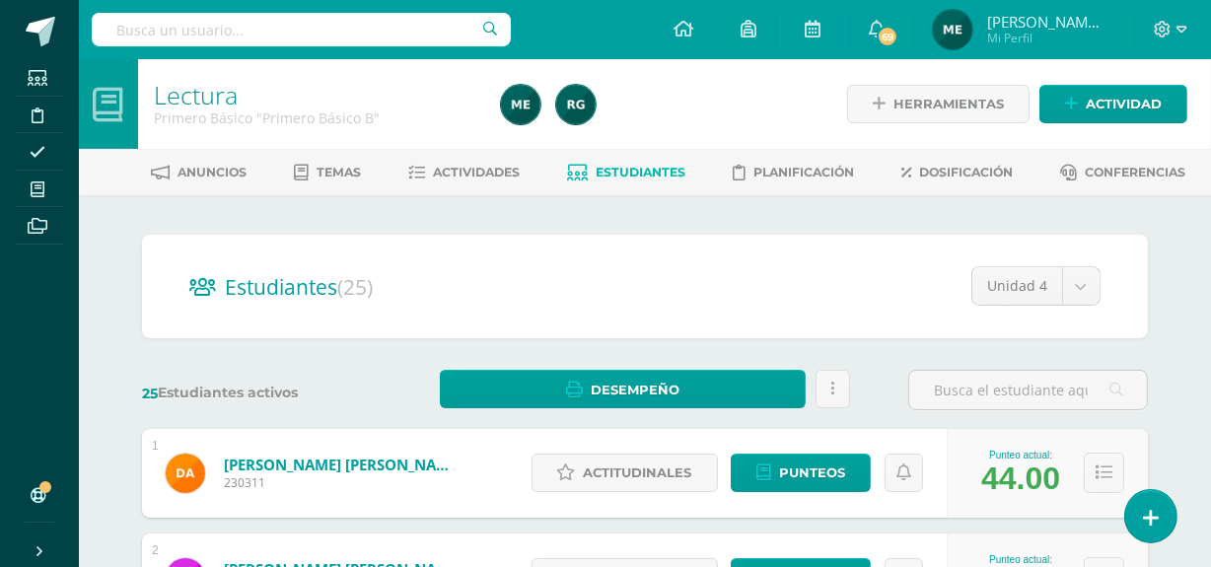
click at [1063, 23] on span "[PERSON_NAME] de los Angeles" at bounding box center [1046, 22] width 118 height 20
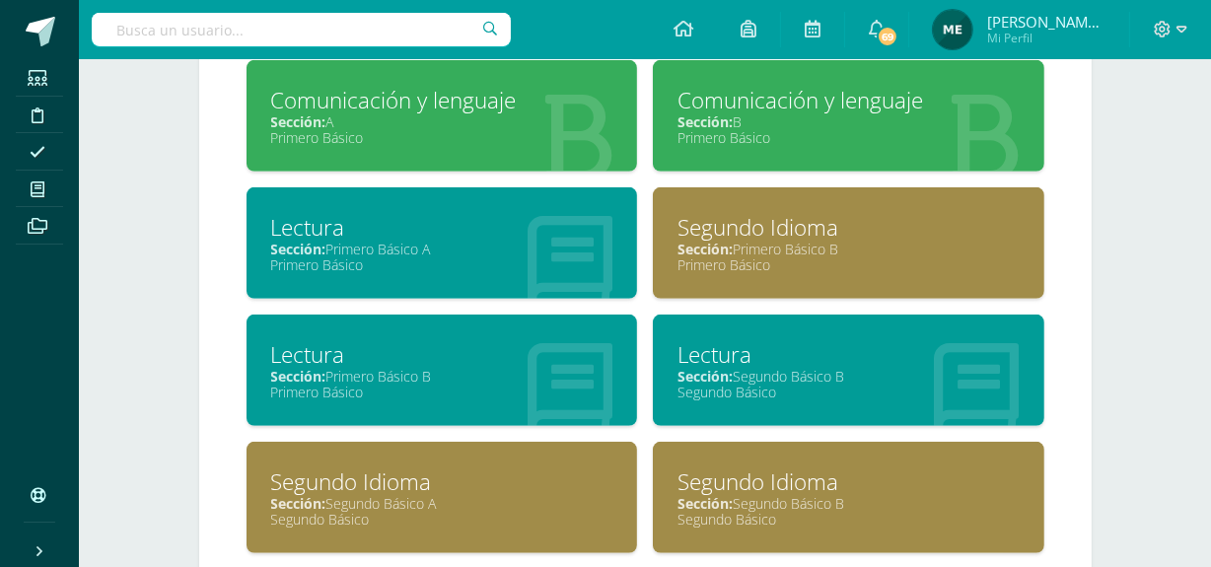
scroll to position [928, 0]
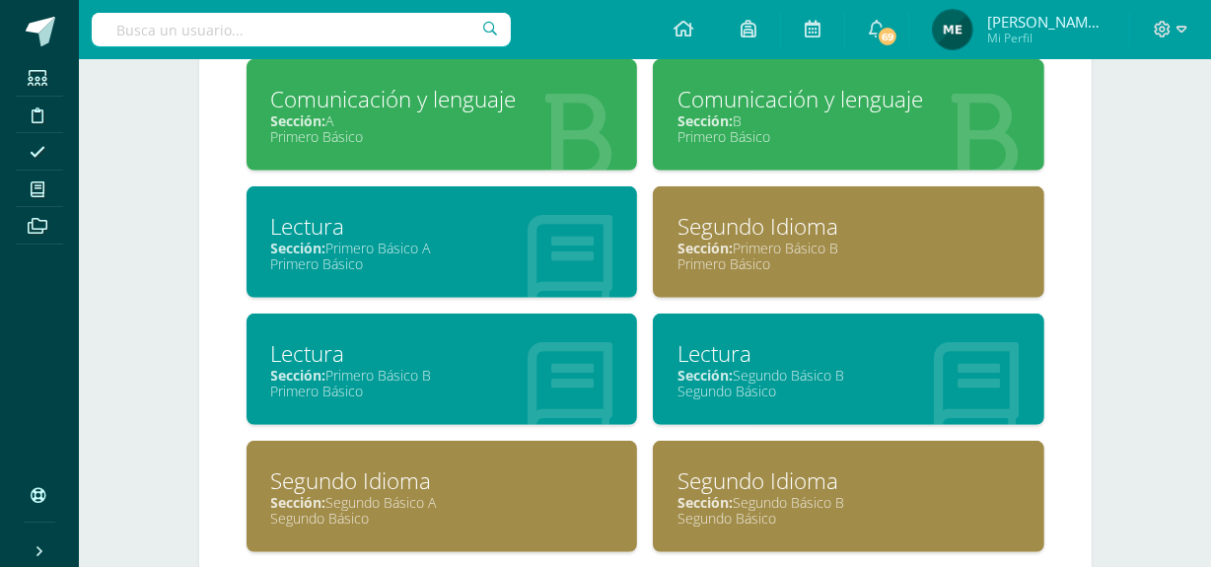
click at [449, 379] on div "Sección: Primero Básico B" at bounding box center [442, 375] width 342 height 19
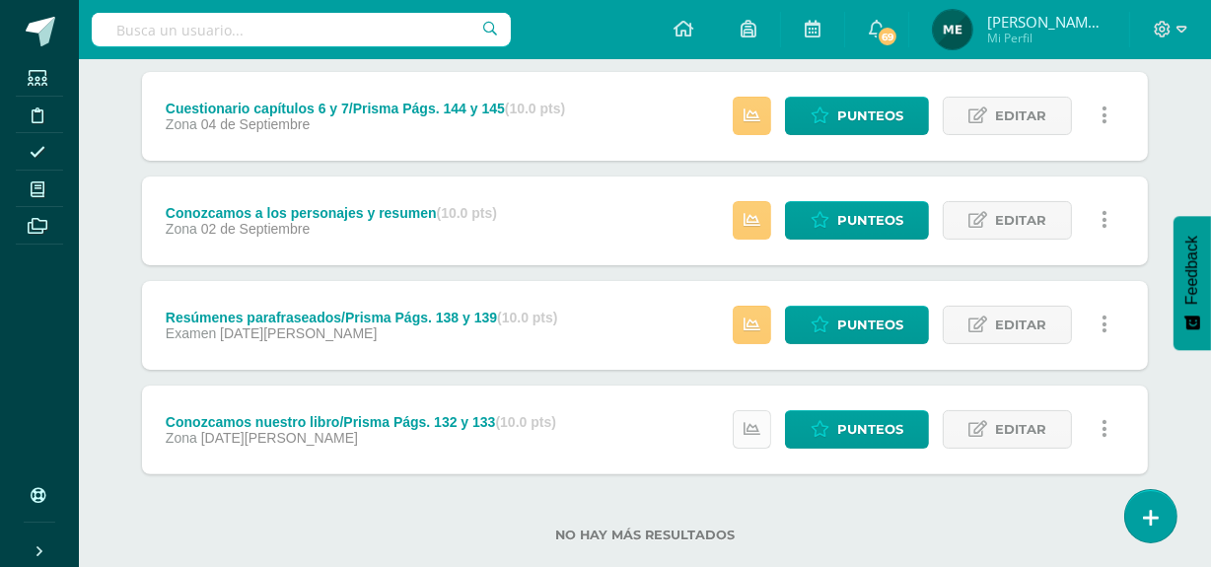
click at [759, 425] on icon at bounding box center [751, 429] width 17 height 17
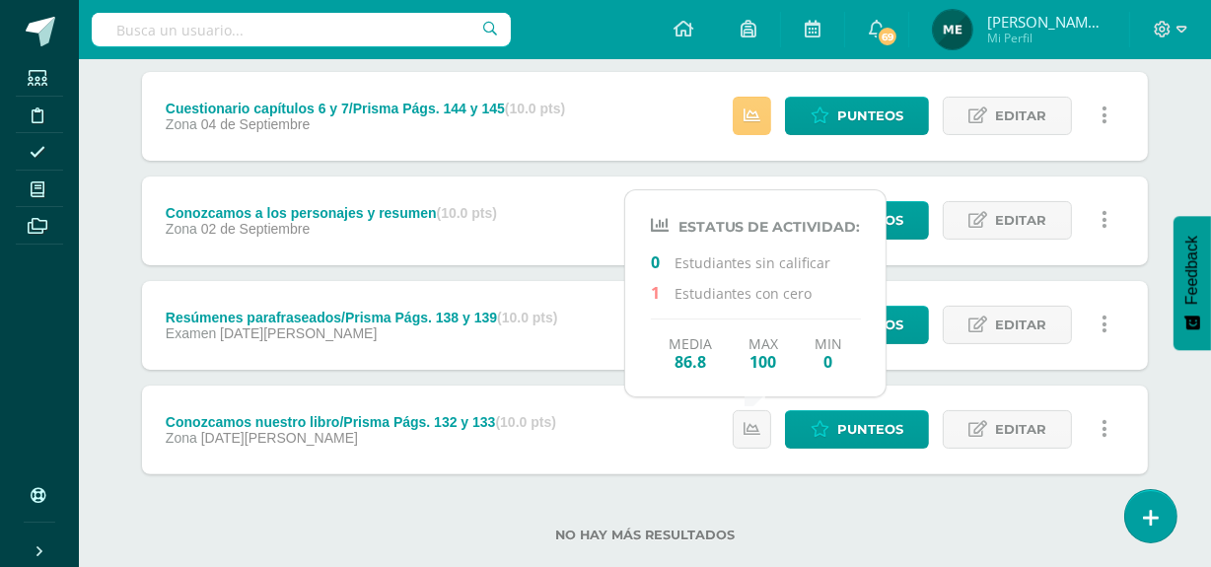
click at [906, 371] on div "Trifoliar/Prisma (10.0 pts) Zona [DATE] Estatus de Actividad: 1 Estudiantes sin…" at bounding box center [645, 220] width 1006 height 507
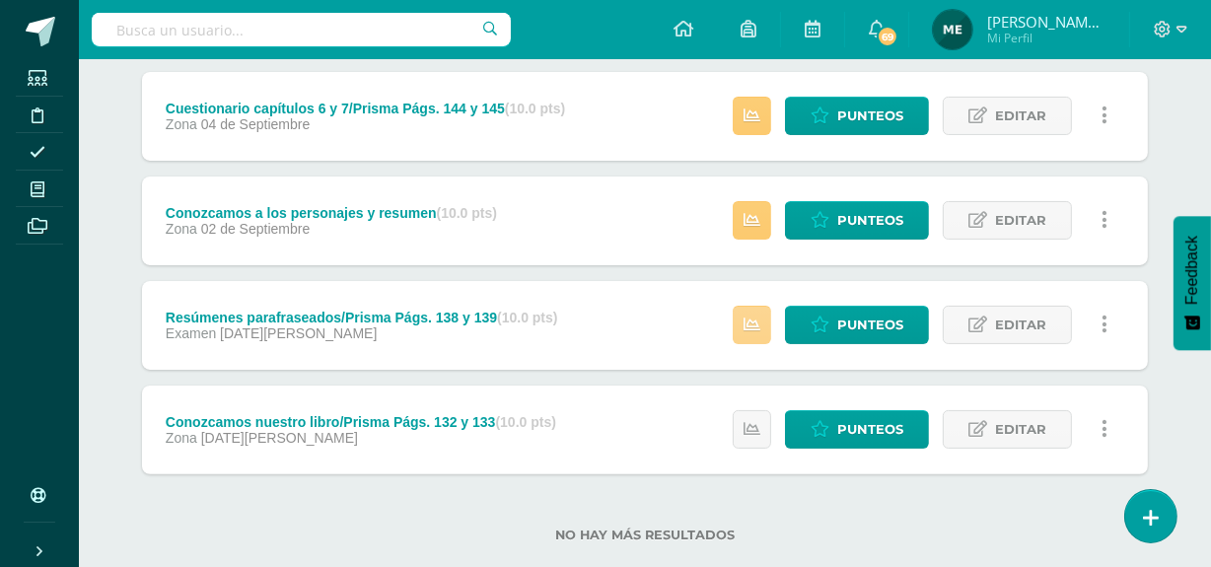
click at [754, 323] on icon at bounding box center [751, 324] width 17 height 17
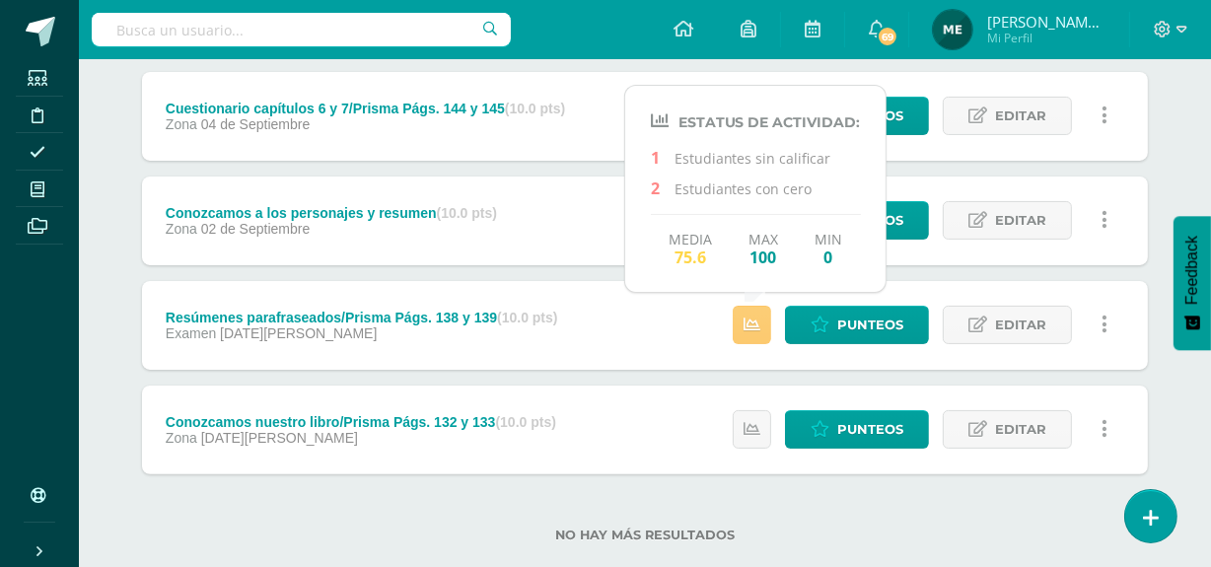
click at [930, 271] on div "Trifoliar/Prisma (10.0 pts) Zona [DATE] Estatus de Actividad: 1 Estudiantes sin…" at bounding box center [645, 220] width 1006 height 507
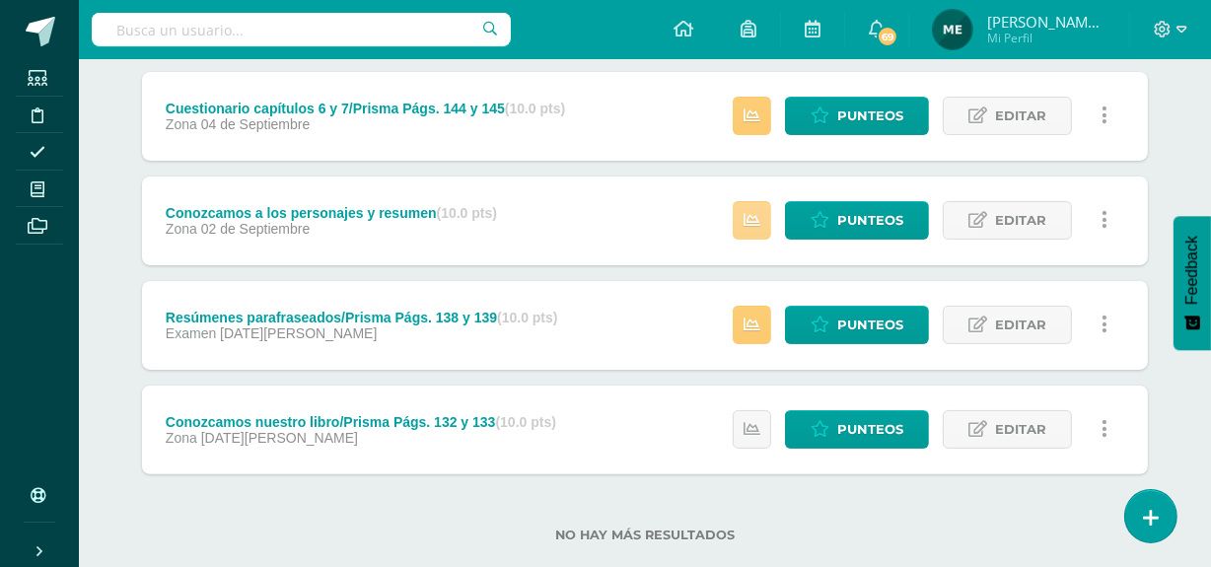
click at [758, 218] on icon at bounding box center [751, 220] width 17 height 17
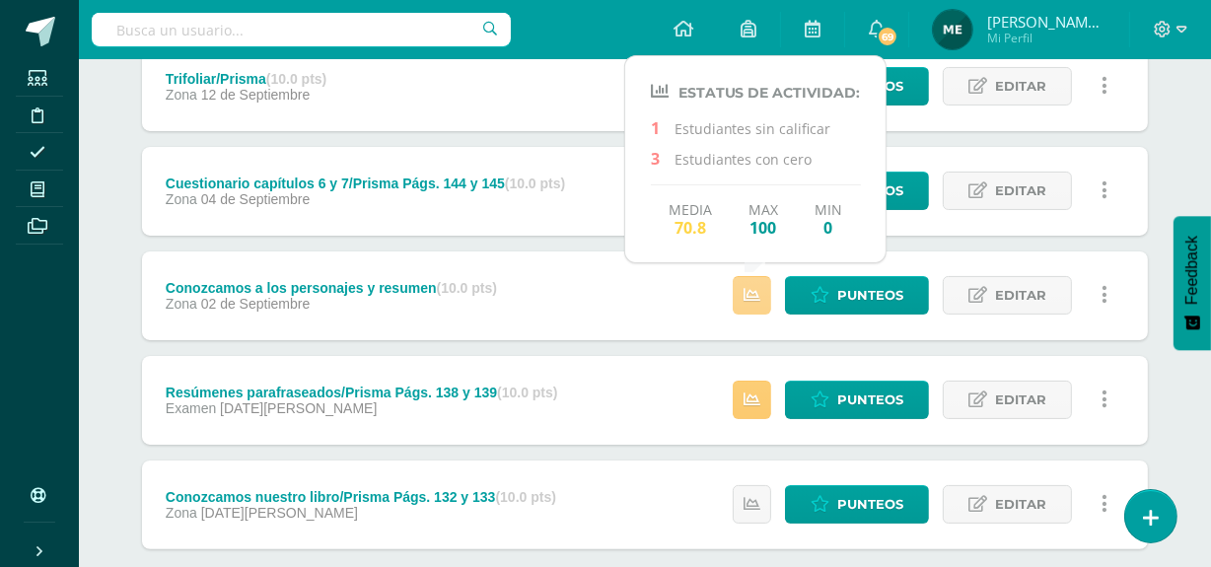
scroll to position [286, 0]
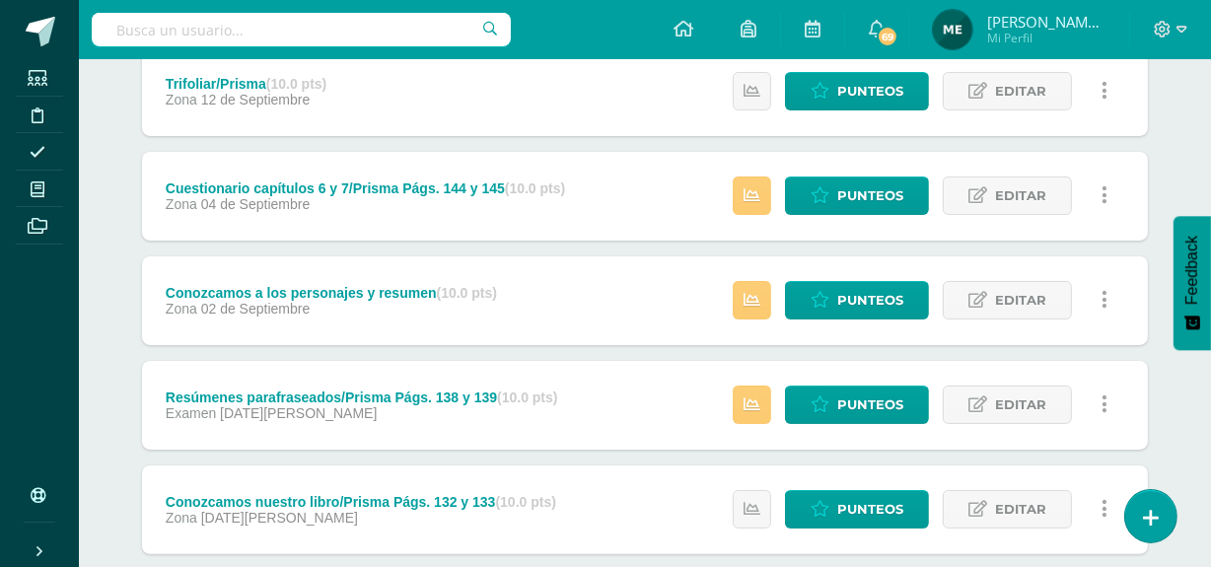
click at [930, 245] on div "Trifoliar/Prisma (10.0 pts) Zona [DATE] Estatus de Actividad: 1 Estudiantes sin…" at bounding box center [645, 300] width 1006 height 507
click at [756, 195] on icon at bounding box center [751, 195] width 17 height 17
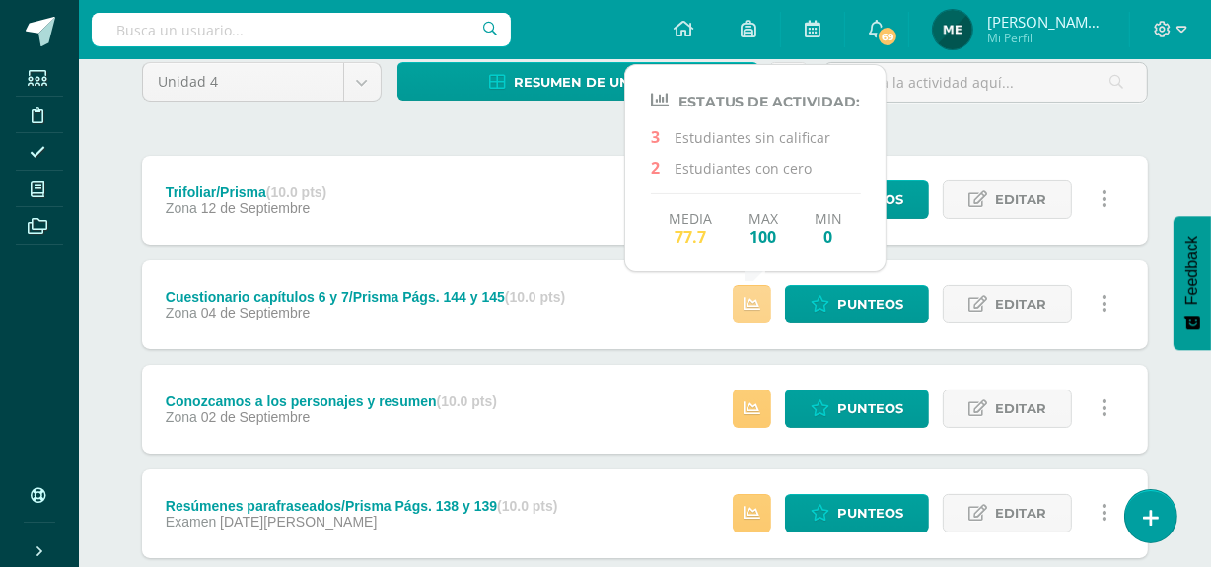
scroll to position [175, 0]
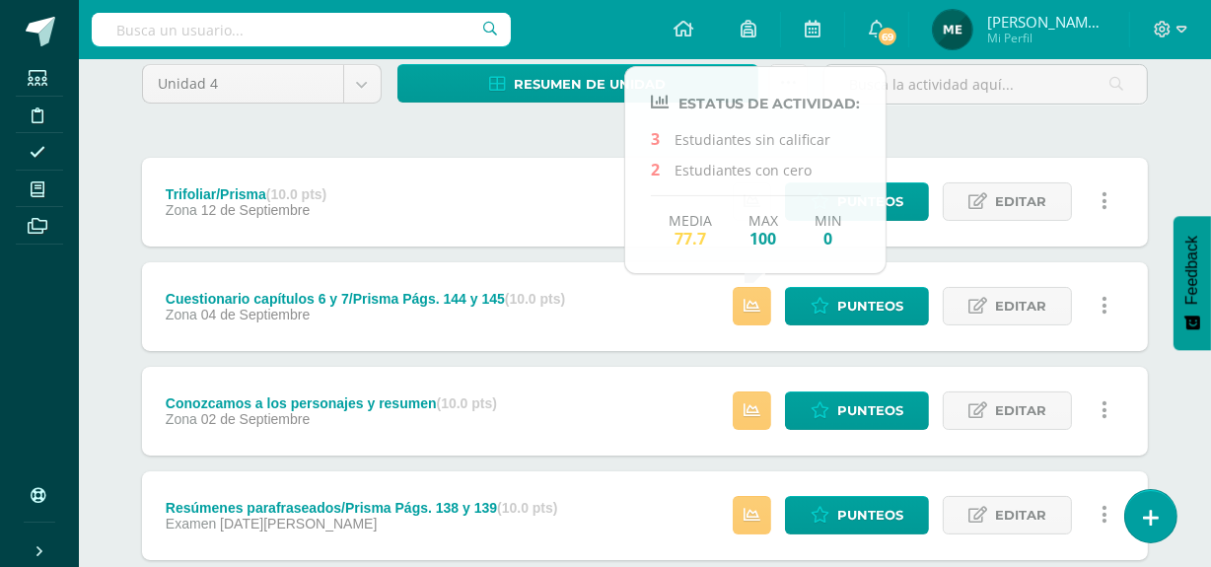
click at [938, 252] on div "Trifoliar/Prisma (10.0 pts) Zona [DATE] Estatus de Actividad: 1 Estudiantes sin…" at bounding box center [645, 411] width 1006 height 507
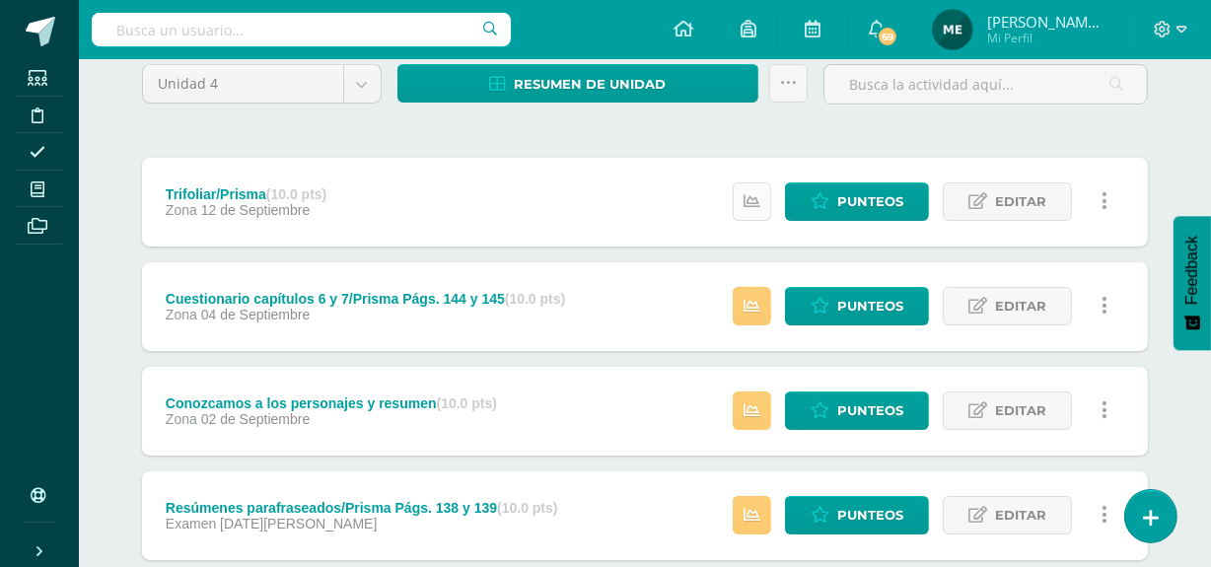
click at [764, 211] on link at bounding box center [752, 201] width 38 height 38
click at [925, 135] on div "Unidad 4 Unidad 1 Unidad 2 Unidad 3 Unidad 4 Resumen de unidad Descargar como H…" at bounding box center [644, 407] width 1021 height 697
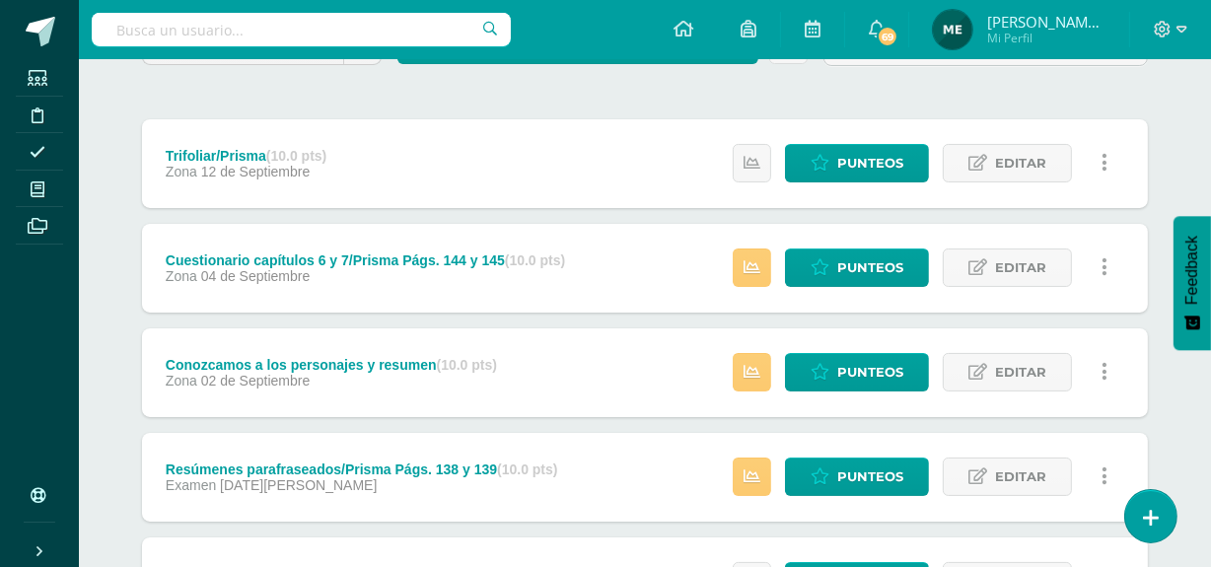
scroll to position [403, 0]
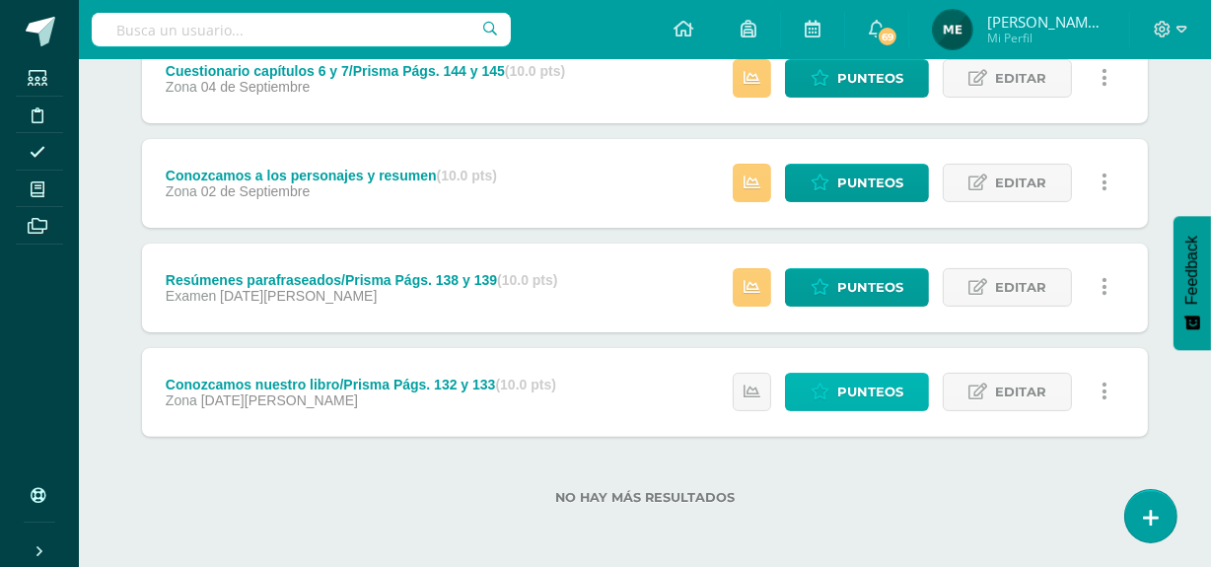
click at [875, 379] on span "Punteos" at bounding box center [870, 392] width 66 height 36
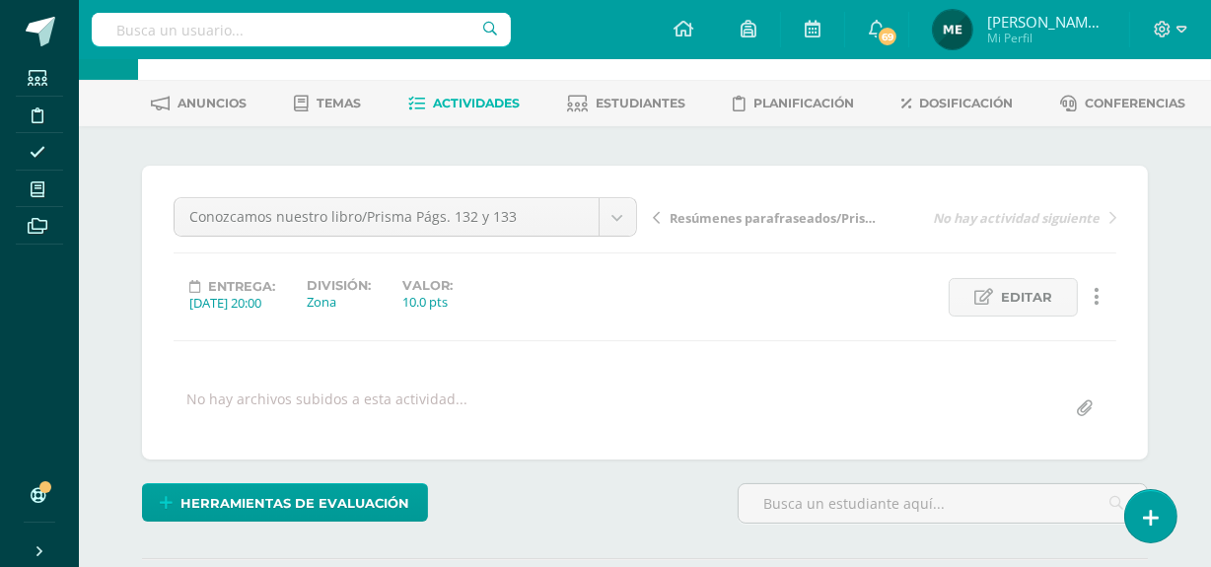
scroll to position [70, 0]
click at [1085, 21] on span "[PERSON_NAME] de los Angeles" at bounding box center [1046, 22] width 118 height 20
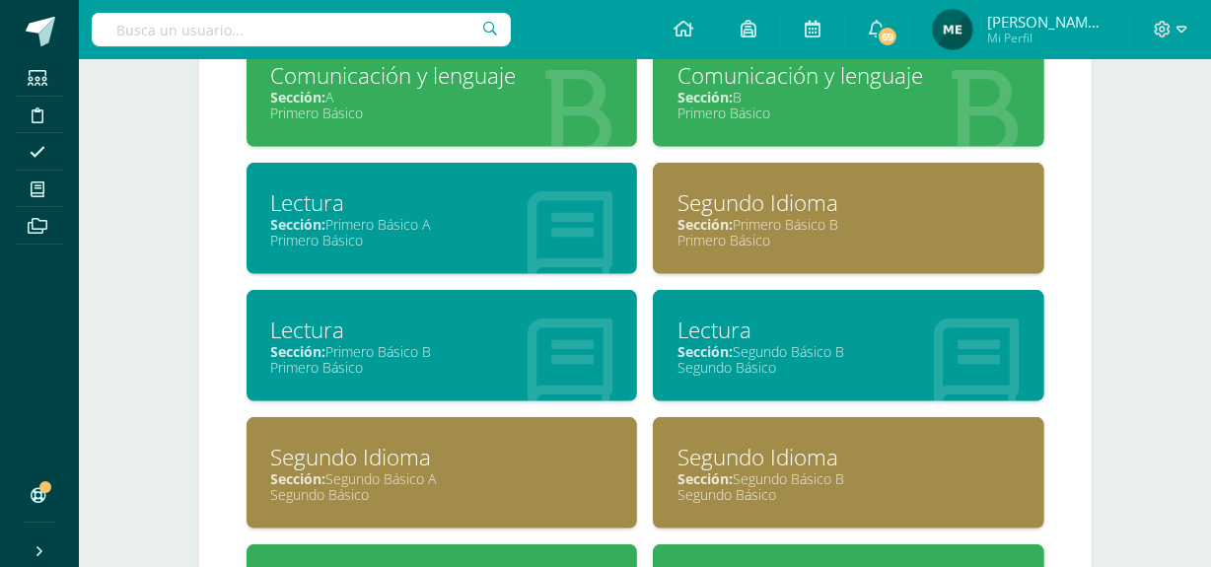
scroll to position [959, 0]
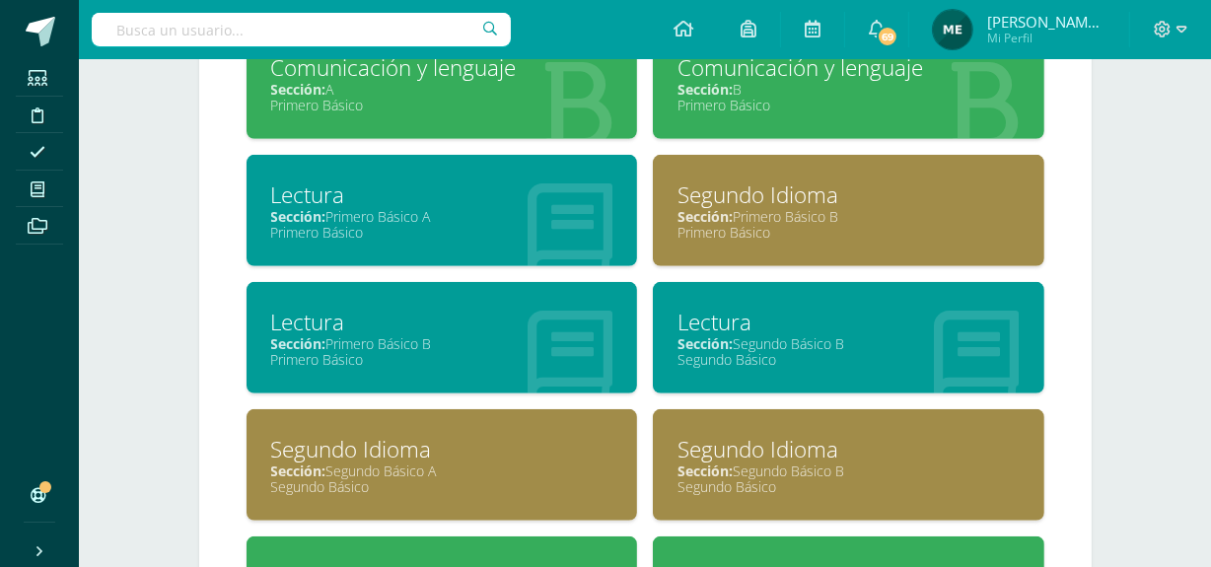
click at [499, 338] on div "Sección: Primero Básico B" at bounding box center [442, 343] width 342 height 19
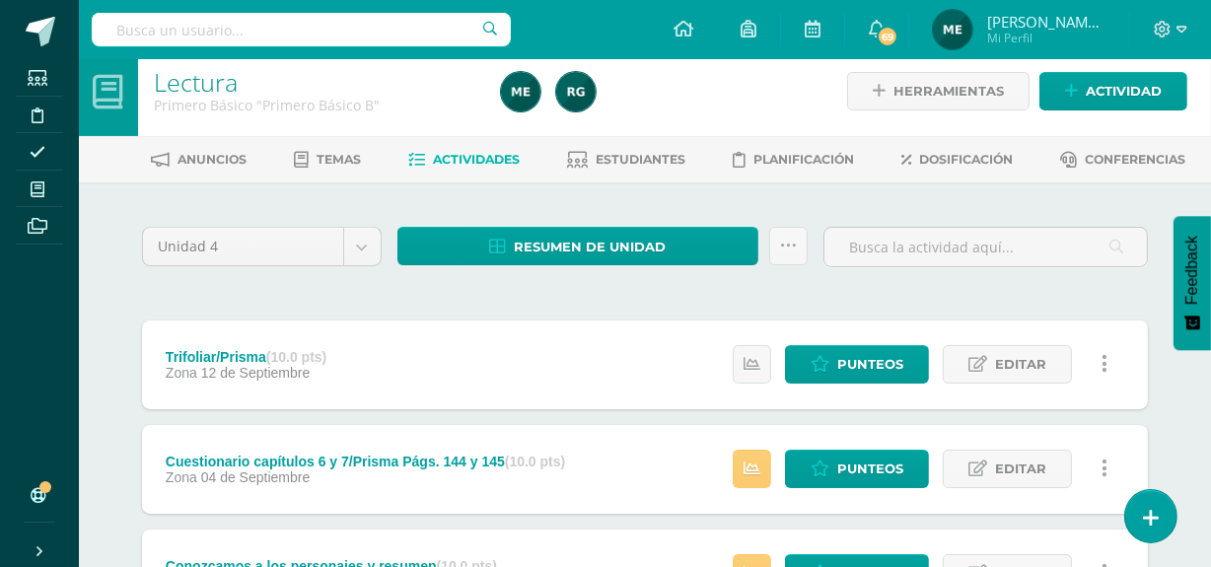
scroll to position [403, 0]
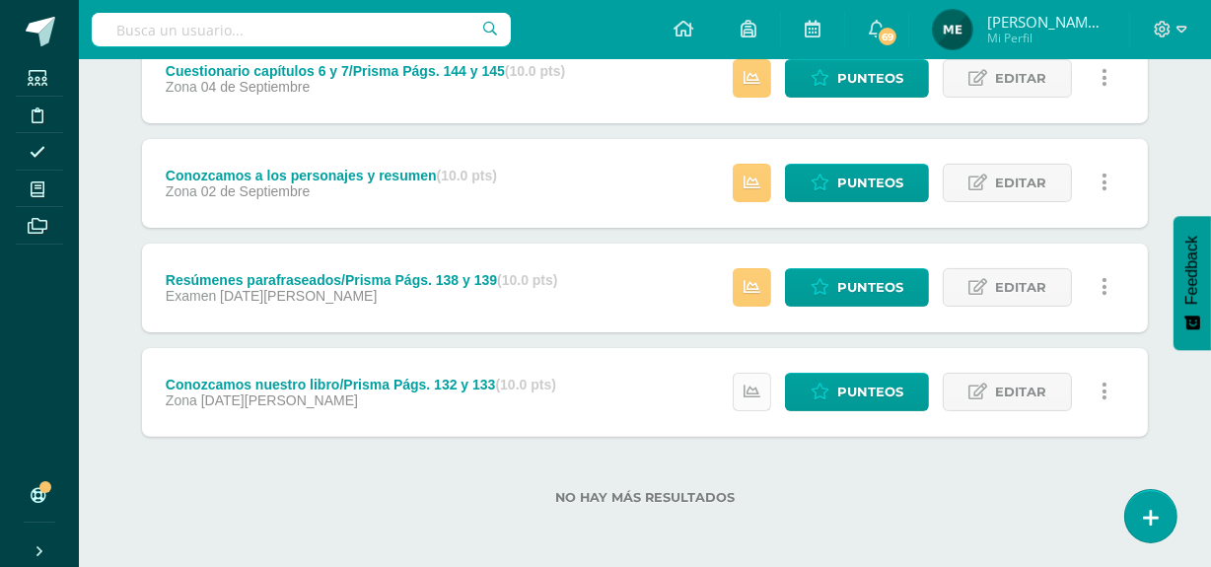
click at [757, 390] on icon at bounding box center [751, 392] width 17 height 17
click at [867, 457] on div "No hay más resultados" at bounding box center [645, 483] width 1006 height 92
click at [760, 280] on icon at bounding box center [751, 287] width 17 height 17
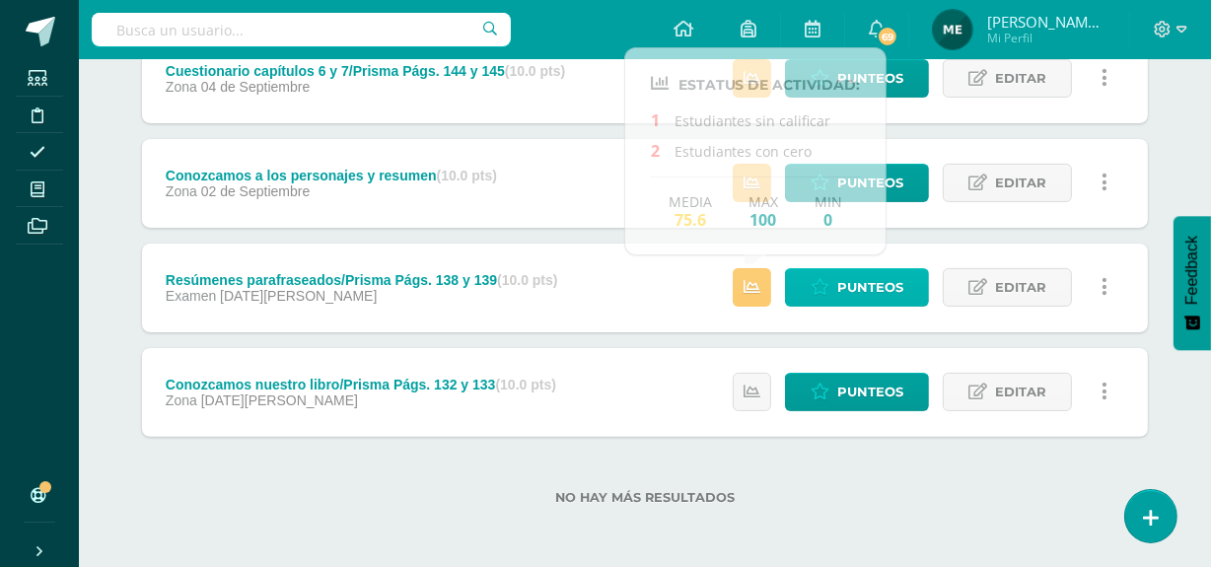
click at [880, 284] on span "Punteos" at bounding box center [870, 287] width 66 height 36
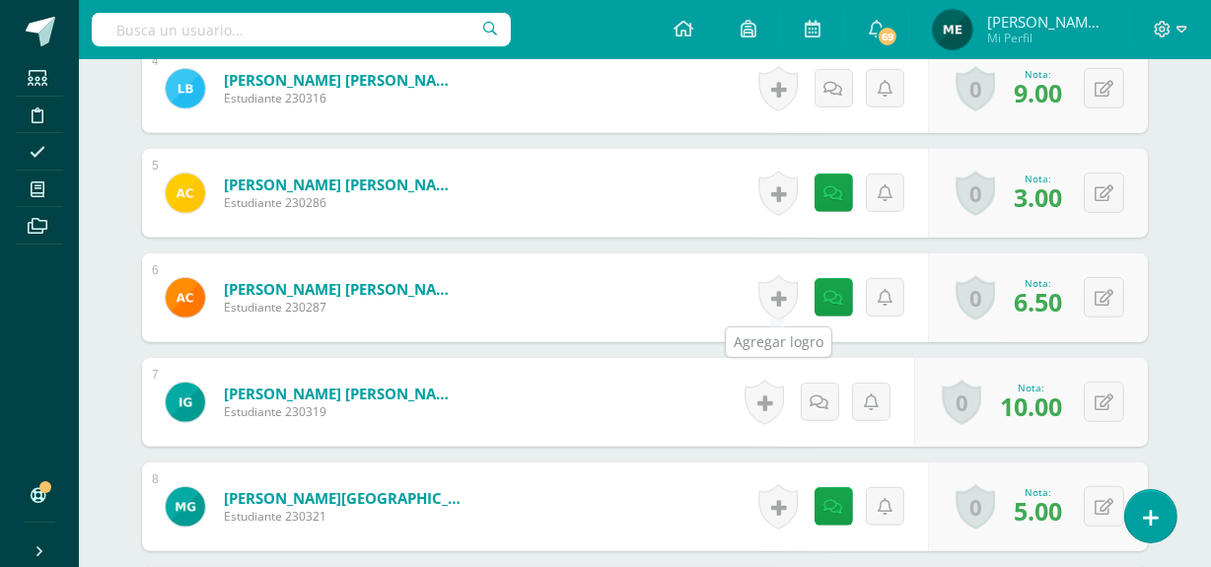
scroll to position [955, 0]
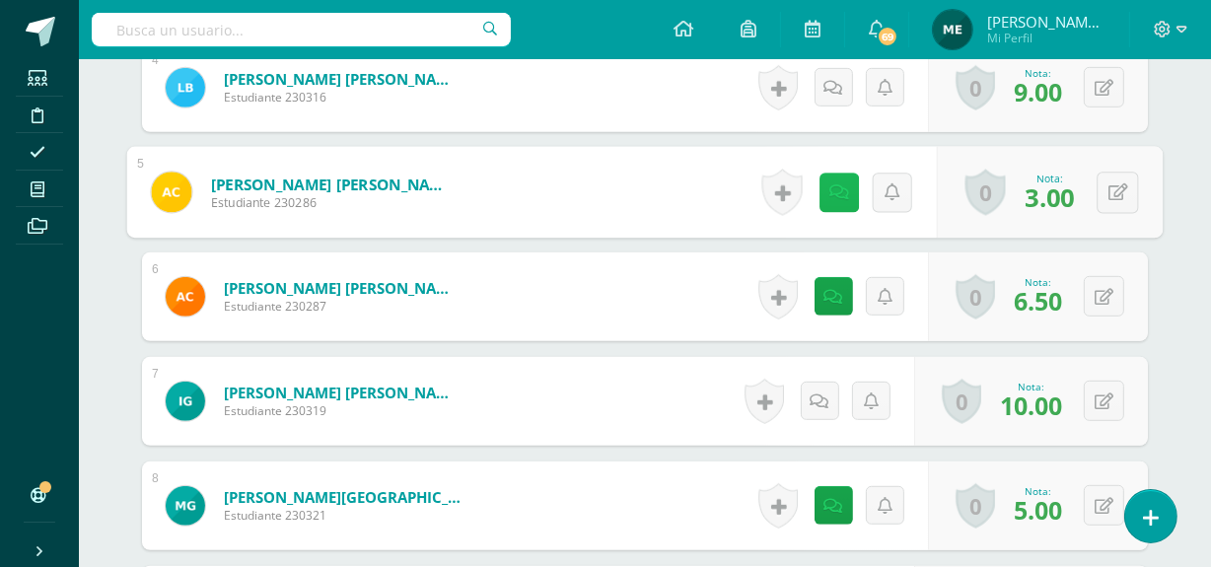
click at [835, 189] on icon at bounding box center [839, 191] width 20 height 17
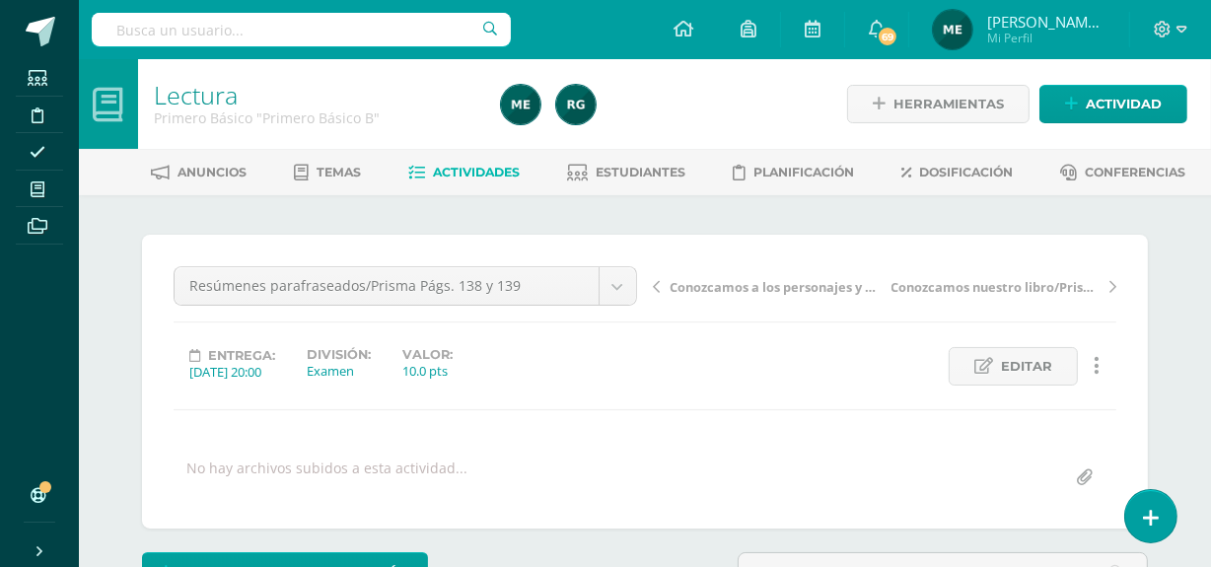
scroll to position [0, 0]
click at [1055, 35] on span "Mi Perfil" at bounding box center [1046, 38] width 118 height 17
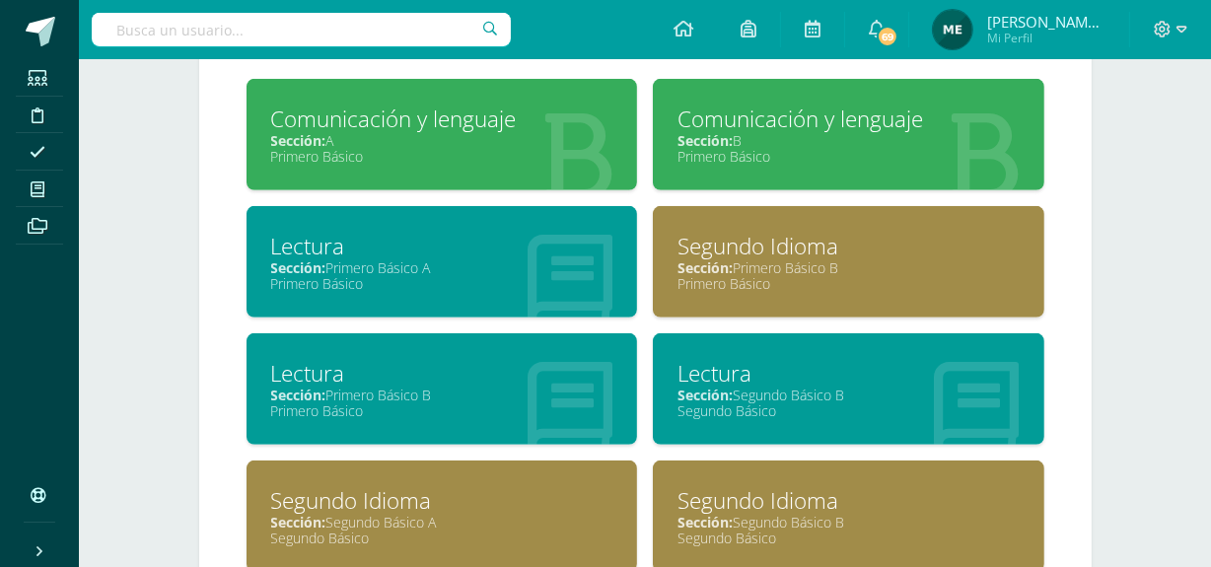
scroll to position [930, 0]
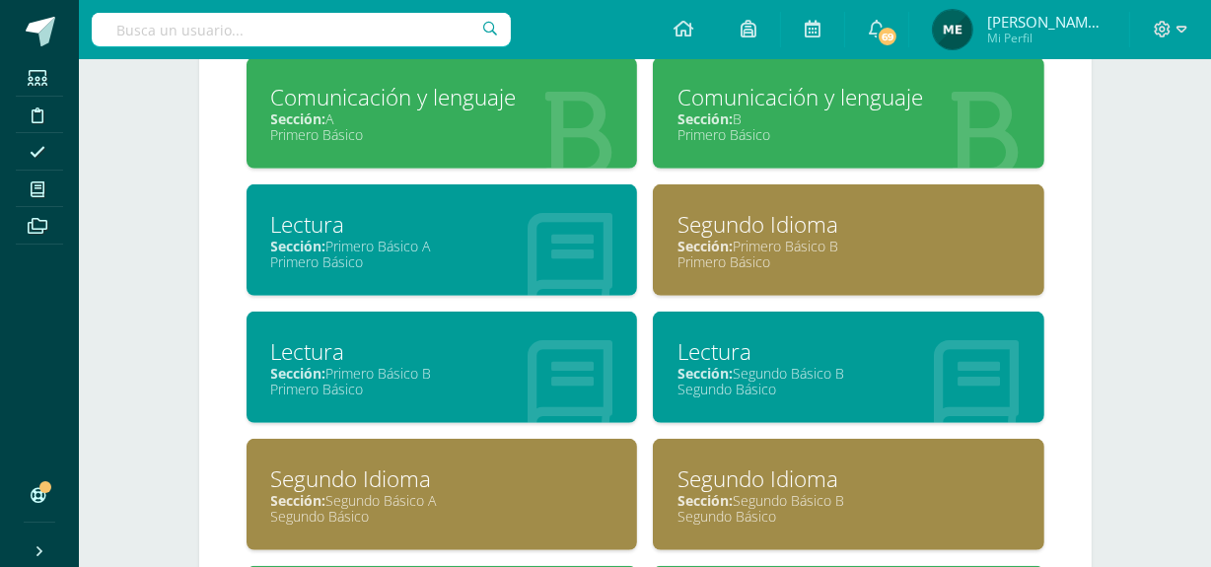
click at [454, 228] on div "Lectura" at bounding box center [442, 224] width 342 height 31
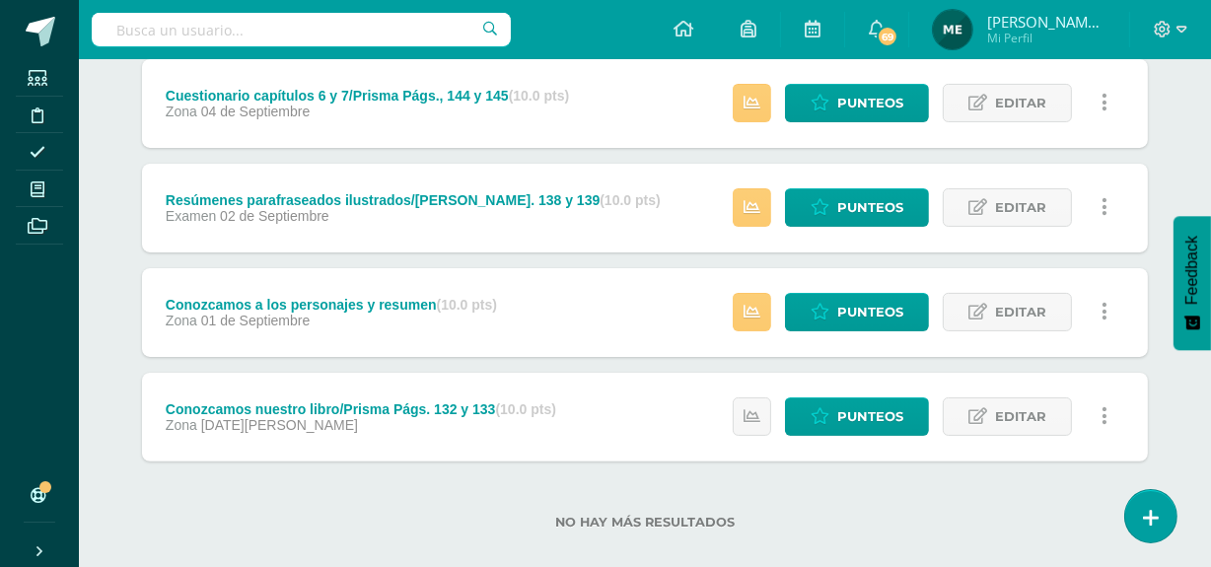
scroll to position [403, 0]
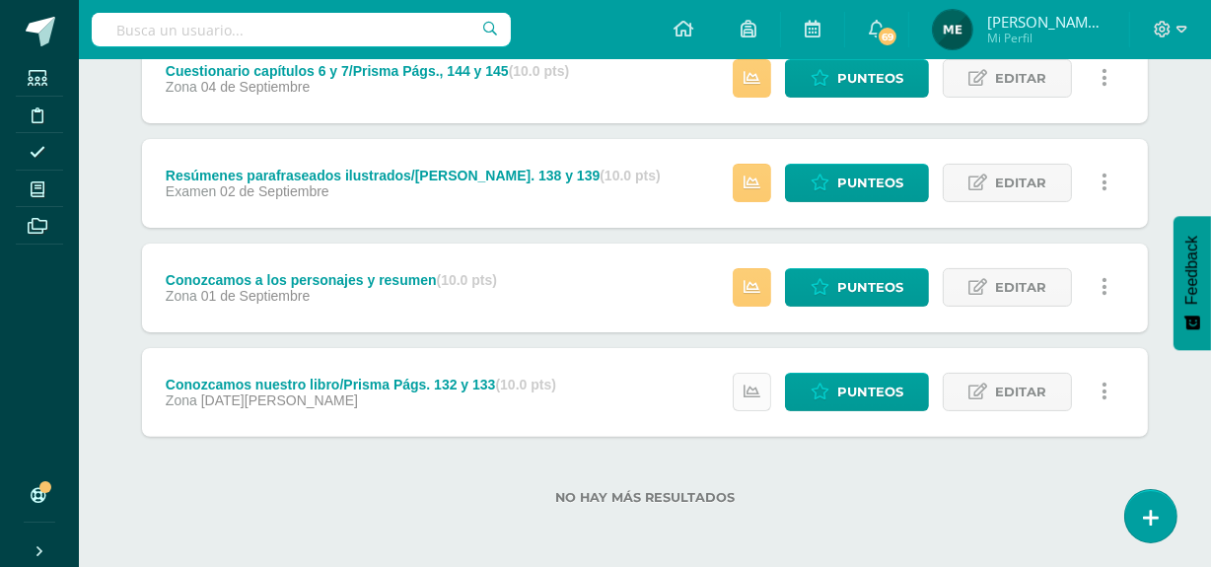
click at [753, 380] on link at bounding box center [752, 392] width 38 height 38
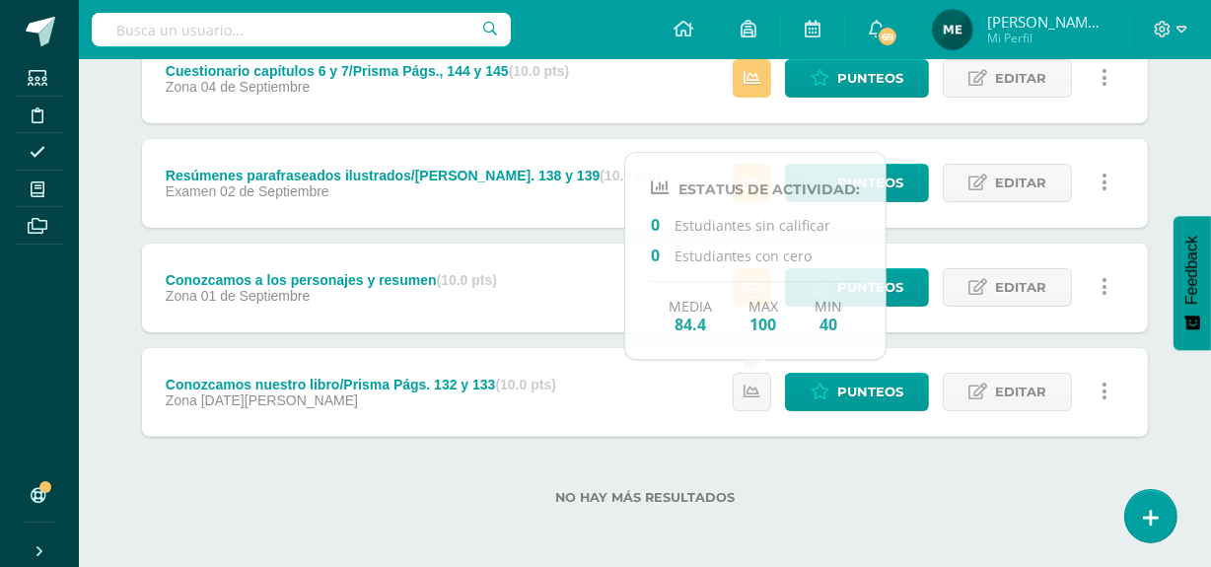
click at [836, 490] on label "No hay más resultados" at bounding box center [645, 497] width 1006 height 15
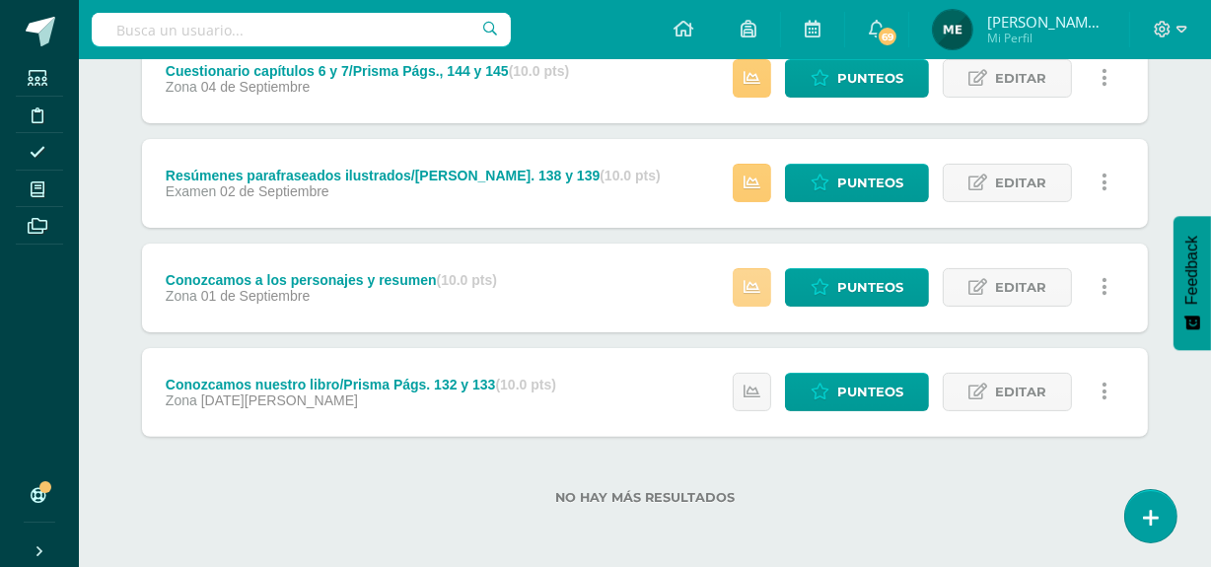
click at [763, 277] on link at bounding box center [752, 287] width 38 height 38
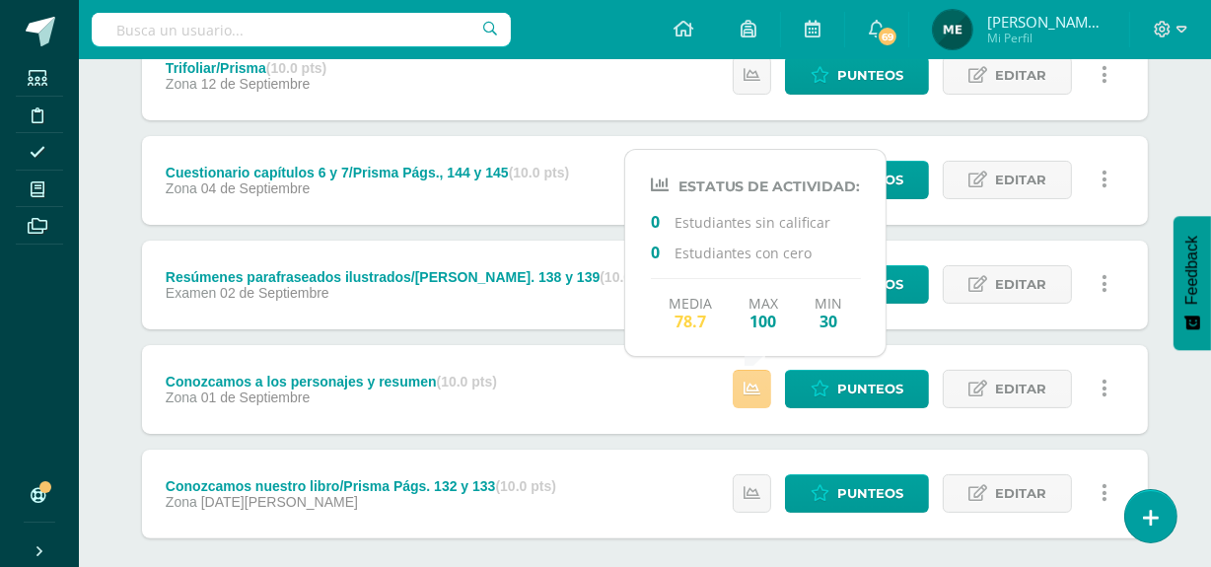
scroll to position [299, 0]
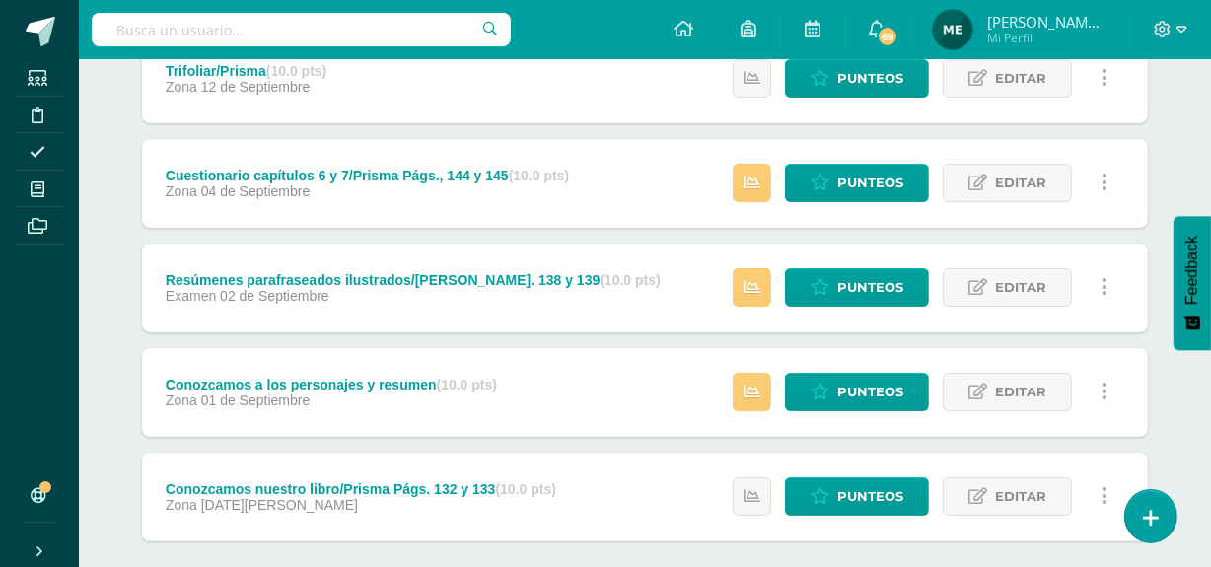
click at [908, 335] on div "Trifoliar/Prisma (10.0 pts) Zona 12 de Septiembre Estatus de Actividad: 26 Estu…" at bounding box center [645, 288] width 1006 height 507
click at [755, 284] on icon at bounding box center [751, 287] width 17 height 17
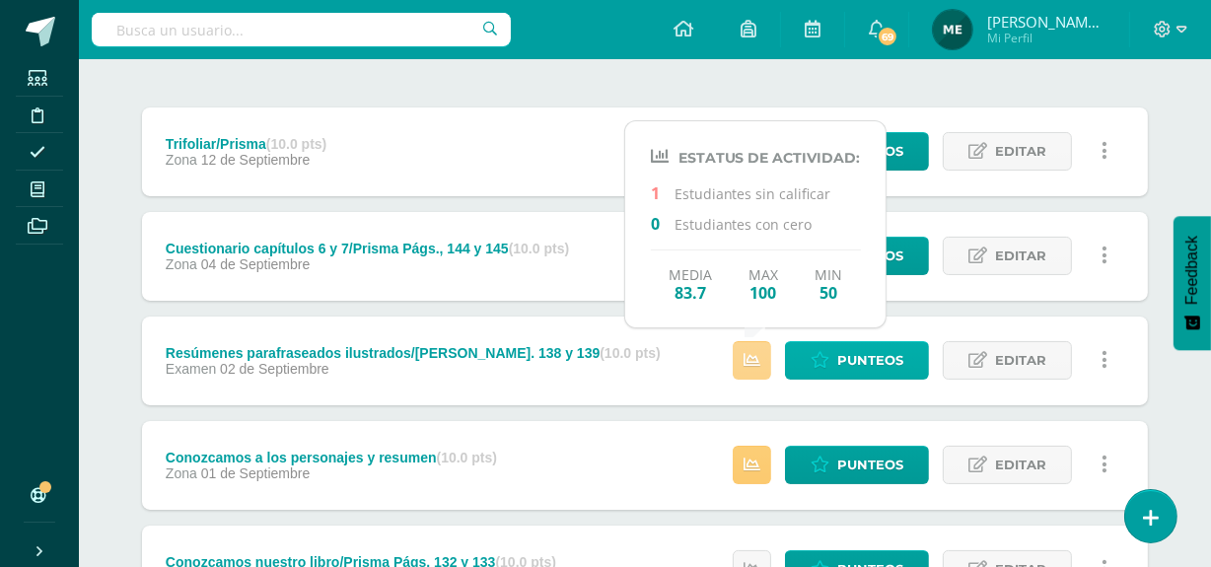
scroll to position [223, 0]
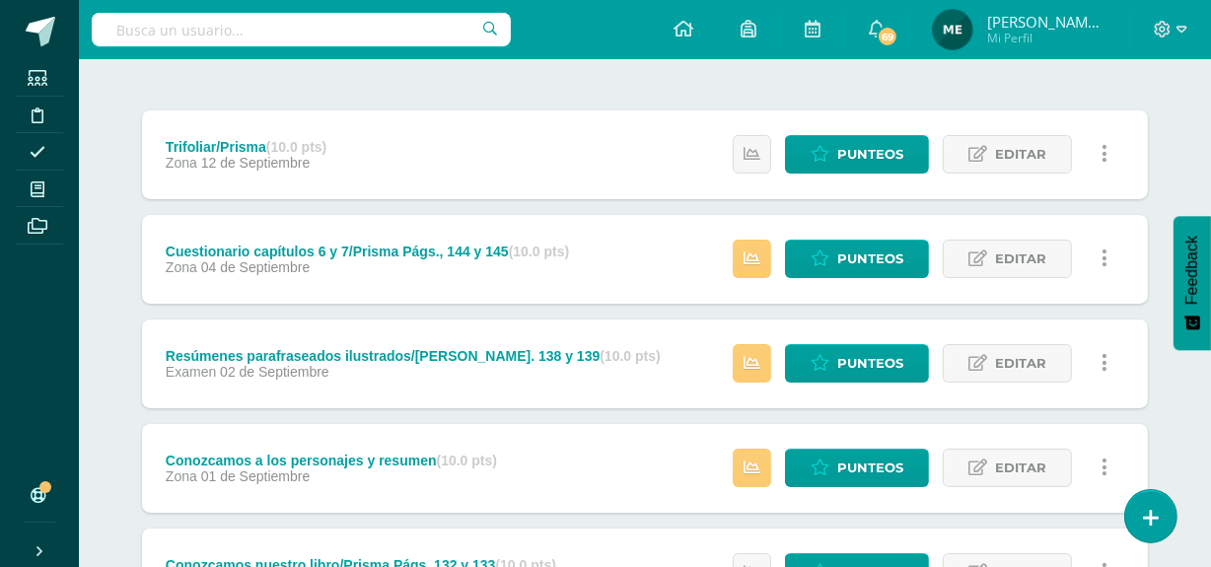
click at [932, 306] on div "Trifoliar/Prisma (10.0 pts) Zona 12 de Septiembre Estatus de Actividad: 26 Estu…" at bounding box center [645, 363] width 1006 height 507
click at [759, 266] on link at bounding box center [752, 259] width 38 height 38
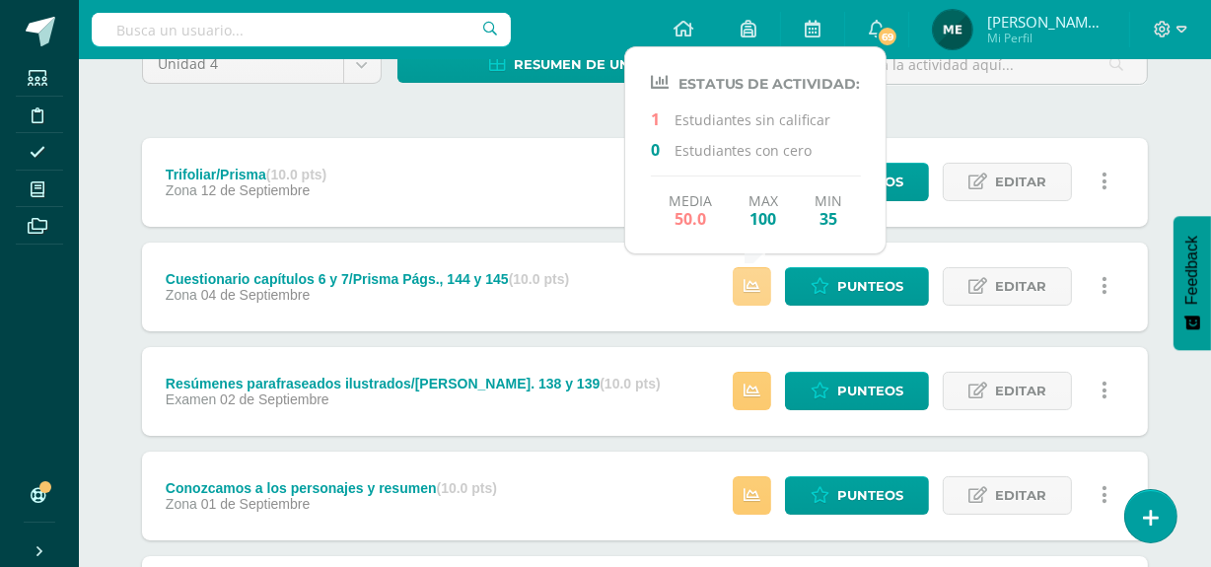
scroll to position [194, 0]
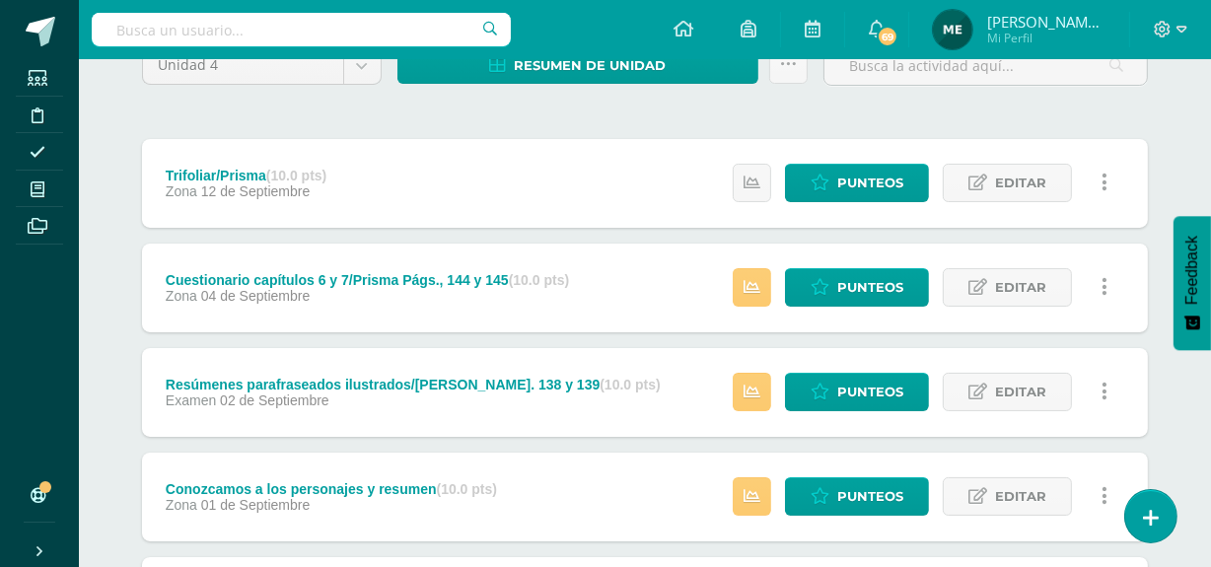
click at [918, 231] on div "Trifoliar/Prisma (10.0 pts) Zona 12 de Septiembre Estatus de Actividad: 26 Estu…" at bounding box center [645, 392] width 1006 height 507
click at [750, 181] on icon at bounding box center [751, 183] width 17 height 17
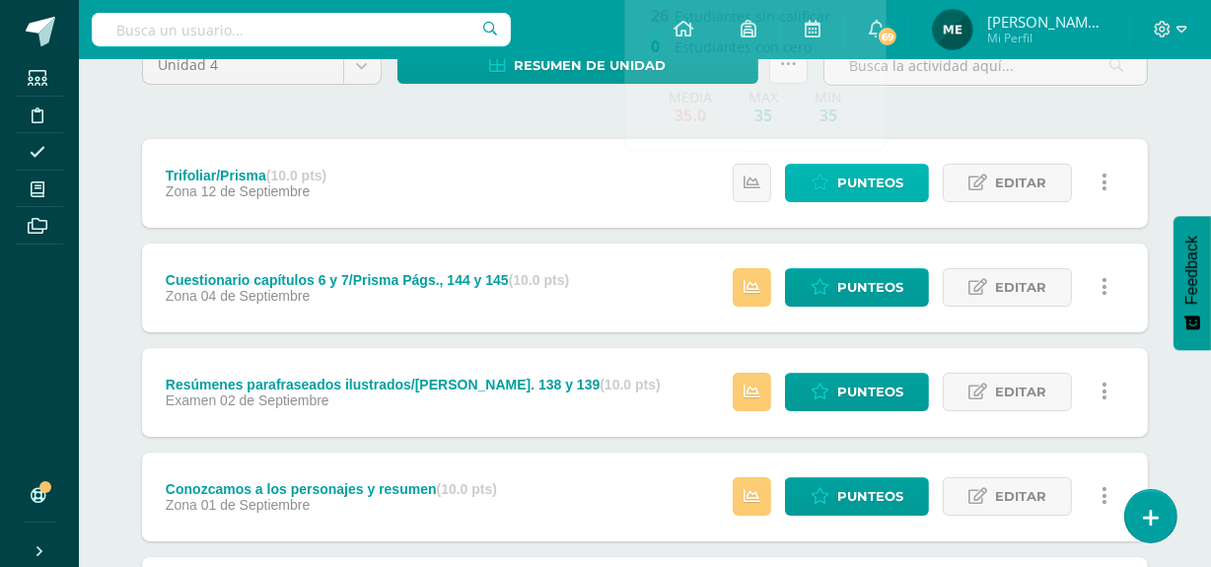
click at [857, 185] on span "Punteos" at bounding box center [870, 183] width 66 height 36
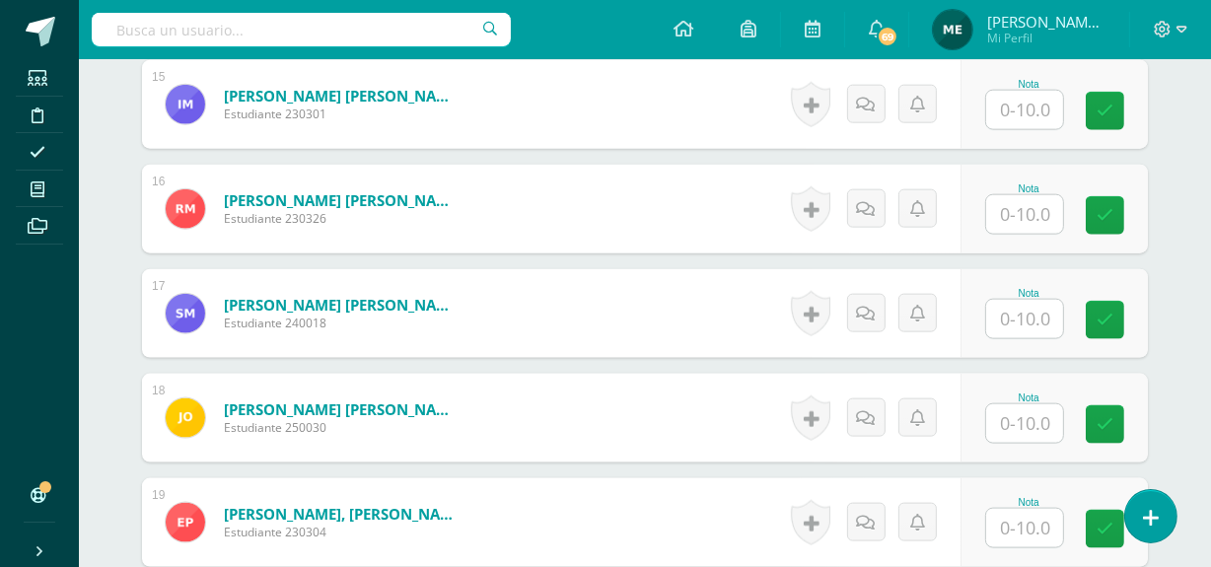
scroll to position [2164, 0]
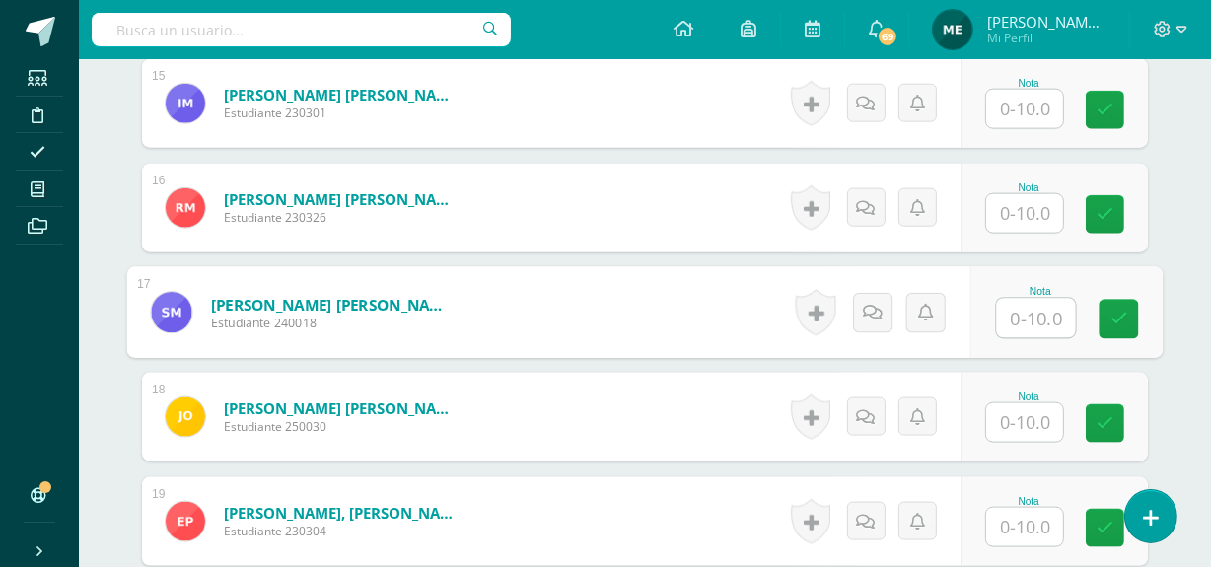
click at [1032, 299] on input "text" at bounding box center [1036, 318] width 79 height 39
type input "10"
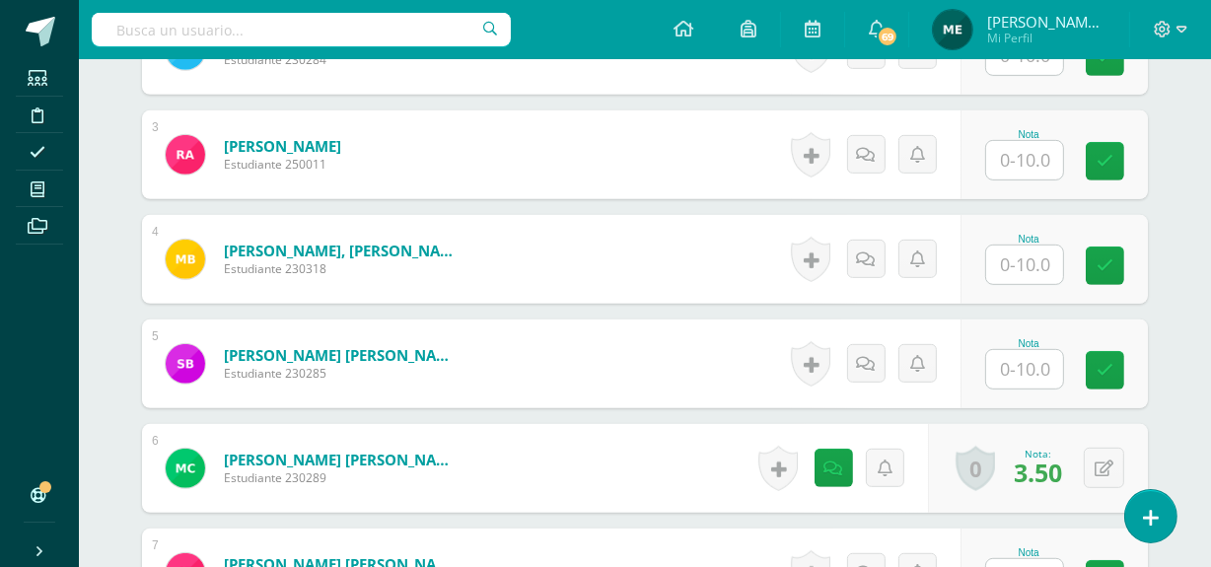
scroll to position [858, 0]
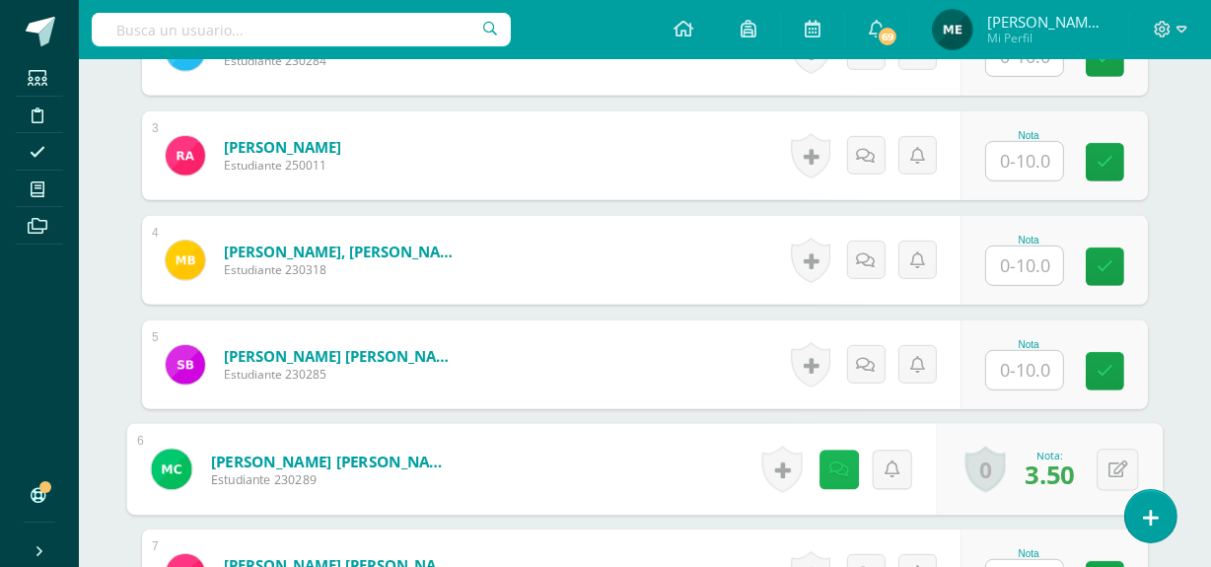
click at [831, 460] on icon at bounding box center [839, 468] width 20 height 17
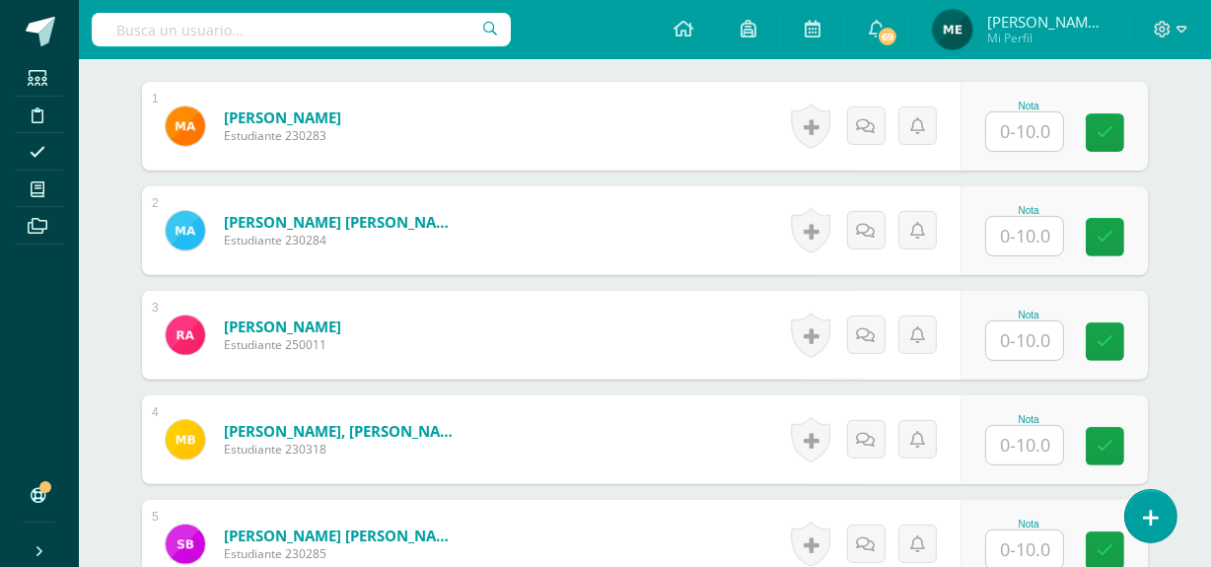
scroll to position [679, 0]
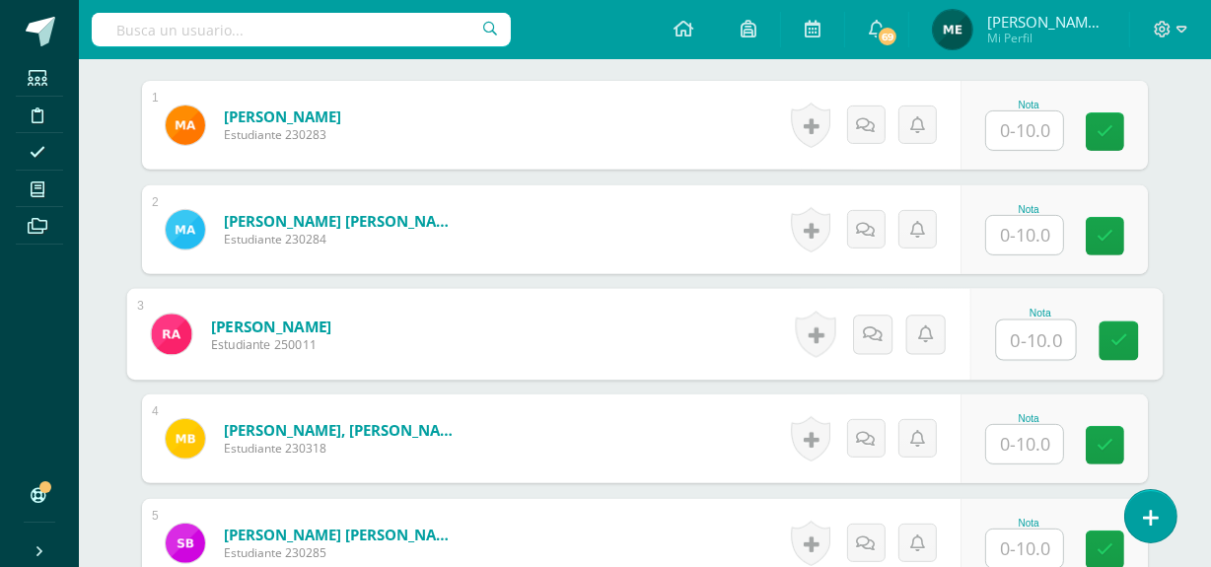
click at [1025, 320] on input "text" at bounding box center [1036, 339] width 79 height 39
type input "10"
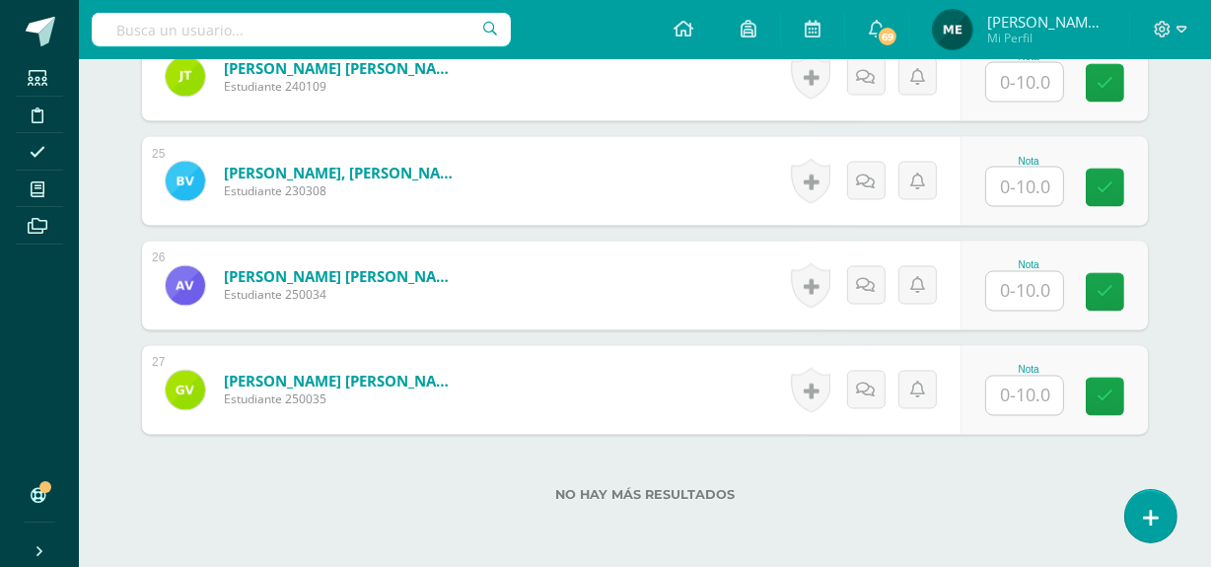
scroll to position [3130, 0]
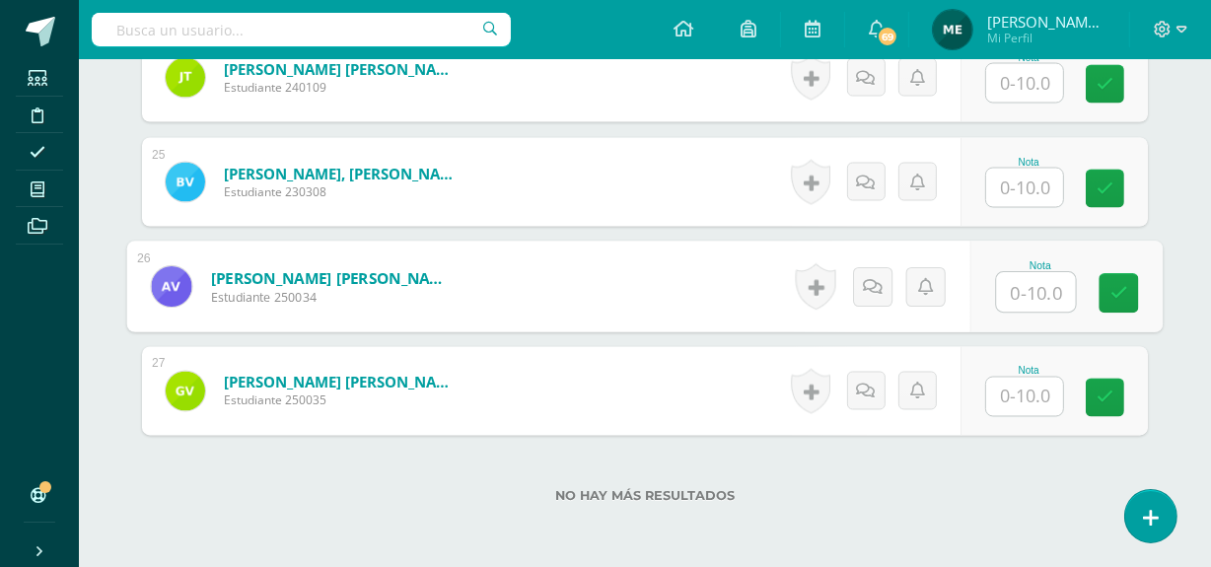
click at [1030, 273] on input "text" at bounding box center [1036, 292] width 79 height 39
type input "4.5"
click at [876, 278] on icon at bounding box center [873, 286] width 20 height 17
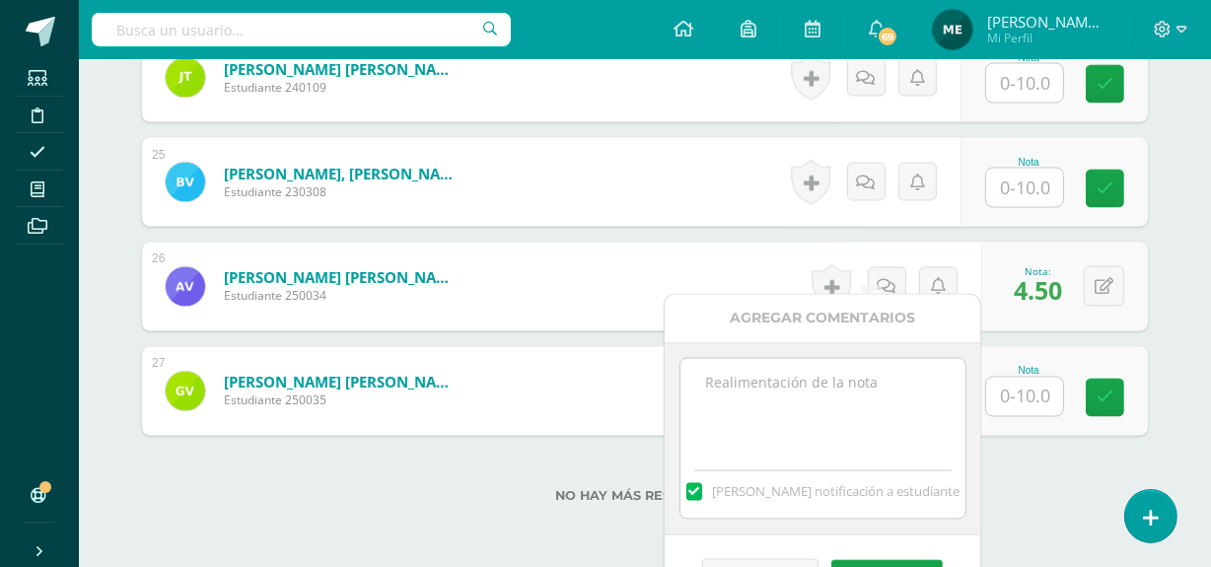
click at [794, 373] on textarea at bounding box center [822, 408] width 285 height 99
drag, startPoint x: 694, startPoint y: 384, endPoint x: 916, endPoint y: 413, distance: 223.8
click at [916, 413] on textarea "No entregaste trifoliar, puedes hacer proceso de mejoramiento" at bounding box center [822, 408] width 285 height 99
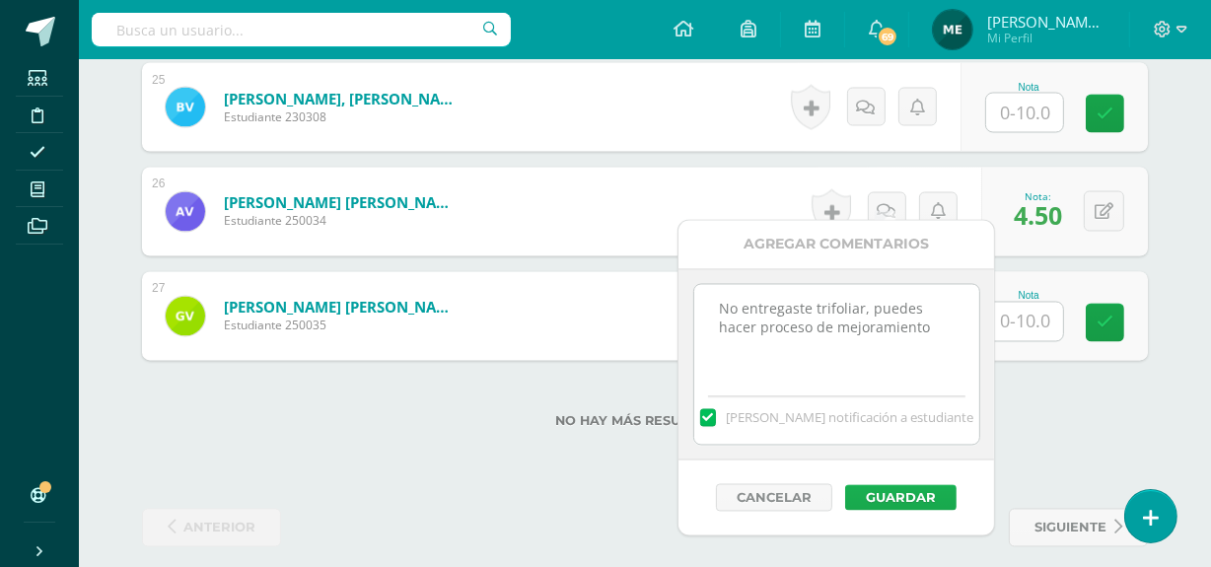
type textarea "No entregaste trifoliar, puedes hacer proceso de mejoramiento"
click at [920, 496] on button "Guardar" at bounding box center [900, 498] width 111 height 26
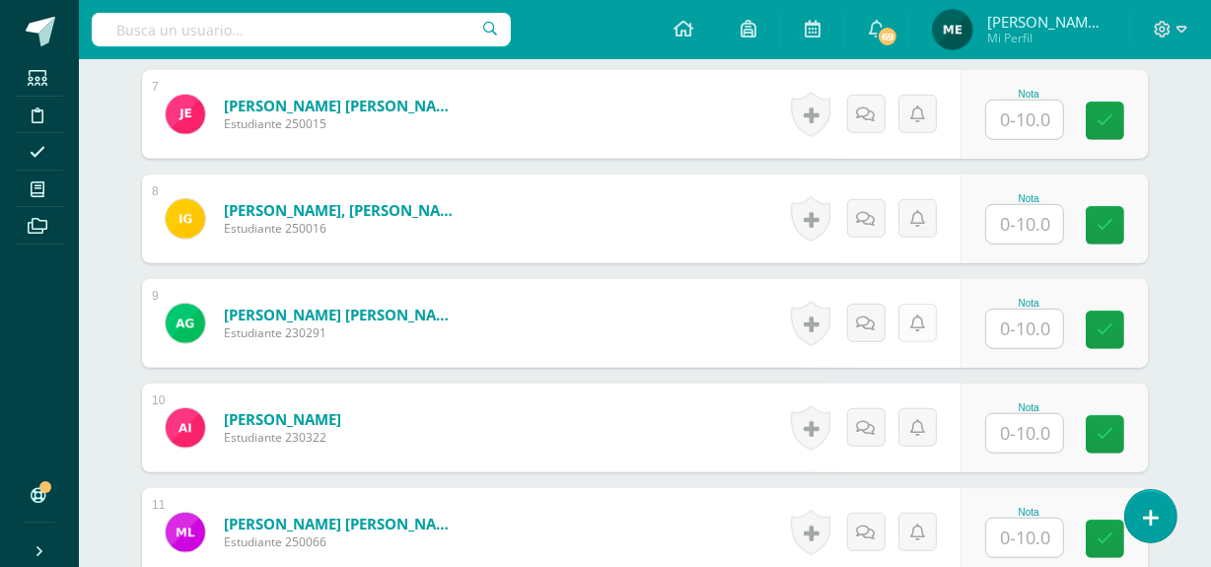
scroll to position [1314, 0]
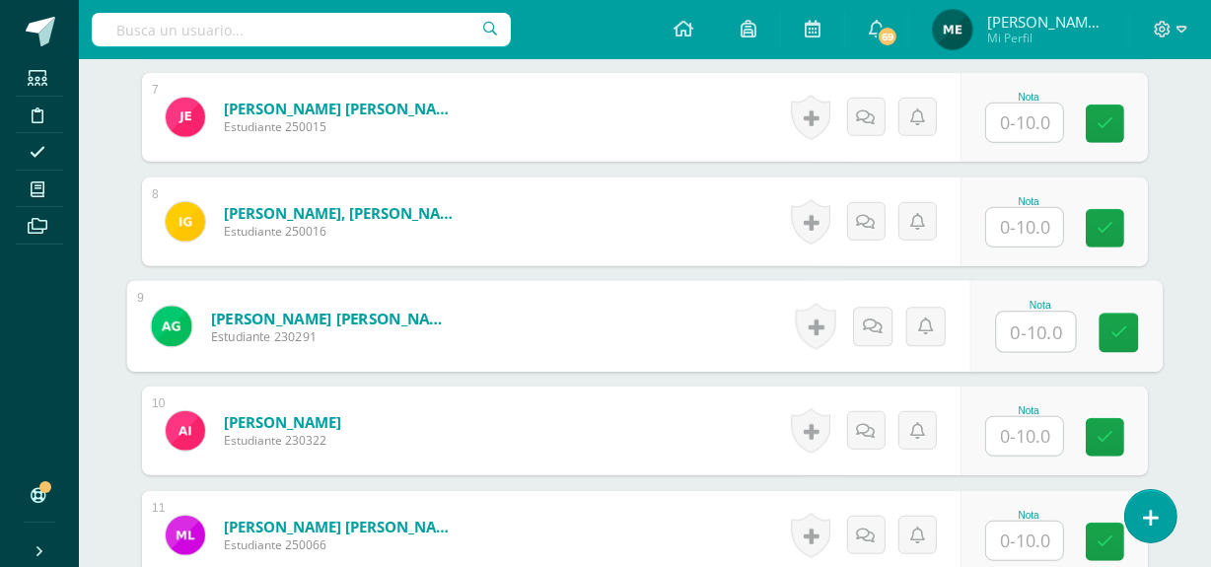
click at [1020, 313] on input "text" at bounding box center [1036, 332] width 79 height 39
type input "10"
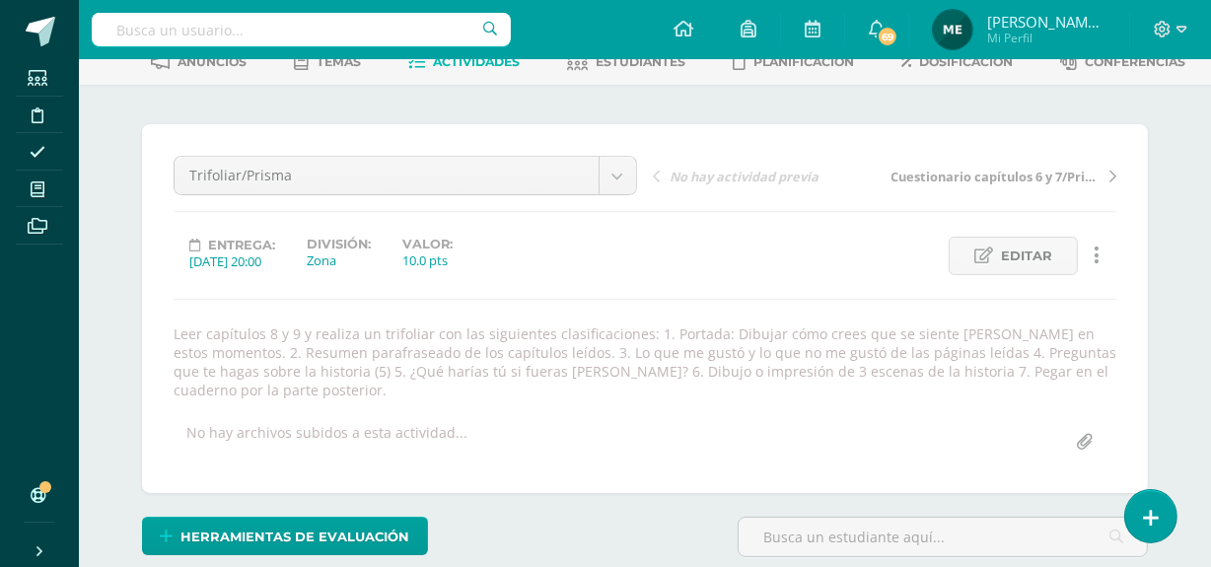
scroll to position [0, 0]
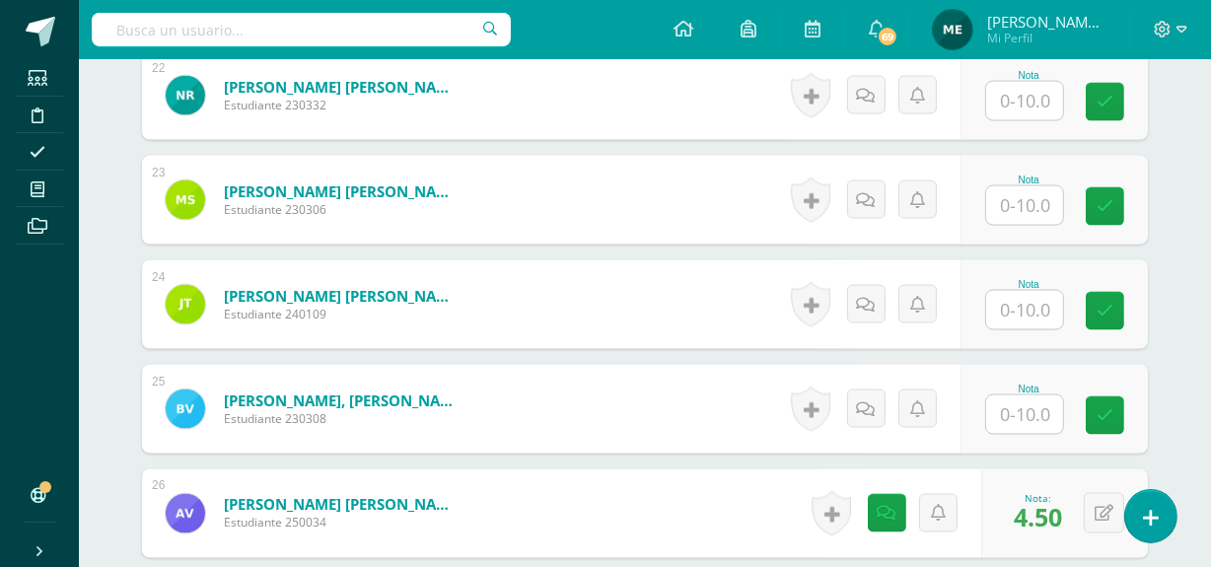
scroll to position [2903, 0]
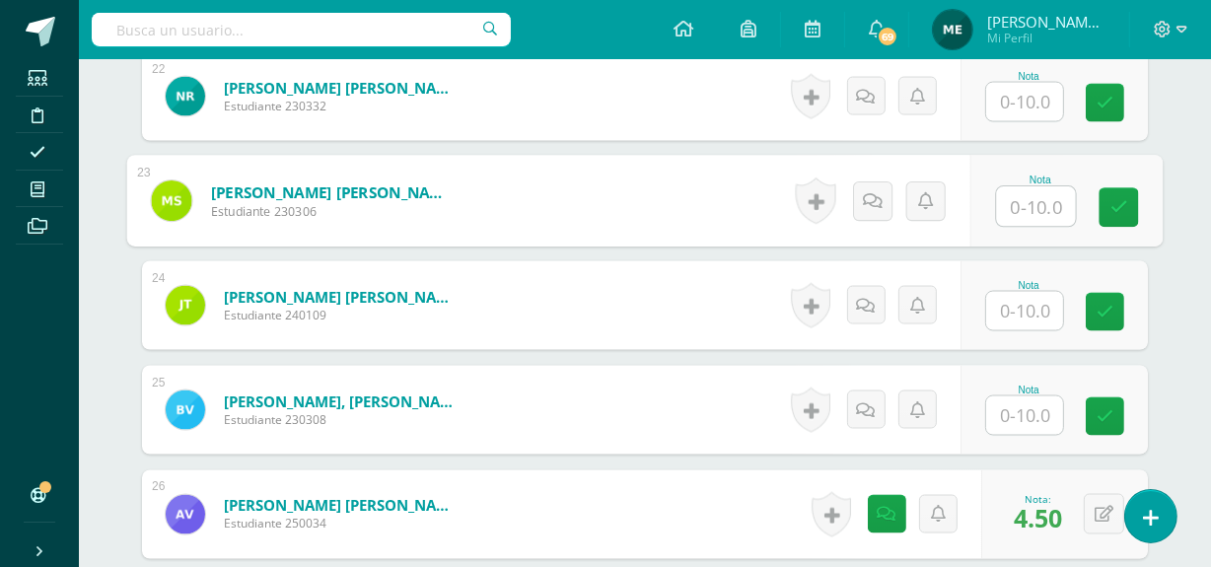
click at [1027, 187] on input "text" at bounding box center [1036, 206] width 79 height 39
type input "8"
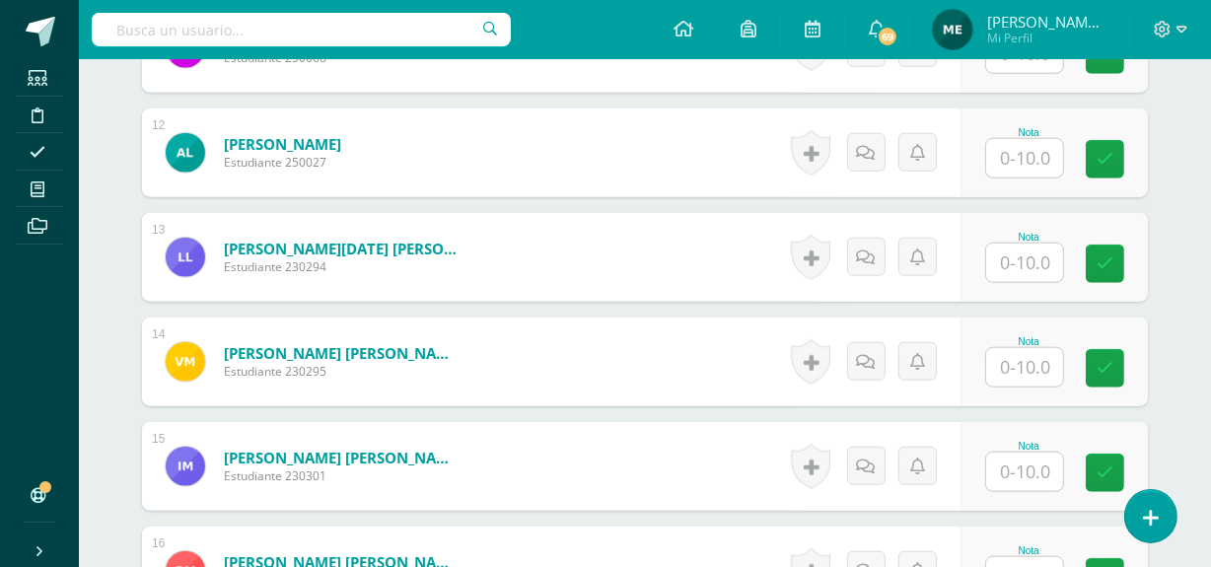
scroll to position [1799, 0]
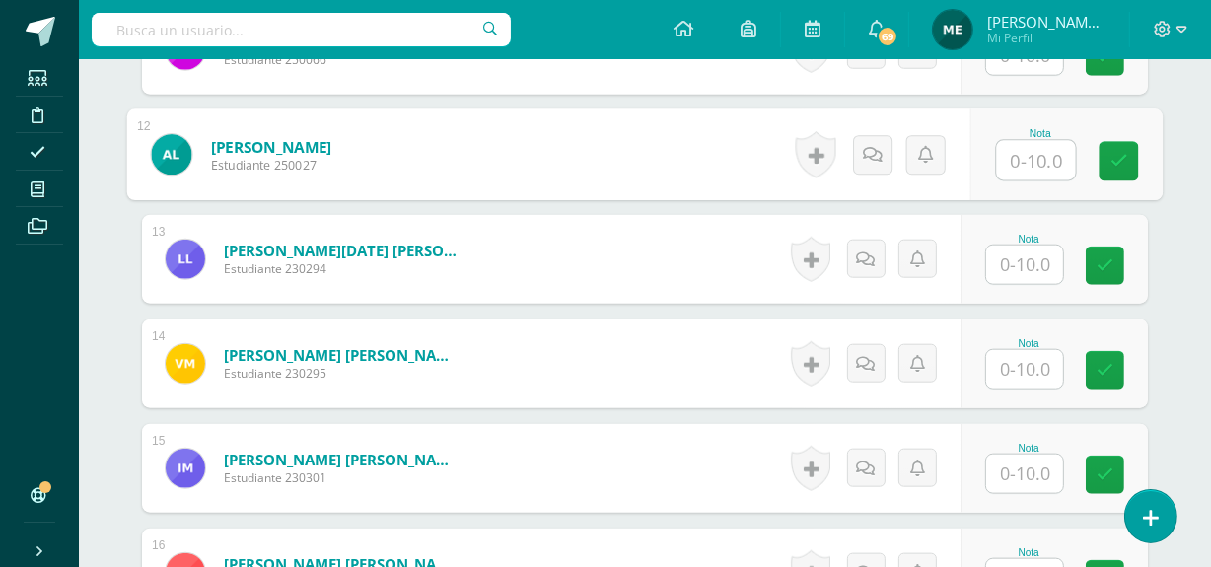
click at [1021, 143] on input "text" at bounding box center [1036, 160] width 79 height 39
type input "7.5"
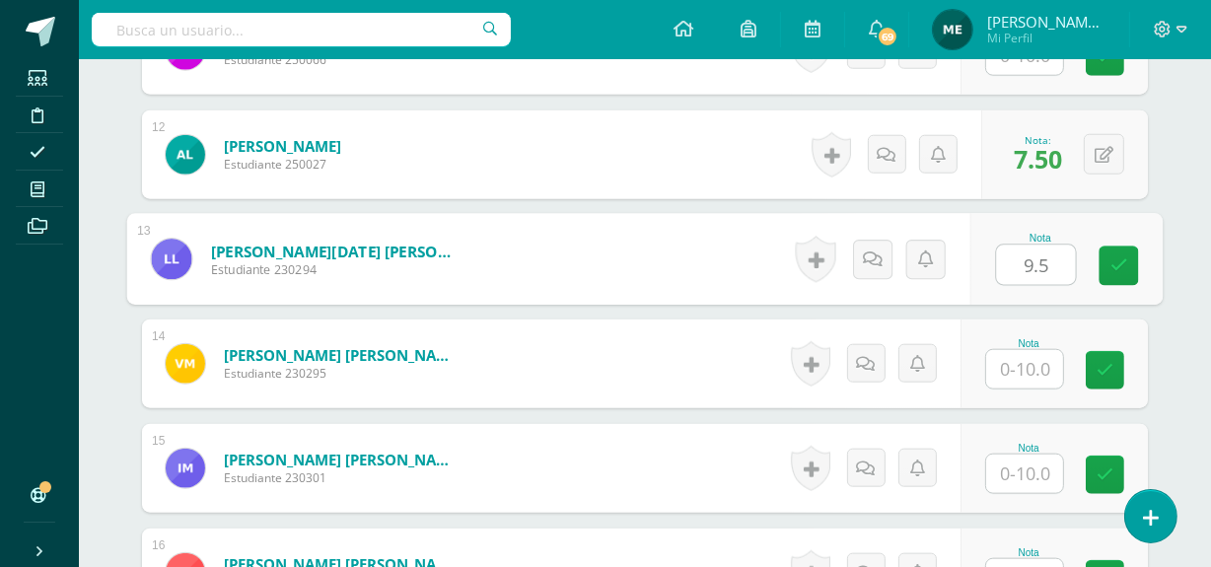
type input "9.5"
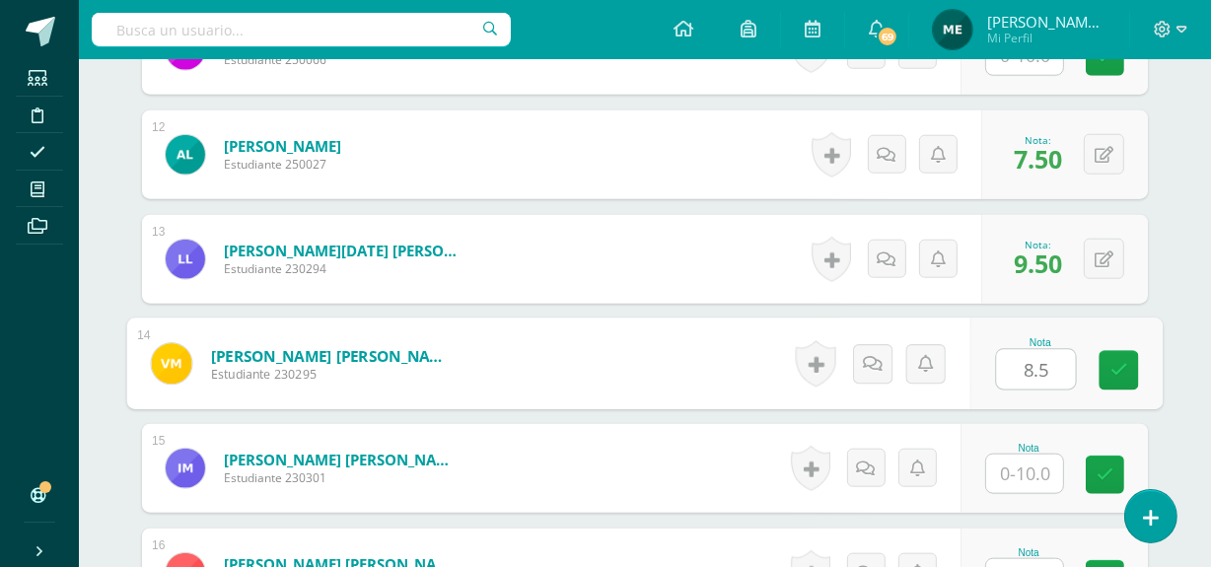
type input "8.5"
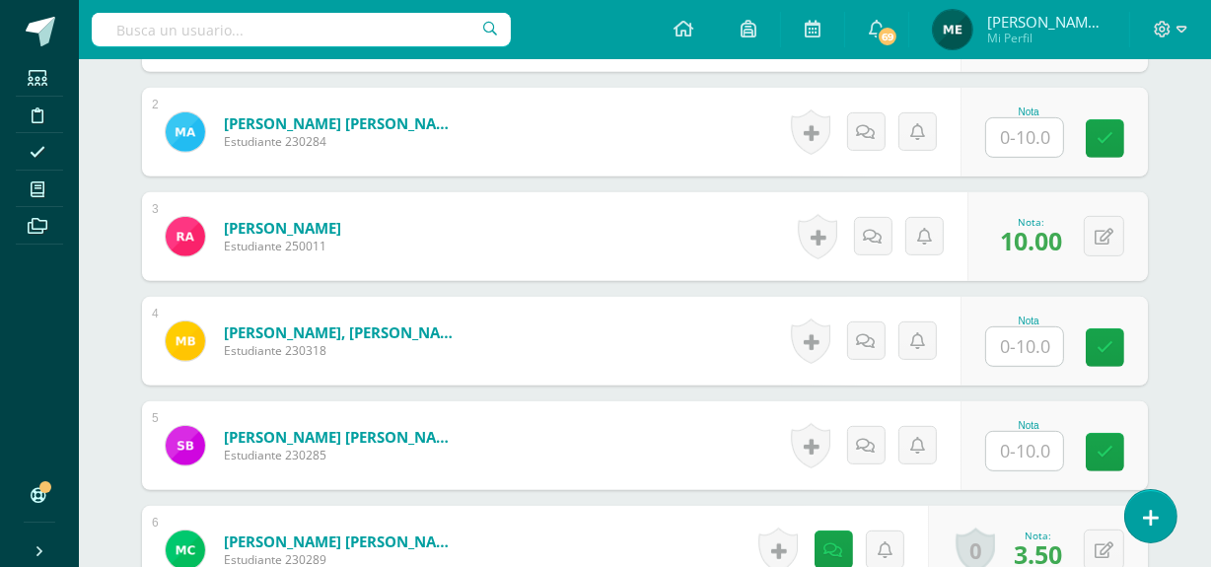
scroll to position [776, 0]
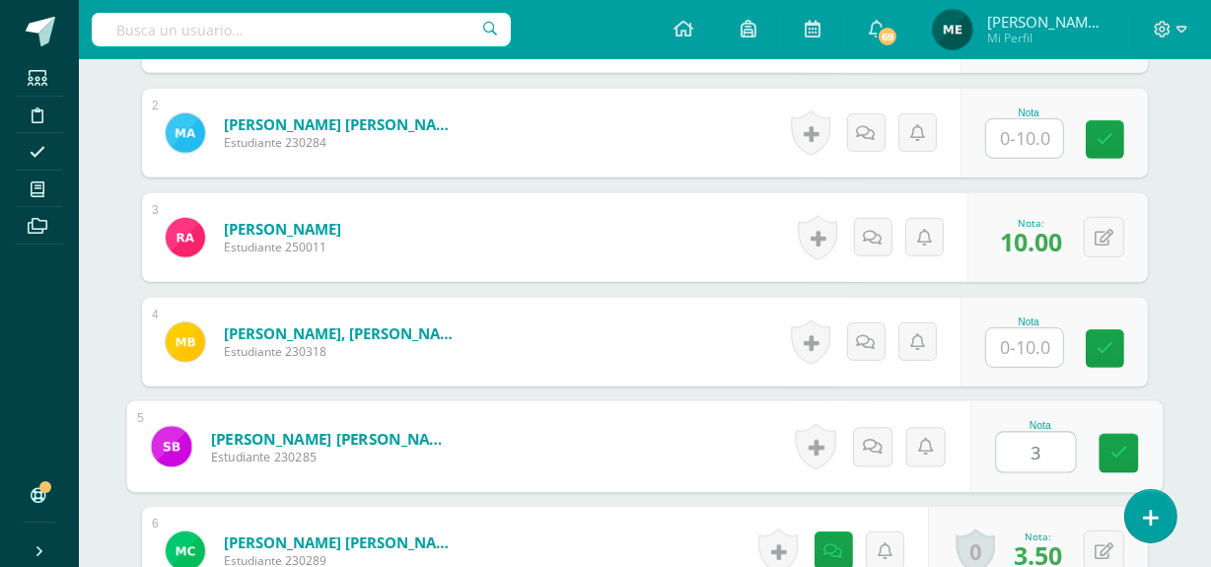
click at [1026, 433] on input "3" at bounding box center [1036, 452] width 79 height 39
type input "3"
click at [872, 438] on icon at bounding box center [873, 446] width 20 height 17
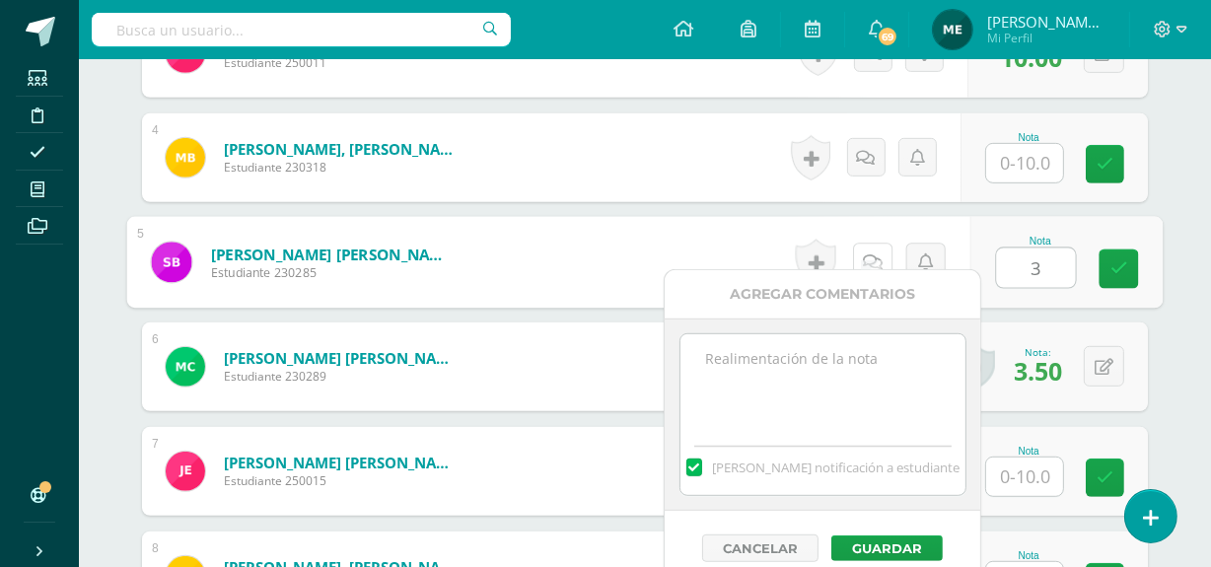
scroll to position [961, 0]
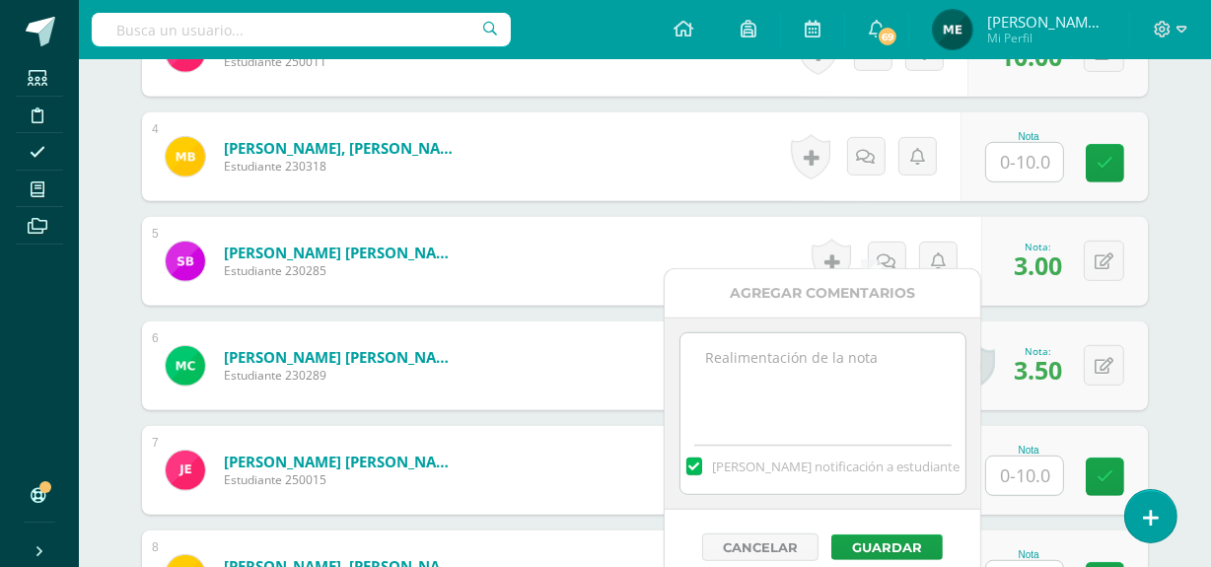
click at [825, 382] on textarea at bounding box center [822, 382] width 285 height 99
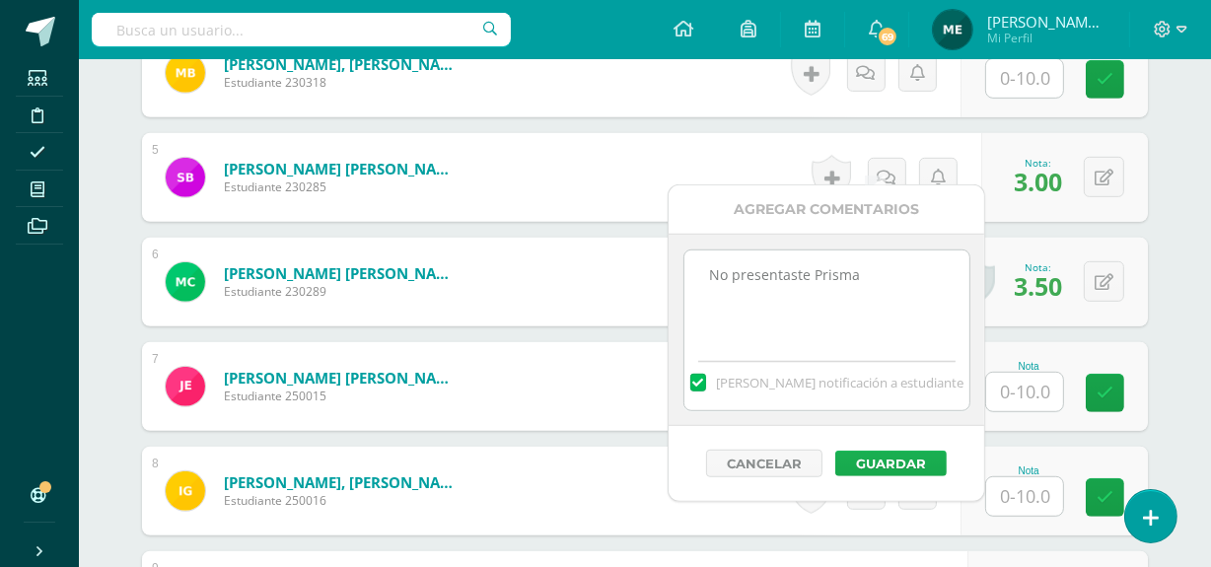
scroll to position [1045, 0]
type textarea "No presentaste Prisma"
click at [922, 462] on button "Guardar" at bounding box center [900, 465] width 111 height 26
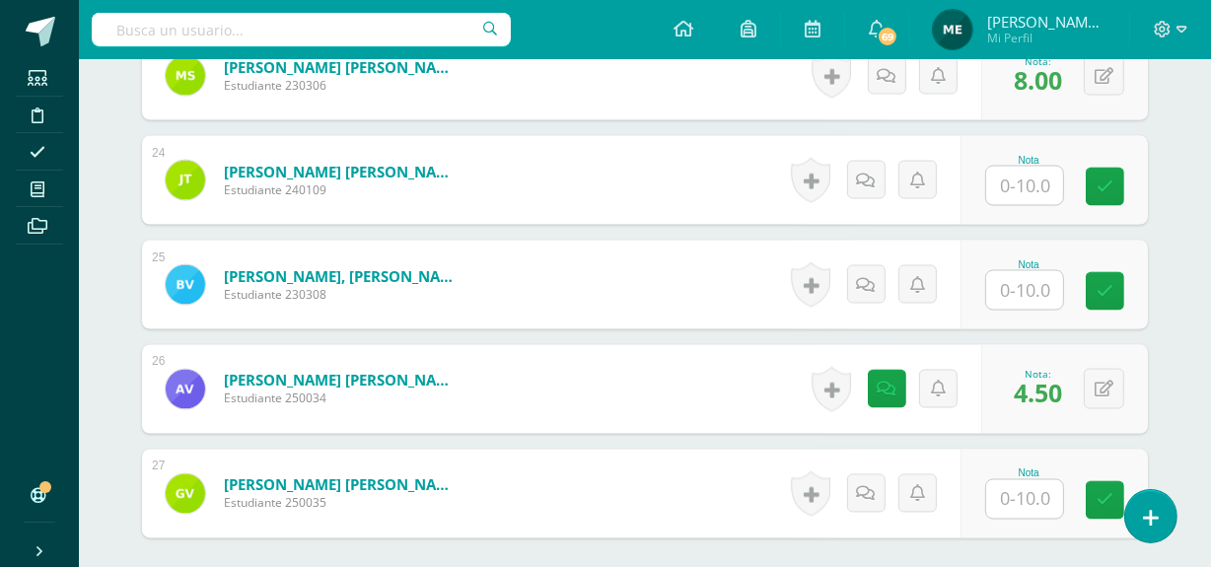
scroll to position [3029, 0]
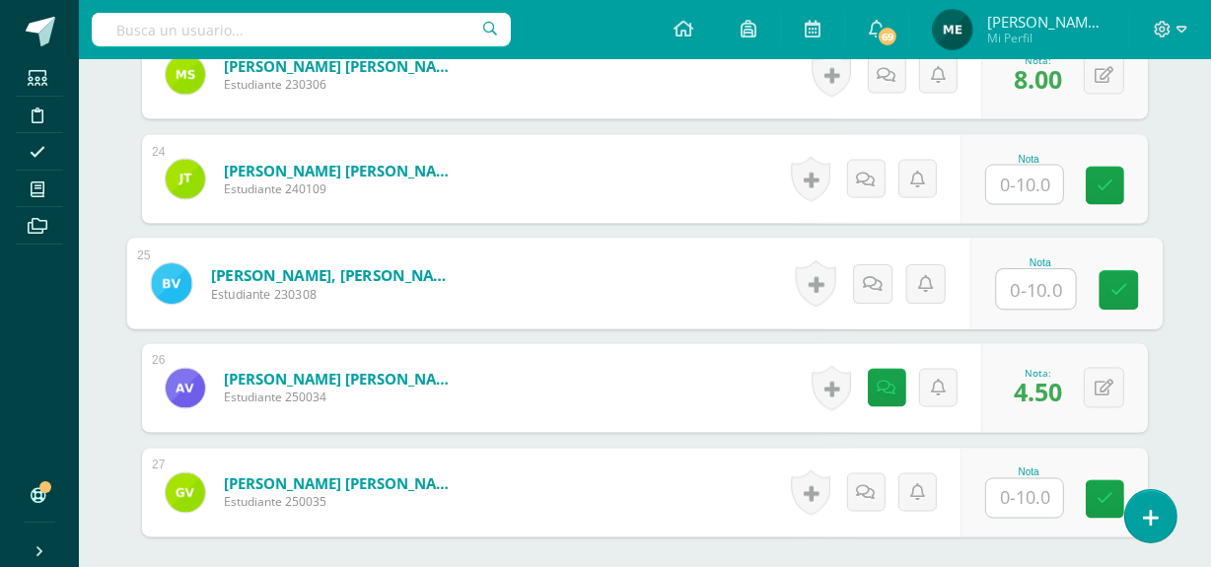
click at [1034, 270] on input "text" at bounding box center [1036, 289] width 79 height 39
type input "7.5"
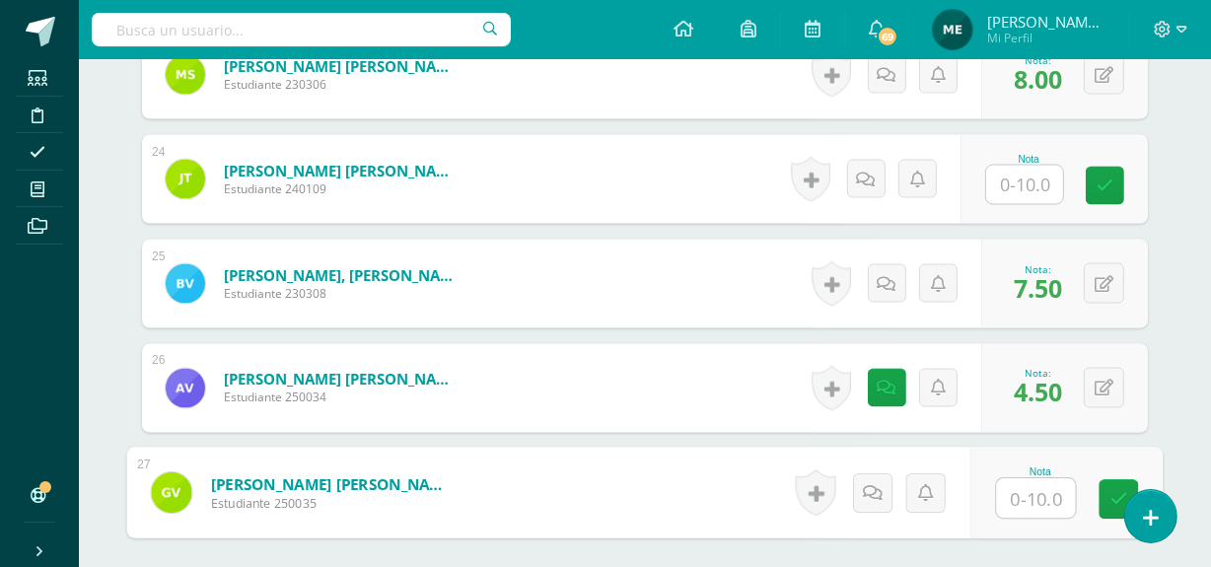
click at [1030, 481] on input "text" at bounding box center [1036, 498] width 79 height 39
type input "5"
click at [873, 484] on icon at bounding box center [873, 492] width 20 height 17
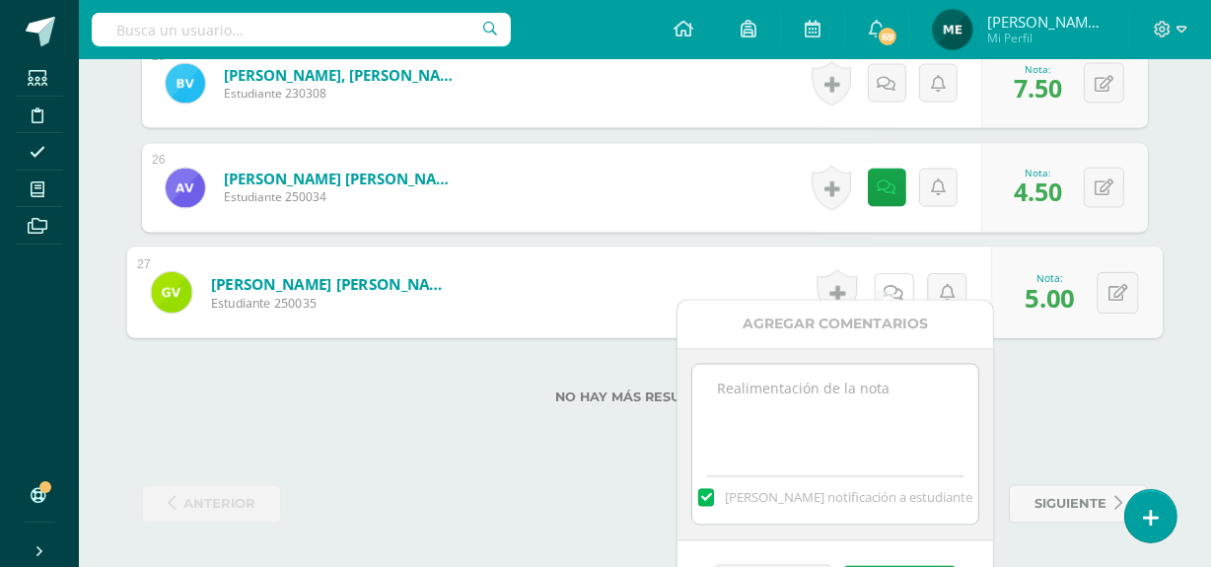
scroll to position [3230, 0]
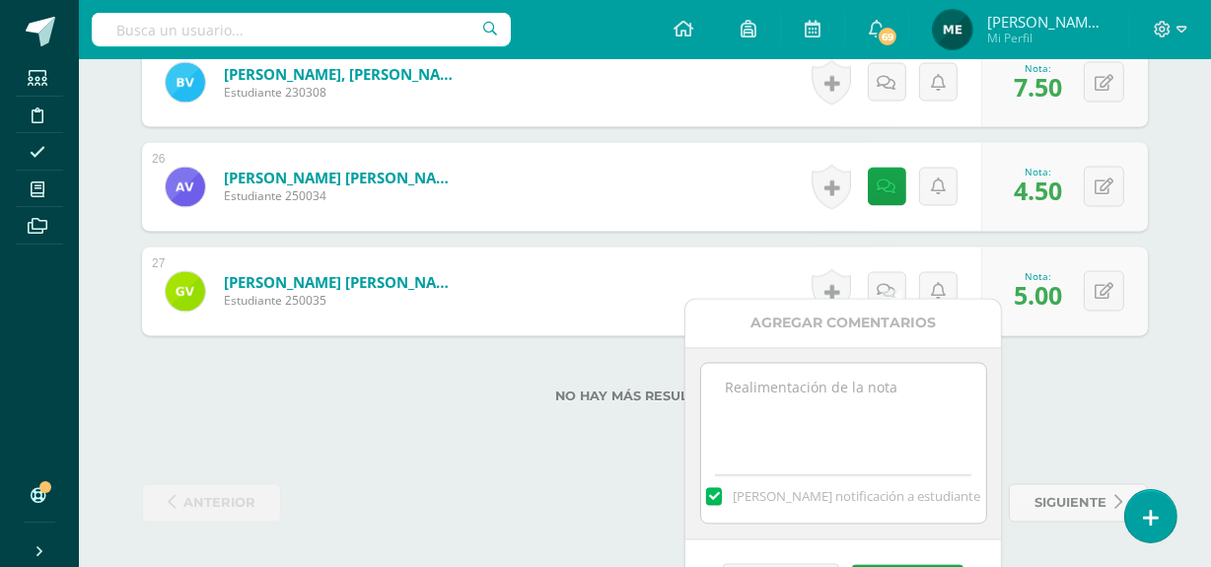
click at [842, 405] on textarea at bounding box center [843, 413] width 285 height 99
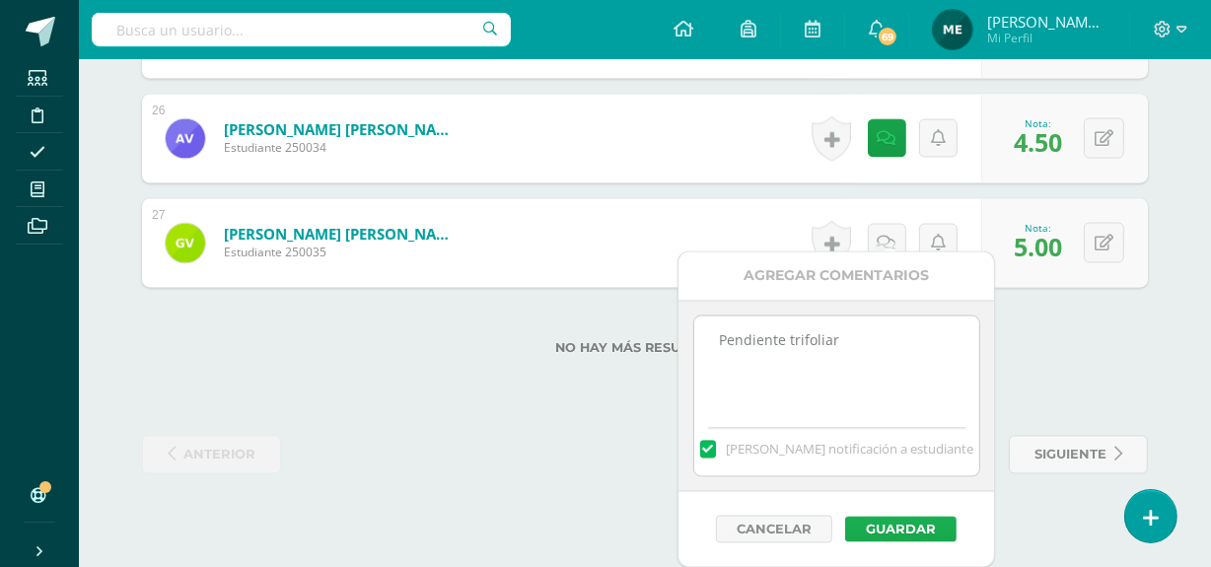
type textarea "Pendiente trifoliar"
click at [937, 523] on button "Guardar" at bounding box center [900, 530] width 111 height 26
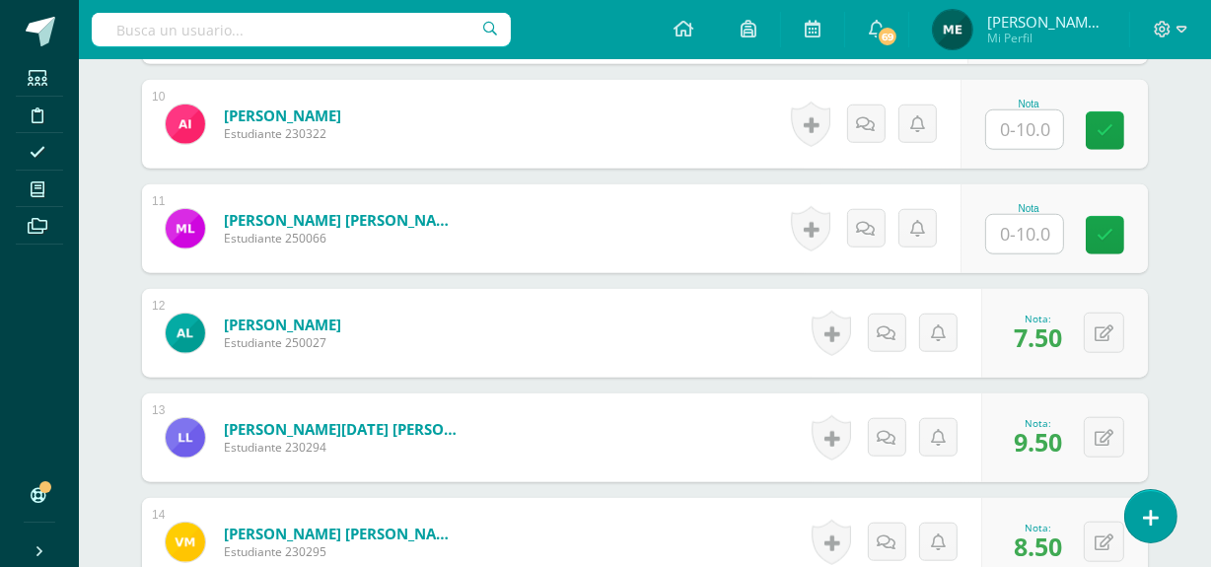
scroll to position [1620, 0]
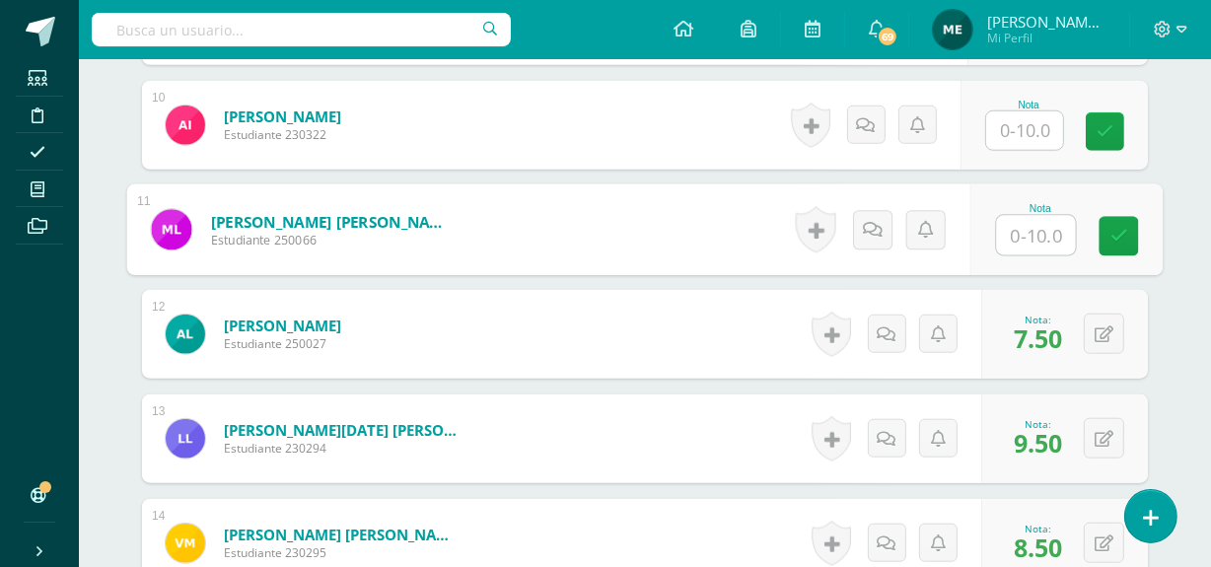
click at [1016, 218] on input "text" at bounding box center [1036, 235] width 79 height 39
type input "8"
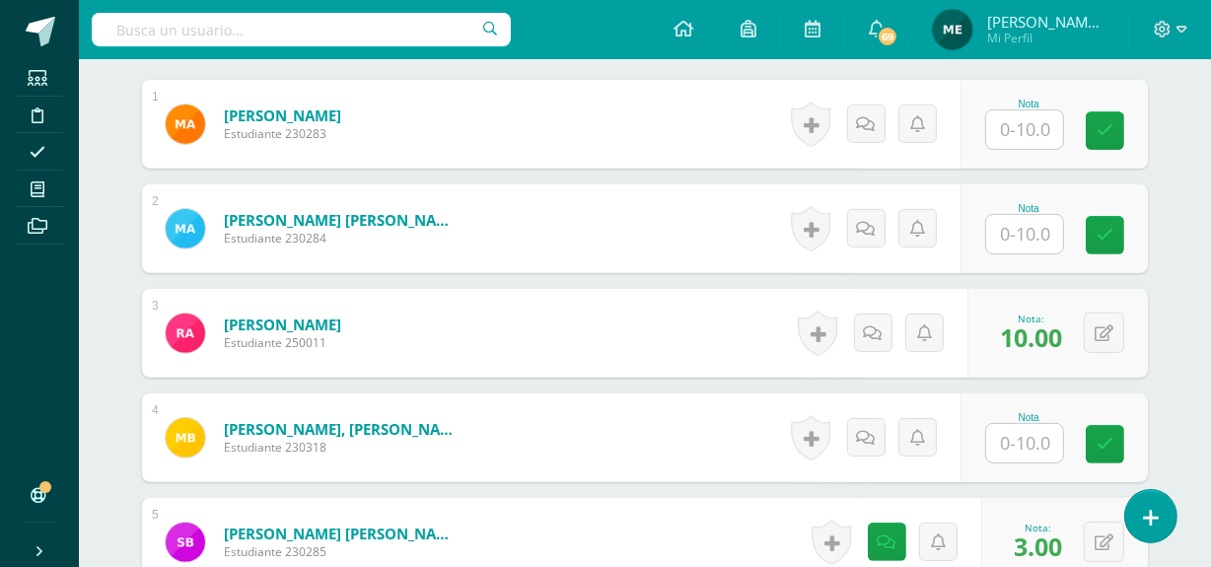
scroll to position [680, 0]
click at [1033, 215] on input "text" at bounding box center [1024, 234] width 77 height 38
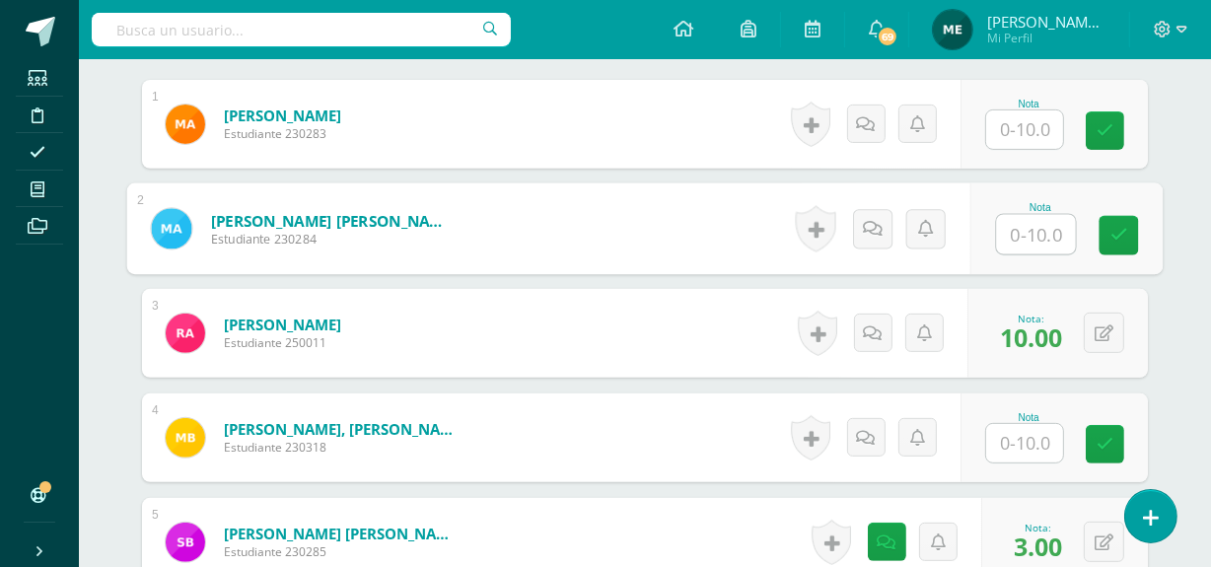
type input "9"
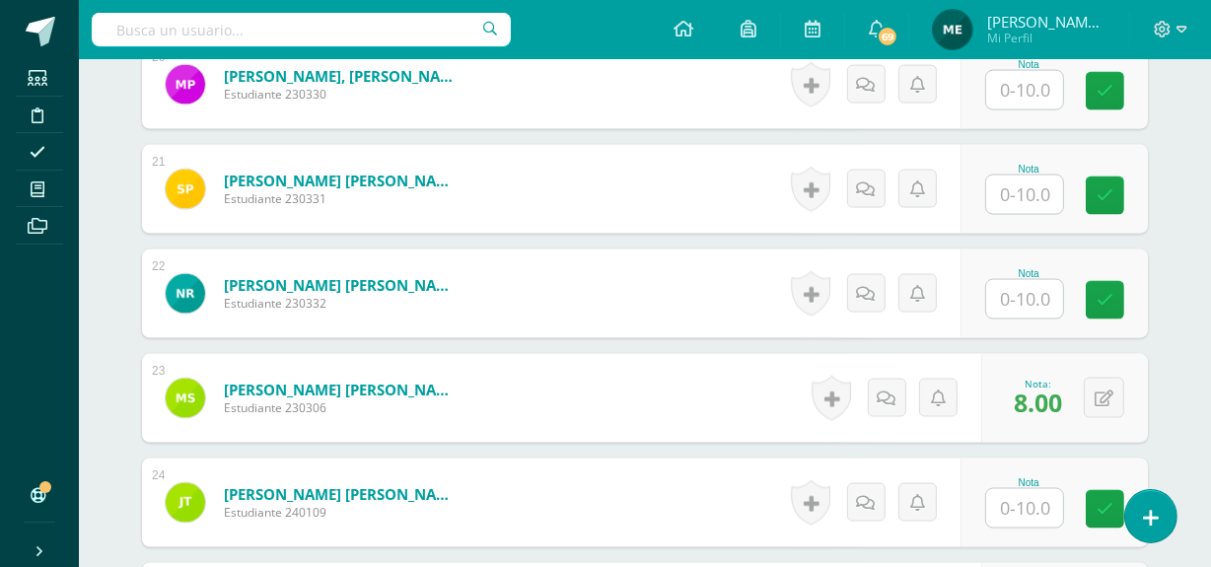
scroll to position [2710, 0]
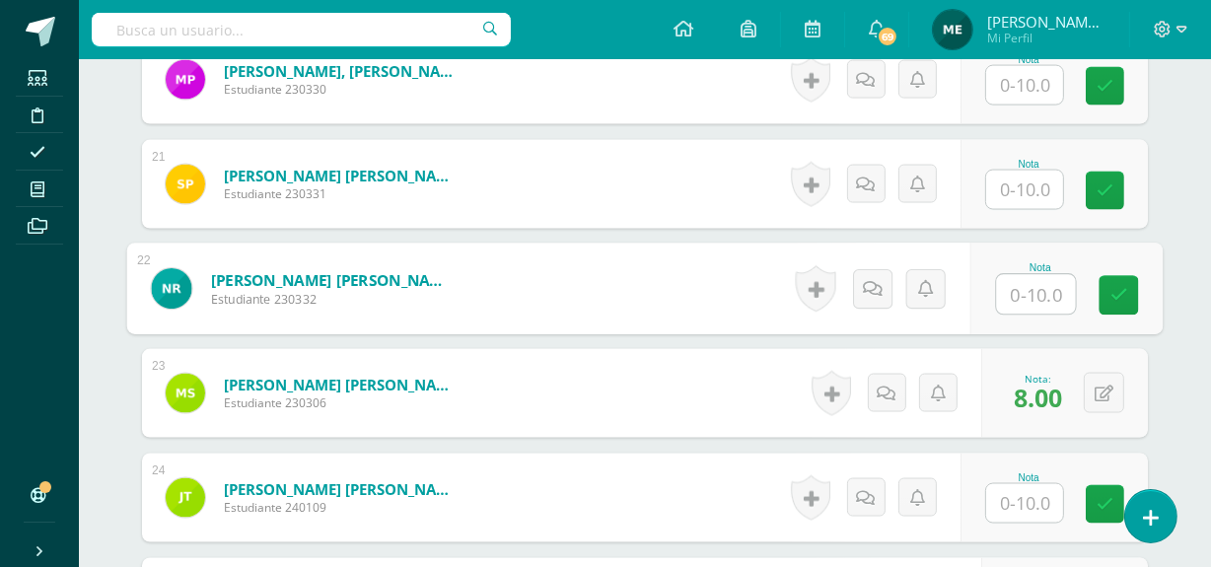
click at [1028, 275] on input "text" at bounding box center [1036, 294] width 79 height 39
type input "9"
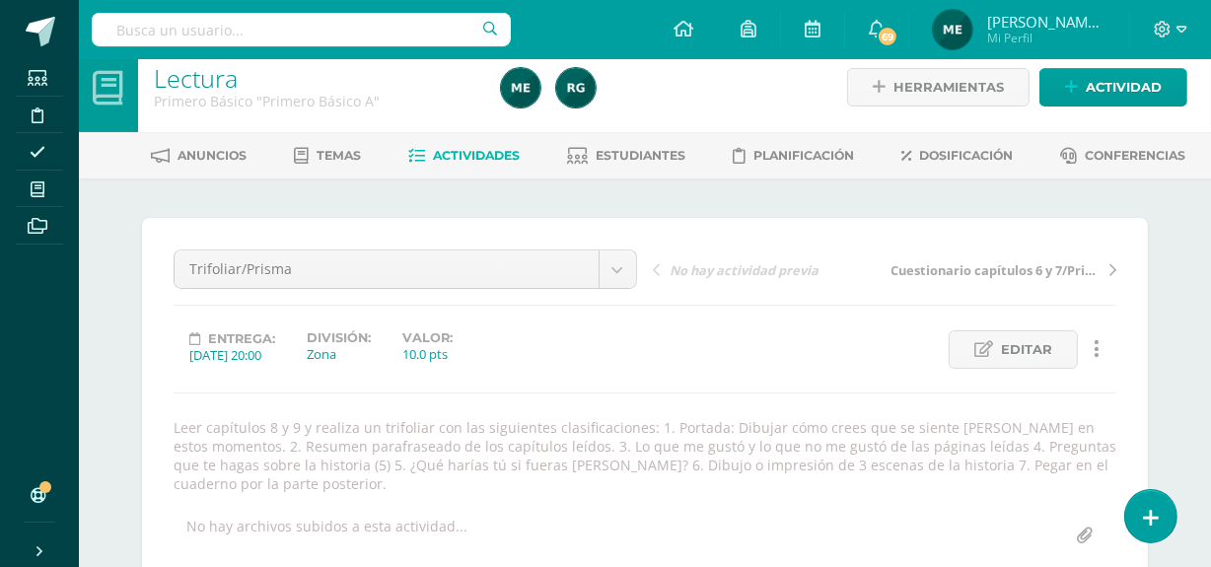
scroll to position [10, 0]
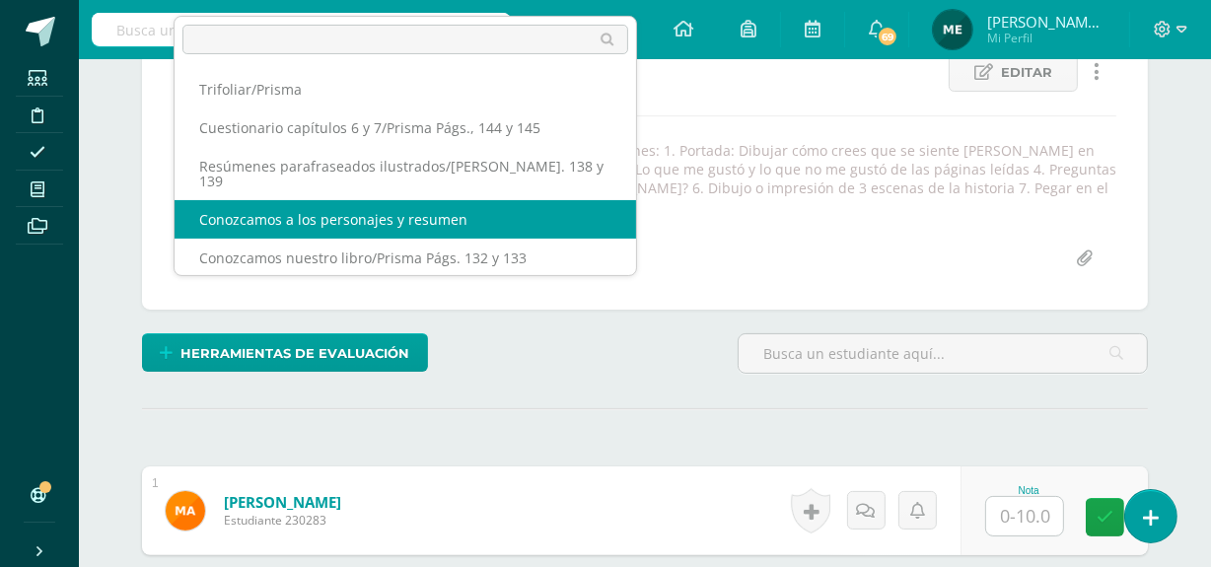
scroll to position [295, 0]
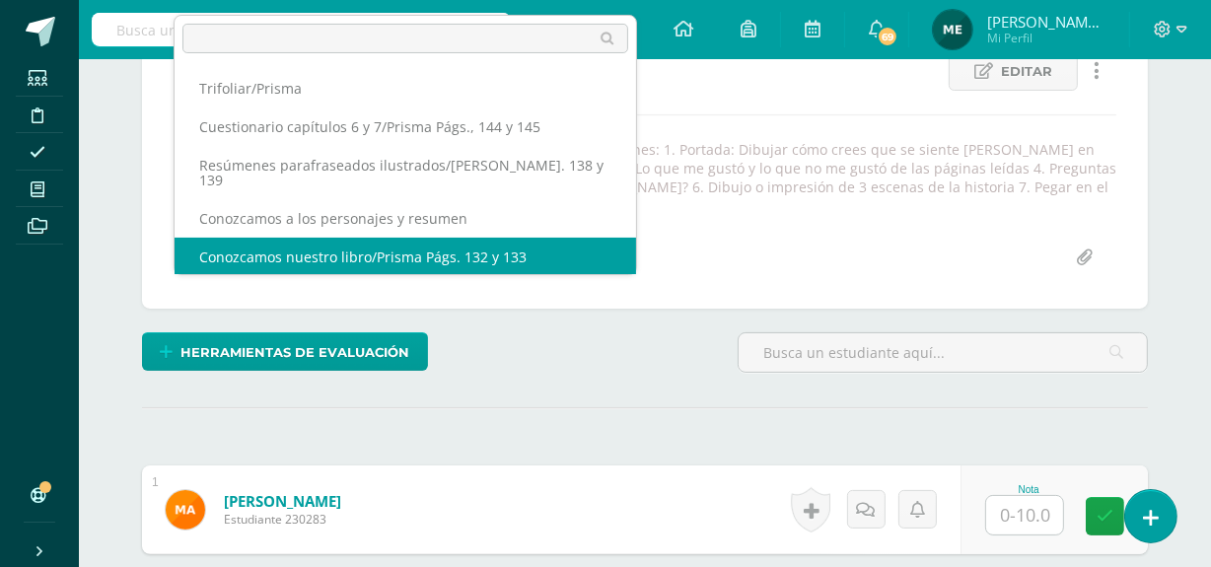
select select "/dashboard/teacher/grade-activity/107093/"
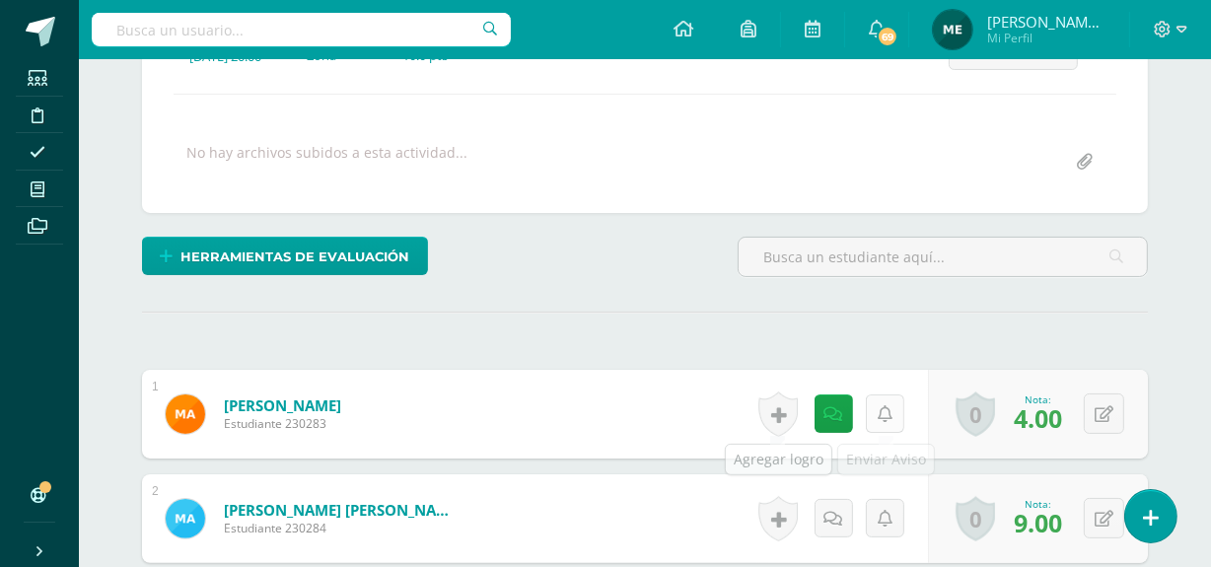
scroll to position [316, 0]
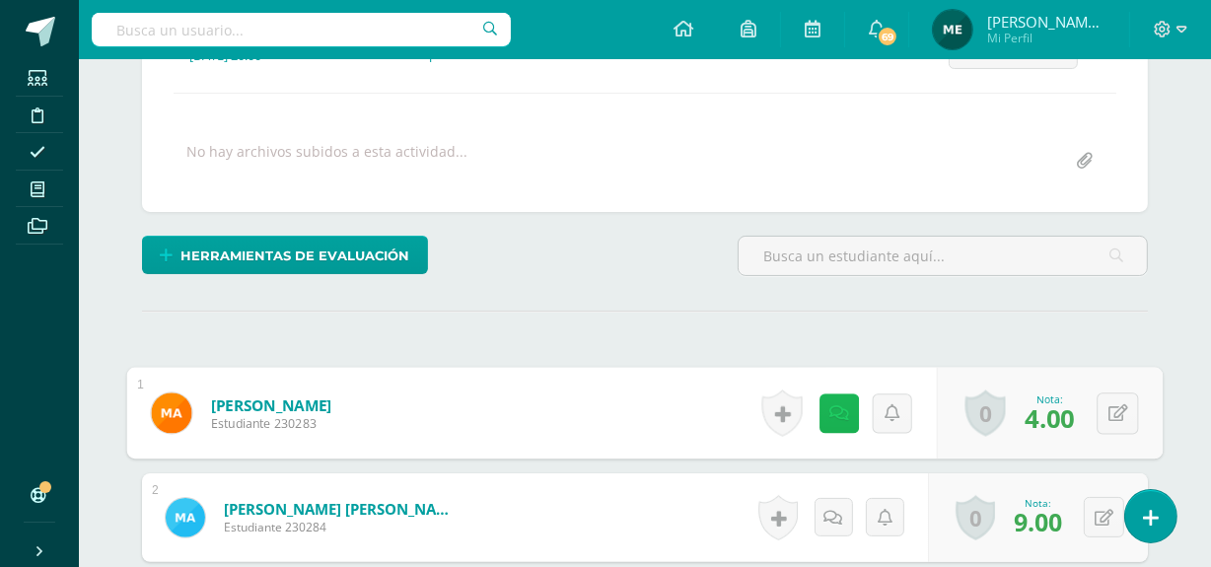
click at [842, 415] on link at bounding box center [838, 412] width 39 height 39
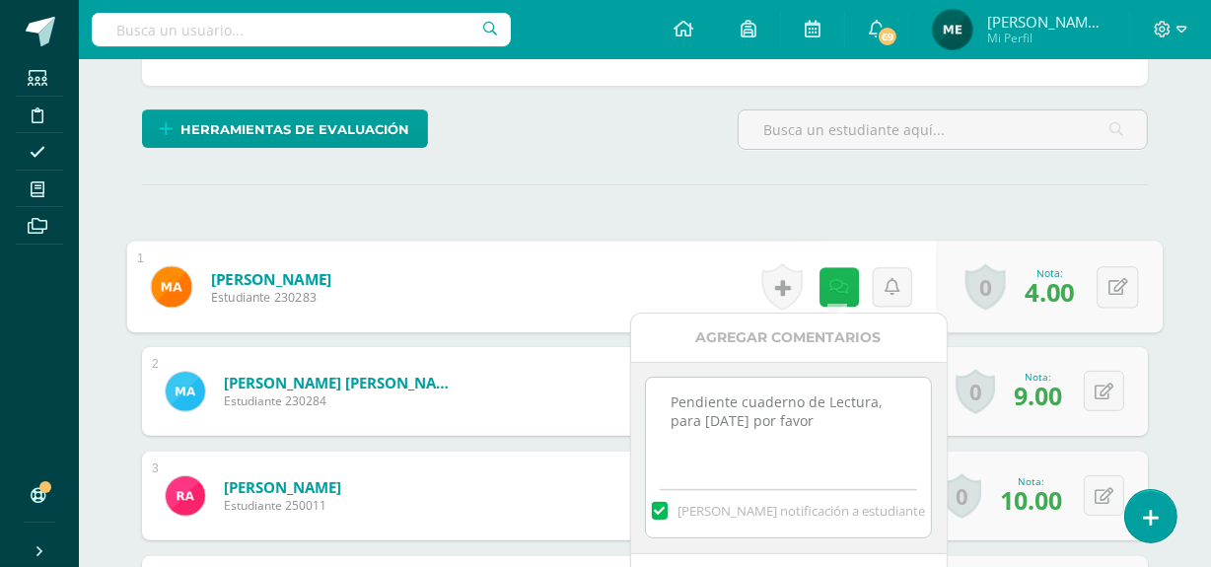
scroll to position [444, 0]
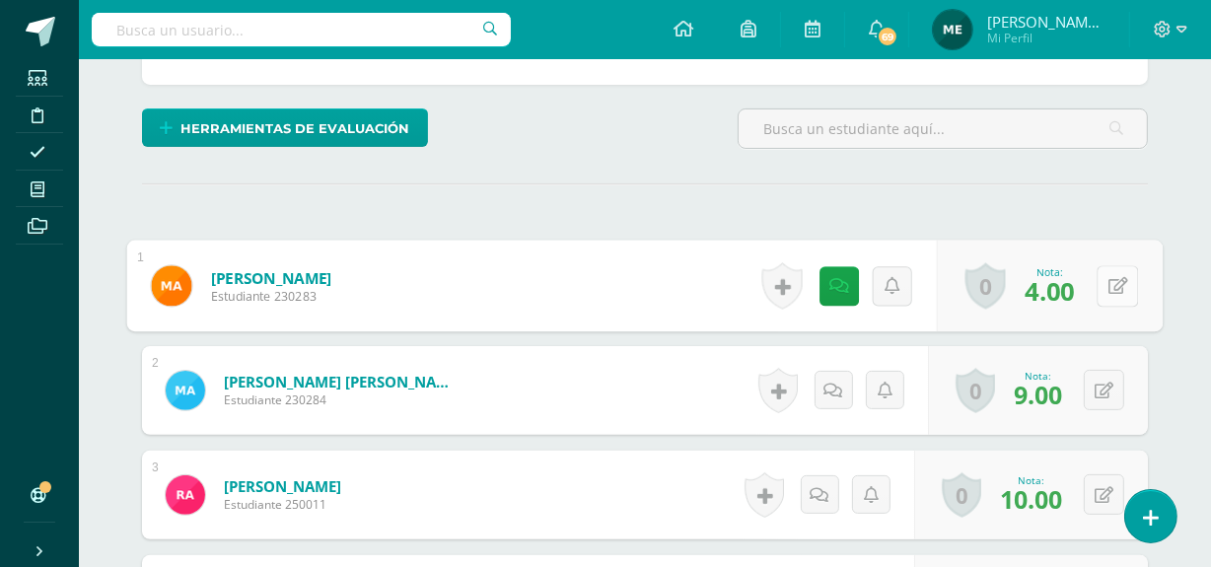
click at [1120, 285] on icon at bounding box center [1118, 285] width 20 height 17
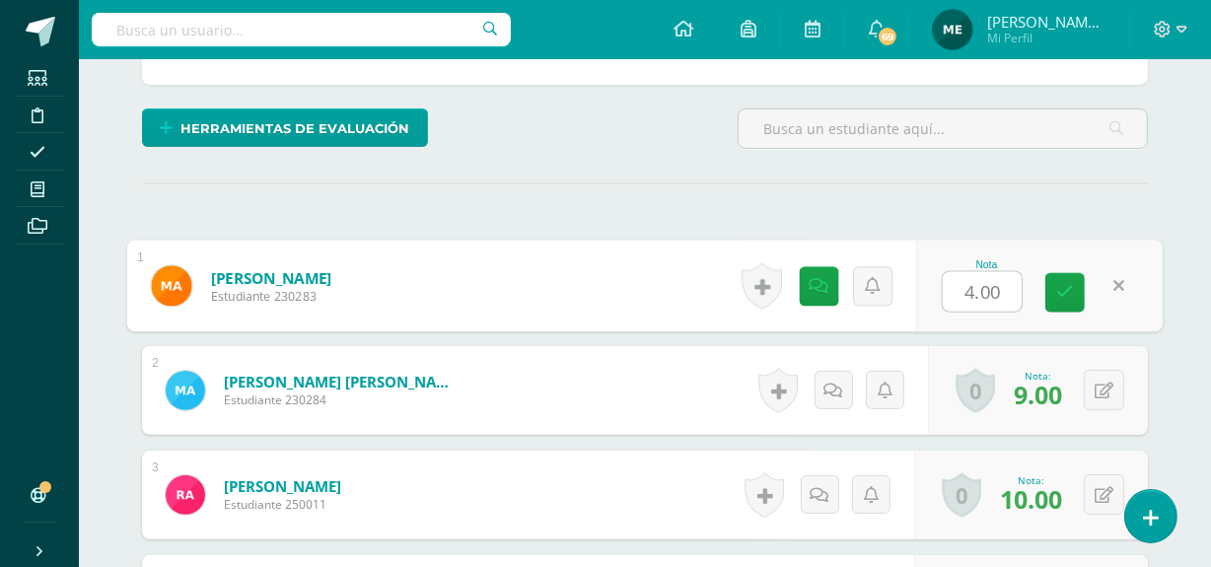
type input "8"
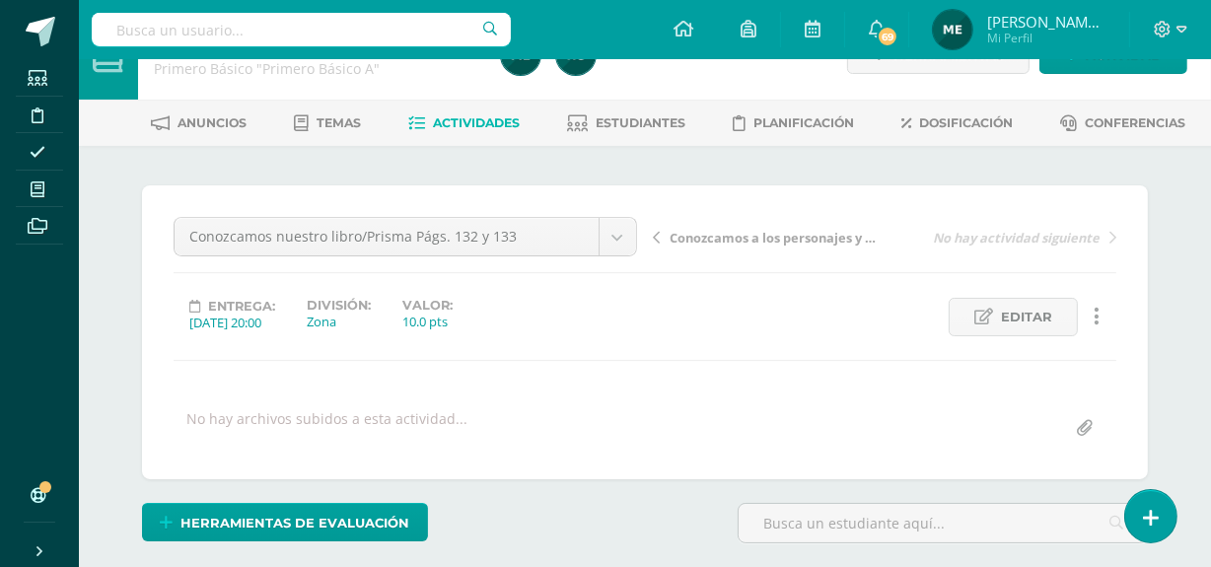
scroll to position [0, 0]
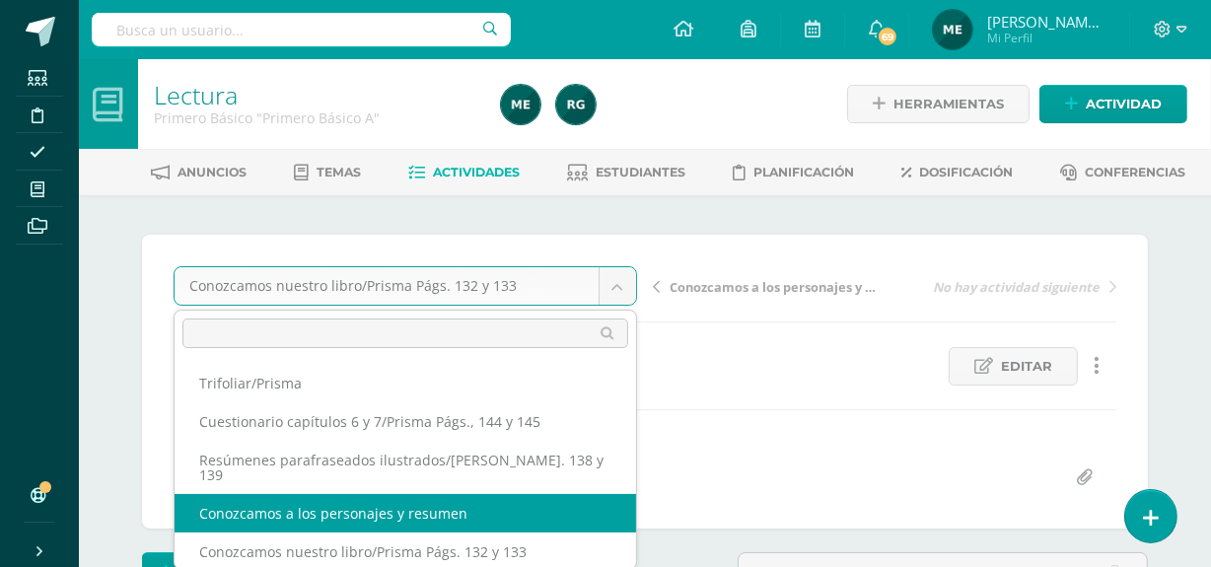
select select "/dashboard/teacher/grade-activity/107094/"
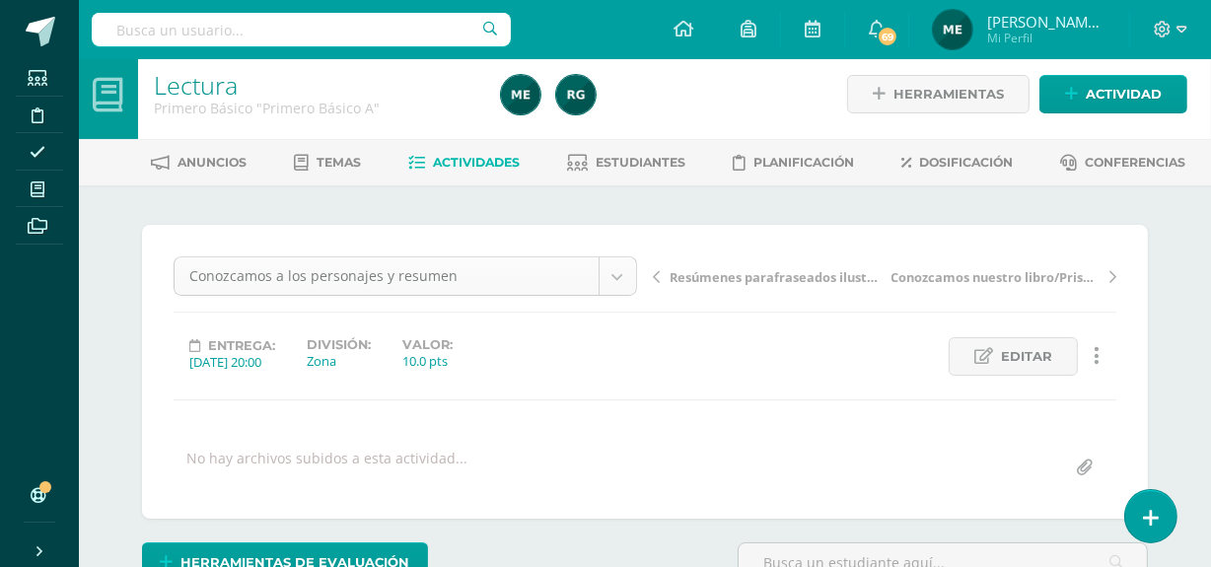
scroll to position [10, 0]
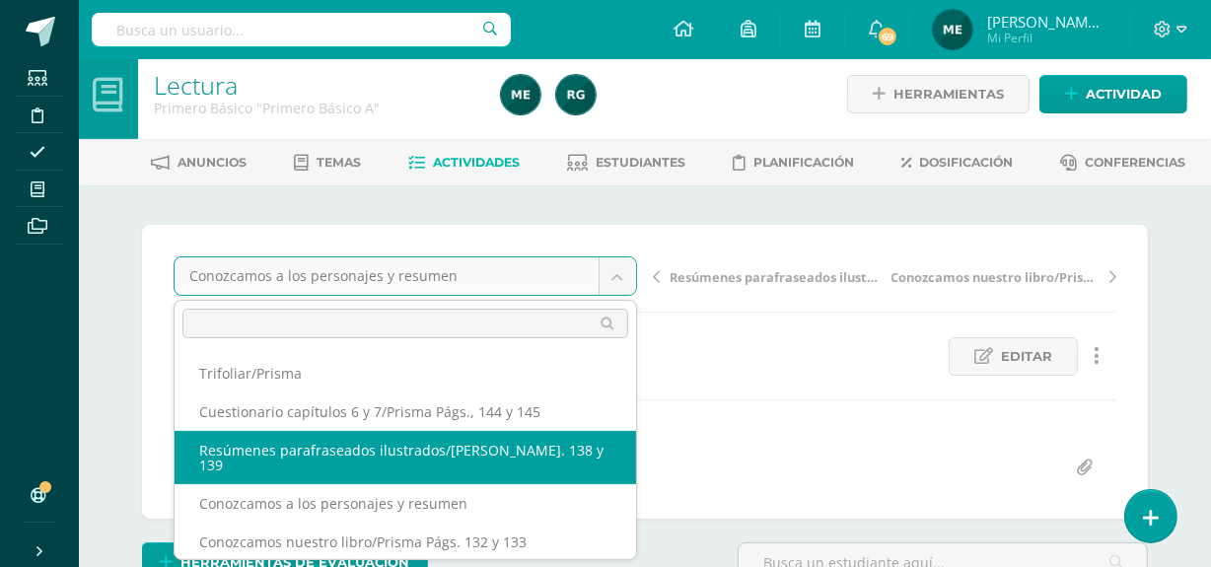
select select "/dashboard/teacher/grade-activity/107095/"
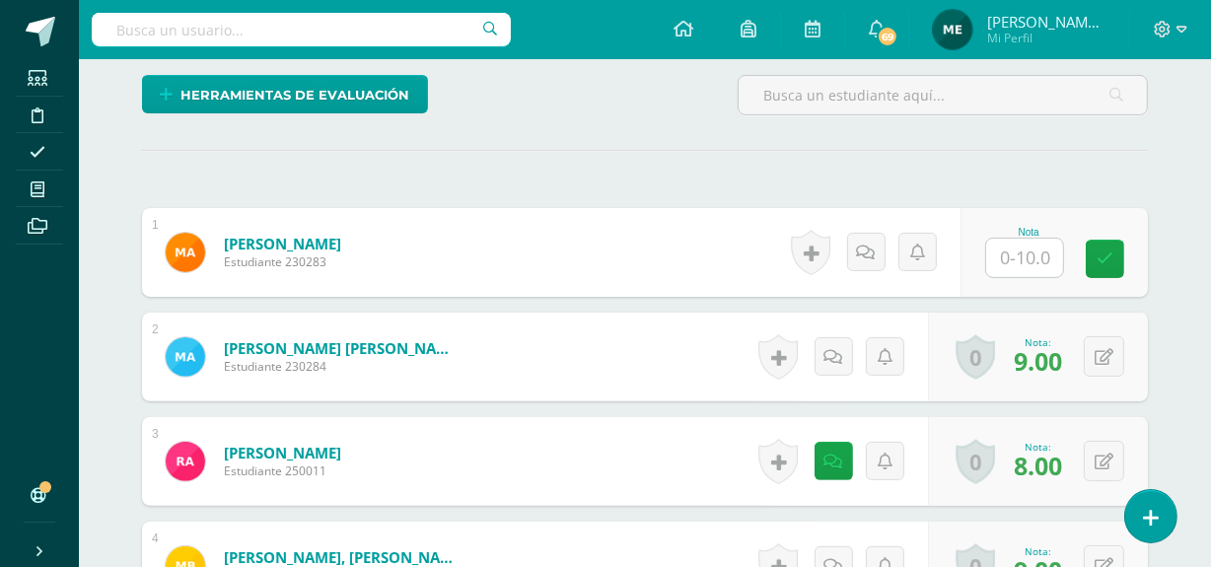
scroll to position [474, 0]
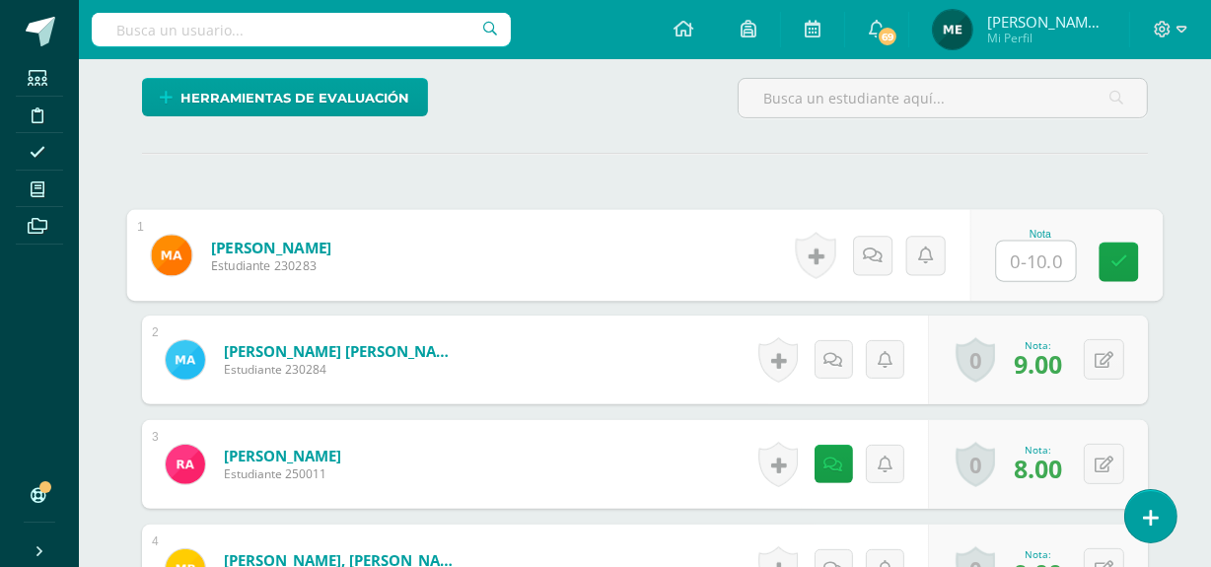
click at [1027, 269] on input "text" at bounding box center [1036, 261] width 79 height 39
type input "5"
click at [875, 251] on icon at bounding box center [873, 254] width 20 height 17
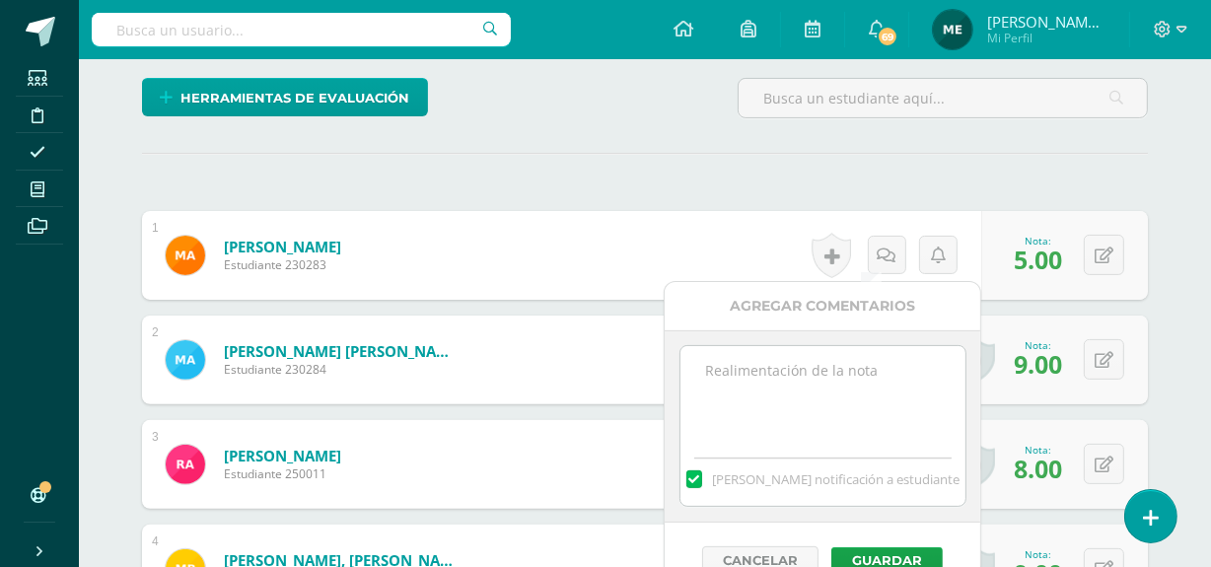
click at [815, 376] on textarea at bounding box center [822, 395] width 285 height 99
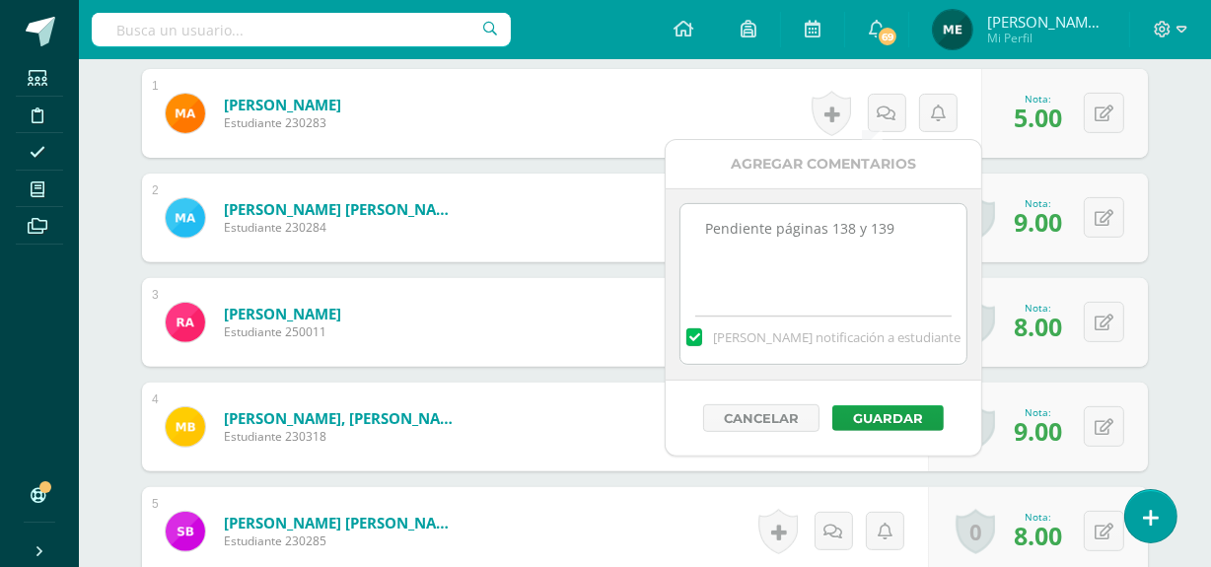
scroll to position [621, 0]
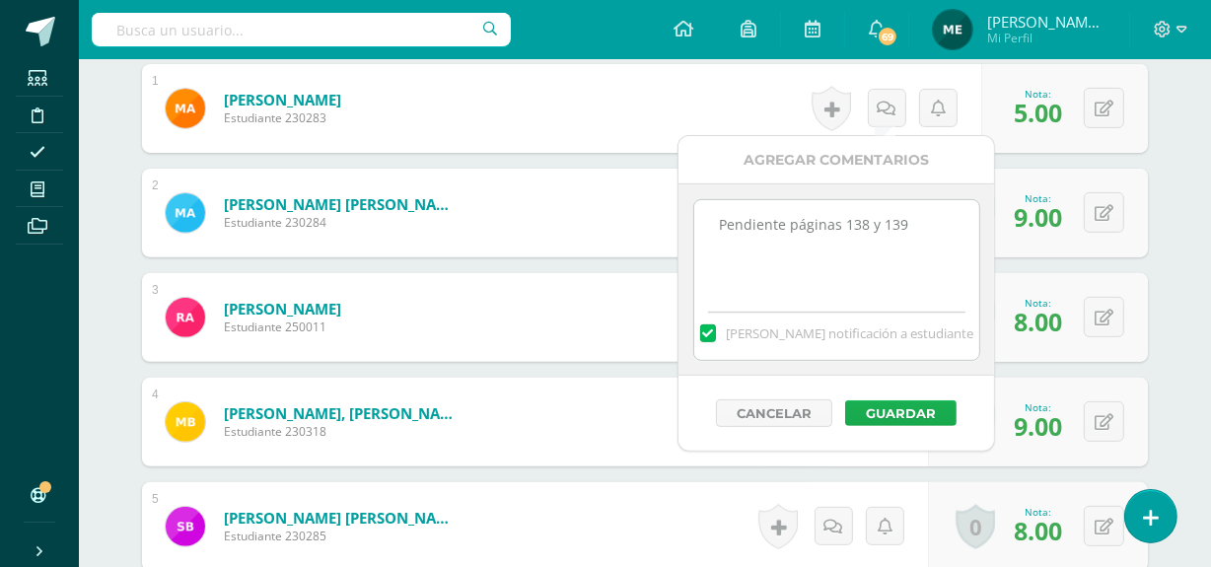
type textarea "Pendiente páginas 138 y 139"
click at [906, 417] on button "Guardar" at bounding box center [900, 413] width 111 height 26
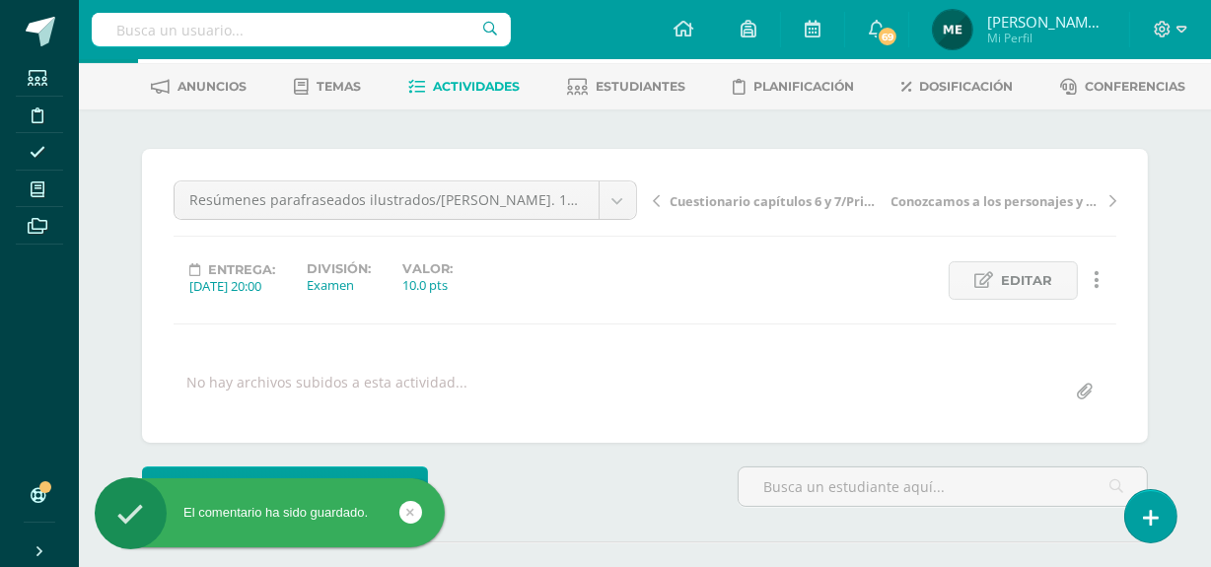
scroll to position [85, 0]
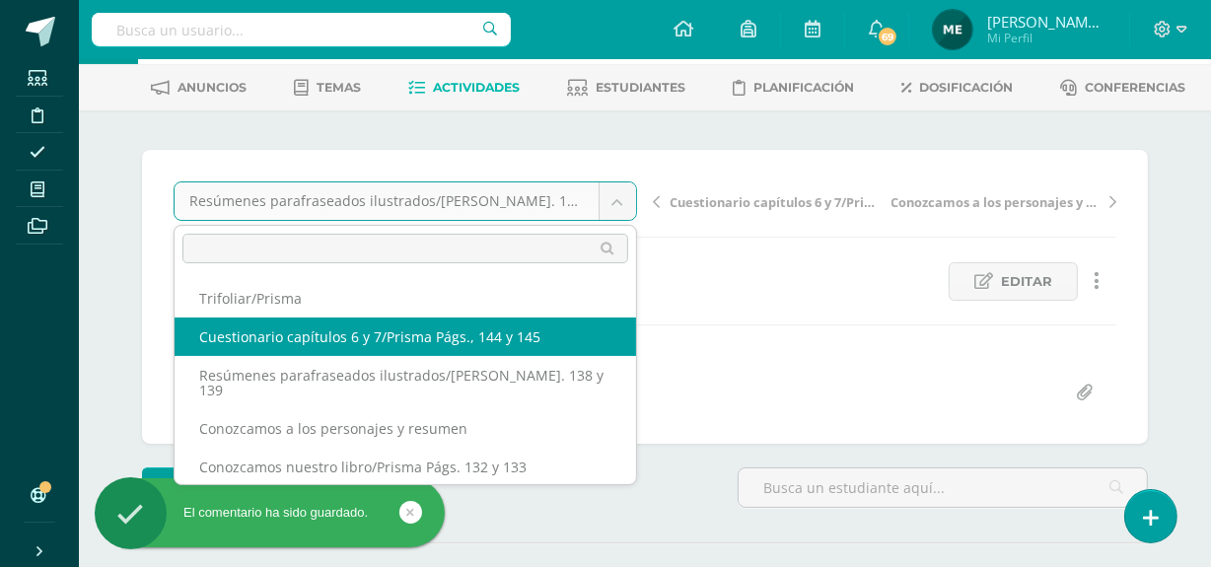
select select "/dashboard/teacher/grade-activity/108047/"
